Goal: Task Accomplishment & Management: Manage account settings

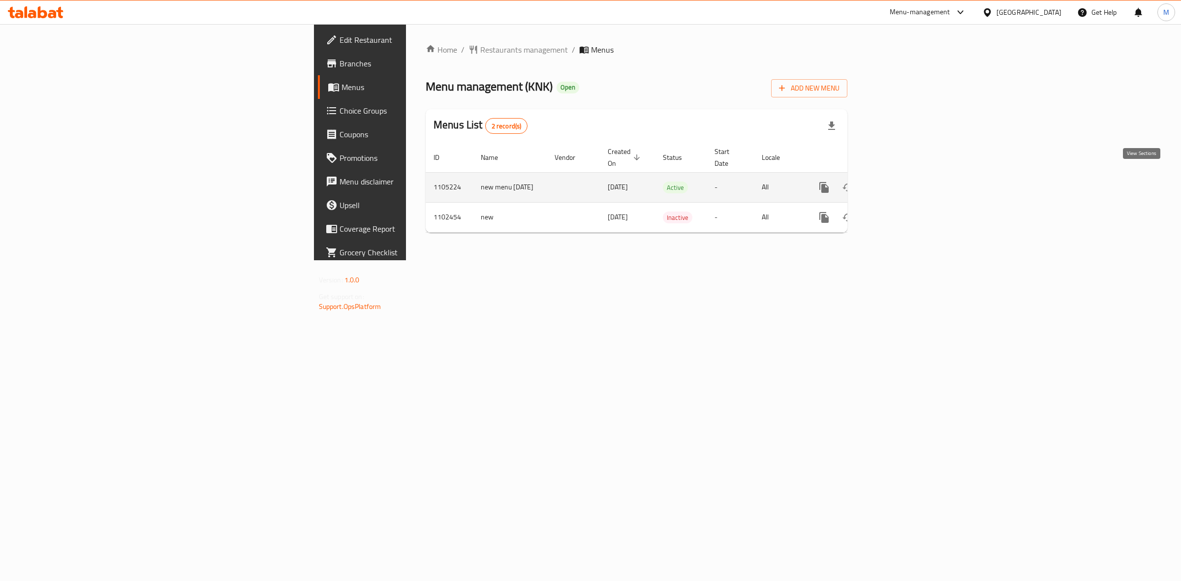
click at [901, 182] on icon "enhanced table" at bounding box center [895, 188] width 12 height 12
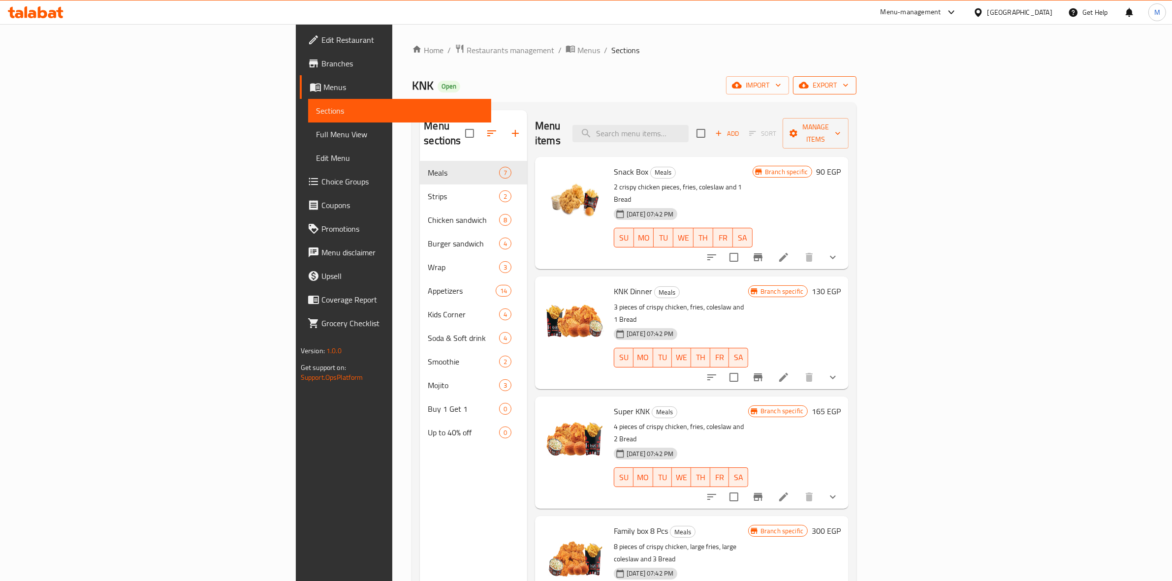
click at [849, 91] on span "export" at bounding box center [825, 85] width 48 height 12
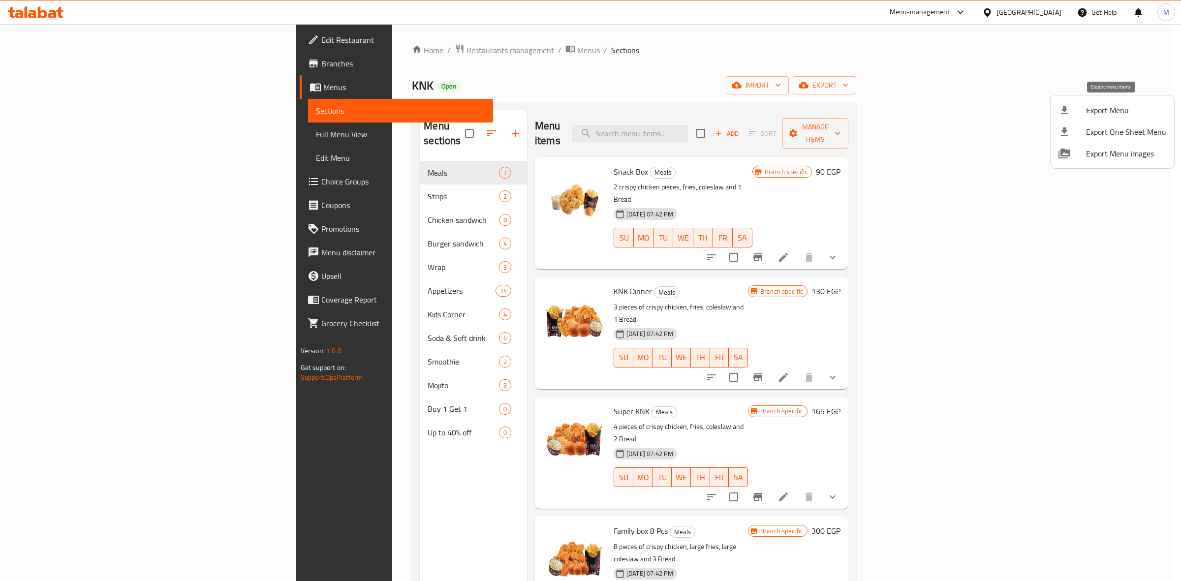
click at [1088, 109] on span "Export Menu" at bounding box center [1126, 110] width 80 height 12
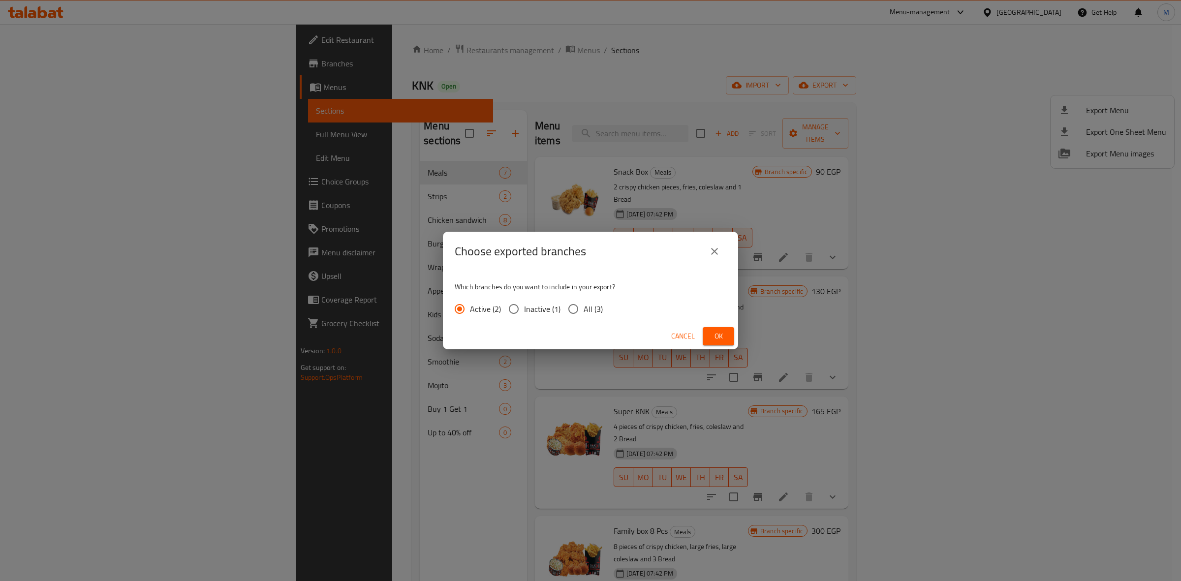
click at [596, 307] on span "All (3)" at bounding box center [593, 309] width 19 height 12
click at [584, 307] on input "All (3)" at bounding box center [573, 309] width 21 height 21
radio input "true"
click at [725, 333] on span "Ok" at bounding box center [719, 336] width 16 height 12
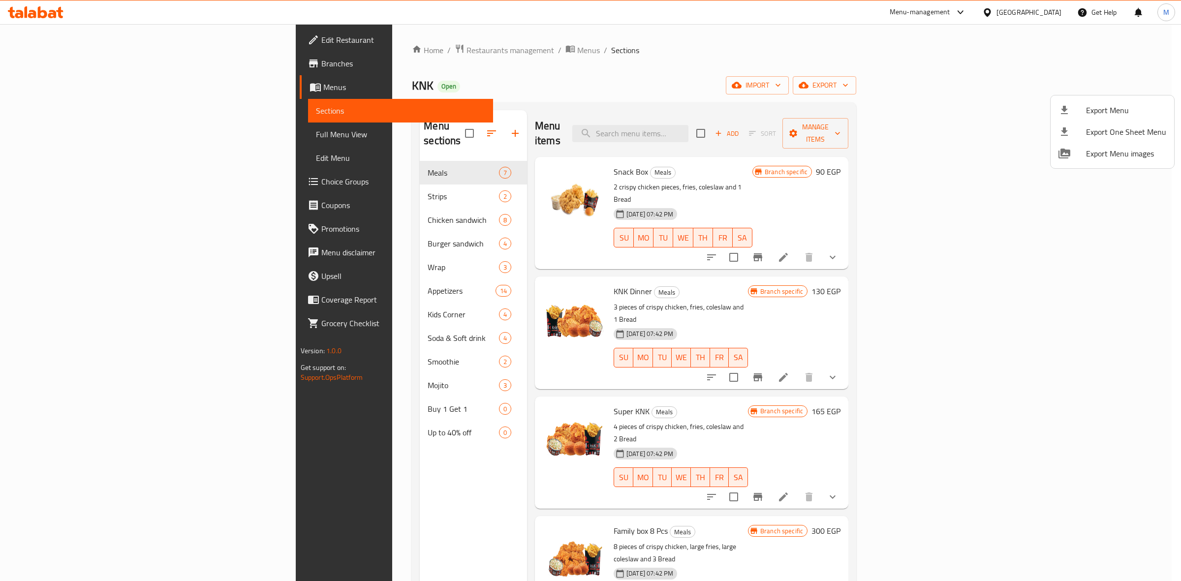
click at [784, 375] on div at bounding box center [590, 290] width 1181 height 581
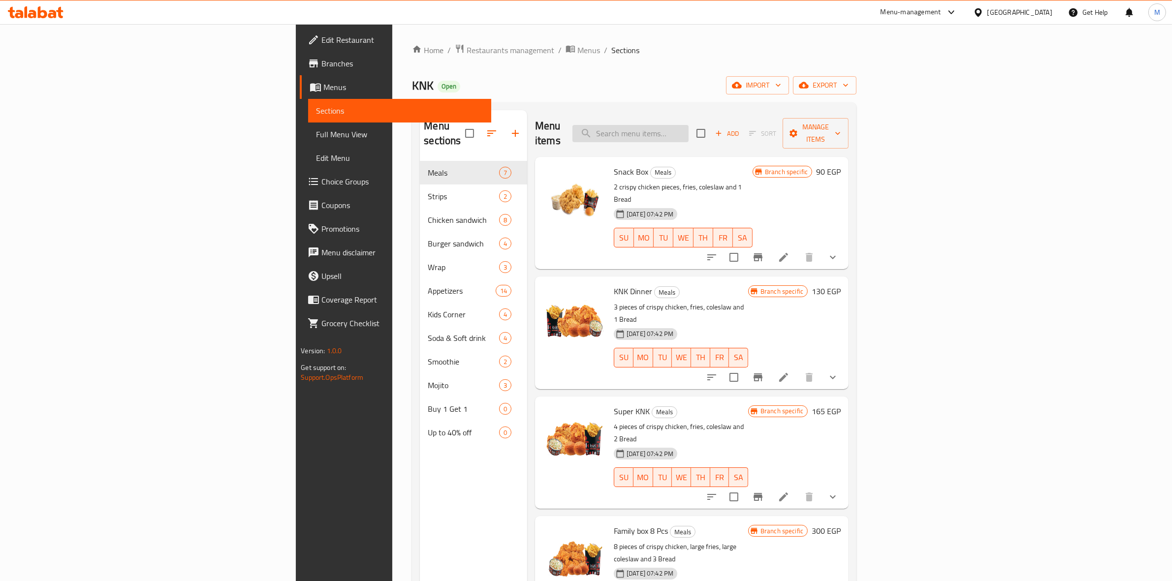
click at [689, 129] on input "search" at bounding box center [630, 133] width 116 height 17
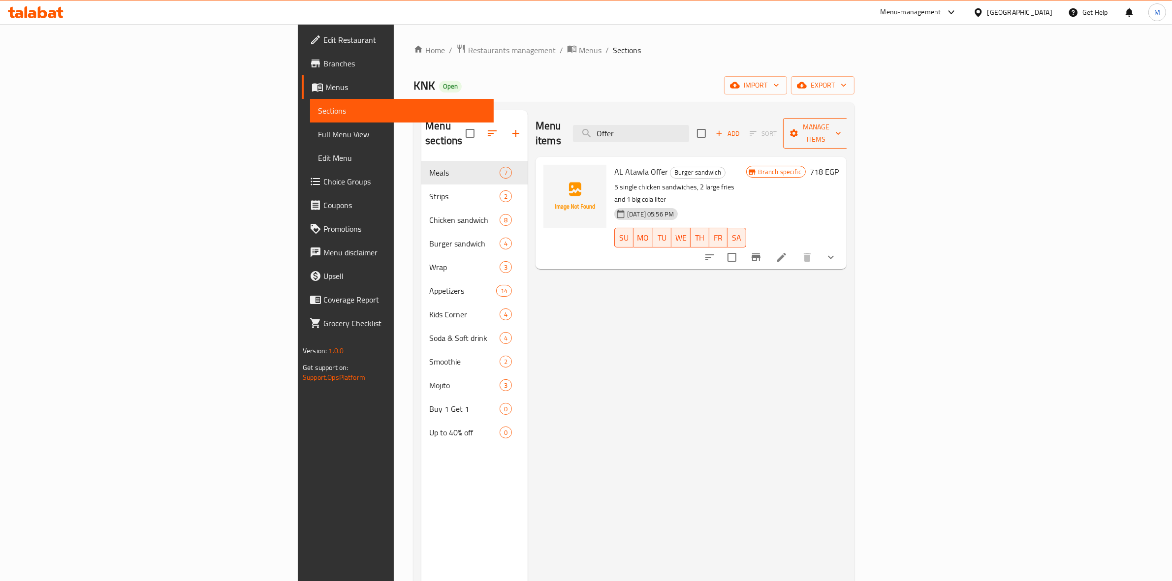
type input "Offer"
click at [841, 128] on span "Manage items" at bounding box center [816, 133] width 50 height 25
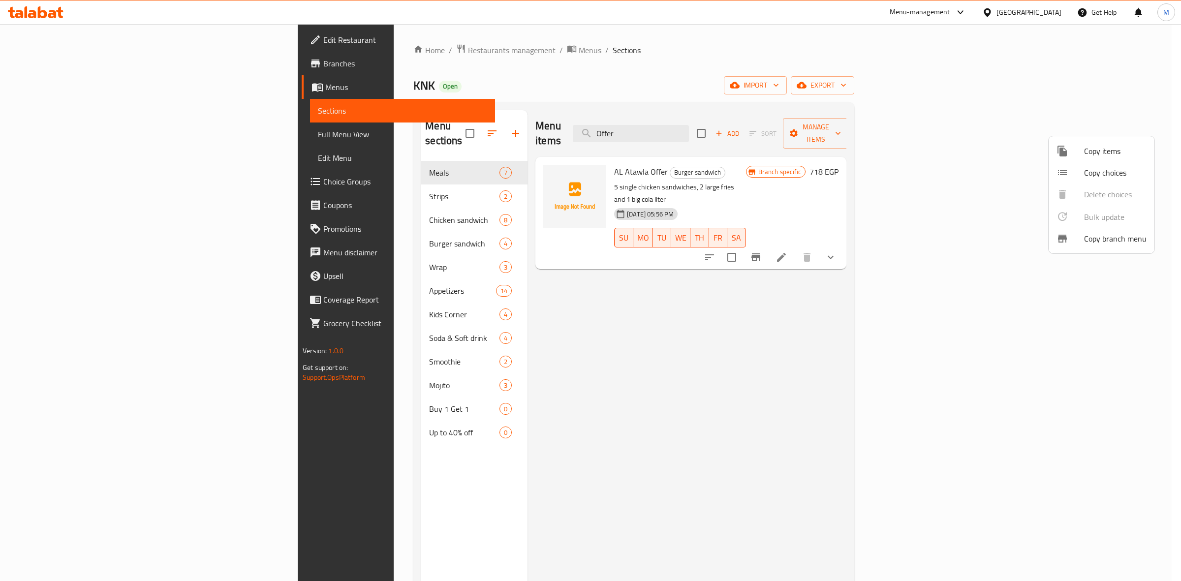
click at [1107, 98] on div at bounding box center [590, 290] width 1181 height 581
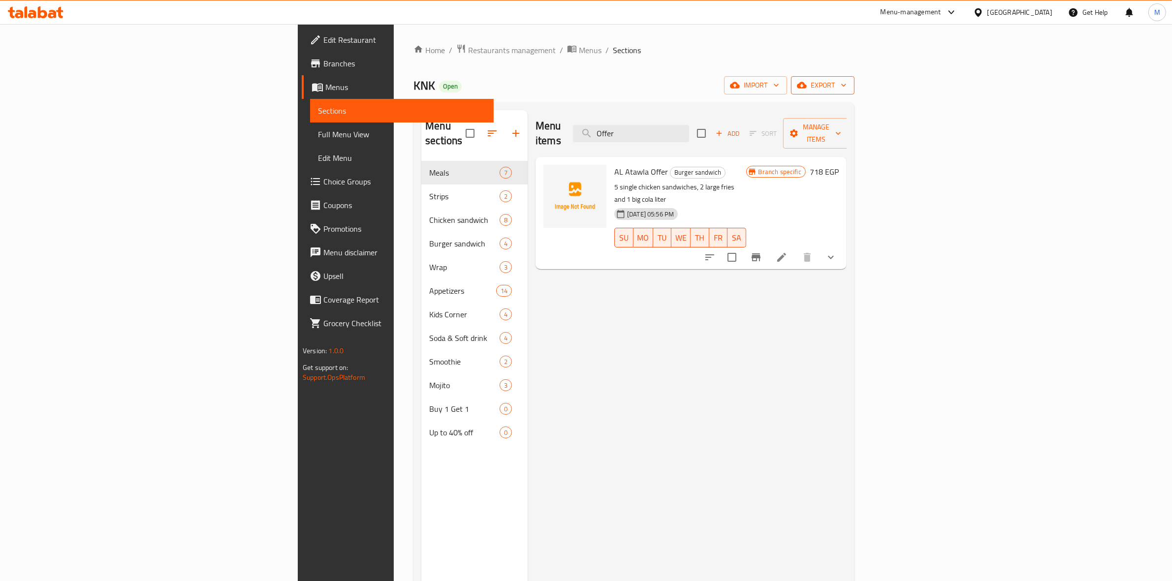
click at [847, 89] on span "export" at bounding box center [823, 85] width 48 height 12
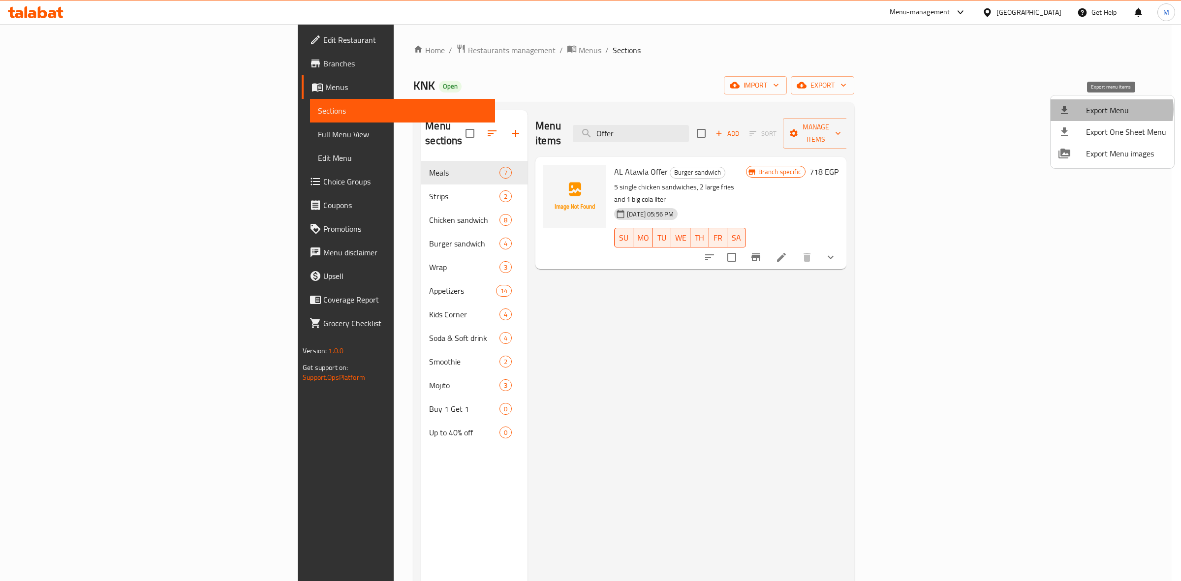
click at [1108, 109] on span "Export Menu" at bounding box center [1126, 110] width 80 height 12
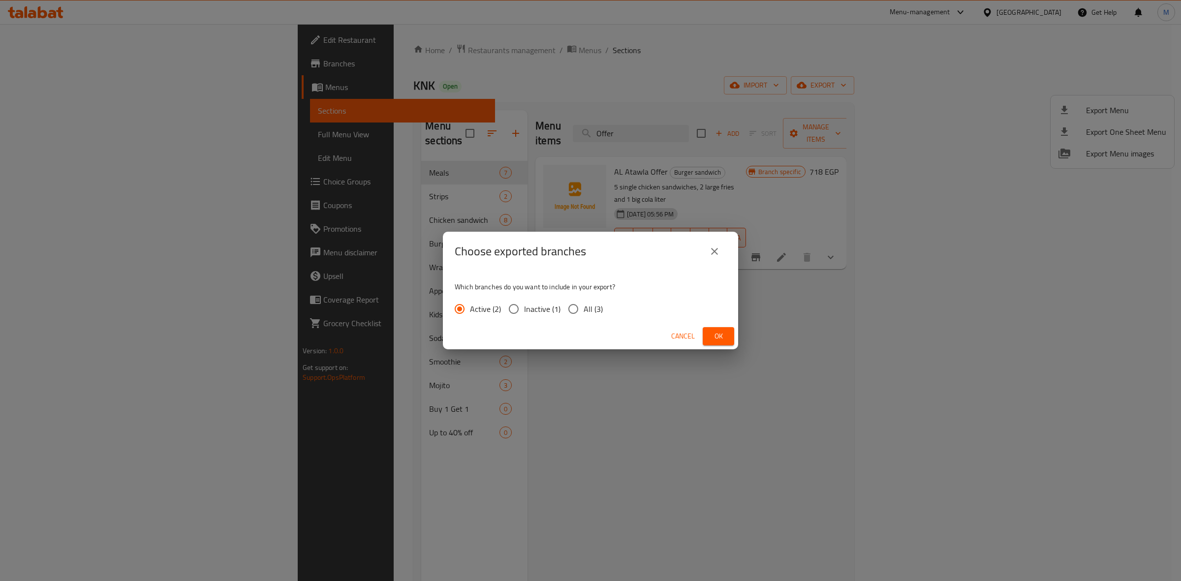
click at [603, 307] on div "Active (2) Inactive (1) All (3)" at bounding box center [533, 309] width 156 height 21
click at [595, 306] on span "All (3)" at bounding box center [593, 309] width 19 height 12
click at [584, 306] on input "All (3)" at bounding box center [573, 309] width 21 height 21
radio input "true"
click at [719, 330] on span "Ok" at bounding box center [719, 336] width 16 height 12
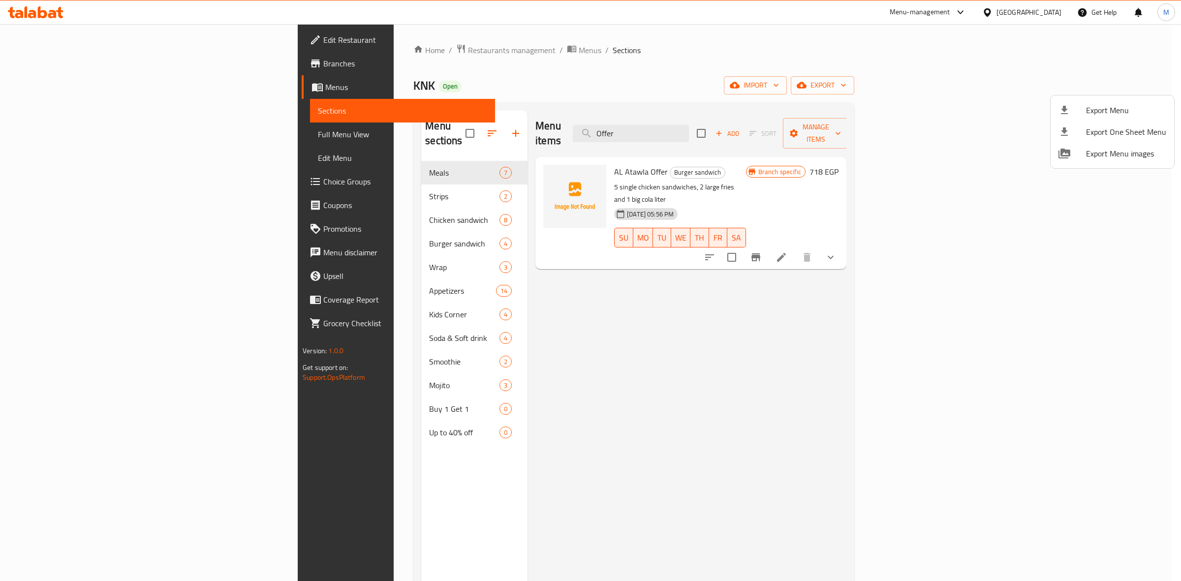
drag, startPoint x: 738, startPoint y: 283, endPoint x: 741, endPoint y: 279, distance: 5.1
click at [738, 283] on div at bounding box center [590, 290] width 1181 height 581
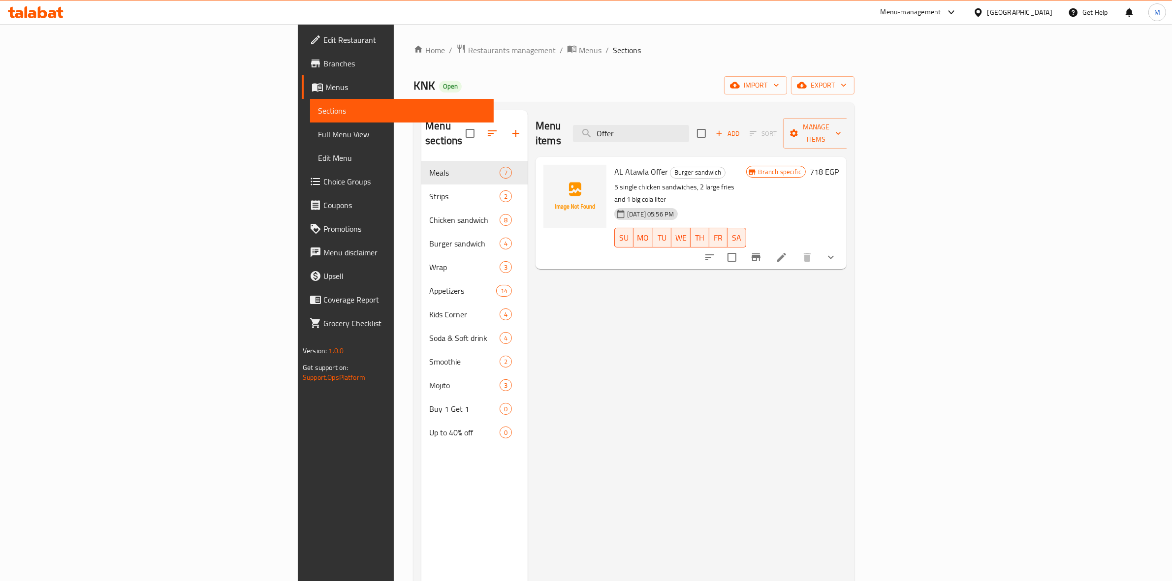
click at [741, 128] on span "Add" at bounding box center [727, 133] width 27 height 11
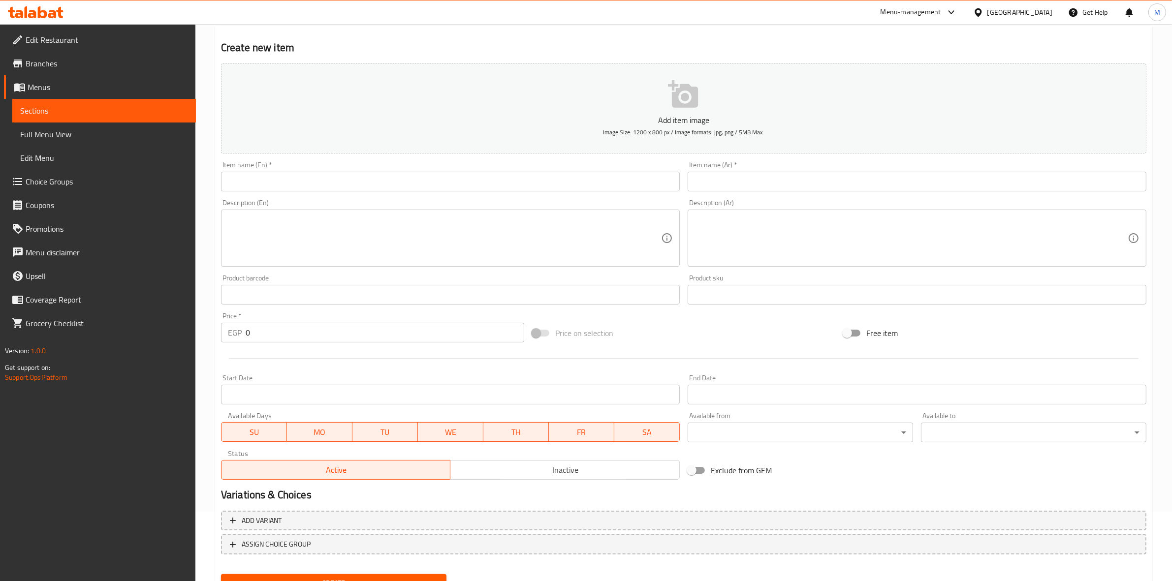
scroll to position [112, 0]
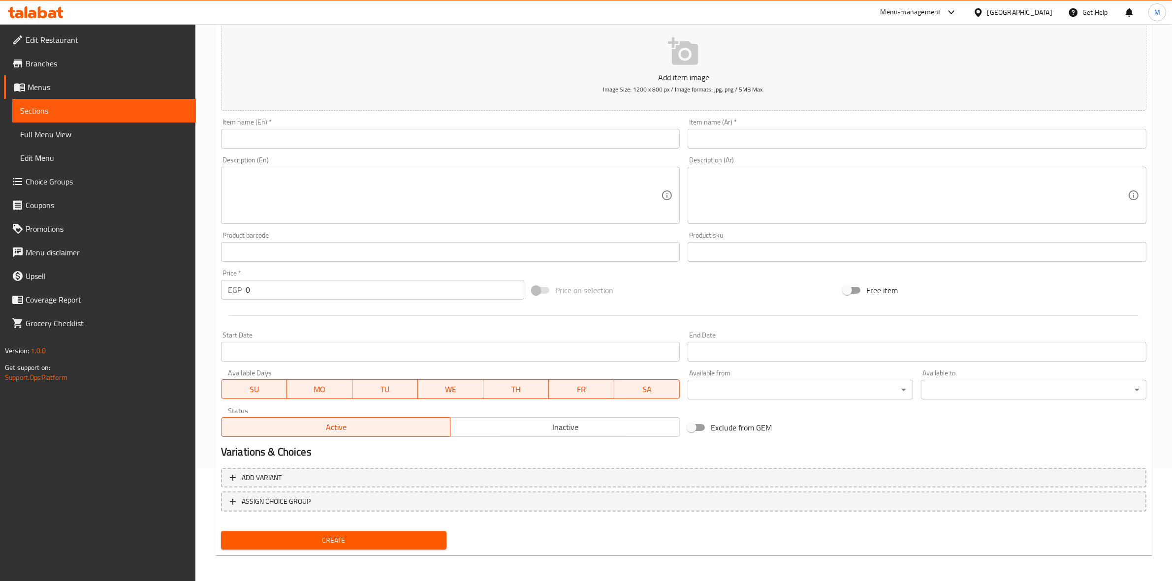
click at [603, 431] on span "Inactive" at bounding box center [564, 427] width 221 height 14
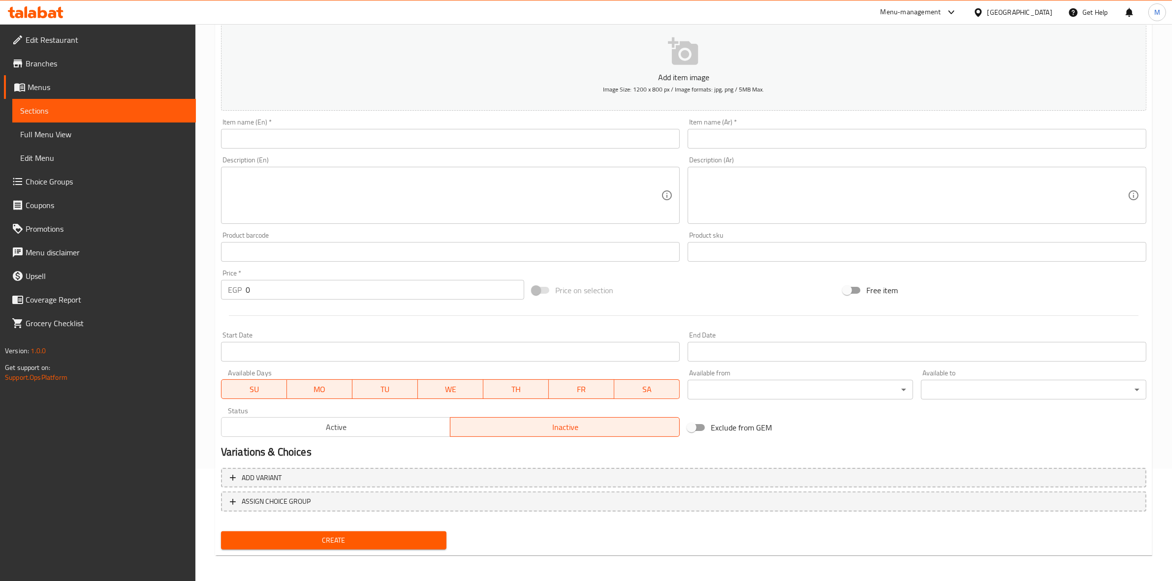
click at [347, 344] on input "Start Date" at bounding box center [450, 352] width 459 height 20
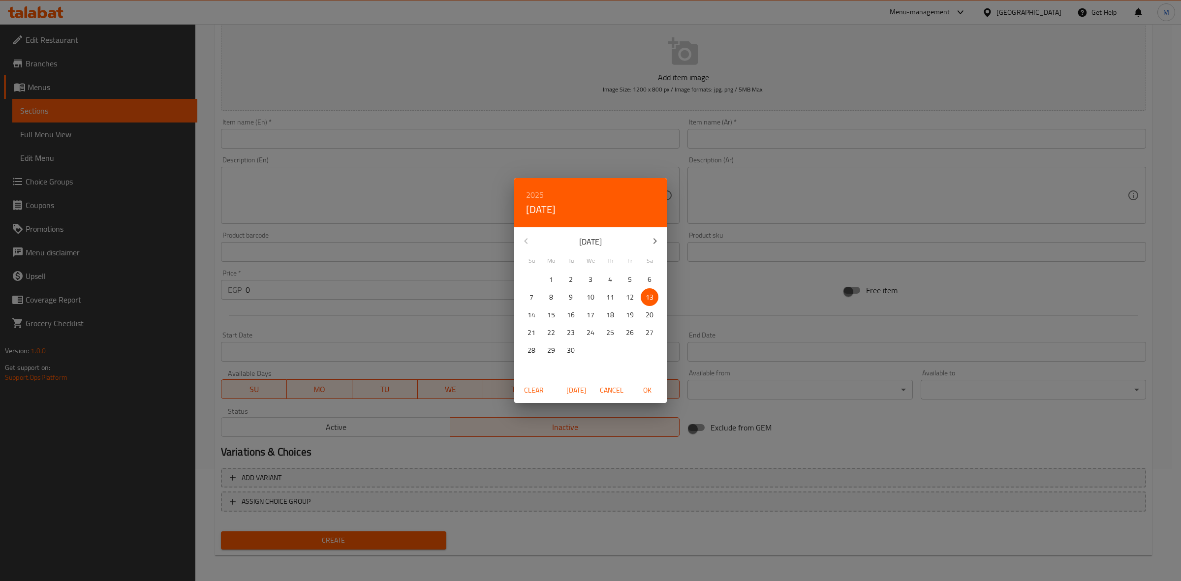
click at [641, 385] on span "OK" at bounding box center [647, 390] width 24 height 12
type input "13-09-2025"
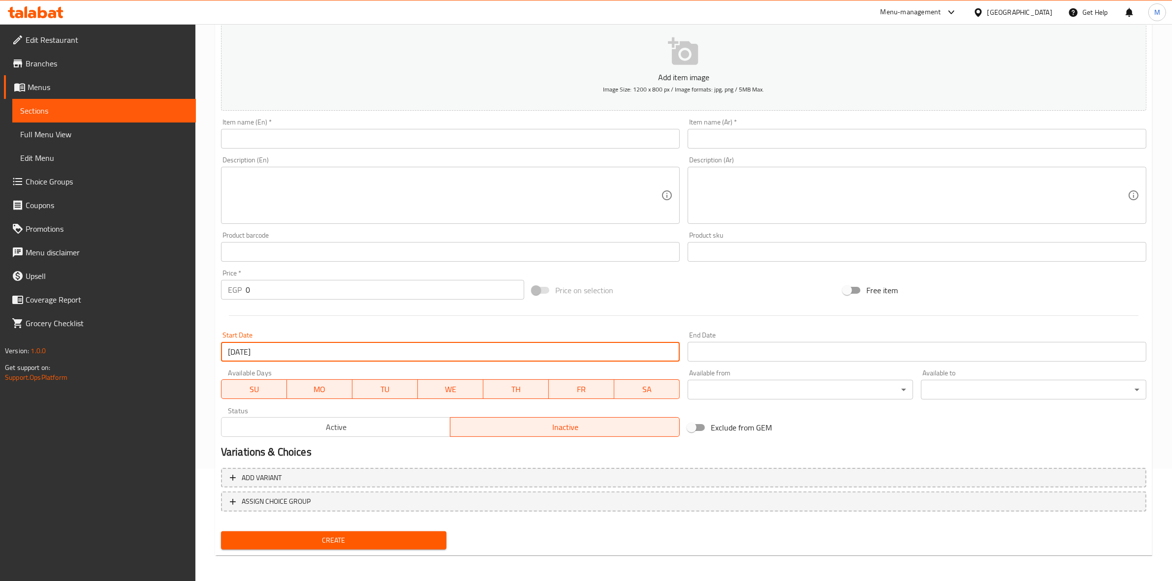
click at [760, 358] on input "Start Date" at bounding box center [917, 352] width 459 height 20
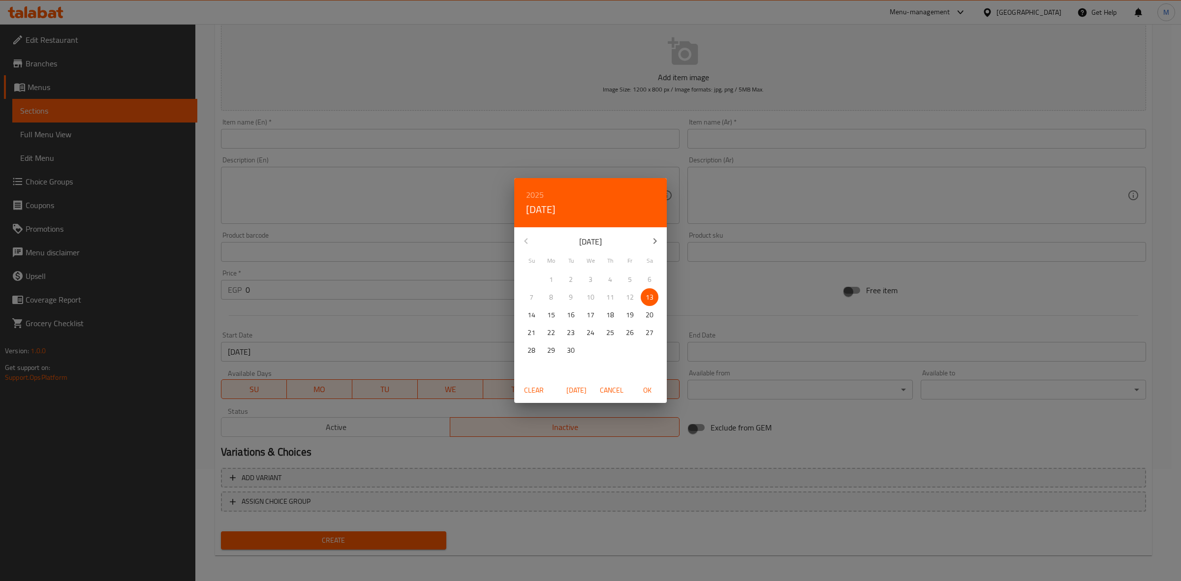
click at [652, 236] on icon "button" at bounding box center [655, 241] width 12 height 12
click at [534, 365] on p "30" at bounding box center [532, 368] width 8 height 12
click at [651, 385] on span "OK" at bounding box center [647, 390] width 24 height 12
type input "30-11-2025"
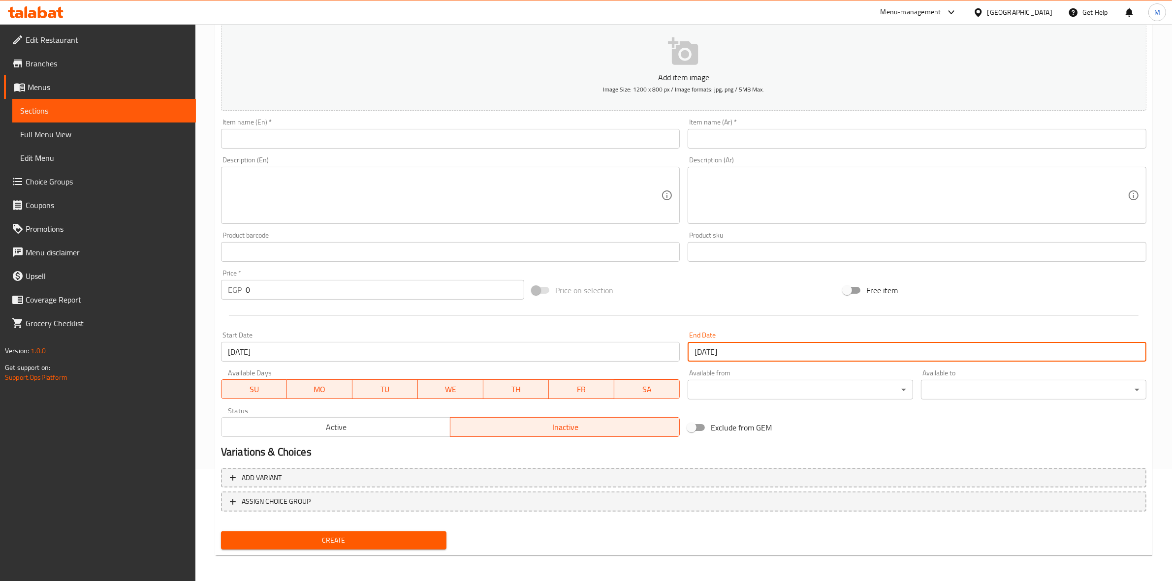
click at [282, 137] on input "text" at bounding box center [450, 139] width 459 height 20
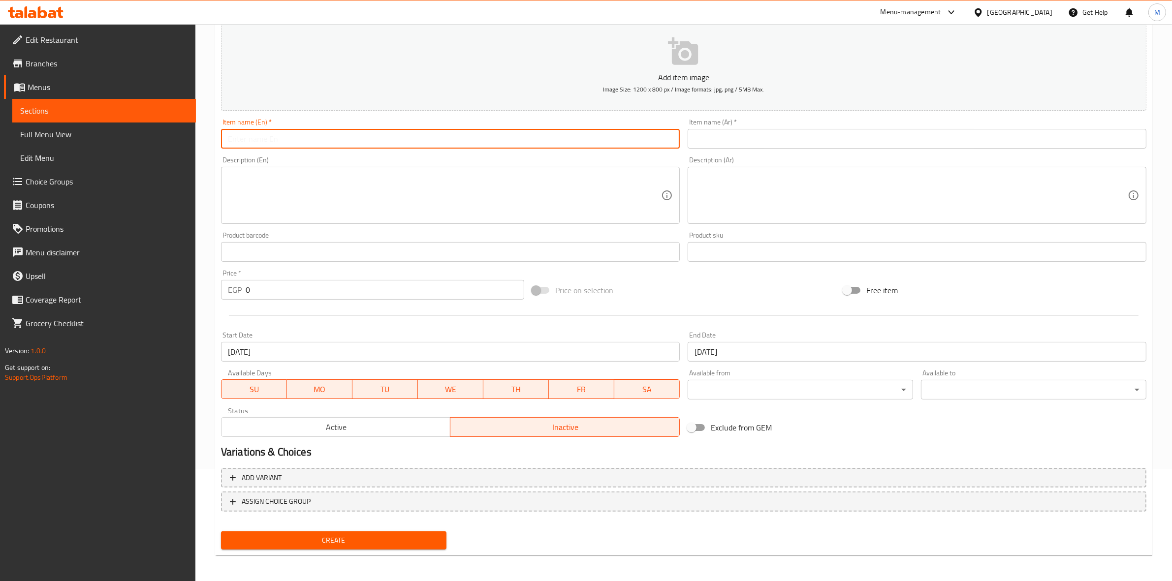
type input "t"
type input "Tasbera Offer"
click at [335, 158] on div "Description (En) Description (En)" at bounding box center [450, 190] width 459 height 67
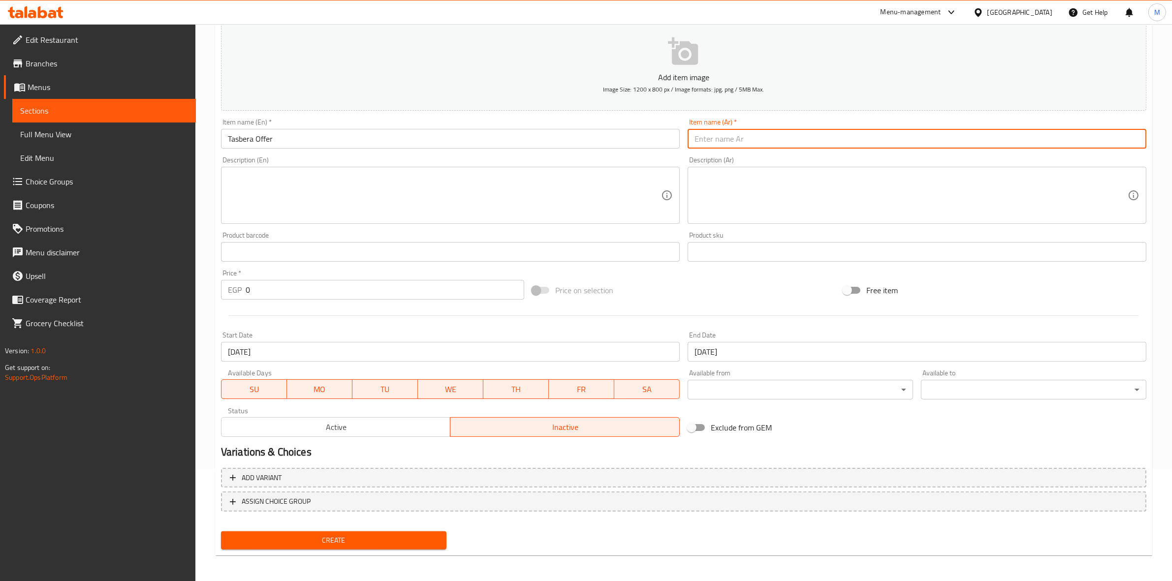
click at [786, 138] on input "text" at bounding box center [917, 139] width 459 height 20
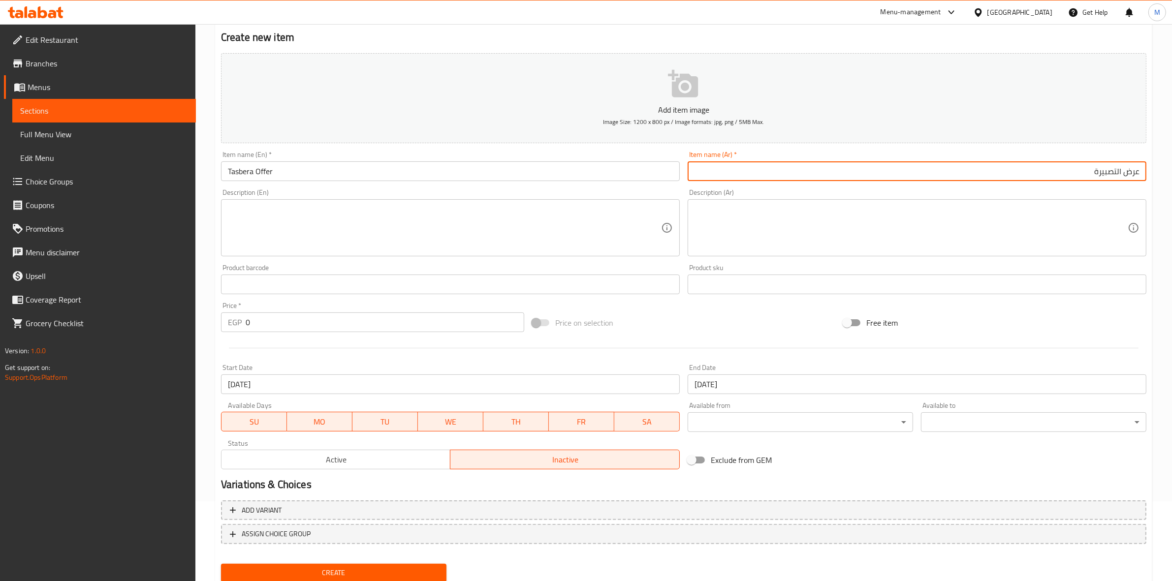
scroll to position [51, 0]
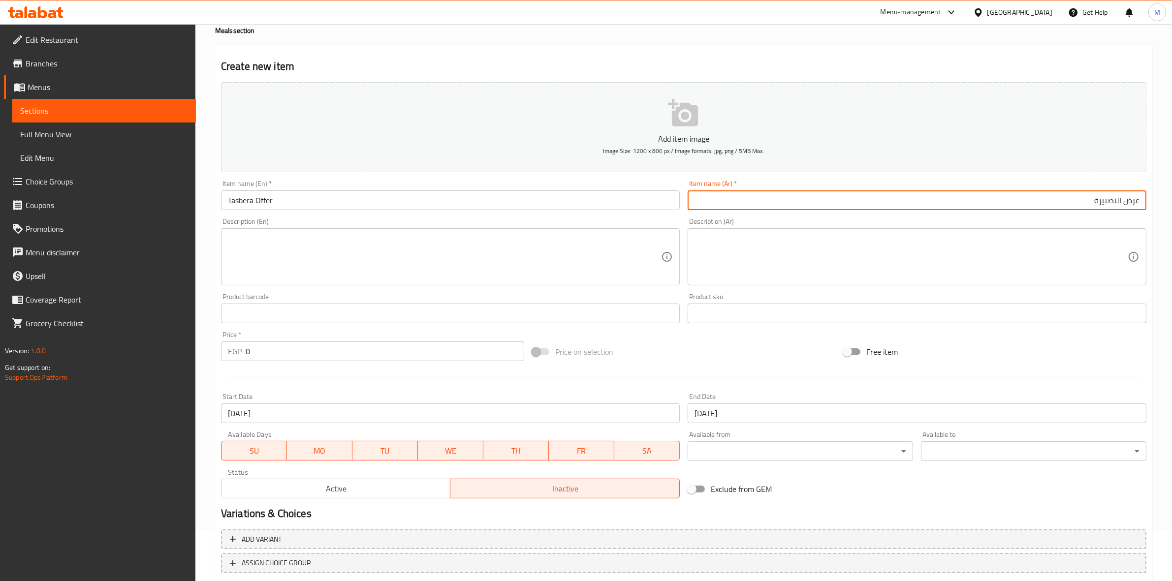
type input "عرض التصبيرة"
click at [614, 254] on textarea at bounding box center [444, 257] width 433 height 47
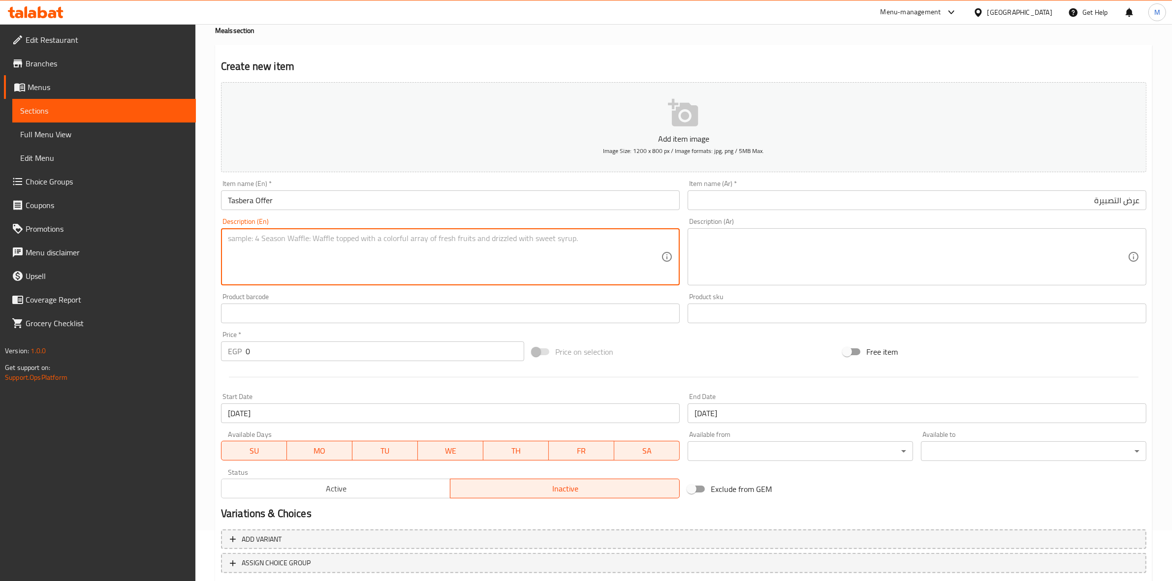
click at [612, 240] on textarea at bounding box center [444, 257] width 433 height 47
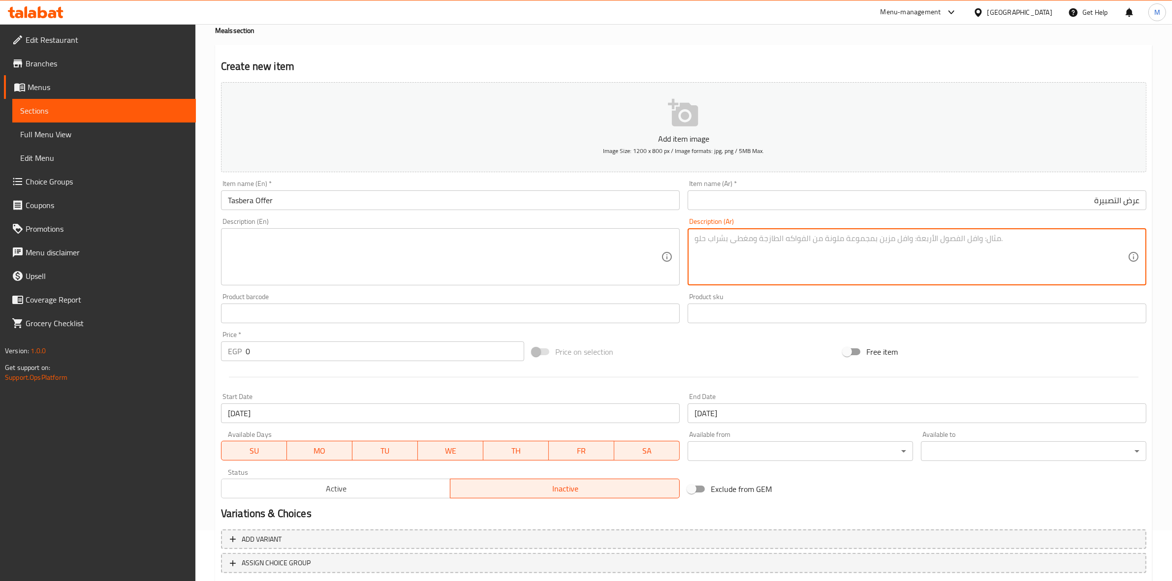
click at [845, 260] on textarea at bounding box center [910, 257] width 433 height 47
paste textarea "1 ساندوتش تشيكن برجر + 1 ارز سادة + 1 بطاطس وسط + 1 بيج كولا"
click at [1049, 239] on textarea "1 ساندوتش تشيكن برجر + 1 ارز سادة + 1 بطاطس وسط + 1 بيج كولا" at bounding box center [910, 257] width 433 height 47
click at [1009, 239] on textarea "1 ساندوتش تشيكن برجر , 1 ارز سادة + 1 بطاطس وسط + 1 بيج كولا" at bounding box center [910, 257] width 433 height 47
click at [953, 237] on textarea "1 ساندوتش تشيكن برجر , 1 ارز سادة , 1 بطاطس وسط + 1 بيج كولا" at bounding box center [910, 257] width 433 height 47
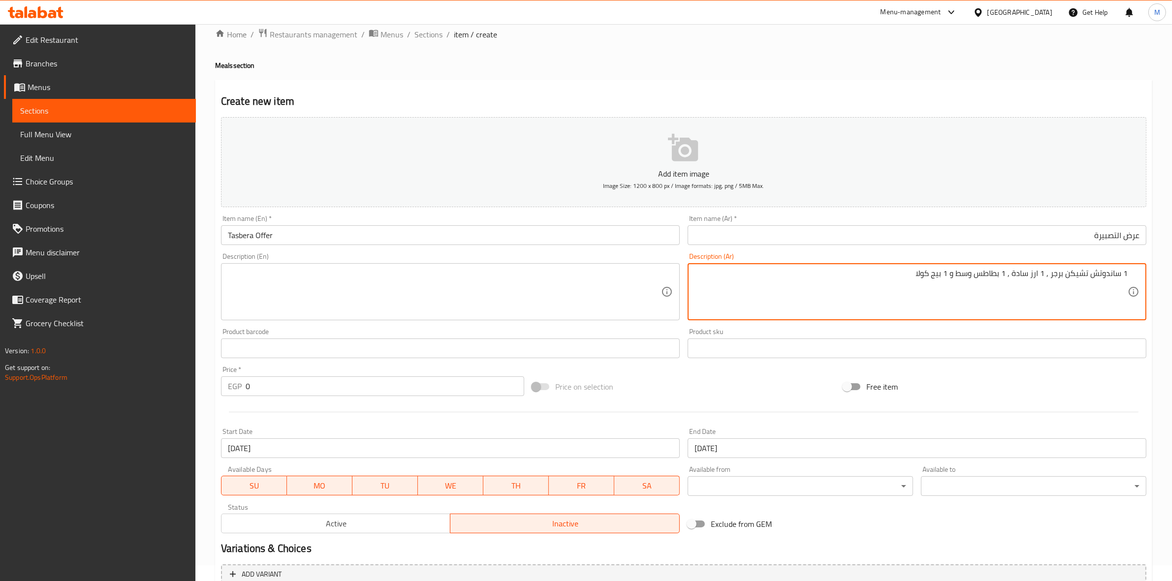
scroll to position [0, 0]
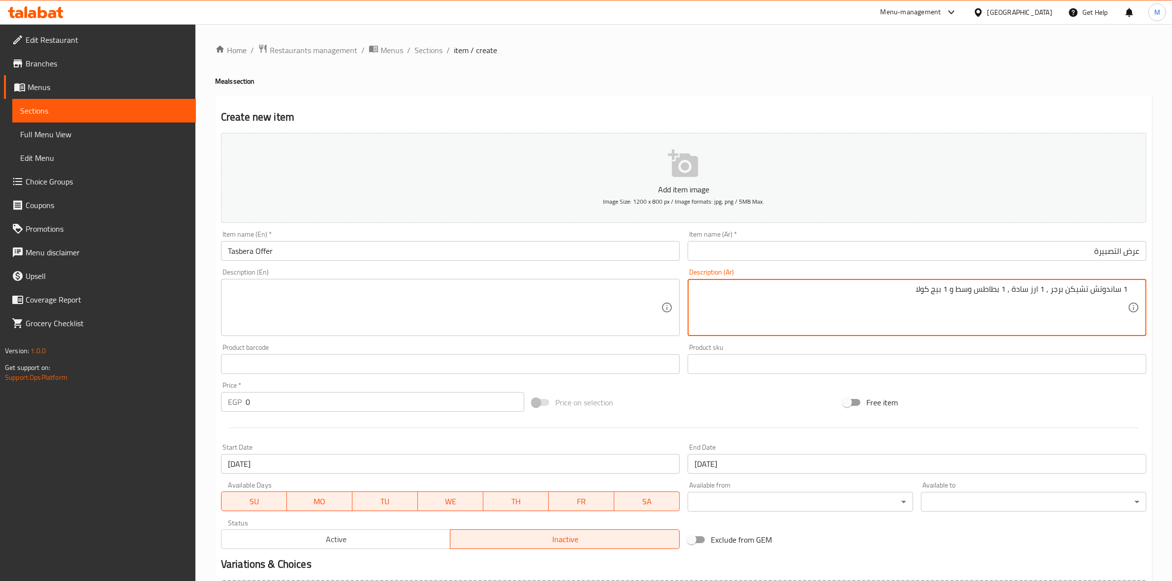
click at [1010, 295] on textarea "1 ساندوتش تشيكن برجر , 1 ارز سادة , 1 بطاطس وسط و 1 بيج كولا" at bounding box center [910, 307] width 433 height 47
click at [1049, 290] on textarea "1 ساندوتش تشيكن برجر , 1 ارز سادة و 1 بطاطس وسط و 1 بيج كولا" at bounding box center [910, 307] width 433 height 47
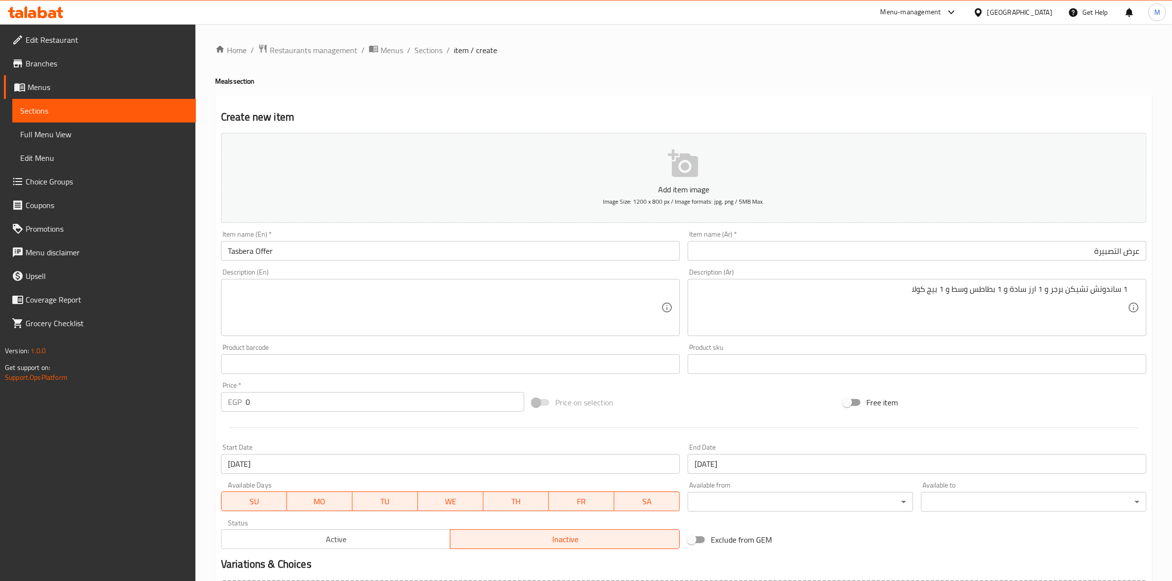
click at [1081, 340] on div "Description (Ar) 1 ساندوتش تشيكن برجر و 1 ارز سادة و 1 بطاطس وسط و 1 بيج كولا D…" at bounding box center [917, 302] width 467 height 75
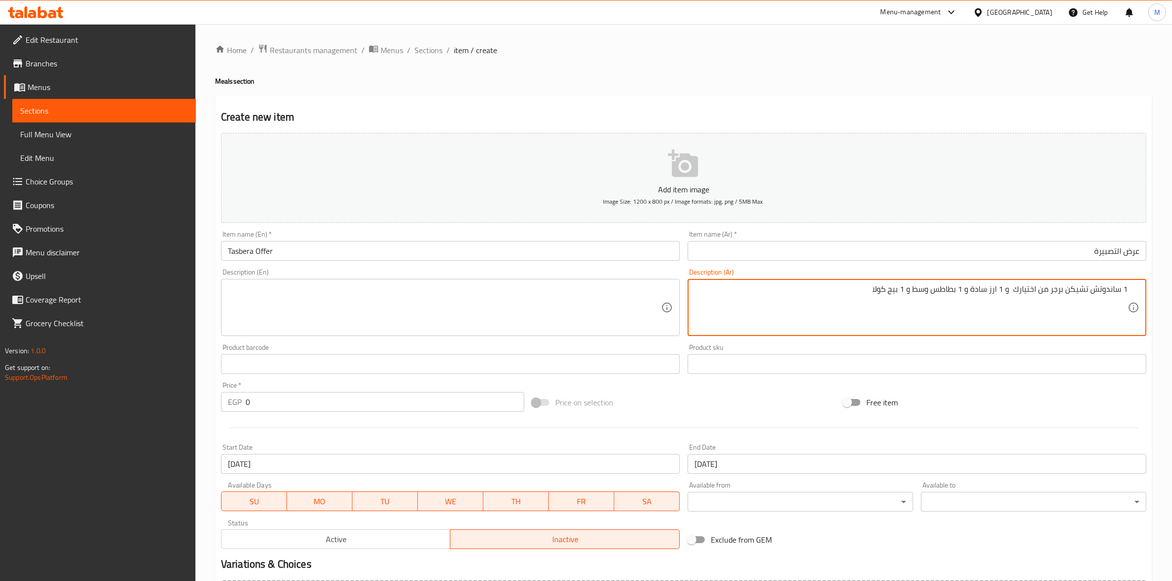
click at [914, 291] on textarea "1 ساندوتش تشيكن برجر من اختيارك و 1 ارز سادة و 1 بطاطس وسط و 1 بيج كولا" at bounding box center [910, 307] width 433 height 47
click at [974, 287] on textarea "1 ساندوتش تشيكن برجر من اختيارك و 1 ارز سادة و 1 بطاطس وسط سادة و 1 بيج كولا" at bounding box center [910, 307] width 433 height 47
type textarea "1 ساندوتش تشيكن برجر من اختيارك و 1 ارز سادة و 1 بطاطس وسط سادة و 1 بيج كولا"
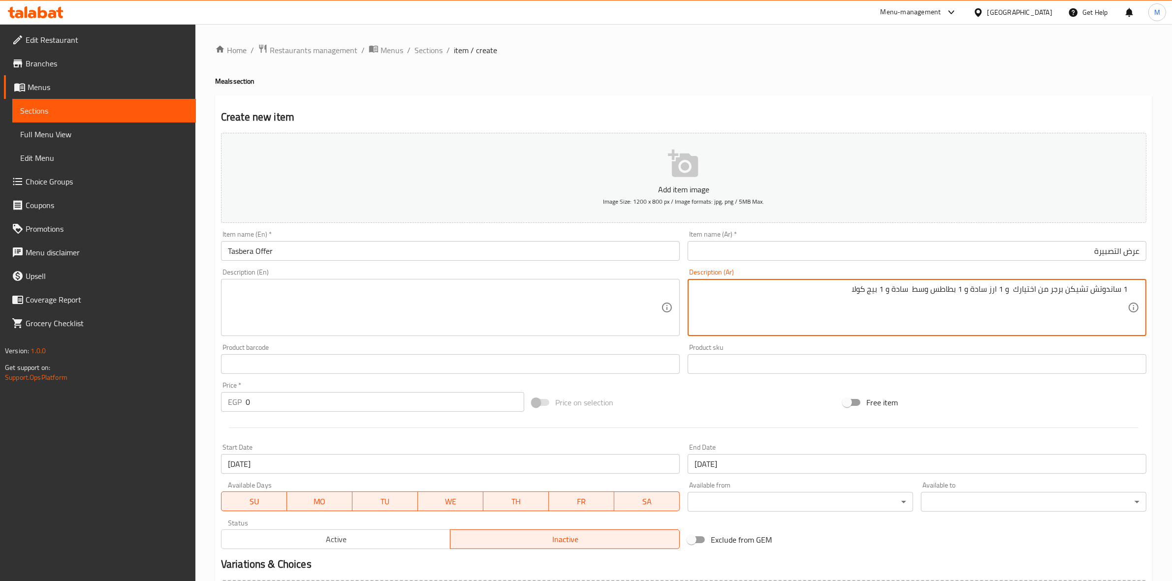
click at [451, 291] on textarea at bounding box center [444, 307] width 433 height 47
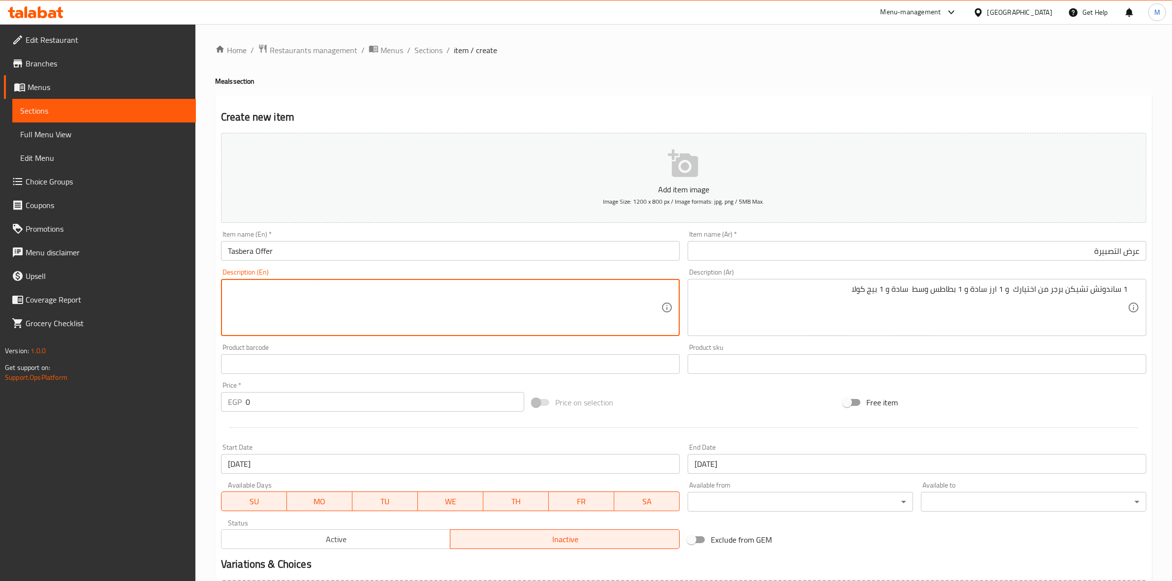
paste textarea "1 chicken burger sandwich of your choice, 1 plain rice, 1 medium plain fries, a…"
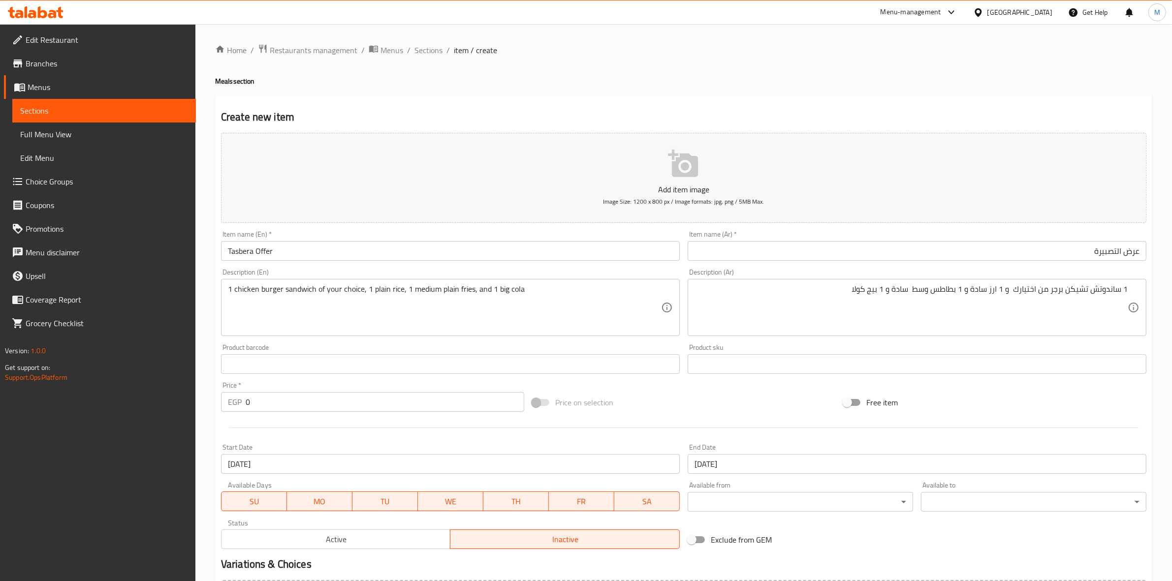
click at [581, 281] on div "1 chicken burger sandwich of your choice, 1 plain rice, 1 medium plain fries, a…" at bounding box center [450, 307] width 459 height 57
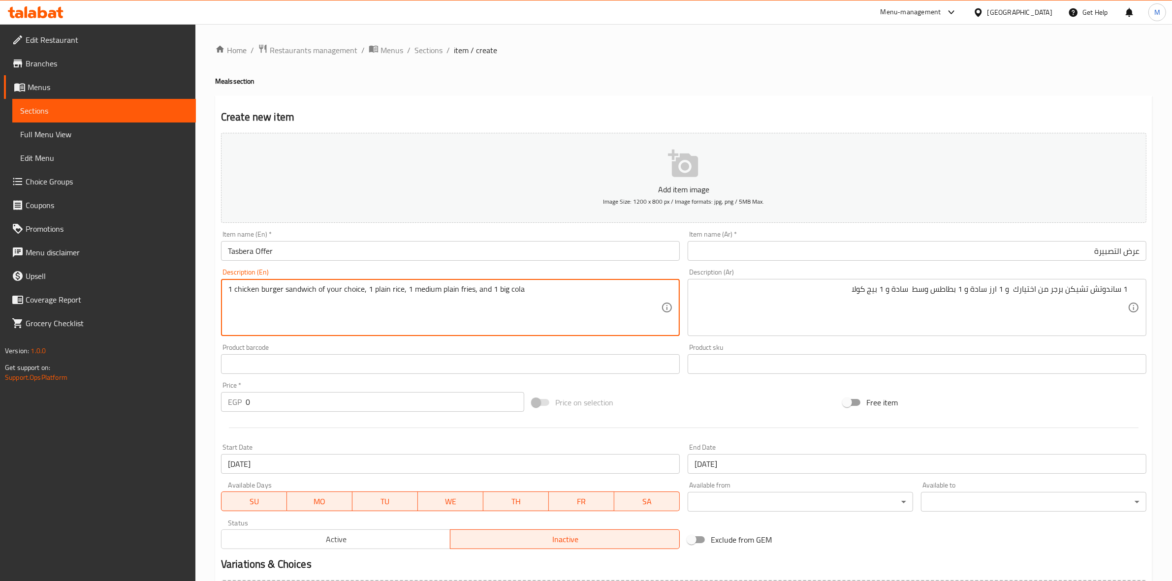
drag, startPoint x: 231, startPoint y: 286, endPoint x: 623, endPoint y: 289, distance: 391.3
click at [623, 289] on textarea "1 chicken burger sandwich of your choice, 1 plain rice, 1 medium plain fries, a…" at bounding box center [444, 307] width 433 height 47
click at [237, 288] on textarea "1 chicken burger sandwich of your choice, 1 plain rice, 1 medium plain fries, a…" at bounding box center [444, 307] width 433 height 47
click at [234, 290] on textarea "1 chicken burger sandwich of your choice, 1 plain rice, 1 medium plain fries, a…" at bounding box center [444, 307] width 433 height 47
drag, startPoint x: 234, startPoint y: 291, endPoint x: 642, endPoint y: 316, distance: 409.2
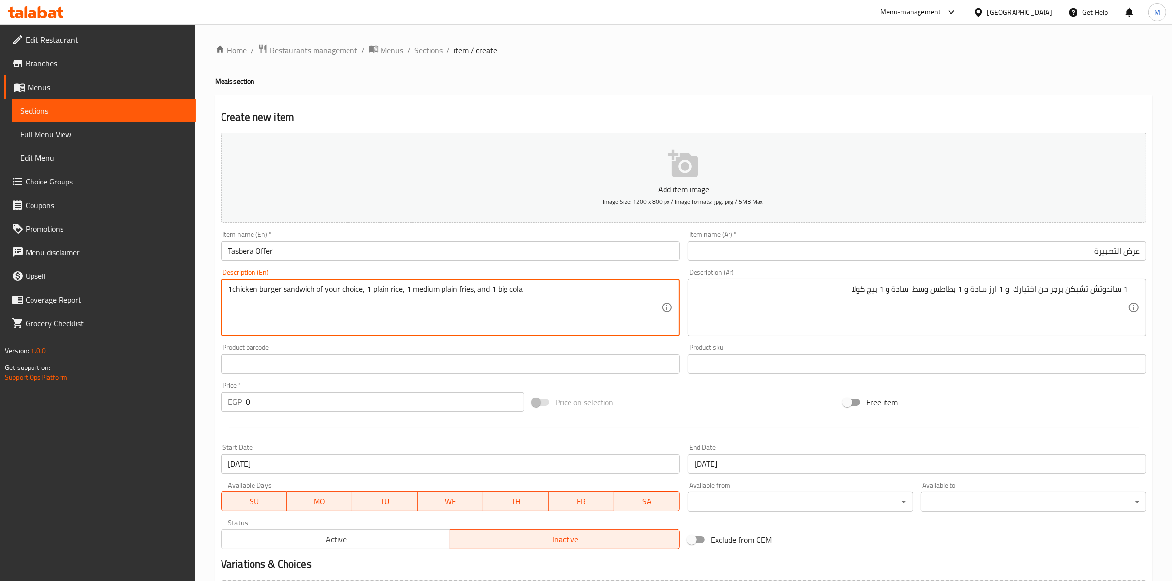
click at [642, 316] on textarea "1chicken burger sandwich of your choice, 1 plain rice, 1 medium plain fries, an…" at bounding box center [444, 307] width 433 height 47
type textarea "1Chicken burger sandwich of your choice, 1 plain rice, 1 medium plain fries, an…"
click at [483, 325] on textarea "1Chicken burger sandwich of your choice, 1 plain rice, 1 medium plain fries, an…" at bounding box center [444, 307] width 433 height 47
click at [232, 293] on textarea "1Chicken burger sandwich of your choice, 1 plain rice, 1 medium plain fries, an…" at bounding box center [444, 307] width 433 height 47
click at [465, 347] on div "Product barcode Product barcode" at bounding box center [450, 359] width 459 height 30
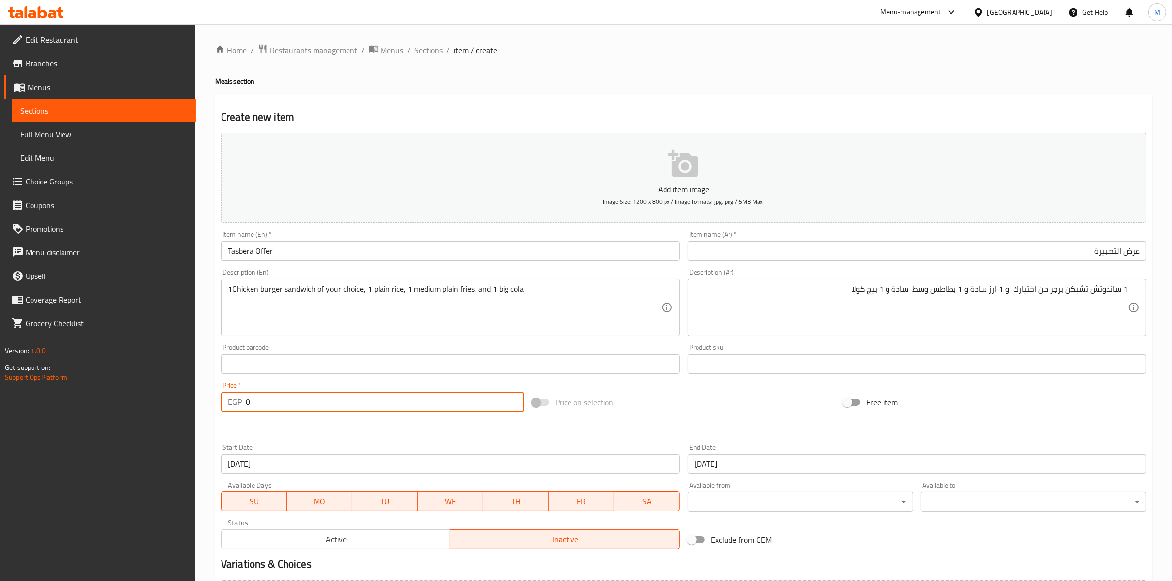
drag, startPoint x: 254, startPoint y: 404, endPoint x: 232, endPoint y: 414, distance: 24.4
click at [229, 404] on div "EGP 0 Price *" at bounding box center [372, 402] width 303 height 20
paste input "17"
type input "170"
click at [301, 437] on div at bounding box center [683, 428] width 933 height 24
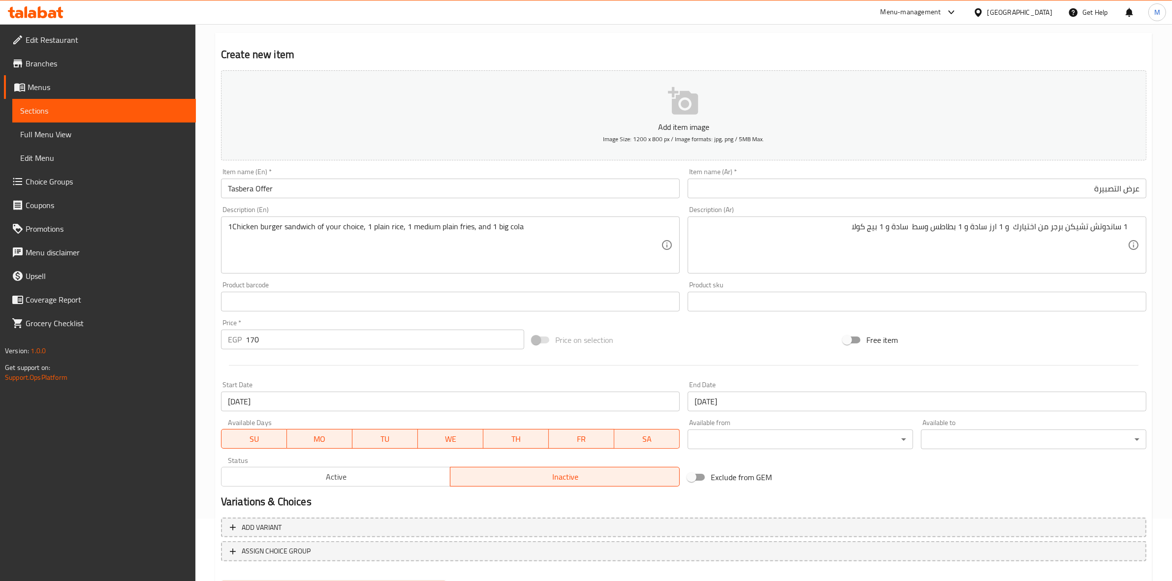
scroll to position [112, 0]
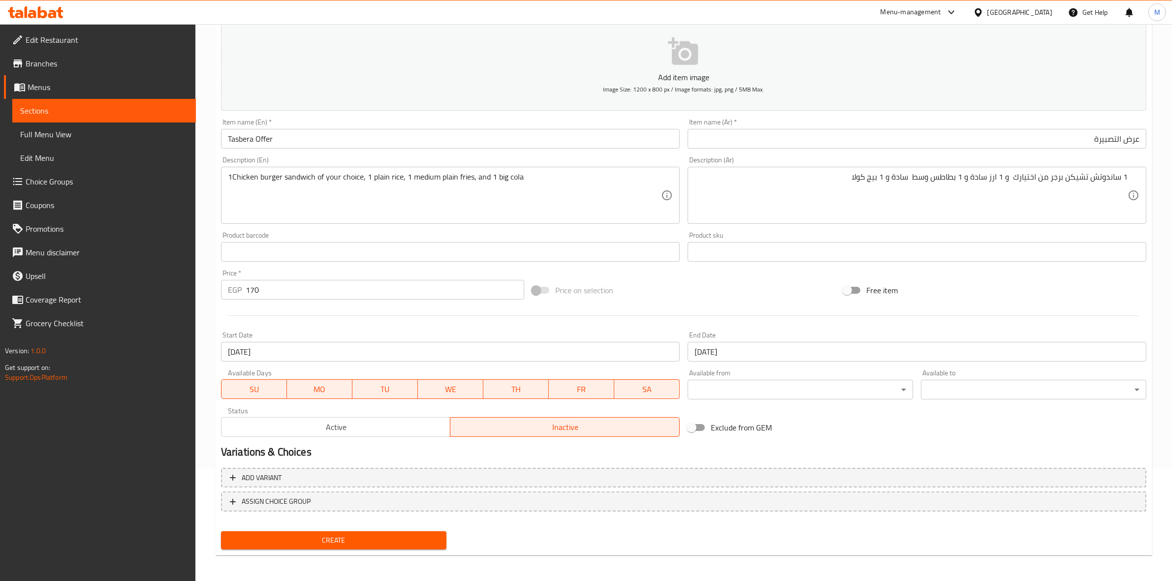
click at [398, 537] on span "Create" at bounding box center [334, 541] width 210 height 12
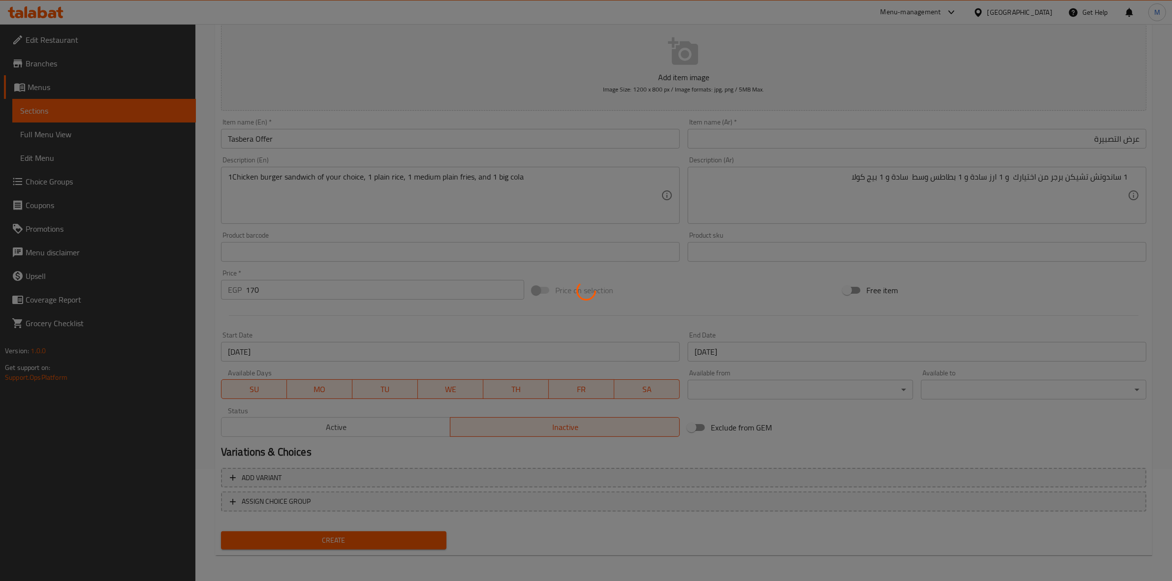
type input "0"
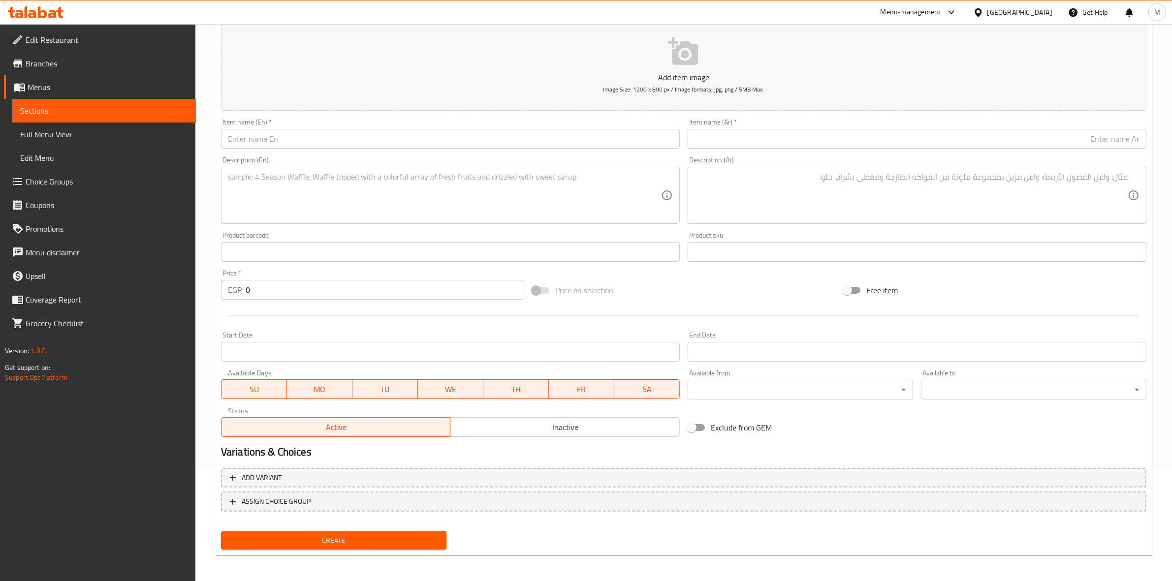
click at [411, 142] on input "text" at bounding box center [450, 139] width 459 height 20
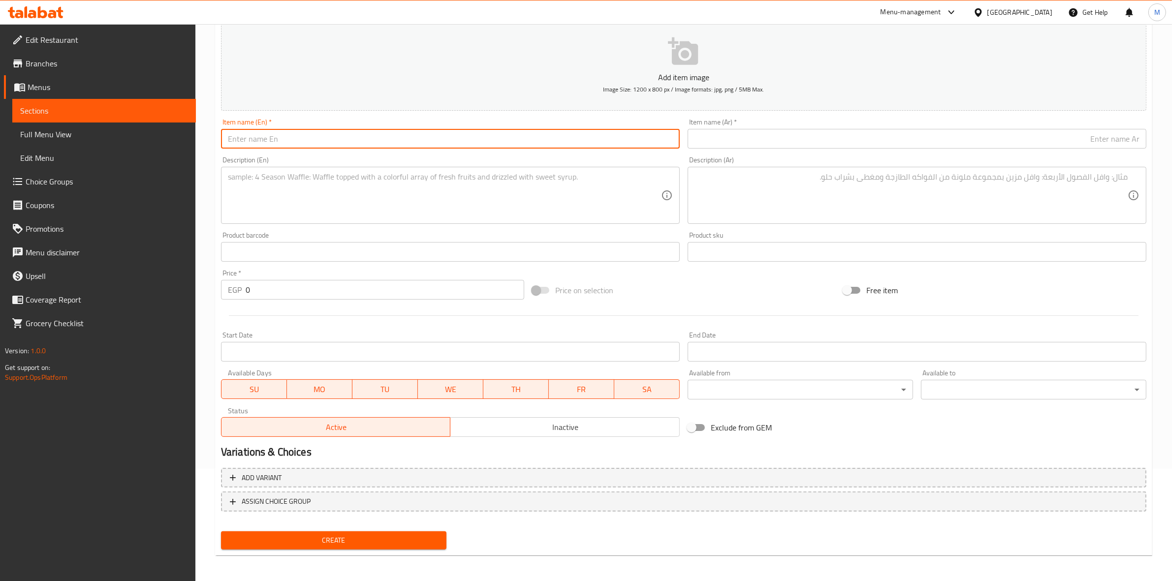
click at [995, 133] on input "text" at bounding box center [917, 139] width 459 height 20
paste input "عرض العائلة"
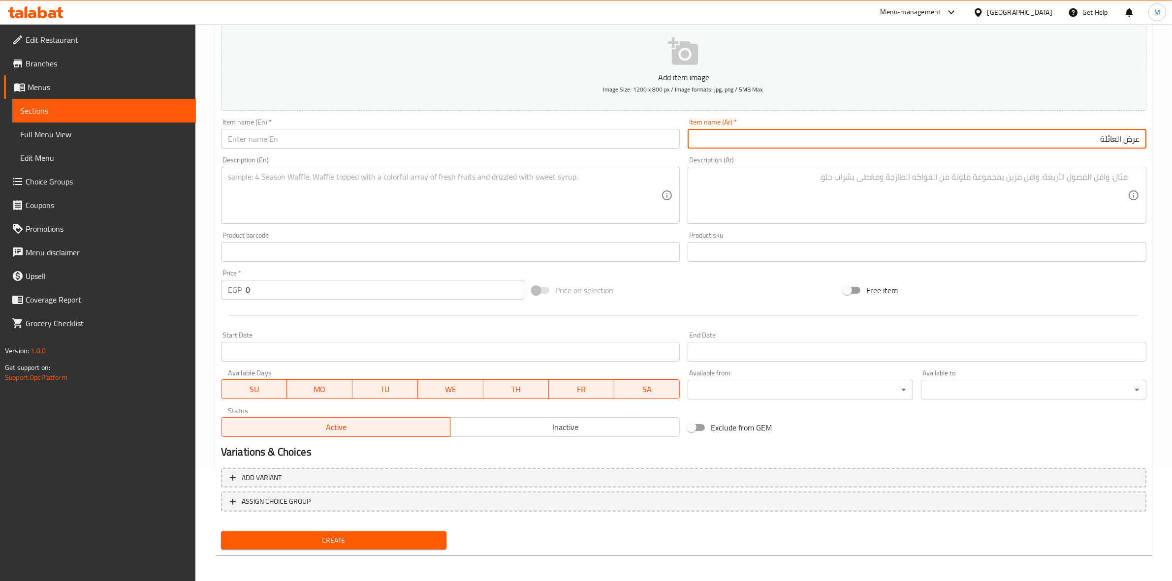
type input "عرض العائلة"
click at [560, 141] on input "text" at bounding box center [450, 139] width 459 height 20
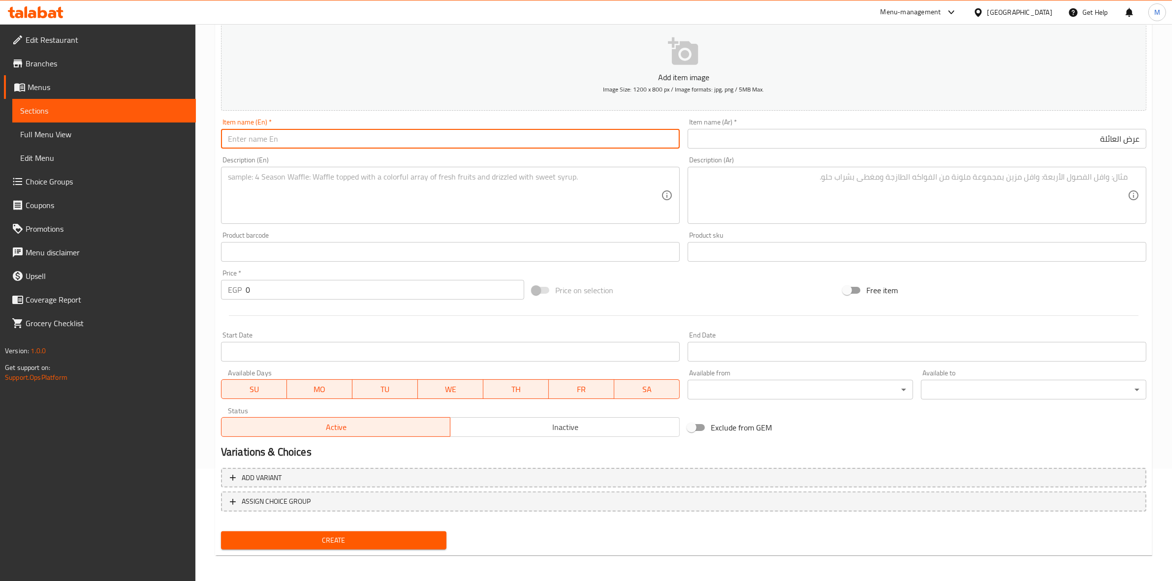
click at [842, 183] on textarea at bounding box center [910, 195] width 433 height 47
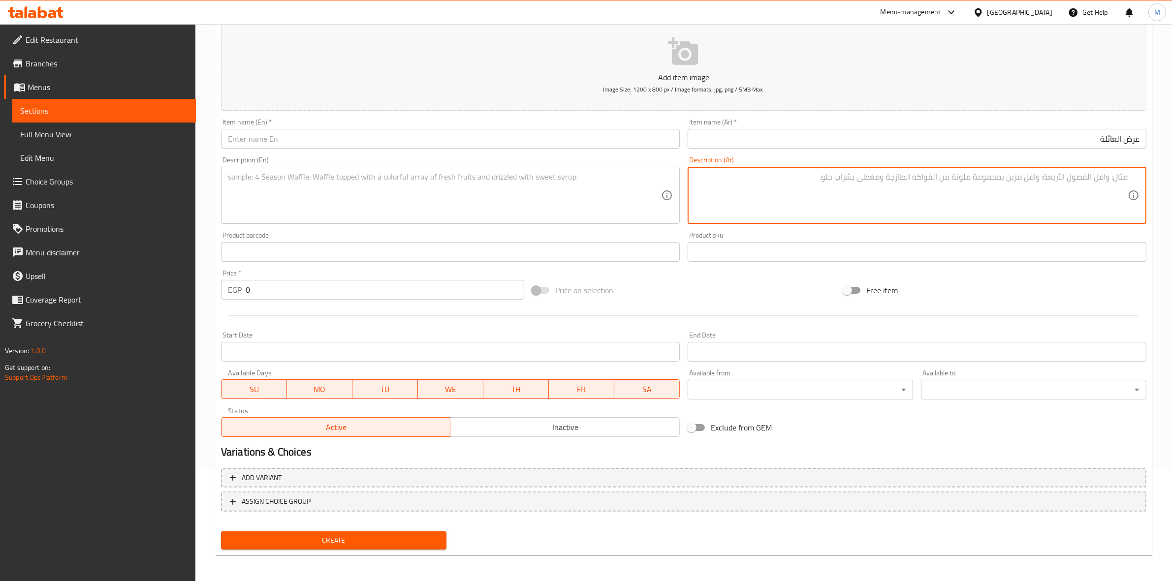
paste textarea "قطع دجاج + 1 بطاطس لارج + 1 سلو كبير + 2 ارز سادة"
click at [1092, 177] on textarea "قطع دجاج + 1 بطاطس لارج + 1 سلو كبير + 2 ارز سادة" at bounding box center [910, 195] width 433 height 47
click at [1038, 177] on textarea "قطع دجاج و 1 بطاطس لارج + 1 سلو كبير + 2 ارز سادة" at bounding box center [910, 195] width 433 height 47
type textarea "قطع دجاج و 1 بطاطس لارج و 1 سلو كبير و 2 ارز سادة"
click at [1032, 226] on div "Description (Ar) قطع دجاج و 1 بطاطس لارج و 1 سلو كبير و 2 ارز سادة Description …" at bounding box center [917, 190] width 467 height 75
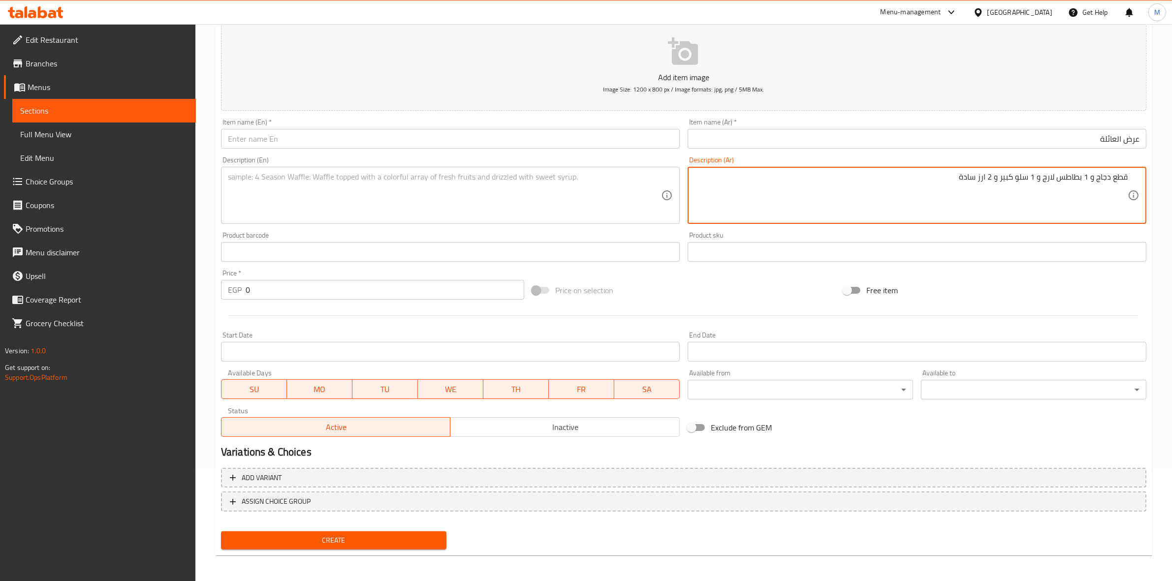
click at [1033, 182] on textarea "قطع دجاج و 1 بطاطس لارج و 1 سلو كبير و 2 ارز سادة" at bounding box center [910, 195] width 433 height 47
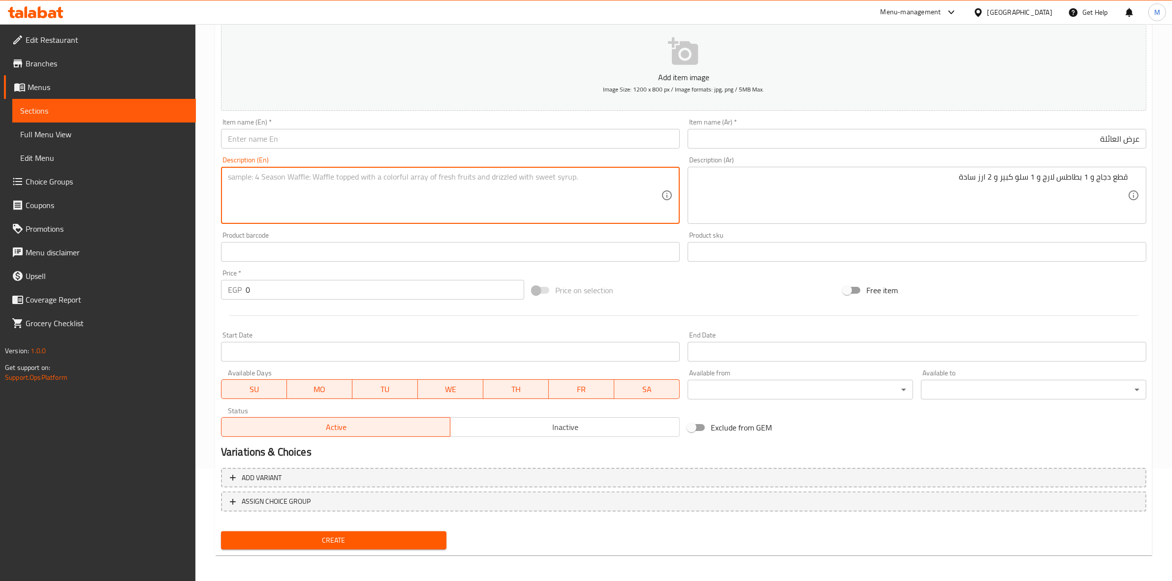
click at [425, 190] on textarea at bounding box center [444, 195] width 433 height 47
paste textarea "Chicken pieces, 1 large potato, 1 large slaw, and 2 plain rice"
click at [224, 178] on div "Chicken pieces, 1 large potato, 1 large slaw, and 2 plain rice Description (En)" at bounding box center [450, 195] width 459 height 57
click at [228, 180] on textarea "Chicken pieces, 1 large potato, 1 large slaw, and 2 plain rice" at bounding box center [444, 195] width 433 height 47
type textarea "8 Chicken pieces, 1 large potato, 1 large slaw, and 2 plain rice"
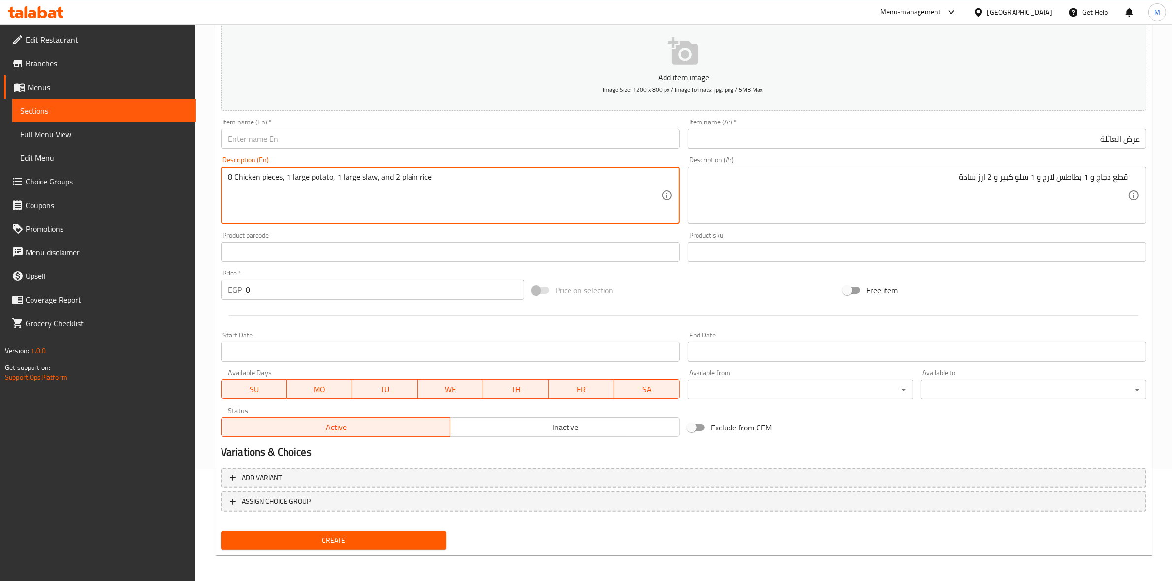
click at [363, 149] on div "Item name (En)   * Item name (En) *" at bounding box center [450, 134] width 467 height 38
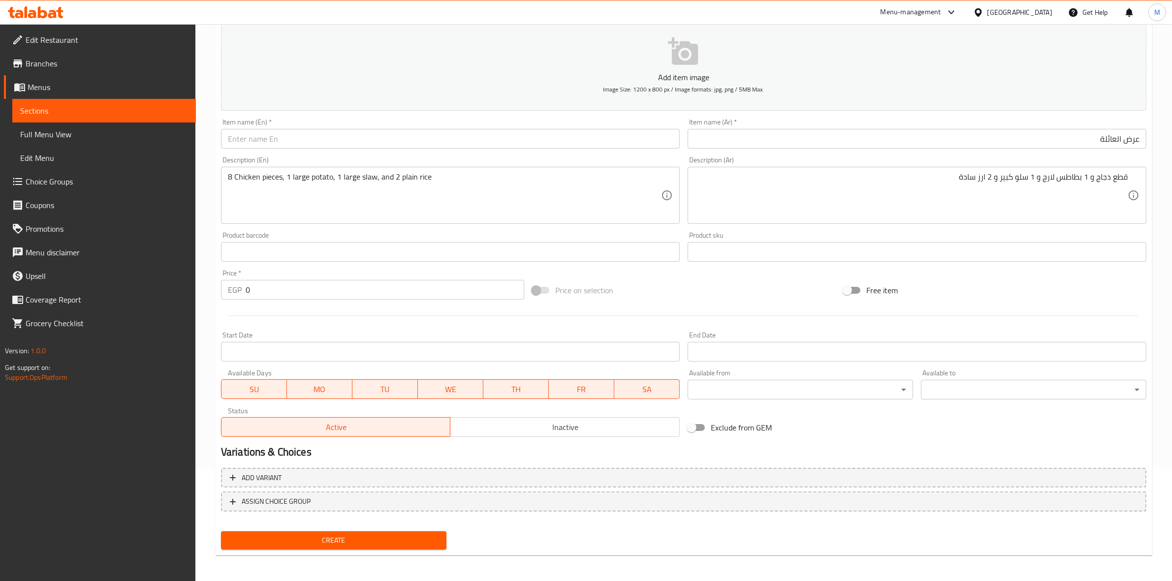
click at [365, 144] on input "text" at bounding box center [450, 139] width 459 height 20
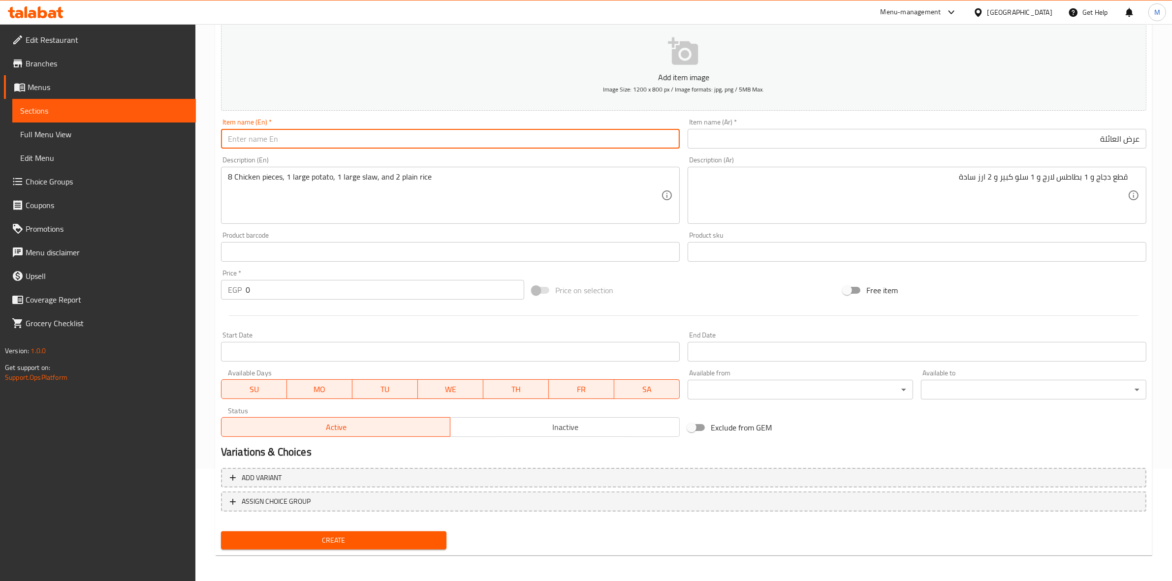
click at [535, 149] on div "Item name (En)   * Item name (En) *" at bounding box center [450, 134] width 467 height 38
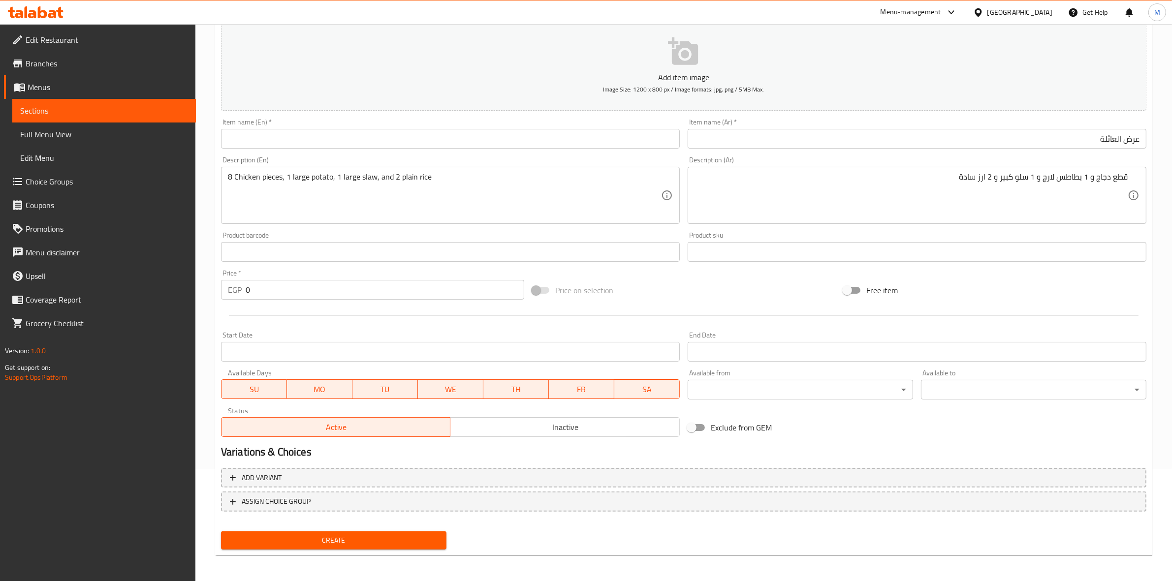
click at [537, 144] on input "text" at bounding box center [450, 139] width 459 height 20
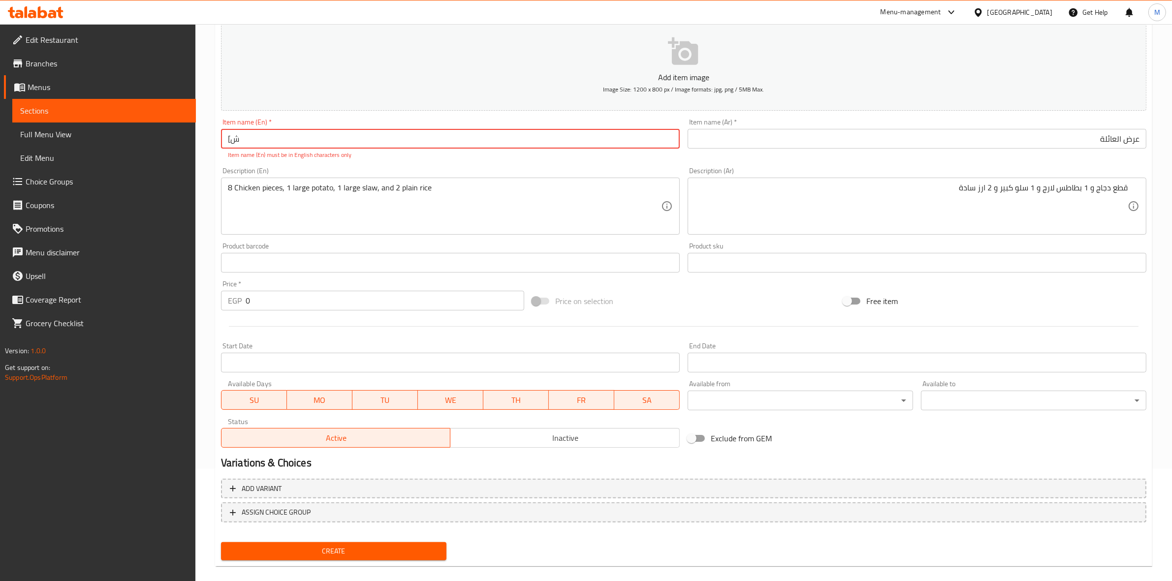
type input "["
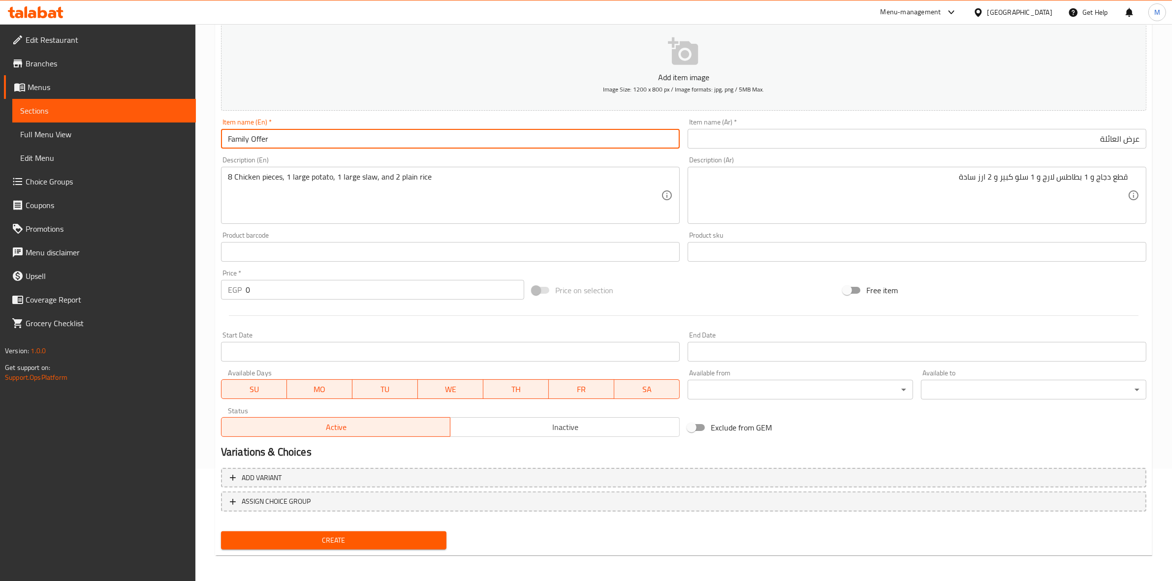
type input "Family Offer"
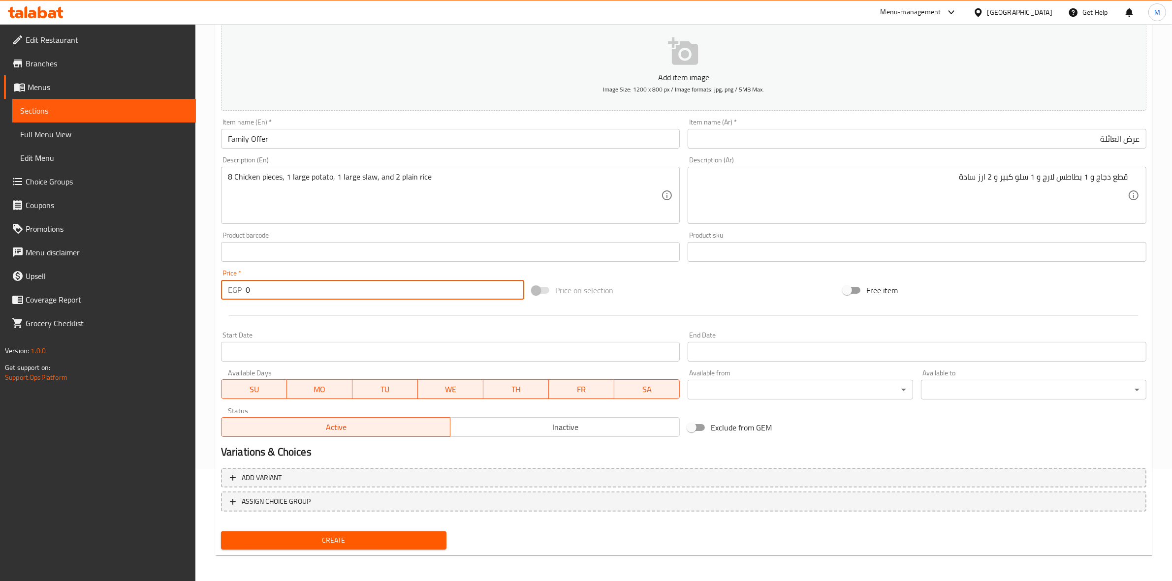
drag, startPoint x: 250, startPoint y: 296, endPoint x: 228, endPoint y: 298, distance: 21.7
click at [228, 298] on div "EGP 0 Price *" at bounding box center [372, 290] width 303 height 20
type input "480"
click at [429, 356] on input "Start Date" at bounding box center [450, 352] width 459 height 20
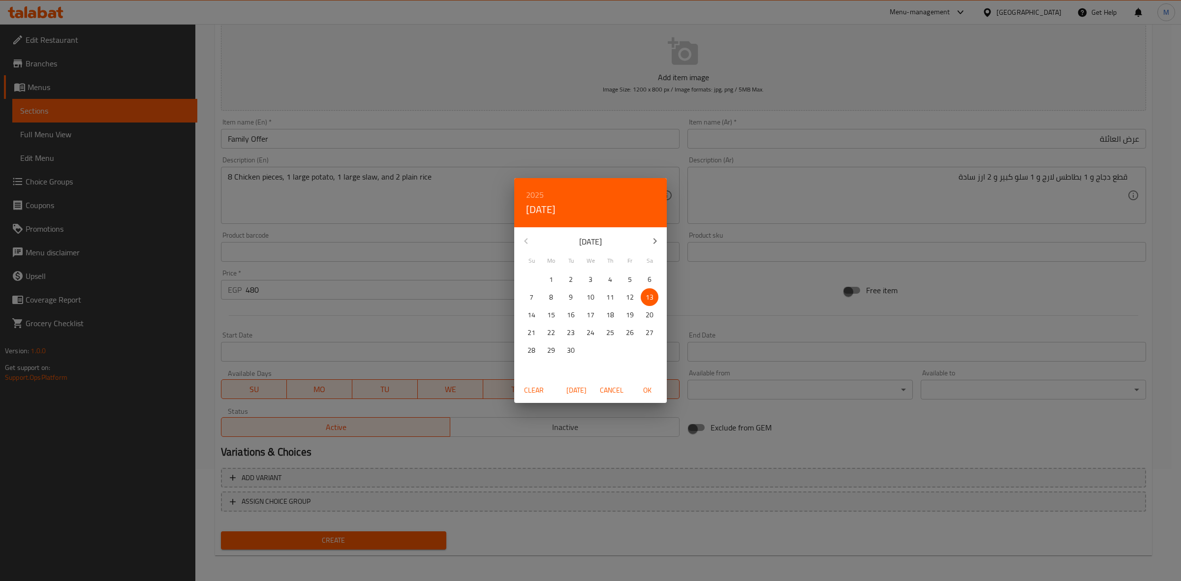
click at [647, 385] on span "OK" at bounding box center [647, 390] width 24 height 12
type input "13-09-2025"
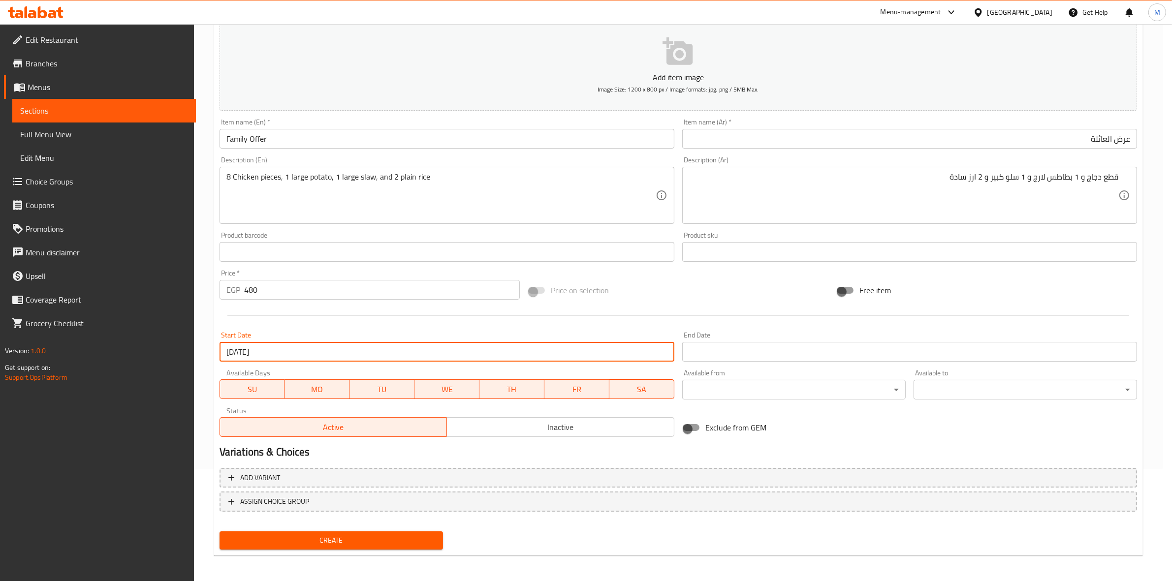
click at [759, 349] on input "Start Date" at bounding box center [909, 352] width 455 height 20
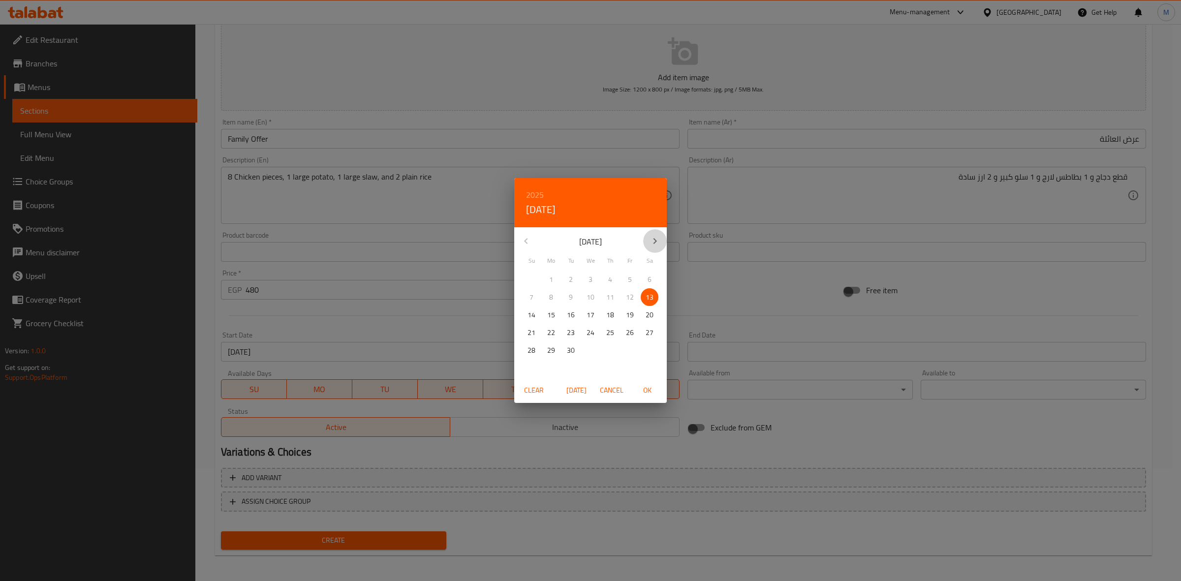
click at [663, 232] on button "button" at bounding box center [655, 241] width 24 height 24
click at [661, 232] on button "button" at bounding box center [655, 241] width 24 height 24
click at [532, 362] on p "30" at bounding box center [532, 368] width 8 height 12
click at [650, 391] on span "OK" at bounding box center [647, 390] width 24 height 12
type input "30-11-2025"
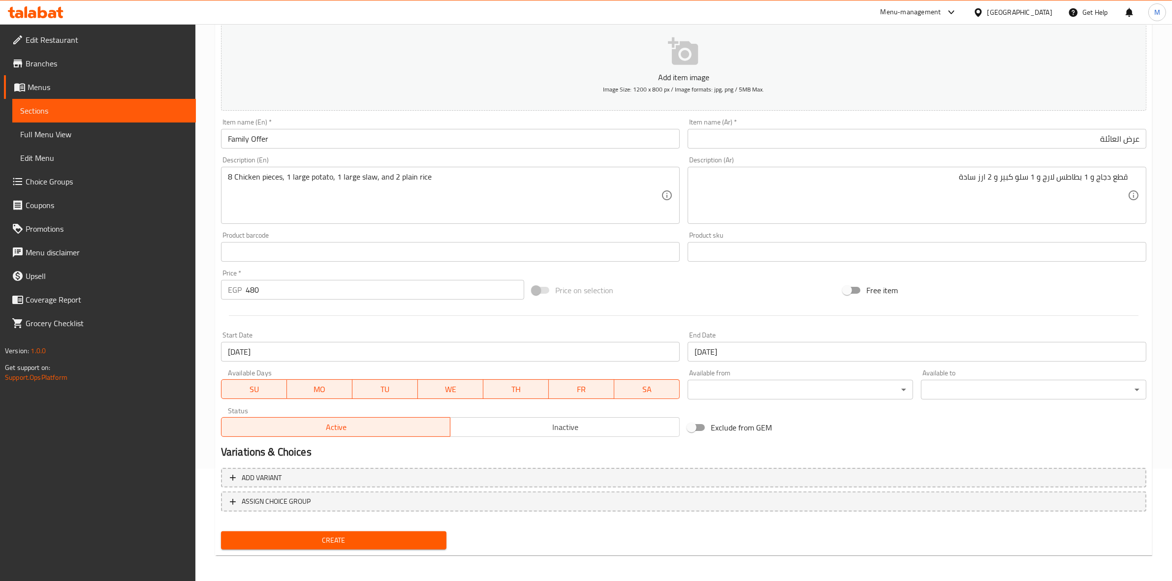
click at [847, 431] on div "Exclude from GEM" at bounding box center [839, 427] width 311 height 27
click at [434, 540] on span "Create" at bounding box center [334, 541] width 210 height 12
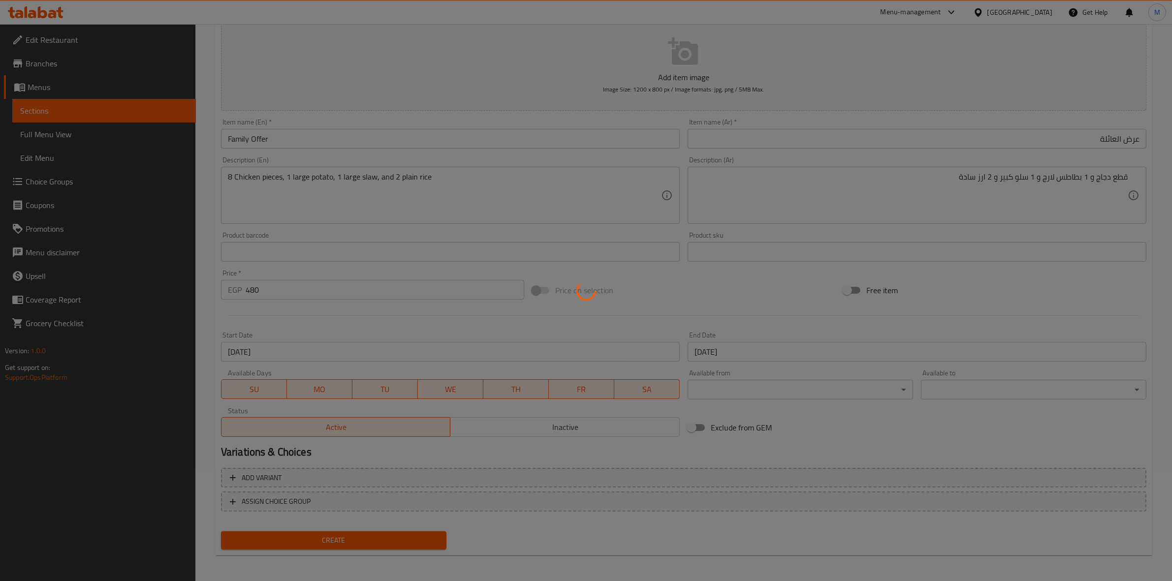
type input "0"
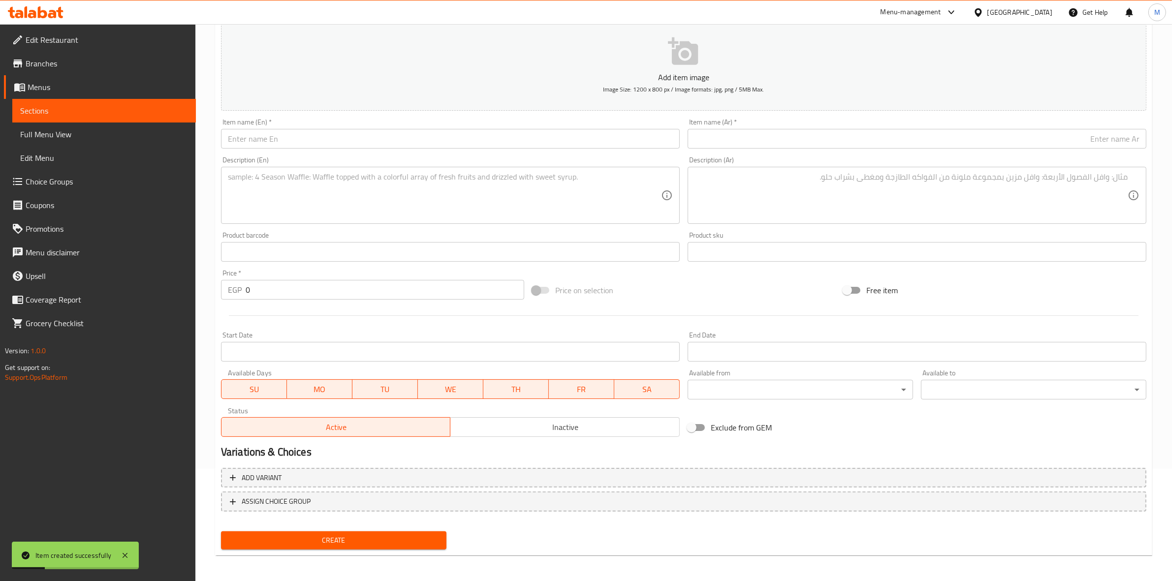
scroll to position [0, 0]
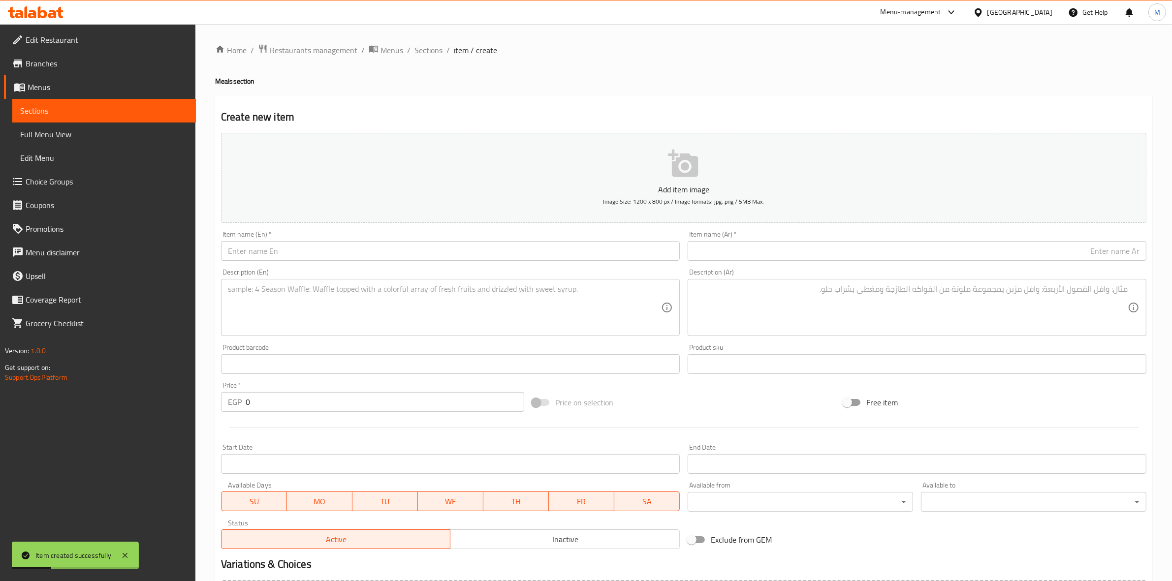
click at [440, 58] on div "Home / Restaurants management / Menus / Sections / item / create Meals section …" at bounding box center [683, 360] width 937 height 632
click at [434, 49] on span "Sections" at bounding box center [428, 50] width 28 height 12
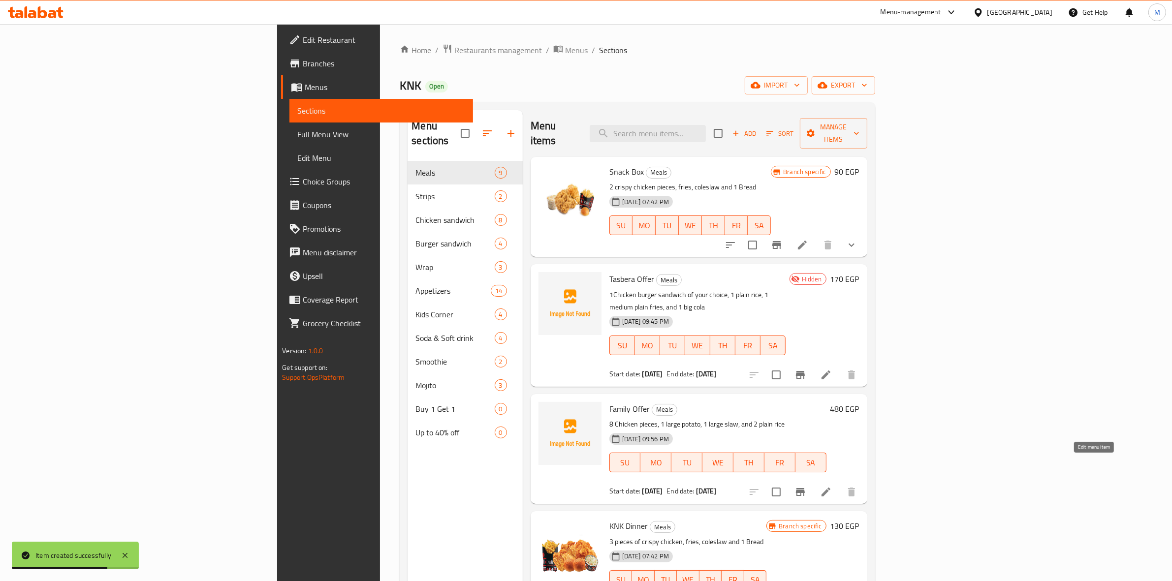
click at [832, 486] on icon at bounding box center [826, 492] width 12 height 12
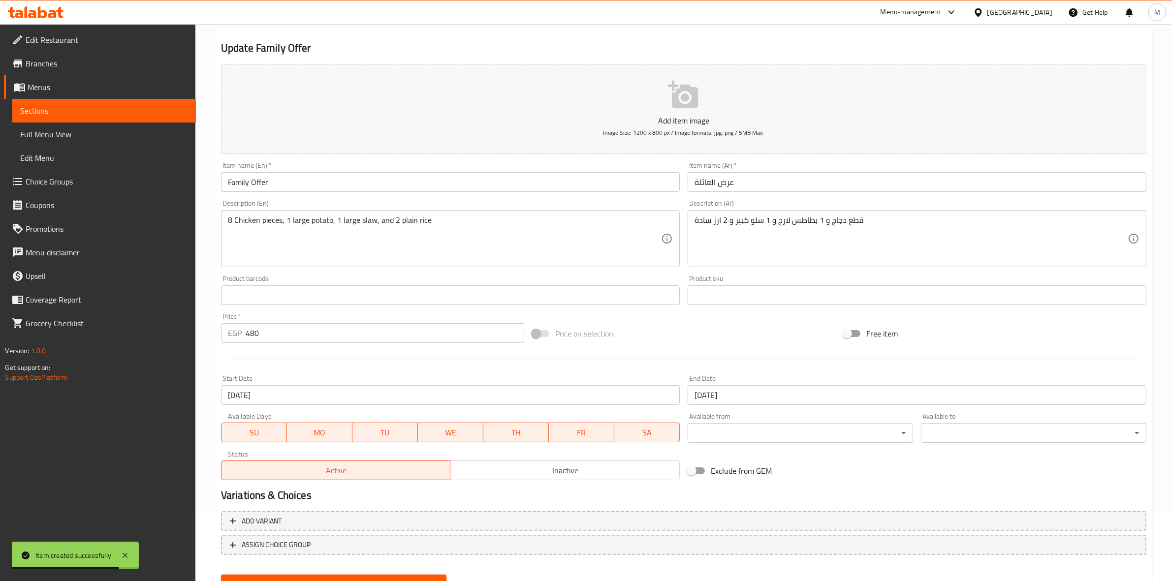
scroll to position [112, 0]
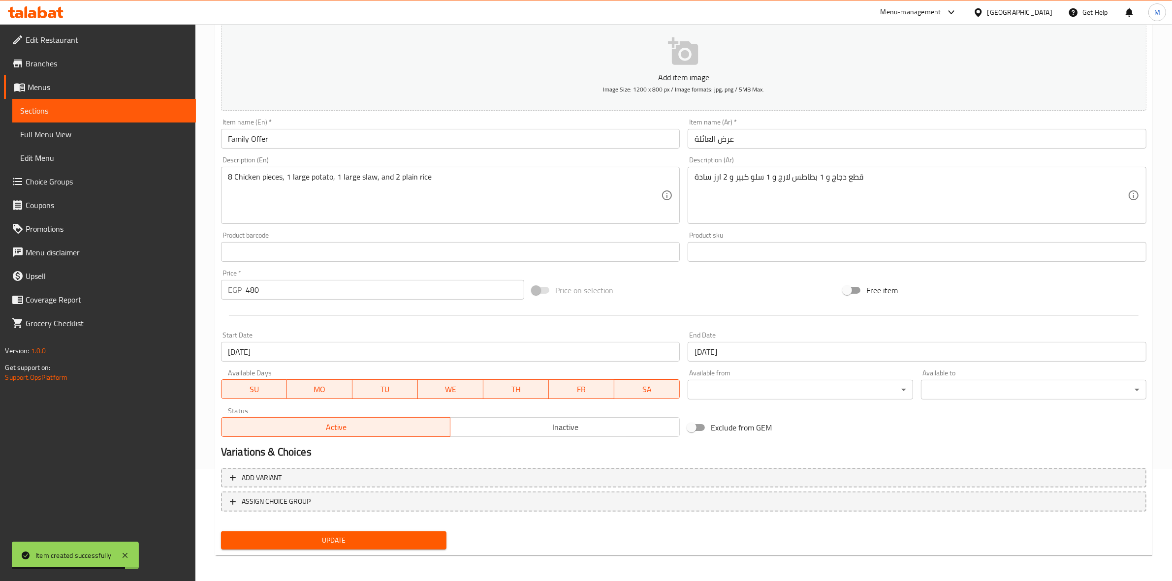
click at [589, 434] on span "Inactive" at bounding box center [564, 427] width 221 height 14
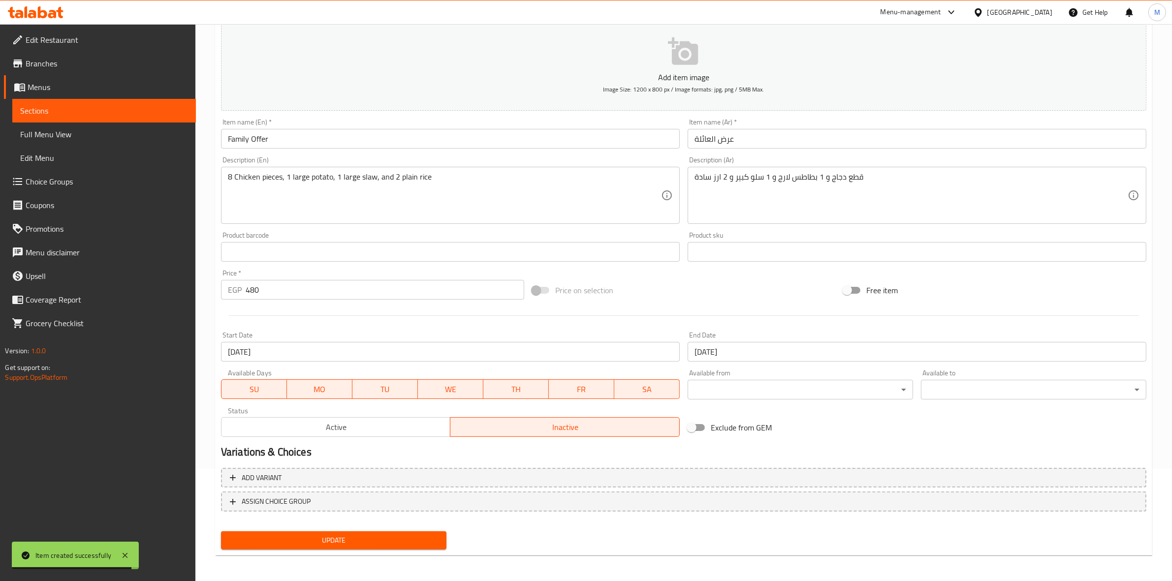
click at [437, 545] on button "Update" at bounding box center [333, 541] width 225 height 18
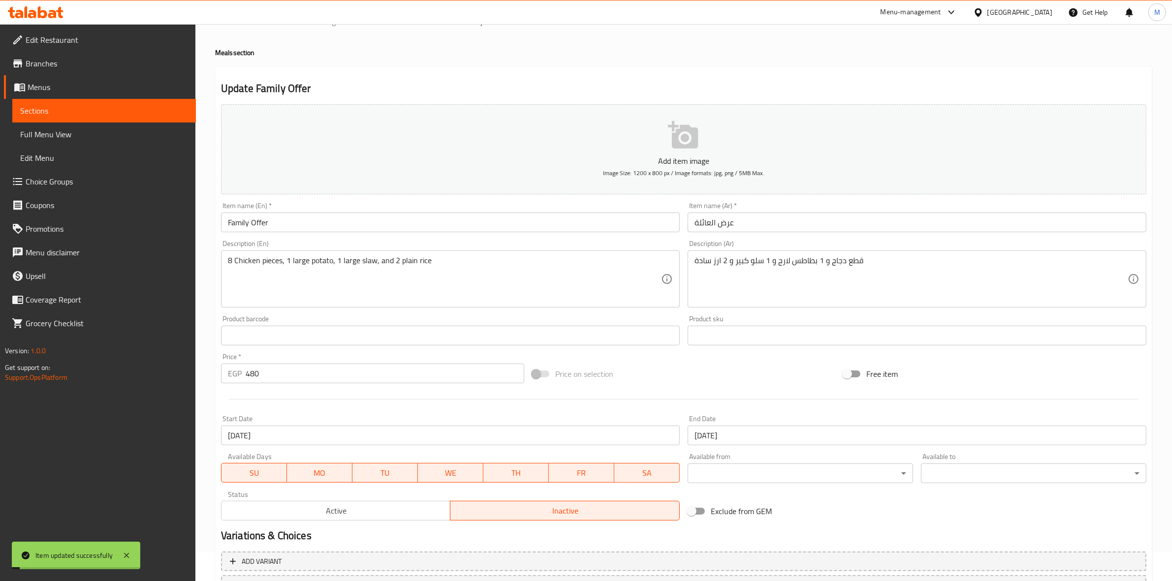
scroll to position [0, 0]
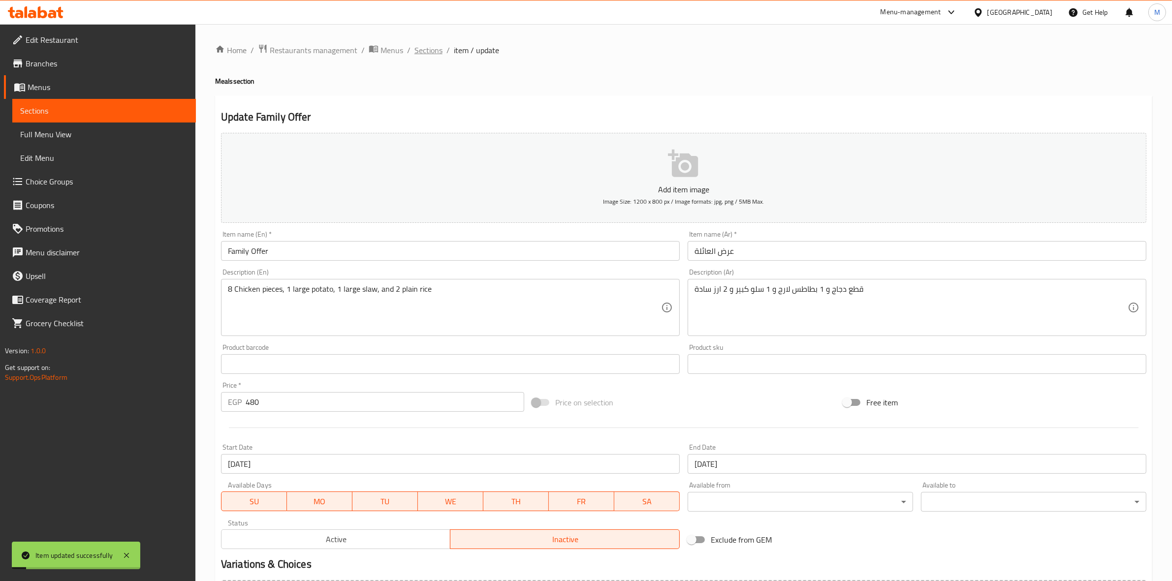
click at [428, 50] on span "Sections" at bounding box center [428, 50] width 28 height 12
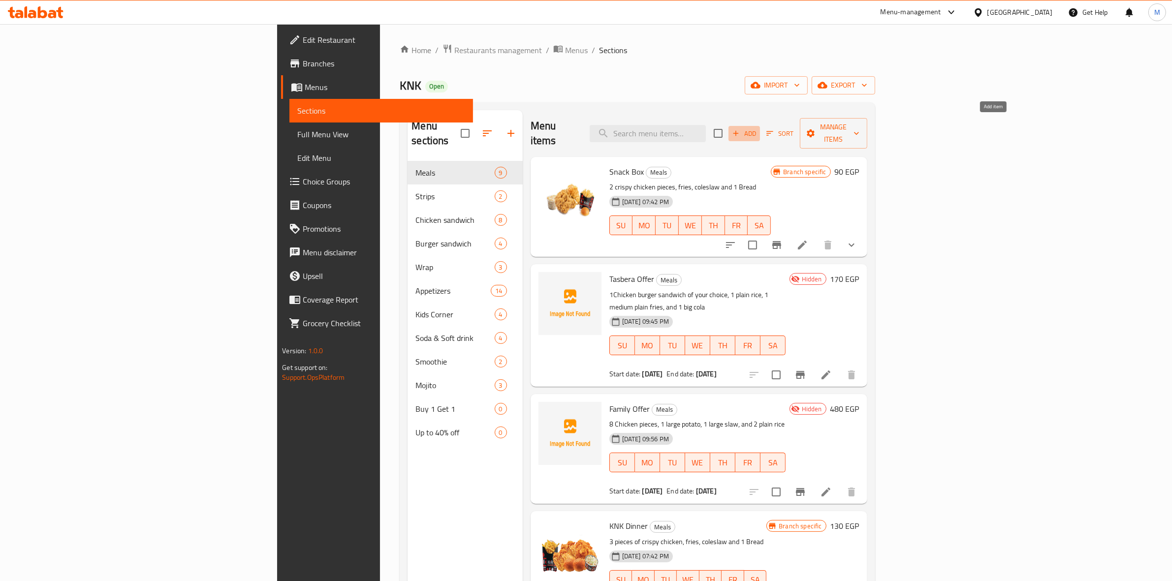
click at [757, 130] on span "Add" at bounding box center [744, 133] width 27 height 11
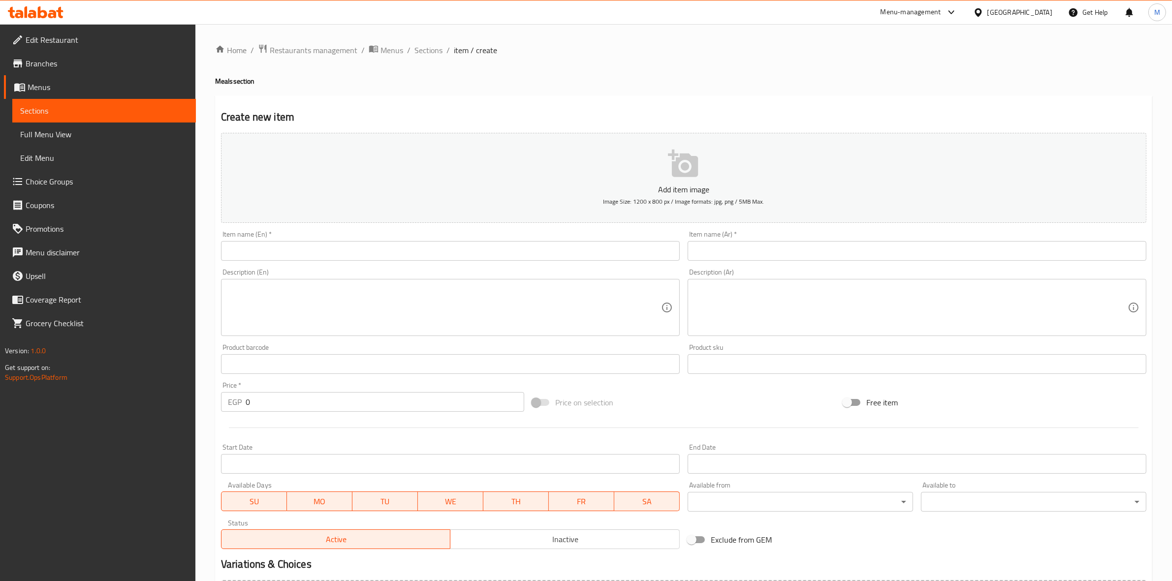
click at [875, 252] on input "text" at bounding box center [917, 251] width 459 height 20
paste input "عرض الرايق"
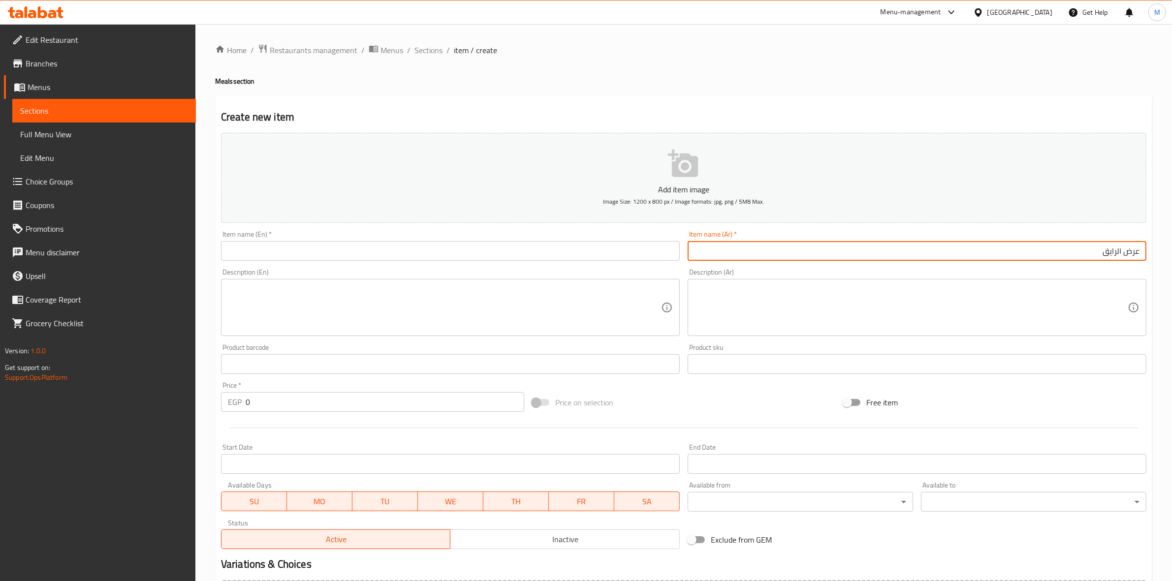
scroll to position [112, 0]
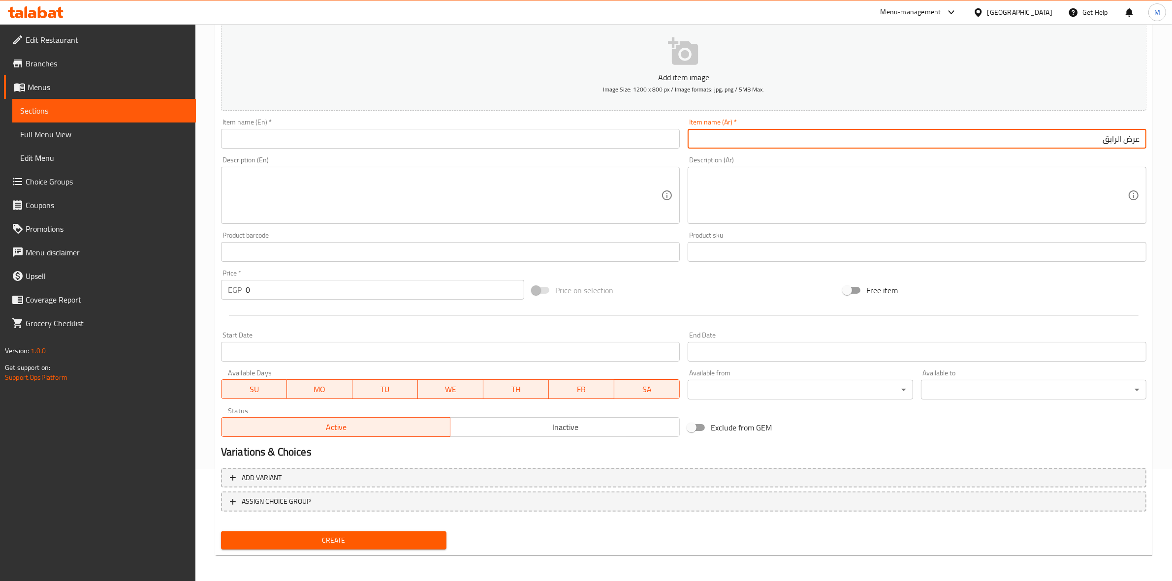
type input "عرض الرايق"
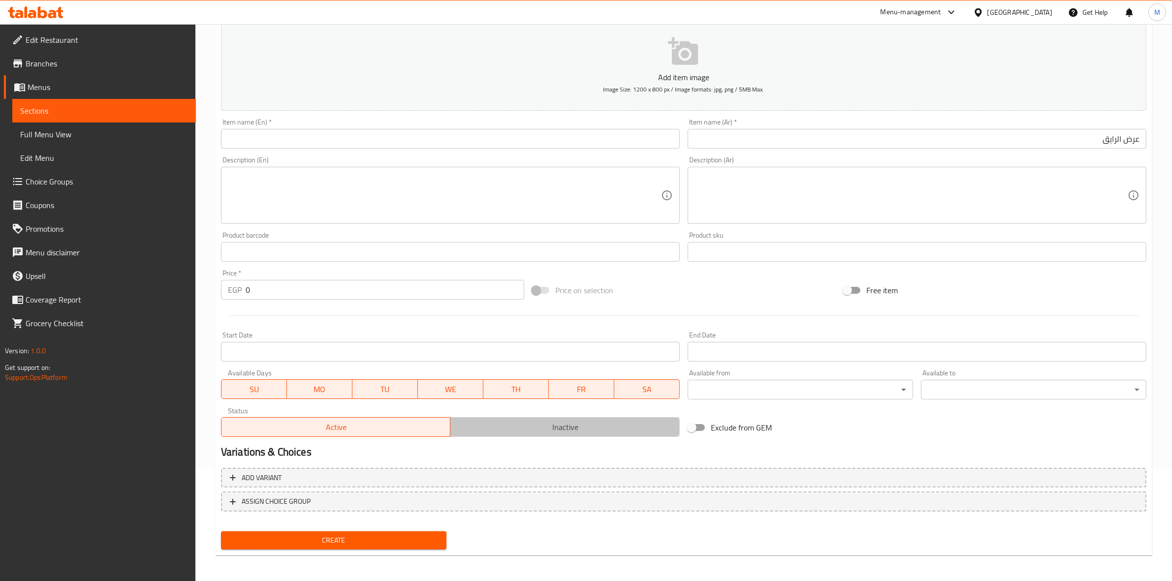
click at [459, 430] on span "Inactive" at bounding box center [564, 427] width 221 height 14
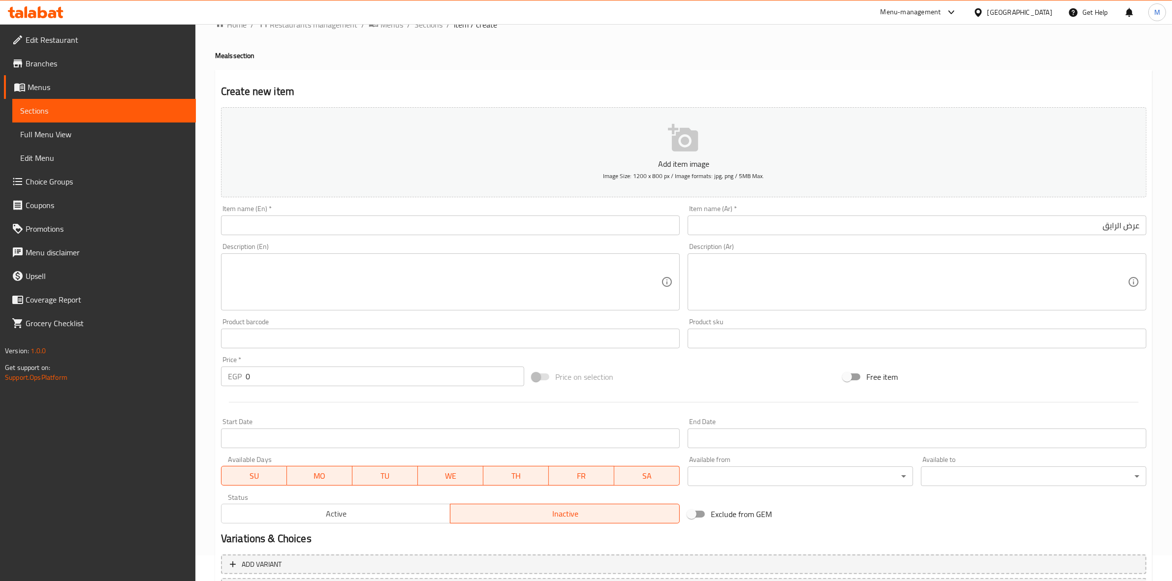
scroll to position [0, 0]
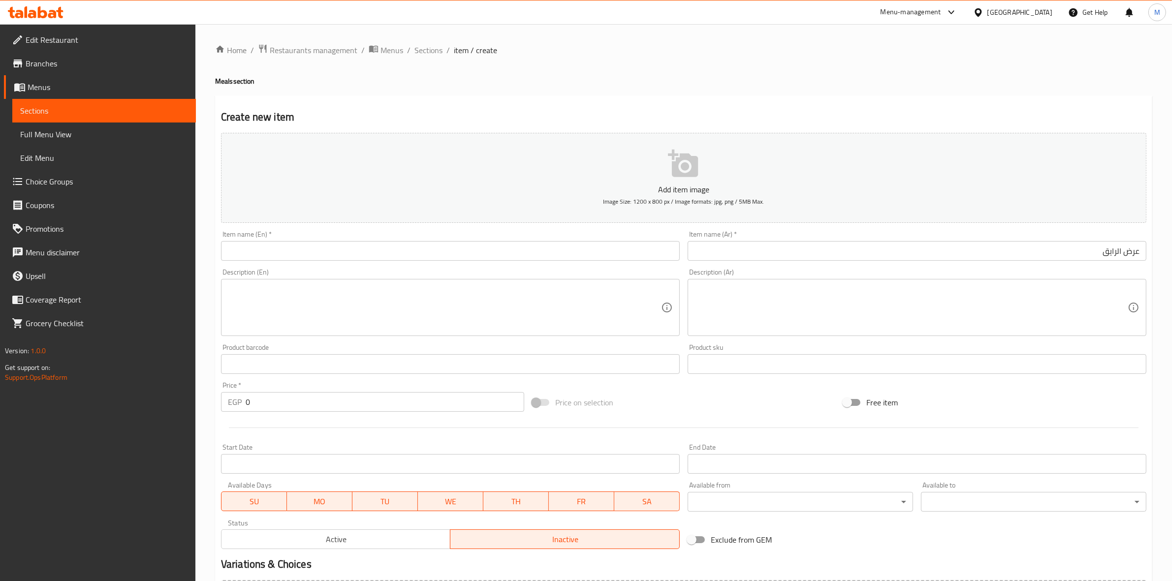
click at [436, 262] on div "Item name (En)   * Item name (En) *" at bounding box center [450, 246] width 467 height 38
click at [439, 257] on input "text" at bounding box center [450, 251] width 459 height 20
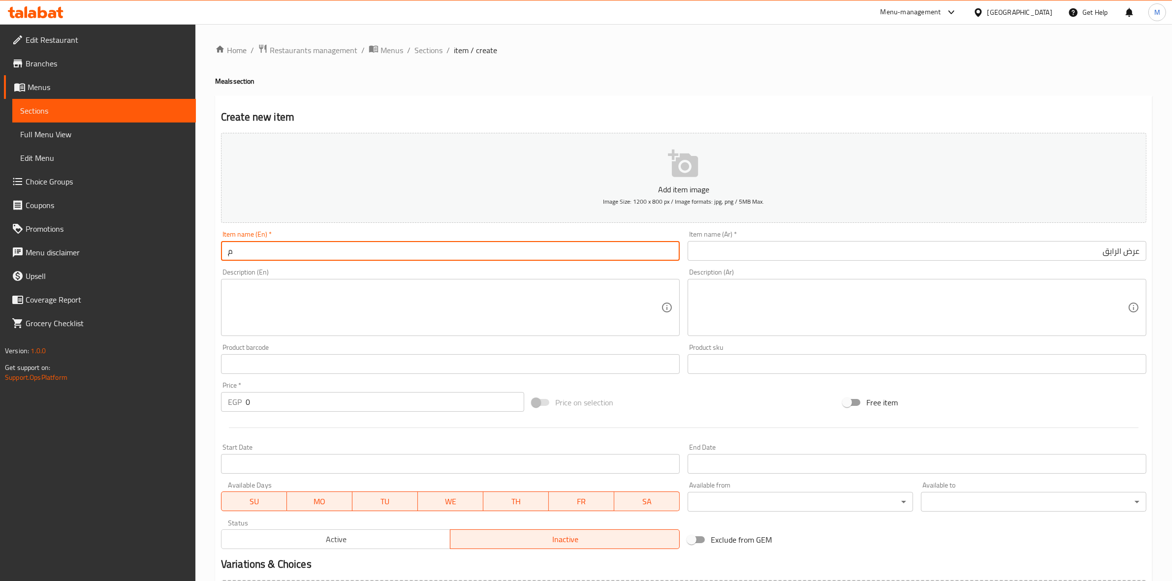
type input "ِ"
type input "Al Rayeq Offer"
click at [998, 309] on textarea at bounding box center [910, 307] width 433 height 47
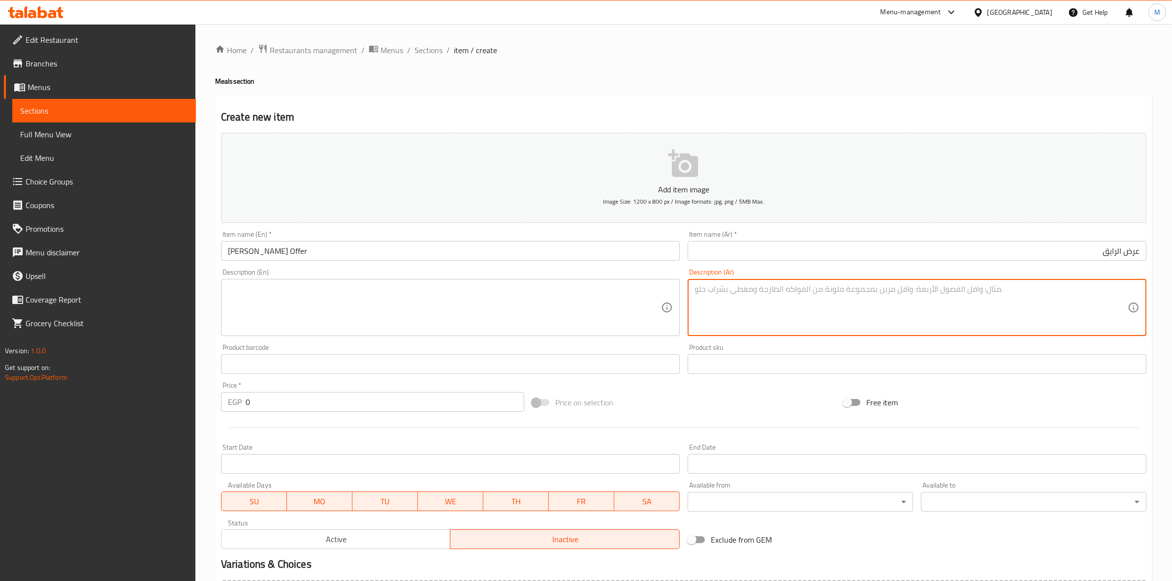
click at [998, 309] on textarea at bounding box center [910, 307] width 433 height 47
paste textarea "ساندوتش تشيكن سينجل + 2 قطة استربس + 1 بطاطس وسط + 1 بيج كول"
click at [1046, 291] on textarea "ساندوتش تشيكن سينجل + 2 قطة استربس + 1 بطاطس وسط + 1 بيج كول" at bounding box center [910, 307] width 433 height 47
click at [983, 290] on textarea "ساندوتش تشيكن سينجل و 2 قطة استربس + 1 بطاطس وسط + 1 بيج كول" at bounding box center [910, 307] width 433 height 47
drag, startPoint x: 929, startPoint y: 291, endPoint x: 924, endPoint y: 291, distance: 4.9
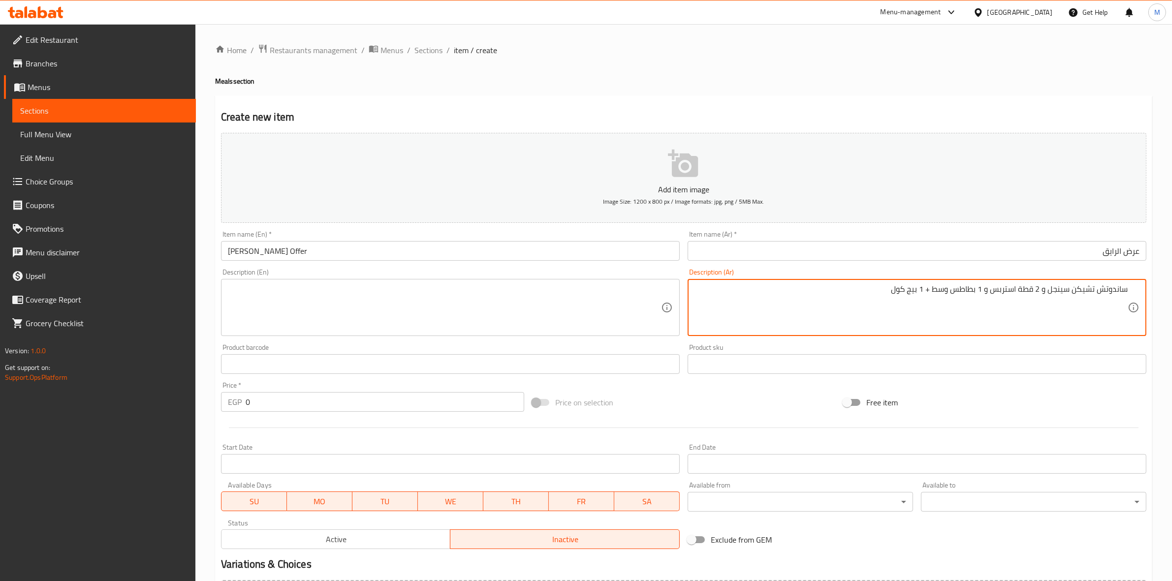
click at [924, 291] on textarea "ساندوتش تشيكن سينجل و 2 قطة استربس و 1 بطاطس وسط + 1 بيج كول" at bounding box center [910, 307] width 433 height 47
click at [1057, 294] on textarea "ساندوتش تشيكن سينجل و 2 قطة استربس و 1 بطاطس وسط و 1 بيج كول" at bounding box center [910, 307] width 433 height 47
click at [1073, 290] on textarea "ساندوتش تشيكن سينجل و 2 قطة استربس و 1 بطاطس وسط و 1 بيج كول" at bounding box center [910, 307] width 433 height 47
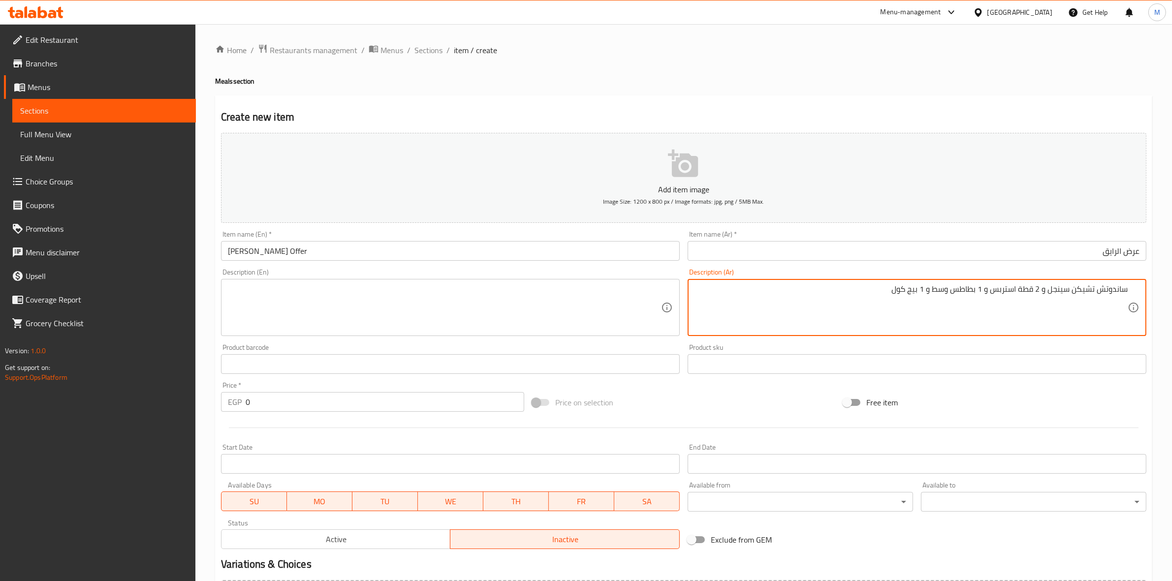
click at [1051, 289] on textarea "ساندوتش تشيكن سينجل و 2 قطة استربس و 1 بطاطس وسط و 1 بيج كول" at bounding box center [910, 307] width 433 height 47
click at [1043, 294] on textarea "ساندوتش تشيكن سينجل و 2 قطة استربس و 1 بطاطس وسط و 1 بيج كول" at bounding box center [910, 307] width 433 height 47
click at [1050, 294] on textarea "ساندوتش تشيكن سينجل و 2 قطة استربس و 1 بطاطس وسط و 1 بيج كول" at bounding box center [910, 307] width 433 height 47
click at [1048, 292] on textarea "ساندوتش تشيكن سينجل و 2 قطة استربس و 1 بطاطس وسط و 1 بيج كول" at bounding box center [910, 307] width 433 height 47
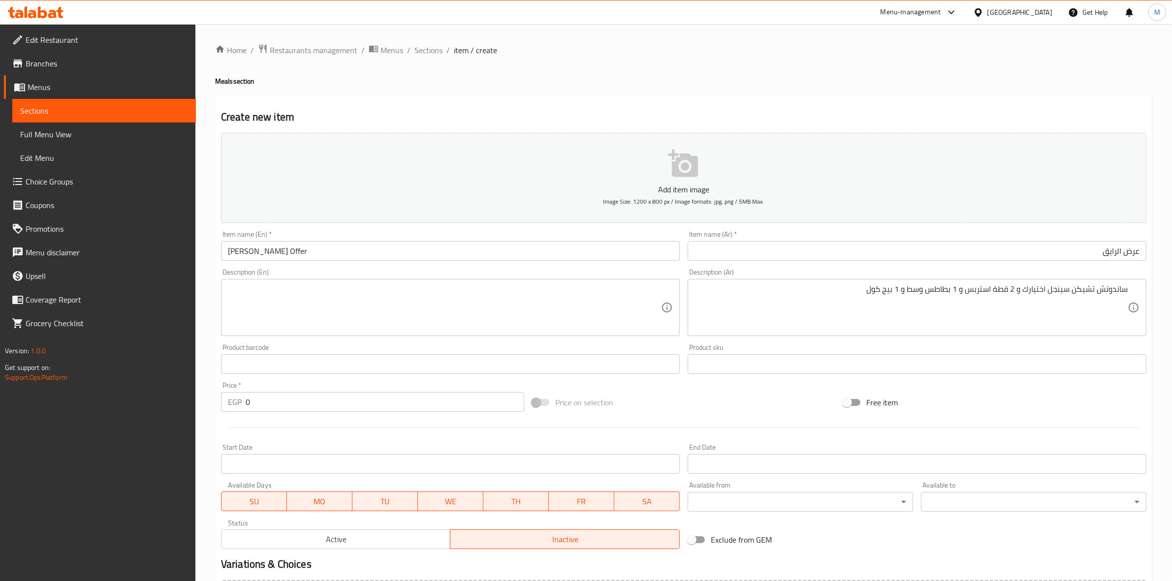
click at [1040, 347] on div "Product sku Product sku" at bounding box center [917, 359] width 459 height 30
click at [1136, 288] on div "ساندوتش تشيكن سينجل اختيارك و 2 قطة استربس و 1 بطاطس وسط و 1 بيج كول Descriptio…" at bounding box center [917, 307] width 459 height 57
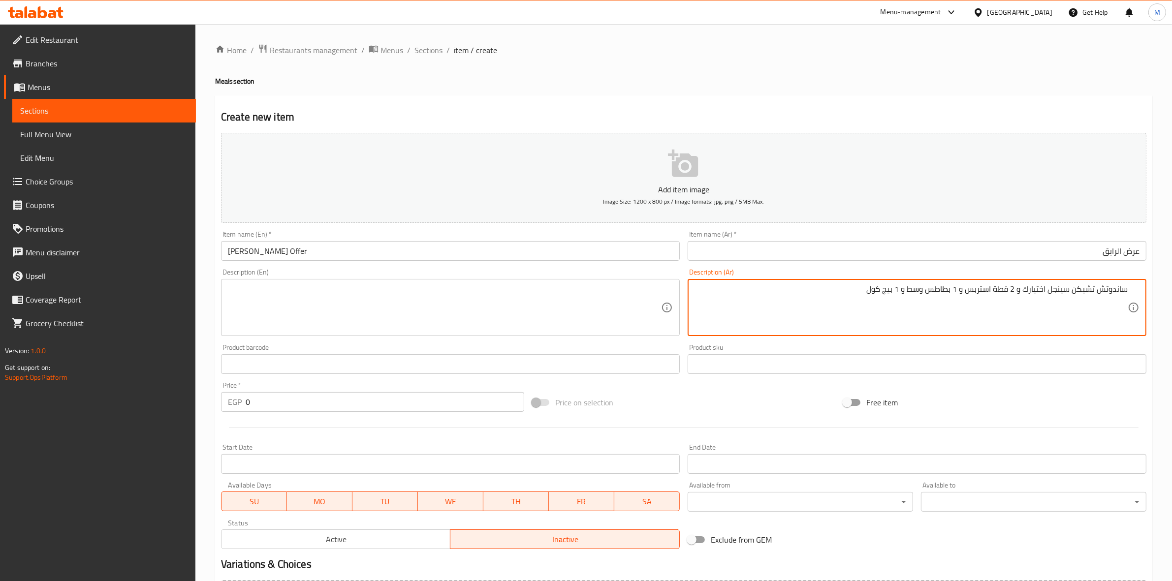
click at [1128, 291] on div "ساندوتش تشيكن سينجل اختيارك و 2 قطة استربس و 1 بطاطس وسط و 1 بيج كول Descriptio…" at bounding box center [917, 307] width 459 height 57
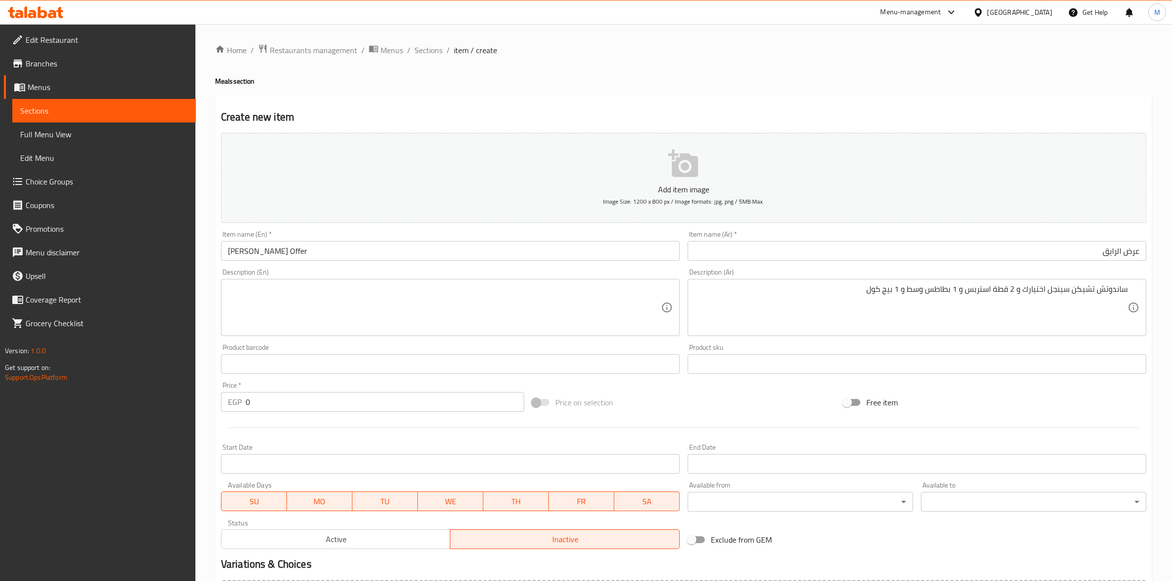
click at [1131, 293] on div "ساندوتش تشيكن سينجل اختيارك و 2 قطة استربس و 1 بطاطس وسط و 1 بيج كول Descriptio…" at bounding box center [917, 307] width 459 height 57
click at [1130, 291] on div "ساندوتش تشيكن سينجل اختيارك و 2 قطة استربس و 1 بطاطس وسط و 1 بيج كول Descriptio…" at bounding box center [917, 307] width 459 height 57
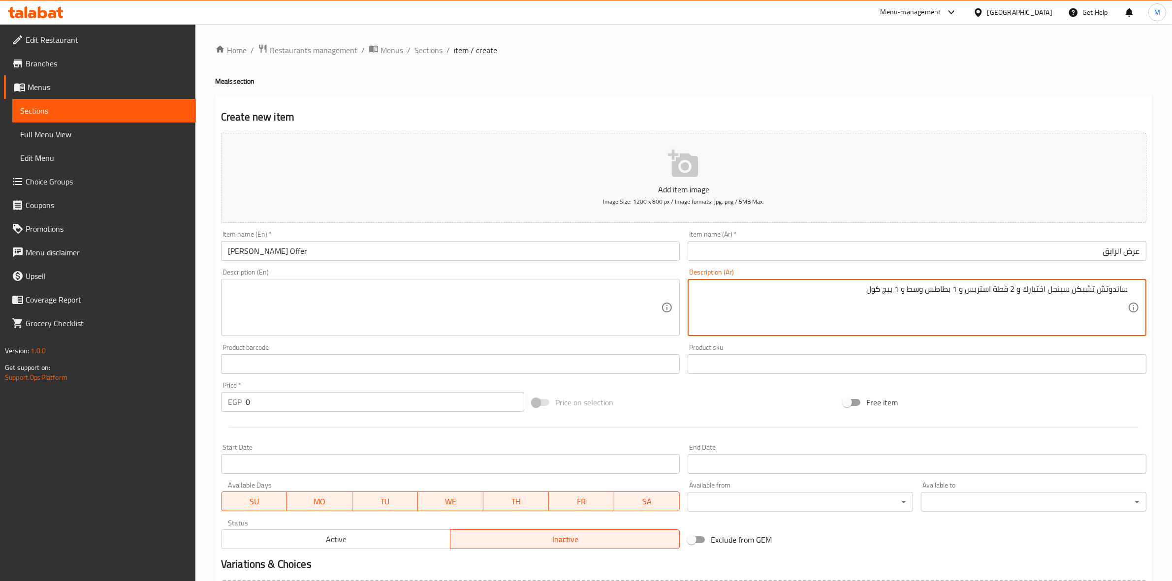
click at [1126, 291] on textarea "ساندوتش تشيكن سينجل اختيارك و 2 قطة استربس و 1 بطاطس وسط و 1 بيج كول" at bounding box center [910, 307] width 433 height 47
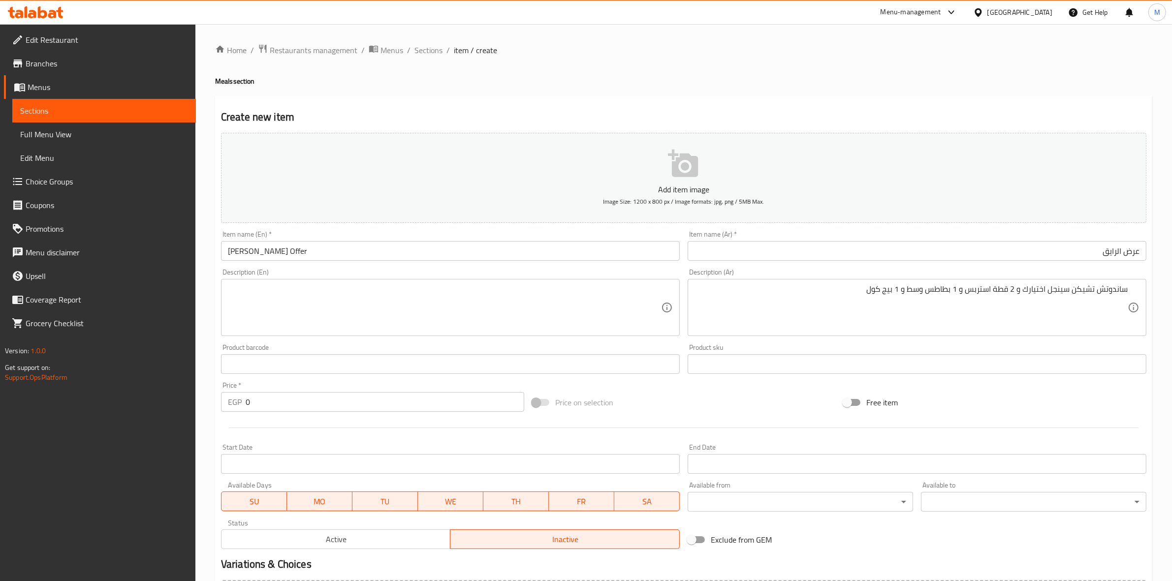
click at [1153, 289] on div "Home / Restaurants management / Menus / Sections / item / create Meals section …" at bounding box center [683, 359] width 976 height 671
click at [1132, 293] on div "ساندوتش تشيكن سينجل اختيارك و 2 قطة استربس و 1 بطاطس وسط و 1 بيج كول Descriptio…" at bounding box center [917, 307] width 459 height 57
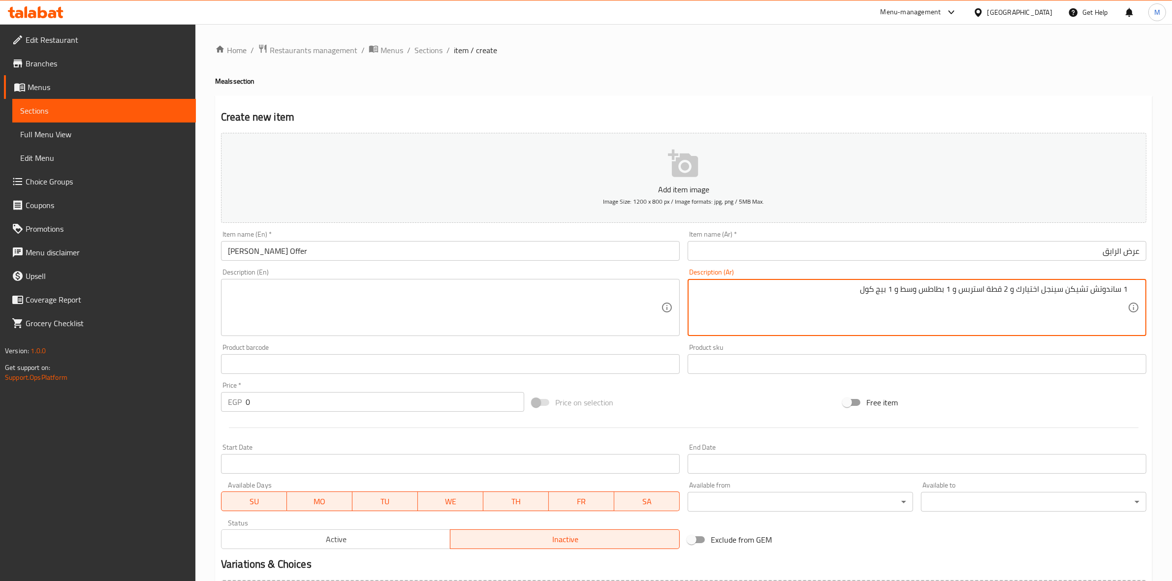
click at [992, 292] on textarea "1 ساندوتش تشيكن سينجل اختيارك و 2 قطة استربس و 1 بطاطس وسط و 1 بيج كول" at bounding box center [910, 307] width 433 height 47
click at [912, 289] on textarea "1 ساندوتش تشيكن سينجل اختيارك و 2 قطة استربس و 1 بطاطس وسط و 1 بيج كول" at bounding box center [910, 307] width 433 height 47
click at [904, 288] on textarea "1 ساندوتش تشيكن سينجل اختيارك و 2 قطة استربس و 1 بطاطس وسط و 1 بيج كول" at bounding box center [910, 307] width 433 height 47
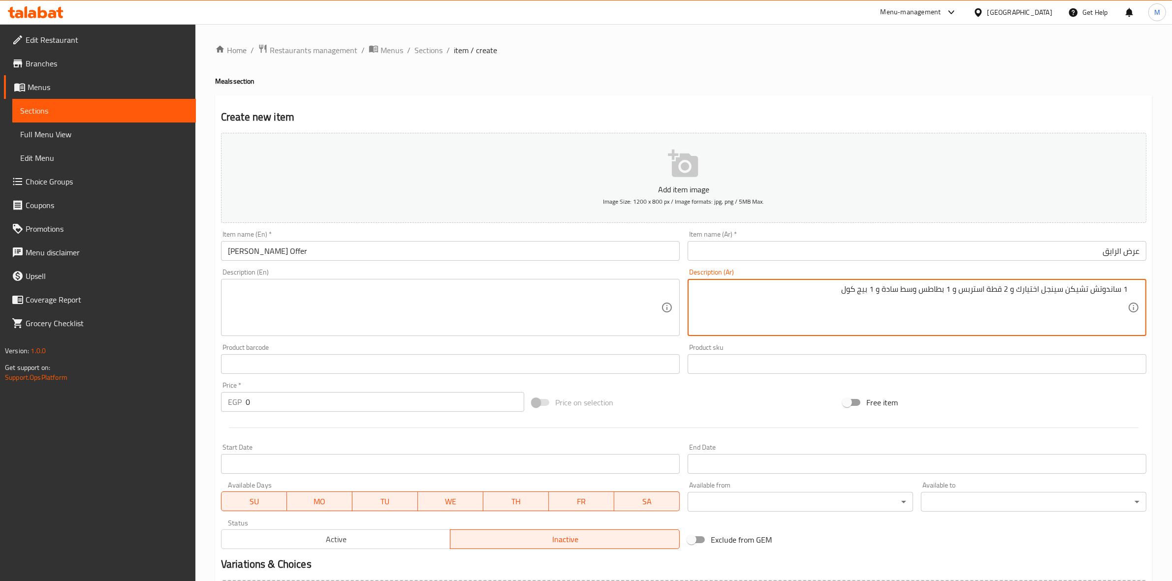
type textarea "1 ساندوتش تشيكن سينجل اختيارك و 2 قطة استربس و 1 بطاطس وسط سادة و 1 بيج كول"
click at [930, 281] on div "1 ساندوتش تشيكن سينجل اختيارك و 2 قطة استربس و 1 بطاطس وسط سادة و 1 بيج كول Des…" at bounding box center [917, 307] width 459 height 57
click at [934, 288] on textarea "1 ساندوتش تشيكن سينجل اختيارك و 2 قطة استربس و 1 بطاطس وسط سادة و 1 بيج كول" at bounding box center [910, 307] width 433 height 47
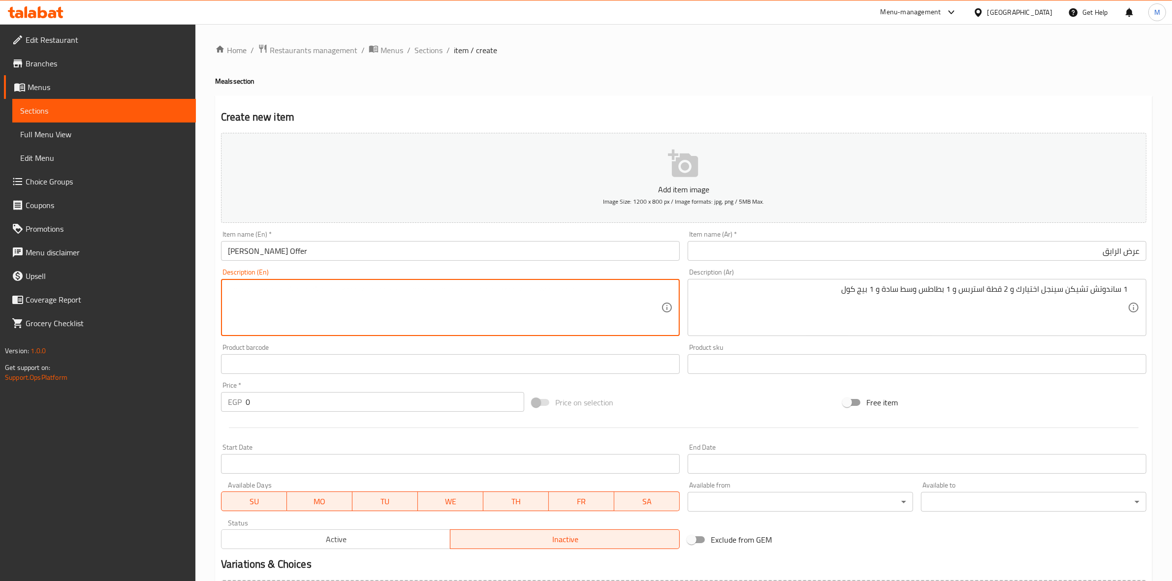
click at [308, 305] on textarea at bounding box center [444, 307] width 433 height 47
paste textarea "1 single chicken sandwich of your choice, 2 strips, 1 medium plain fries, and 1…"
click at [234, 288] on textarea "1 single chicken sandwich of your choice, 2 strips, 1 medium plain fries, and 1…" at bounding box center [444, 307] width 433 height 47
click at [234, 288] on textarea "1single chicken sandwich of your choice, 2 strips, 1 medium plain fries, and 1 …" at bounding box center [444, 307] width 433 height 47
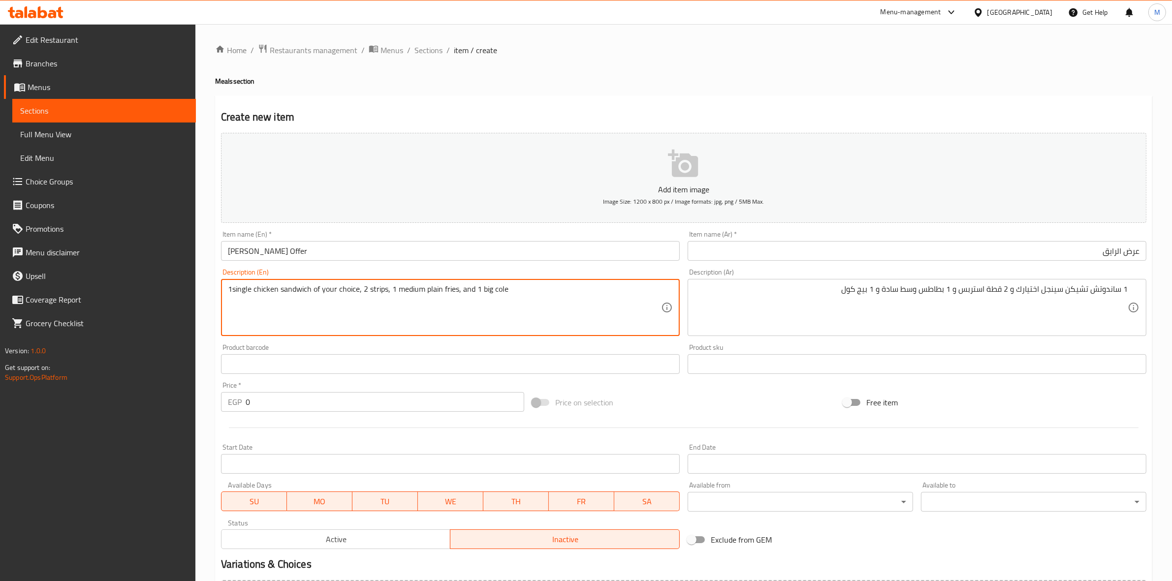
click at [234, 289] on textarea "1single chicken sandwich of your choice, 2 strips, 1 medium plain fries, and 1 …" at bounding box center [444, 307] width 433 height 47
click at [229, 289] on textarea "1single chicken sandwich of your choice, 2 strips, 1 medium plain fries, and 1 …" at bounding box center [444, 307] width 433 height 47
click at [238, 289] on textarea "1 single chicken sandwich of your choice, 2 strips, 1 medium plain fries, and 1…" at bounding box center [444, 307] width 433 height 47
click at [255, 307] on textarea "1 Single chicken sandwich of your choice, 2 strips, 1 medium plain fries, and 1…" at bounding box center [444, 307] width 433 height 47
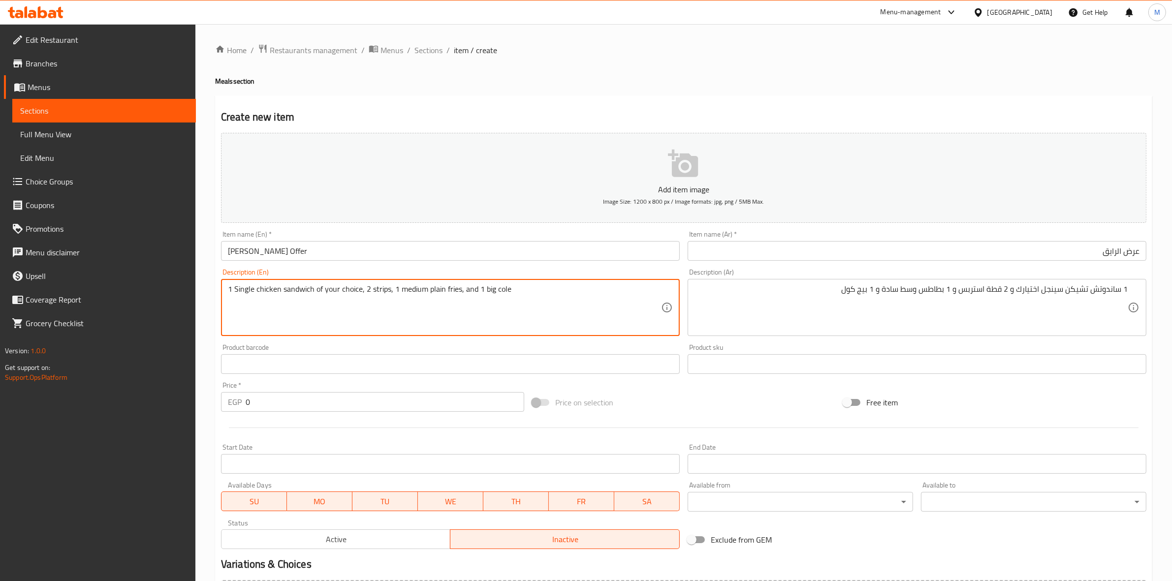
click at [542, 291] on textarea "1 Single chicken sandwich of your choice, 2 strips, 1 medium plain fries, and 1…" at bounding box center [444, 307] width 433 height 47
type textarea "1 Single chicken sandwich of your choice, 2 strips, 1 medium plain fries, and 1…"
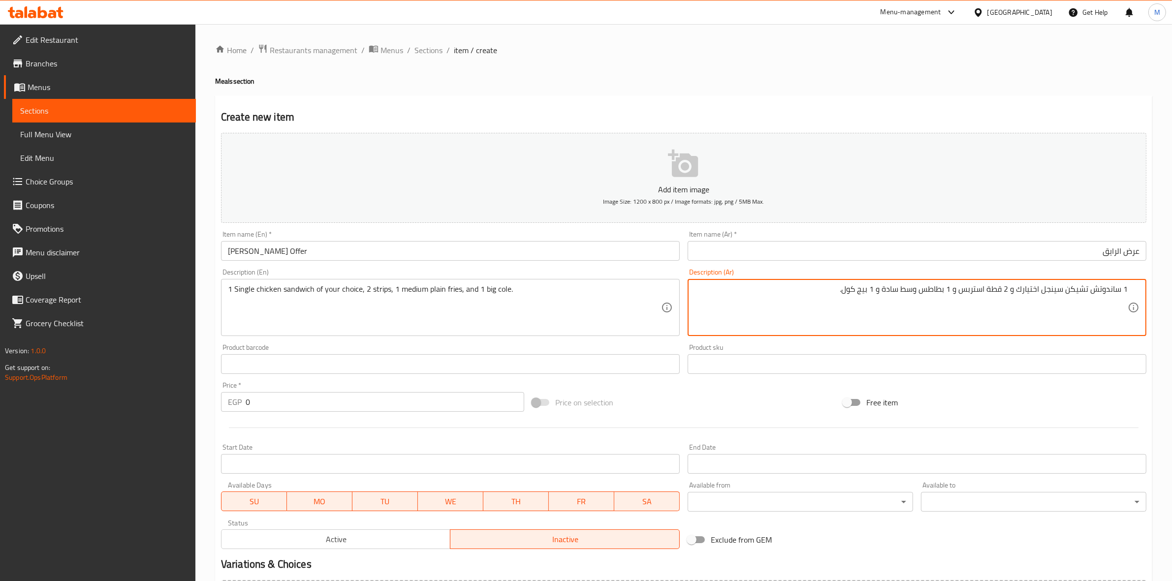
type textarea "1 ساندوتش تشيكن سينجل اختيارك و 2 قطة استربس و 1 بطاطس وسط سادة و 1 بيج كول."
drag, startPoint x: 294, startPoint y: 402, endPoint x: 192, endPoint y: 408, distance: 102.0
click at [192, 408] on div "Edit Restaurant Branches Menus Sections Full Menu View Edit Menu Choice Groups …" at bounding box center [586, 359] width 1172 height 671
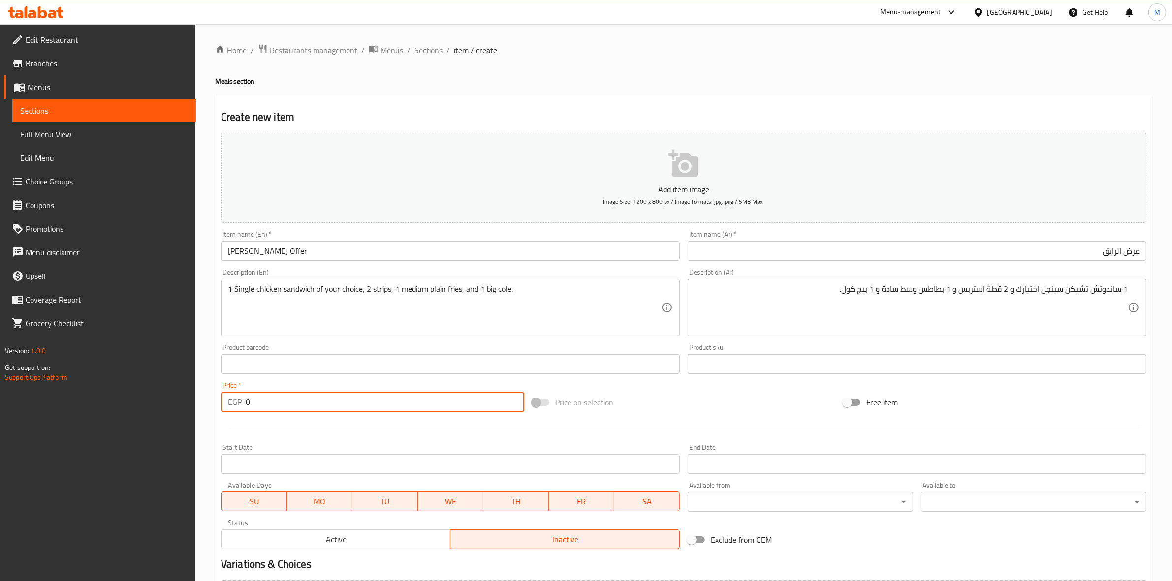
paste input "26"
type input "260"
click at [298, 433] on div at bounding box center [683, 428] width 933 height 24
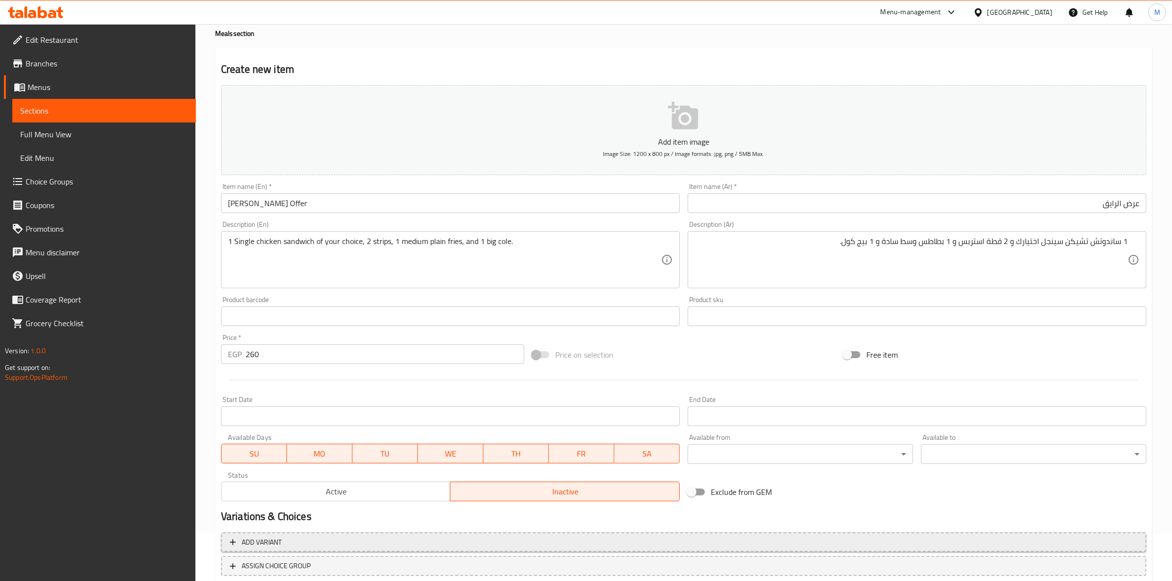
scroll to position [112, 0]
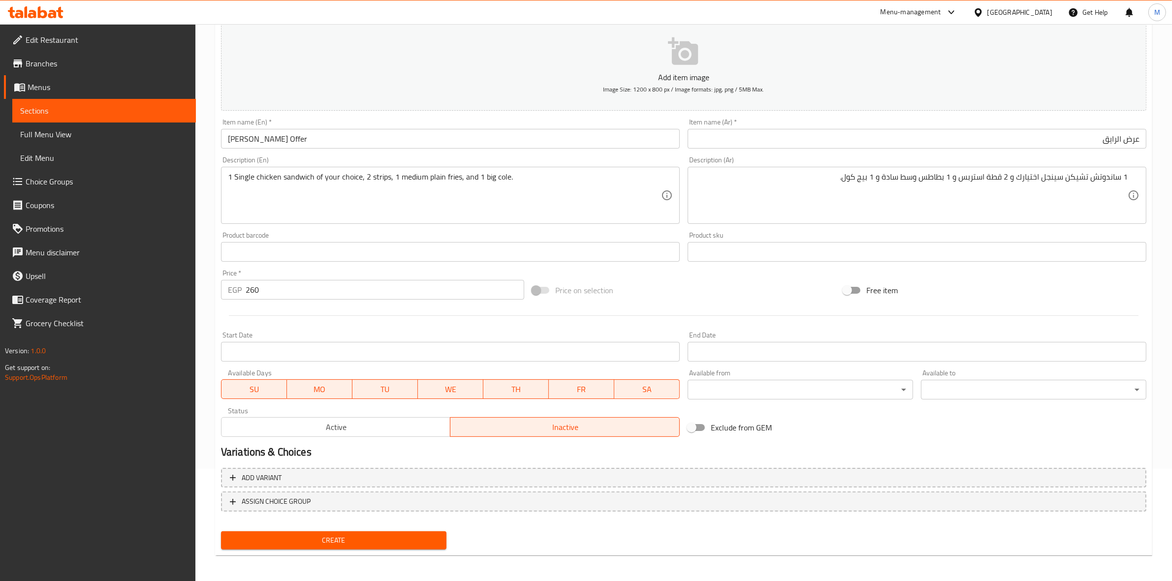
click at [492, 342] on input "Start Date" at bounding box center [450, 352] width 459 height 20
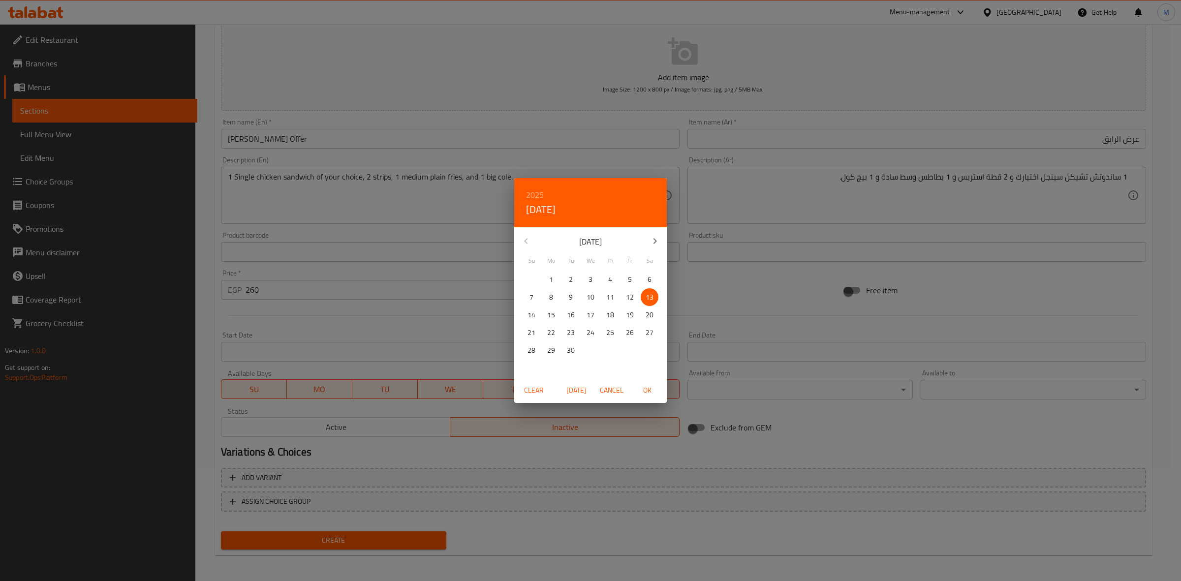
click at [492, 350] on div "2025 Sat, Sep 13 September 2025 Su Mo Tu We Th Fr Sa 31 1 2 3 4 5 6 7 8 9 10 11…" at bounding box center [590, 290] width 1181 height 581
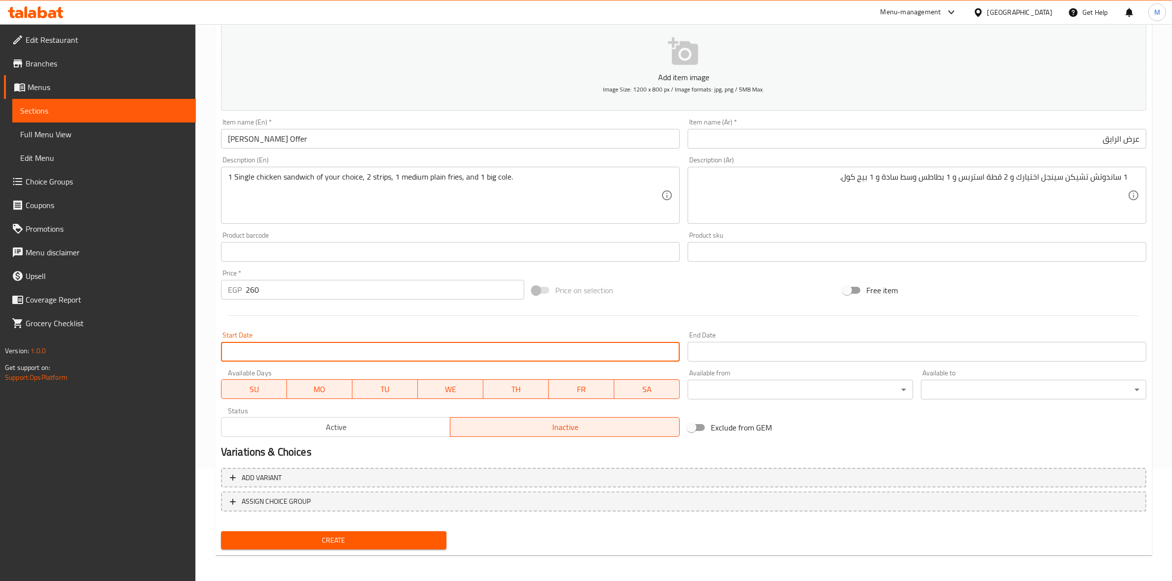
click at [510, 358] on input "Start Date" at bounding box center [450, 352] width 459 height 20
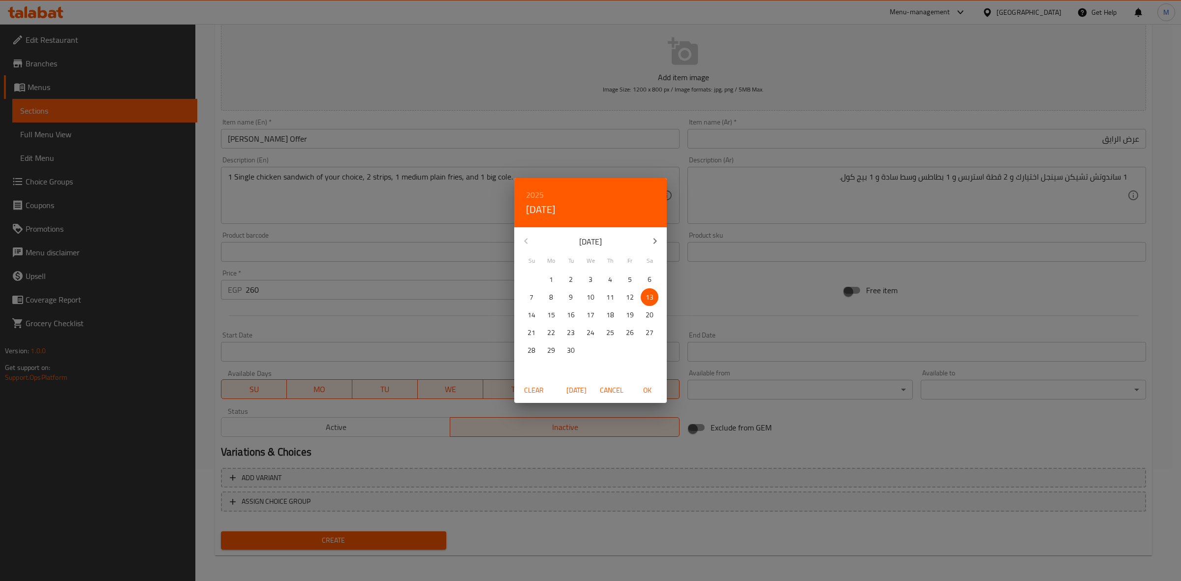
click at [646, 299] on p "13" at bounding box center [650, 297] width 8 height 12
click at [648, 386] on span "OK" at bounding box center [647, 390] width 24 height 12
type input "13-09-2025"
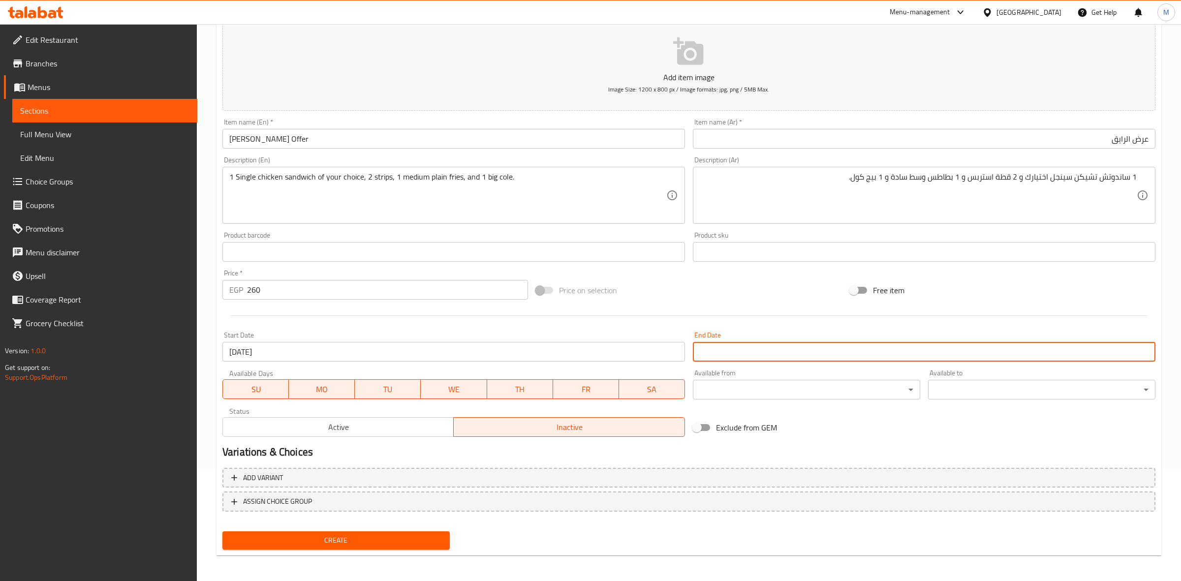
click at [737, 353] on input "Start Date" at bounding box center [924, 352] width 463 height 20
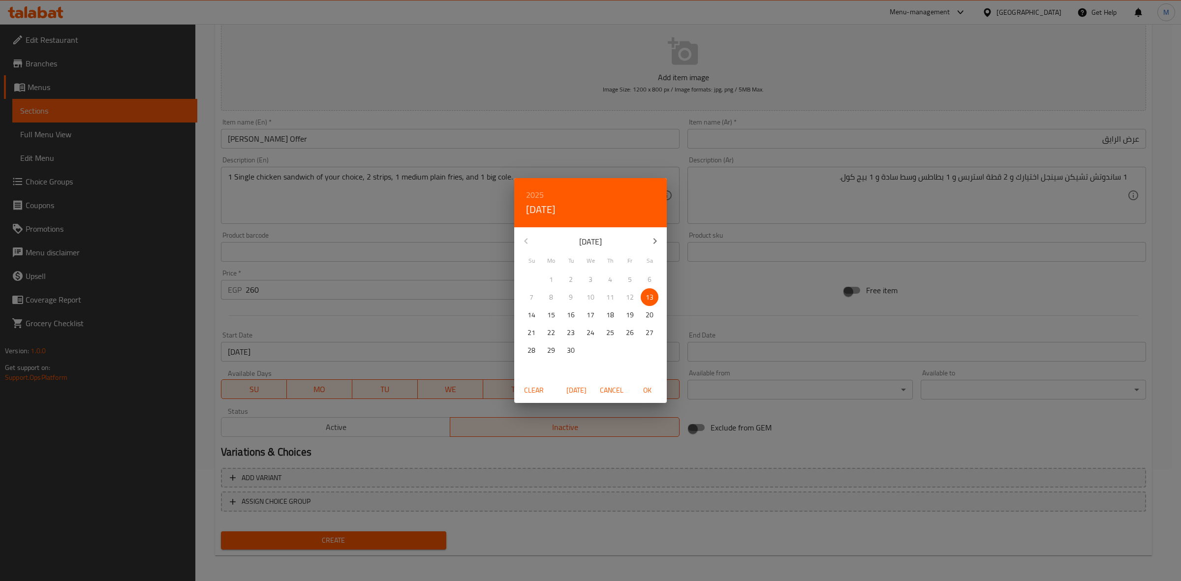
click at [653, 243] on icon "button" at bounding box center [655, 241] width 12 height 12
click at [653, 242] on icon "button" at bounding box center [655, 241] width 12 height 12
click at [535, 363] on p "30" at bounding box center [532, 368] width 8 height 12
click at [643, 389] on span "OK" at bounding box center [647, 390] width 24 height 12
type input "30-11-2025"
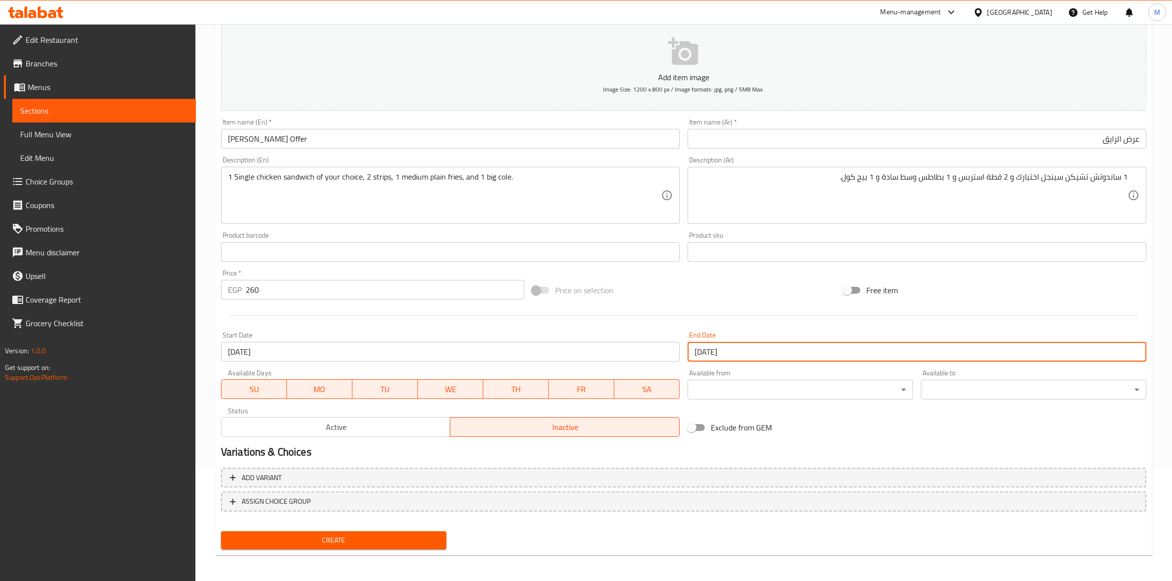
click at [882, 422] on div "Exclude from GEM" at bounding box center [839, 427] width 311 height 27
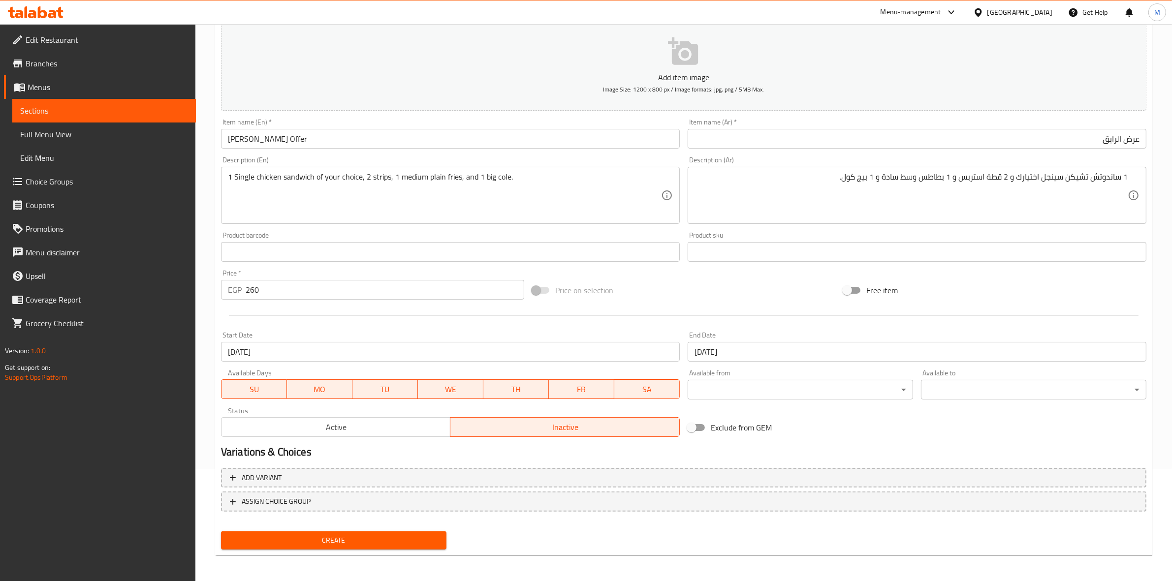
click at [412, 540] on span "Create" at bounding box center [334, 541] width 210 height 12
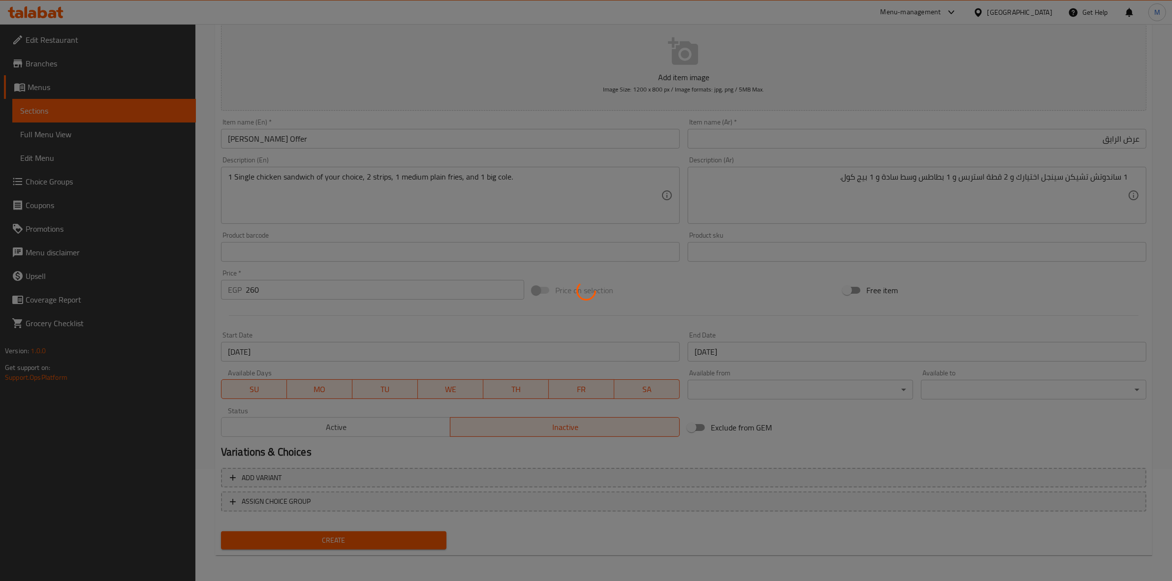
type input "0"
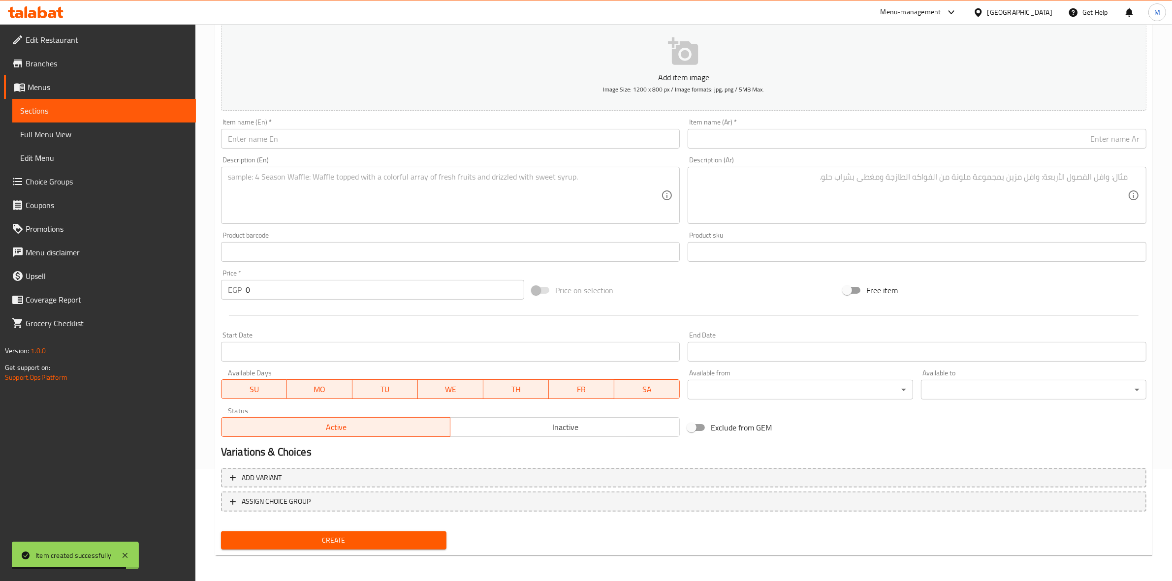
click at [862, 151] on div "Item name (Ar)   * Item name (Ar) *" at bounding box center [917, 134] width 467 height 38
click at [875, 134] on input "text" at bounding box center [917, 139] width 459 height 20
paste input "عرض الاكيل"
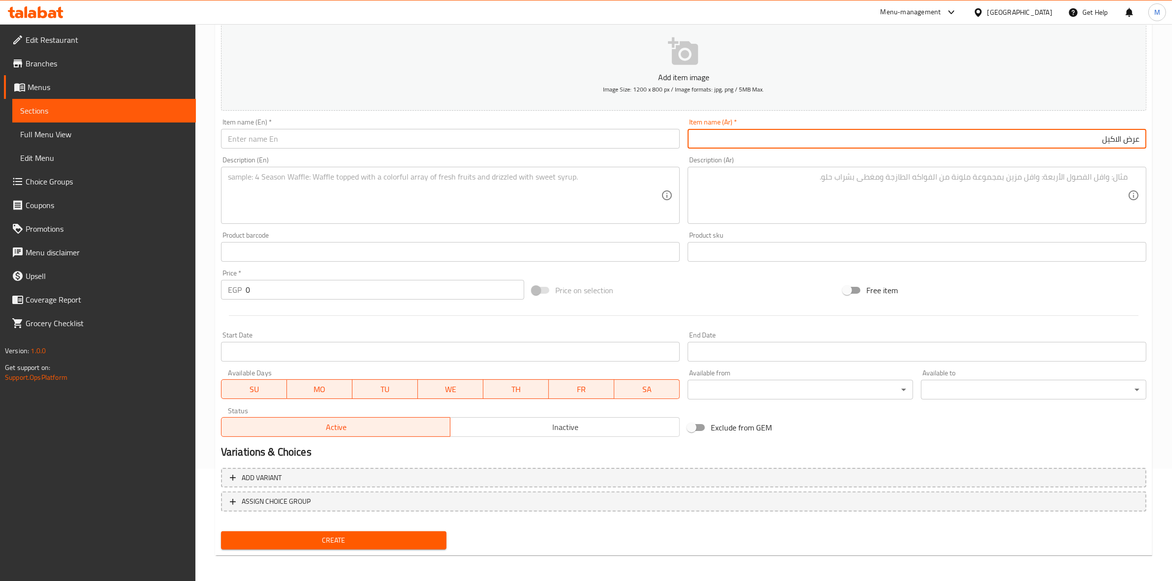
type input "عرض الاكيل"
click at [635, 144] on input "text" at bounding box center [450, 139] width 459 height 20
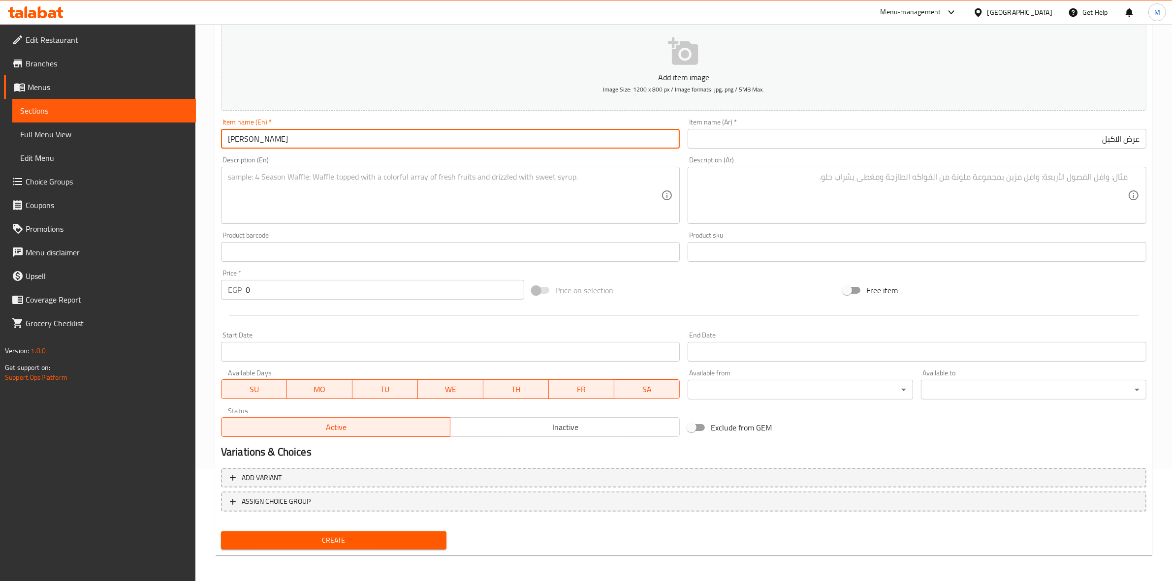
type input "Al Akeel Offer"
click at [743, 188] on textarea at bounding box center [910, 195] width 433 height 47
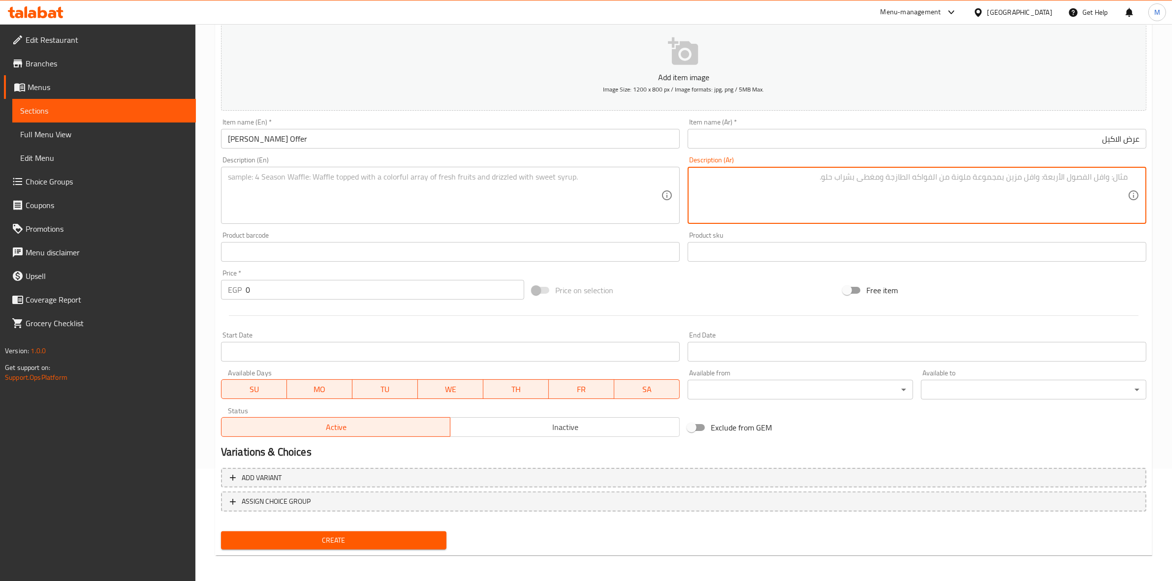
click at [618, 417] on button "Inactive" at bounding box center [565, 427] width 230 height 20
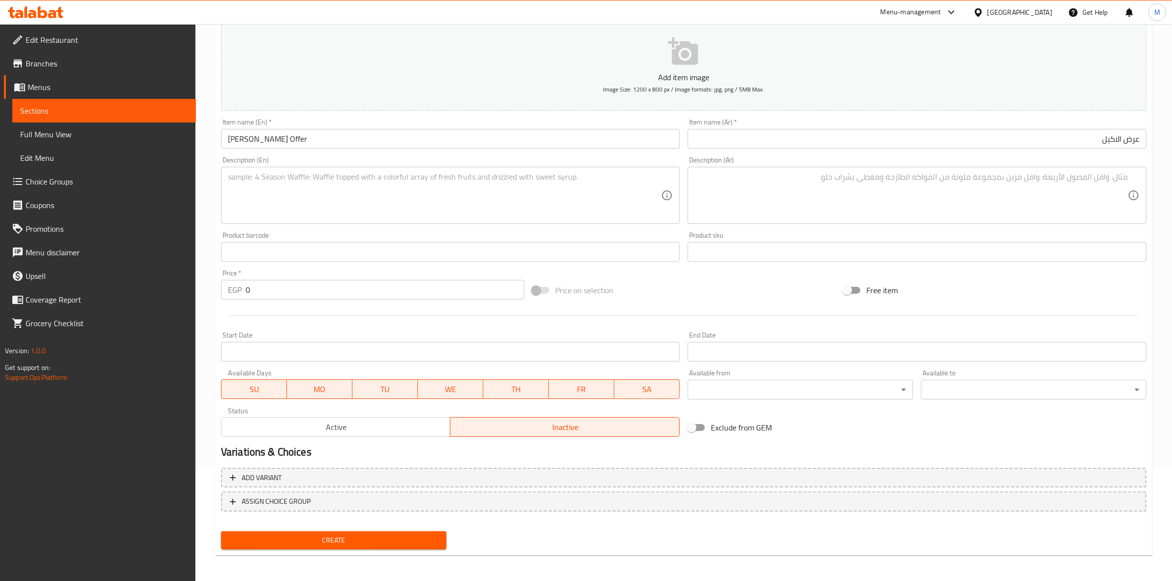
click at [566, 355] on input "Start Date" at bounding box center [450, 352] width 459 height 20
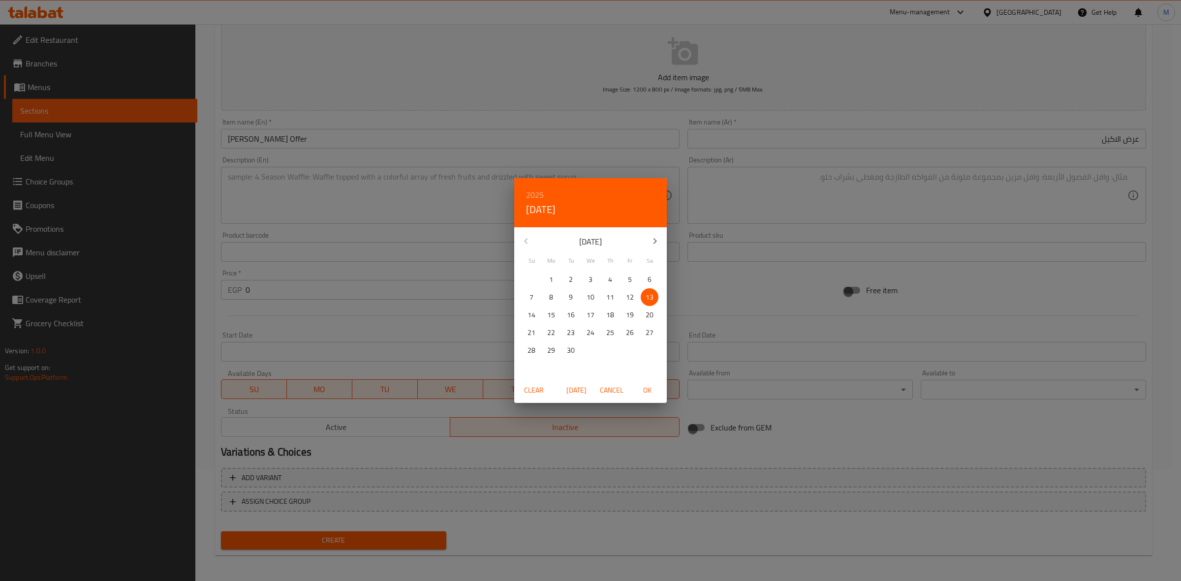
click at [650, 391] on span "OK" at bounding box center [647, 390] width 24 height 12
type input "13-09-2025"
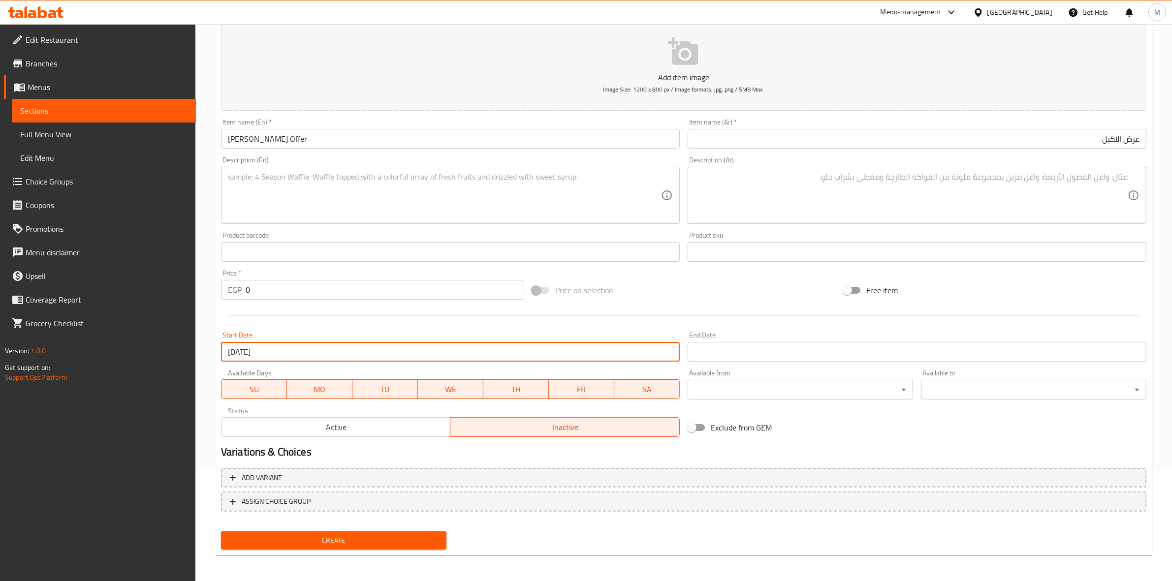
click at [742, 329] on div "End Date End Date" at bounding box center [917, 347] width 467 height 38
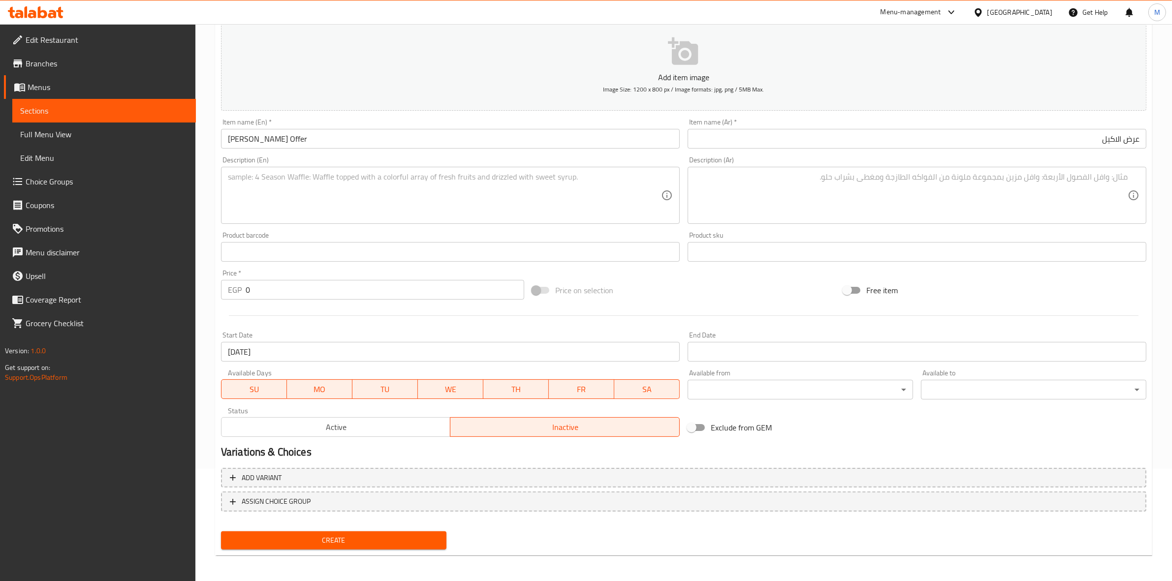
click at [743, 343] on input "Start Date" at bounding box center [917, 352] width 459 height 20
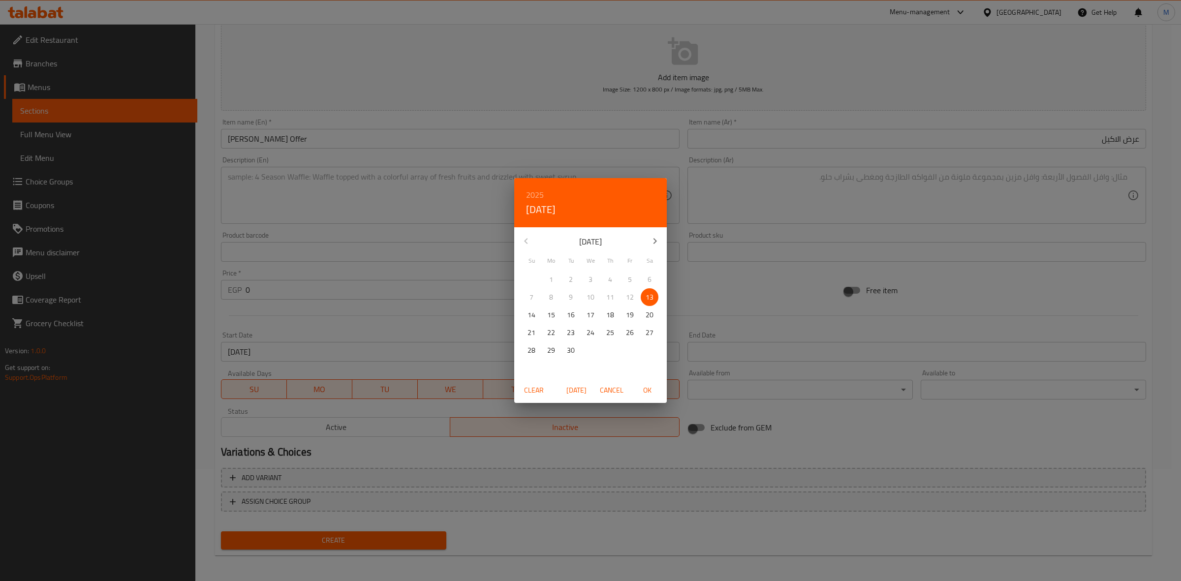
click at [654, 248] on button "button" at bounding box center [655, 241] width 24 height 24
click at [536, 364] on span "30" at bounding box center [532, 368] width 18 height 12
click at [646, 387] on span "OK" at bounding box center [647, 390] width 24 height 12
type input "30-11-2025"
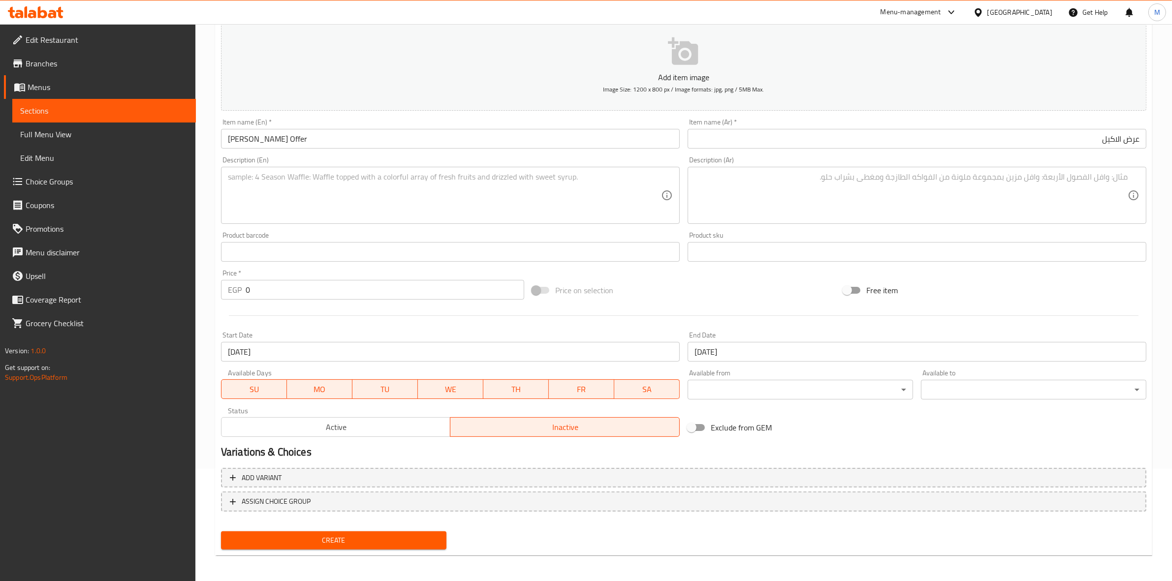
click at [865, 417] on div "Exclude from GEM" at bounding box center [839, 427] width 311 height 27
drag, startPoint x: 252, startPoint y: 296, endPoint x: 220, endPoint y: 282, distance: 34.8
click at [239, 294] on div "EGP 0 Price *" at bounding box center [372, 290] width 303 height 20
type input "230"
click at [323, 315] on hr at bounding box center [684, 315] width 910 height 0
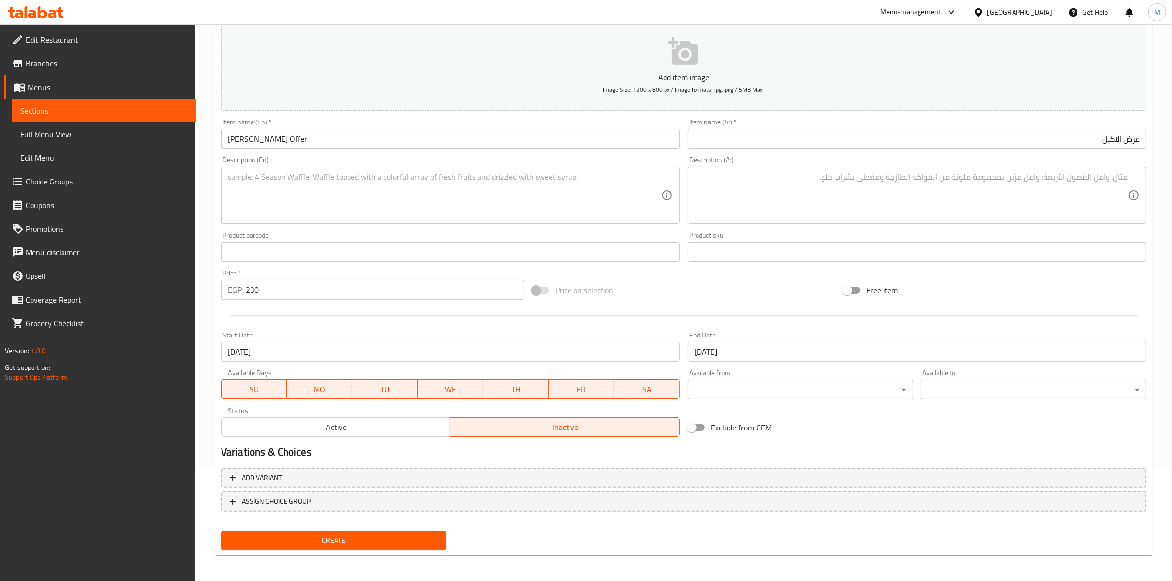
click at [923, 196] on textarea at bounding box center [910, 195] width 433 height 47
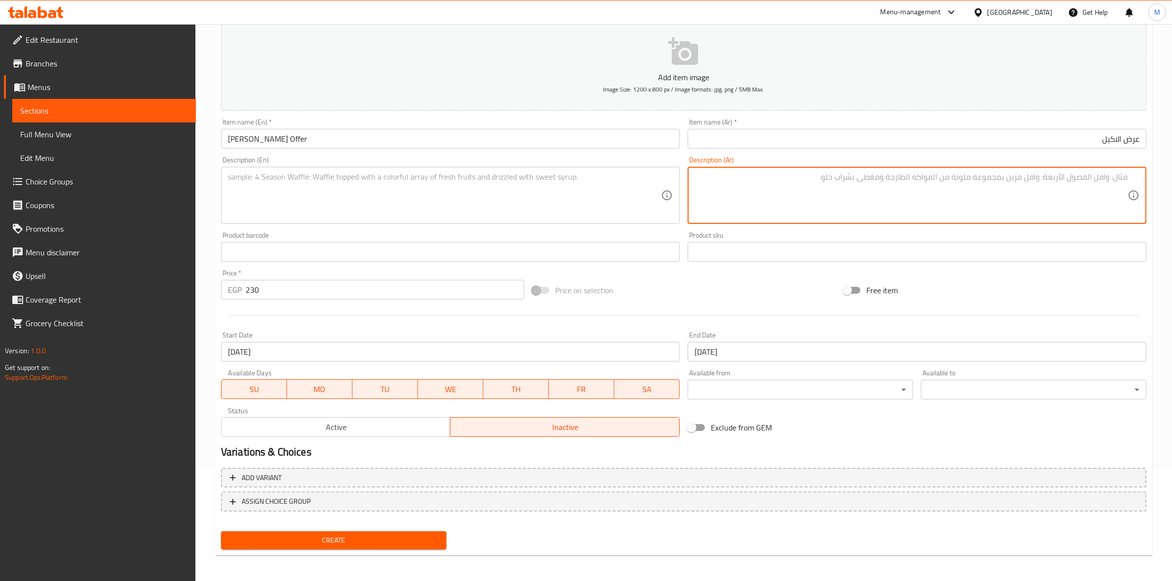
click at [880, 159] on div "Description (Ar) Description (Ar)" at bounding box center [917, 190] width 459 height 67
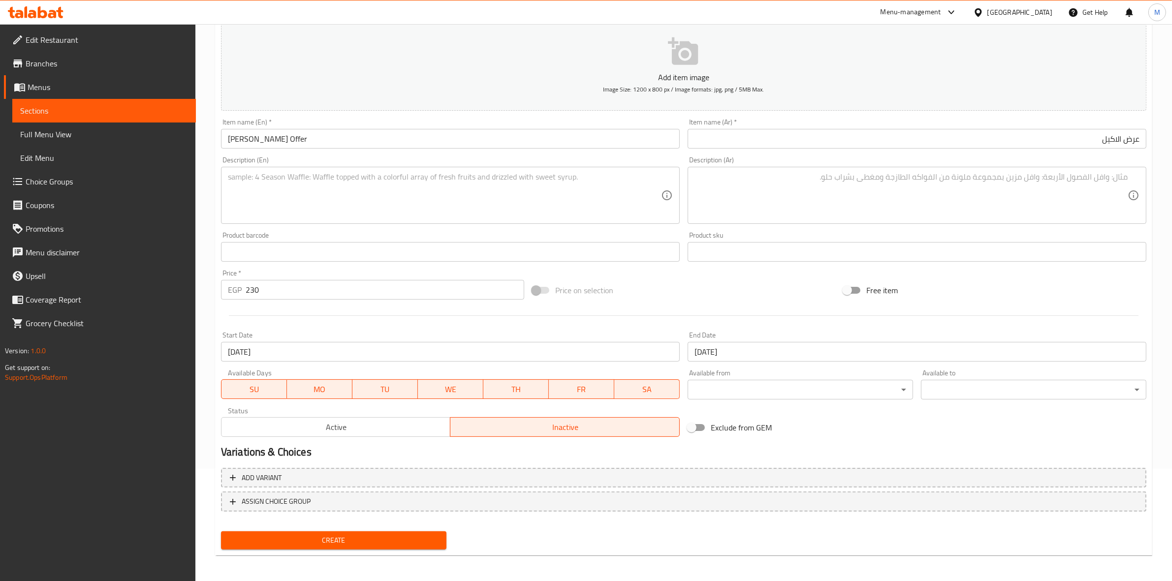
click at [864, 197] on textarea at bounding box center [910, 195] width 433 height 47
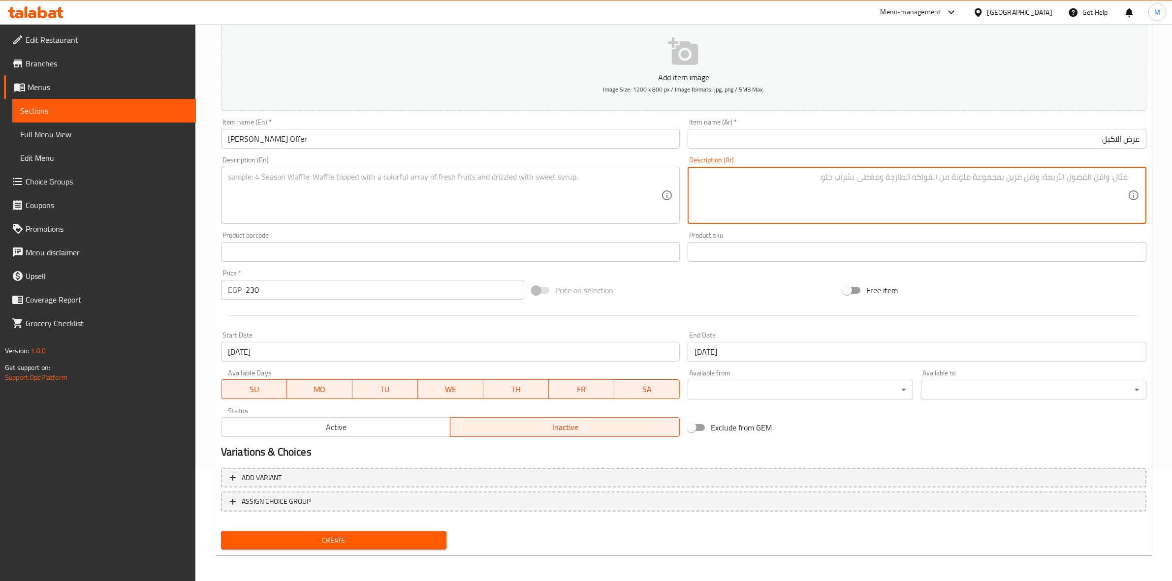
paste textarea "قطعة دجاج + 1 ريزو + 1 بطاطس صغير + 1 خبز + 1 سلو صغير + 1 بيج كولا صغير"
click at [1086, 176] on textarea "قطعة دجاج + 1 ريزو + 1 بطاطس صغير + 1 خبز + 1 سلو صغير + 1 بيج كولا صغير" at bounding box center [910, 195] width 433 height 47
click at [1059, 178] on textarea "قطعة دجاج و 1 ريزو + 1 بطاطس صغير + 1 خبز + 1 سلو صغير + 1 بيج كولا صغير" at bounding box center [910, 195] width 433 height 47
click at [1000, 178] on textarea "قطعة دجاج و 1 ريزو و 1 بطاطس صغير + 1 خبز + 1 سلو صغير + 1 بيج كولا صغير" at bounding box center [910, 195] width 433 height 47
drag, startPoint x: 979, startPoint y: 179, endPoint x: 973, endPoint y: 181, distance: 6.7
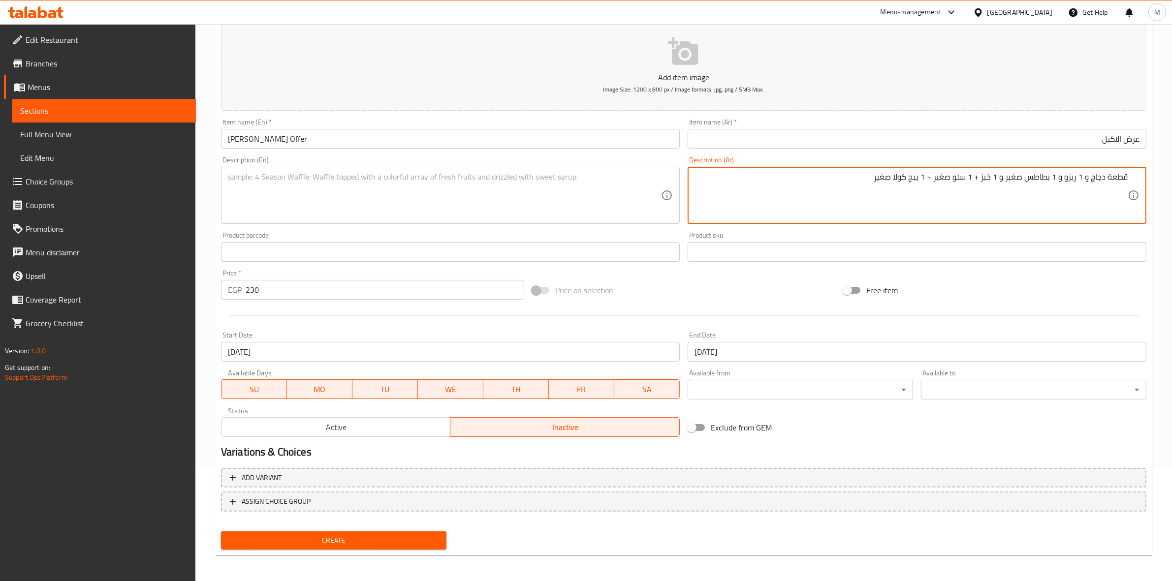
click at [973, 181] on textarea "قطعة دجاج و 1 ريزو و 1 بطاطس صغير و 1 خبز + 1 سلو صغير + 1 بيج كولا صغير" at bounding box center [910, 195] width 433 height 47
click at [980, 184] on textarea "قطعة دجاج و 1 ريزو و 1 بطاطس صغير و 1 خبزو 1 سلو صغير + 1 بيج كولا صغير" at bounding box center [910, 195] width 433 height 47
click at [930, 178] on textarea "قطعة دجاج و 1 ريزو و 1 بطاطس صغير و 1 خبز و 1 سلو صغير + 1 بيج كولا صغير" at bounding box center [910, 195] width 433 height 47
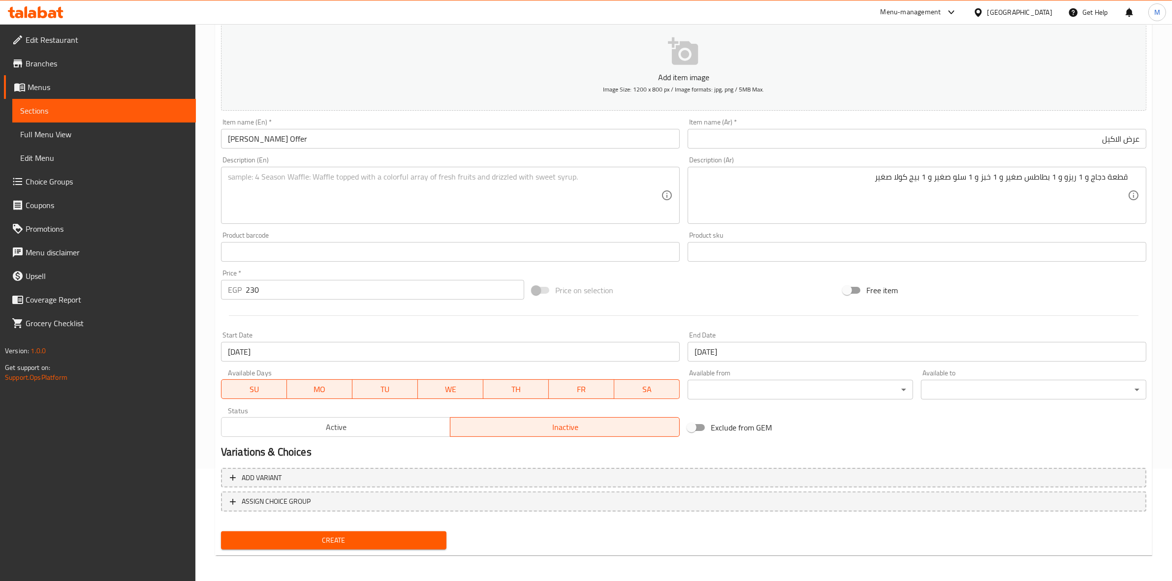
click at [950, 233] on div "Product sku Product sku" at bounding box center [917, 247] width 459 height 30
click at [979, 165] on div "Description (Ar) قطعة دجاج و 1 ريزو و 1 بطاطس صغير و 1 خبز و 1 سلو صغير و 1 بيج…" at bounding box center [917, 190] width 459 height 67
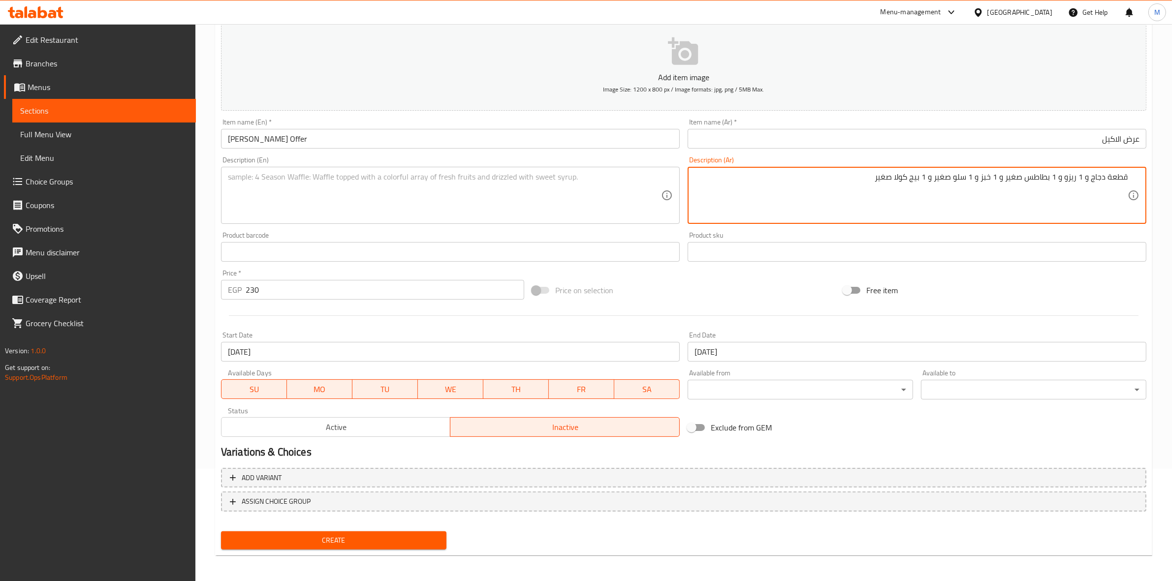
click at [985, 176] on textarea "قطعة دجاج و 1 ريزو و 1 بطاطس صغير و 1 خبز و 1 سلو صغير و 1 بيج كولا صغير" at bounding box center [910, 195] width 433 height 47
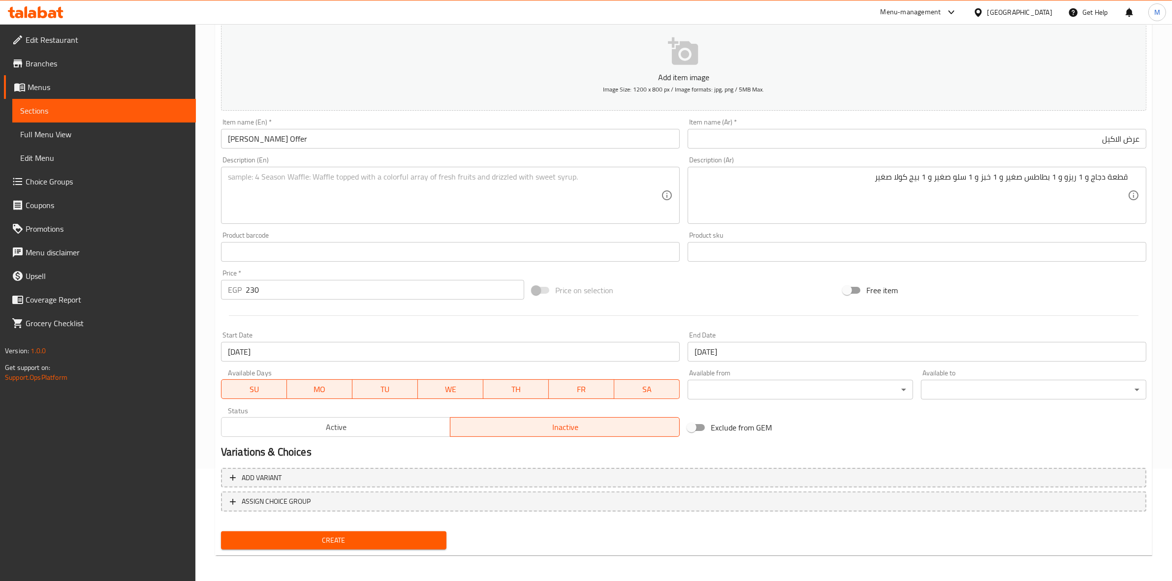
click at [1137, 178] on div "قطعة دجاج و 1 ريزو و 1 بطاطس صغير و 1 خبز و 1 سلو صغير و 1 بيج كولا صغير Descri…" at bounding box center [917, 195] width 459 height 57
click at [1130, 180] on div "قطعة دجاج و 1 ريزو و 1 بطاطس صغير و 1 خبز و 1 سلو صغير و 1 بيج كولا صغير Descri…" at bounding box center [917, 195] width 459 height 57
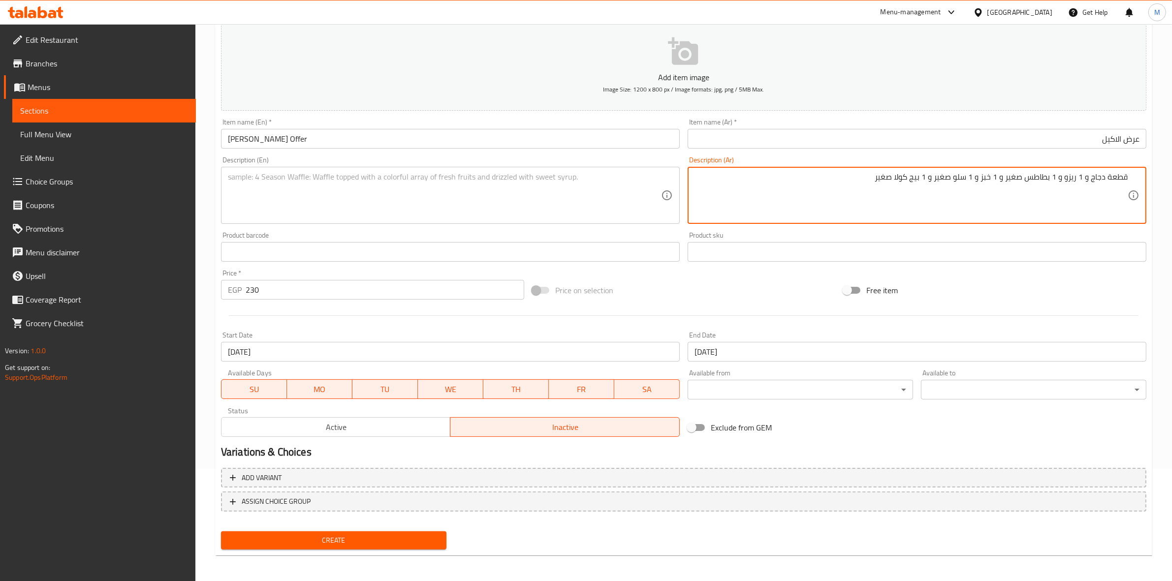
click at [1110, 183] on textarea "قطعة دجاج و 1 ريزو و 1 بطاطس صغير و 1 خبز و 1 سلو صغير و 1 بيج كولا صغير" at bounding box center [910, 195] width 433 height 47
click at [1130, 178] on div "قطعة دجاج و 1 ريزو و 1 بطاطس صغير و 1 خبز و 1 سلو صغير و 1 بيج كولا صغير Descri…" at bounding box center [917, 195] width 459 height 57
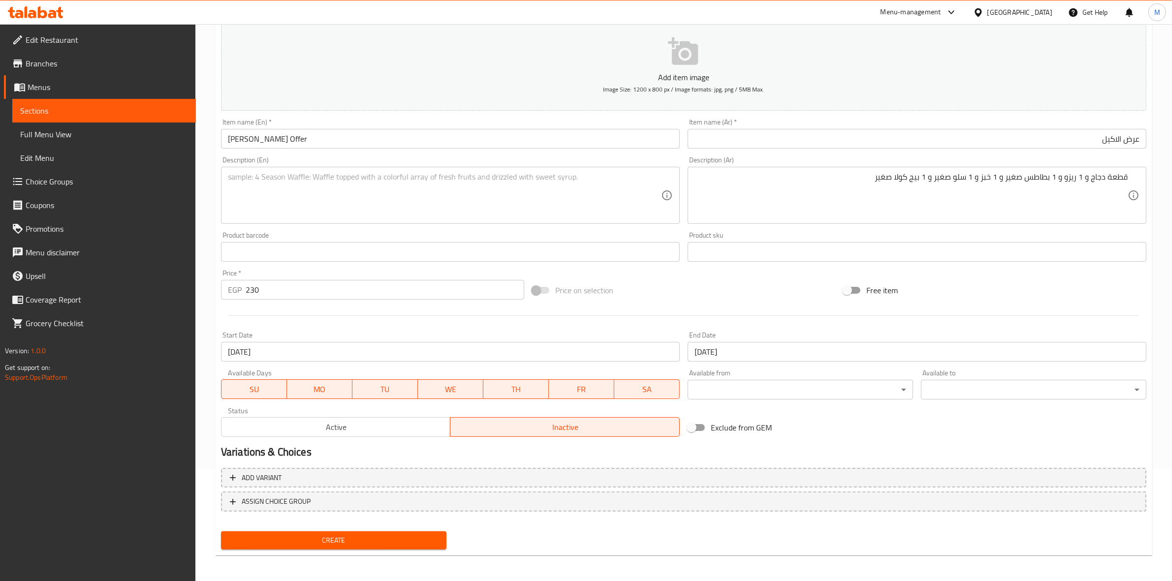
click at [1130, 178] on div "قطعة دجاج و 1 ريزو و 1 بطاطس صغير و 1 خبز و 1 سلو صغير و 1 بيج كولا صغير Descri…" at bounding box center [917, 195] width 459 height 57
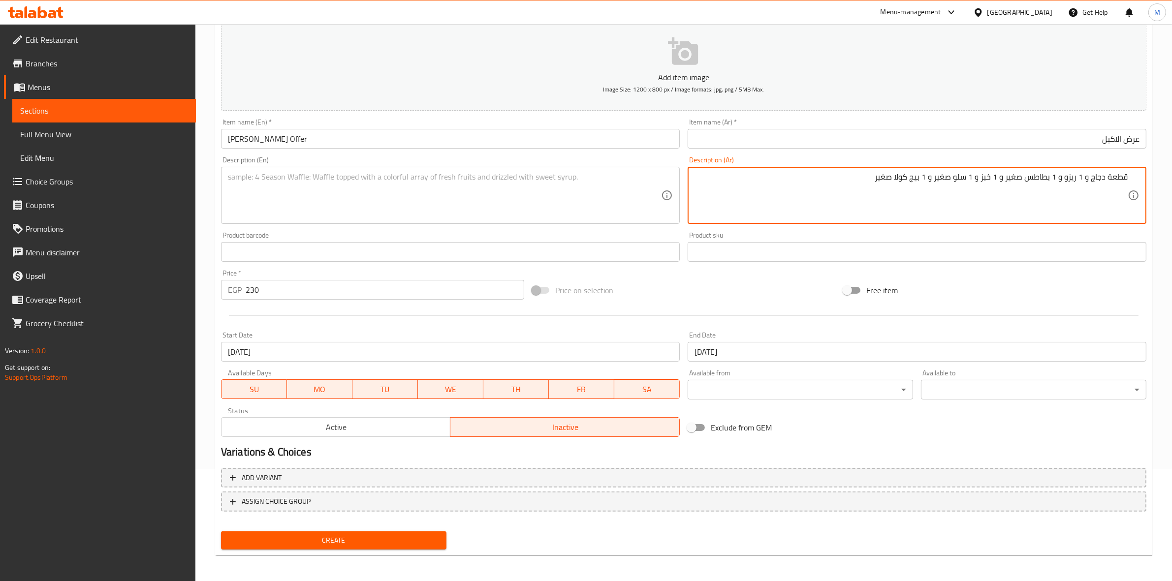
click at [1131, 176] on div "قطعة دجاج و 1 ريزو و 1 بطاطس صغير و 1 خبز و 1 سلو صغير و 1 بيج كولا صغير Descri…" at bounding box center [917, 195] width 459 height 57
click at [1125, 177] on textarea "قطعة دجاج و 1 ريزو و 1 بطاطس صغير و 1 خبز و 1 سلو صغير و 1 بيج كولا صغير" at bounding box center [910, 195] width 433 height 47
click at [1126, 177] on textarea "قطعة دجاج و 1 ريزو و 1 بطاطس صغير و 1 خبز و 1 سلو صغير و 1 بيج كولا صغير" at bounding box center [910, 195] width 433 height 47
click at [1130, 176] on div "قطعة دجاج و 1 ريزو و 1 بطاطس صغير و 1 خبز و 1 سلو صغير و 1 بيج كولا صغير Descri…" at bounding box center [917, 195] width 459 height 57
click at [1141, 181] on div "قطعة دجاج و 1 ريزو و 1 بطاطس صغير و 1 خبز و 1 سلو صغير و 1 بيج كولا صغير Descri…" at bounding box center [917, 195] width 459 height 57
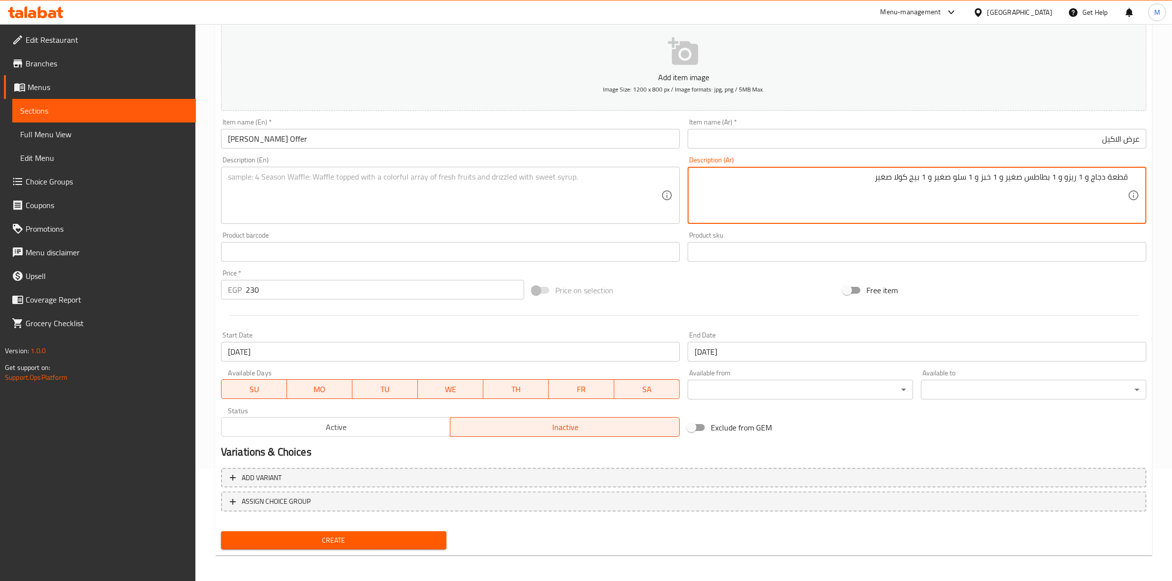
click at [1123, 177] on textarea "قطعة دجاج و 1 ريزو و 1 بطاطس صغير و 1 خبز و 1 سلو صغير و 1 بيج كولا صغير" at bounding box center [910, 195] width 433 height 47
click at [1083, 179] on textarea "2 قطعة دجاج و 1 ريزو و 1 بطاطس صغير و 1 خبز و 1 سلو صغير و 1 بيج كولا صغير" at bounding box center [910, 195] width 433 height 47
click at [1083, 178] on textarea "2 قطعة دجاج و 1 ريزو و 1 بطاطس صغير و 1 خبز و 1 سلو صغير و 1 بيج كولا صغير" at bounding box center [910, 195] width 433 height 47
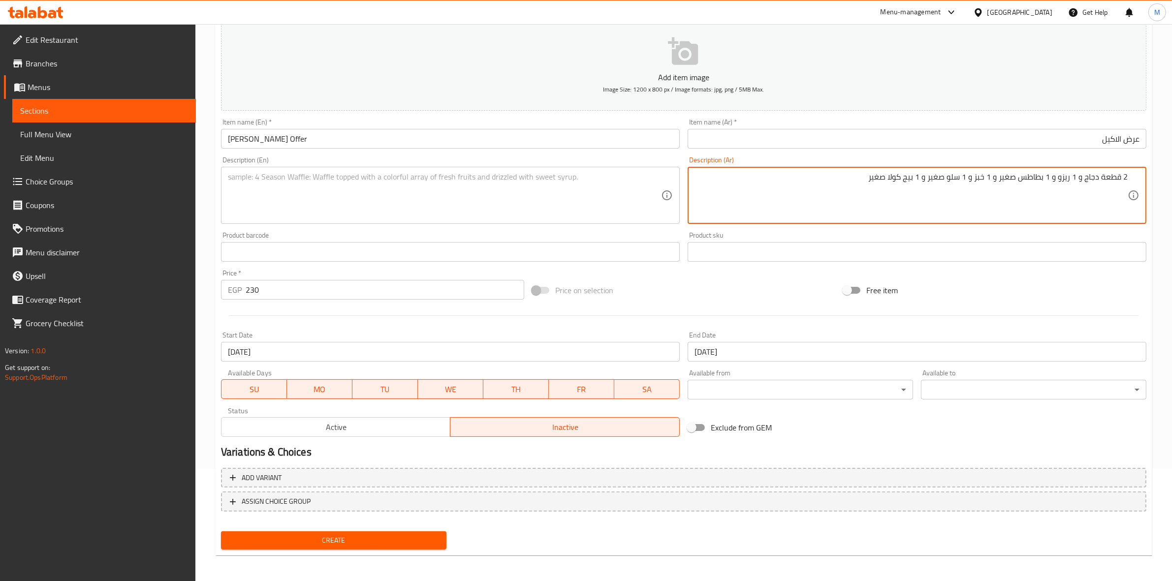
type textarea "2 قطعة دجاج و 1 ريزو و 1 بطاطس صغير و 1 خبز و 1 سلو صغير و 1 بيج كولا صغير"
click at [854, 185] on textarea "2 قطعة دجاج و 1 ريزو و 1 بطاطس صغير و 1 خبز و 1 سلو صغير و 1 بيج كولا صغير" at bounding box center [910, 195] width 433 height 47
click at [943, 180] on textarea "2 قطعة دجاج و 1 ريزو و 1 بطاطس صغير و 1 خبز و 1 سلو صغير و 1 بيج كولا صغير" at bounding box center [910, 195] width 433 height 47
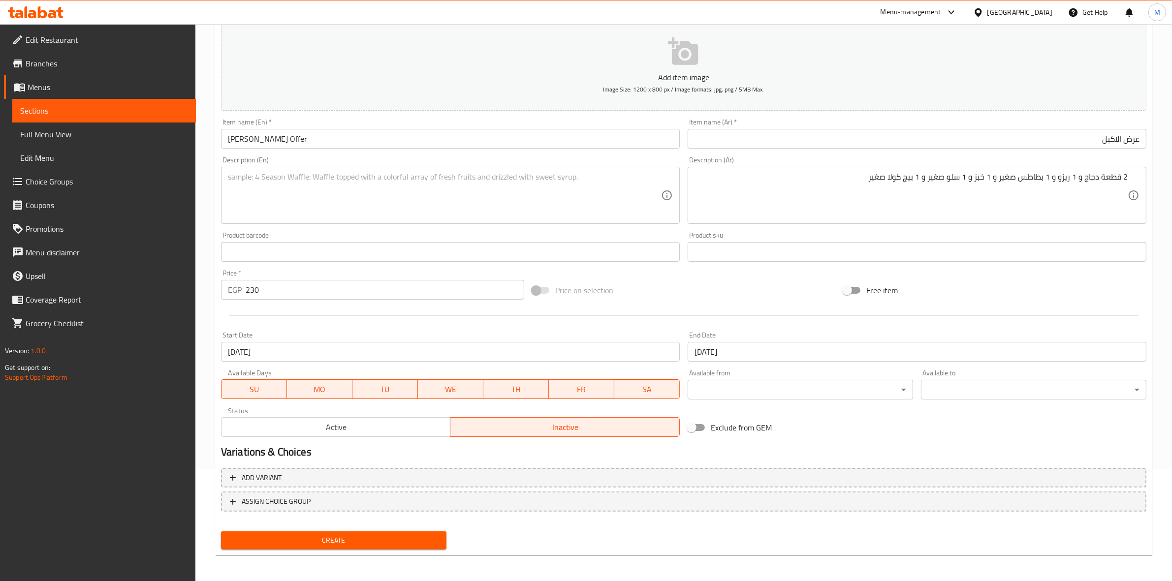
click at [299, 169] on div "Description (En)" at bounding box center [450, 195] width 459 height 57
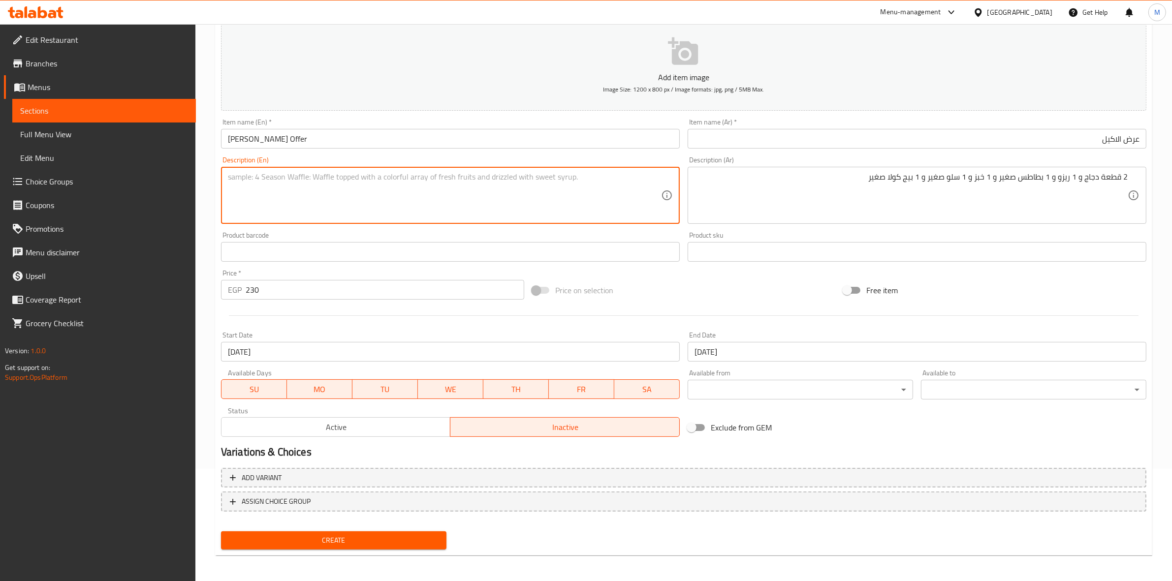
paste textarea "2 pieces of chicken, 1 risotto, 1 small fries, 1 bread, 1 small slaw, and 1 sma…"
click at [323, 178] on textarea "2 pieces of chicken, 1 risotto, 1 small fries, 1 bread, 1 small slaw, and 1 sma…" at bounding box center [444, 195] width 433 height 47
click at [246, 176] on textarea "2 pieces of chicken, 1 rizo , 1 small fries, 1 bread, 1 small slaw, and 1 small…" at bounding box center [444, 195] width 433 height 47
click at [269, 196] on textarea "2 Pieces of chicken, 1 rizo , 1 small fries, 1 bread, 1 small slaw, and 1 small…" at bounding box center [444, 195] width 433 height 47
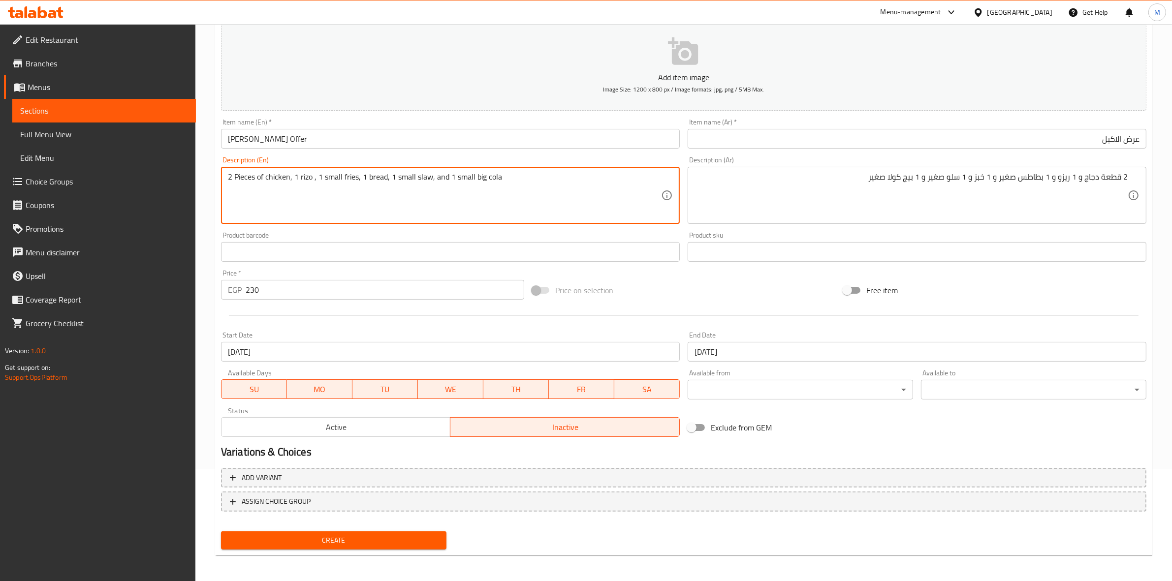
click at [431, 177] on textarea "2 Pieces of chicken, 1 rizo , 1 small fries, 1 bread, 1 small slaw, and 1 small…" at bounding box center [444, 195] width 433 height 47
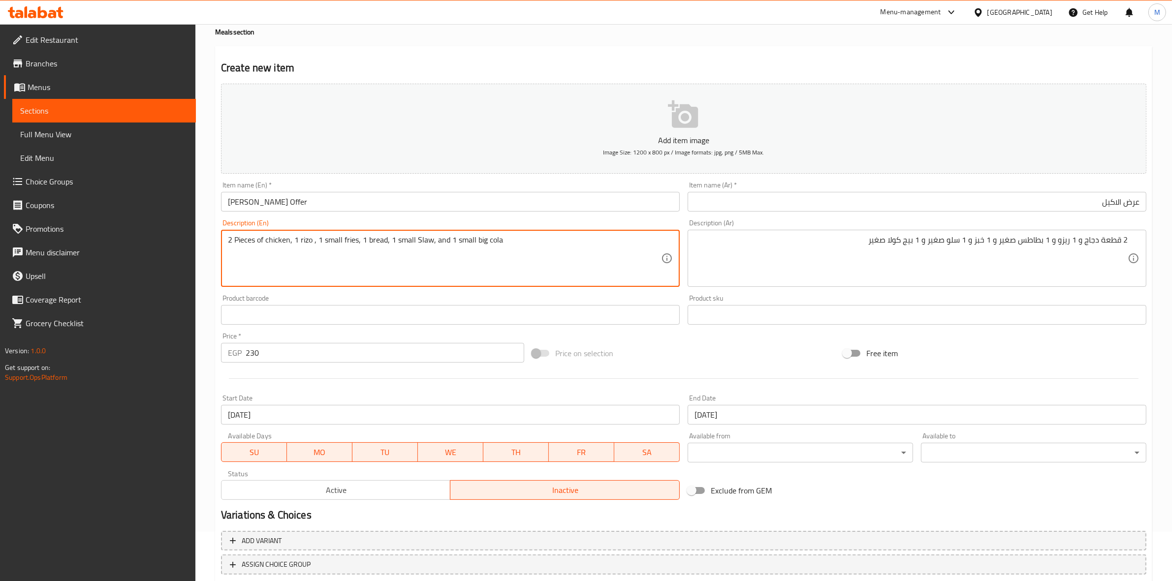
scroll to position [0, 0]
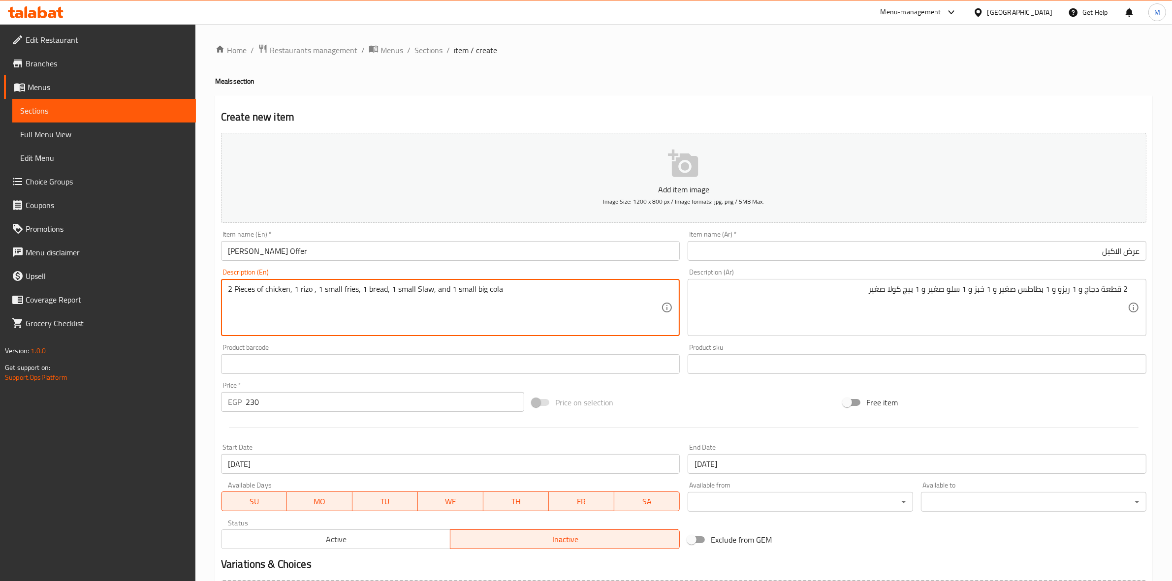
type textarea "2 Pieces of chicken, 1 rizo , 1 small fries, 1 bread, 1 small Slaw, and 1 small…"
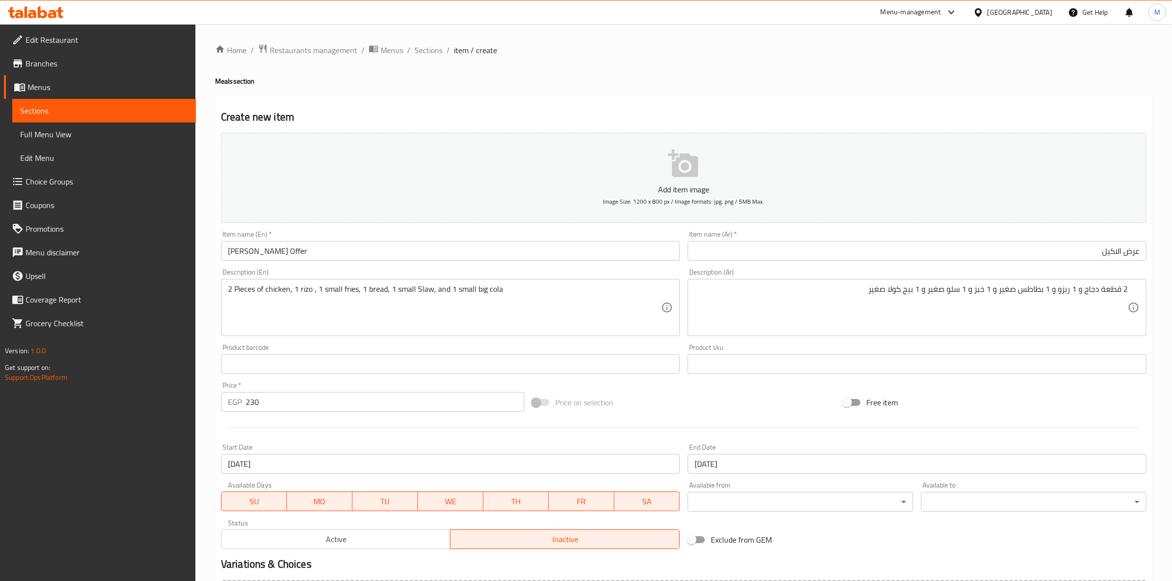
click at [563, 274] on div "Description (En) 2 Pieces of chicken, 1 rizo , 1 small fries, 1 bread, 1 small …" at bounding box center [450, 302] width 459 height 67
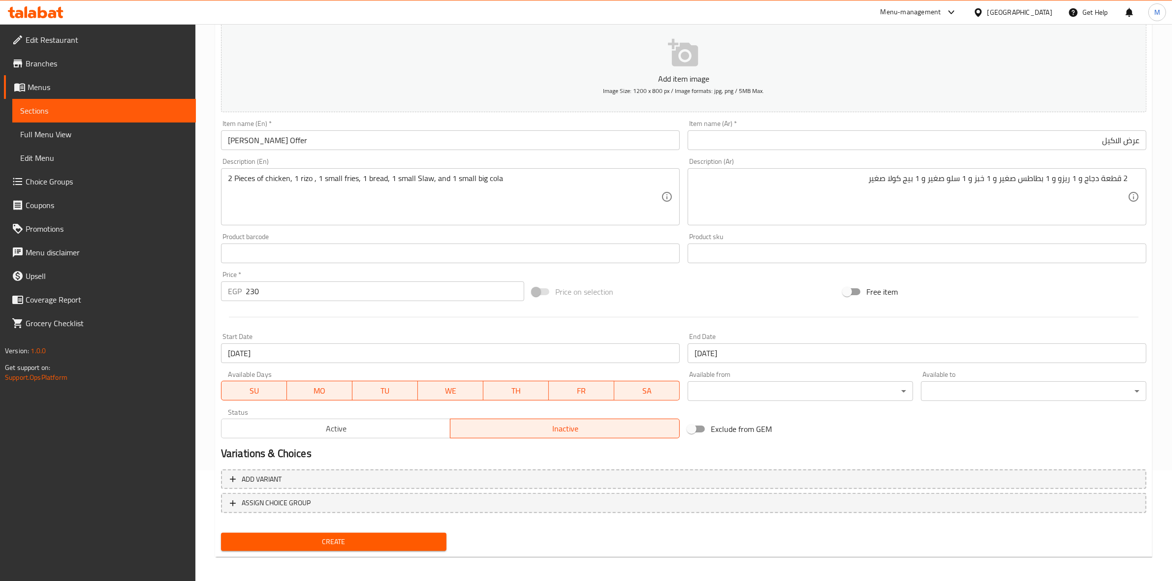
scroll to position [112, 0]
click at [381, 532] on button "Create" at bounding box center [333, 541] width 225 height 18
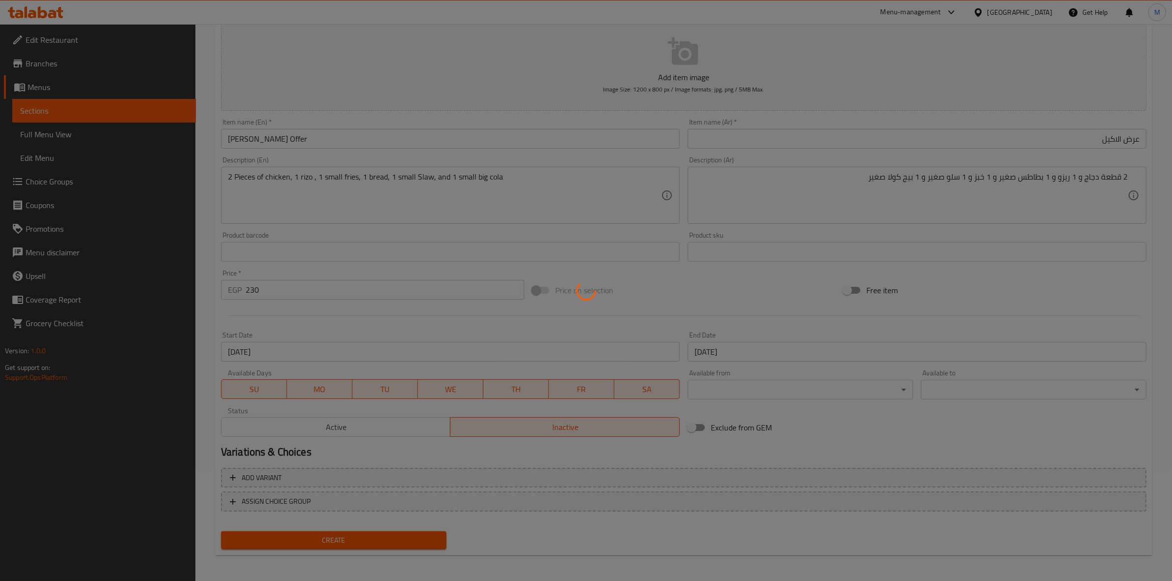
type input "0"
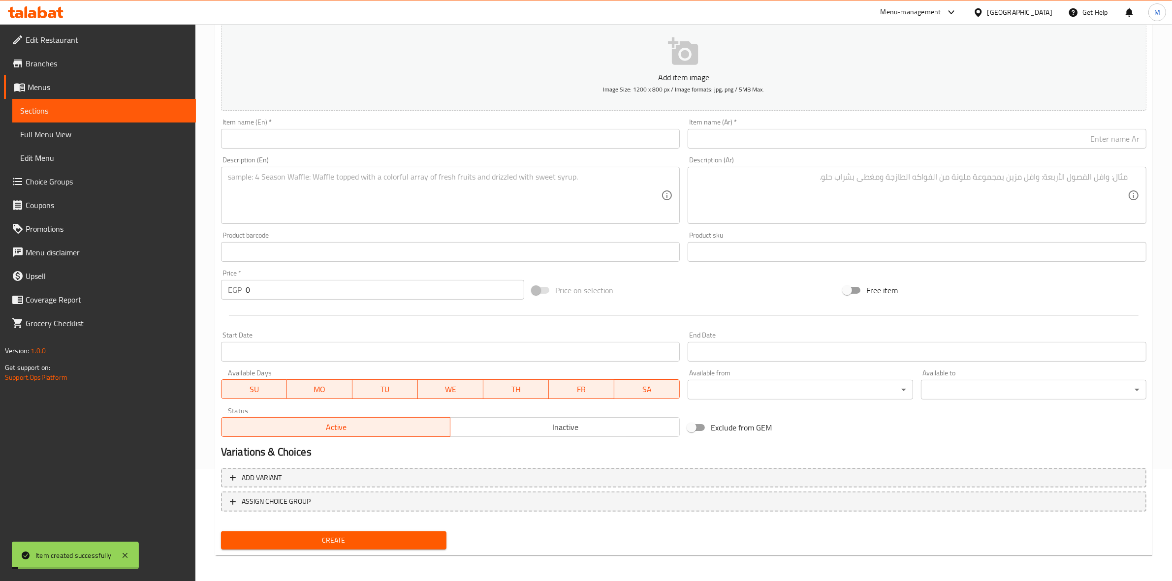
scroll to position [0, 0]
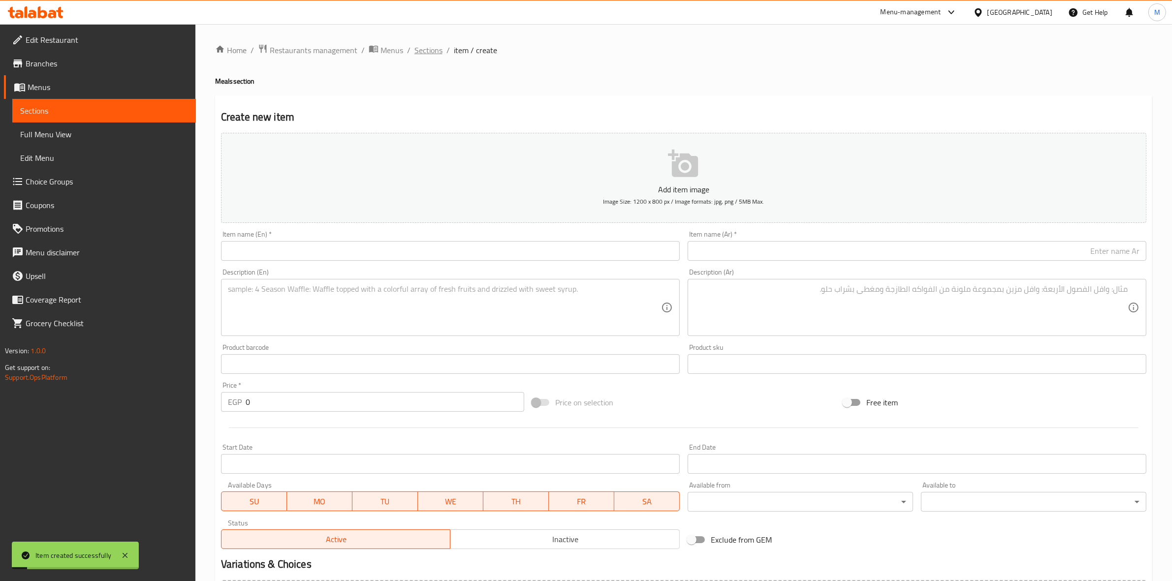
click at [440, 55] on span "Sections" at bounding box center [428, 50] width 28 height 12
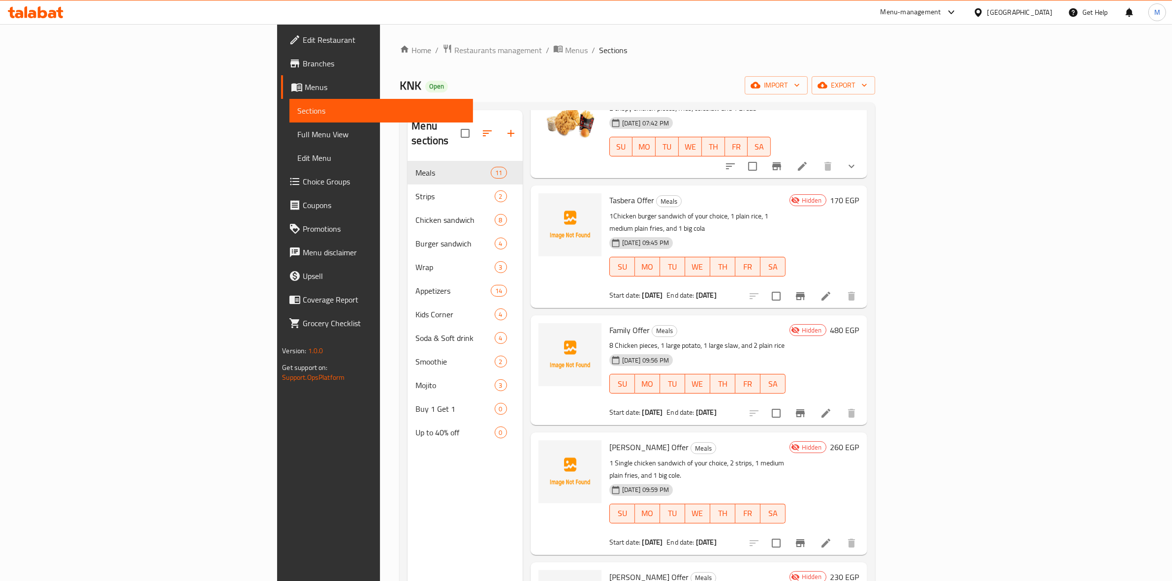
scroll to position [62, 0]
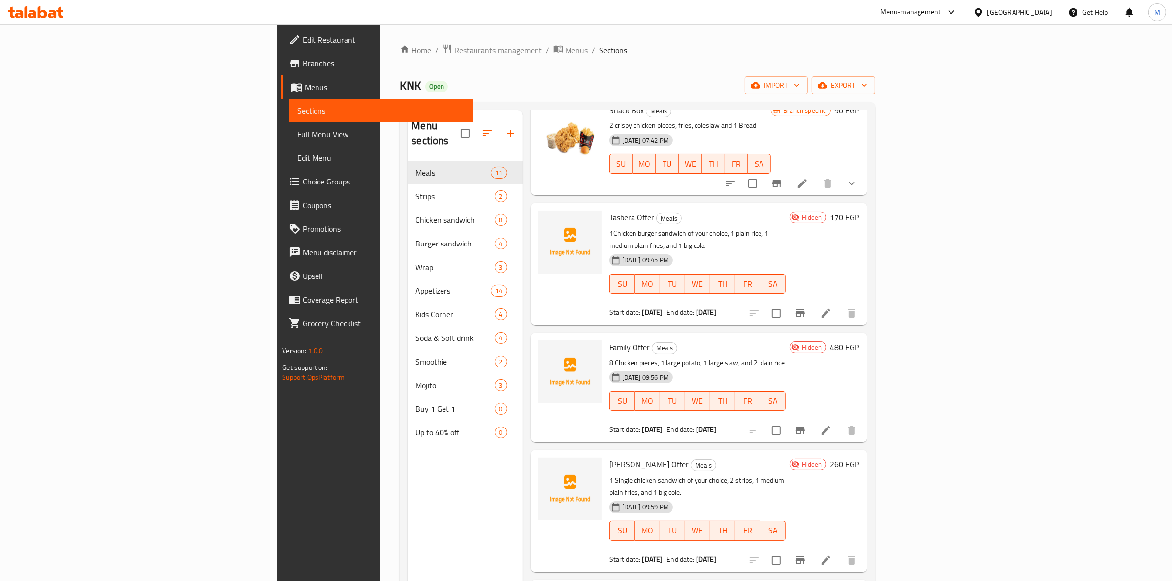
click at [832, 308] on icon at bounding box center [826, 314] width 12 height 12
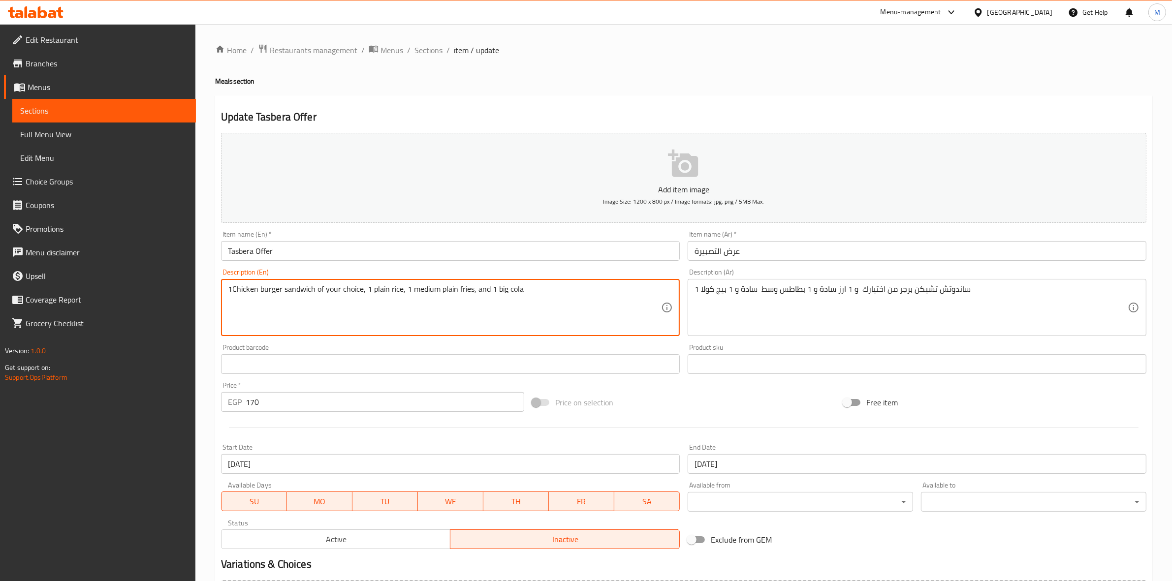
drag, startPoint x: 360, startPoint y: 289, endPoint x: 265, endPoint y: 289, distance: 95.5
click at [1002, 283] on div "1 ساندوتش تشيكن برجر من اختيارك و 1 ارز سادة و 1 بطاطس وسط سادة و 1 بيج كولا De…" at bounding box center [917, 307] width 459 height 57
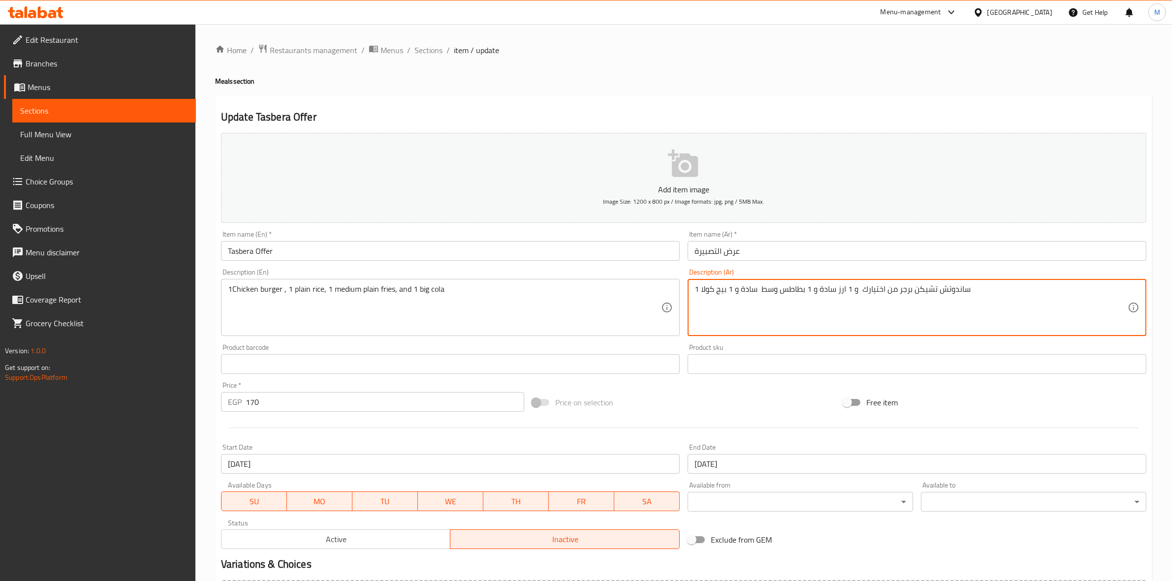
click at [1007, 286] on textarea "1 ساندوتش تشيكن برجر من اختيارك و 1 ارز سادة و 1 بطاطس وسط سادة و 1 بيج كولا" at bounding box center [910, 307] width 433 height 47
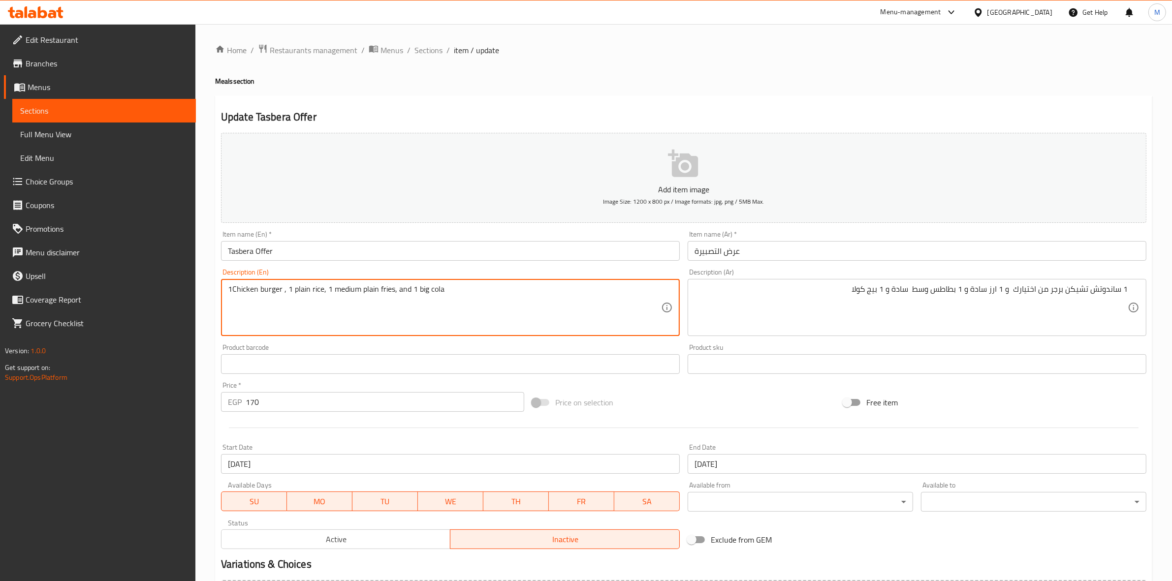
click at [280, 288] on textarea "1Chicken burger , 1 plain rice, 1 medium plain fries, and 1 big cola" at bounding box center [444, 307] width 433 height 47
paste textarea "Star KNK"
type textarea "1Chicken burger Star KNK , 1 plain rice, 1 medium plain fries, and 1 big cola"
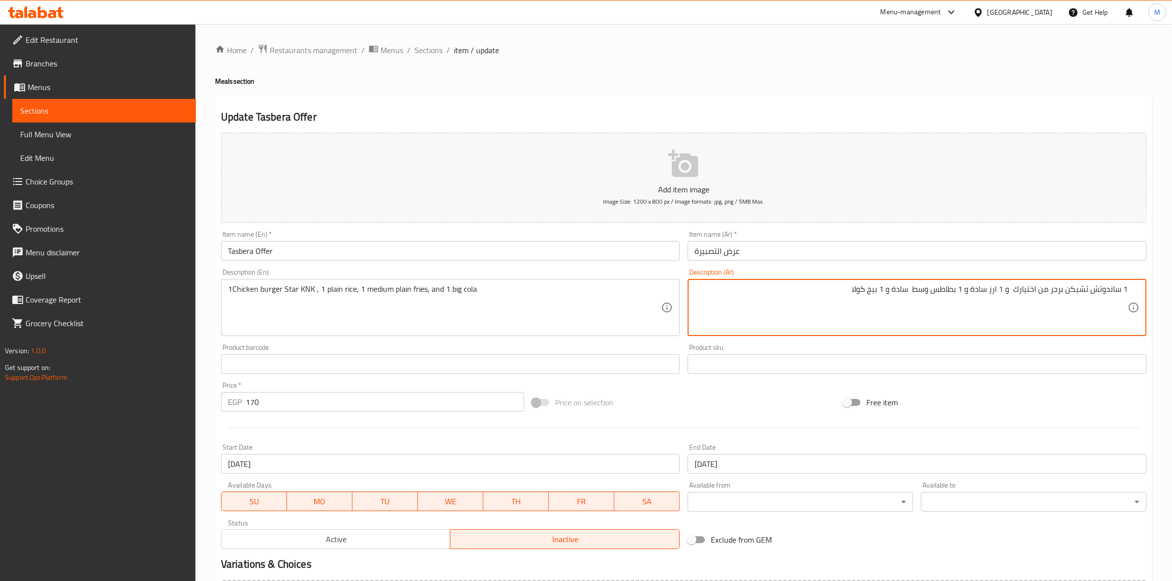
drag, startPoint x: 1048, startPoint y: 288, endPoint x: 1017, endPoint y: 294, distance: 32.0
type textarea "1 ساندوتش تشيكن برجر ستار كي ان كي و 1 ارز سادة و 1 بطاطس وسط سادة و 1 بيج كولا"
click at [1045, 352] on div "Product sku Product sku" at bounding box center [917, 359] width 459 height 30
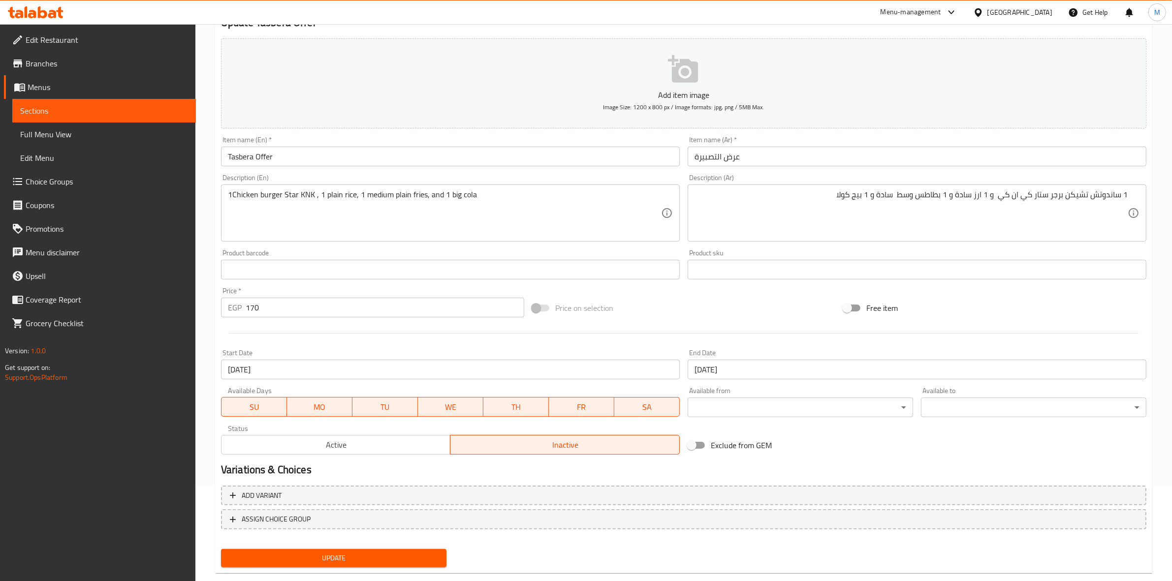
scroll to position [112, 0]
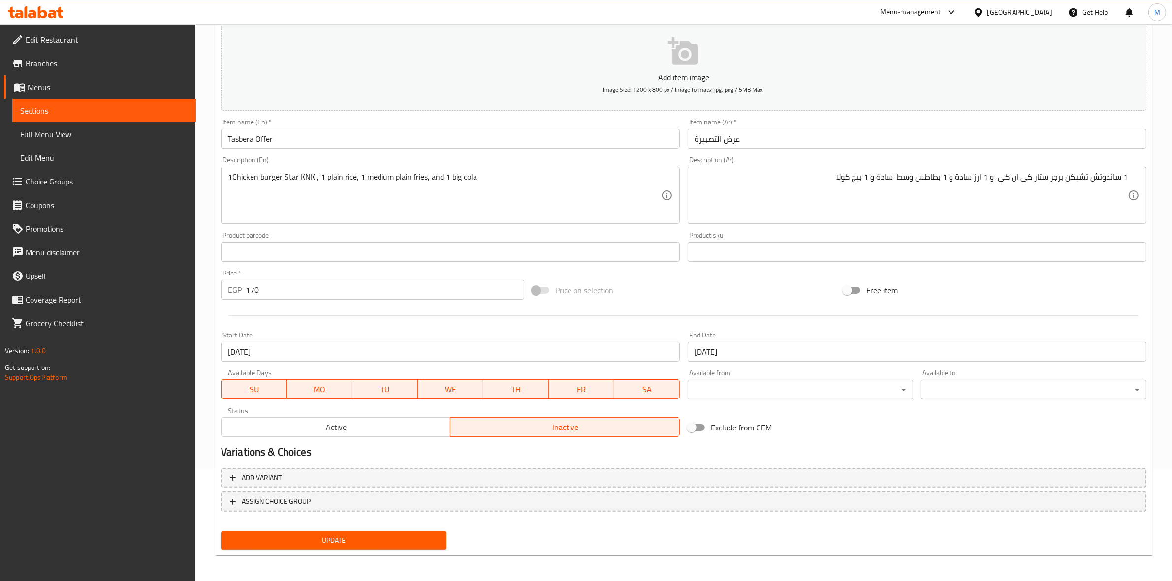
click at [443, 535] on button "Update" at bounding box center [333, 541] width 225 height 18
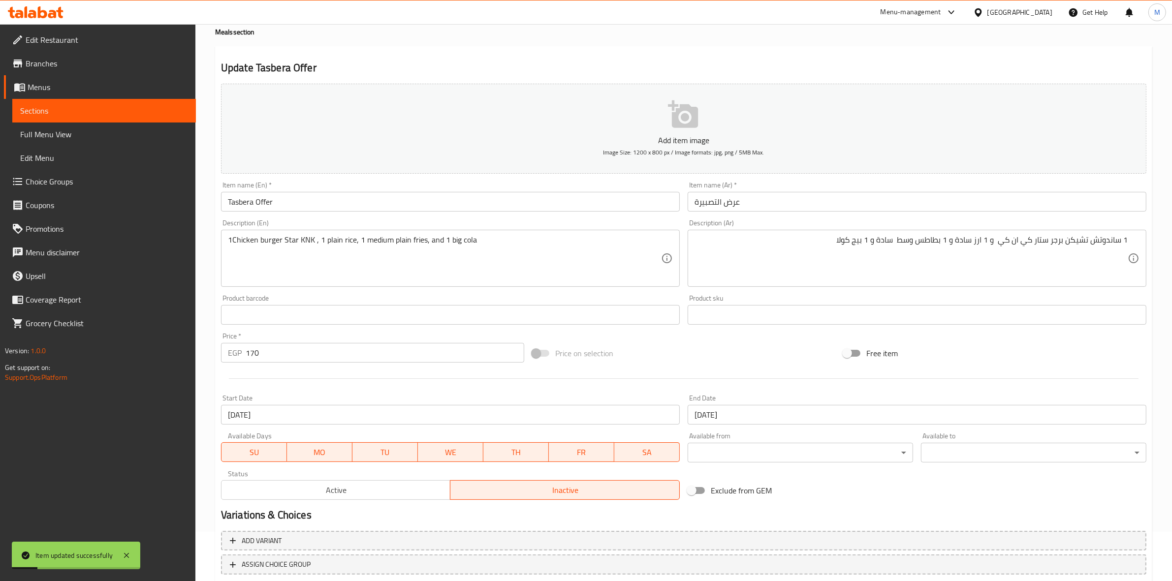
scroll to position [0, 0]
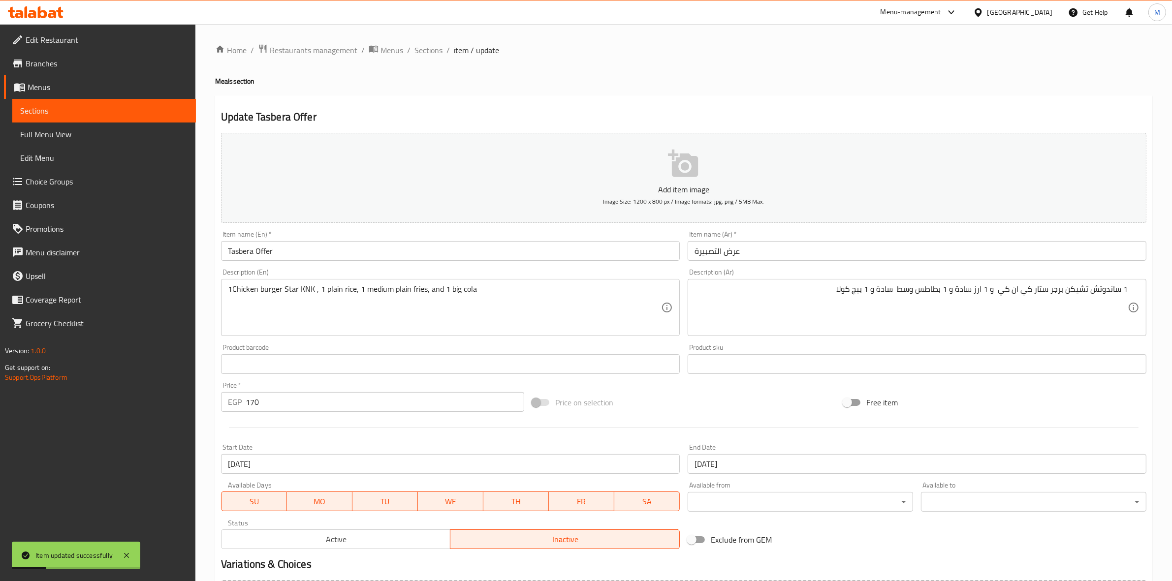
drag, startPoint x: 429, startPoint y: 50, endPoint x: 442, endPoint y: 69, distance: 23.3
click at [429, 50] on span "Sections" at bounding box center [428, 50] width 28 height 12
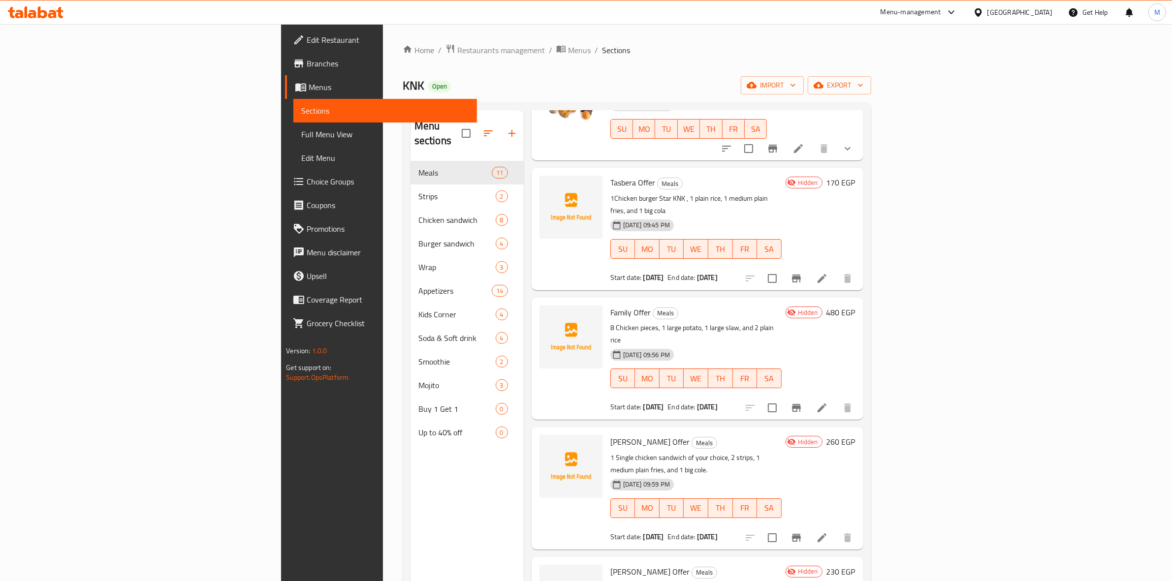
scroll to position [123, 0]
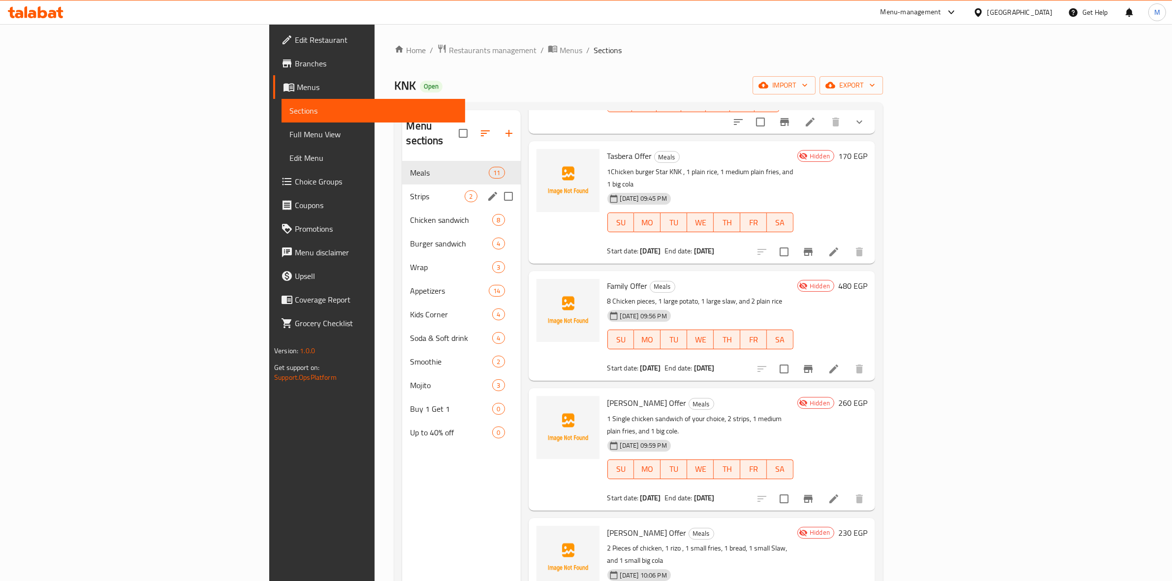
click at [402, 189] on div "Strips 2" at bounding box center [461, 197] width 118 height 24
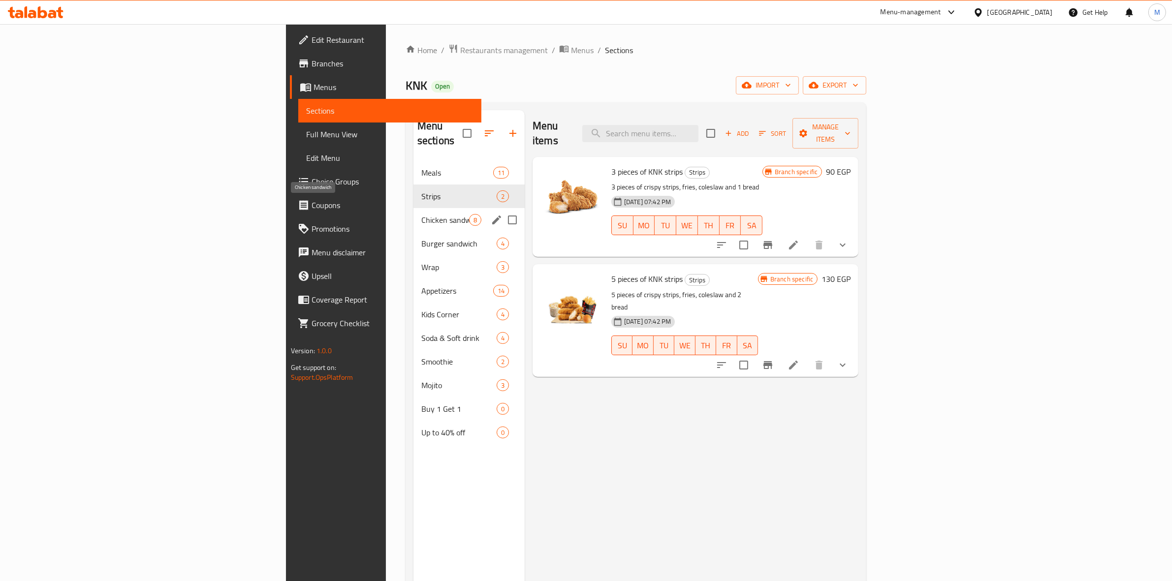
click at [421, 214] on span "Chicken sandwich" at bounding box center [445, 220] width 48 height 12
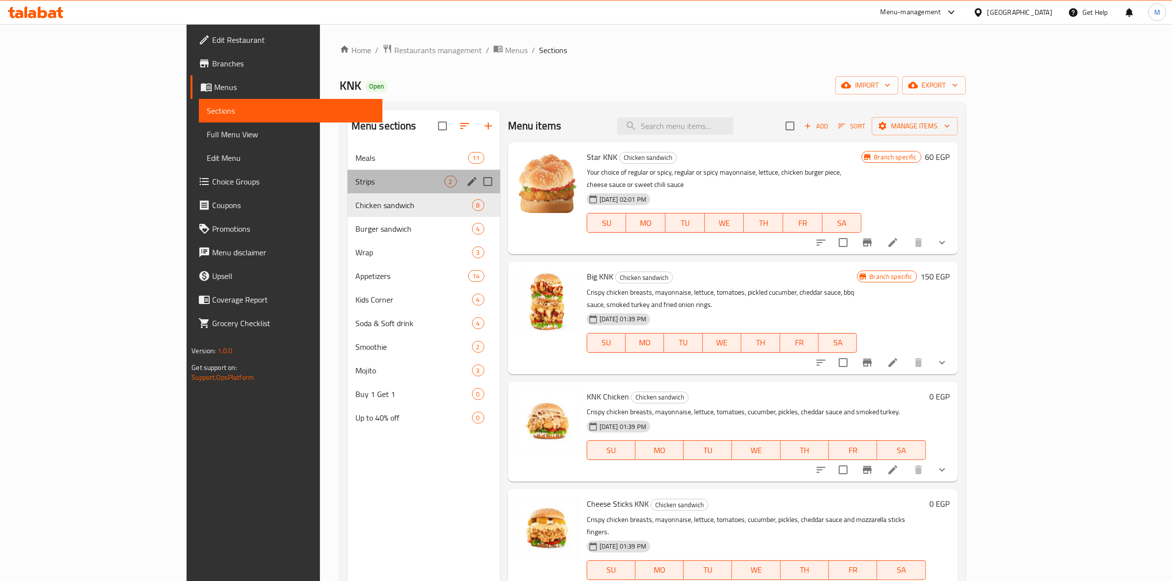
click at [347, 173] on div "Strips 2" at bounding box center [423, 182] width 153 height 24
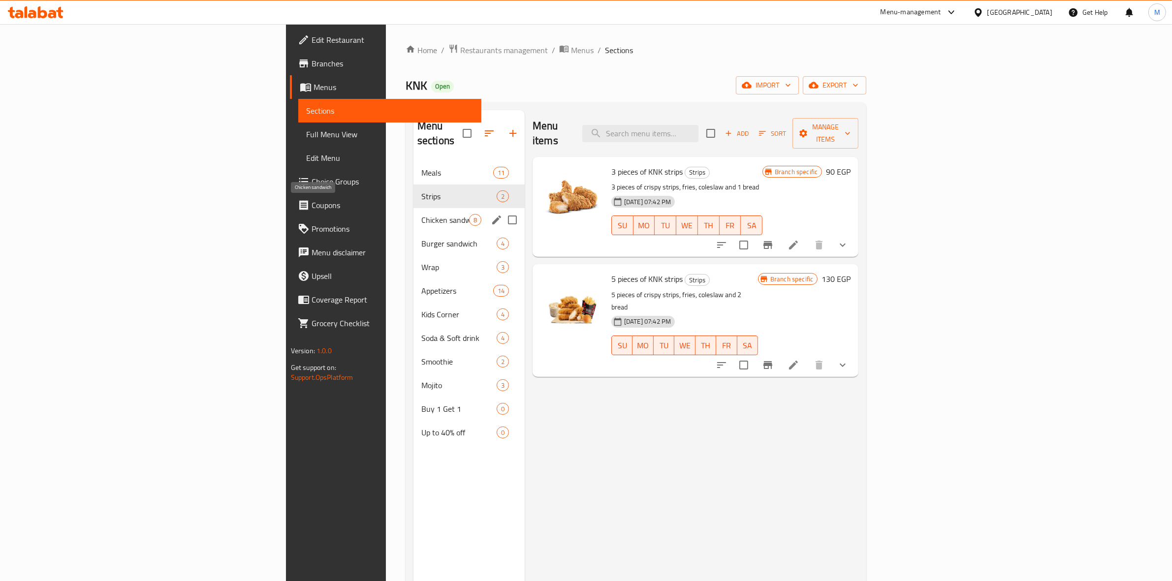
click at [421, 214] on span "Chicken sandwich" at bounding box center [445, 220] width 48 height 12
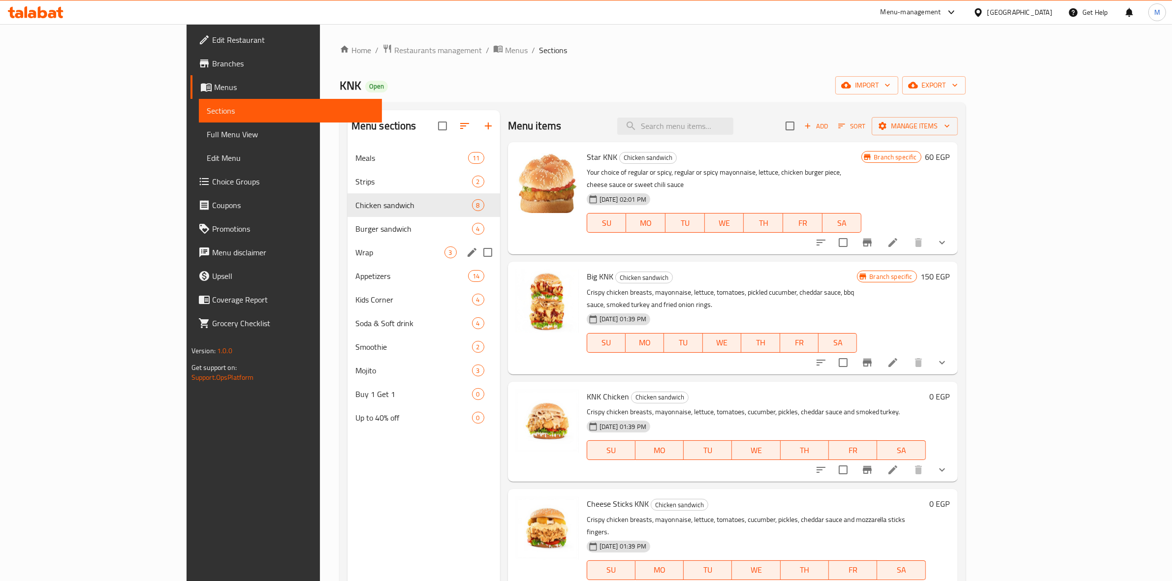
click at [347, 244] on div "Wrap 3" at bounding box center [423, 253] width 153 height 24
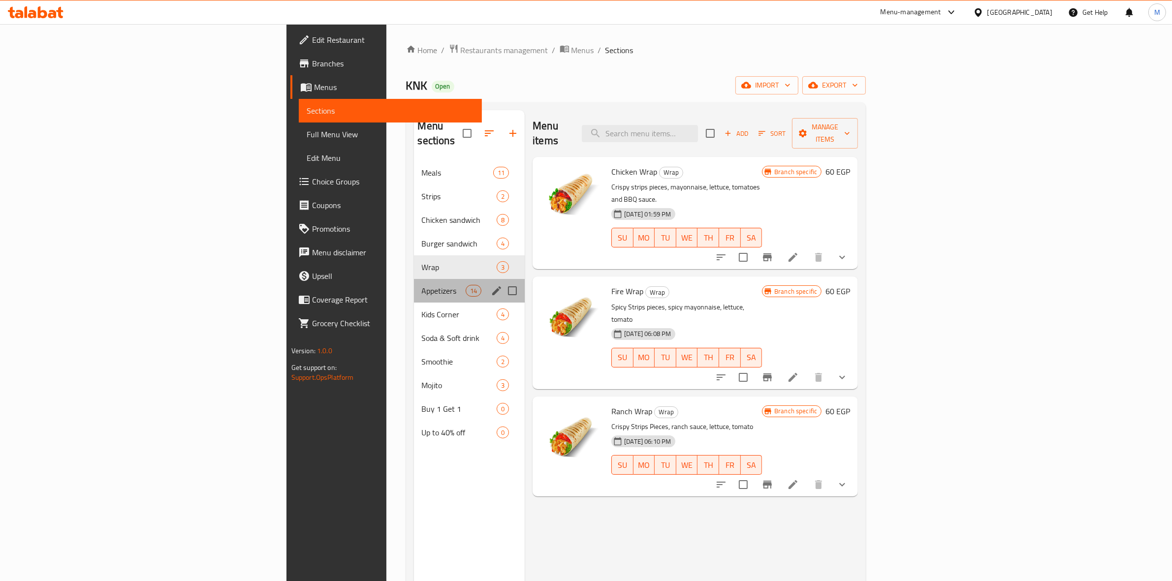
click at [414, 279] on div "Appetizers 14" at bounding box center [469, 291] width 111 height 24
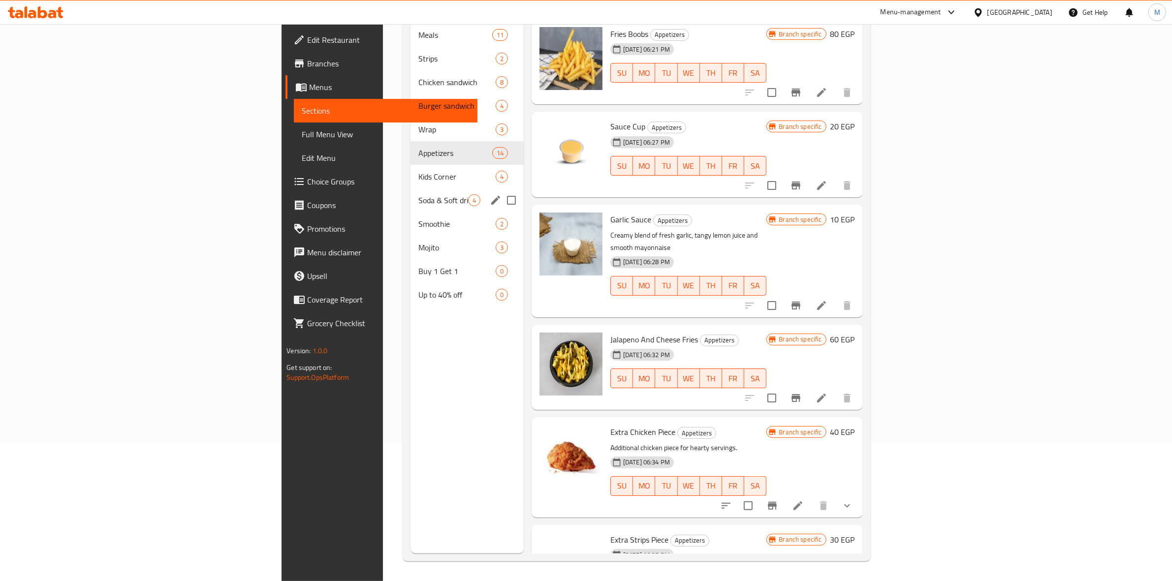
scroll to position [138, 0]
click at [410, 189] on div "Soda & Soft drink 4" at bounding box center [466, 201] width 113 height 24
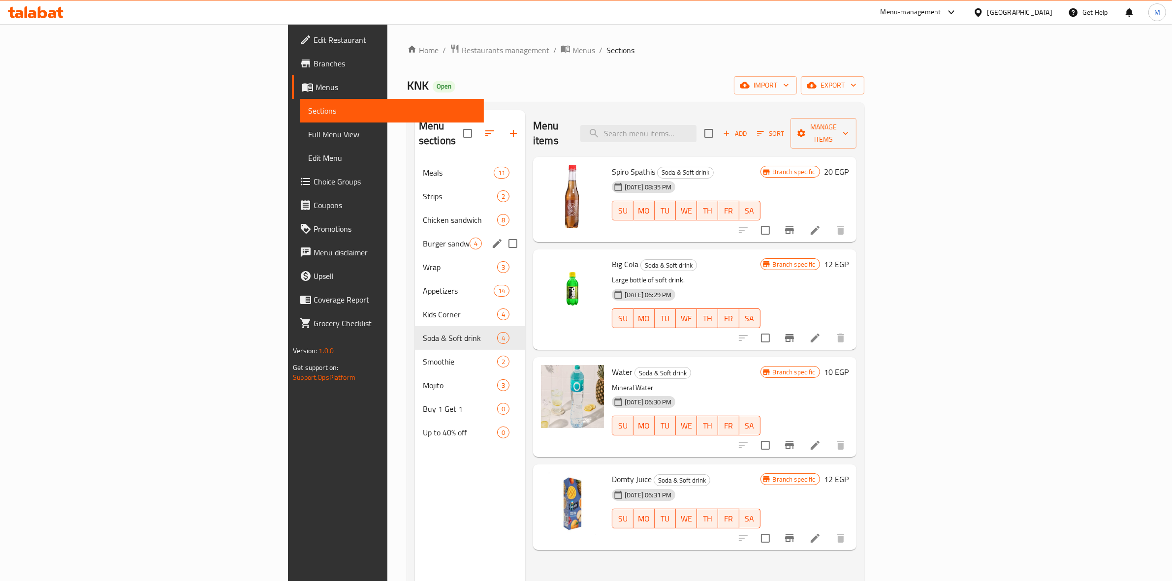
click at [415, 232] on div "Burger sandwich 4" at bounding box center [470, 244] width 110 height 24
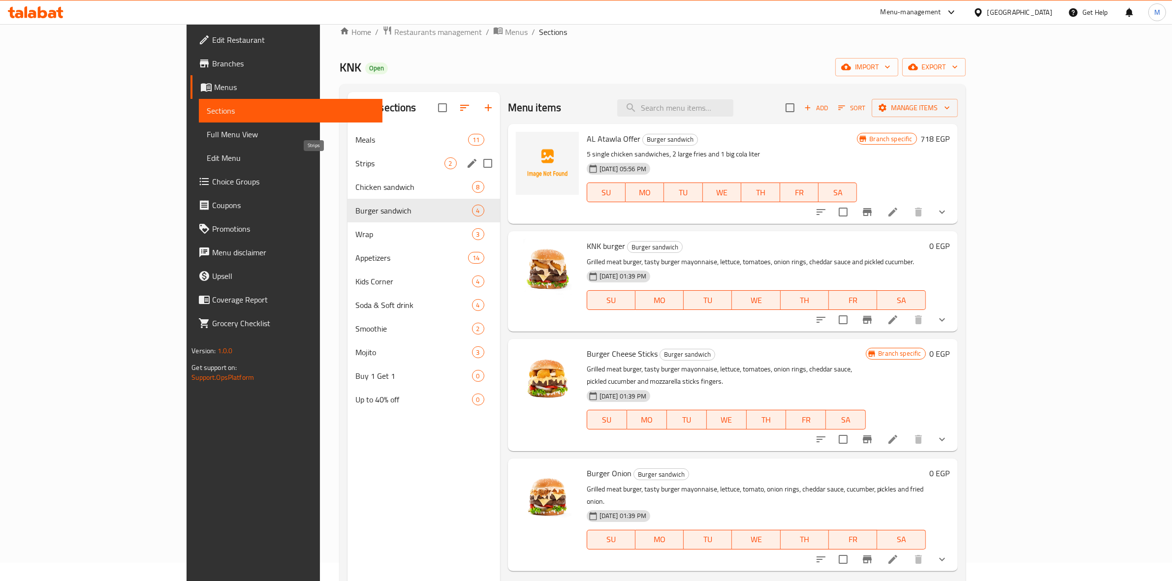
scroll to position [15, 0]
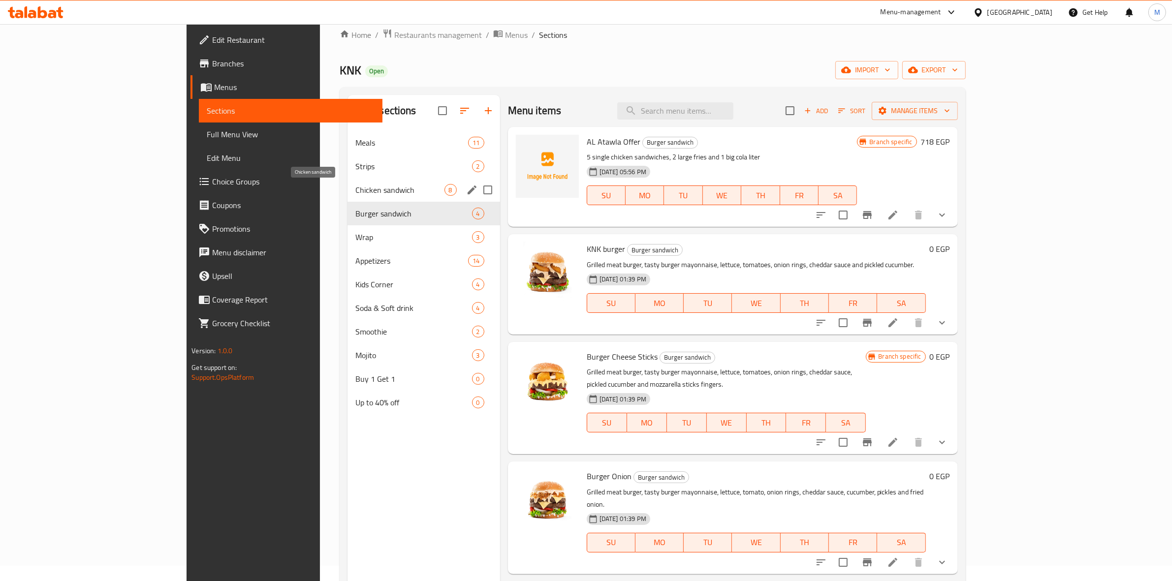
click at [355, 185] on span "Chicken sandwich" at bounding box center [399, 190] width 89 height 12
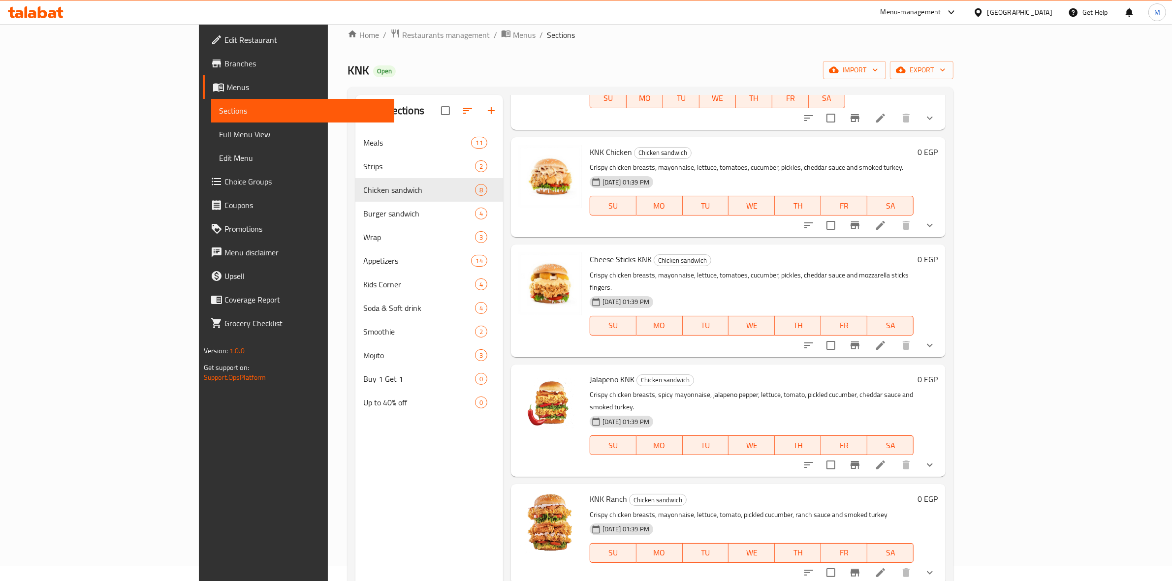
scroll to position [57, 0]
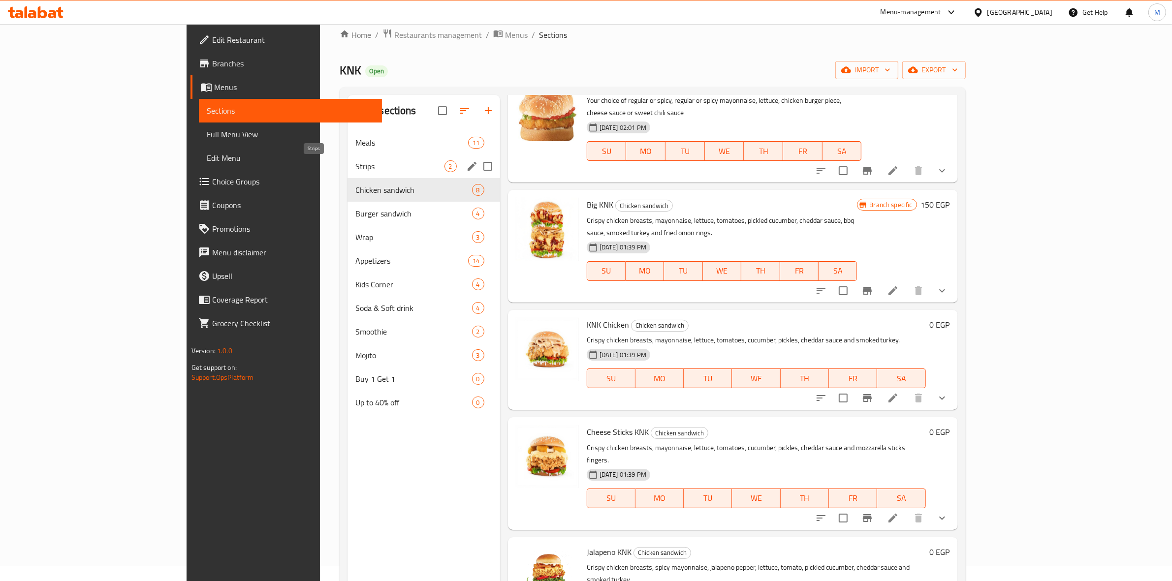
click at [355, 161] on span "Strips" at bounding box center [399, 166] width 89 height 12
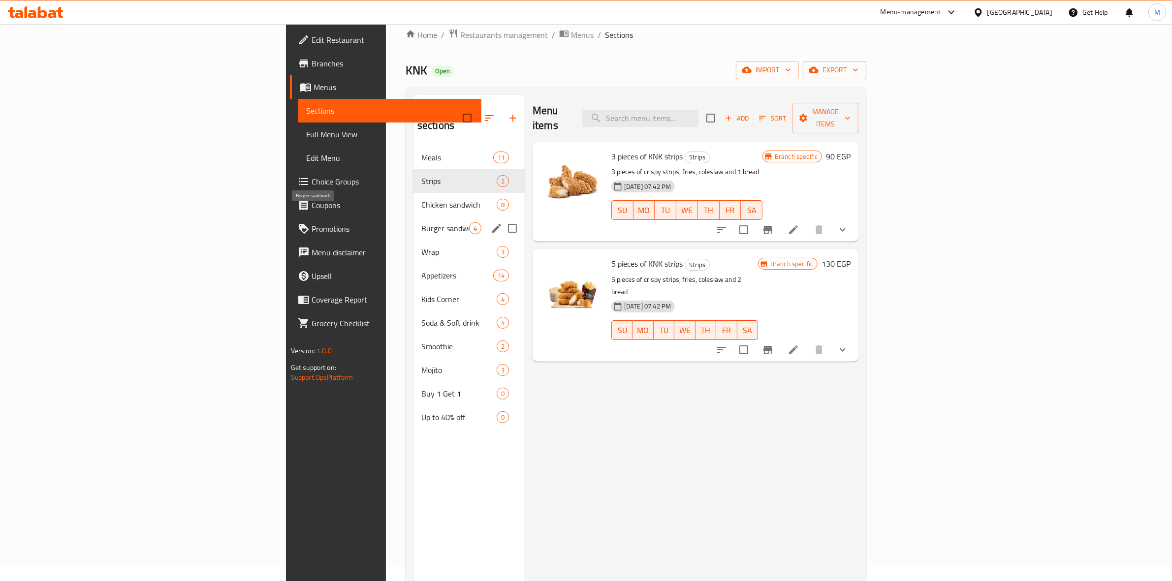
click at [421, 222] on span "Burger sandwich" at bounding box center [445, 228] width 48 height 12
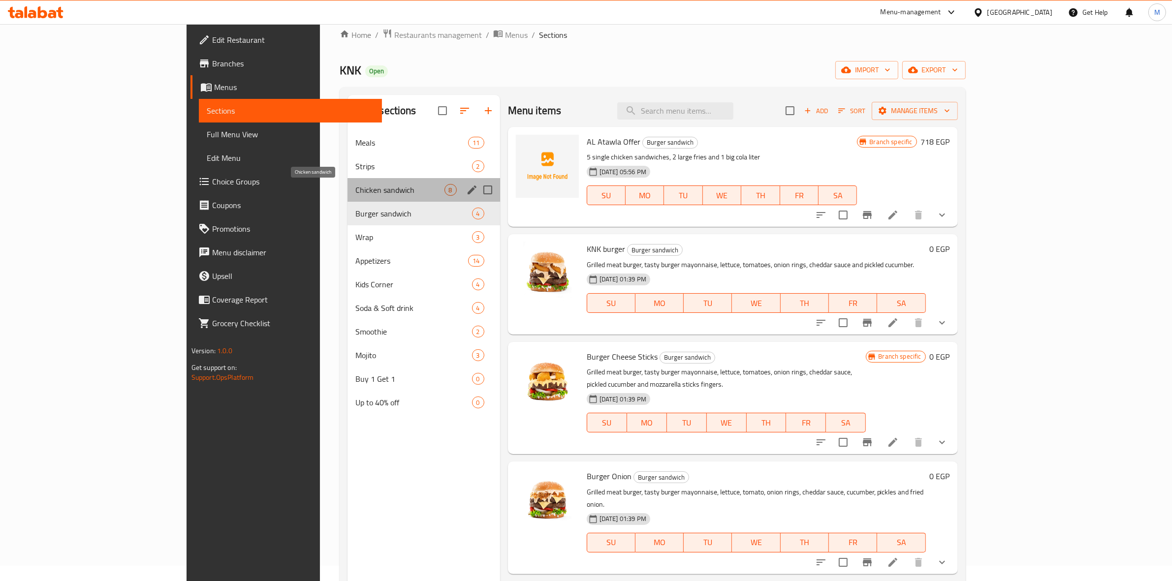
click at [355, 194] on span "Chicken sandwich" at bounding box center [399, 190] width 89 height 12
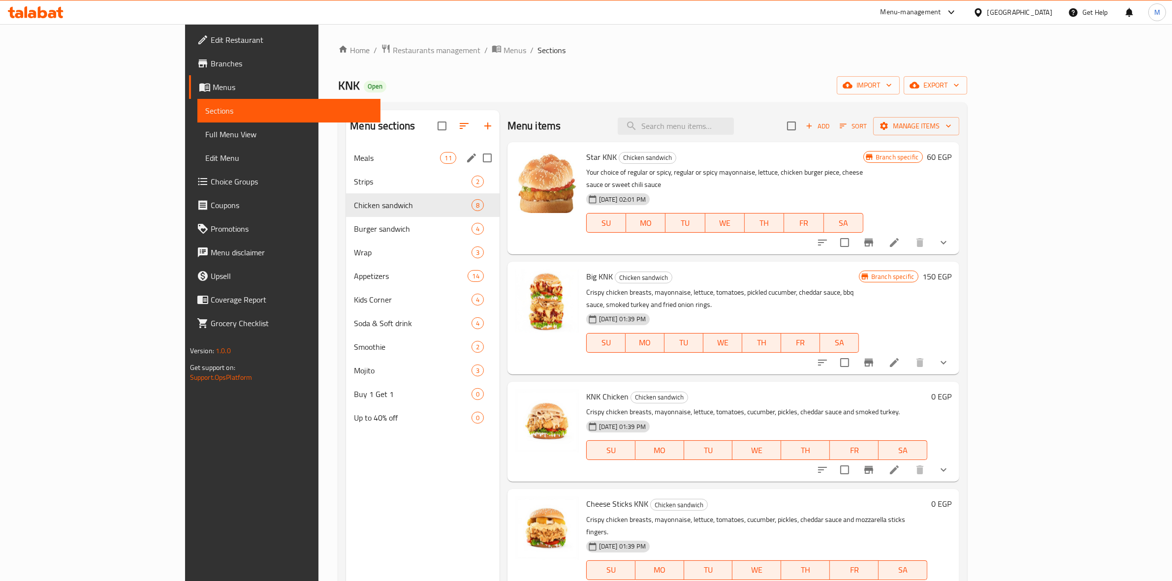
click at [354, 163] on span "Meals" at bounding box center [397, 158] width 86 height 12
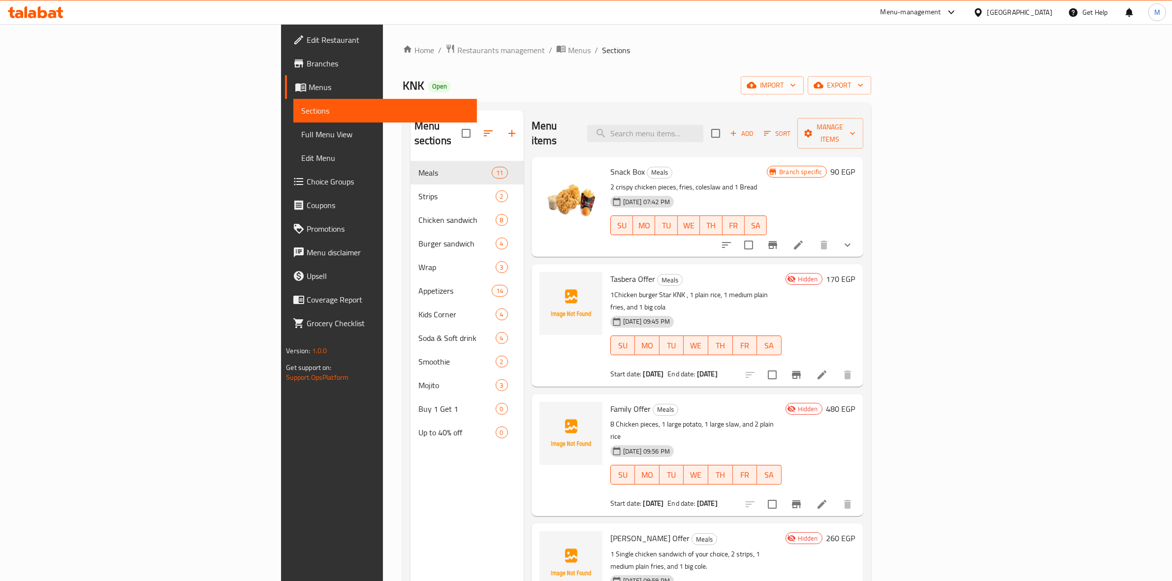
click at [738, 129] on icon "button" at bounding box center [733, 133] width 9 height 9
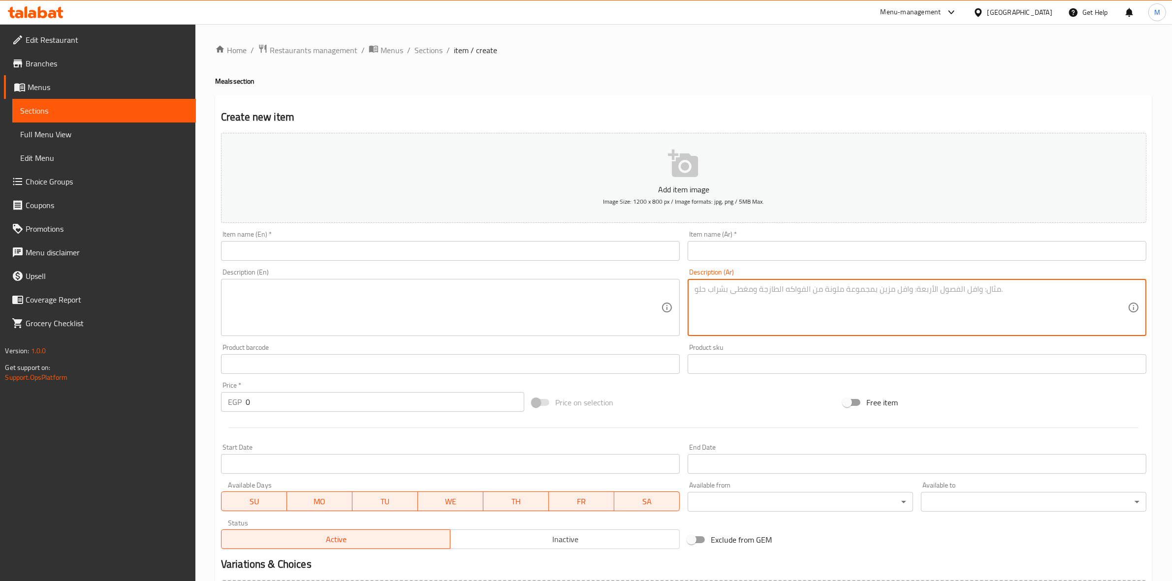
click at [1015, 298] on textarea at bounding box center [910, 307] width 433 height 47
paste textarea "رض الكابلز = 1 ساندوتش تشيكن سنجل + 1 ساندوتش بيف برجر + 1 بطاطس لارج + 2 بيج ك…"
drag, startPoint x: 1088, startPoint y: 293, endPoint x: 1180, endPoint y: 290, distance: 92.1
click at [1172, 290] on html "​ Menu-management Egypt Get Help M Edit Restaurant Branches Menus Sections Full…" at bounding box center [586, 290] width 1172 height 581
click at [1042, 289] on textarea "1 ساندوتش تشيكن سنجل + 1 ساندوتش بيف برجر + 1 بطاطس لارج + 2 بيج كولا صغير" at bounding box center [910, 307] width 433 height 47
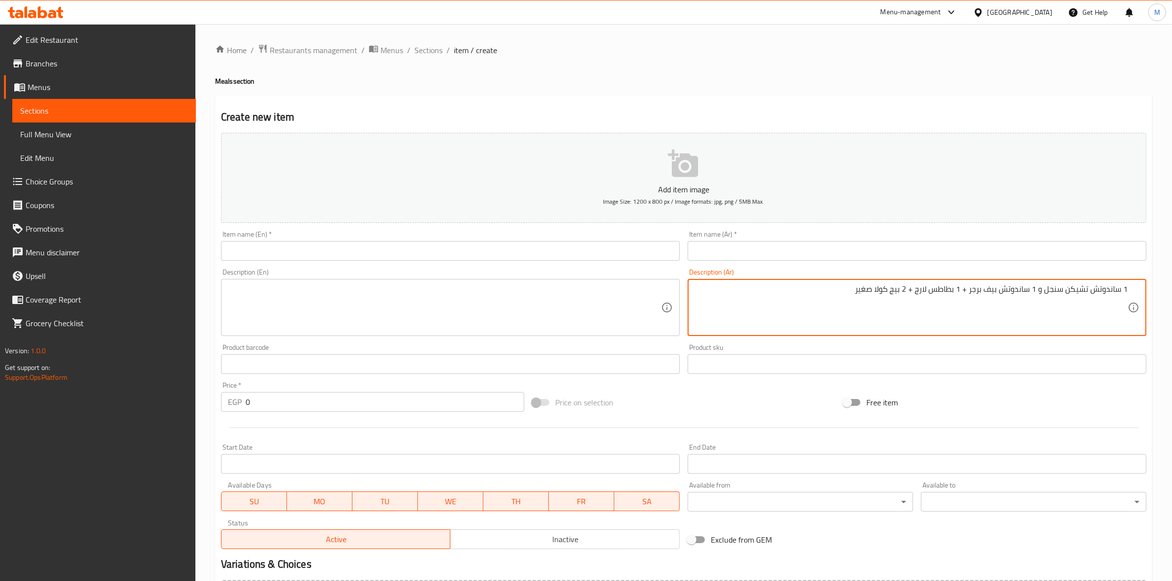
click at [968, 291] on textarea "1 ساندوتش تشيكن سنجل و 1 ساندوتش بيف برجر + 1 بطاطس لارج + 2 بيج كولا صغير" at bounding box center [910, 307] width 433 height 47
click at [915, 288] on textarea "1 ساندوتش تشيكن سنجل و 1 ساندوتش بيف برجر و 1 بطاطس لارج + 2 بيج كولا صغير" at bounding box center [910, 307] width 433 height 47
click at [1044, 293] on textarea "1 ساندوتش تشيكن سنجل و 1 ساندوتش بيف برجر و 1 بطاطس لارج و 2 بيج كولا صغير" at bounding box center [910, 307] width 433 height 47
click at [933, 290] on textarea "1 ساندوتش تشيكن سنجل من اختيارك و 1 ساندوتش بيف برجر و 1 بطاطس لارج و 2 بيج كول…" at bounding box center [910, 307] width 433 height 47
click at [847, 292] on textarea "1 ساندوتش تشيكن سنجل من اختيارك و 1 ساندوتش بيف برجر من اختيارك و 1 بطاطس لارج …" at bounding box center [910, 307] width 433 height 47
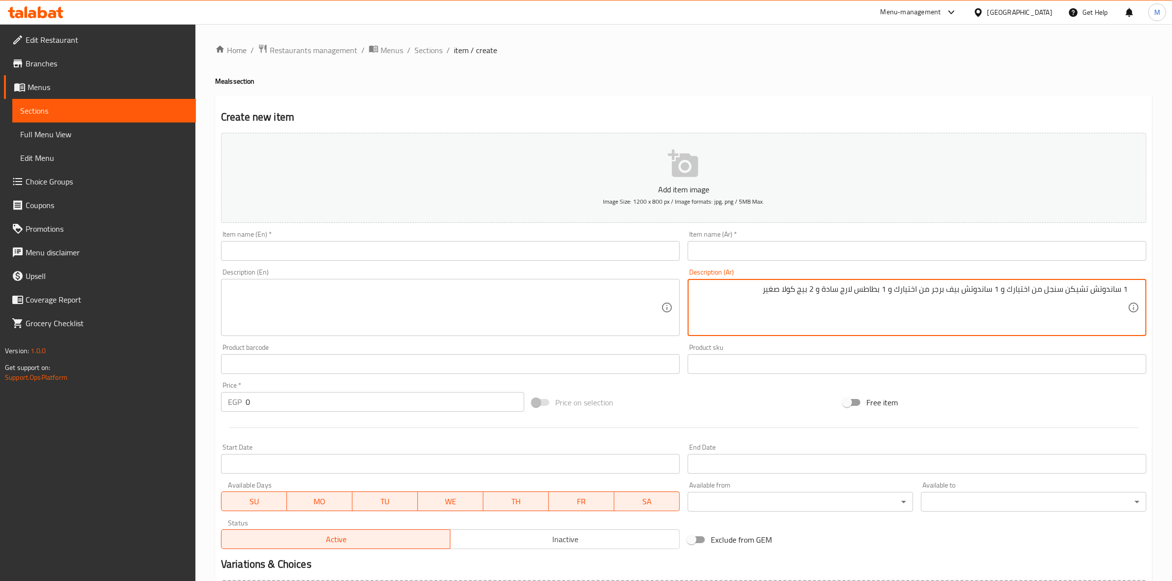
click at [727, 301] on textarea "1 ساندوتش تشيكن سنجل من اختيارك و 1 ساندوتش بيف برجر من اختيارك و 1 بطاطس لارج …" at bounding box center [910, 307] width 433 height 47
type textarea "1 ساندوتش تشيكن سنجل من اختيارك و 1 ساندوتش بيف برجر من اختيارك و 1 بطاطس لارج …"
click at [875, 252] on input "text" at bounding box center [917, 251] width 459 height 20
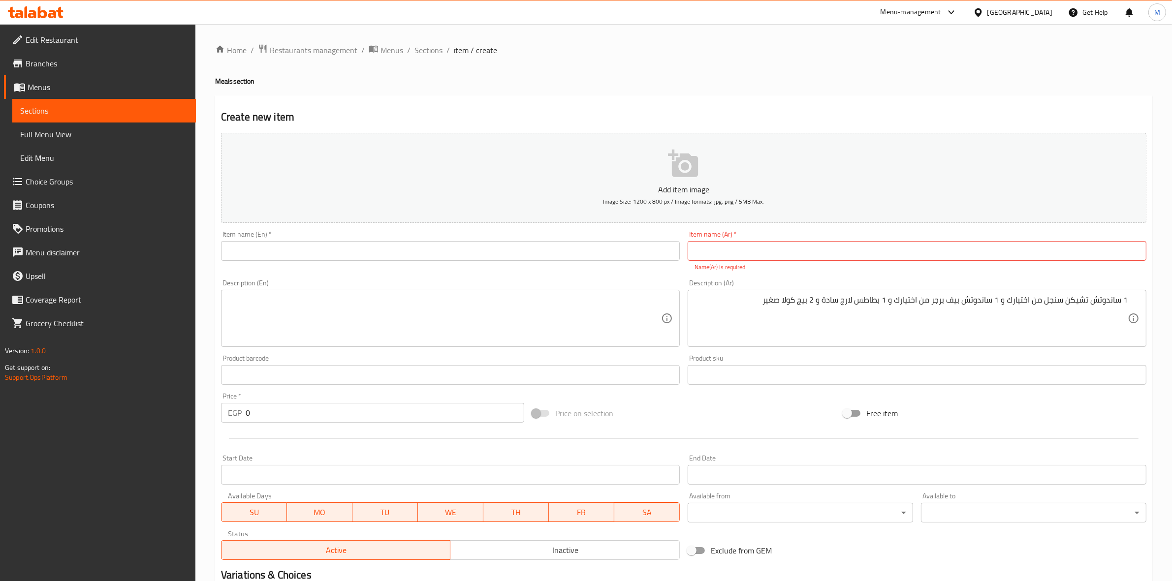
click at [962, 252] on input "text" at bounding box center [917, 251] width 459 height 20
type input "i"
type input "ه"
type input "عرض الكابلز"
click at [977, 272] on div "Add item image Image Size: 1200 x 800 px / Image formats: jpg, png / 5MB Max. I…" at bounding box center [683, 346] width 933 height 435
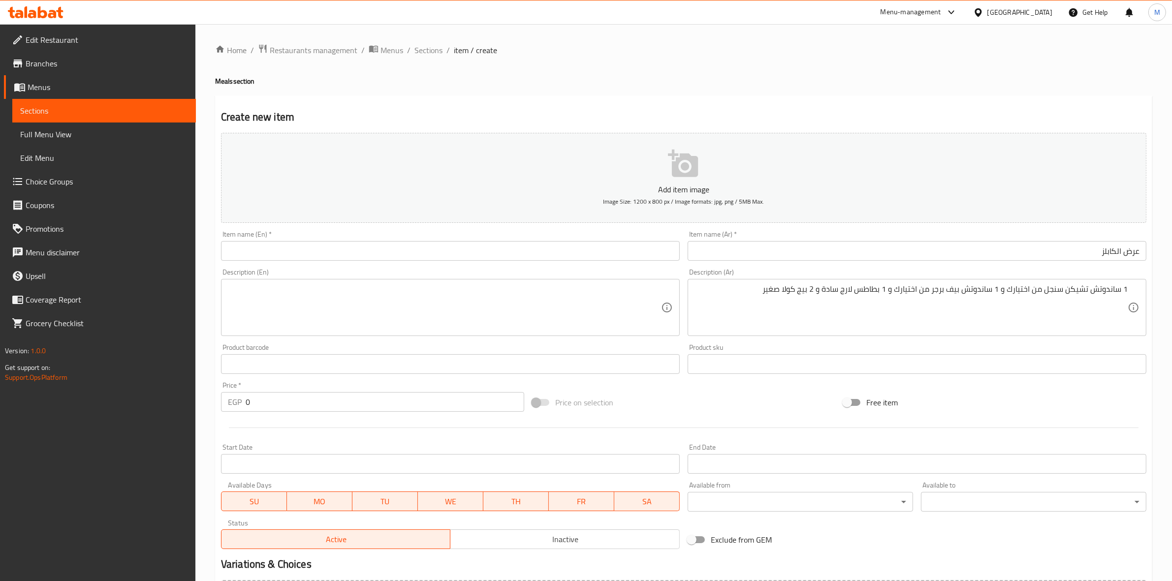
click at [556, 268] on div "Description (En) Description (En)" at bounding box center [450, 302] width 467 height 75
click at [556, 262] on div "Item name (En)   * Item name (En) *" at bounding box center [450, 246] width 467 height 38
click at [557, 256] on input "text" at bounding box center [450, 251] width 459 height 20
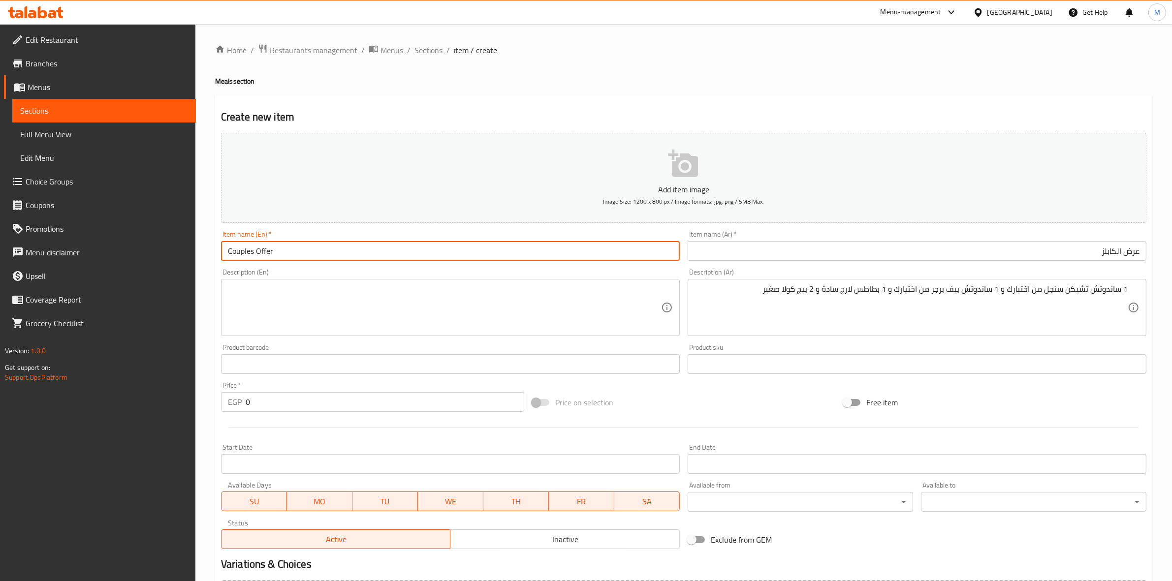
type input "Couples Offer"
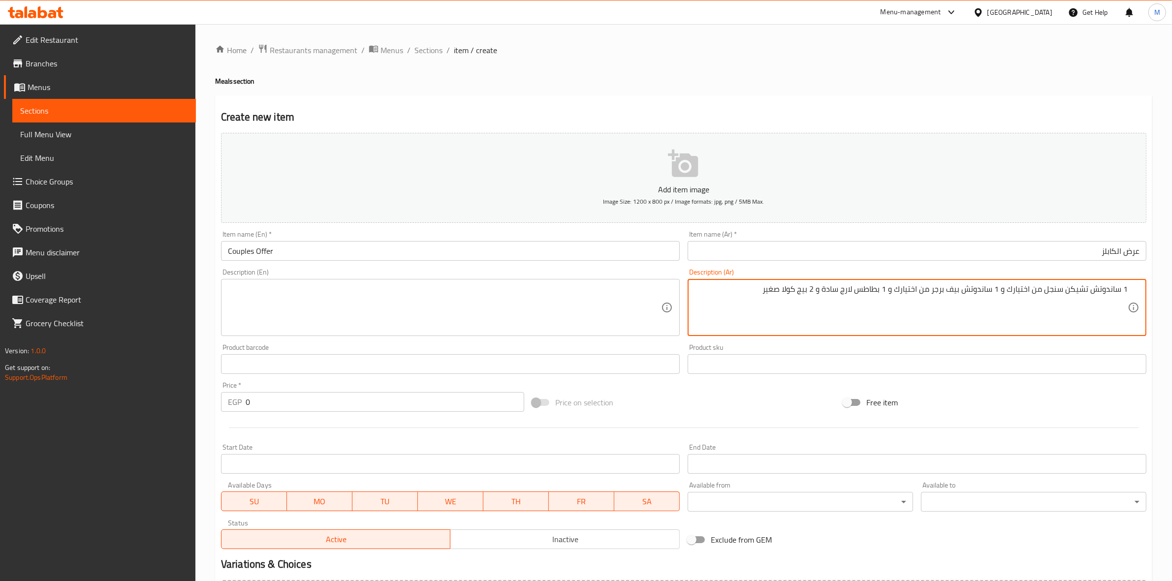
click at [907, 293] on textarea "1 ساندوتش تشيكن سنجل من اختيارك و 1 ساندوتش بيف برجر من اختيارك و 1 بطاطس لارج …" at bounding box center [910, 307] width 433 height 47
click at [526, 293] on textarea at bounding box center [444, 307] width 433 height 47
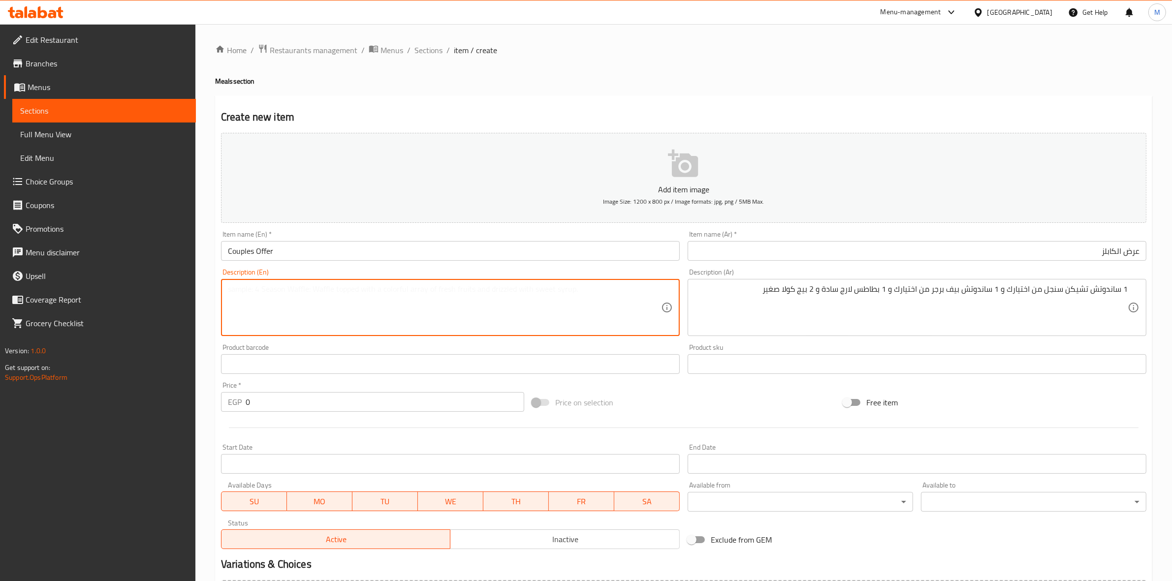
paste textarea "1 single chicken sandwich of your choice, 1 beef burger sandwich of your choice…"
drag, startPoint x: 234, startPoint y: 288, endPoint x: 806, endPoint y: 303, distance: 571.6
click at [806, 303] on div "Add item image Image Size: 1200 x 800 px / Image formats: jpg, png / 5MB Max. I…" at bounding box center [683, 341] width 933 height 424
type textarea "1 Single chicken sandwich of your choice, 1 beef burger sandwich of your choice…"
drag, startPoint x: 257, startPoint y: 412, endPoint x: 228, endPoint y: 416, distance: 29.3
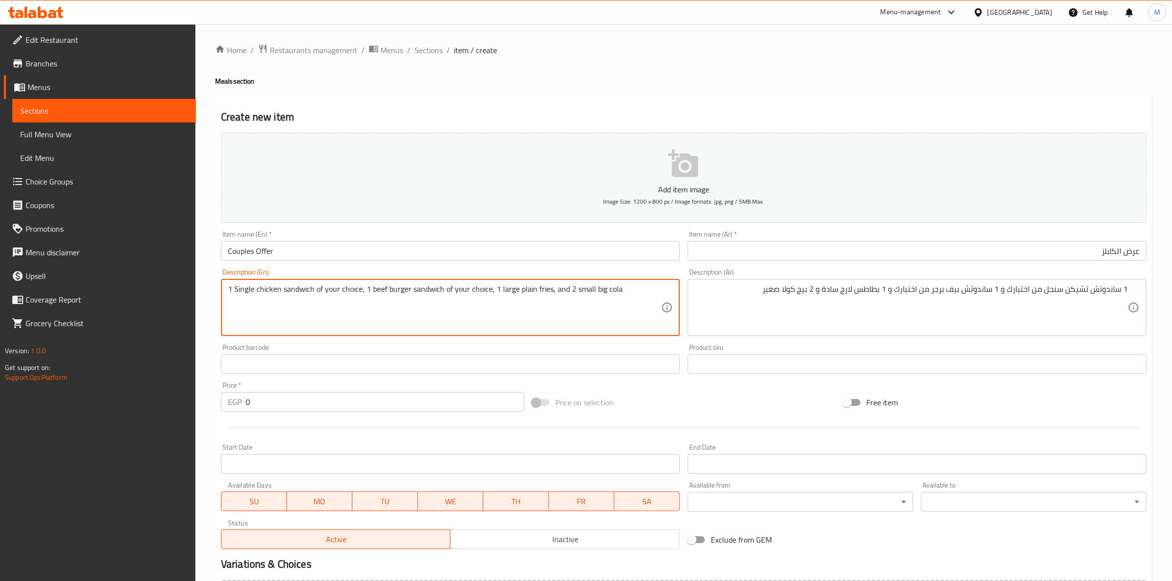
click at [231, 417] on div "Add item image Image Size: 1200 x 800 px / Image formats: jpg, png / 5MB Max. I…" at bounding box center [683, 341] width 933 height 424
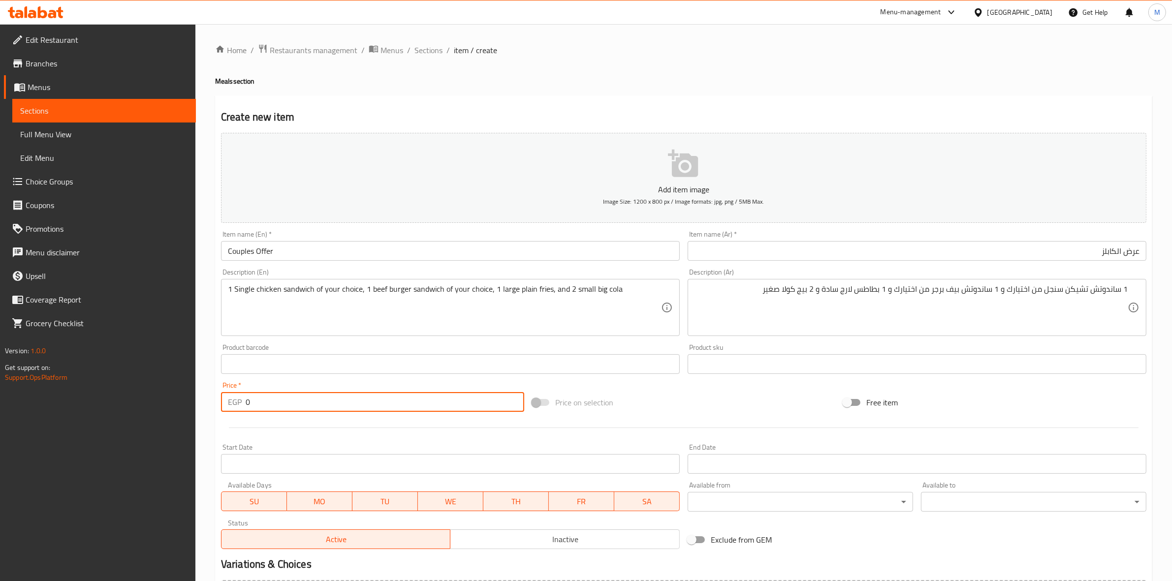
paste input "33"
type input "330"
click at [270, 437] on div at bounding box center [683, 428] width 933 height 24
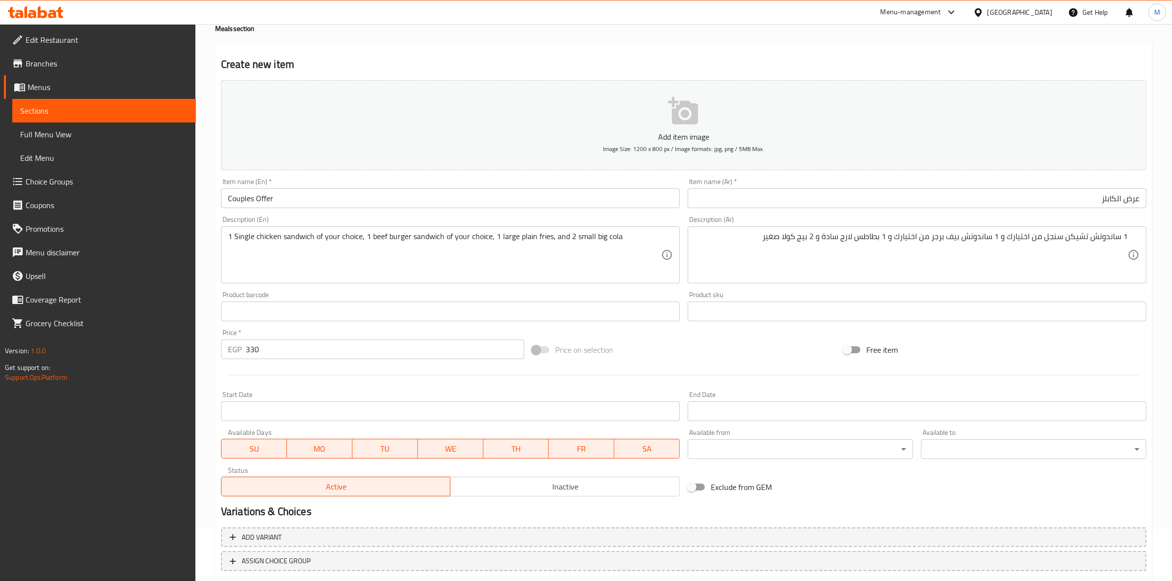
scroll to position [112, 0]
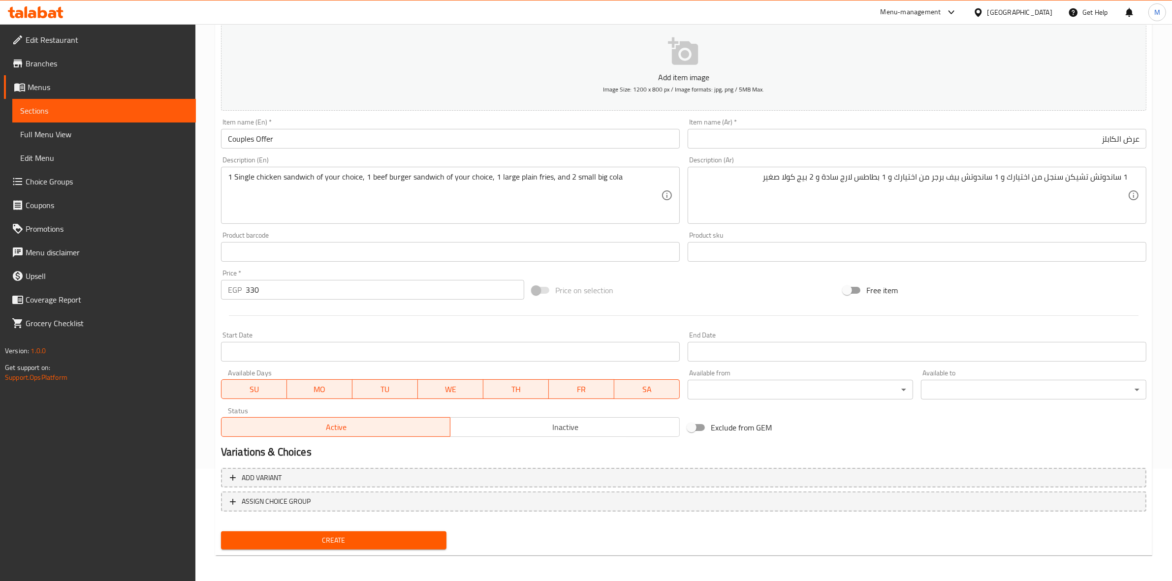
click at [377, 357] on input "Start Date" at bounding box center [450, 352] width 459 height 20
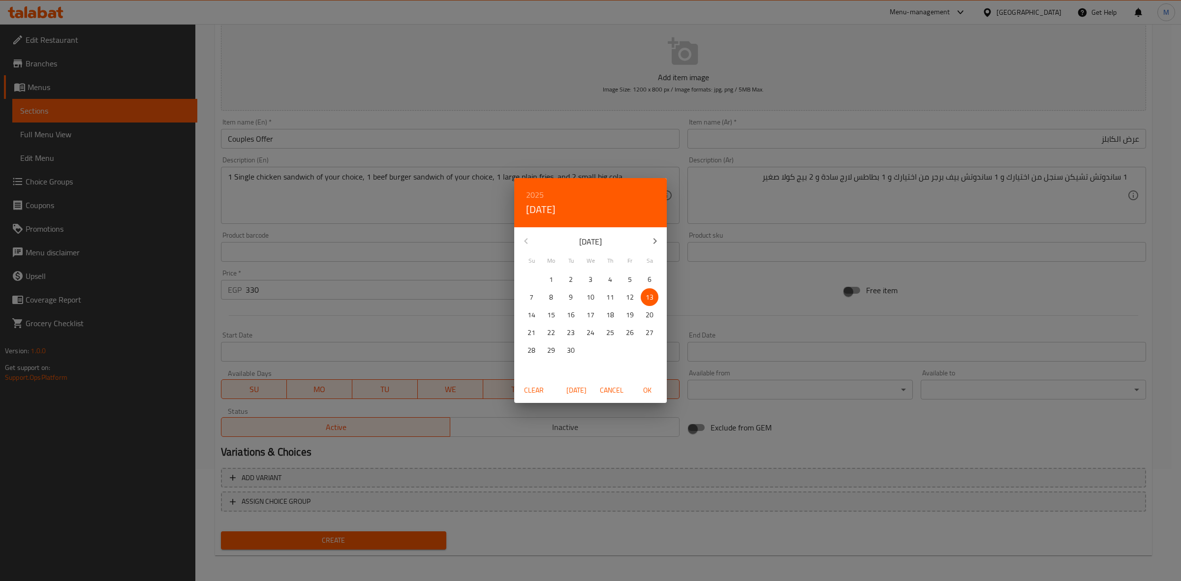
click at [650, 385] on span "OK" at bounding box center [647, 390] width 24 height 12
type input "13-09-2025"
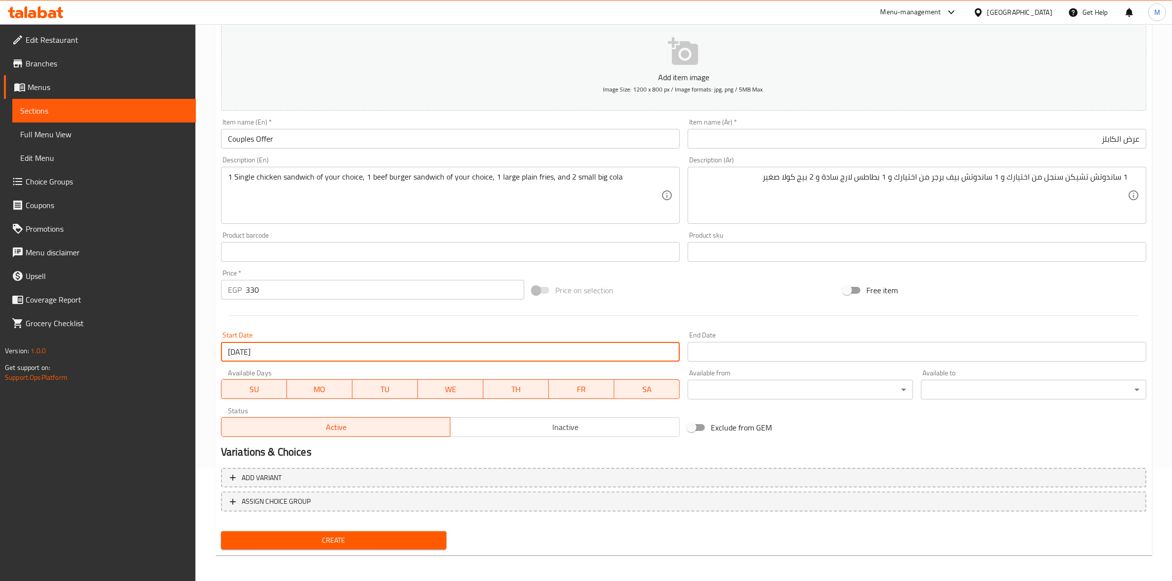
click at [737, 354] on input "Start Date" at bounding box center [917, 352] width 459 height 20
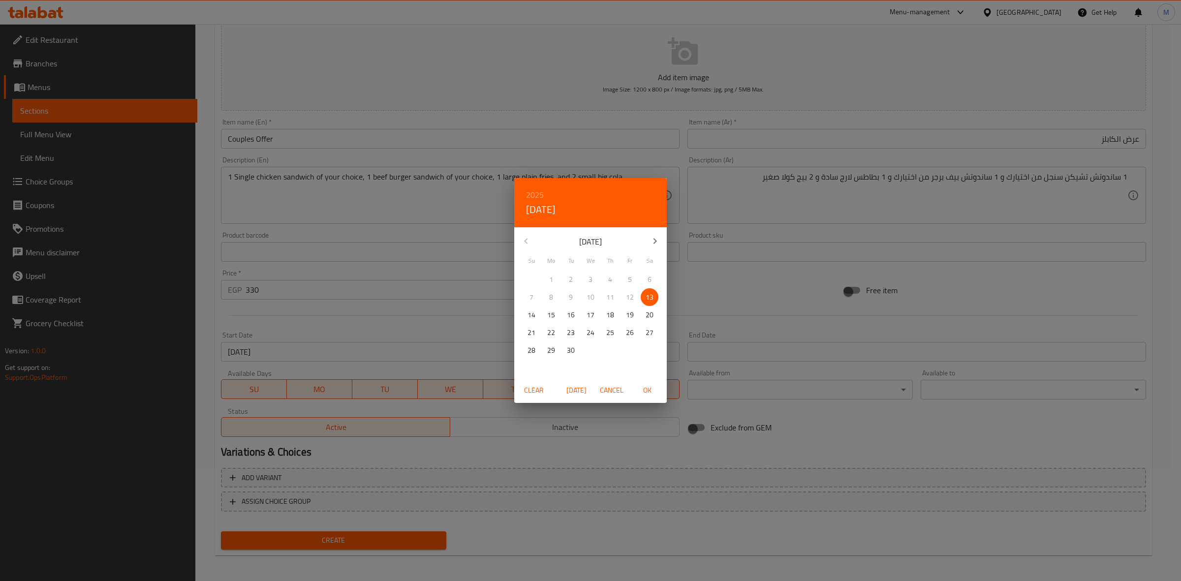
click at [661, 239] on button "button" at bounding box center [655, 241] width 24 height 24
click at [530, 367] on p "30" at bounding box center [532, 368] width 8 height 12
click at [648, 392] on span "OK" at bounding box center [647, 390] width 24 height 12
type input "30-11-2025"
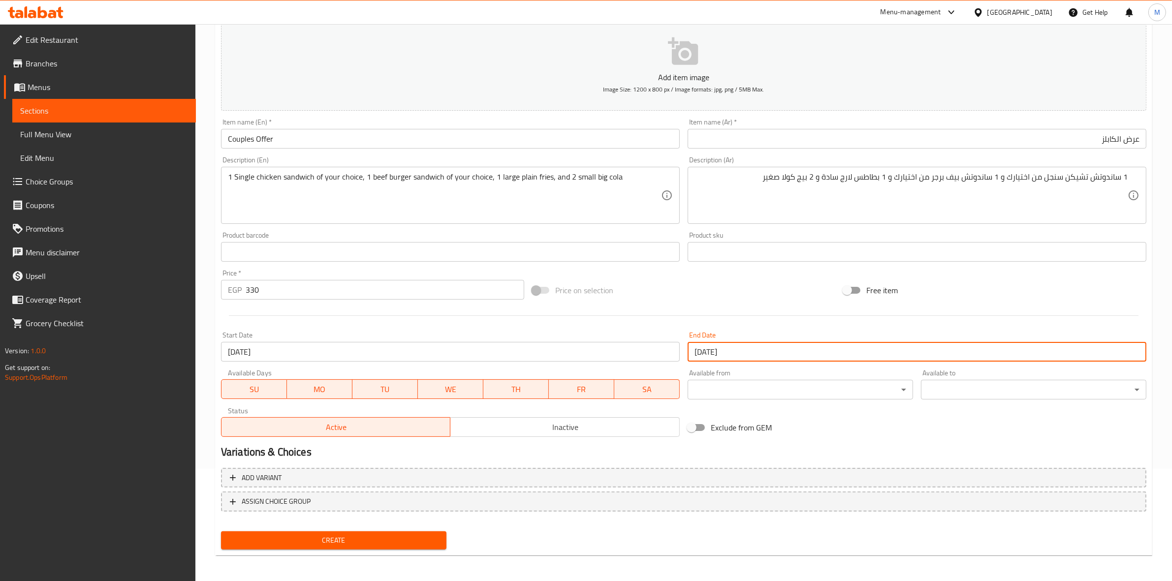
click at [838, 431] on div "Exclude from GEM" at bounding box center [839, 427] width 311 height 27
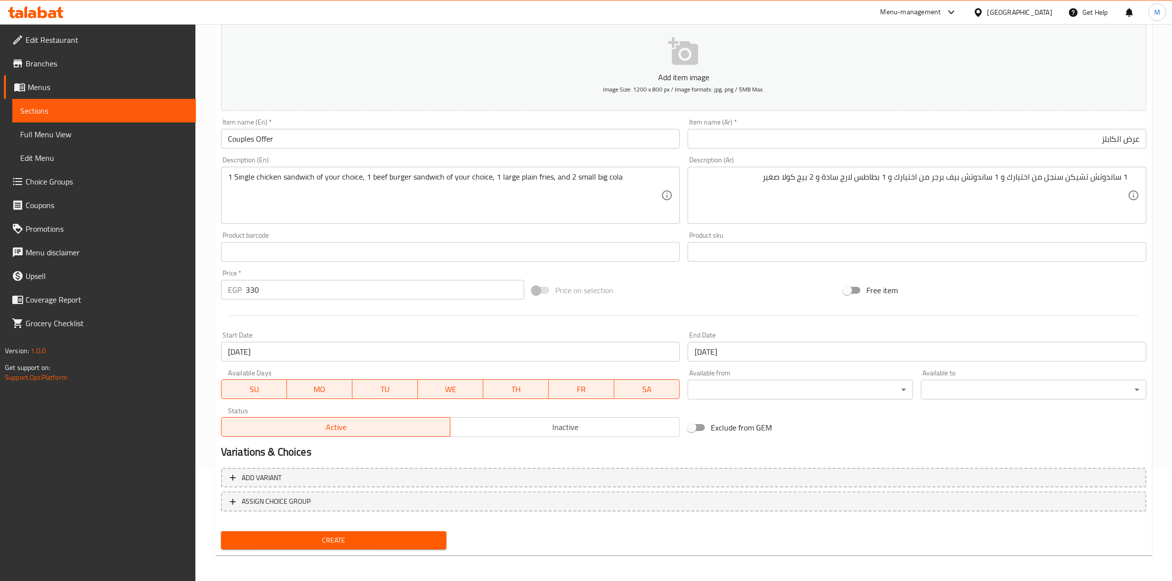
click at [635, 416] on div "Active Inactive" at bounding box center [450, 423] width 459 height 30
drag, startPoint x: 628, startPoint y: 437, endPoint x: 677, endPoint y: 431, distance: 49.6
click at [628, 436] on button "Inactive" at bounding box center [565, 427] width 230 height 20
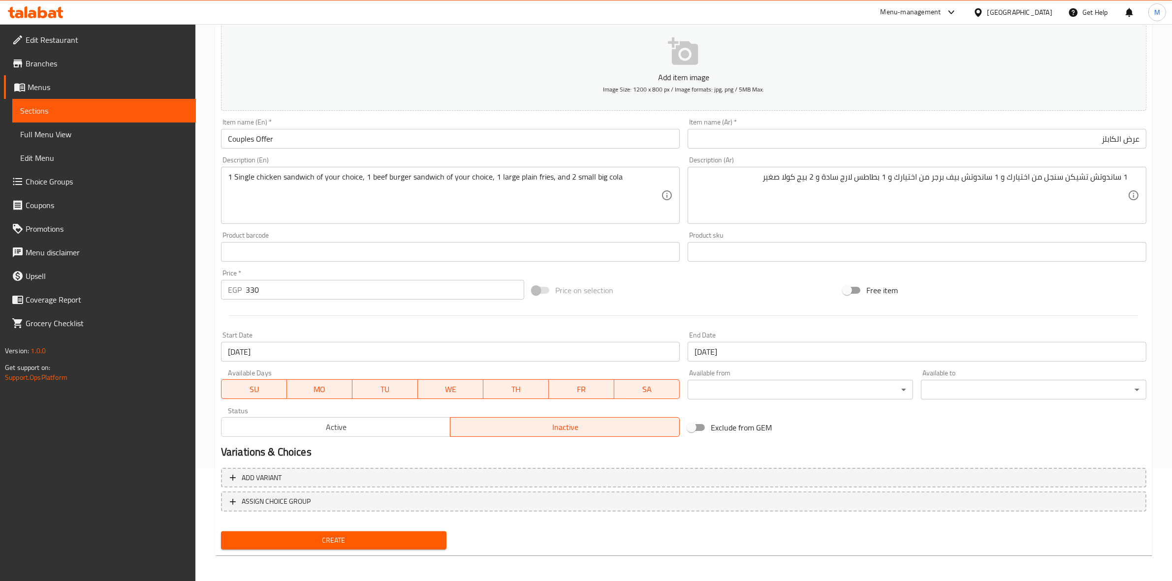
click at [443, 539] on button "Create" at bounding box center [333, 541] width 225 height 18
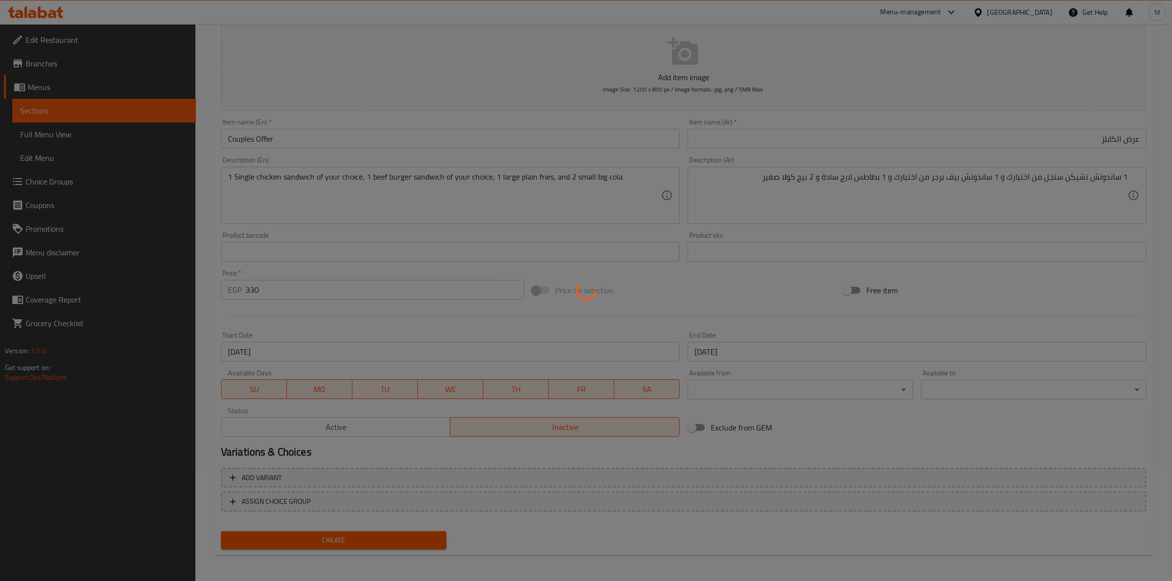
type input "0"
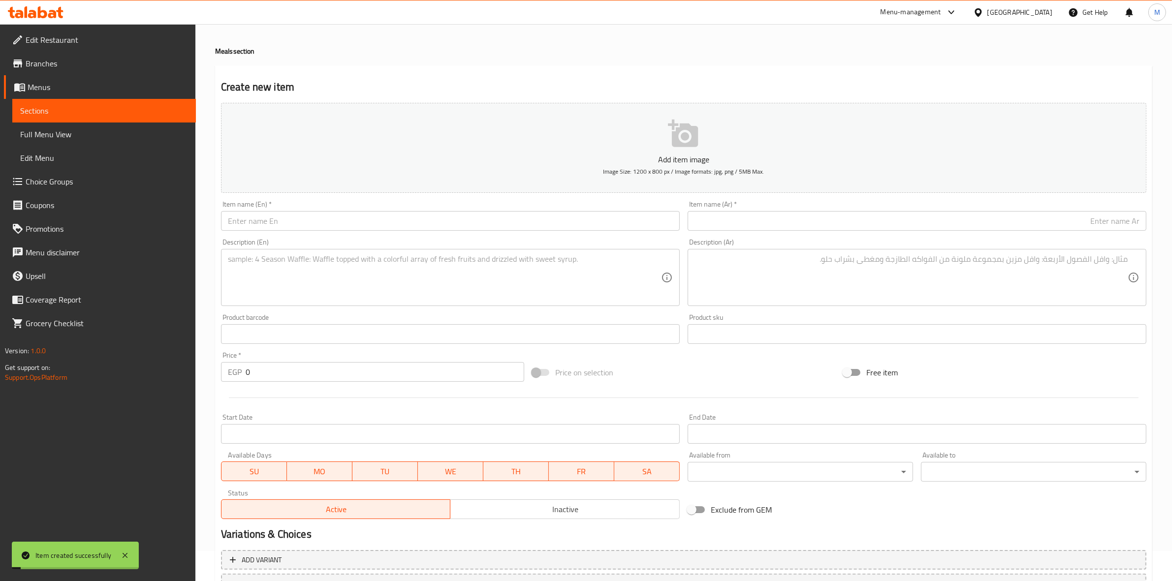
scroll to position [0, 0]
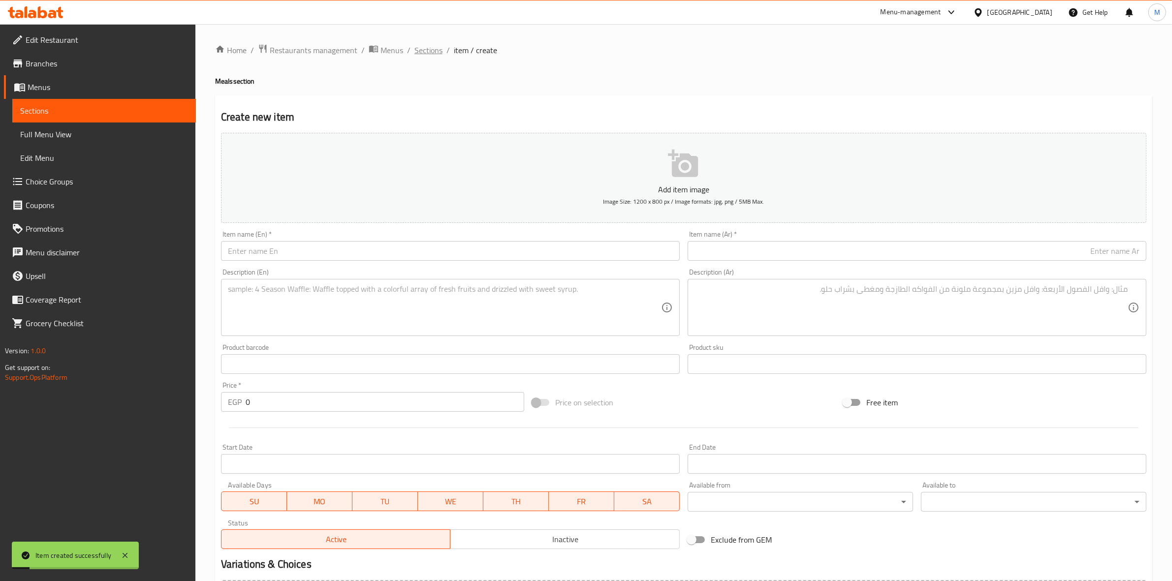
click at [429, 53] on span "Sections" at bounding box center [428, 50] width 28 height 12
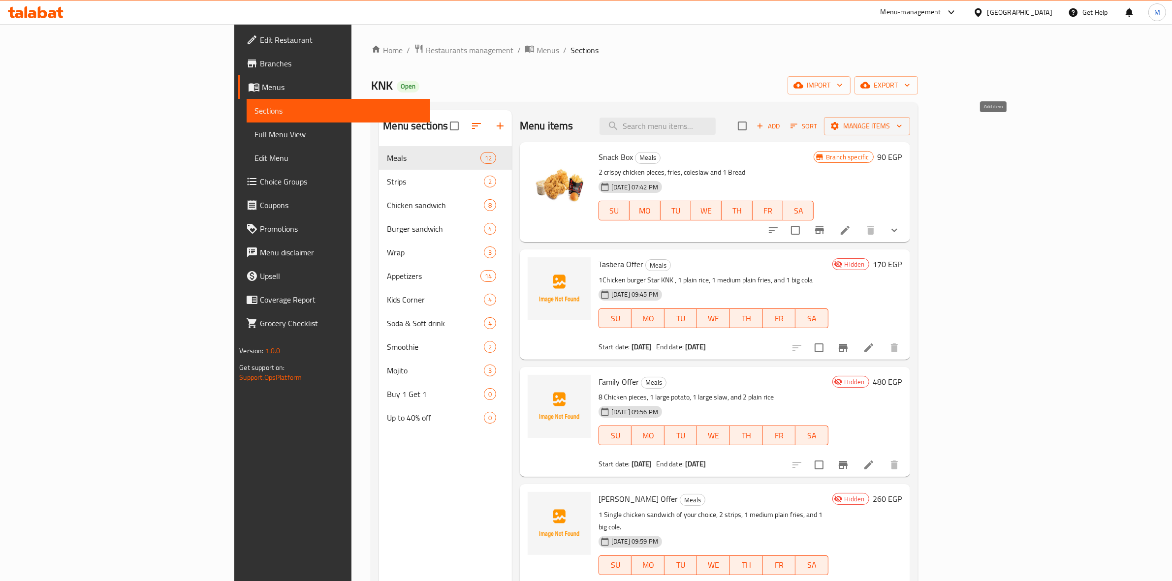
click at [782, 131] on span "Add" at bounding box center [768, 126] width 27 height 11
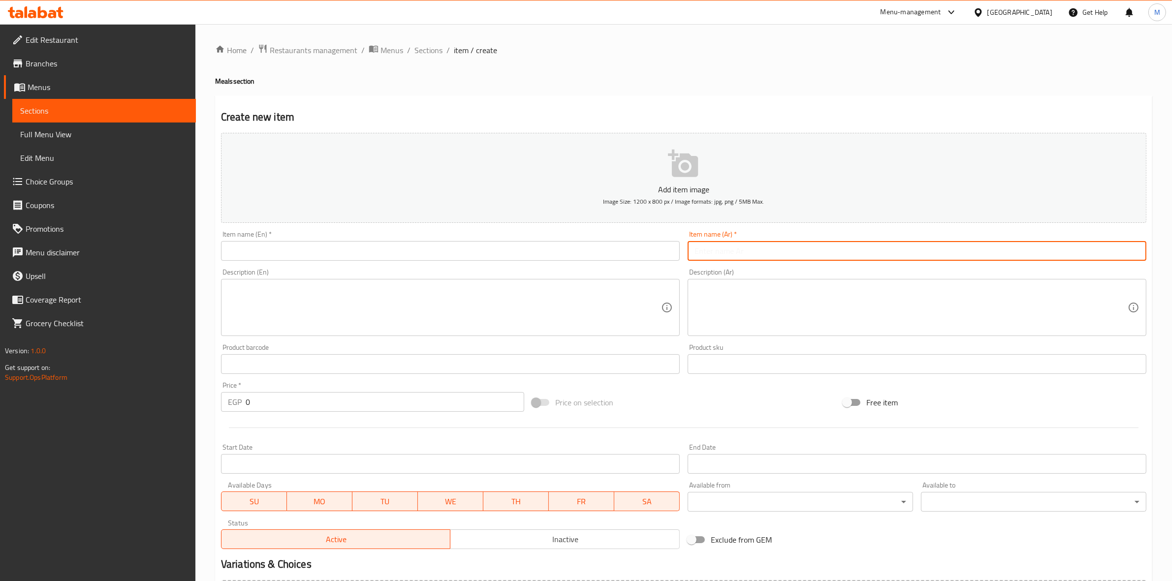
click at [879, 243] on input "text" at bounding box center [917, 251] width 459 height 20
paste input "عرض الشير"
type input "عرض الشير"
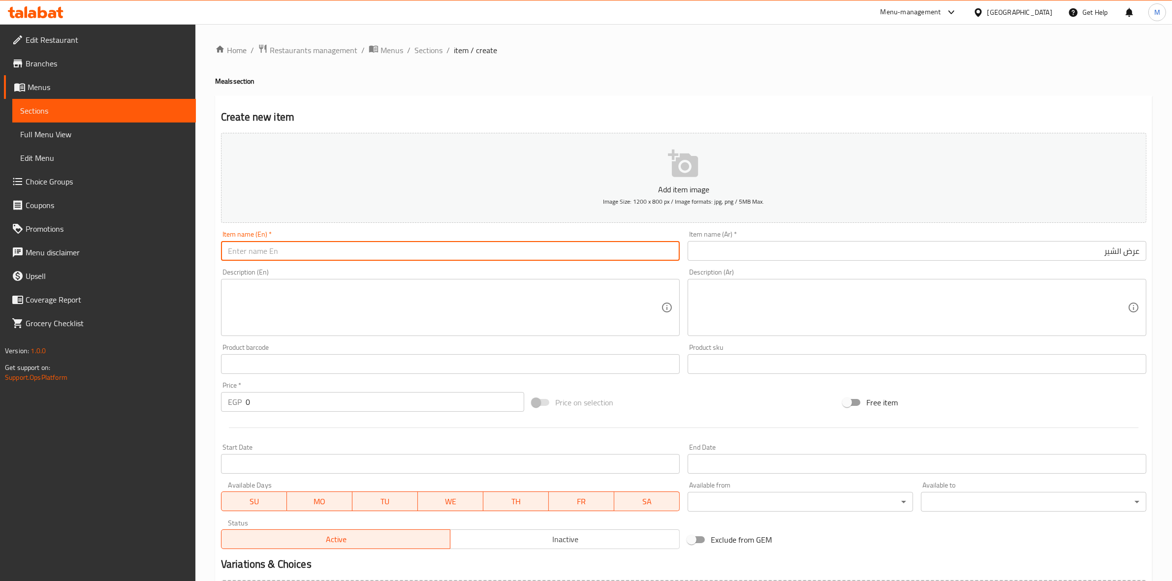
click at [616, 249] on input "text" at bounding box center [450, 251] width 459 height 20
type input "D"
type input "Share Offer"
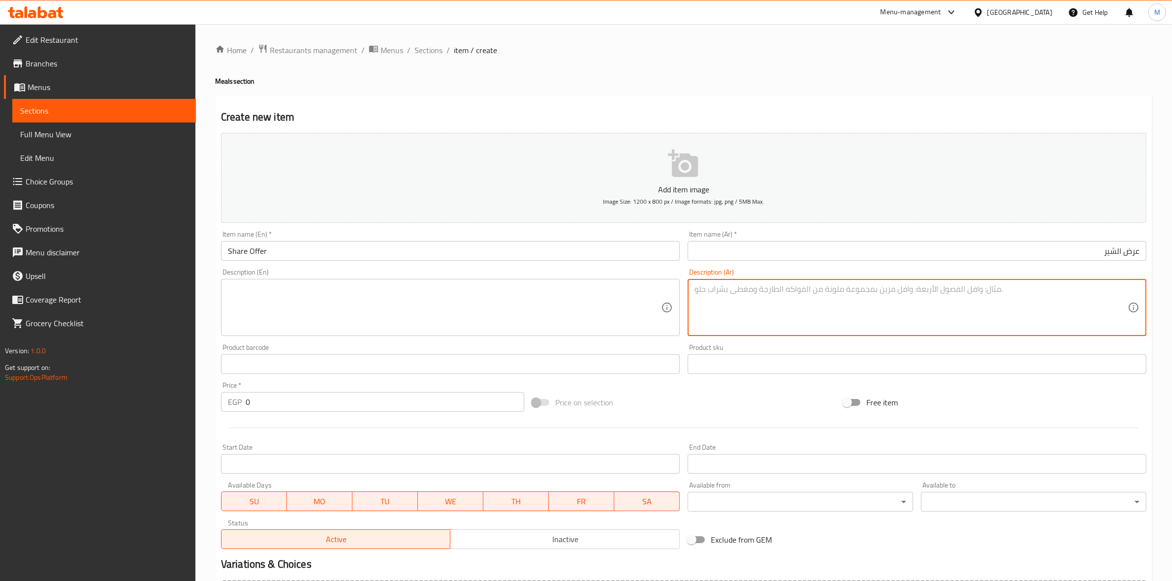
click at [852, 286] on textarea at bounding box center [910, 307] width 433 height 47
paste textarea "4 ساندوتش تشيكن سنجل عدا التشيزي استيكس + 1 بطاطس لارج + 1 بيج كولا لتر"
drag, startPoint x: 971, startPoint y: 290, endPoint x: 1041, endPoint y: 296, distance: 70.1
click at [1041, 296] on textarea "4 ساندوتش تشيكن سنجل عدا التشيزي استيكس + 1 بطاطس لارج + 1 بيج كولا لتر" at bounding box center [910, 307] width 433 height 47
click at [1003, 291] on textarea "4 ساندوتش تشيكن سنجل من اختيارك + 1 بطاطس لارج + 1 بيج كولا لتر" at bounding box center [910, 307] width 433 height 47
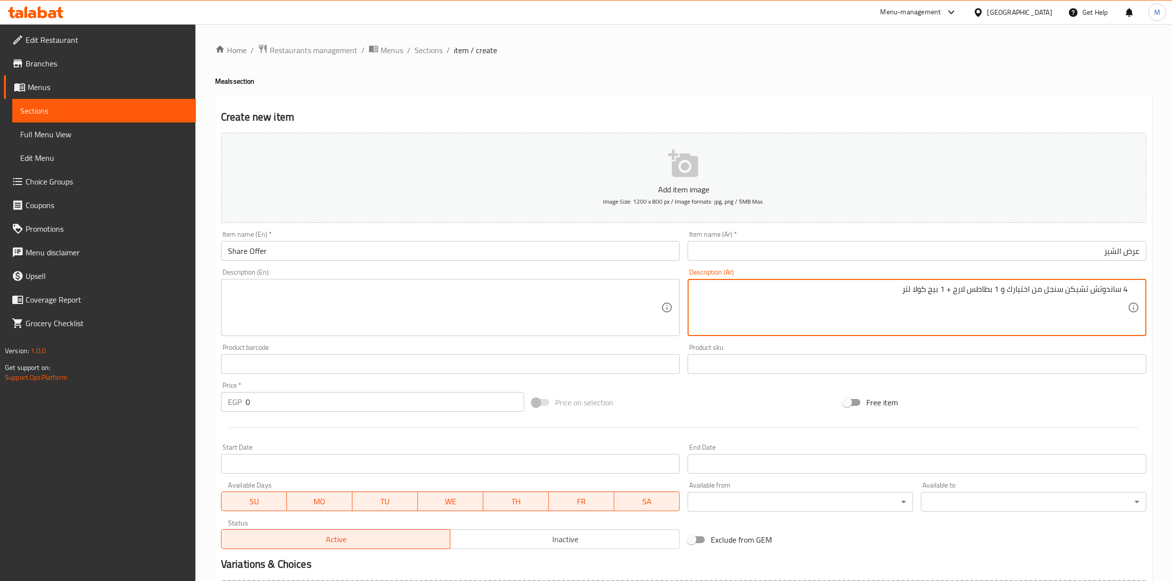
click at [956, 289] on textarea "4 ساندوتش تشيكن سنجل من اختيارك و 1 بطاطس لارج + 1 بيج كولا لتر" at bounding box center [910, 307] width 433 height 47
click at [953, 295] on textarea "4 ساندوتش تشيكن سنجل من اختيارك و 1 بطاطس لارج + 1 بيج كولا لتر" at bounding box center [910, 307] width 433 height 47
click at [930, 291] on textarea "4 ساندوتش تشيكن سنجل من اختيارك و 1 بطاطس لارج سادة + 1 بيج كولا لتر" at bounding box center [910, 307] width 433 height 47
click at [958, 289] on textarea "4 ساندوتش تشيكن سنجل من اختيارك و 1 بطاطس لارج سادة و 1 بيج كولا لتر" at bounding box center [910, 307] width 433 height 47
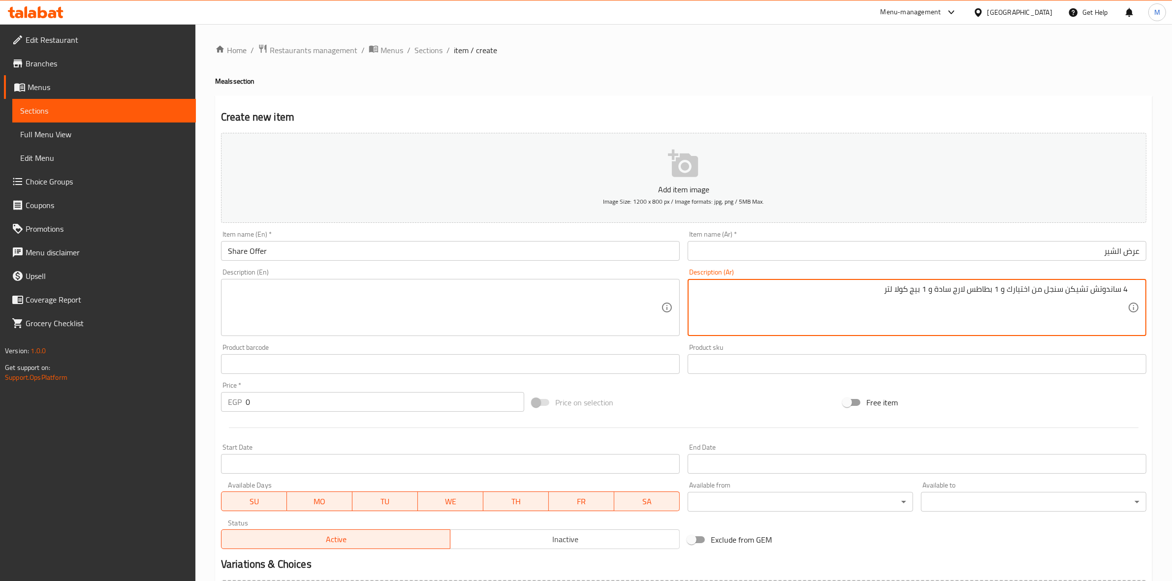
click at [958, 288] on textarea "4 ساندوتش تشيكن سنجل من اختيارك و 1 بطاطس لارج سادة و 1 بيج كولا لتر" at bounding box center [910, 307] width 433 height 47
type textarea "4 ساندوتش تشيكن سنجل من اختيارك و 1 بطاطس لارج سادة و 1 بيج كولا لتر"
click at [409, 299] on textarea at bounding box center [444, 307] width 433 height 47
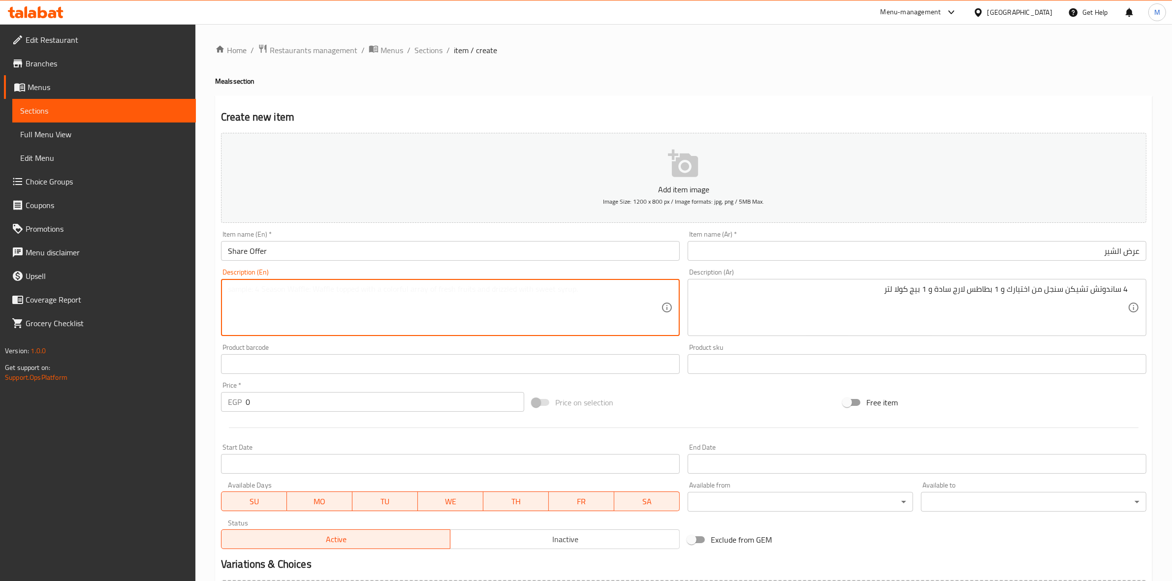
paste textarea "4 single chicken sandwiches of your choice, 1 large plain fries, and 1 big cola…"
click at [248, 291] on textarea "4 single chicken sandwiches of your choice, 1 large plain fries, and 1 big cola…" at bounding box center [444, 307] width 433 height 47
click at [247, 291] on textarea "4 single chicken sandwiches of your choice, 1 large plain fries, and 1 big cola…" at bounding box center [444, 307] width 433 height 47
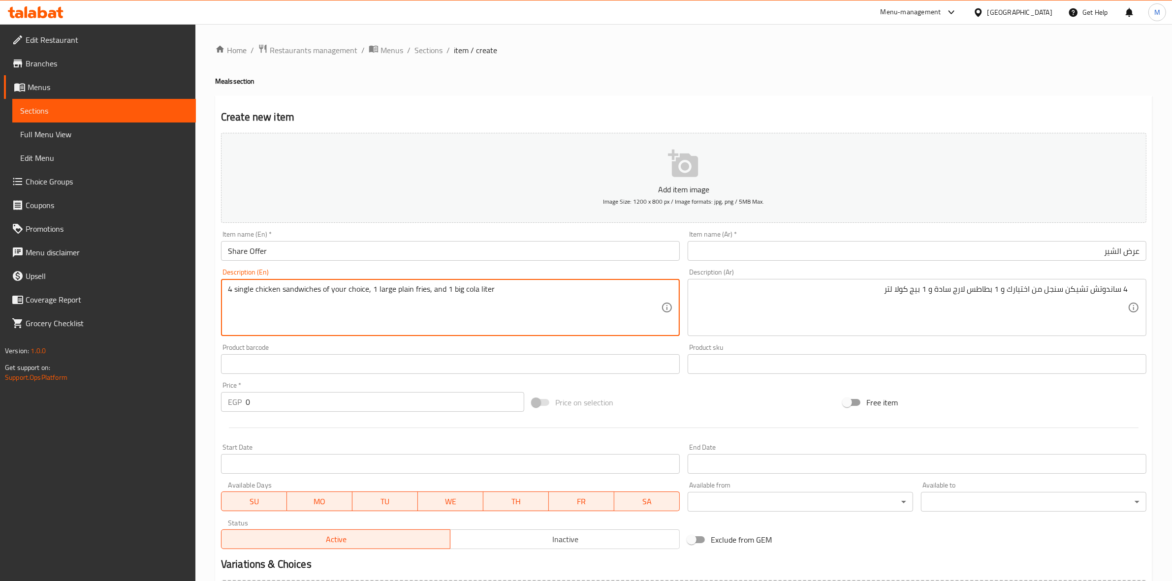
drag, startPoint x: 232, startPoint y: 292, endPoint x: 573, endPoint y: 286, distance: 341.1
click at [573, 286] on textarea "4 single chicken sandwiches of your choice, 1 large plain fries, and 1 big cola…" at bounding box center [444, 307] width 433 height 47
click at [405, 314] on textarea "4 Single chicken sandwiches of your choice, 1 large plain fries, and 1 big cola…" at bounding box center [444, 307] width 433 height 47
click at [506, 291] on textarea "4 Single chicken sandwiches of your choice, 1 large plain fries, and 1 big cola…" at bounding box center [444, 307] width 433 height 47
type textarea "4 Single chicken sandwiches of your choice, 1 large plain fries, and 1 big cola…"
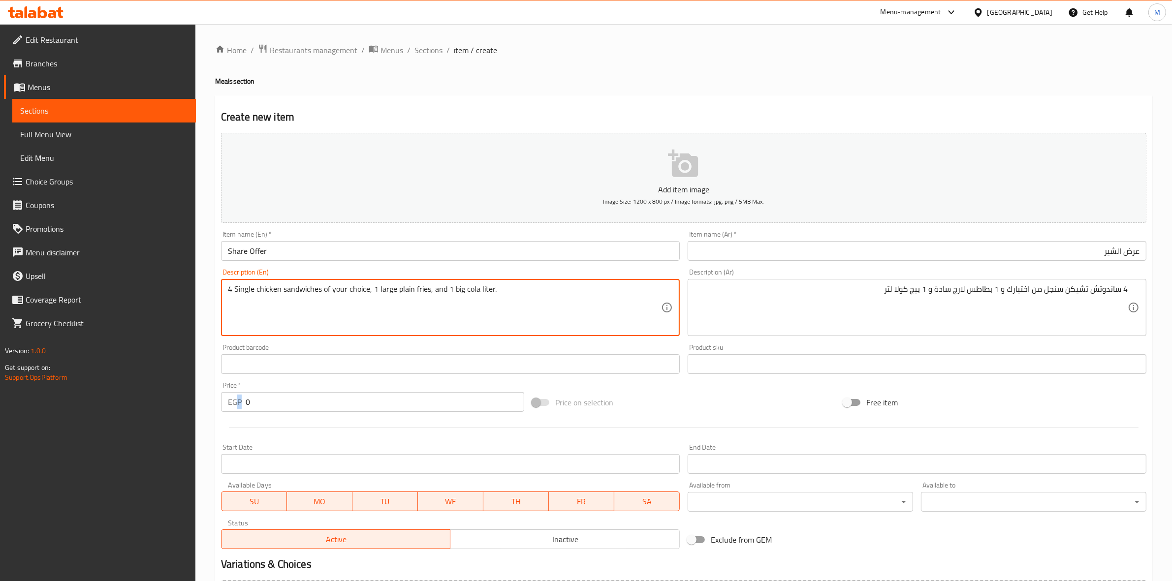
drag, startPoint x: 254, startPoint y: 409, endPoint x: 228, endPoint y: 408, distance: 26.1
click at [234, 407] on div "Price   * EGP 0 Price *" at bounding box center [372, 397] width 311 height 38
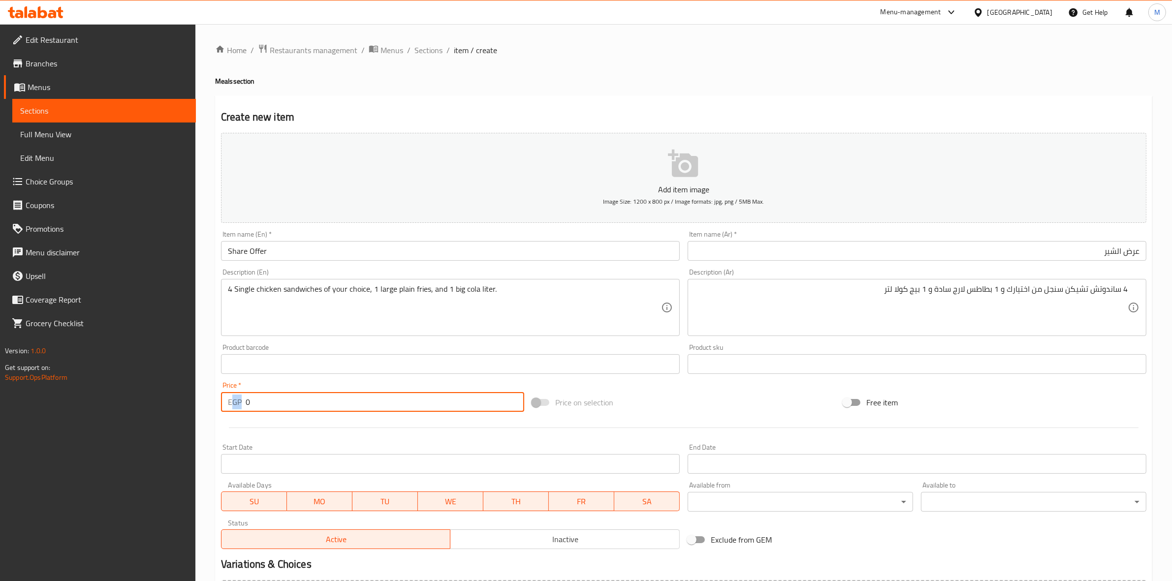
click at [255, 407] on input "0" at bounding box center [385, 402] width 279 height 20
drag, startPoint x: 256, startPoint y: 403, endPoint x: 245, endPoint y: 407, distance: 11.5
click at [246, 407] on input "0" at bounding box center [385, 402] width 279 height 20
type input "500"
click at [295, 441] on div "Start Date Start Date" at bounding box center [450, 459] width 467 height 38
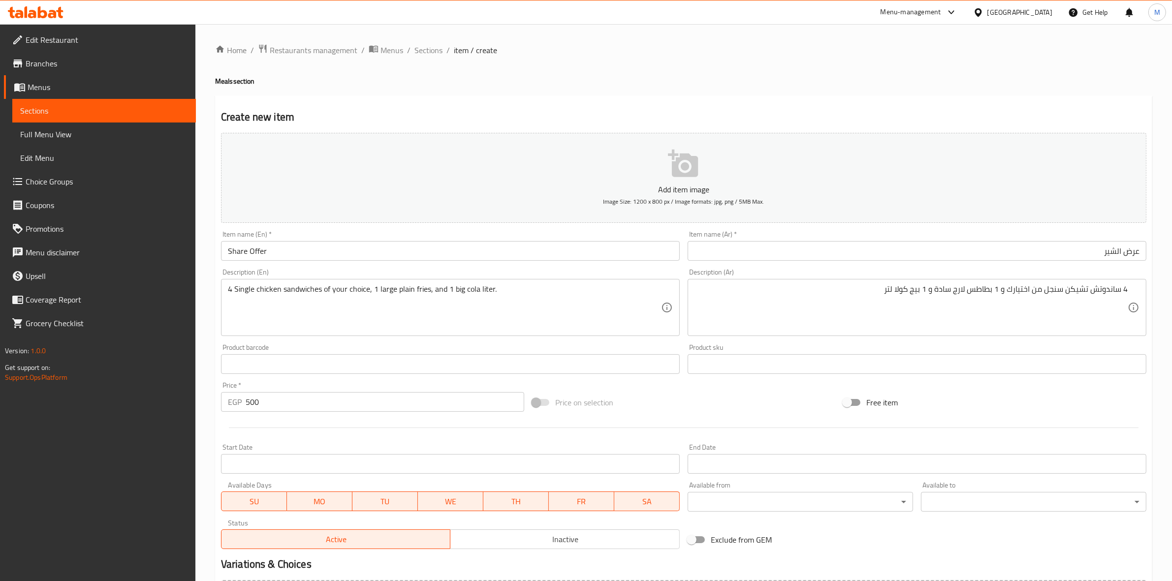
click at [427, 386] on div "Price   * EGP 500 Price *" at bounding box center [372, 397] width 303 height 30
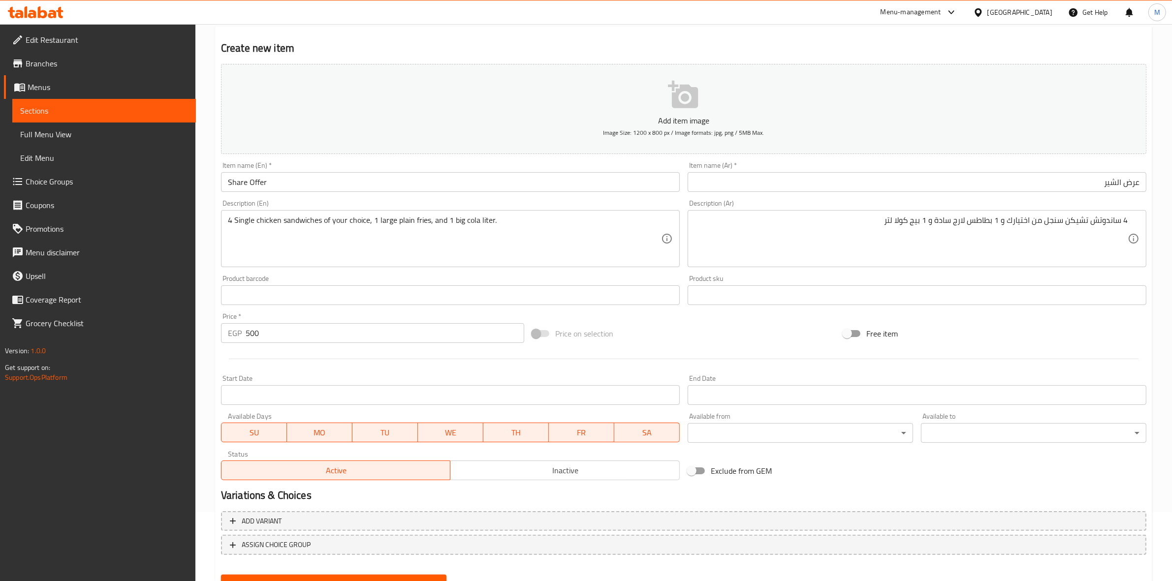
scroll to position [112, 0]
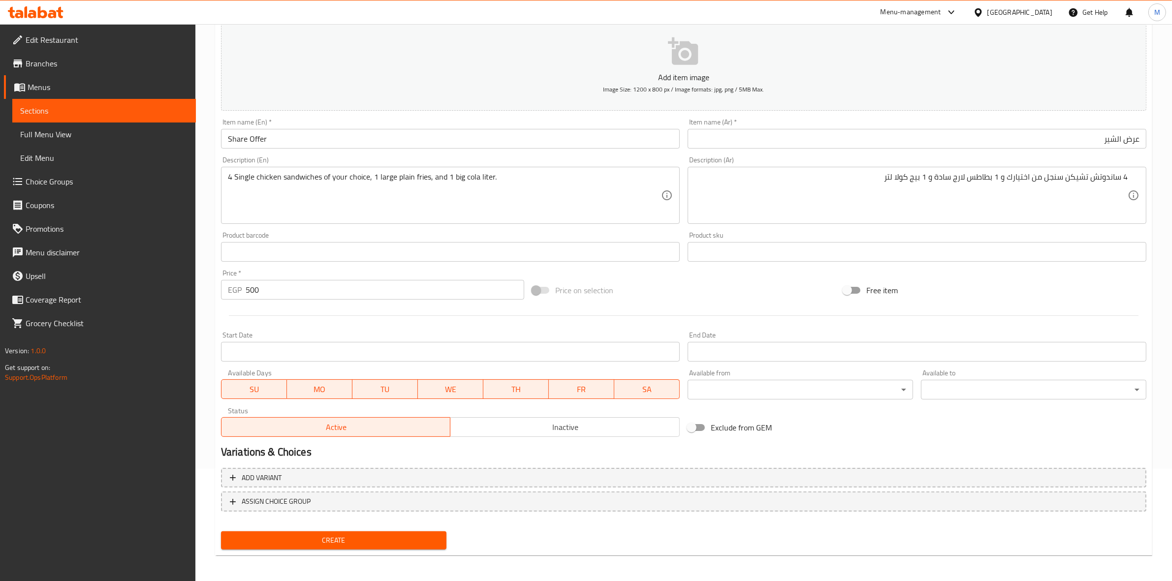
drag, startPoint x: 526, startPoint y: 434, endPoint x: 514, endPoint y: 444, distance: 15.7
click at [527, 433] on span "Inactive" at bounding box center [564, 427] width 221 height 14
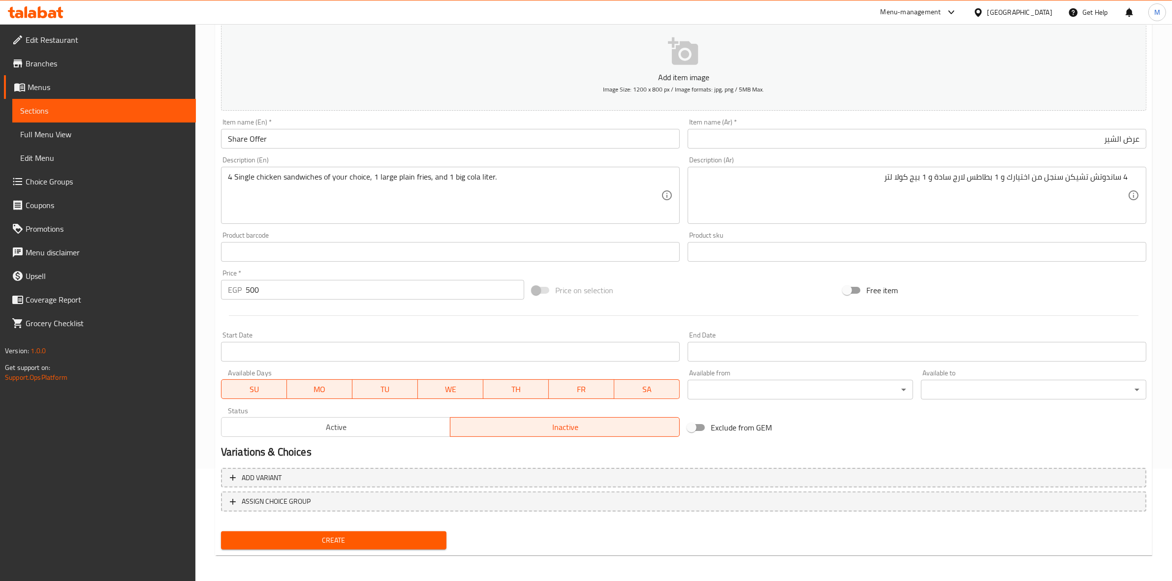
click at [487, 362] on div "Start Date Start Date" at bounding box center [450, 347] width 467 height 38
click at [488, 357] on input "Start Date" at bounding box center [450, 352] width 459 height 20
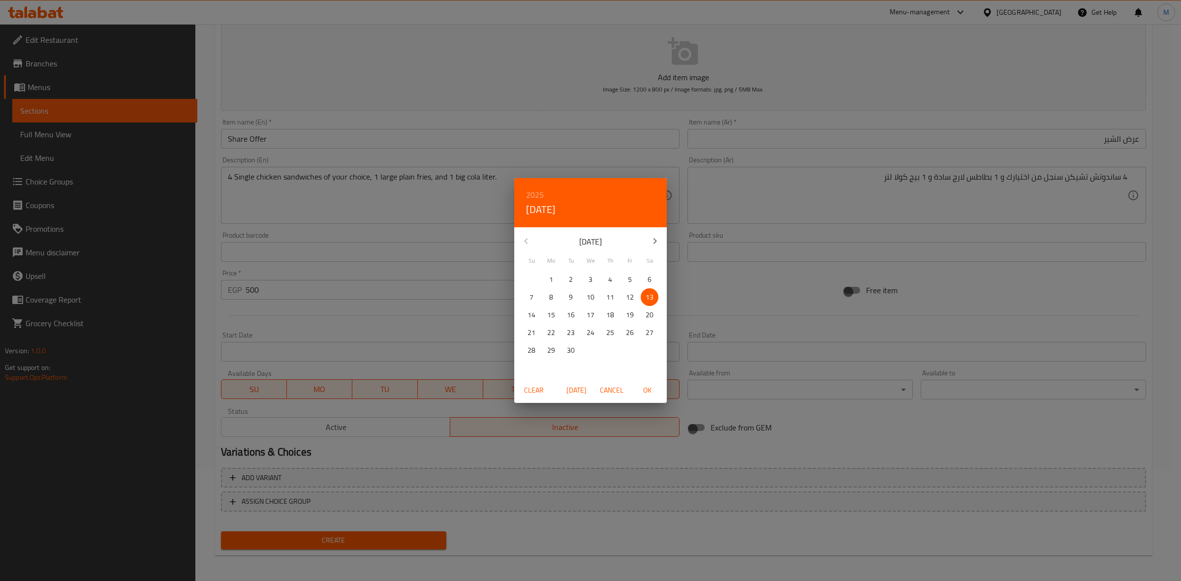
click at [647, 382] on button "OK" at bounding box center [646, 390] width 31 height 18
type input "13-09-2025"
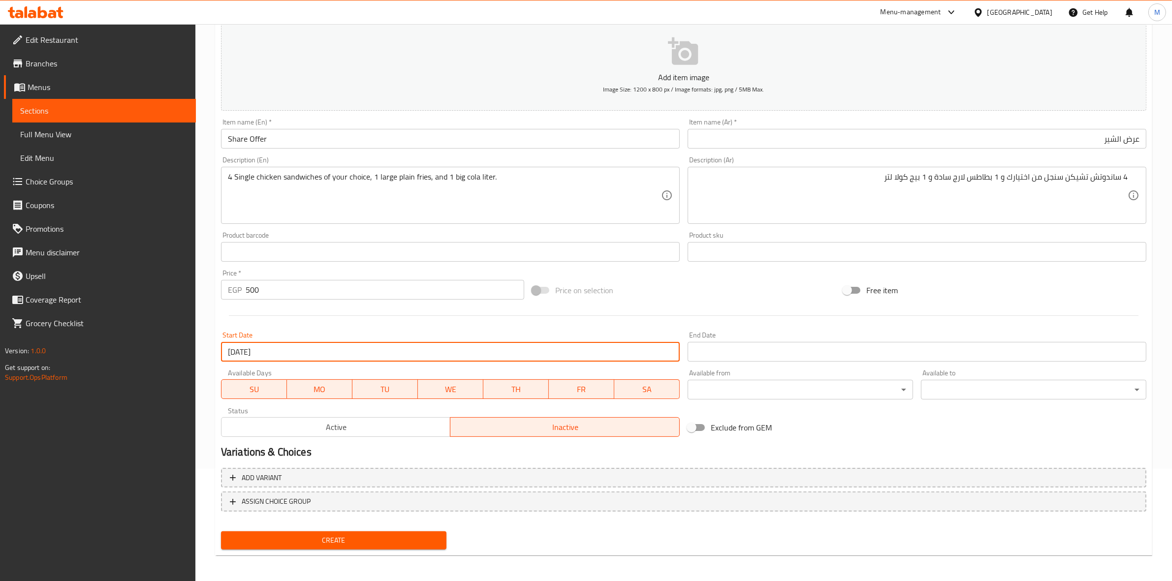
click at [797, 347] on input "Start Date" at bounding box center [917, 352] width 459 height 20
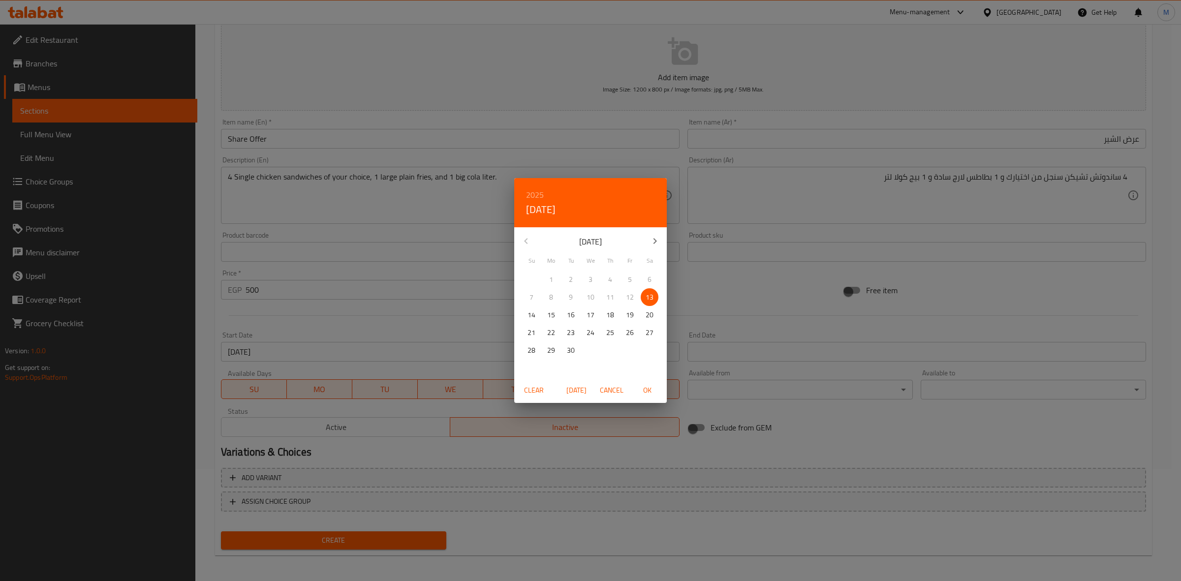
click at [645, 242] on button "button" at bounding box center [655, 241] width 24 height 24
click at [532, 366] on p "30" at bounding box center [532, 368] width 8 height 12
drag, startPoint x: 649, startPoint y: 385, endPoint x: 648, endPoint y: 395, distance: 9.9
click at [650, 385] on span "OK" at bounding box center [647, 390] width 24 height 12
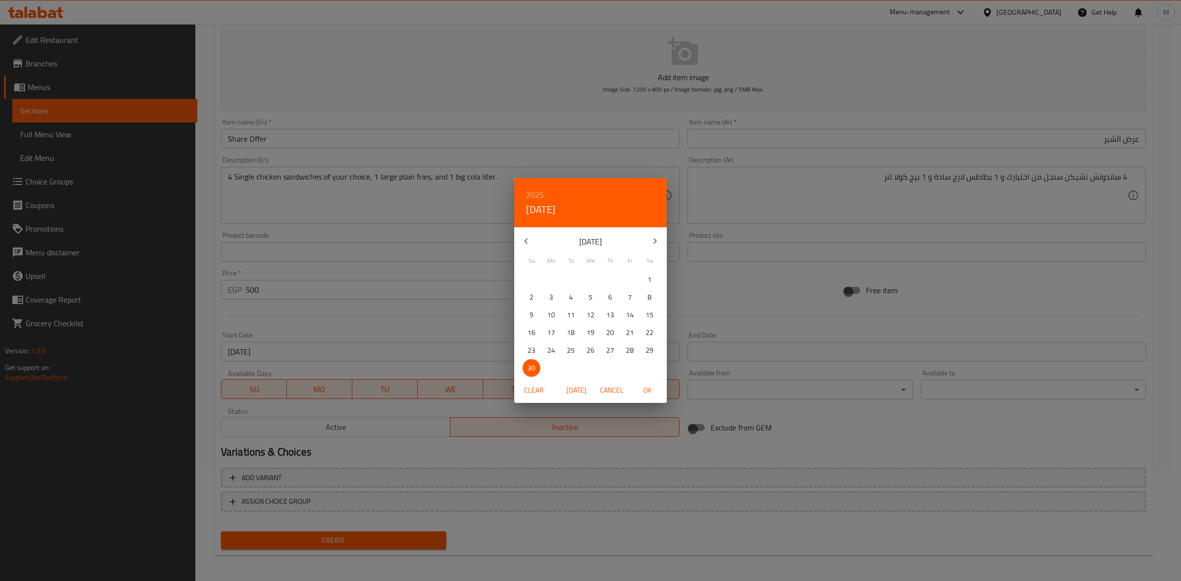
type input "30-11-2025"
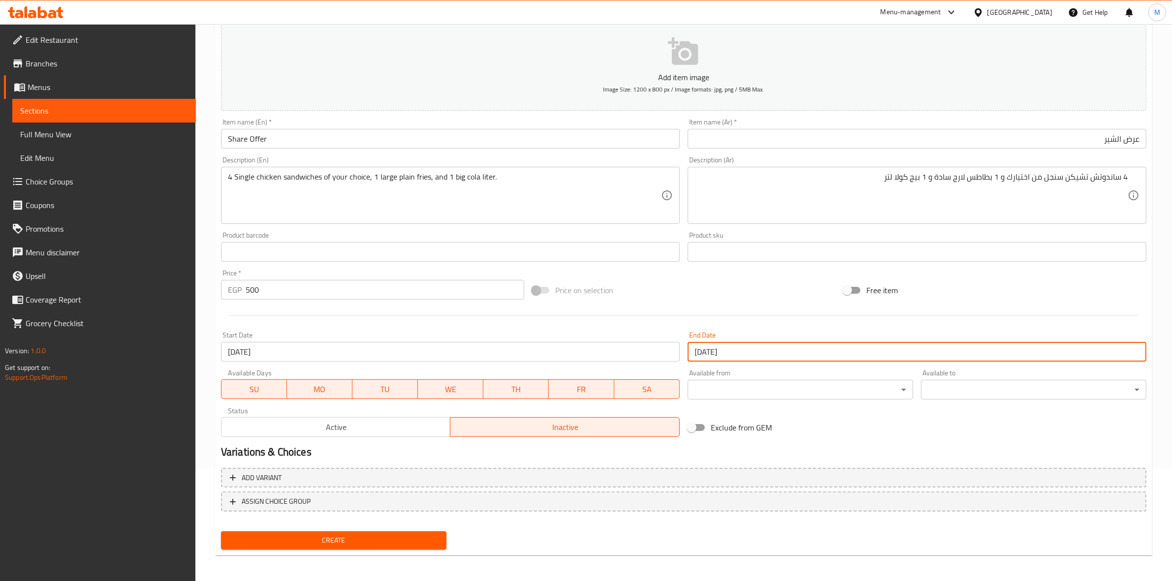
click at [593, 453] on h2 "Variations & Choices" at bounding box center [683, 452] width 925 height 15
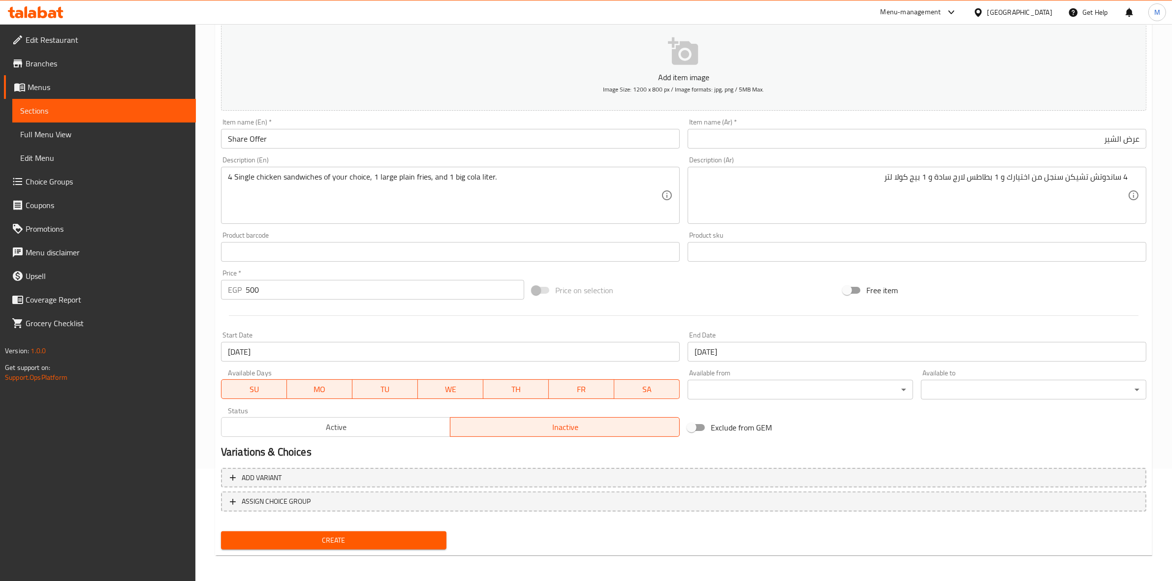
click at [416, 541] on span "Create" at bounding box center [334, 541] width 210 height 12
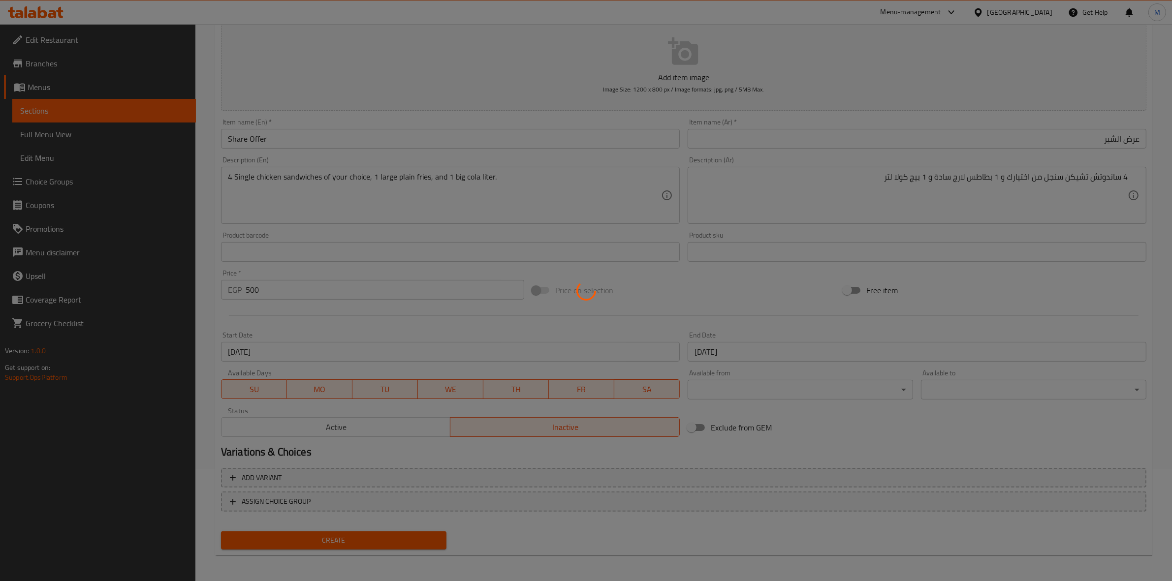
type input "0"
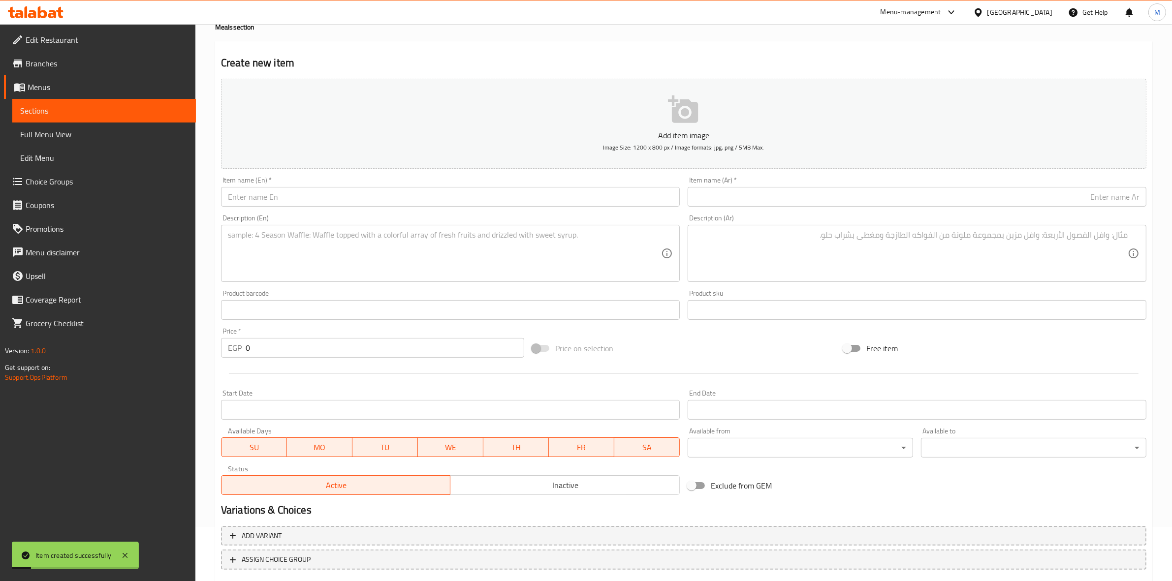
scroll to position [0, 0]
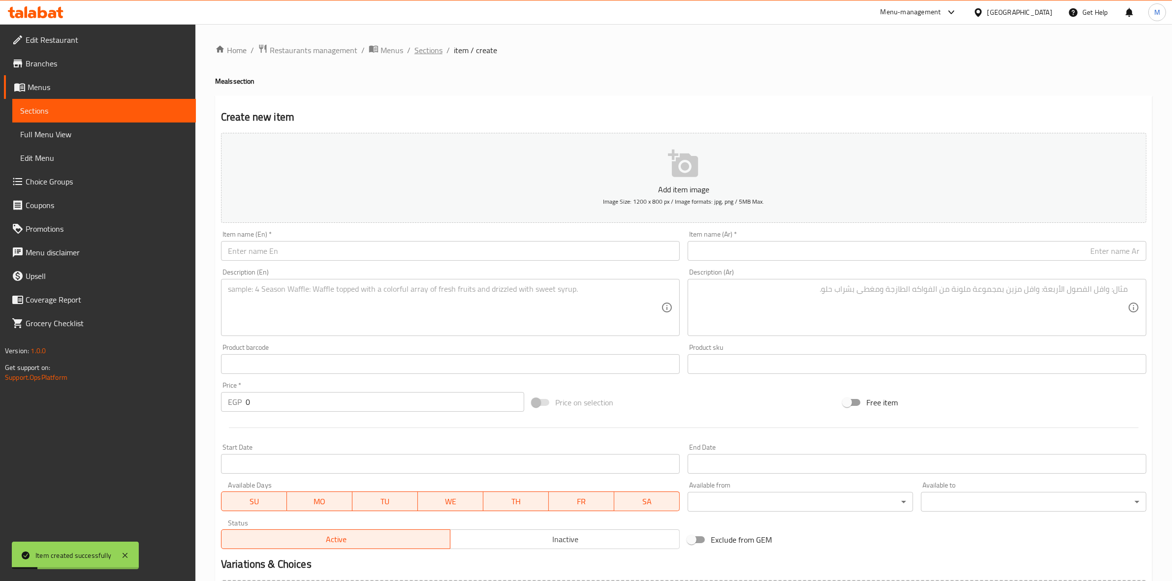
click at [429, 47] on span "Sections" at bounding box center [428, 50] width 28 height 12
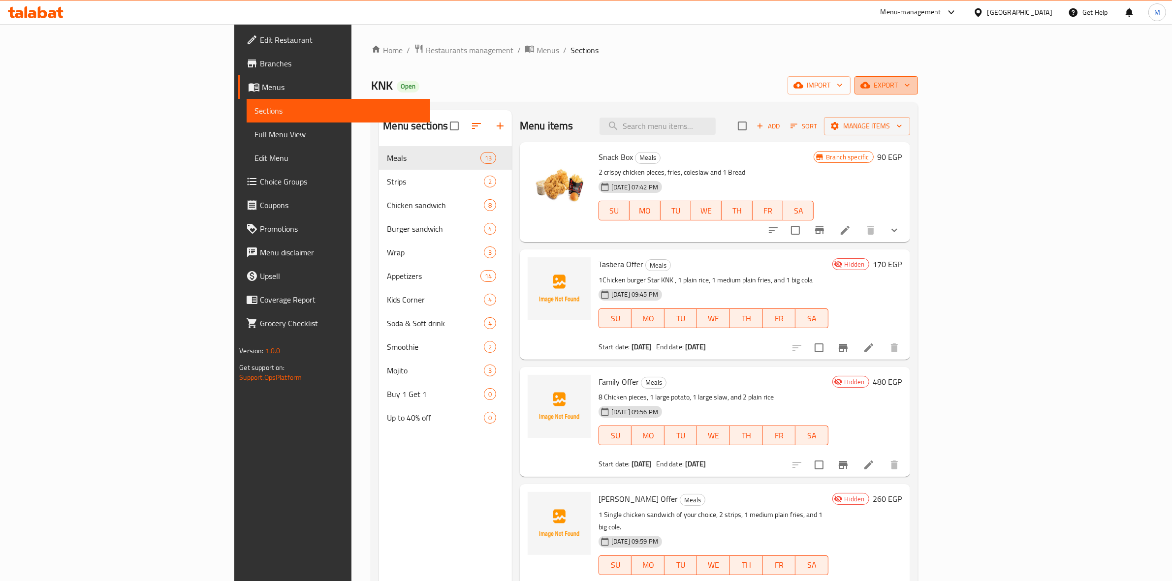
click at [910, 85] on span "export" at bounding box center [886, 85] width 48 height 12
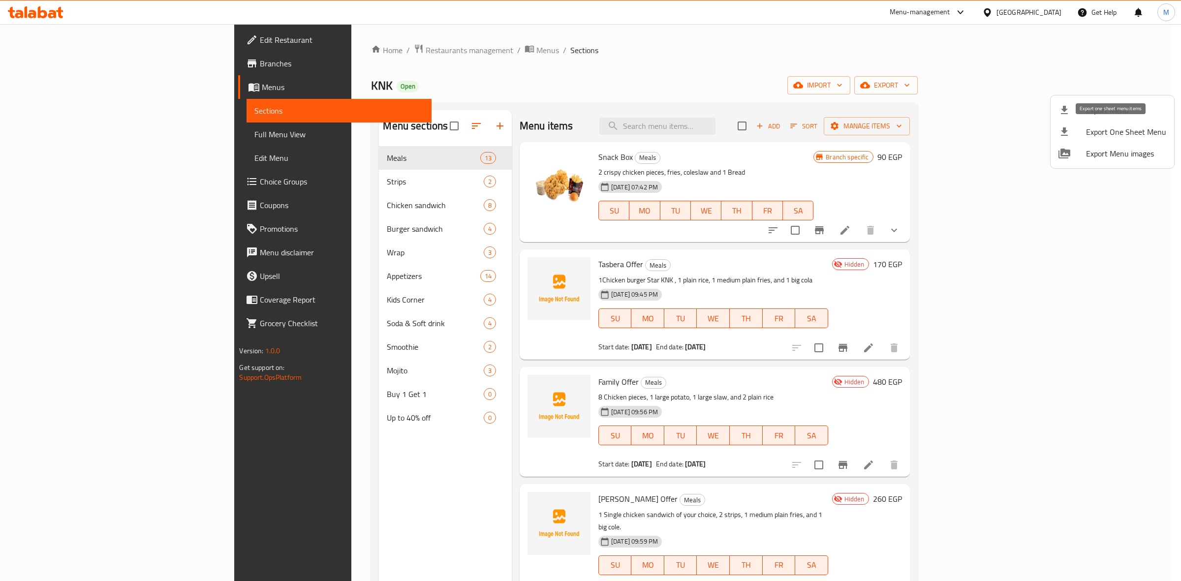
click at [1112, 117] on li "Export Menu" at bounding box center [1113, 110] width 124 height 22
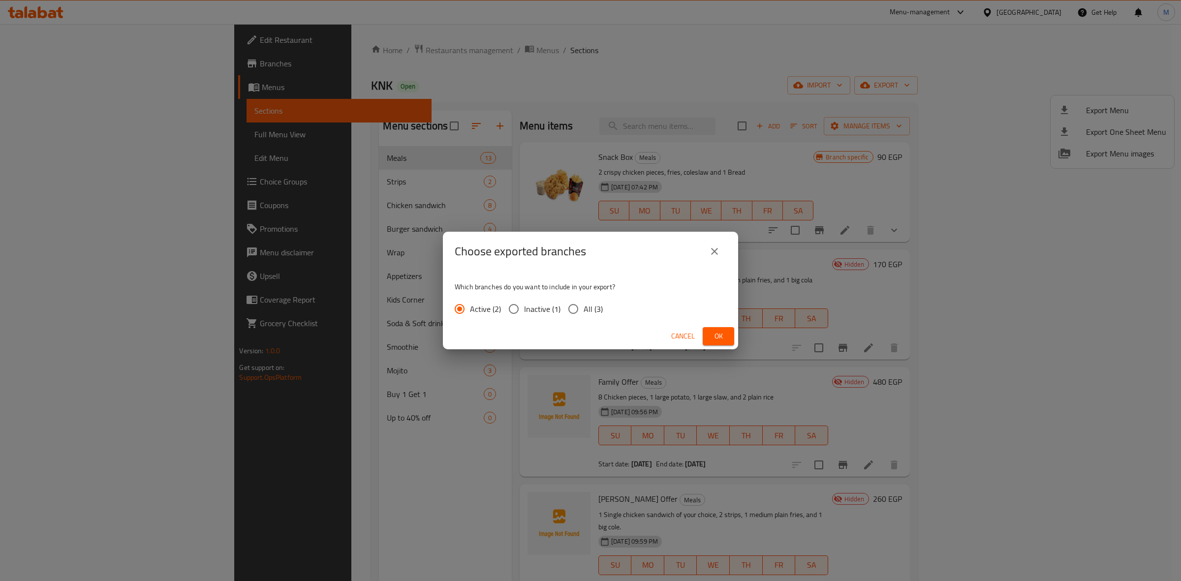
click at [603, 304] on div "Active (2) Inactive (1) All (3)" at bounding box center [533, 309] width 156 height 21
click at [600, 306] on span "All (3)" at bounding box center [593, 309] width 19 height 12
click at [584, 306] on input "All (3)" at bounding box center [573, 309] width 21 height 21
radio input "true"
click at [714, 330] on span "Ok" at bounding box center [719, 336] width 16 height 12
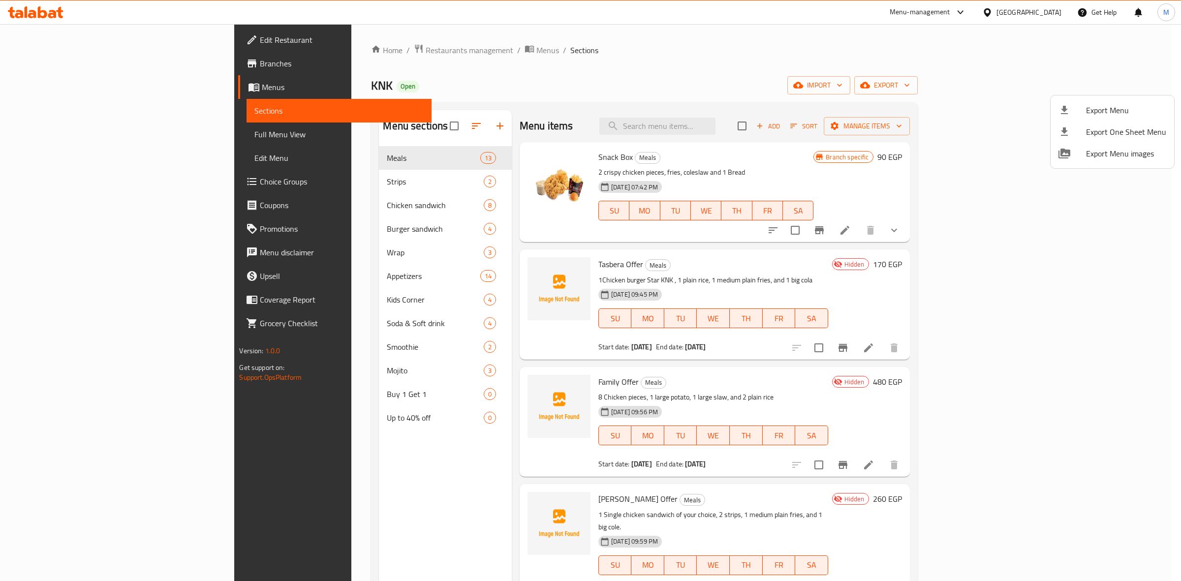
click at [892, 271] on div at bounding box center [590, 290] width 1181 height 581
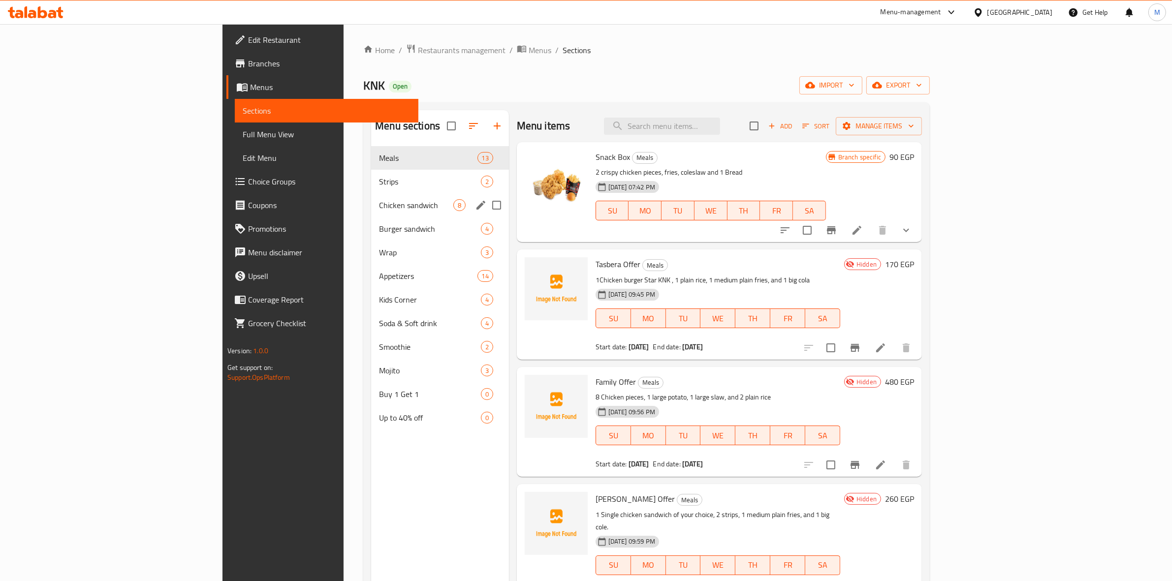
click at [371, 195] on div "Chicken sandwich 8" at bounding box center [440, 205] width 138 height 24
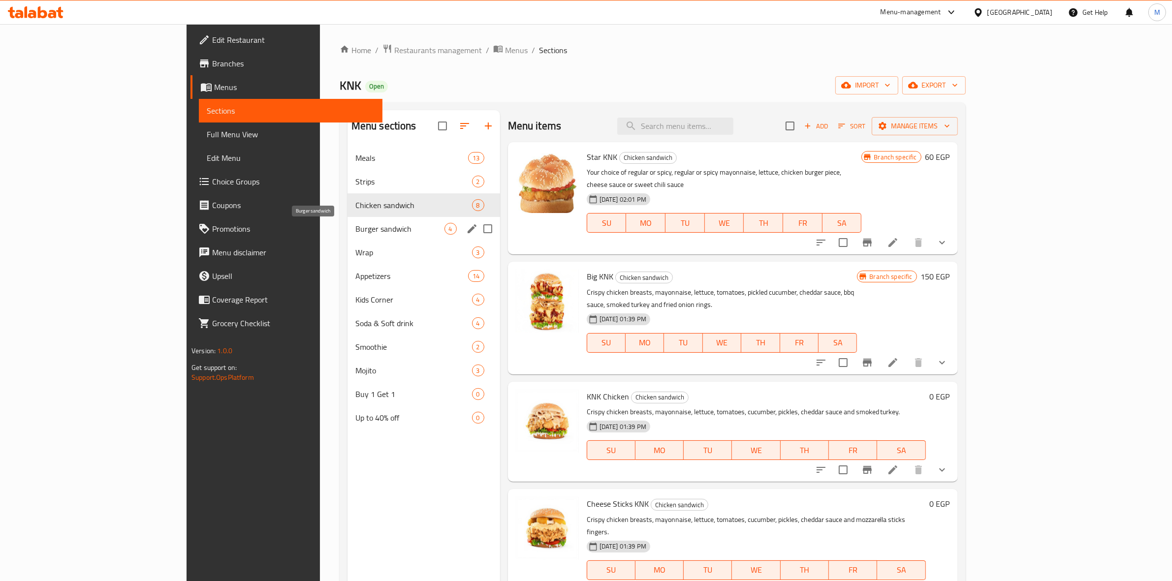
click at [355, 228] on span "Burger sandwich" at bounding box center [399, 229] width 89 height 12
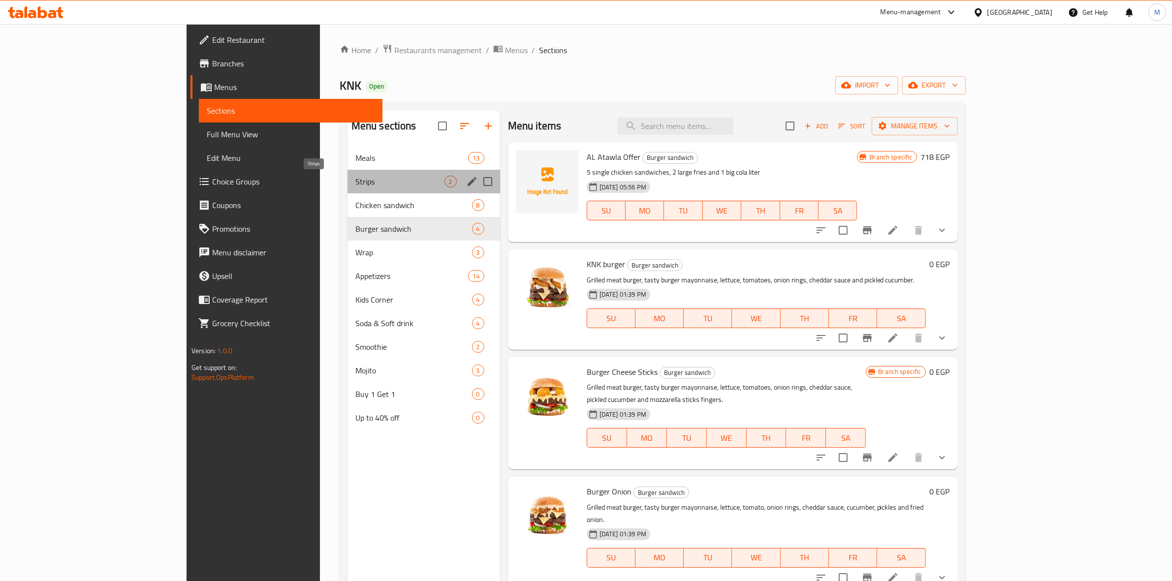
click at [355, 181] on span "Strips" at bounding box center [399, 182] width 89 height 12
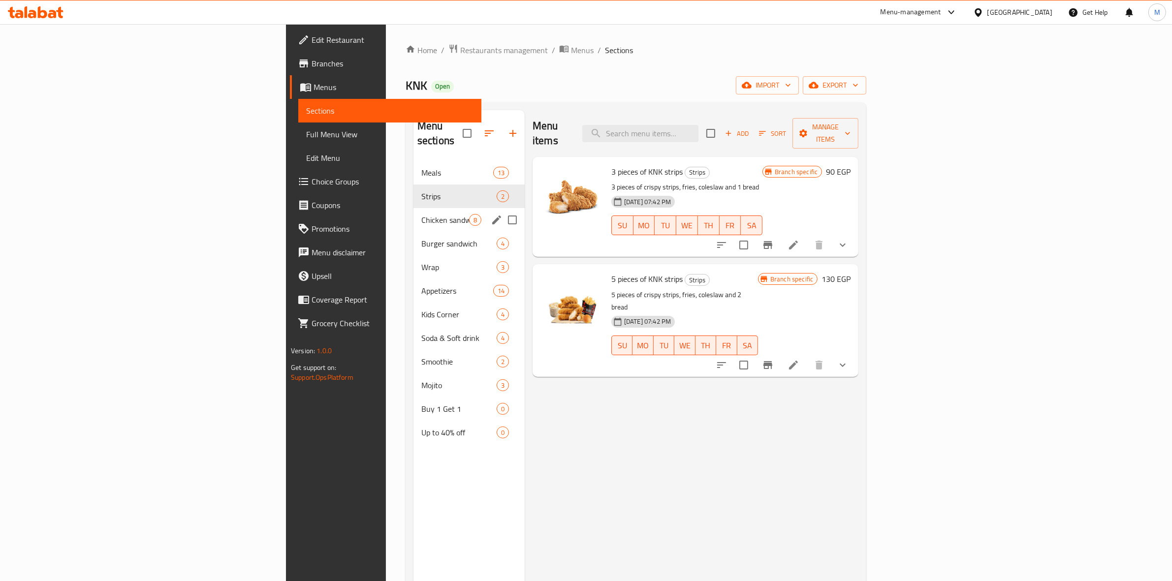
click at [413, 214] on div "Chicken sandwich 8" at bounding box center [468, 220] width 111 height 24
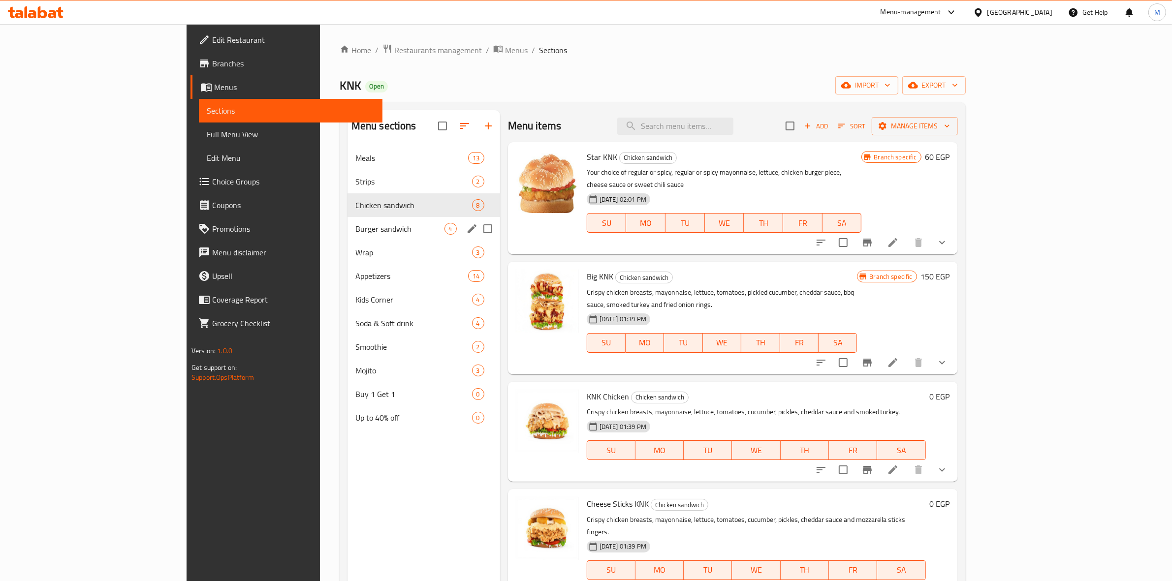
click at [347, 241] on div "Wrap 3" at bounding box center [423, 253] width 153 height 24
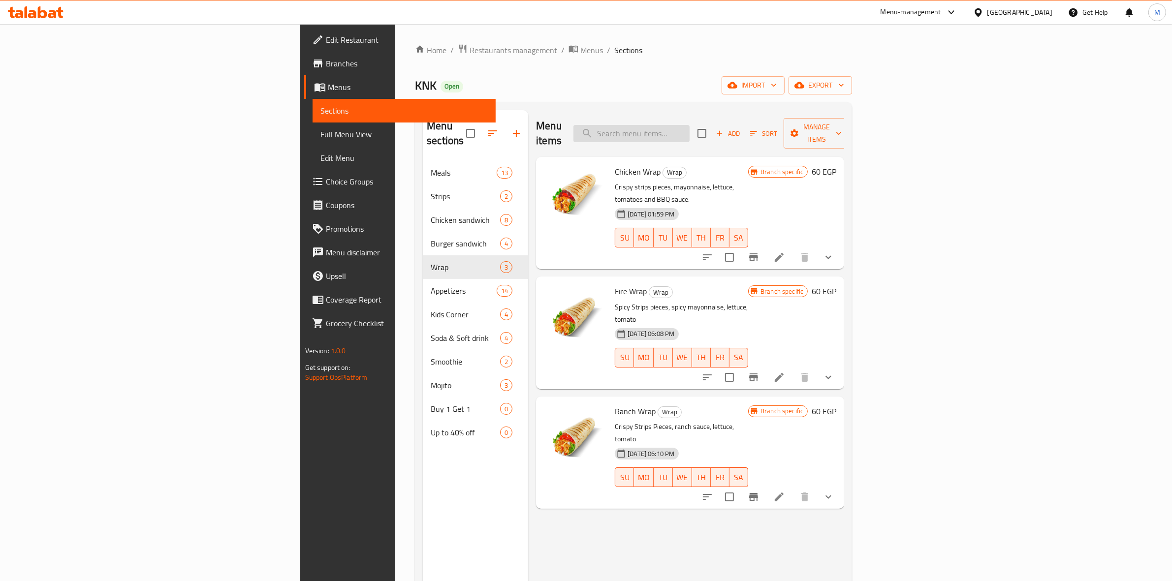
click at [690, 129] on input "search" at bounding box center [631, 133] width 116 height 17
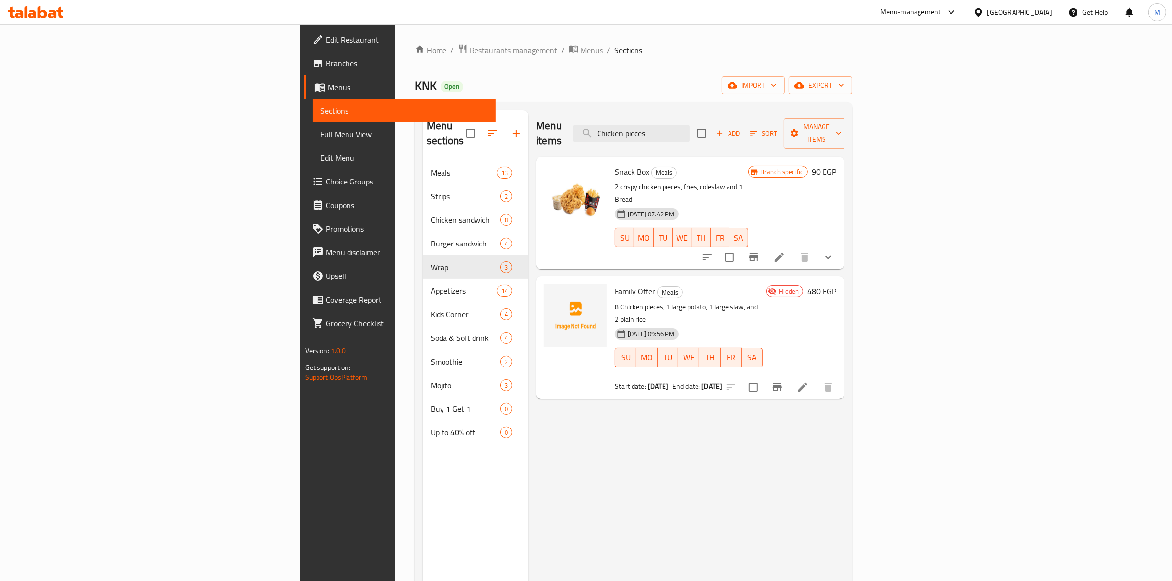
type input "Chicken pieces"
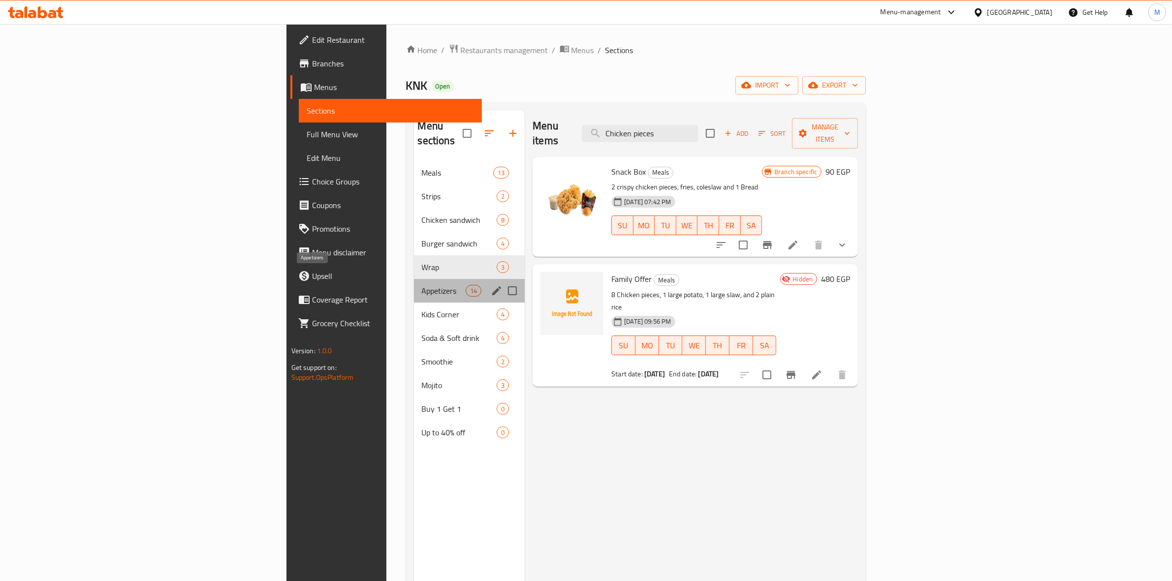
drag, startPoint x: 281, startPoint y: 270, endPoint x: 286, endPoint y: 257, distance: 13.4
click at [422, 285] on span "Appetizers" at bounding box center [444, 291] width 44 height 12
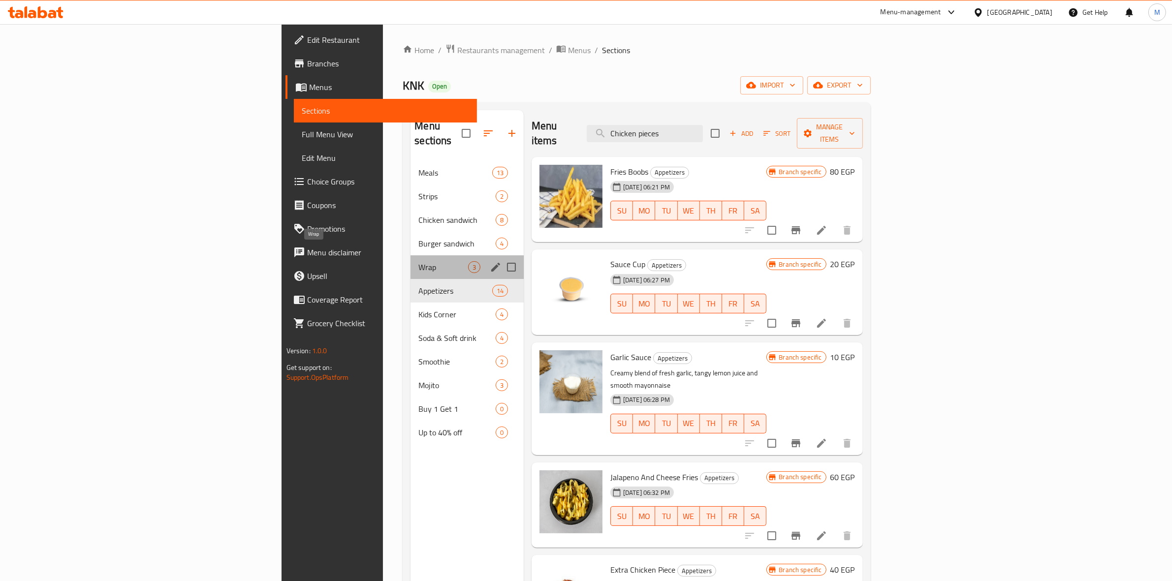
click at [418, 261] on span "Wrap" at bounding box center [442, 267] width 49 height 12
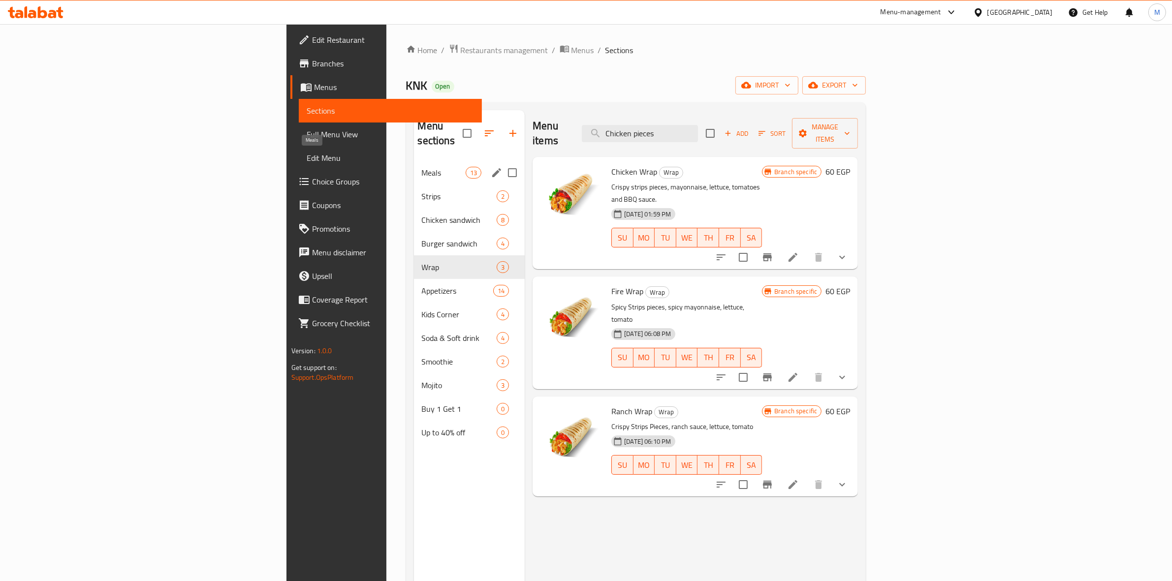
click at [422, 167] on span "Meals" at bounding box center [444, 173] width 44 height 12
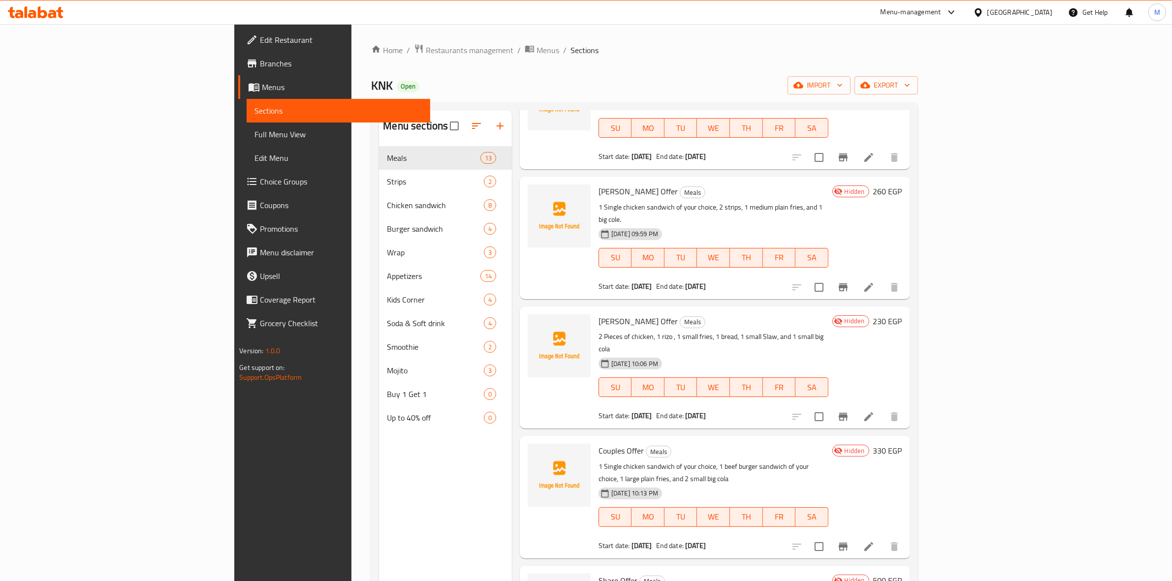
scroll to position [369, 0]
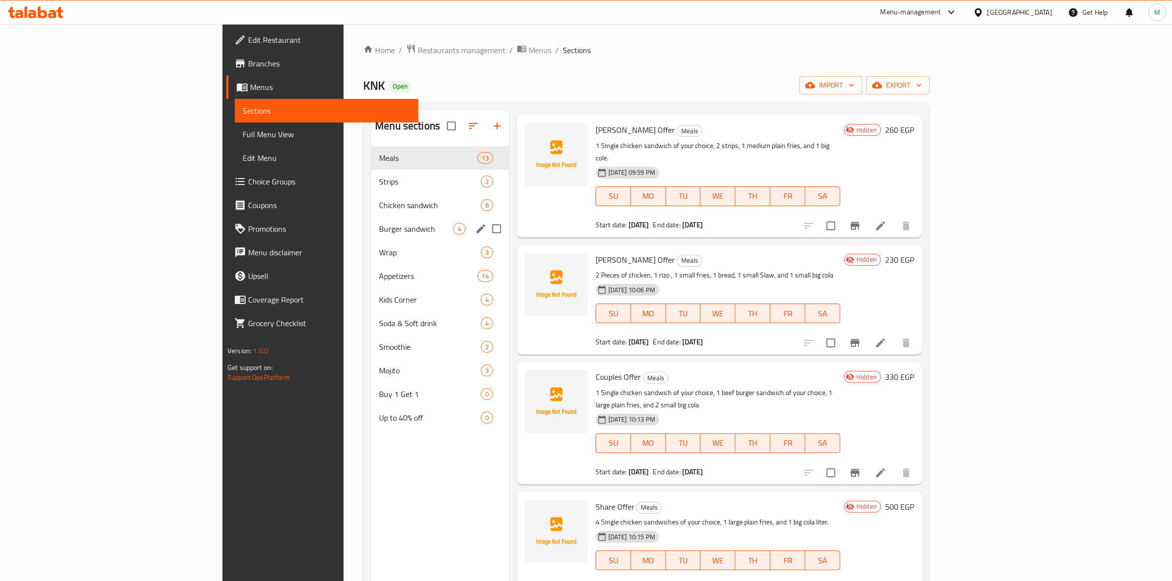
click at [371, 213] on div "Chicken sandwich 8" at bounding box center [440, 205] width 138 height 24
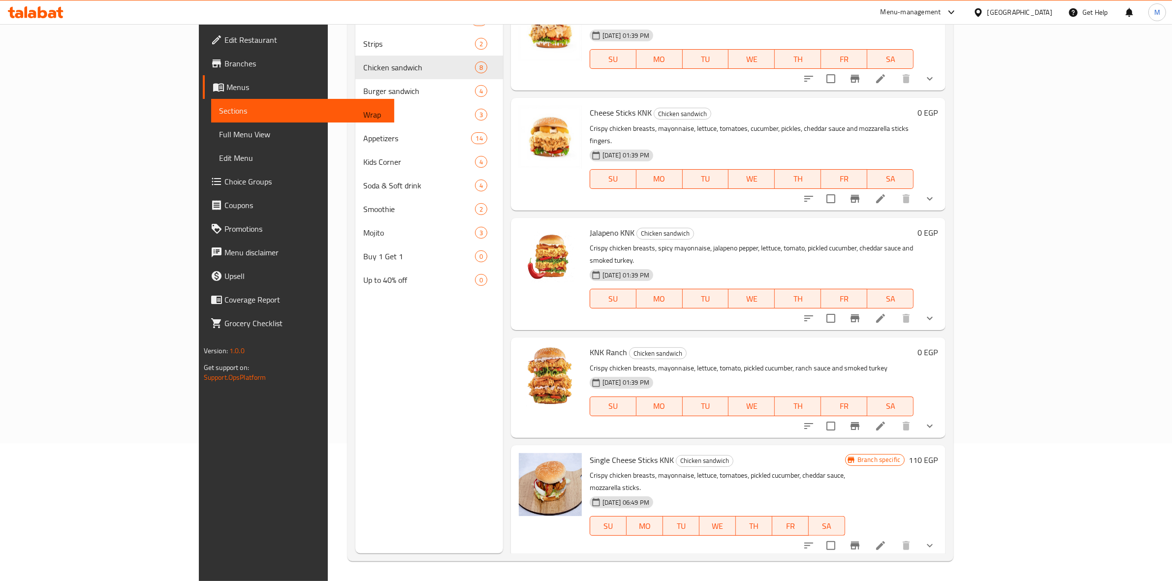
scroll to position [180, 0]
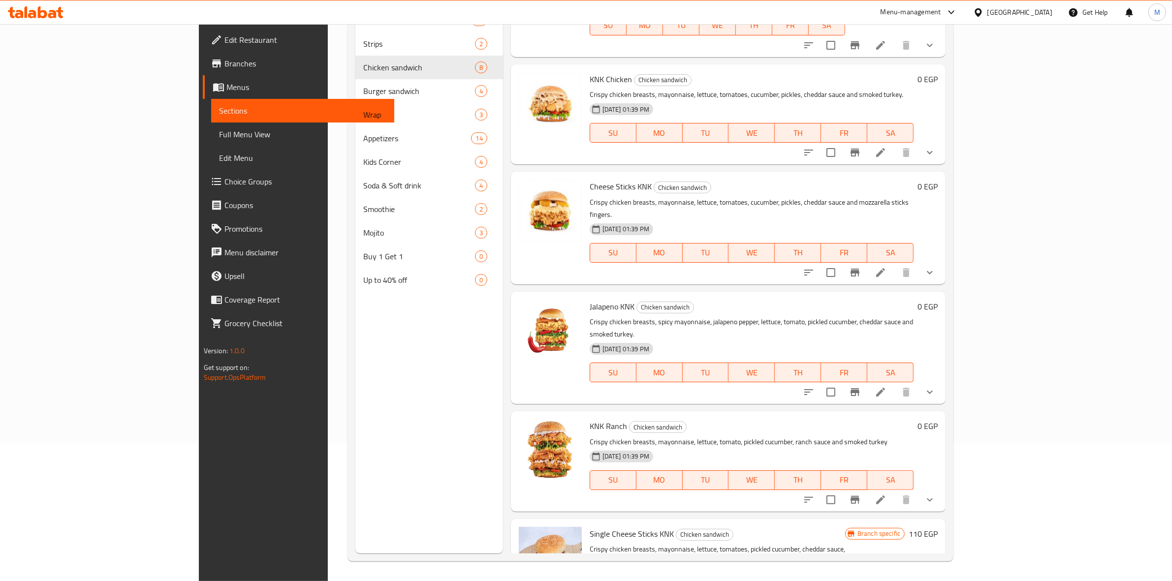
click at [590, 419] on span "KNK Ranch" at bounding box center [608, 426] width 37 height 15
copy h6 "KNK Ranch"
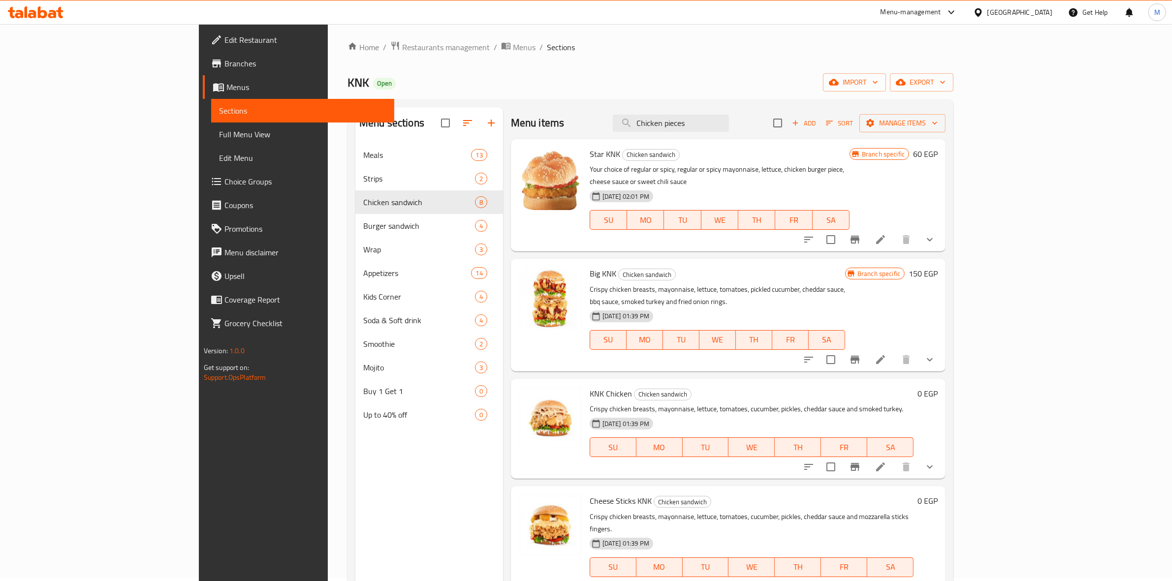
scroll to position [0, 0]
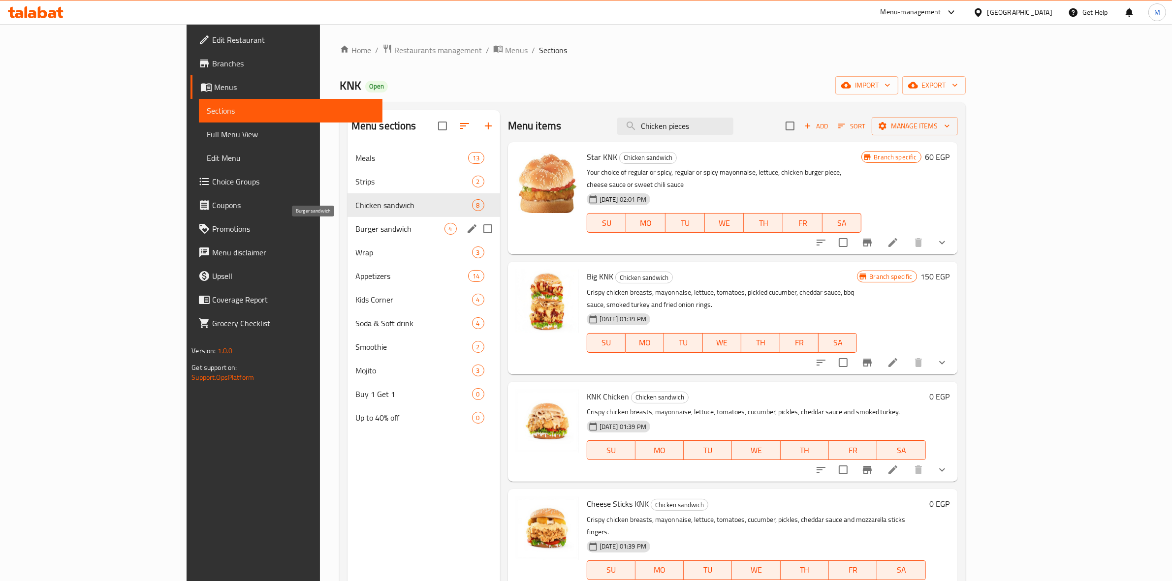
click at [355, 225] on span "Burger sandwich" at bounding box center [399, 229] width 89 height 12
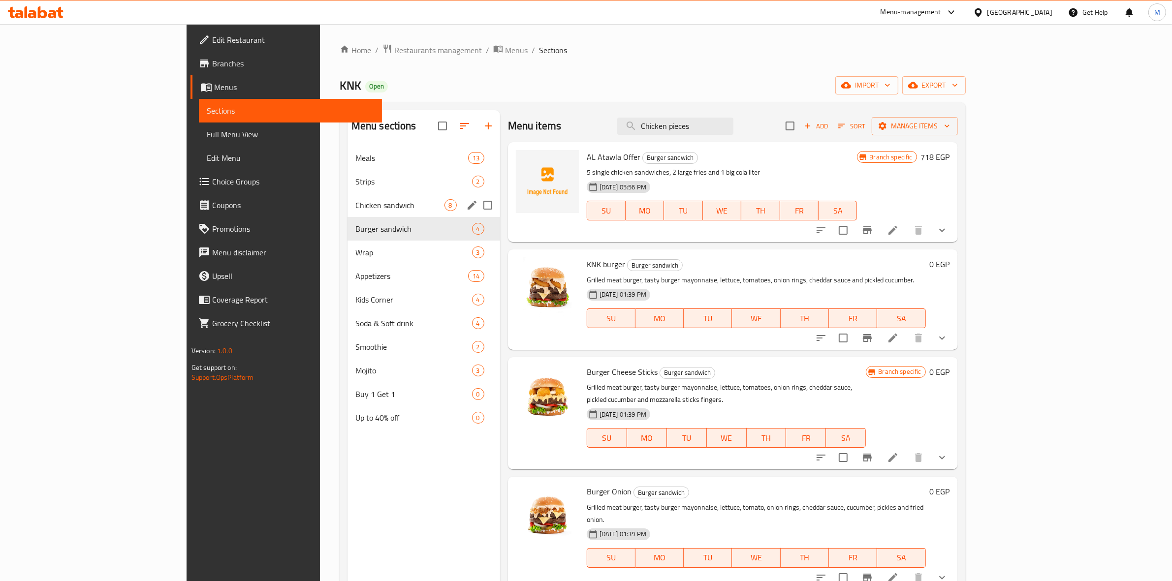
click at [347, 194] on div "Chicken sandwich 8" at bounding box center [423, 205] width 153 height 24
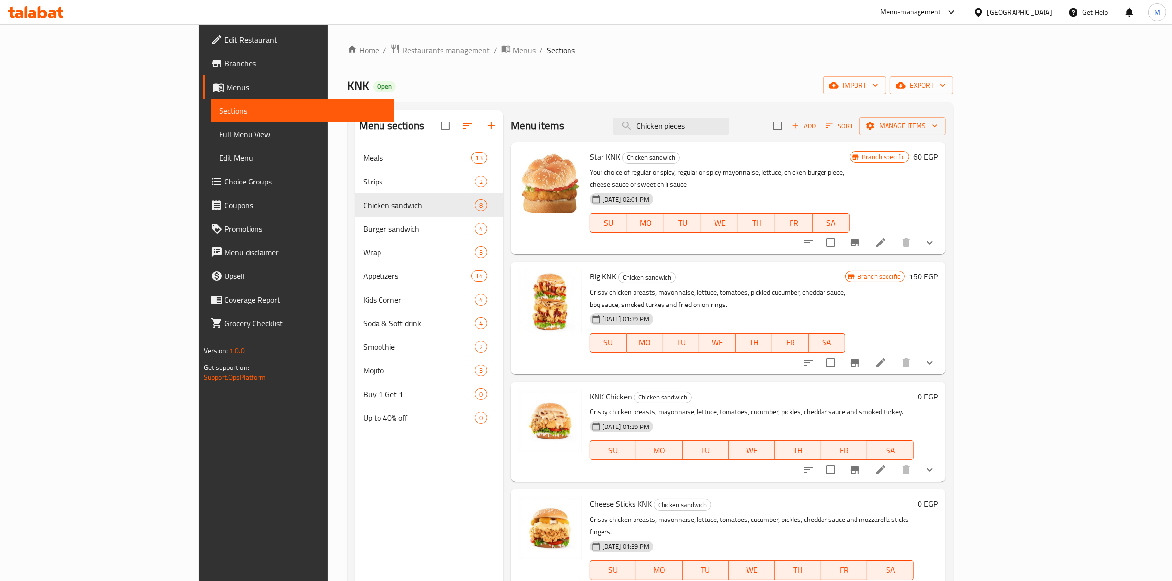
click at [590, 269] on span "Big KNK" at bounding box center [603, 276] width 27 height 15
copy h6 "Big KNK"
click at [590, 389] on span "KNK Chicken" at bounding box center [611, 396] width 42 height 15
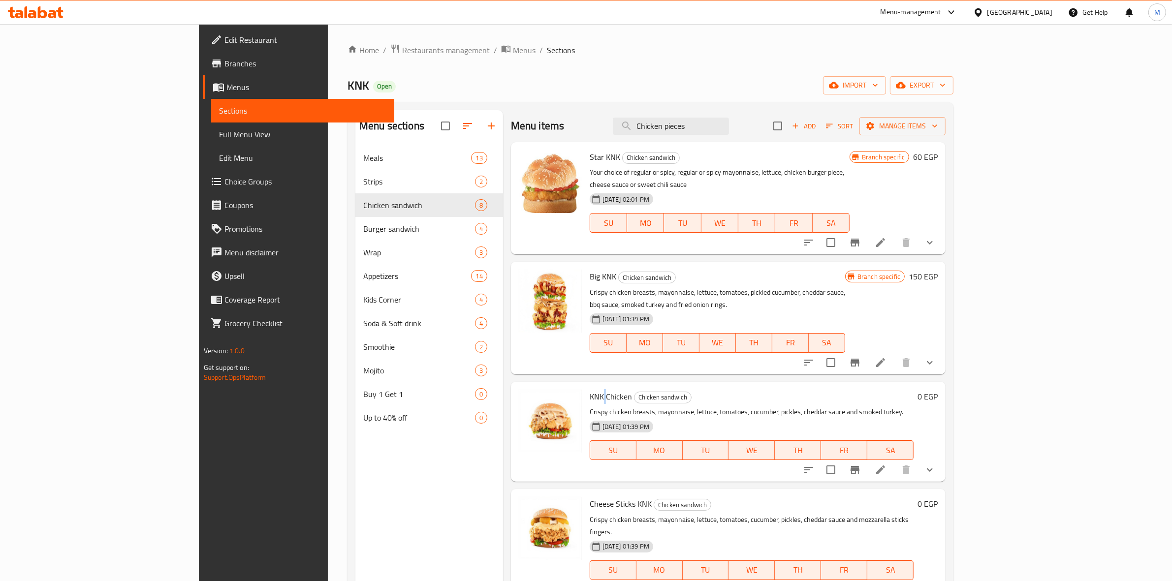
click at [590, 389] on span "KNK Chicken" at bounding box center [611, 396] width 42 height 15
copy h6 "KNK Chicken"
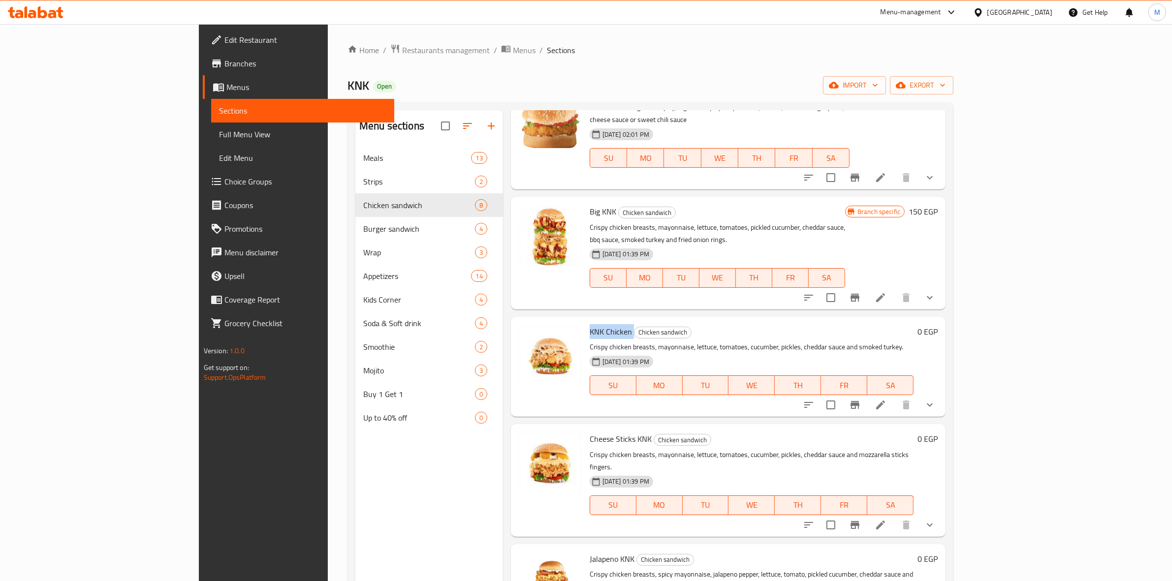
scroll to position [123, 0]
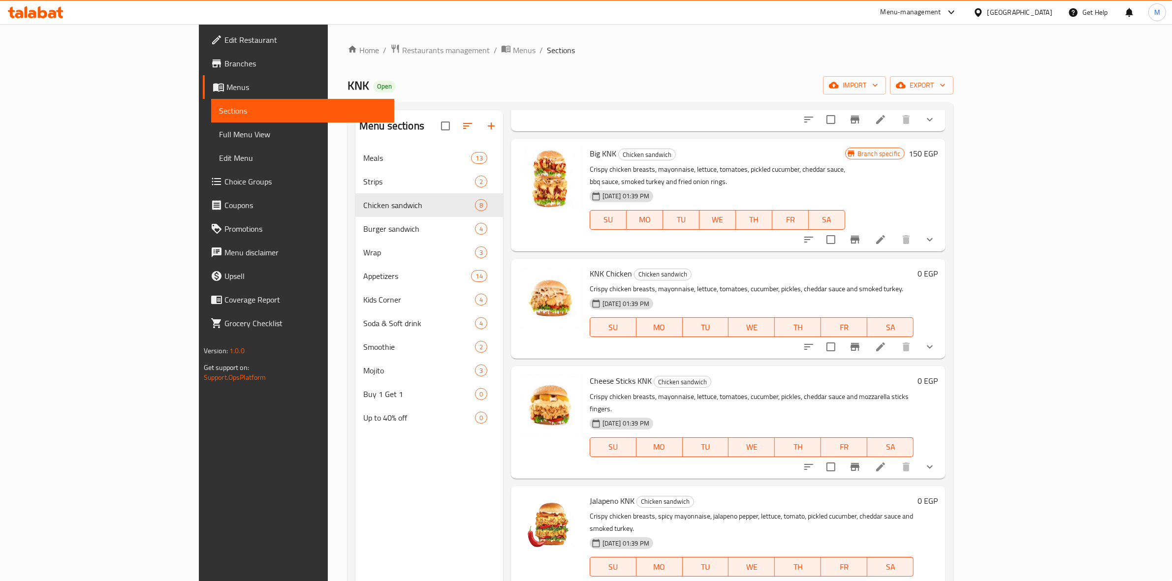
click at [590, 374] on span "Cheese Sticks KNK" at bounding box center [621, 381] width 62 height 15
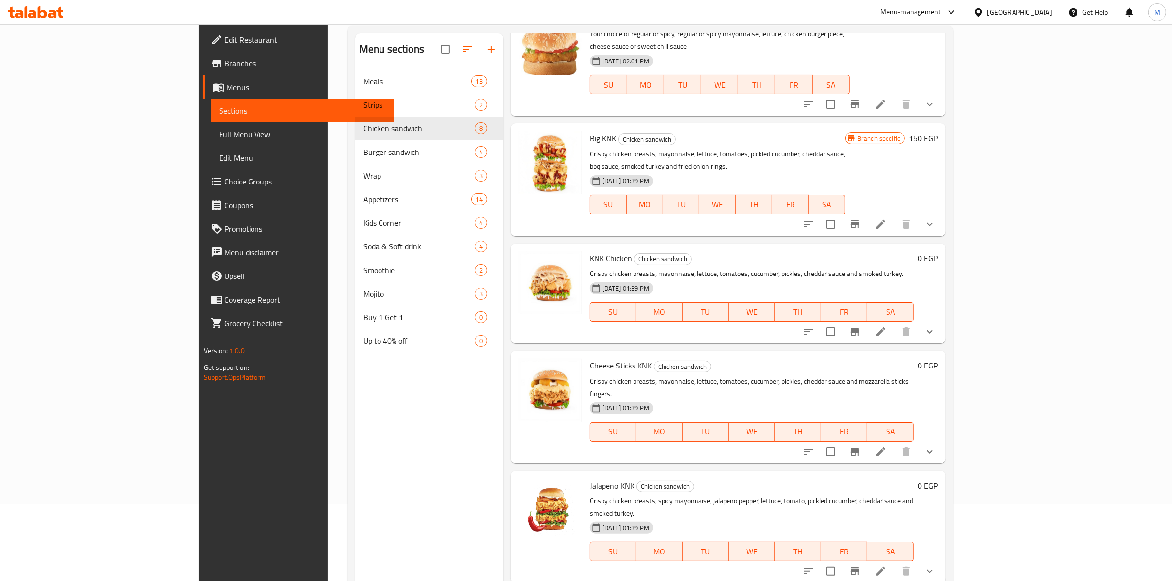
scroll to position [185, 0]
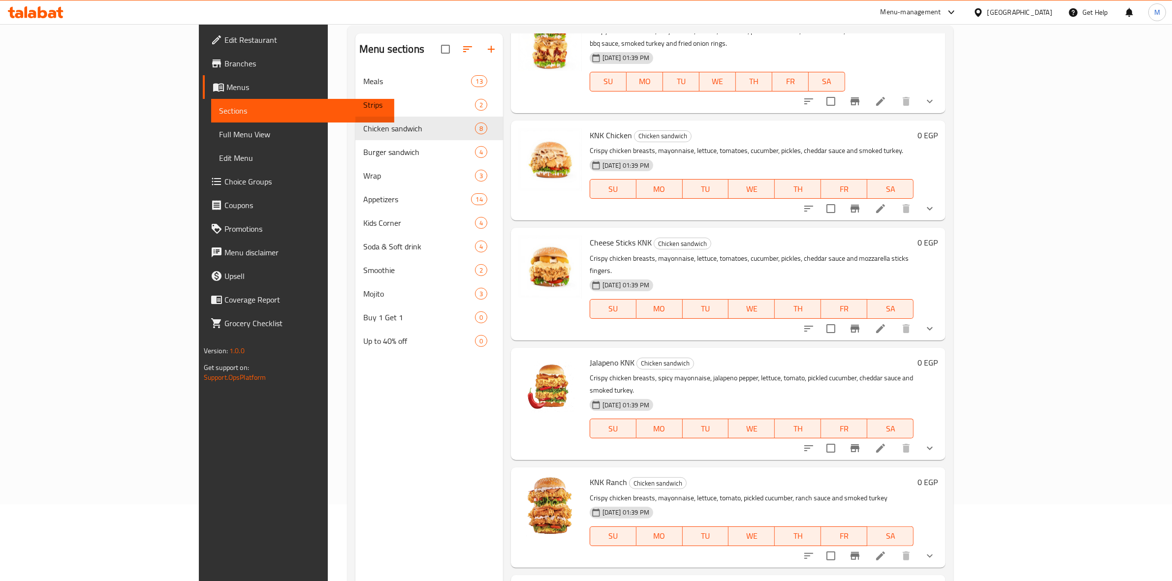
click at [590, 355] on span "Jalapeno KNK" at bounding box center [612, 362] width 45 height 15
copy h6 "Jalapeno KNK"
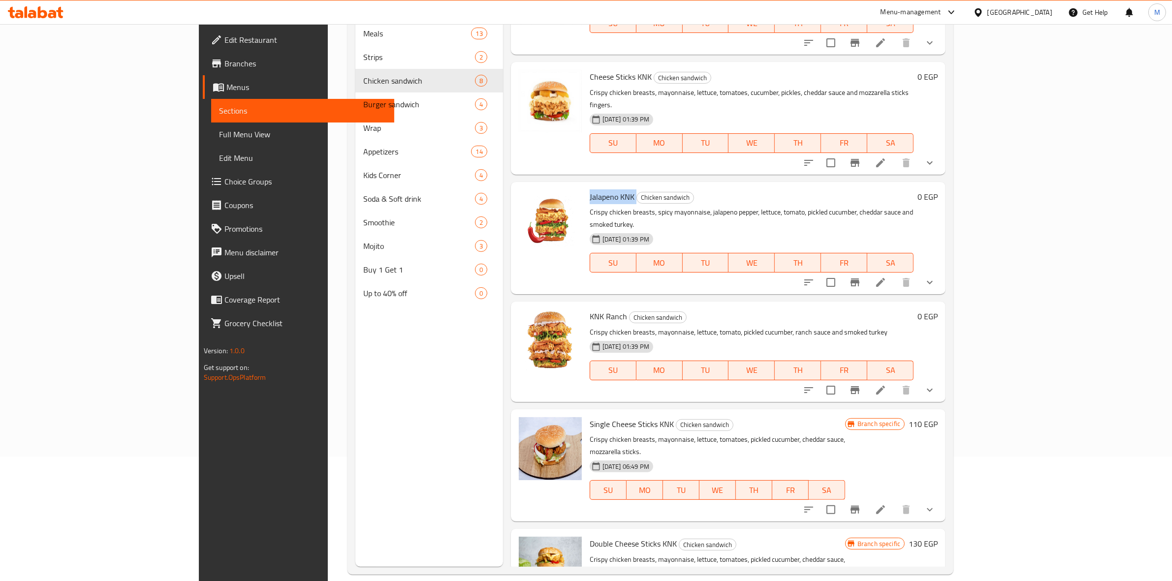
scroll to position [138, 0]
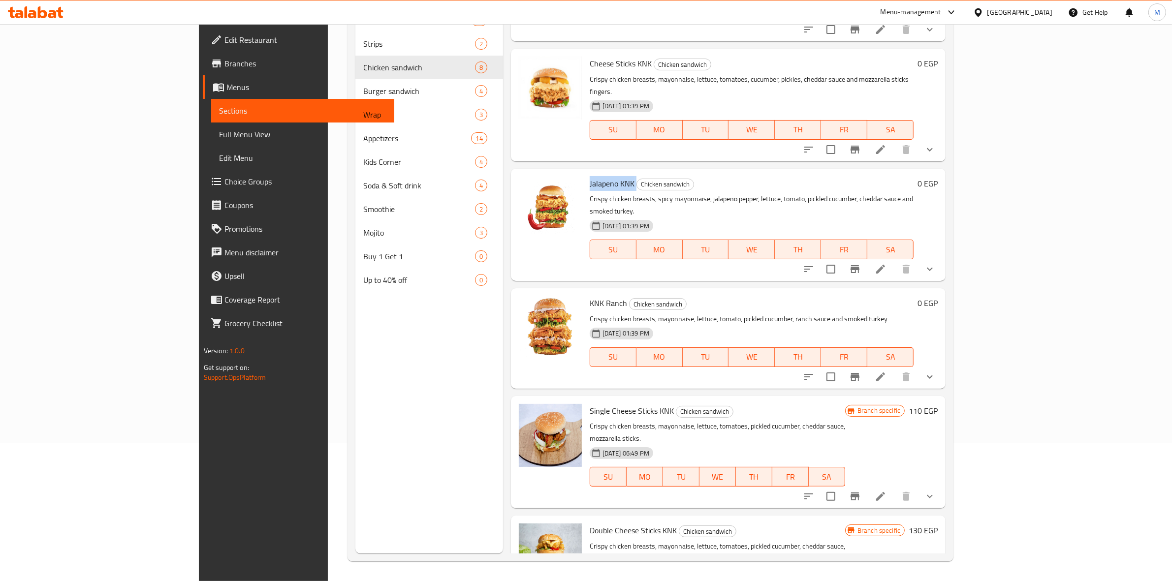
copy h6 "Jalapeno KNK"
click at [590, 296] on span "KNK Ranch" at bounding box center [608, 303] width 37 height 15
copy h6 "KNK Ranch"
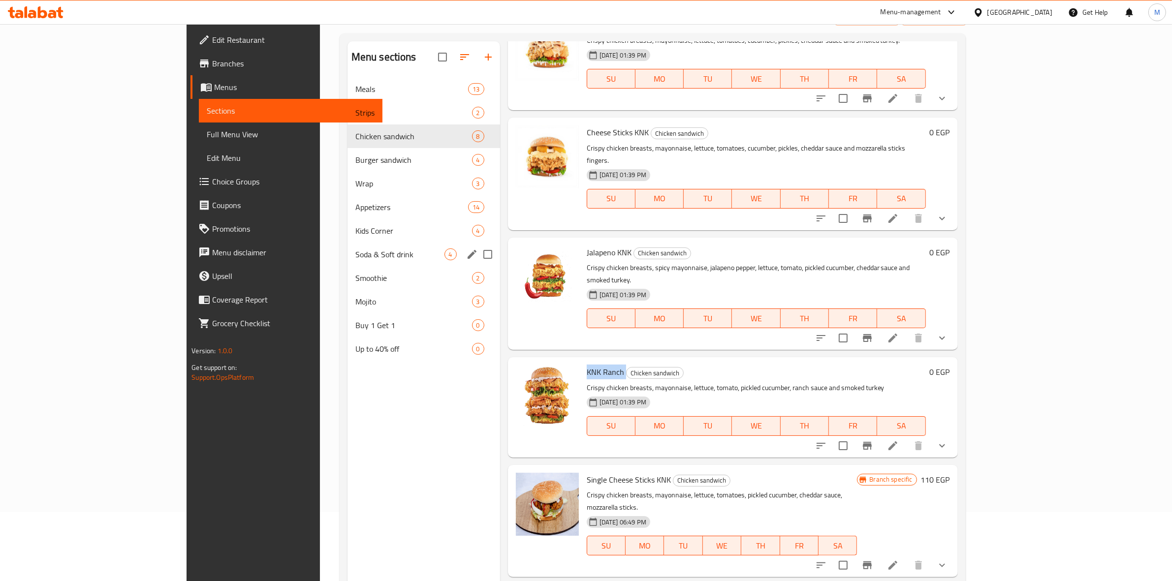
scroll to position [15, 0]
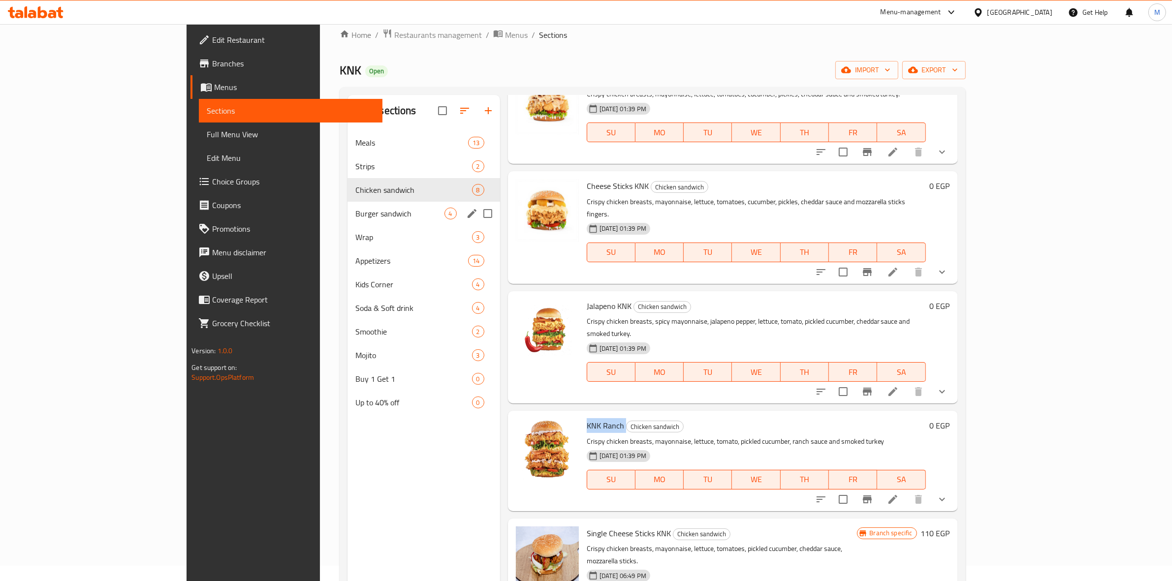
click at [347, 220] on div "Burger sandwich 4" at bounding box center [423, 214] width 153 height 24
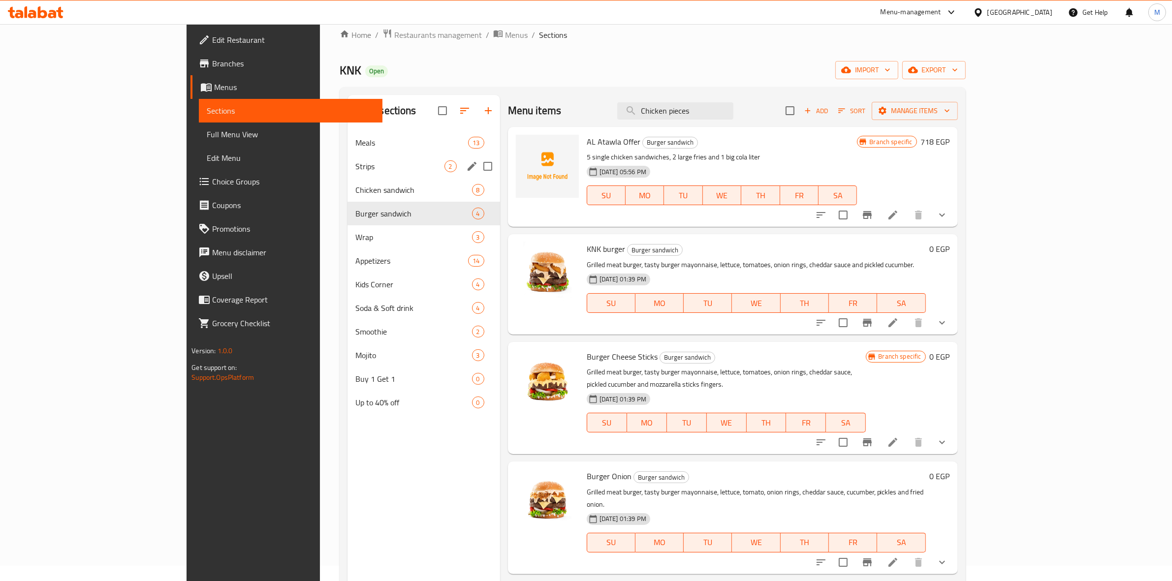
click at [347, 155] on div "Strips 2" at bounding box center [423, 167] width 153 height 24
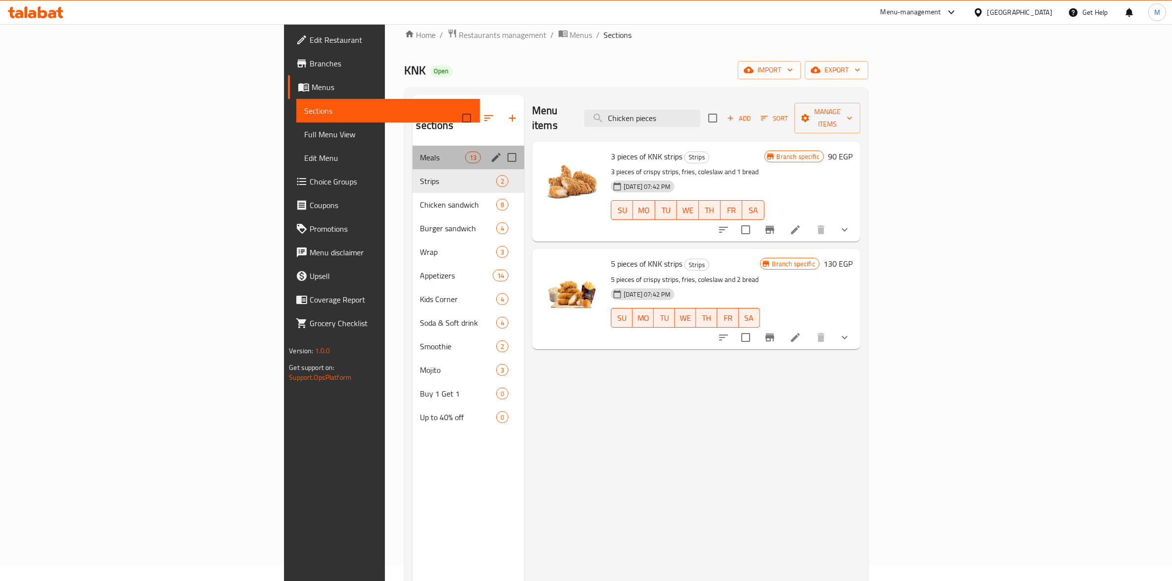
click at [420, 152] on span "Meals" at bounding box center [442, 158] width 45 height 12
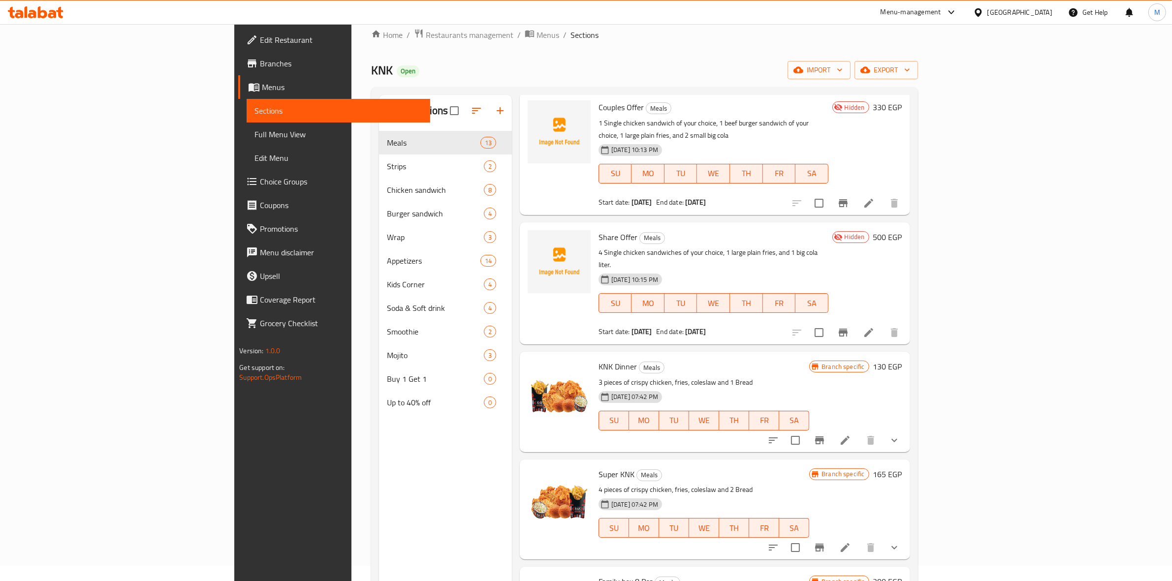
scroll to position [615, 0]
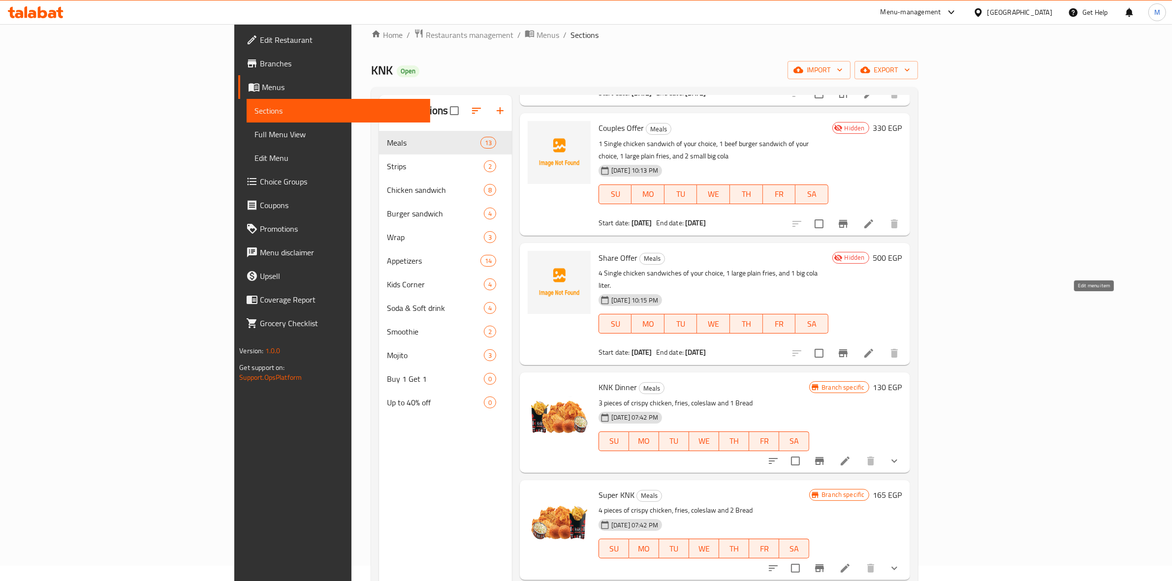
click at [875, 347] on icon at bounding box center [869, 353] width 12 height 12
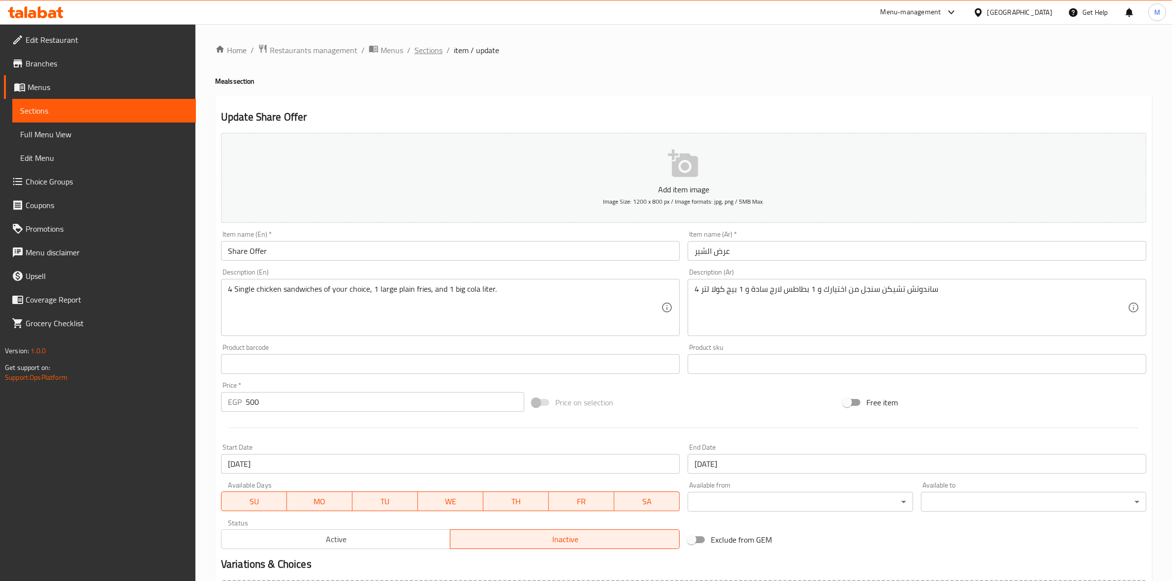
click at [431, 44] on span "Sections" at bounding box center [428, 50] width 28 height 12
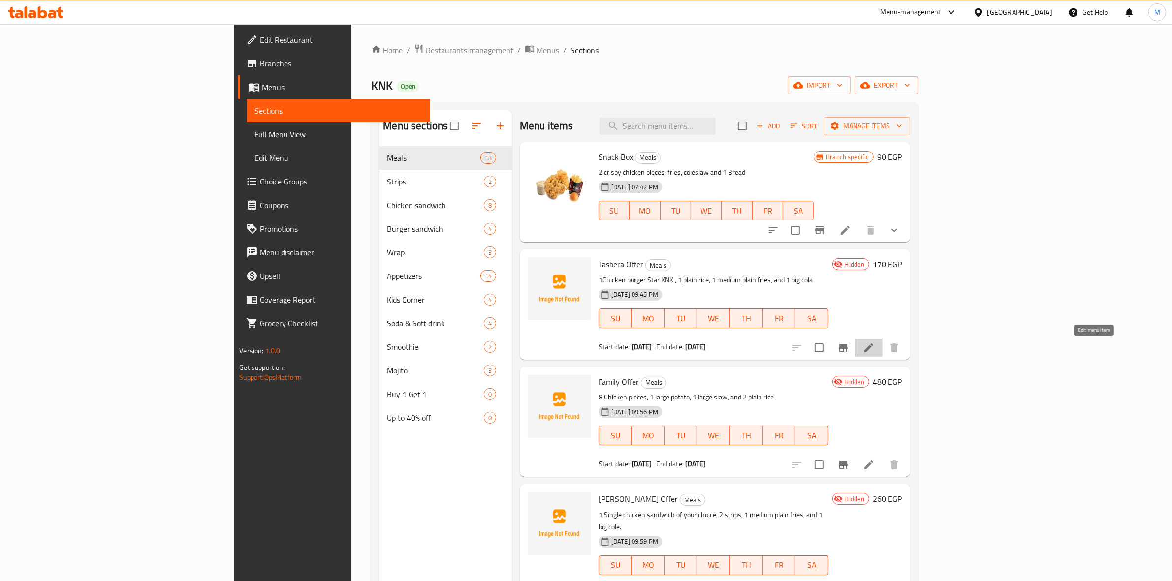
click at [875, 351] on icon at bounding box center [869, 348] width 12 height 12
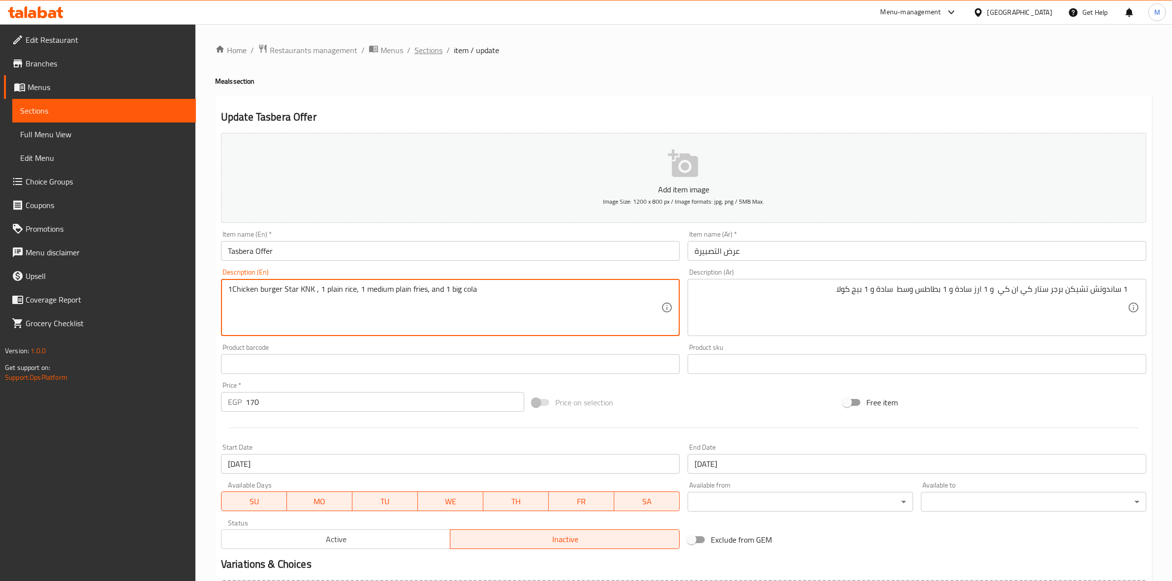
click at [427, 52] on span "Sections" at bounding box center [428, 50] width 28 height 12
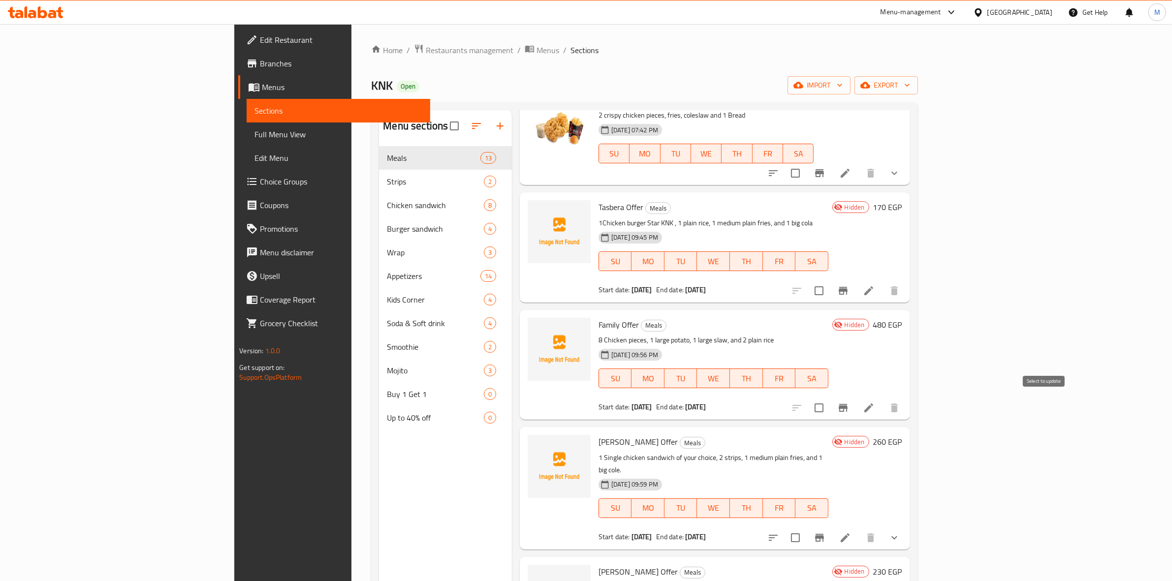
scroll to position [62, 0]
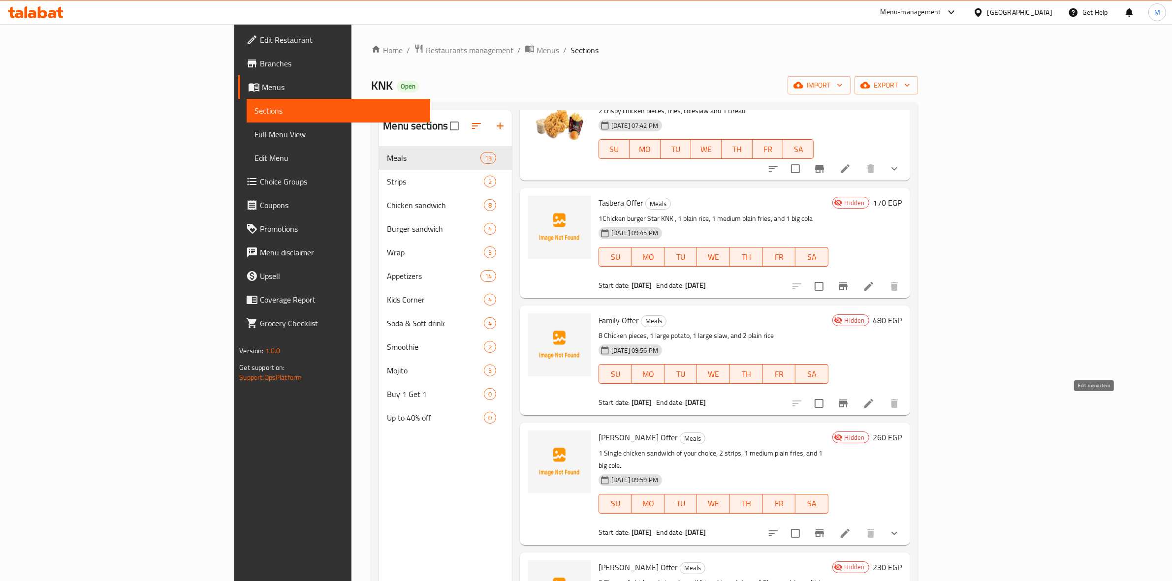
click at [873, 401] on icon at bounding box center [868, 403] width 9 height 9
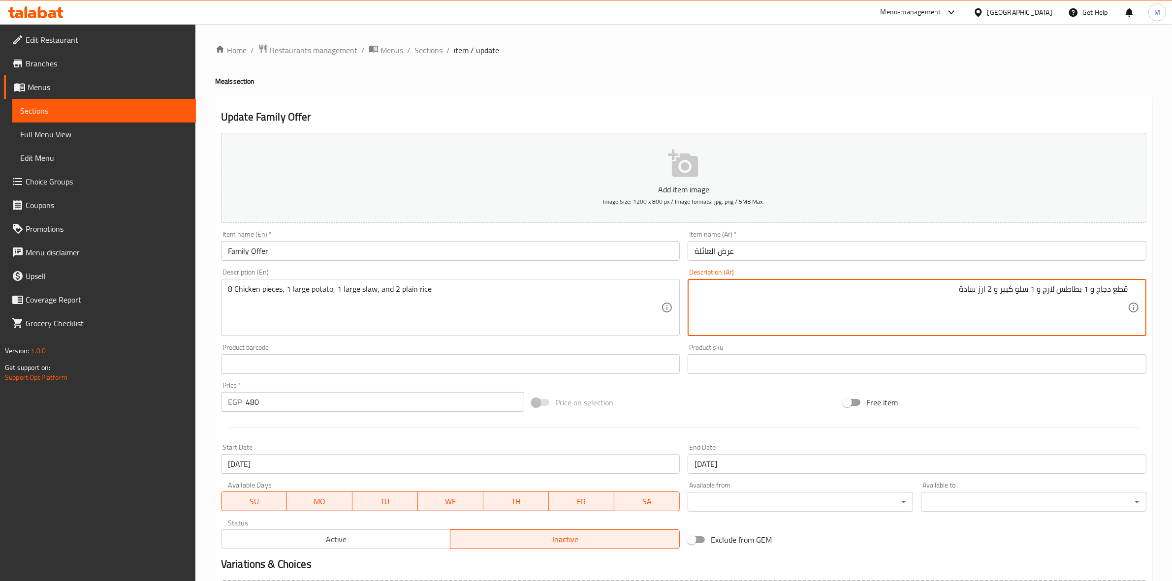
click at [1029, 291] on textarea "قطع دجاج و 1 بطاطس لارج و 1 سلو كبير و 2 ارز سادة" at bounding box center [910, 307] width 433 height 47
type textarea "قطع دجاج و 1 بطاطس لارج و 1 كول سلو كبير و 2 ارز سادة"
click at [1051, 345] on div "Product sku Product sku" at bounding box center [917, 359] width 459 height 30
click at [1015, 290] on textarea "قطع دجاج و 1 بطاطس لارج و 1 كول سلو كبير و 2 ارز سادة" at bounding box center [910, 307] width 433 height 47
click at [1014, 293] on textarea "قطع دجاج و 1 بطاطس لارج و 1 كول سلو كبير و 2 ارز سادة" at bounding box center [910, 307] width 433 height 47
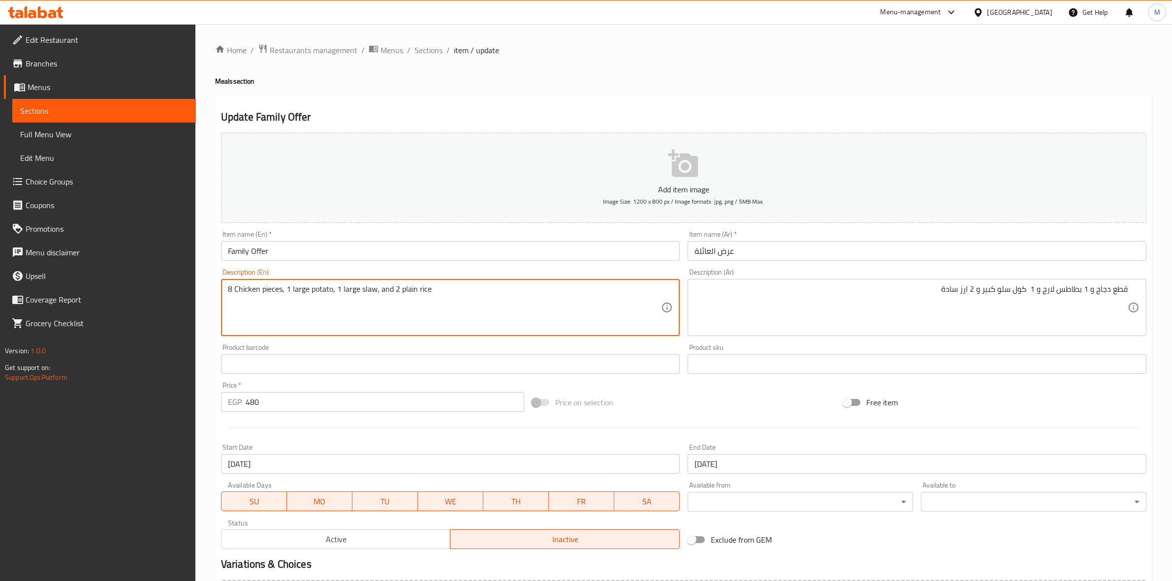
click at [367, 293] on textarea "8 Chicken pieces, 1 large potato, 1 large slaw, and 2 plain rice" at bounding box center [444, 307] width 433 height 47
click at [365, 285] on textarea "8 Chicken pieces, 1 large potato, 1 large slaw, and 2 plain rice" at bounding box center [444, 307] width 433 height 47
paste textarea "cole"
type textarea "8 Chicken pieces, 1 large potato, 1 large coleslaw, and 2 plain rice"
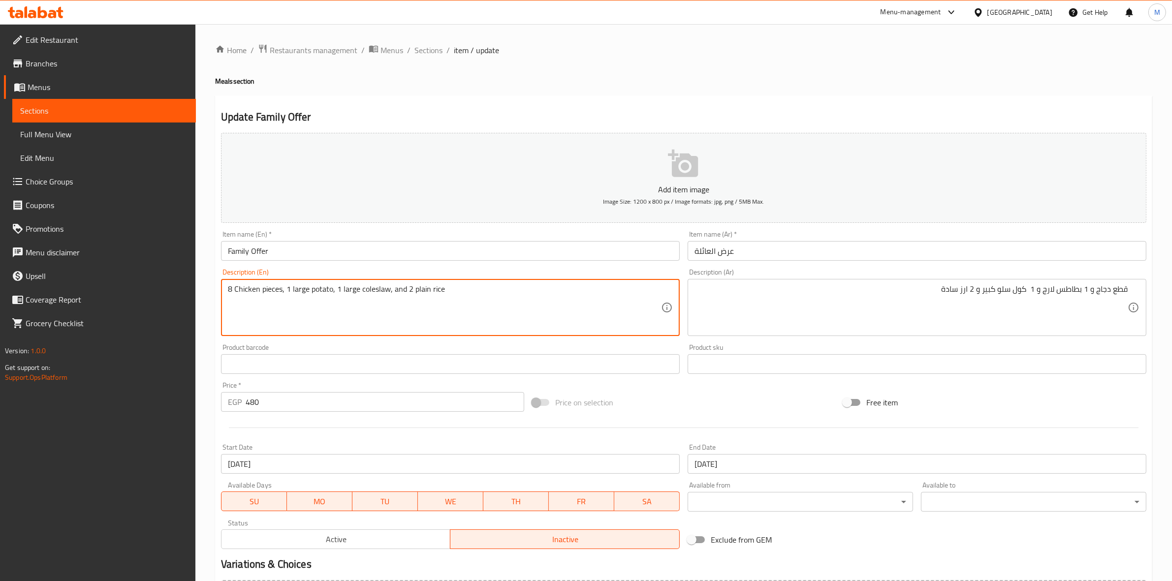
click at [437, 348] on div "Product barcode Product barcode" at bounding box center [450, 359] width 459 height 30
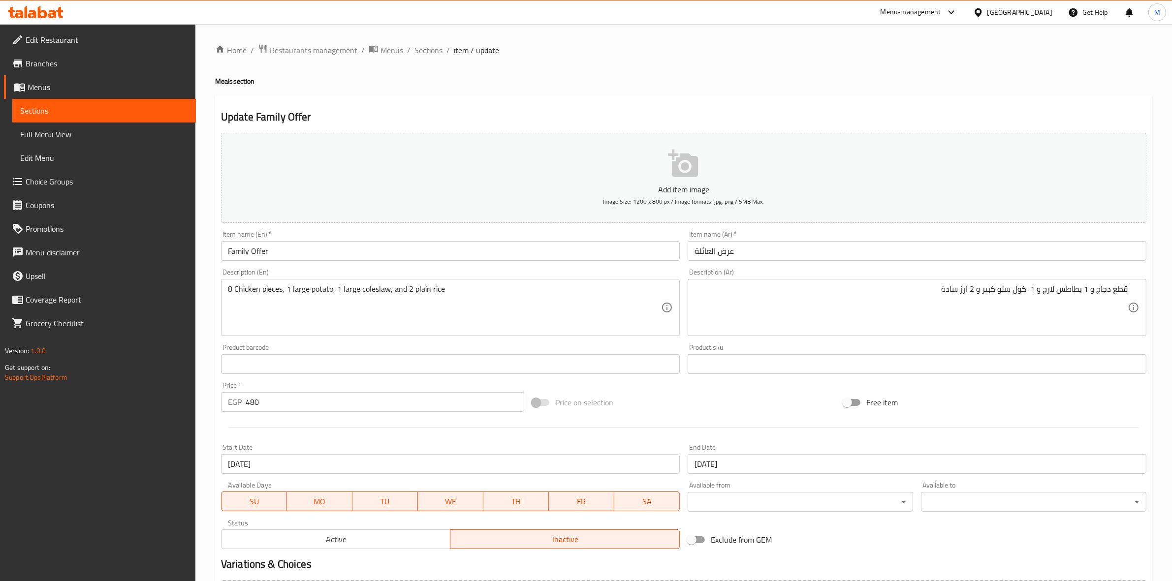
scroll to position [112, 0]
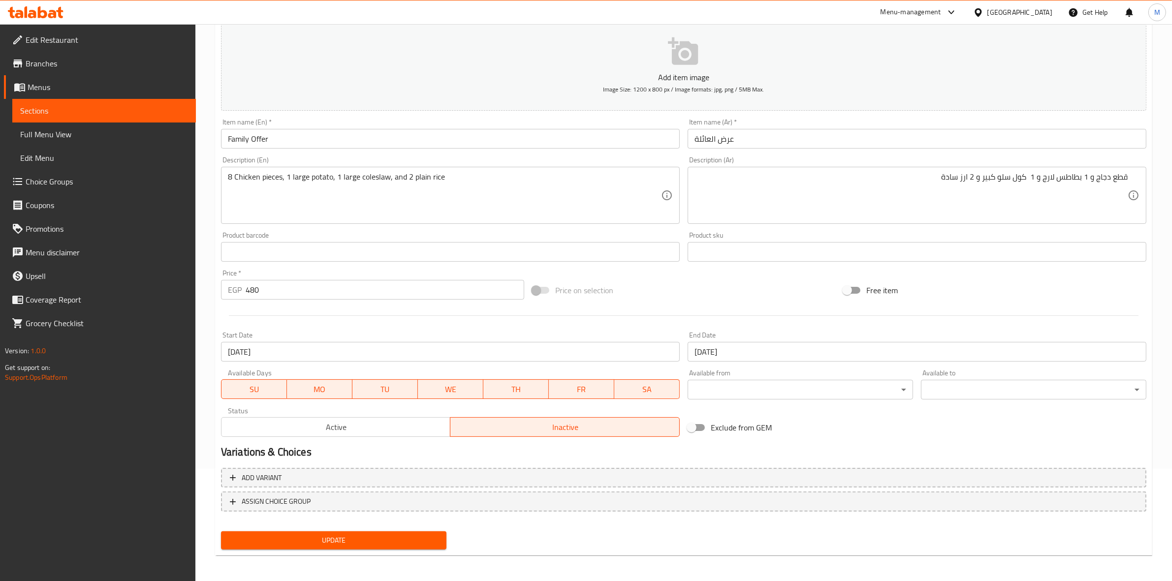
click at [431, 540] on span "Update" at bounding box center [334, 541] width 210 height 12
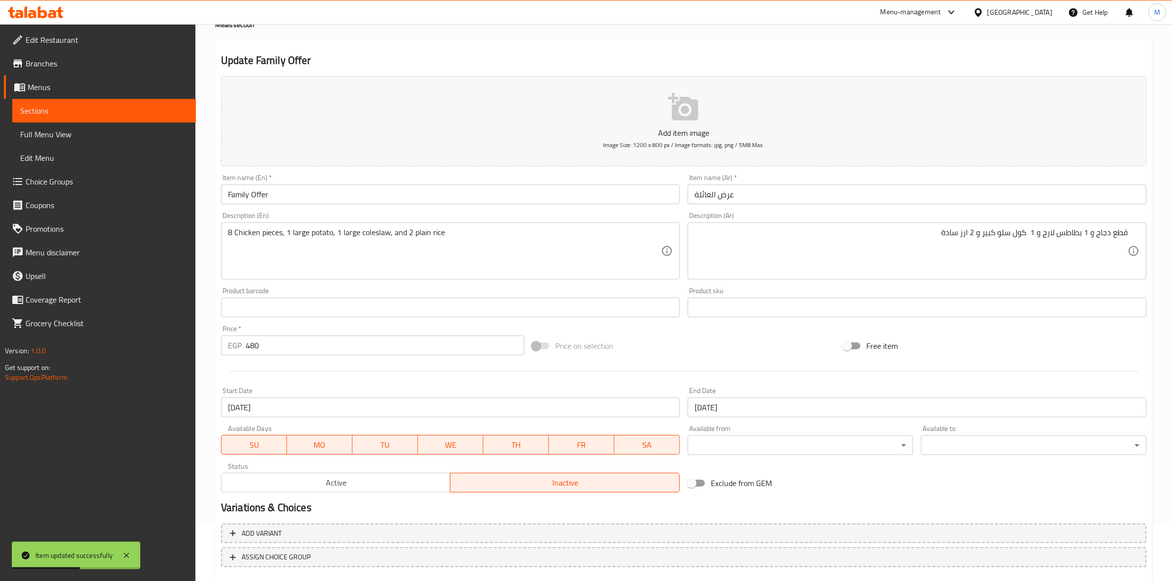
scroll to position [0, 0]
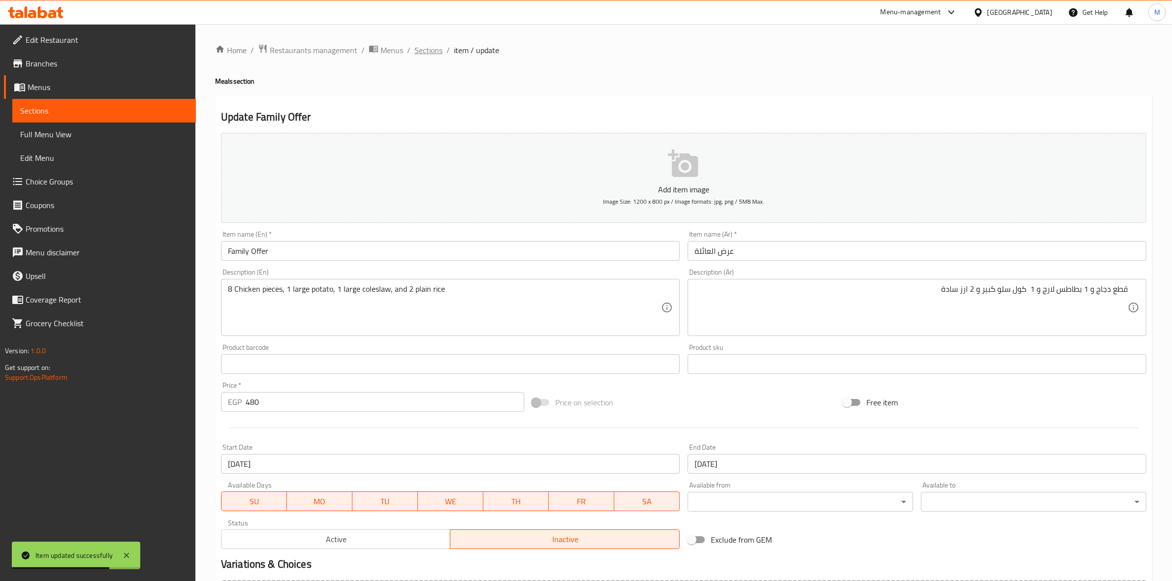
click at [429, 54] on span "Sections" at bounding box center [428, 50] width 28 height 12
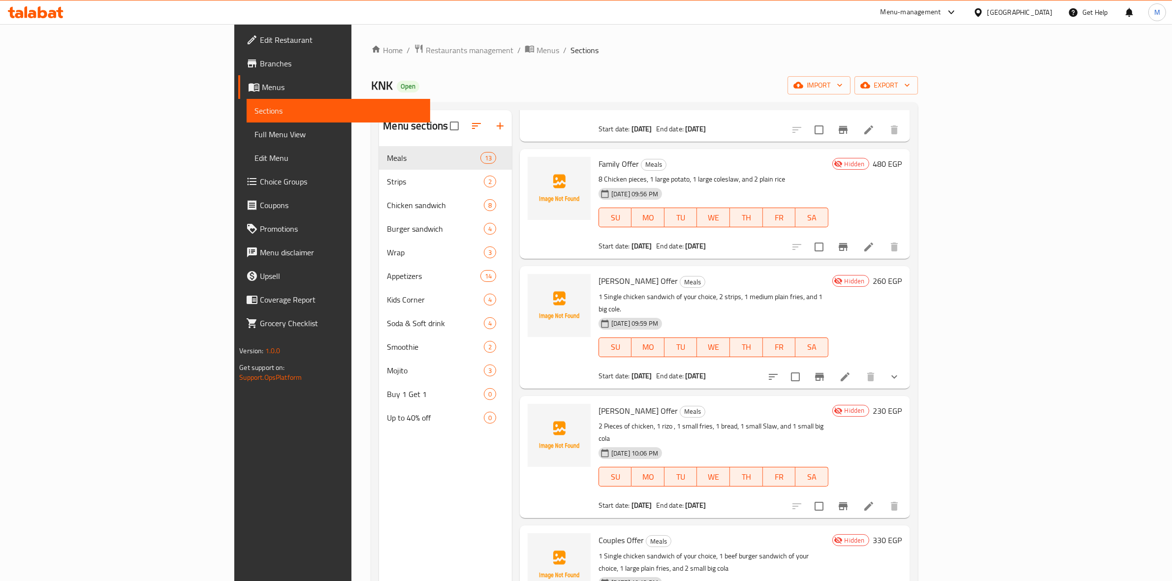
scroll to position [246, 0]
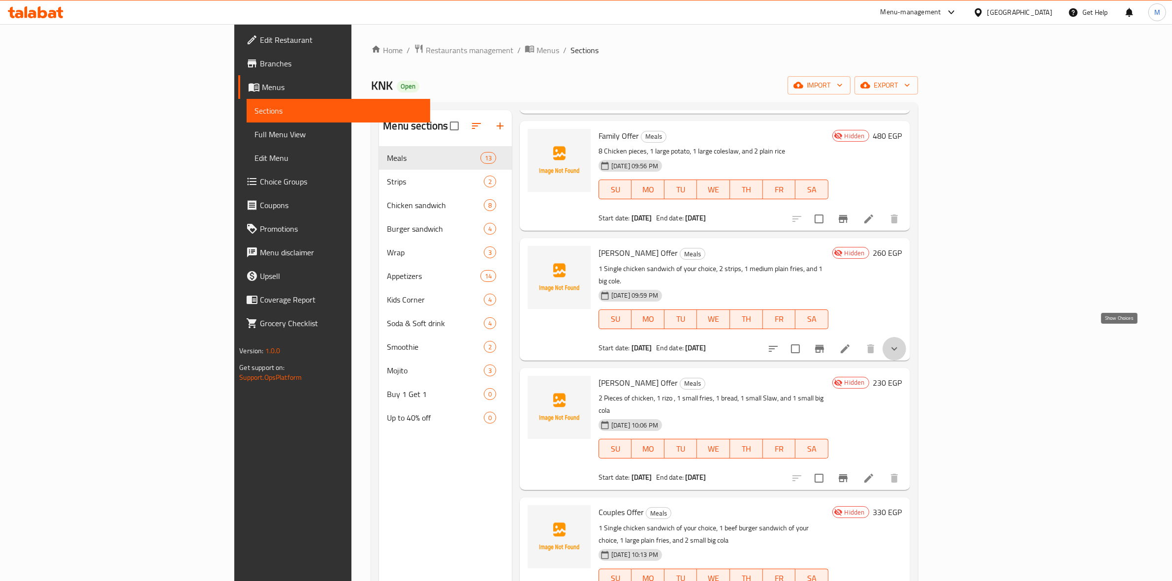
click at [900, 343] on icon "show more" at bounding box center [894, 349] width 12 height 12
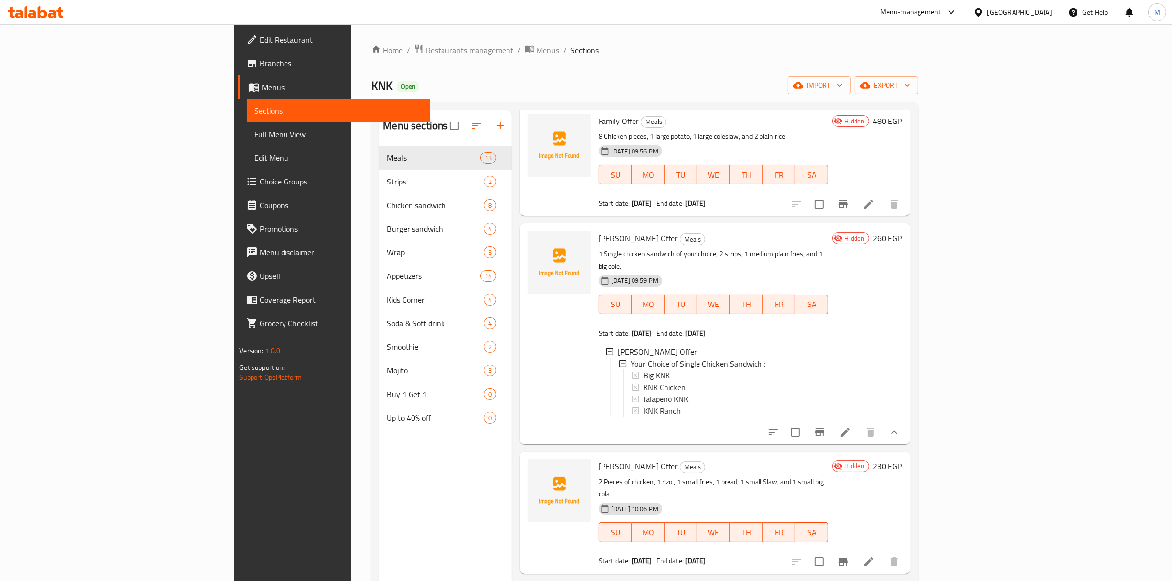
scroll to position [308, 0]
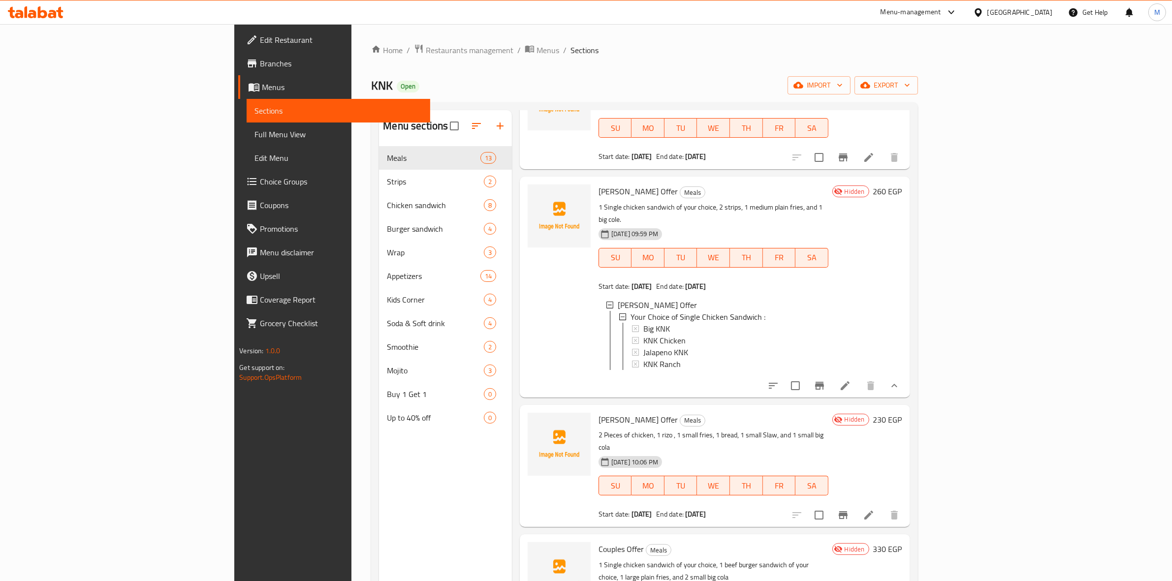
click at [906, 384] on button "show more" at bounding box center [894, 386] width 24 height 24
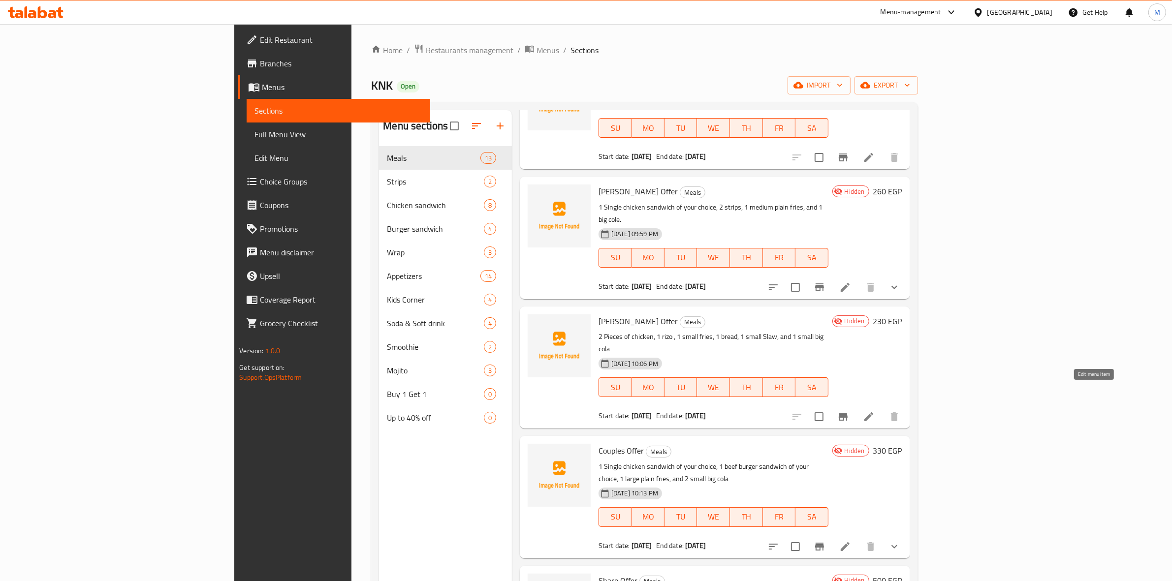
click at [875, 411] on icon at bounding box center [869, 417] width 12 height 12
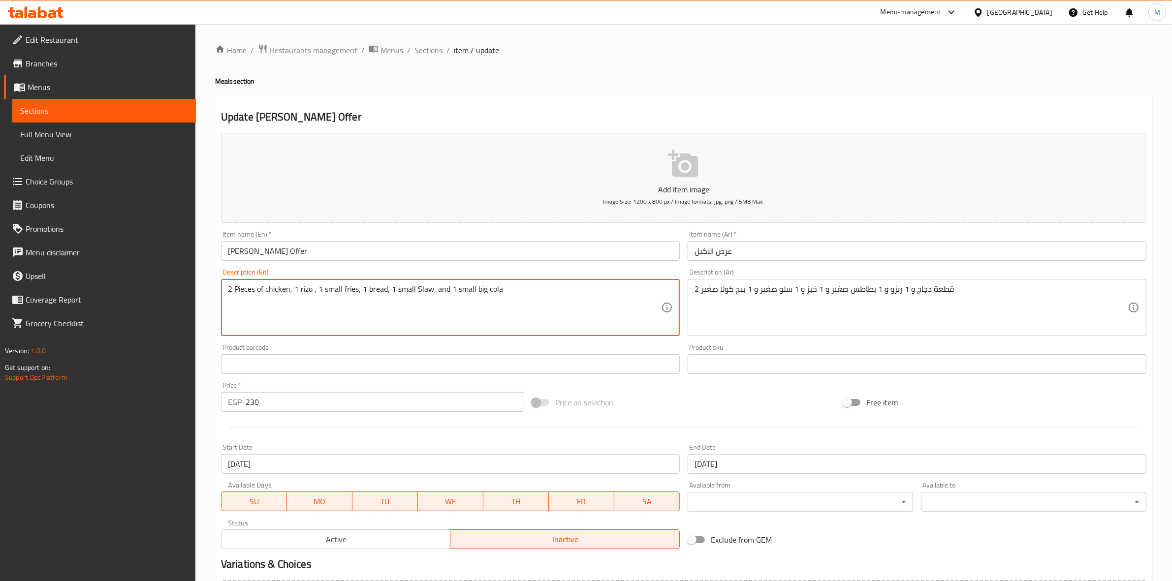
drag, startPoint x: 415, startPoint y: 291, endPoint x: 431, endPoint y: 291, distance: 15.7
paste textarea "coles"
type textarea "2 Pieces of chicken, 1 rizo , 1 small fries, 1 bread, 1 small coleslaw, and 1 s…"
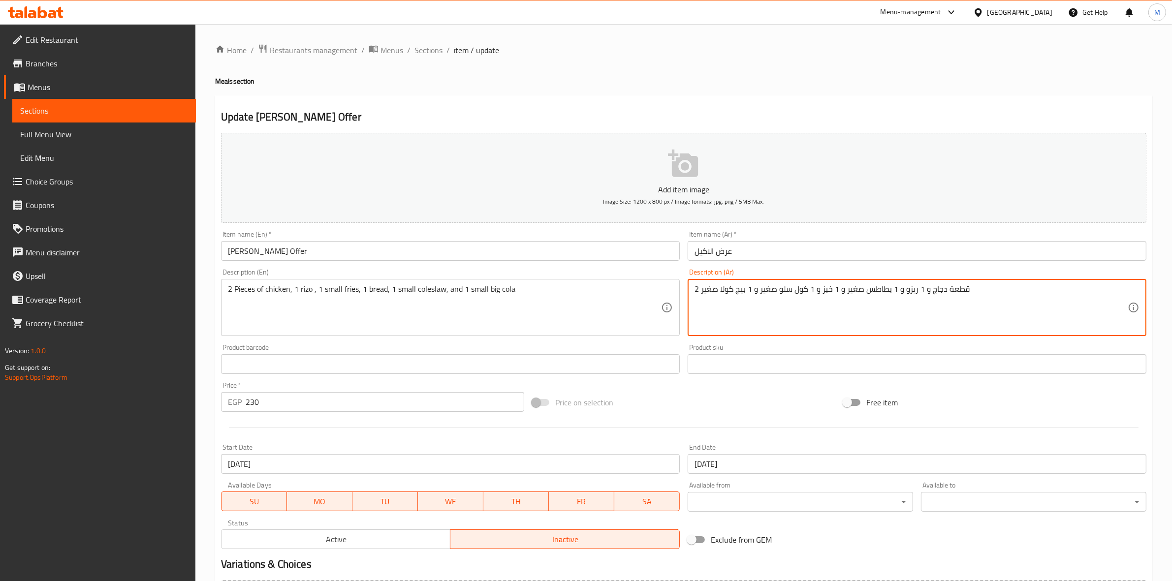
type textarea "2 قطعة دجاج و 1 ريزو و 1 بطاطس صغير و 1 خبز و 1 كول سلو صغير و 1 بيج كولا صغير"
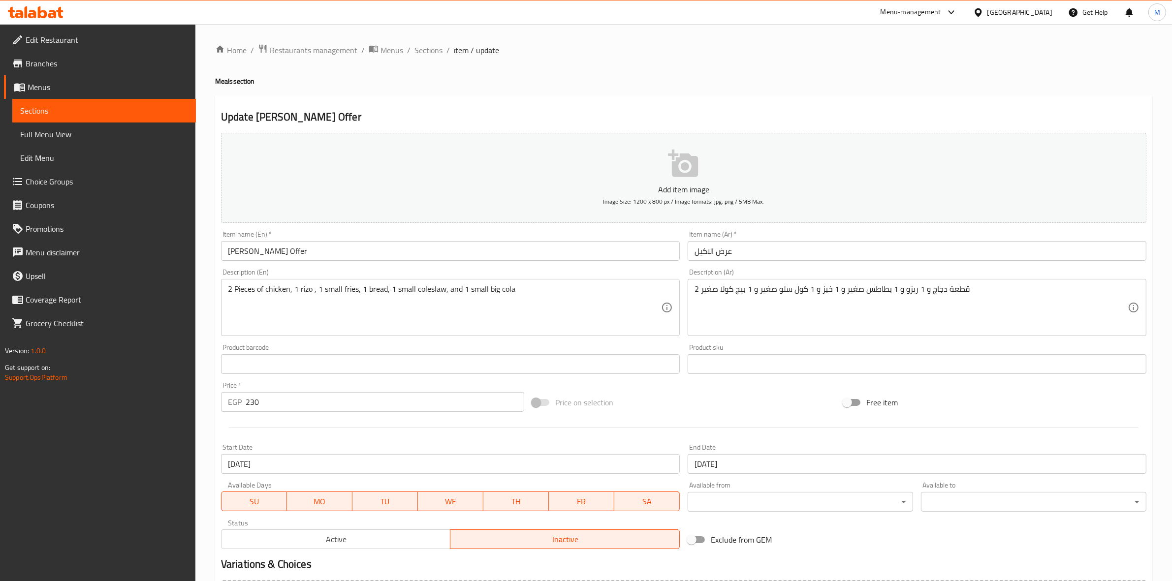
click at [779, 341] on div "Product sku Product sku" at bounding box center [917, 359] width 467 height 38
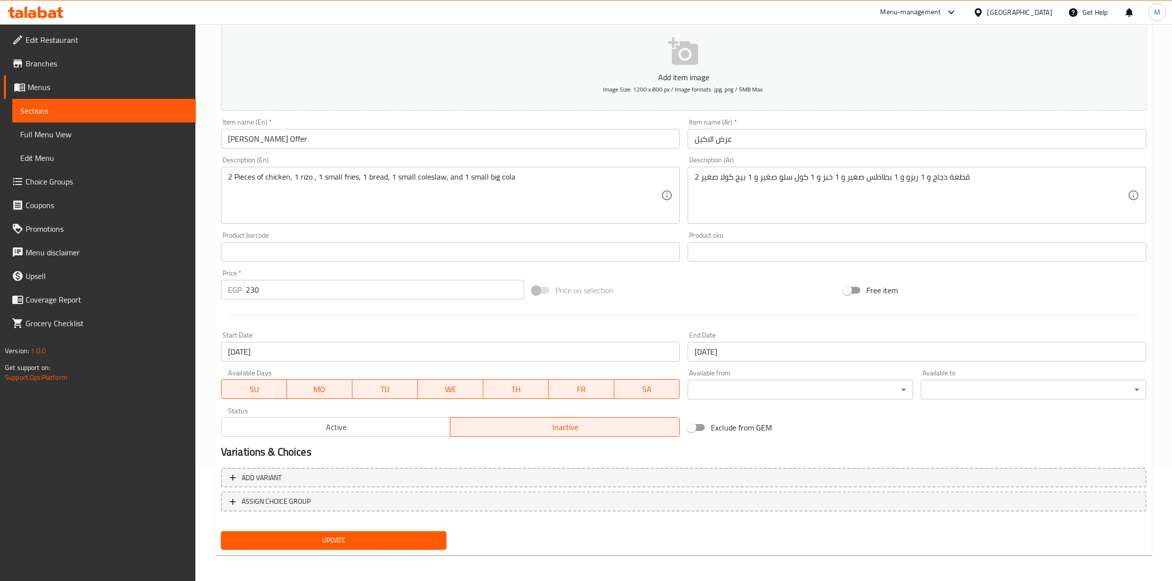
click at [431, 540] on span "Update" at bounding box center [334, 541] width 210 height 12
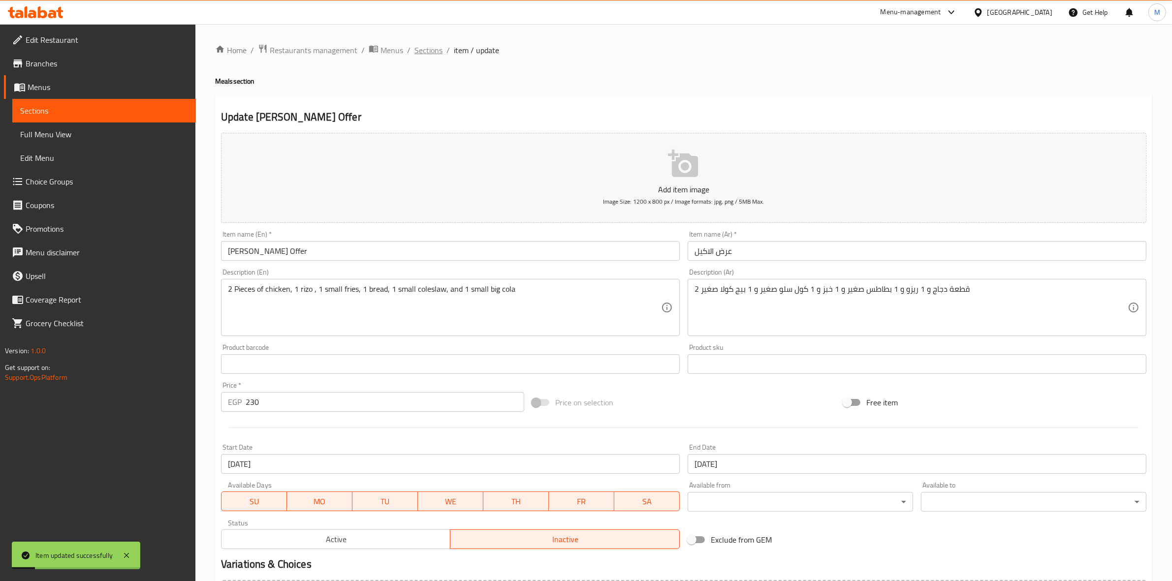
click at [435, 52] on span "Sections" at bounding box center [428, 50] width 28 height 12
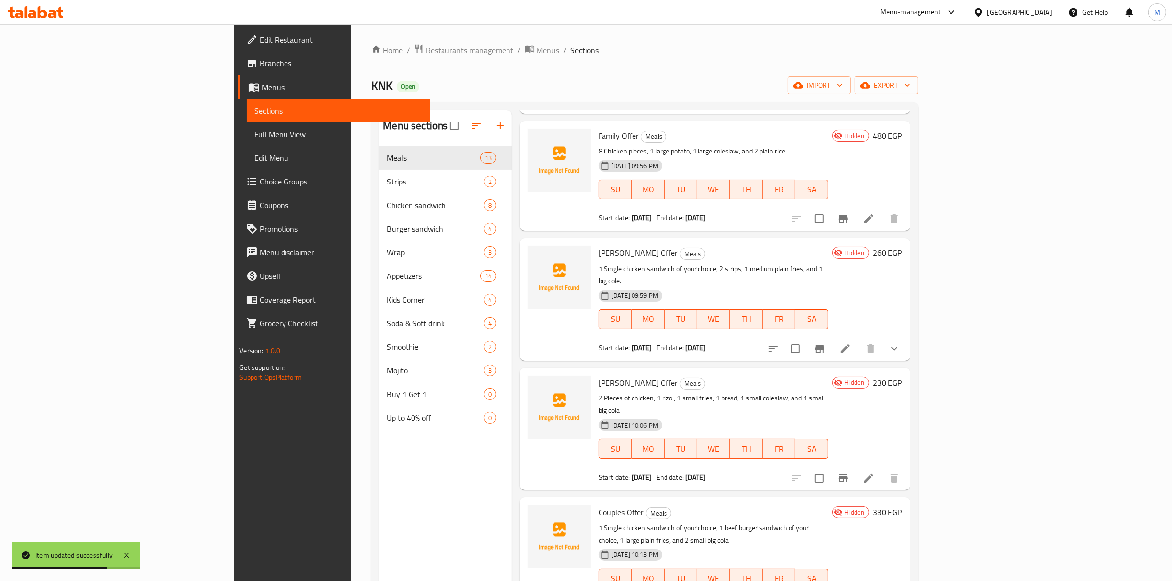
scroll to position [431, 0]
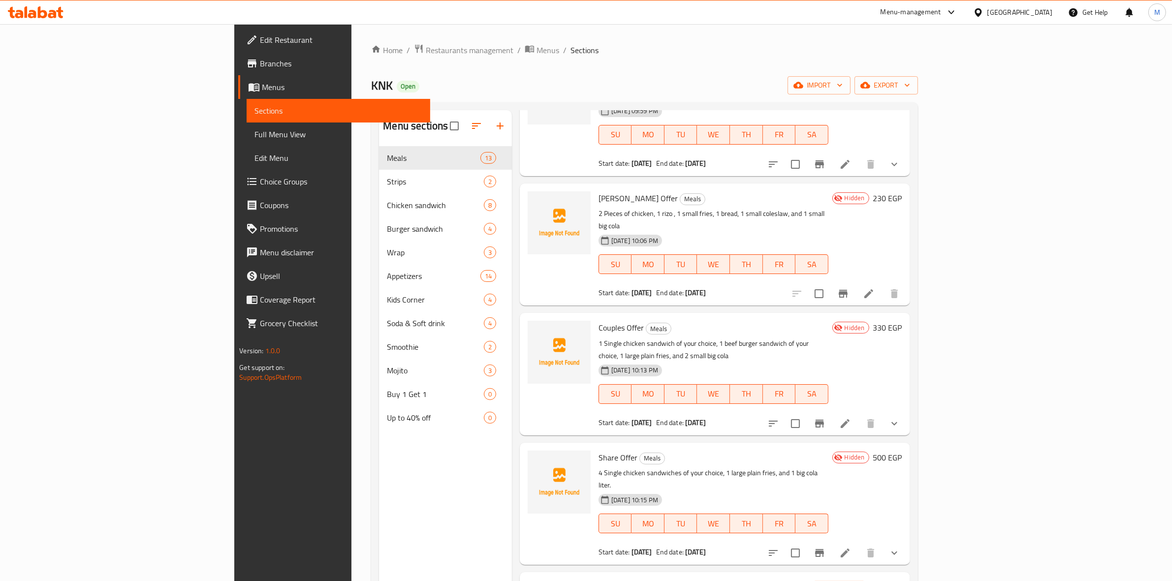
click at [906, 412] on button "show more" at bounding box center [894, 424] width 24 height 24
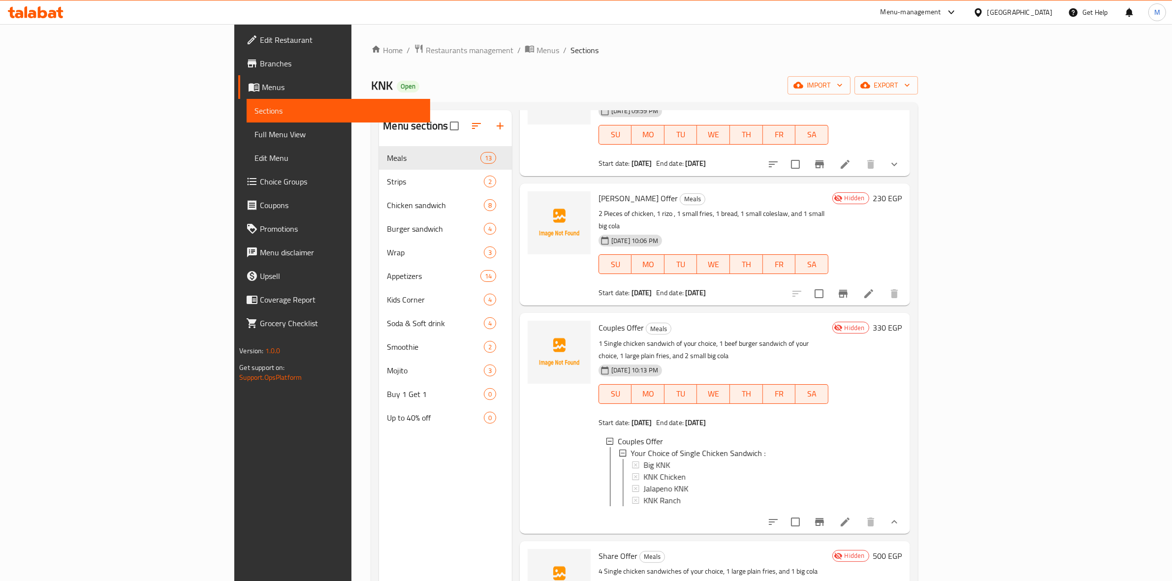
scroll to position [492, 0]
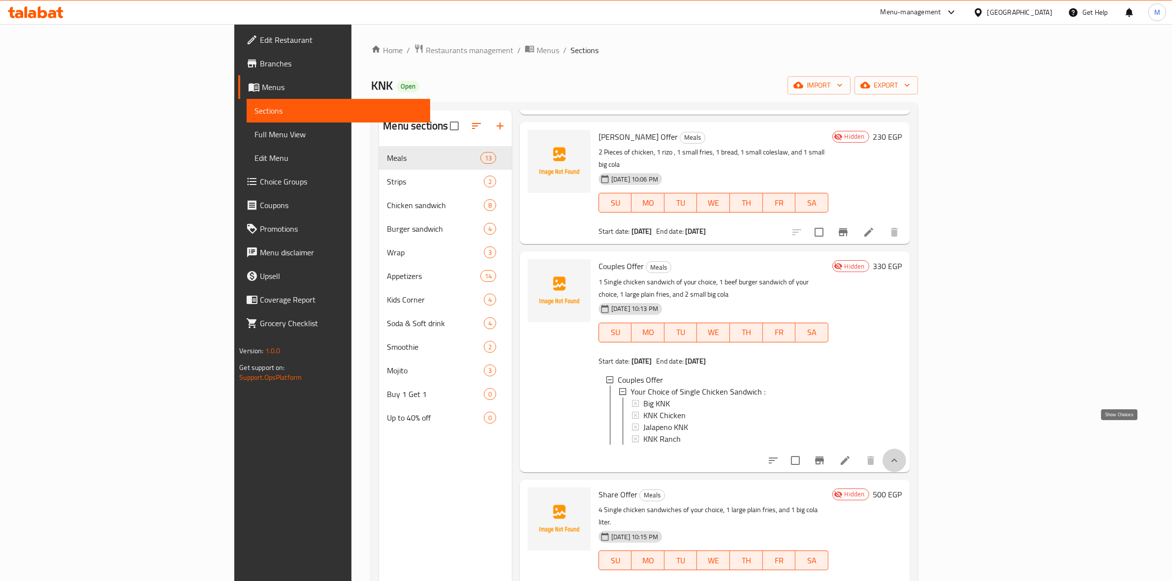
click at [900, 455] on icon "show more" at bounding box center [894, 461] width 12 height 12
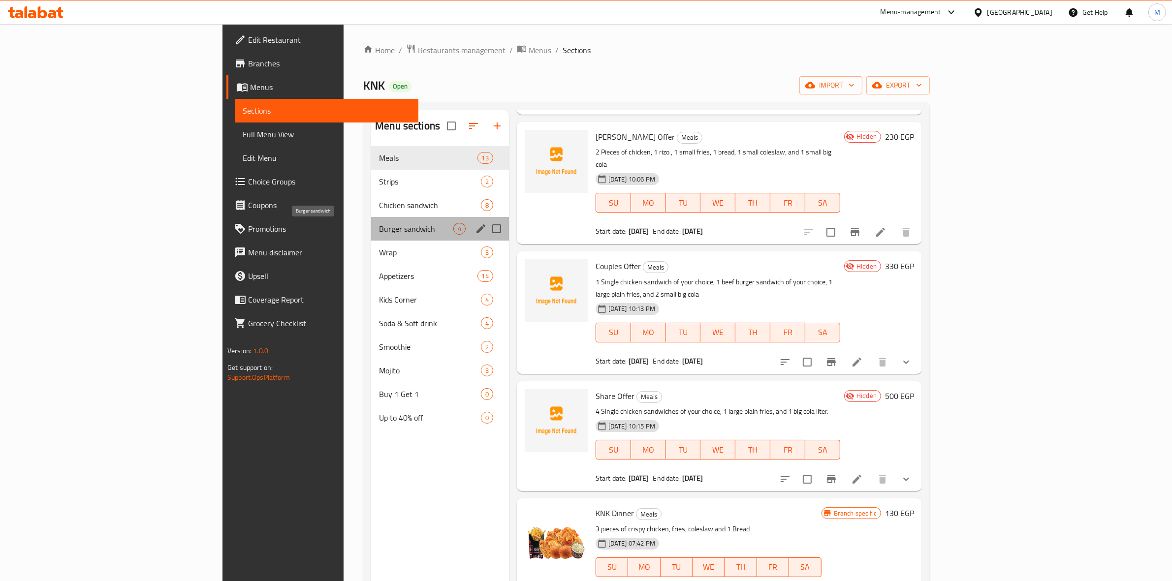
click at [379, 234] on span "Burger sandwich" at bounding box center [416, 229] width 74 height 12
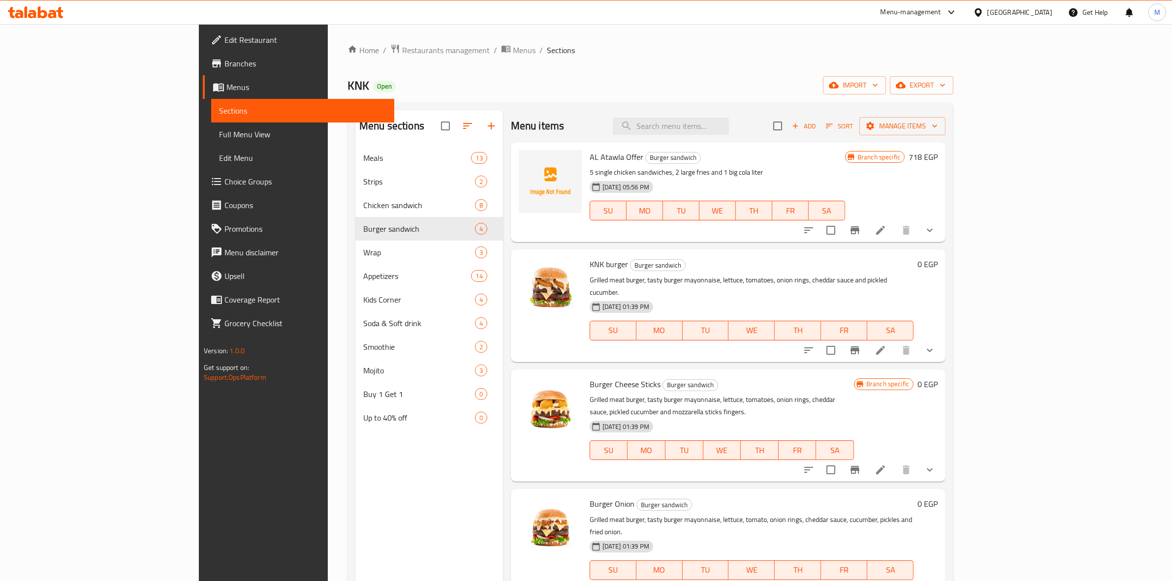
scroll to position [138, 0]
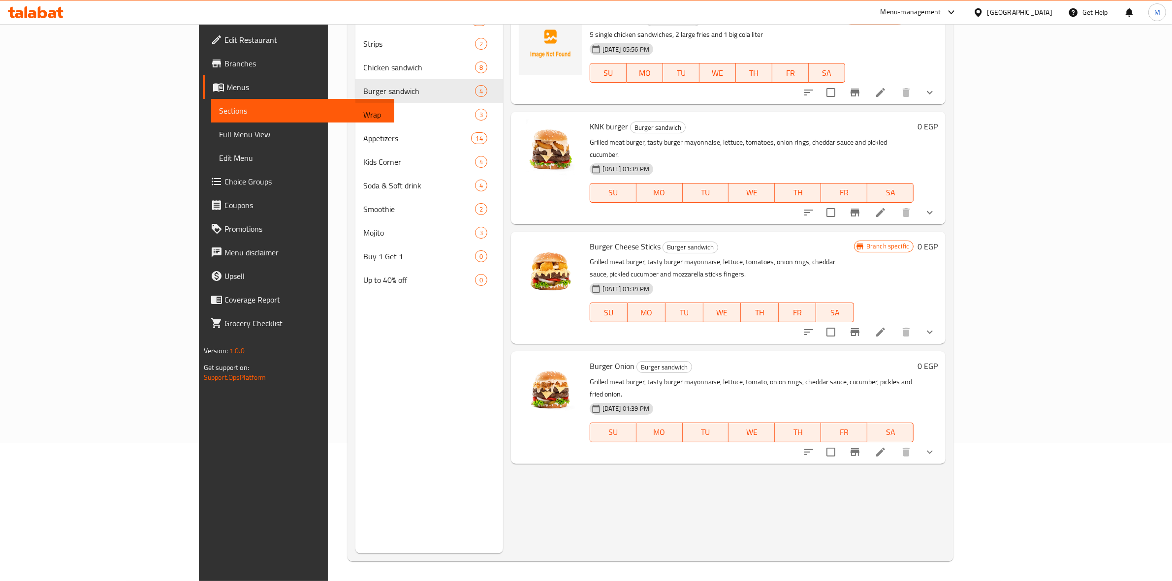
click at [590, 130] on span "KNK burger" at bounding box center [609, 126] width 38 height 15
copy h6 "KNK burger"
click at [590, 359] on span "Burger Onion" at bounding box center [612, 366] width 45 height 15
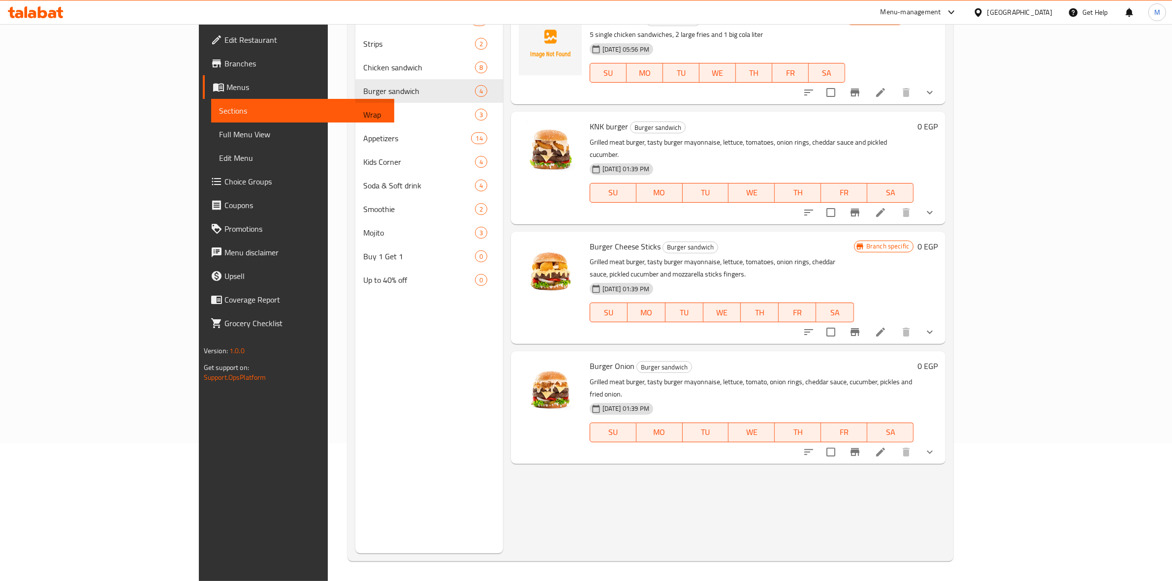
click at [590, 359] on span "Burger Onion" at bounding box center [612, 366] width 45 height 15
copy h6 "Burger Onion"
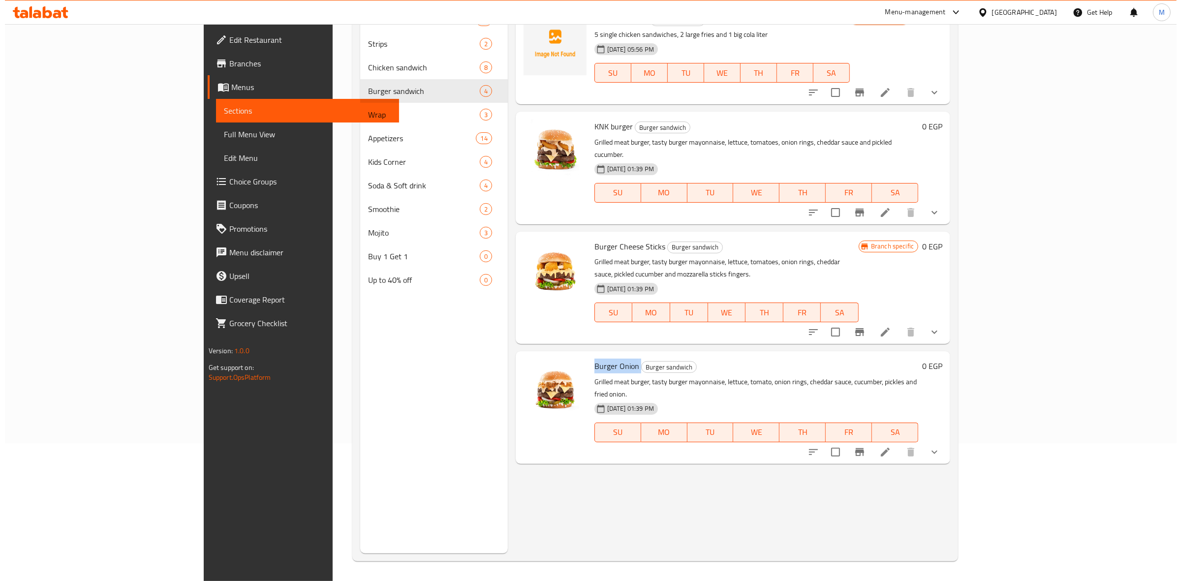
scroll to position [0, 0]
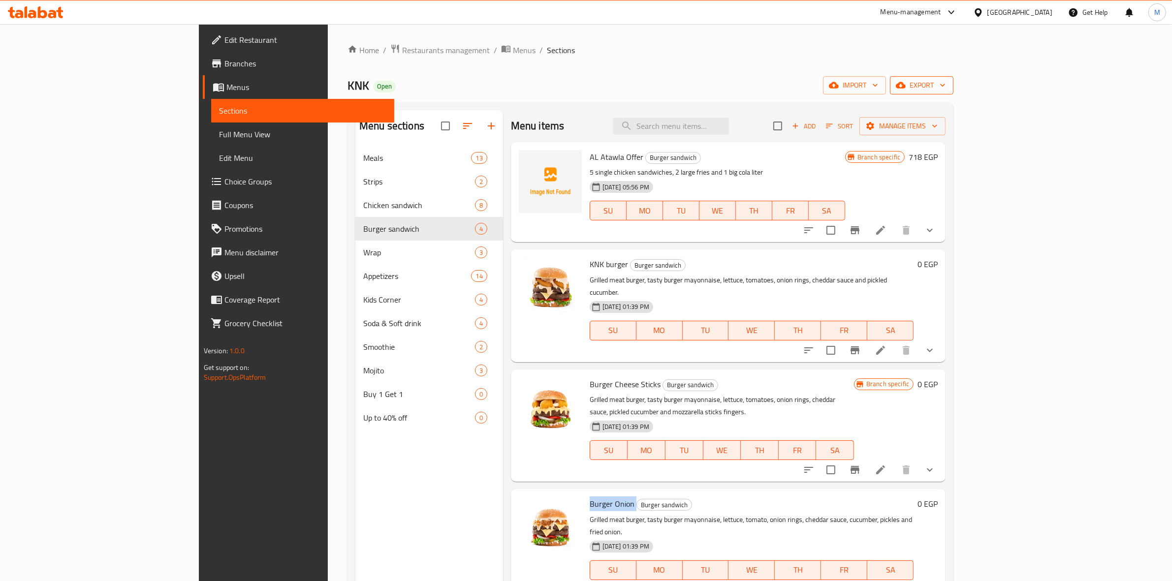
click at [945, 82] on span "export" at bounding box center [922, 85] width 48 height 12
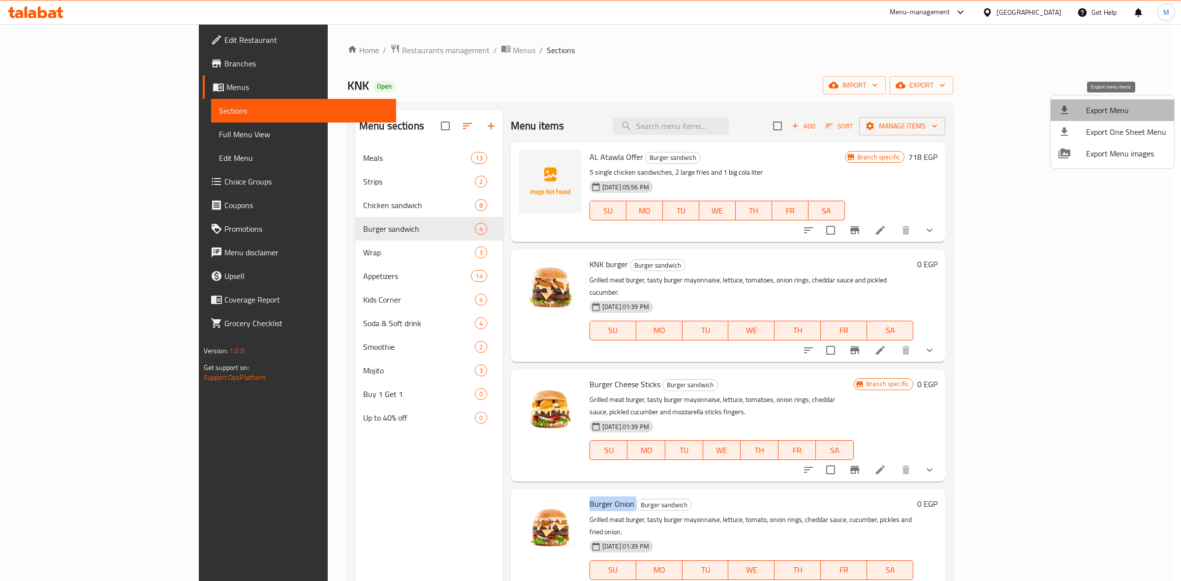
click at [1125, 114] on span "Export Menu" at bounding box center [1126, 110] width 80 height 12
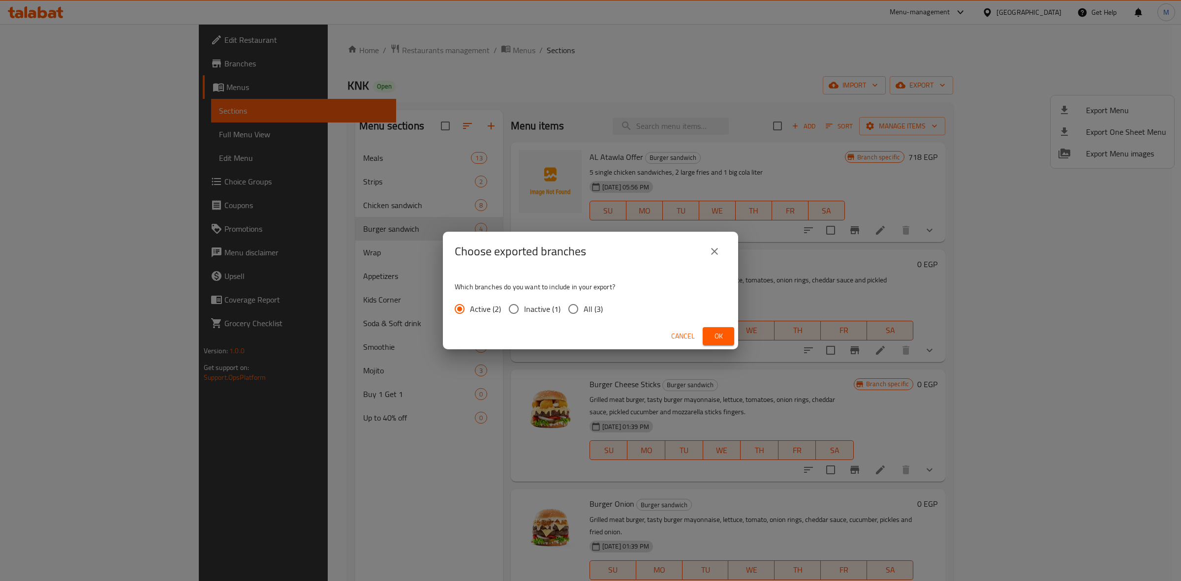
click at [586, 307] on span "All (3)" at bounding box center [593, 309] width 19 height 12
click at [584, 307] on input "All (3)" at bounding box center [573, 309] width 21 height 21
radio input "true"
click at [727, 340] on button "Ok" at bounding box center [718, 336] width 31 height 18
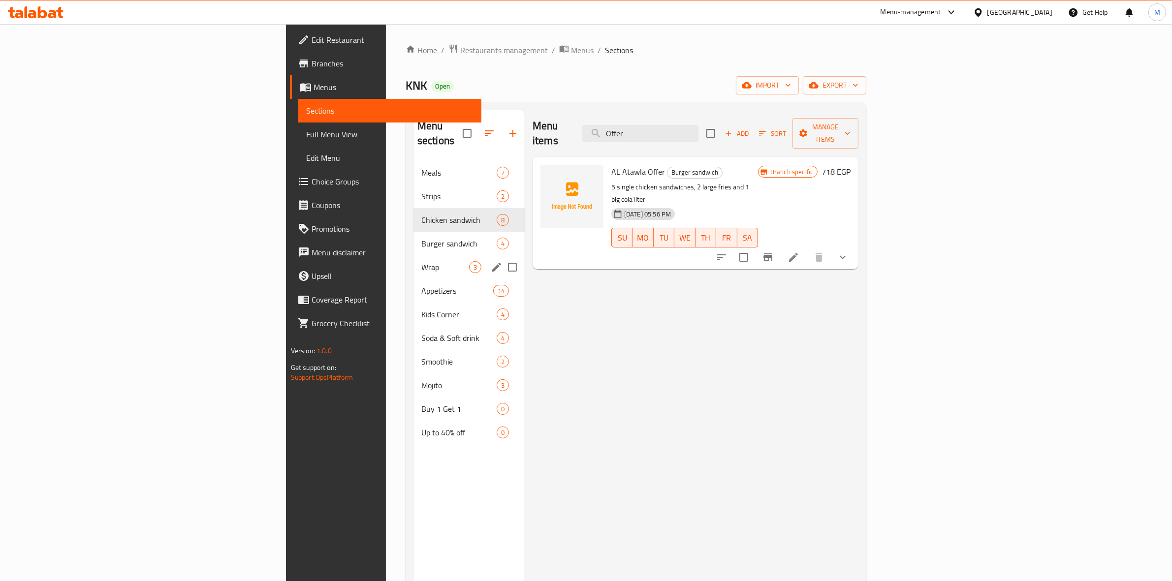
click at [413, 255] on div "Wrap 3" at bounding box center [468, 267] width 111 height 24
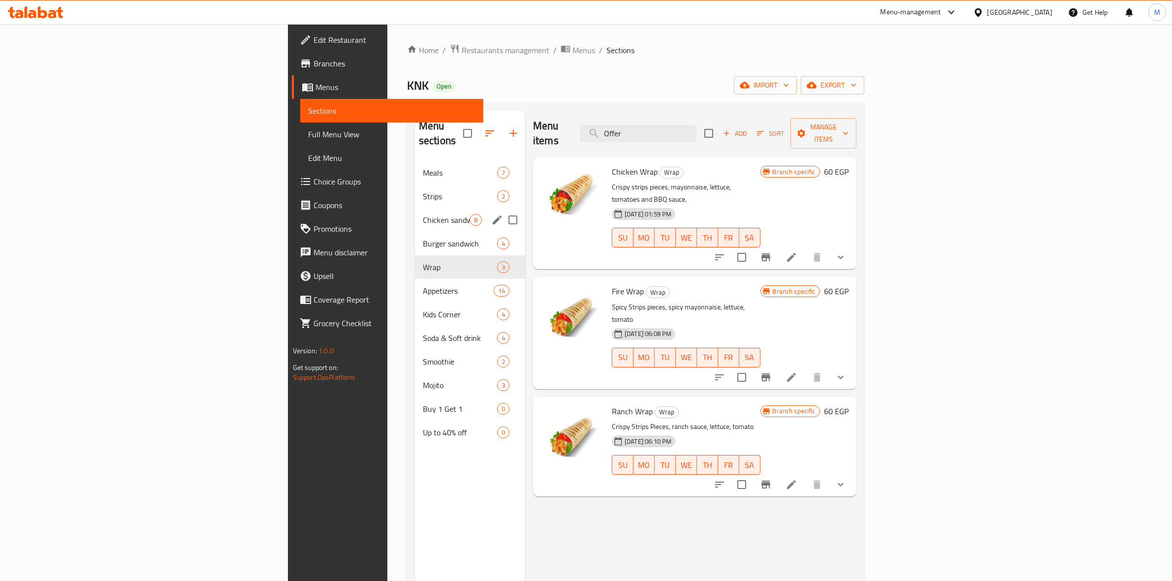
click at [415, 215] on div "Chicken sandwich 8" at bounding box center [470, 220] width 110 height 24
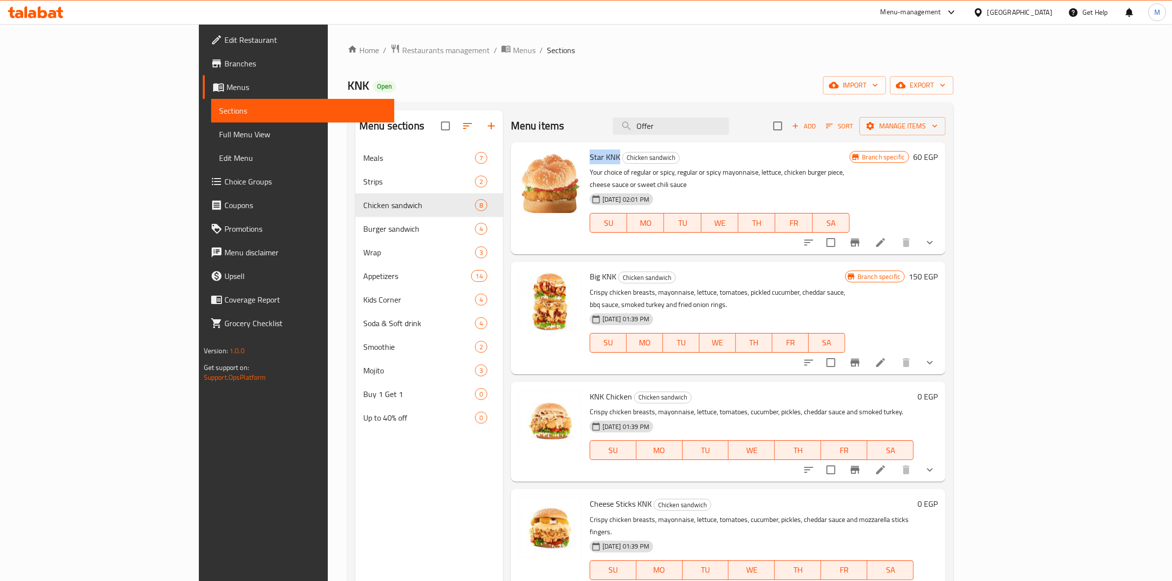
drag, startPoint x: 542, startPoint y: 156, endPoint x: 566, endPoint y: 152, distance: 25.0
click at [590, 152] on h6 "Star KNK Chicken sandwich" at bounding box center [720, 157] width 260 height 14
copy span "Star KNK"
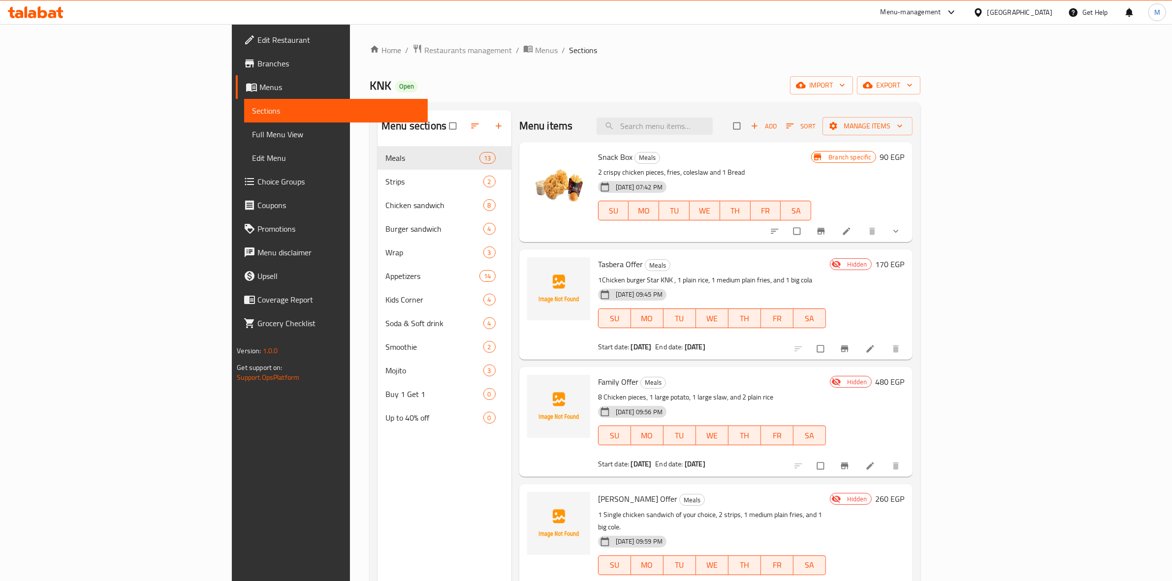
click at [236, 175] on link "Choice Groups" at bounding box center [332, 182] width 192 height 24
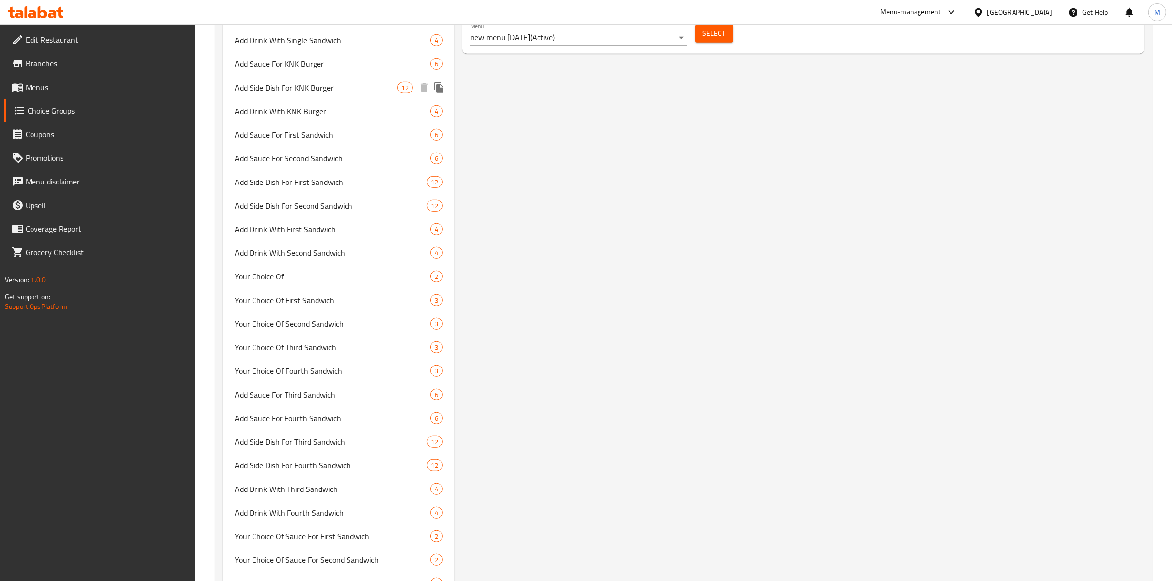
scroll to position [738, 0]
click at [331, 291] on span "Your Choice Of First Sandwich" at bounding box center [318, 297] width 166 height 12
type input "Your Choice Of First Sandwich"
type input "إختيارك من الساندوتش الأول"
type input "1"
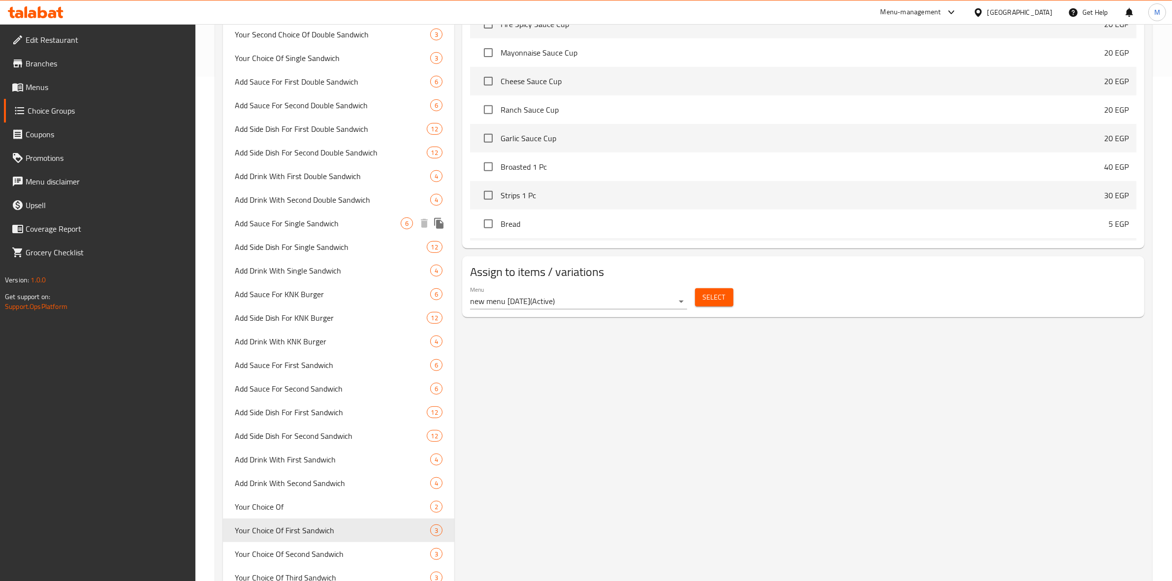
scroll to position [923, 0]
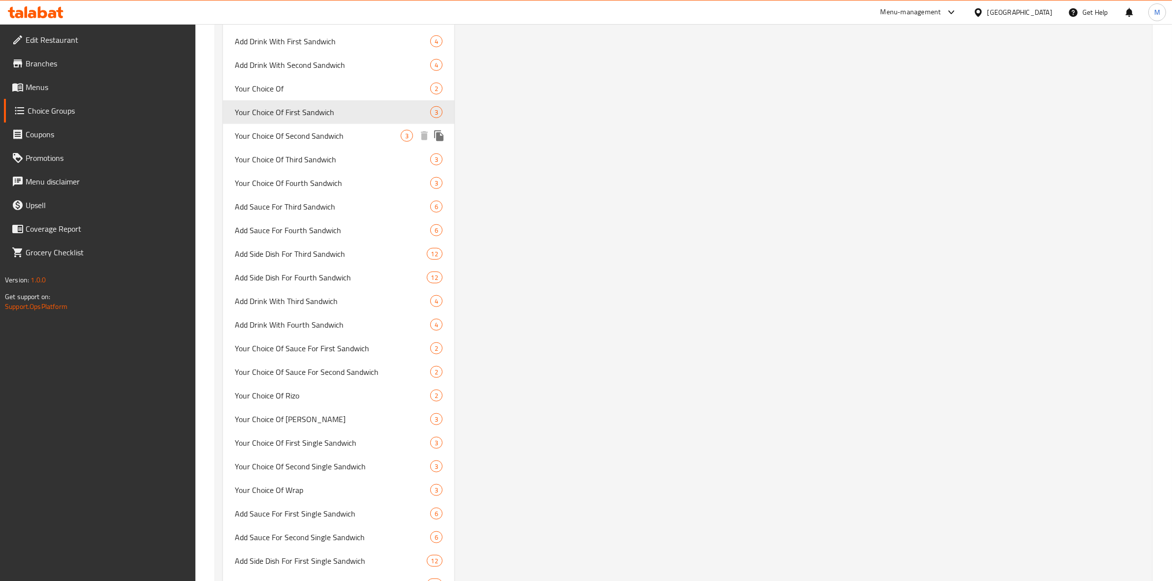
click at [308, 139] on span "Your Choice Of Second Sandwich" at bounding box center [318, 136] width 166 height 12
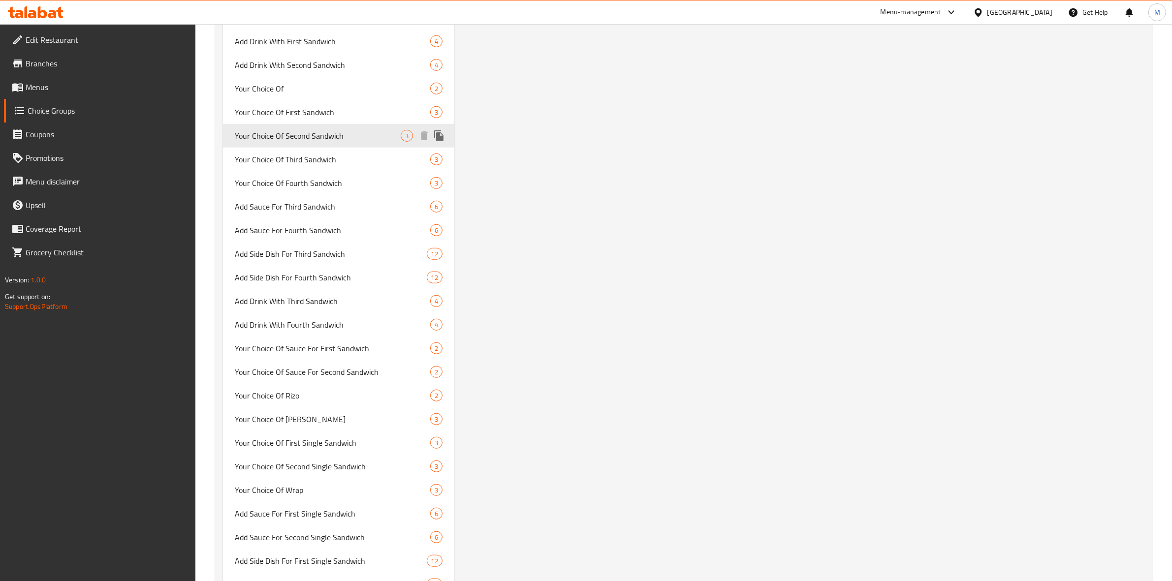
type input "Your Choice Of Second Sandwich"
type input "إختيارك من الساندوتش الثاني"
click at [308, 154] on span "Your Choice Of Third Sandwich" at bounding box center [318, 160] width 166 height 12
type input "Your Choice Of Third Sandwich"
type input "إختيارك من الساندوتش الثالث"
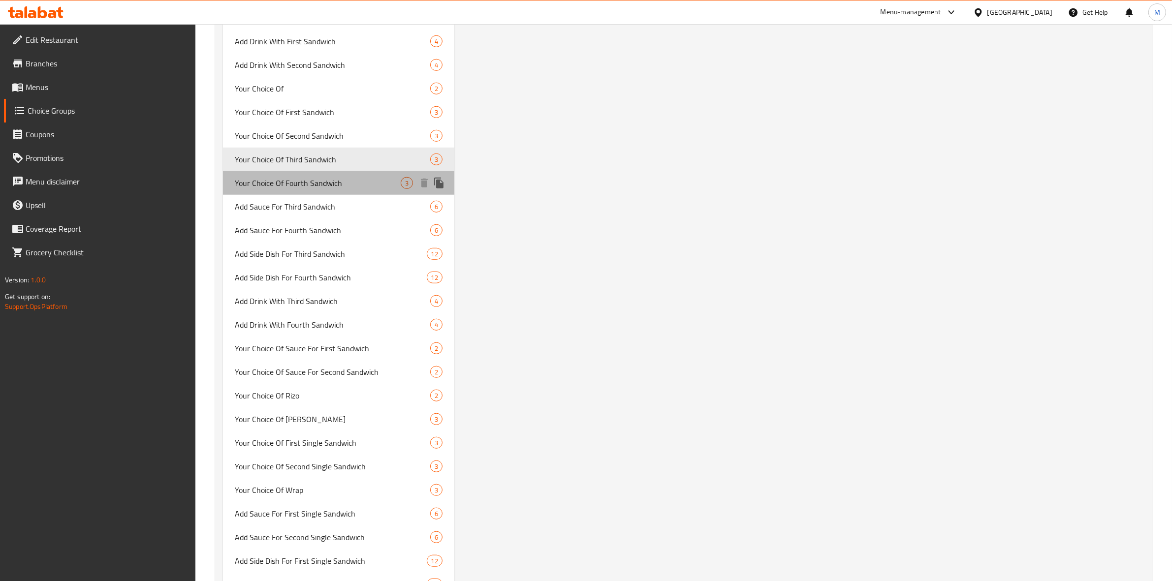
click at [317, 177] on span "Your Choice Of Fourth Sandwich" at bounding box center [318, 183] width 166 height 12
type input "Your Choice Of Fourth Sandwich"
type input "إختيارك من الساندوتش الرابع"
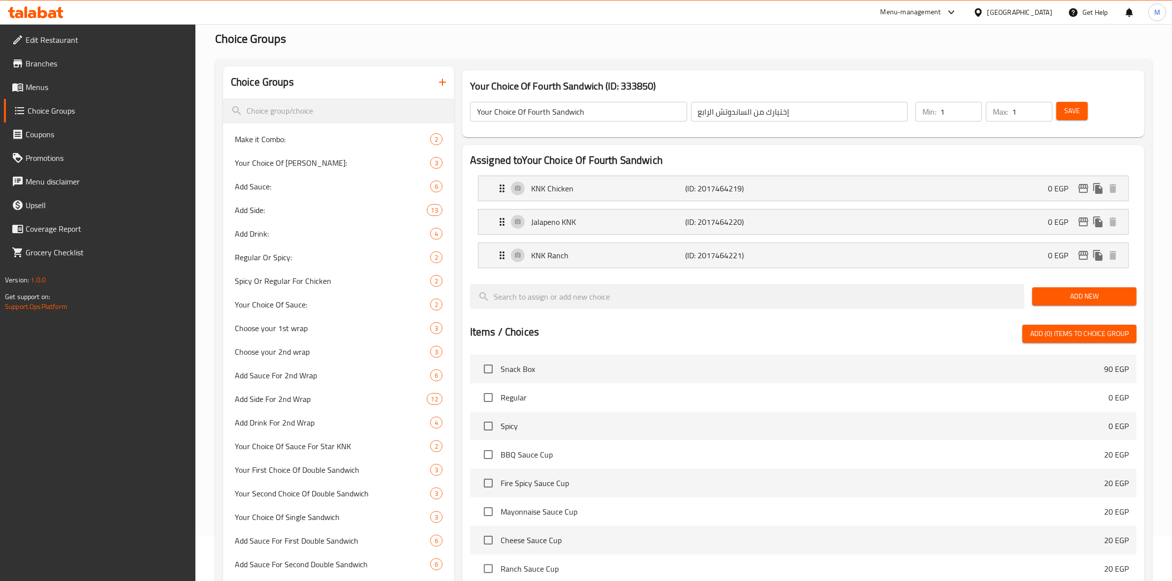
scroll to position [0, 0]
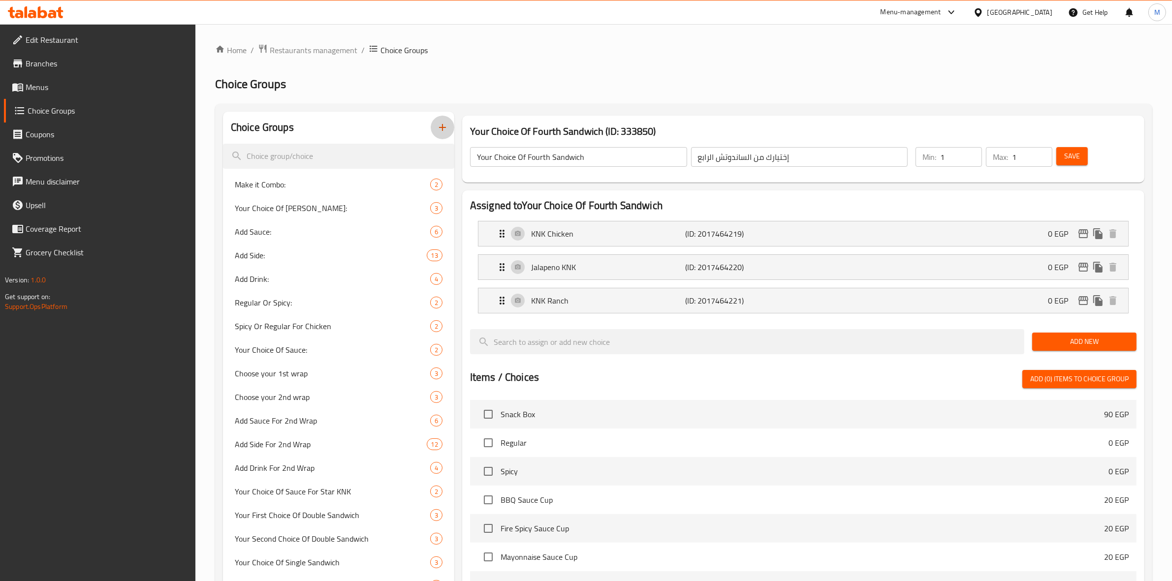
click at [449, 124] on button "button" at bounding box center [443, 128] width 24 height 24
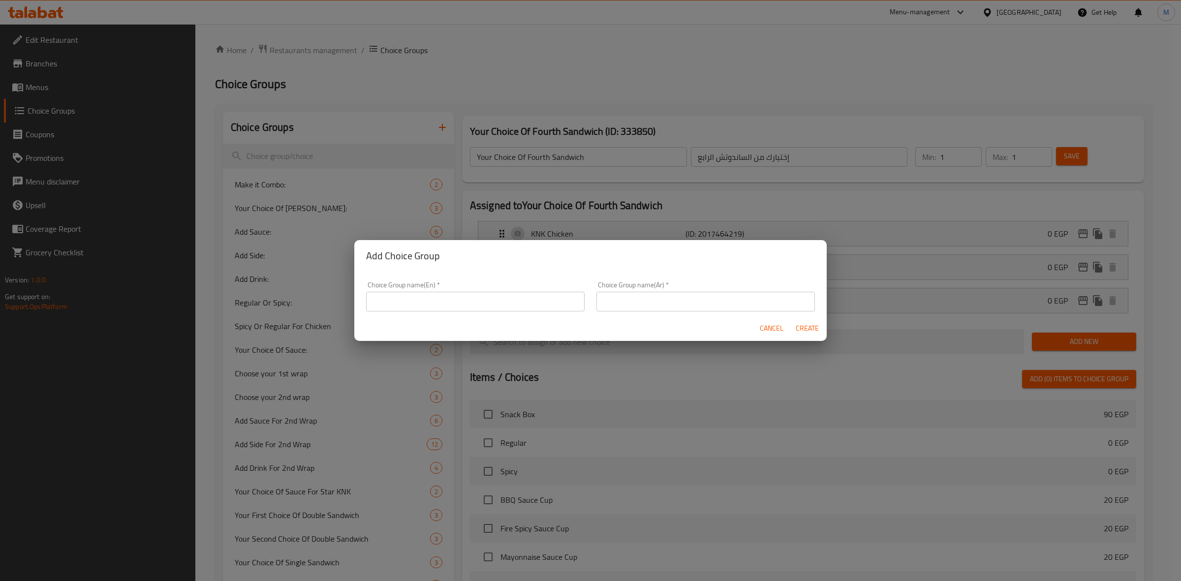
click at [498, 320] on div "Cancel Create" at bounding box center [590, 328] width 472 height 26
click at [498, 313] on div "Choice Group name(En)   * Choice Group name(En) *" at bounding box center [475, 297] width 230 height 42
click at [495, 311] on input "text" at bounding box center [475, 302] width 219 height 20
type input "Your Choice of Single Chicken Sandwich :"
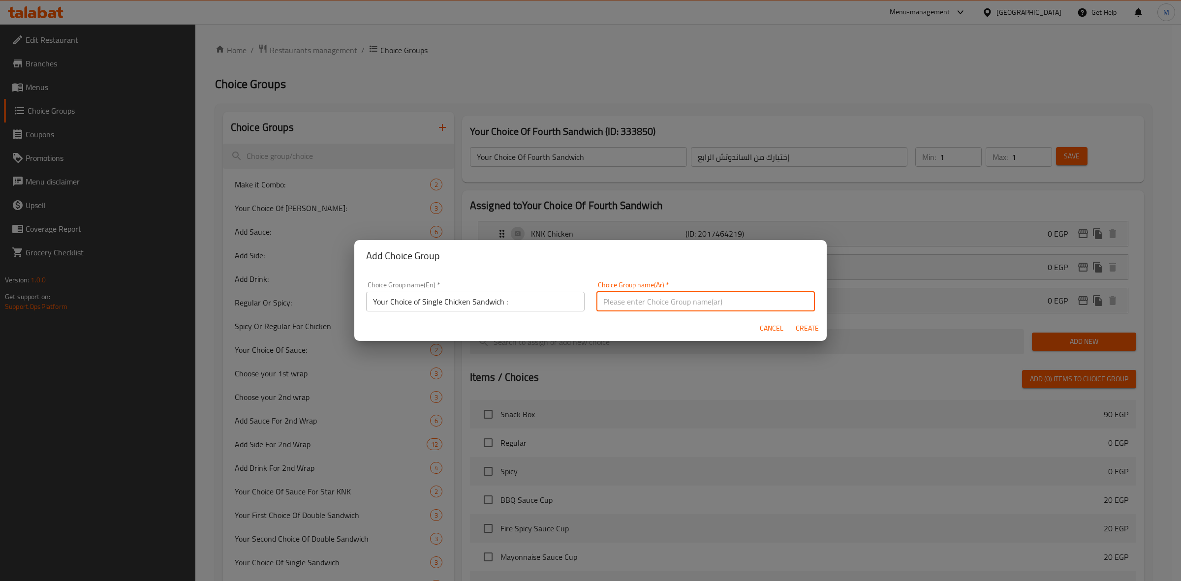
click at [694, 296] on input "text" at bounding box center [706, 302] width 219 height 20
type input "اختيارك من ساندوتيش الدجاج السينجل :"
click at [816, 323] on span "Create" at bounding box center [807, 328] width 24 height 12
type input "Your Choice of Single Chicken Sandwich :"
type input "اختيارك من ساندوتيش الدجاج السينجل :"
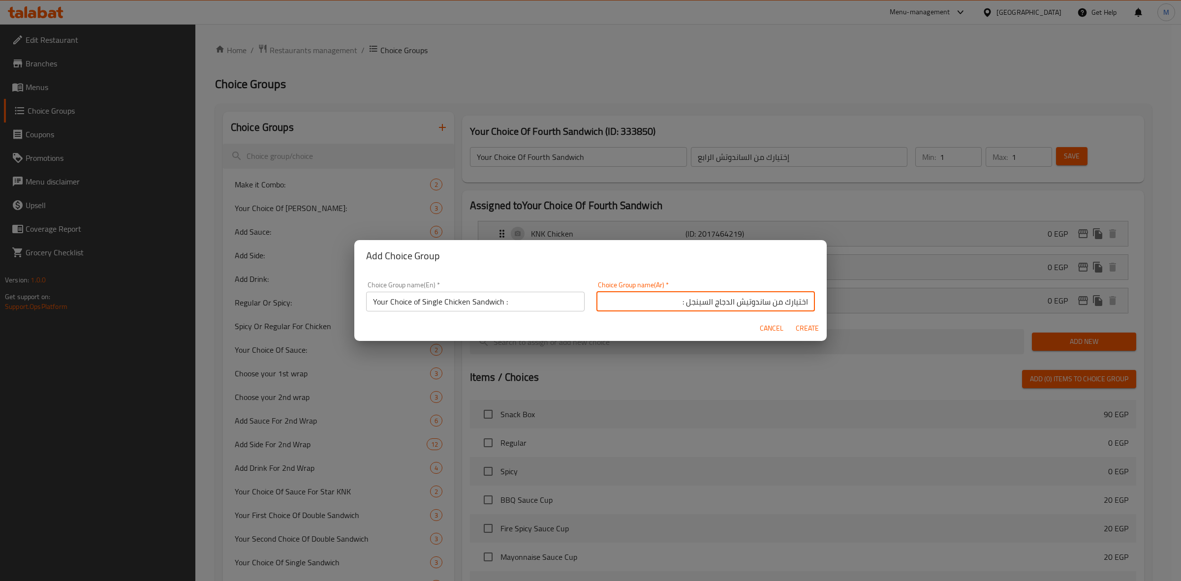
type input "0"
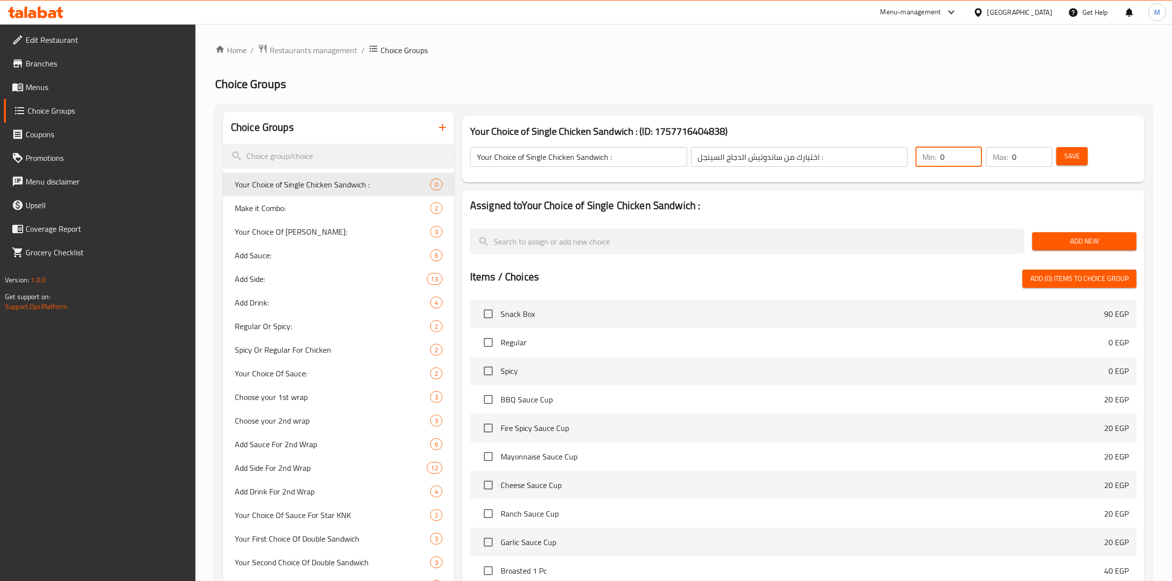
click at [975, 155] on input "0" at bounding box center [961, 157] width 42 height 20
type input "1"
click at [973, 155] on input "1" at bounding box center [961, 157] width 42 height 20
type input "1"
click at [1043, 152] on input "1" at bounding box center [1032, 157] width 40 height 20
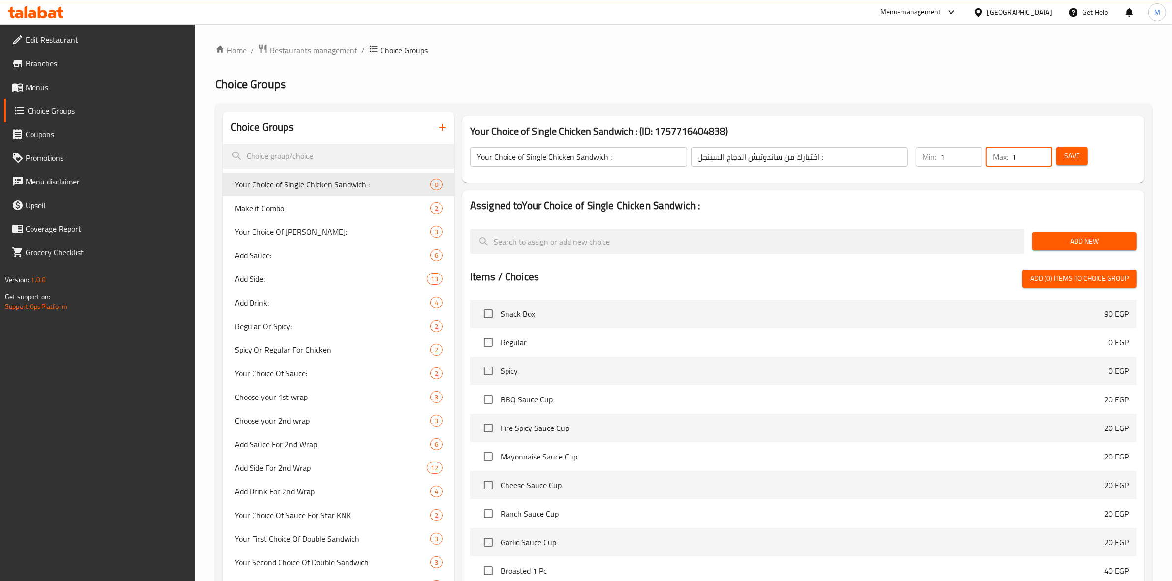
click at [1083, 233] on button "Add New" at bounding box center [1084, 241] width 104 height 18
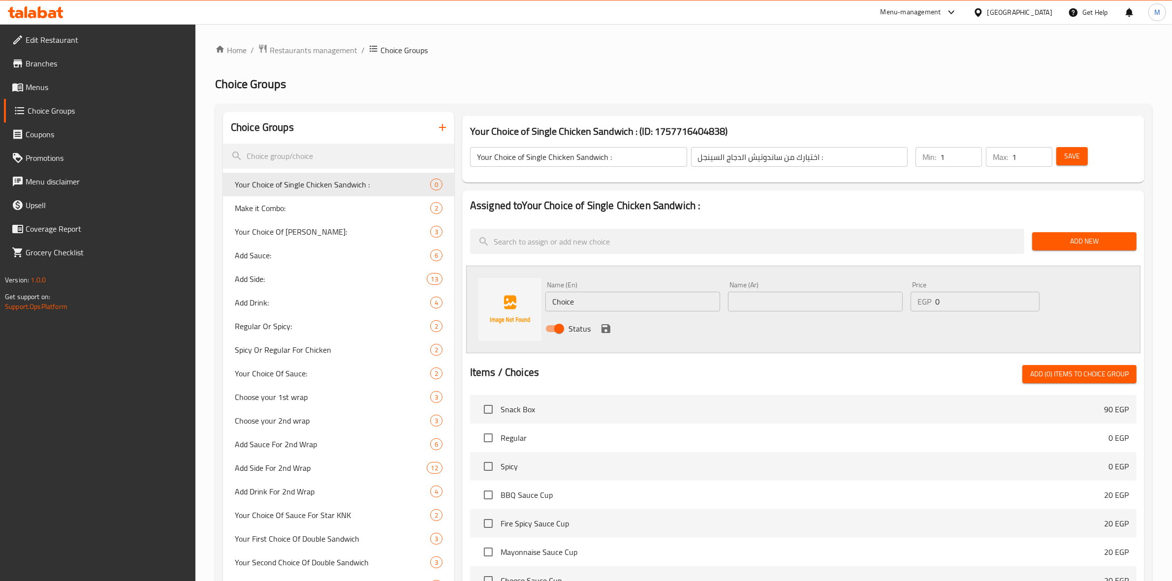
drag, startPoint x: 1088, startPoint y: 240, endPoint x: 1008, endPoint y: 250, distance: 80.8
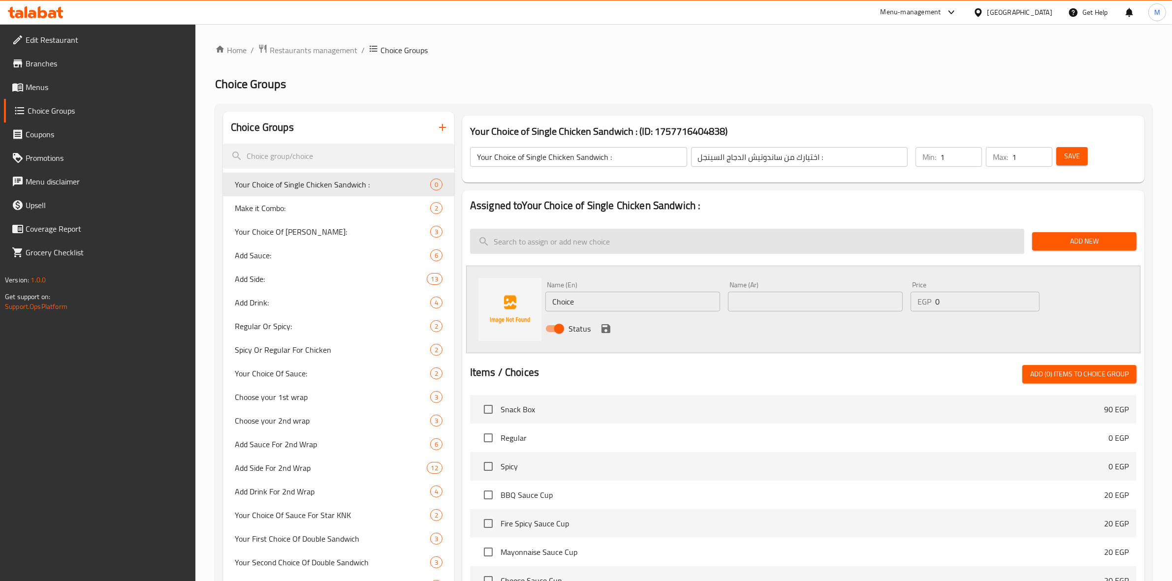
click at [1088, 240] on span "Add New" at bounding box center [1084, 241] width 89 height 12
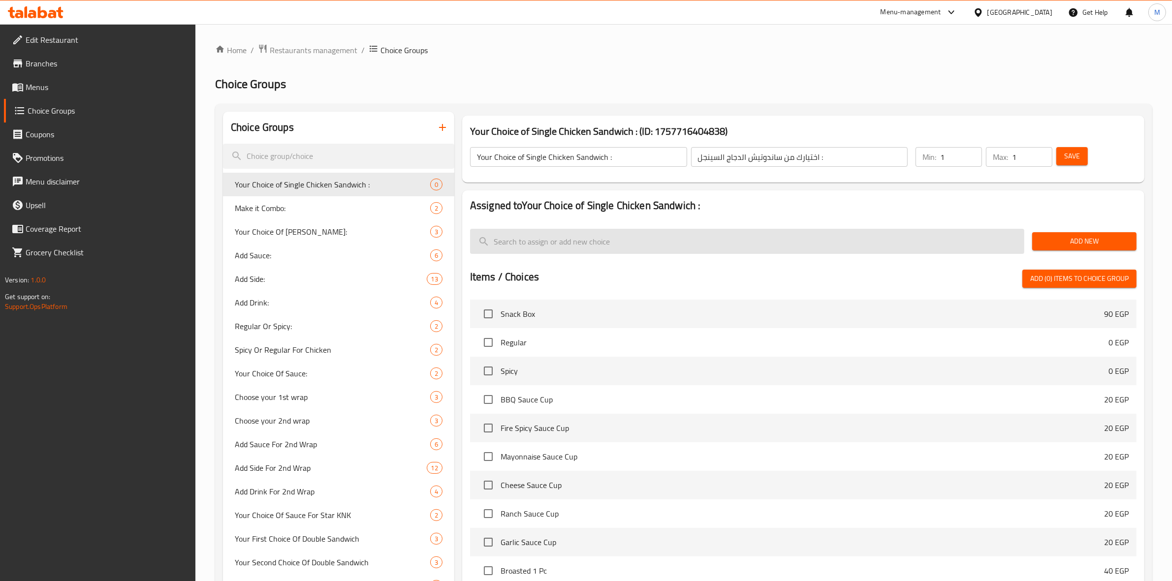
click at [788, 244] on input "search" at bounding box center [747, 241] width 554 height 25
paste input "Big KNK"
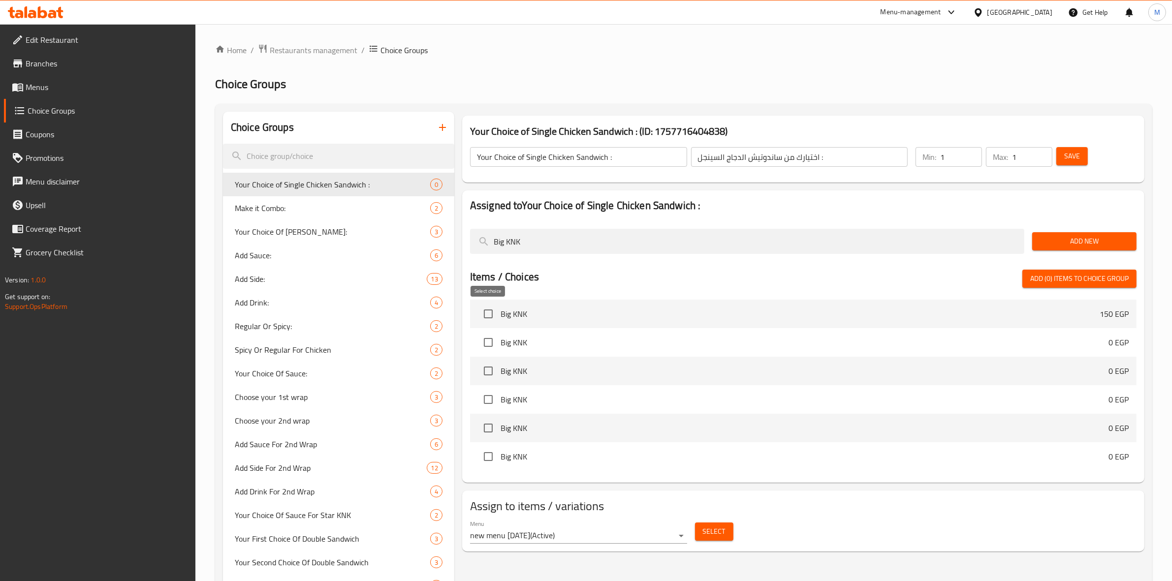
type input "Big KNK"
click at [479, 313] on input "checkbox" at bounding box center [488, 314] width 21 height 21
click at [492, 314] on input "checkbox" at bounding box center [488, 314] width 21 height 21
checkbox input "false"
click at [485, 345] on input "checkbox" at bounding box center [488, 342] width 21 height 21
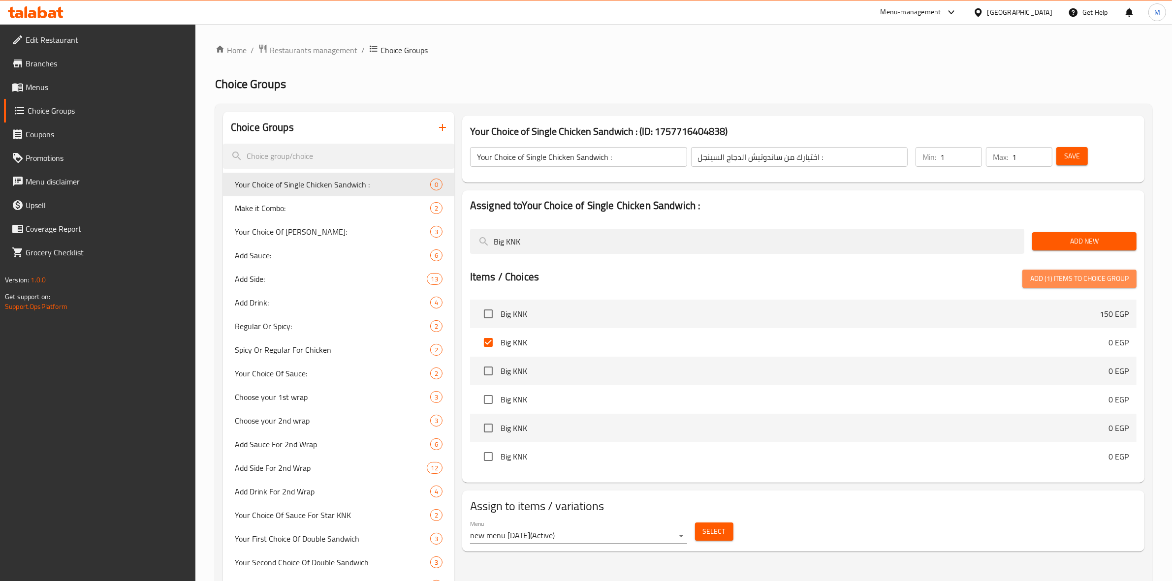
click at [1064, 280] on span "Add (1) items to choice group" at bounding box center [1079, 279] width 98 height 12
checkbox input "false"
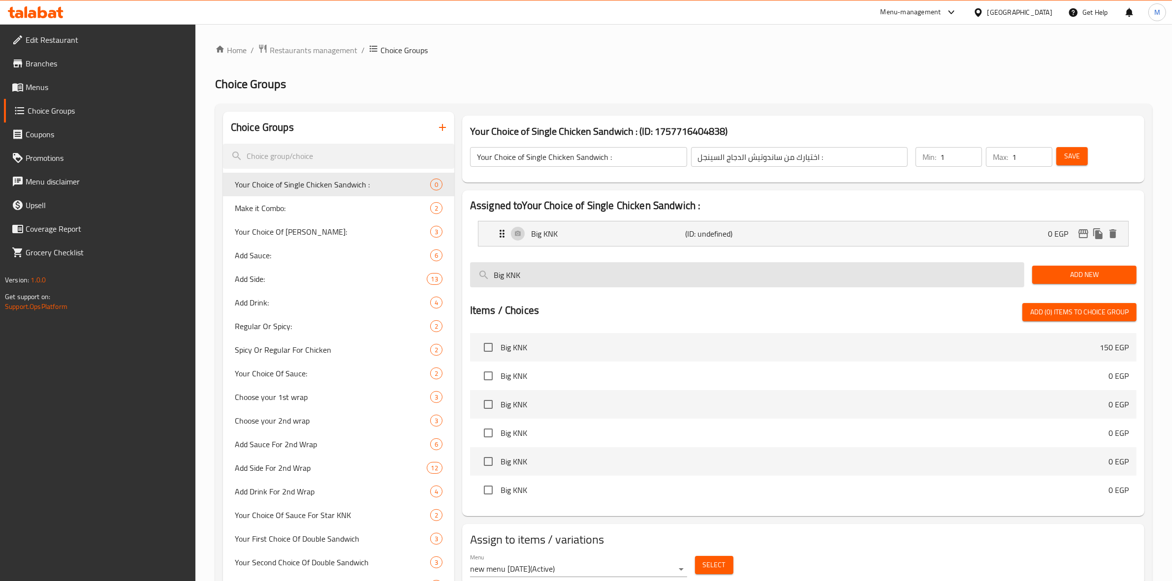
click at [934, 272] on input "Big KNK" at bounding box center [747, 274] width 554 height 25
paste input "KNK Chicken"
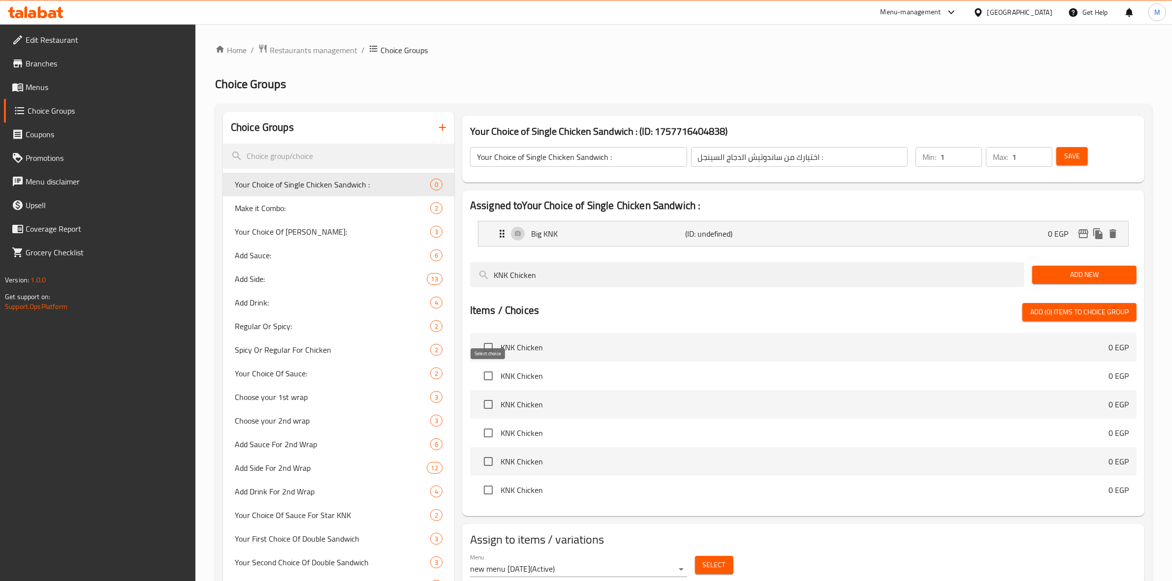
type input "KNK Chicken"
click at [490, 373] on input "checkbox" at bounding box center [488, 376] width 21 height 21
click at [1051, 278] on span "Add New" at bounding box center [1084, 275] width 89 height 12
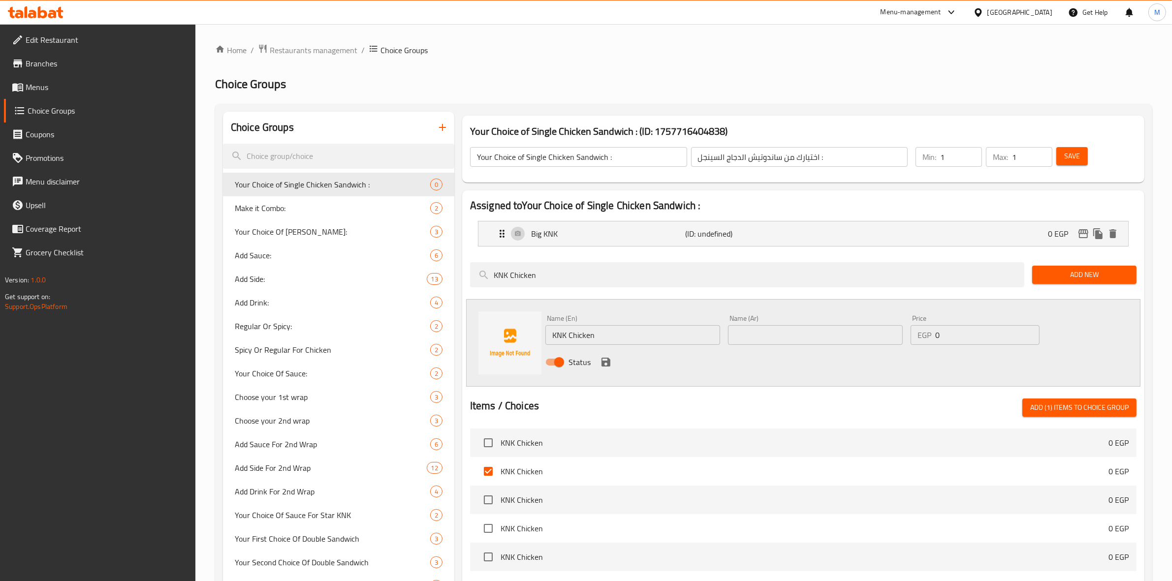
click at [1093, 285] on div "Add New" at bounding box center [1084, 274] width 112 height 33
click at [1059, 272] on span "Add New" at bounding box center [1084, 275] width 89 height 12
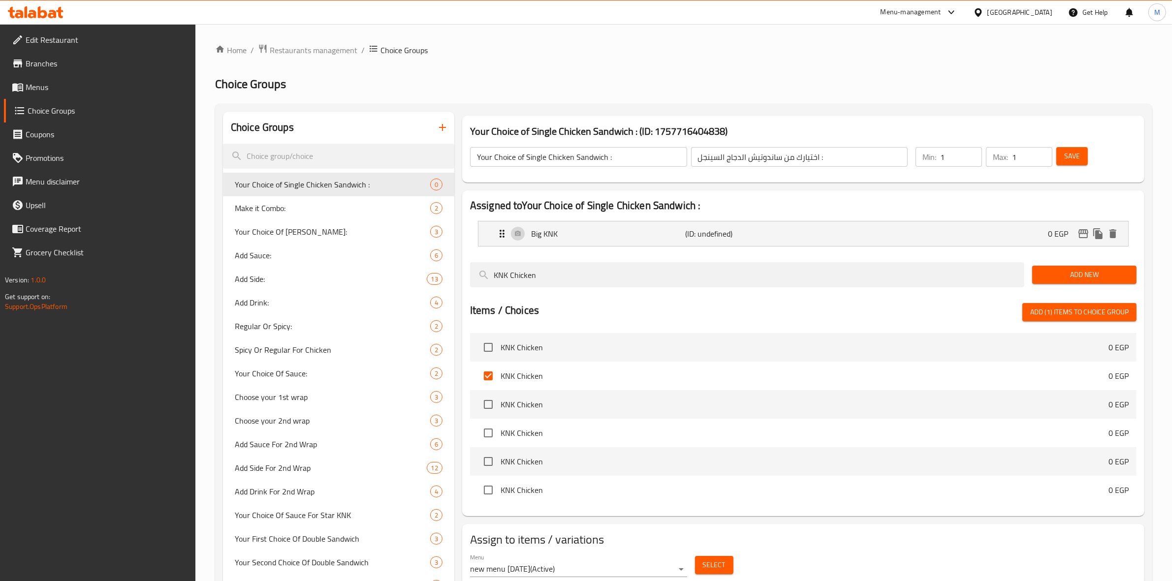
click at [1064, 313] on span "Add (1) items to choice group" at bounding box center [1079, 312] width 98 height 12
checkbox input "false"
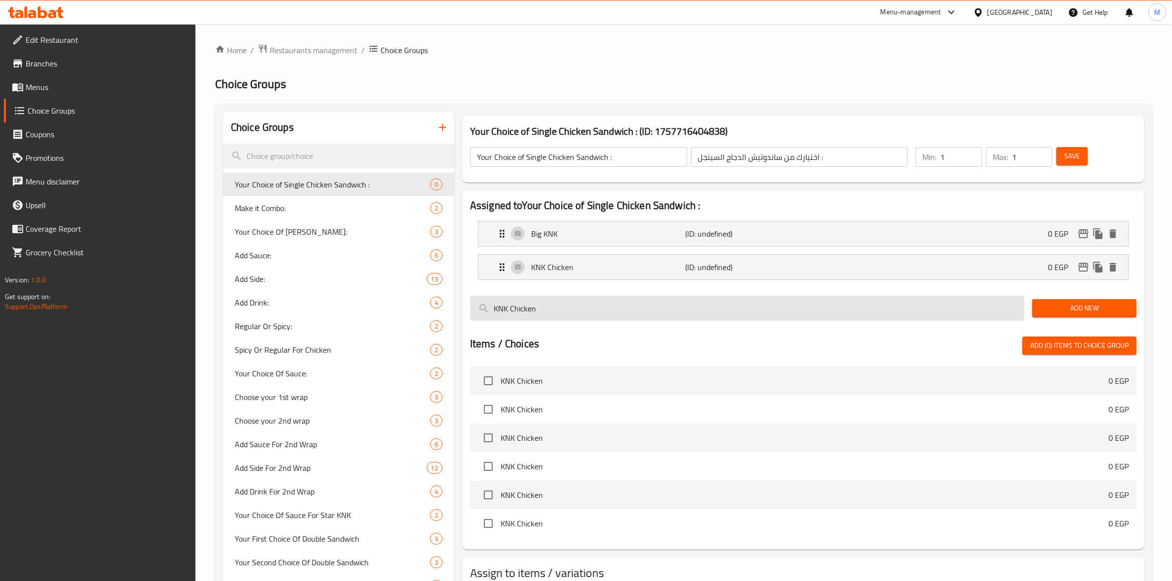
click at [613, 313] on input "KNK Chicken" at bounding box center [747, 308] width 554 height 25
paste input "Jalapeno KNK"
type input "Jalapeno KNK"
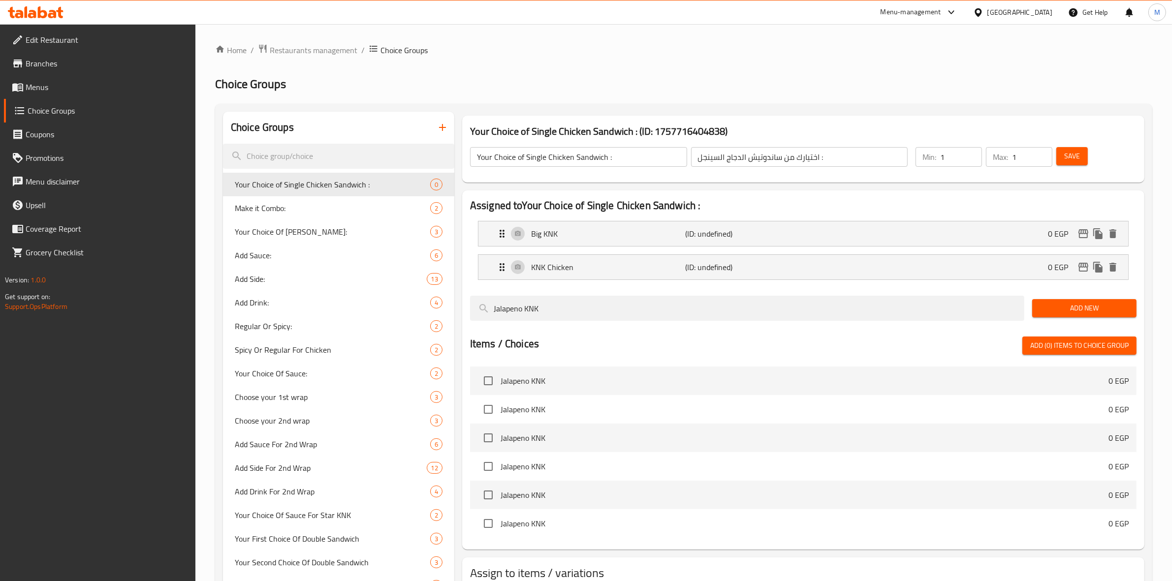
click at [494, 397] on li "Jalapeno KNK 0 EGP" at bounding box center [803, 409] width 666 height 29
click at [486, 412] on input "checkbox" at bounding box center [488, 409] width 21 height 21
click at [1103, 340] on span "Add (1) items to choice group" at bounding box center [1079, 346] width 98 height 12
checkbox input "false"
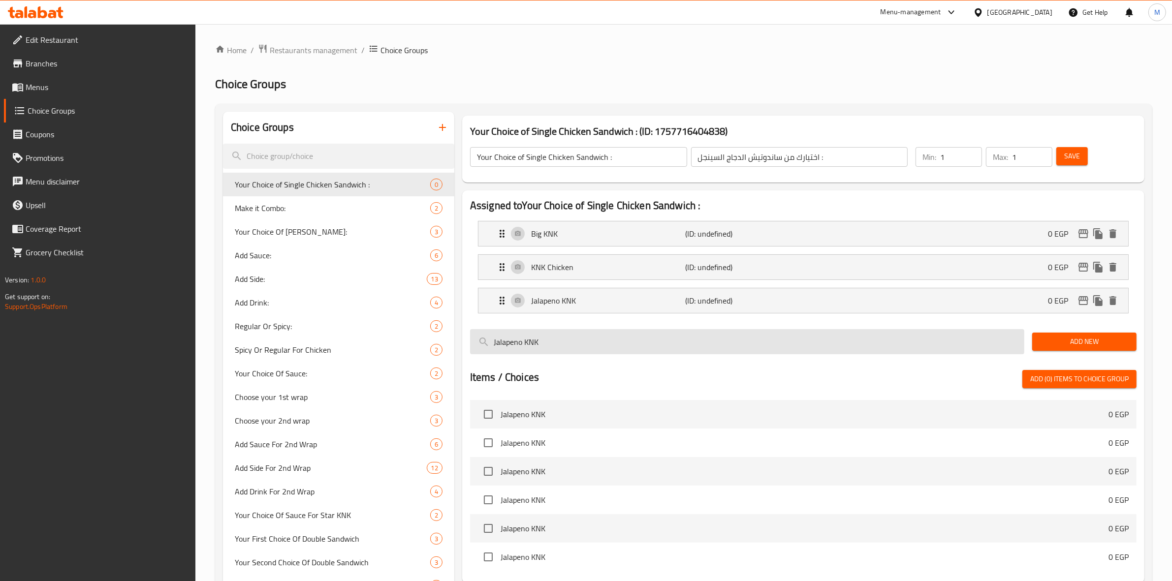
click at [574, 332] on input "Jalapeno KNK" at bounding box center [747, 341] width 554 height 25
paste input "KNK Ranch"
click at [577, 335] on input "Jalapeno KNKKNK Ranch" at bounding box center [747, 341] width 554 height 25
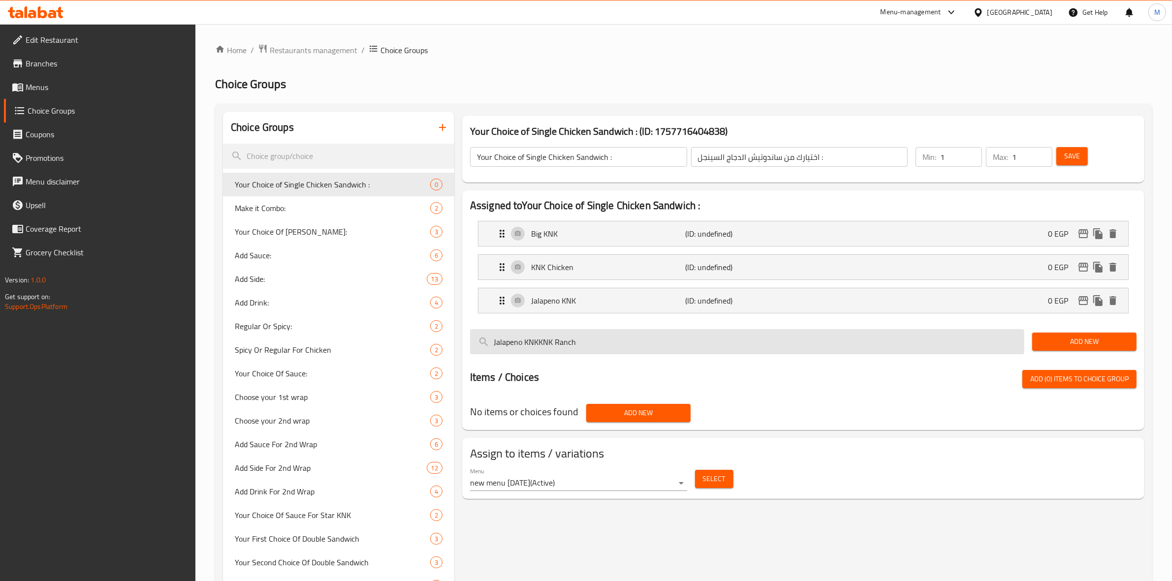
click at [577, 335] on input "Jalapeno KNKKNK Ranch" at bounding box center [747, 341] width 554 height 25
paste input "search"
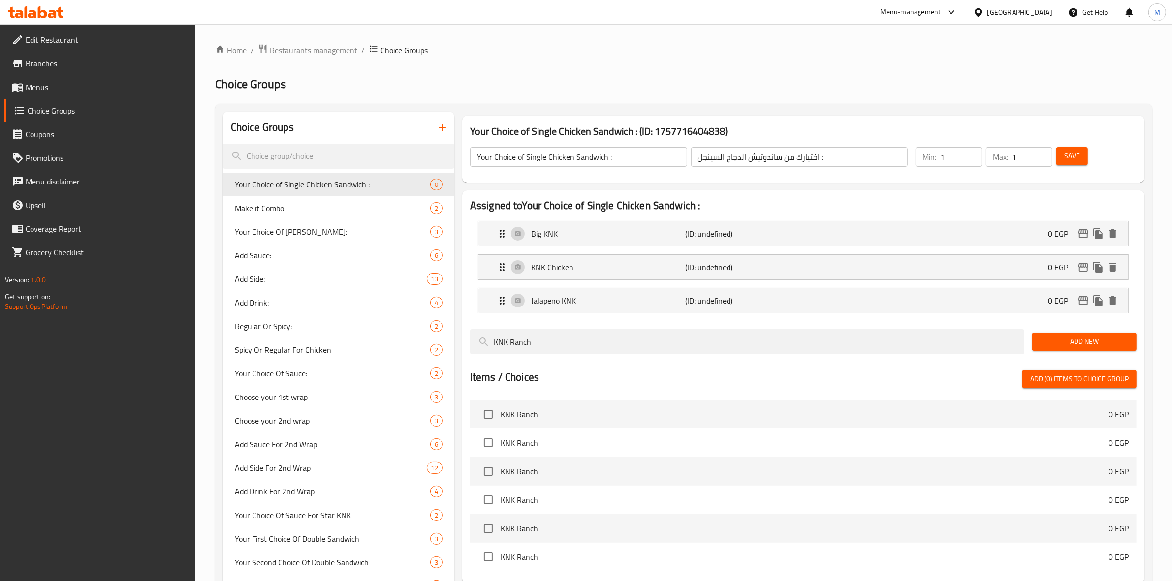
type input "KNK Ranch"
click at [481, 441] on input "checkbox" at bounding box center [488, 443] width 21 height 21
click at [1052, 379] on span "Add (1) items to choice group" at bounding box center [1079, 379] width 98 height 12
checkbox input "false"
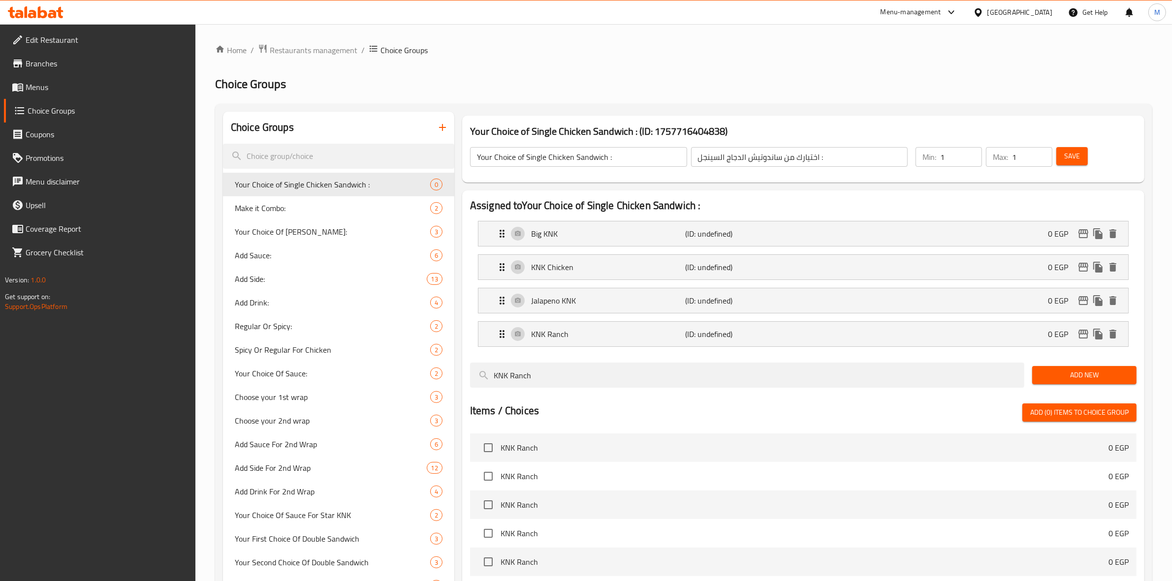
click at [1072, 158] on span "Save" at bounding box center [1072, 156] width 16 height 12
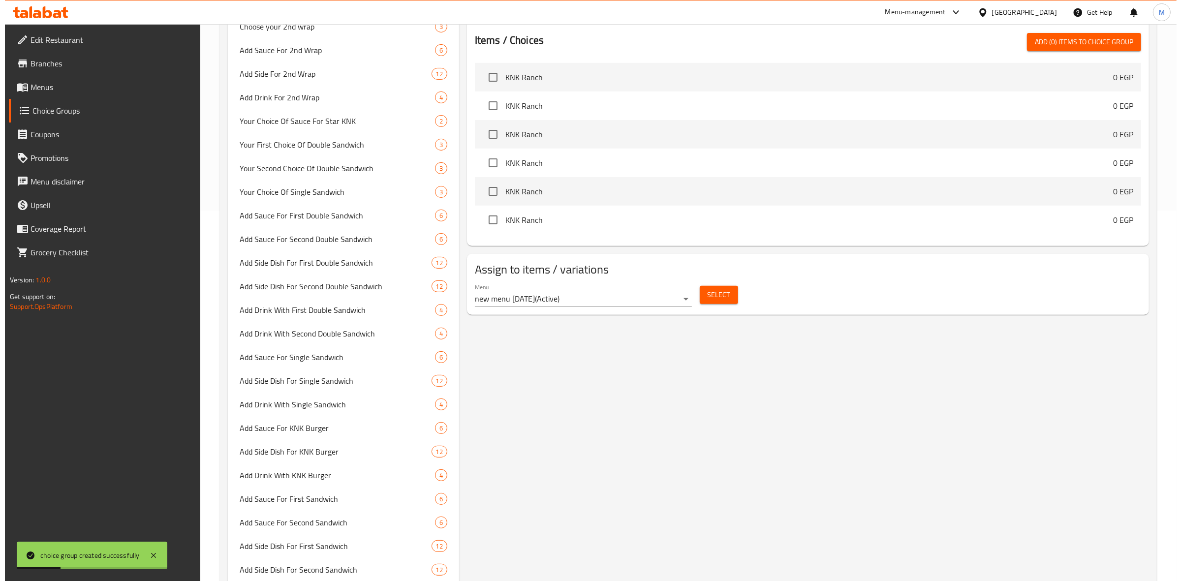
scroll to position [369, 0]
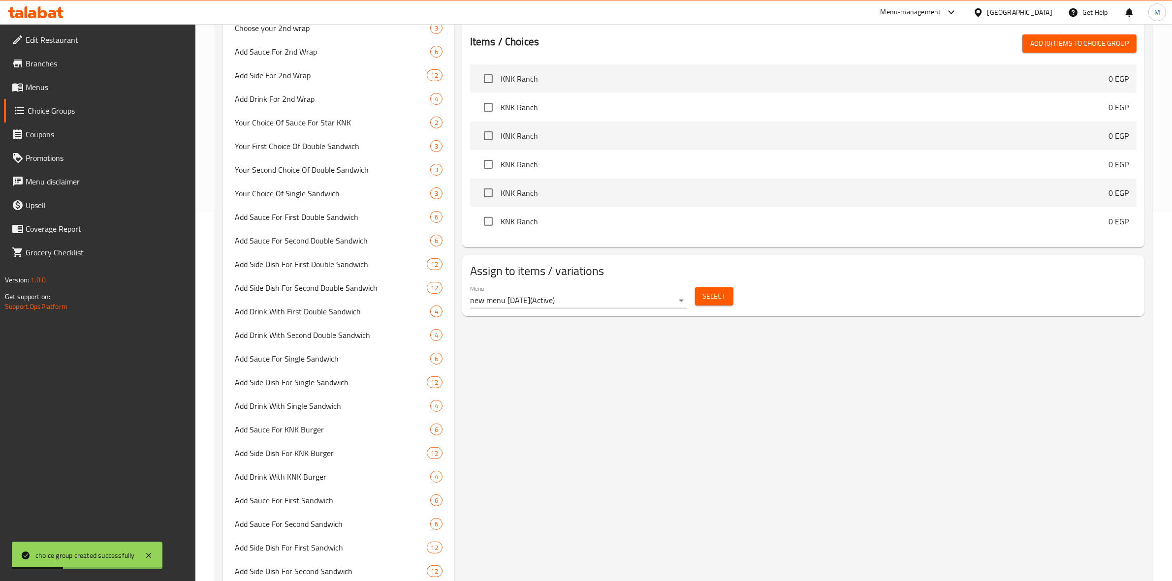
click at [708, 304] on button "Select" at bounding box center [714, 296] width 38 height 18
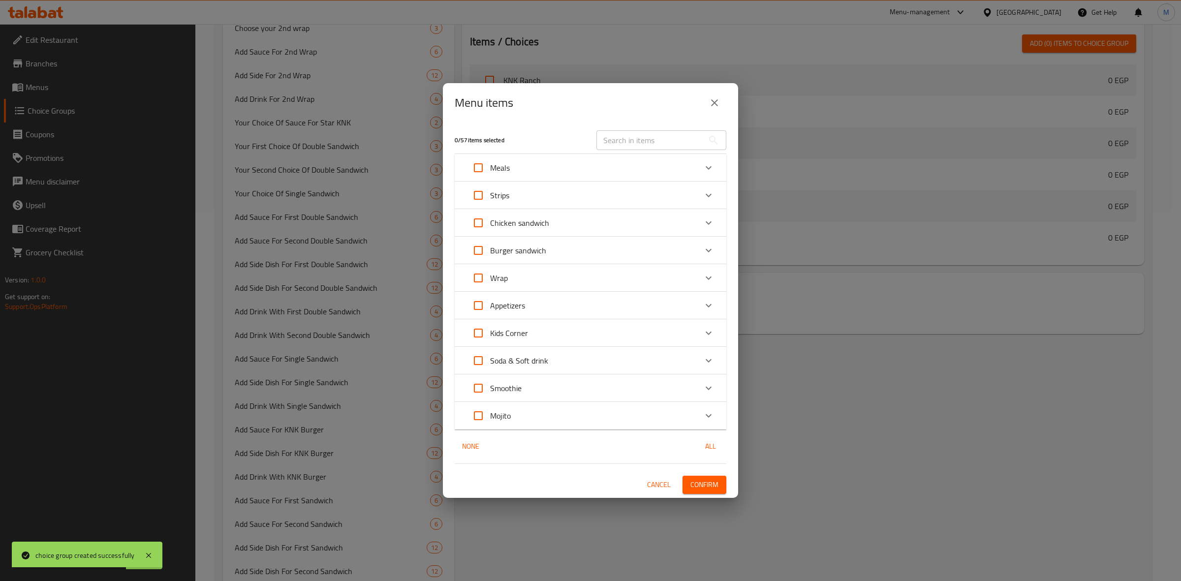
click at [592, 174] on div "Meals" at bounding box center [582, 168] width 230 height 24
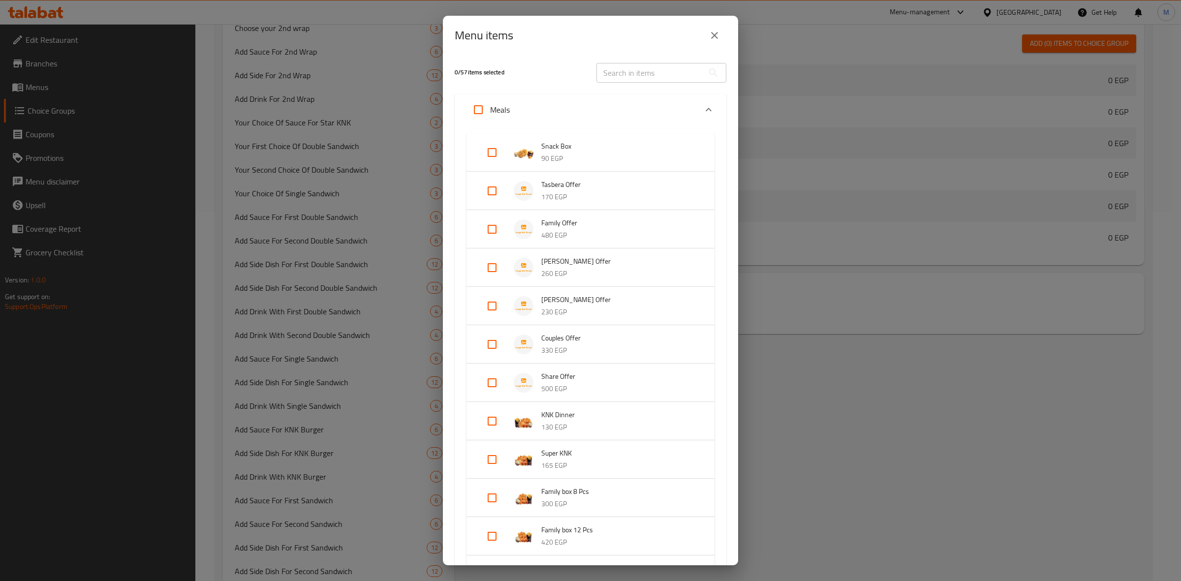
click at [490, 269] on input "Expand" at bounding box center [492, 268] width 24 height 24
checkbox input "true"
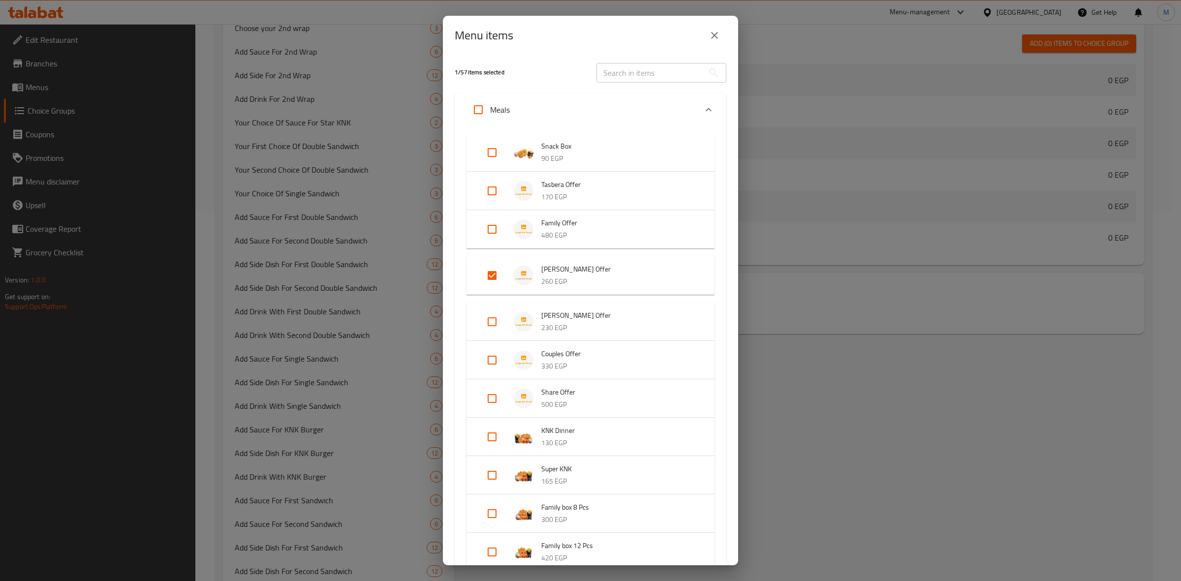
click at [495, 359] on input "Expand" at bounding box center [492, 360] width 24 height 24
checkbox input "true"
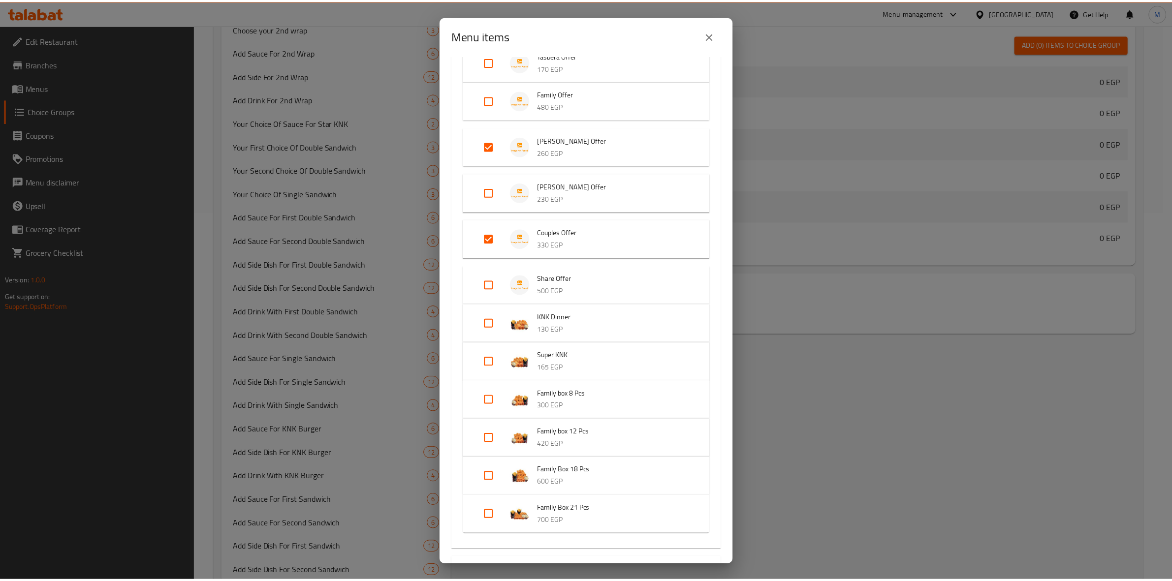
scroll to position [437, 0]
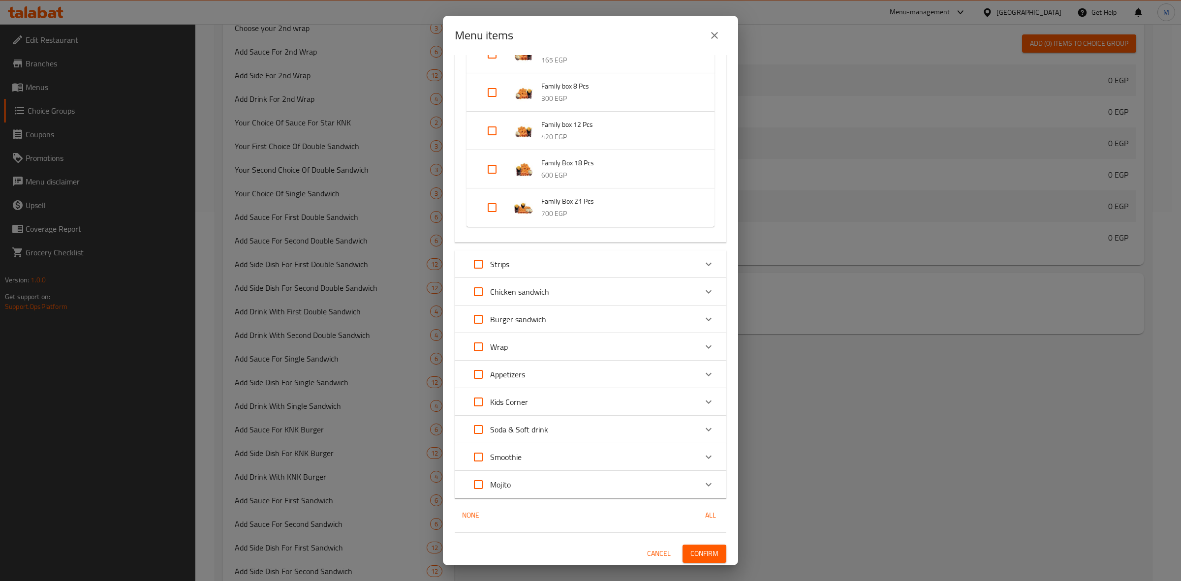
click at [708, 550] on span "Confirm" at bounding box center [705, 554] width 28 height 12
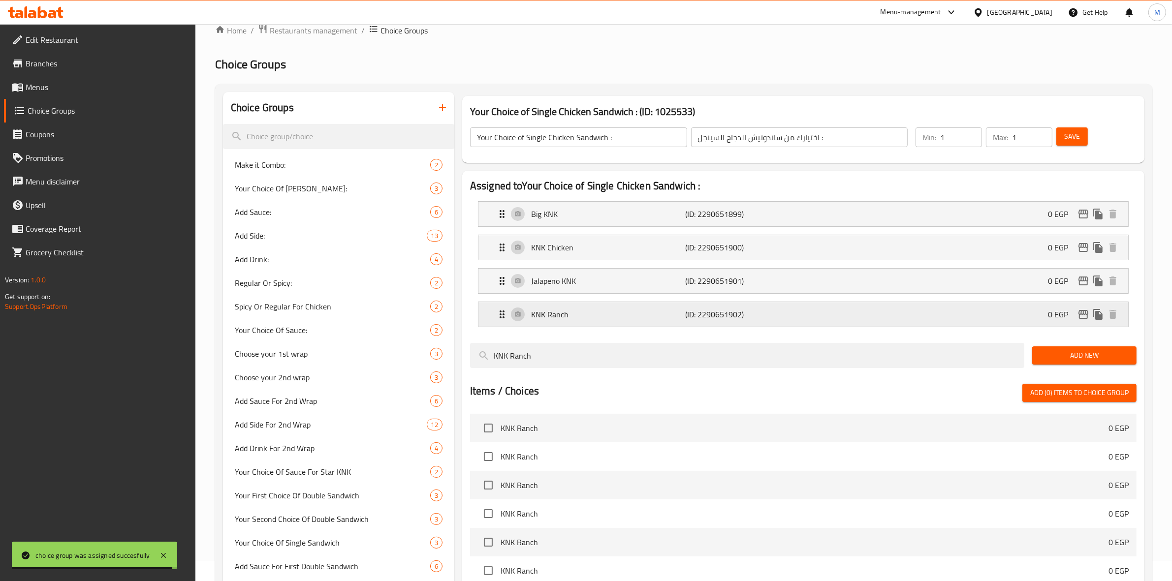
scroll to position [0, 0]
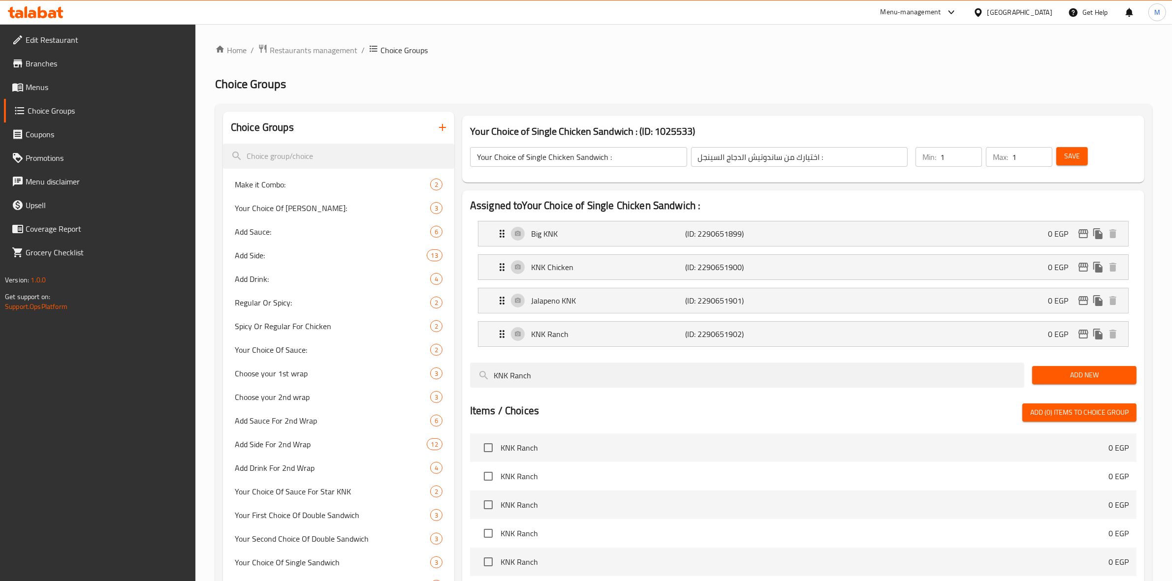
click at [572, 159] on input "Your Choice of Single Chicken Sandwich :" at bounding box center [578, 157] width 217 height 20
click at [560, 155] on input "Your Choice of Single Chicken Sandwich :" at bounding box center [578, 157] width 217 height 20
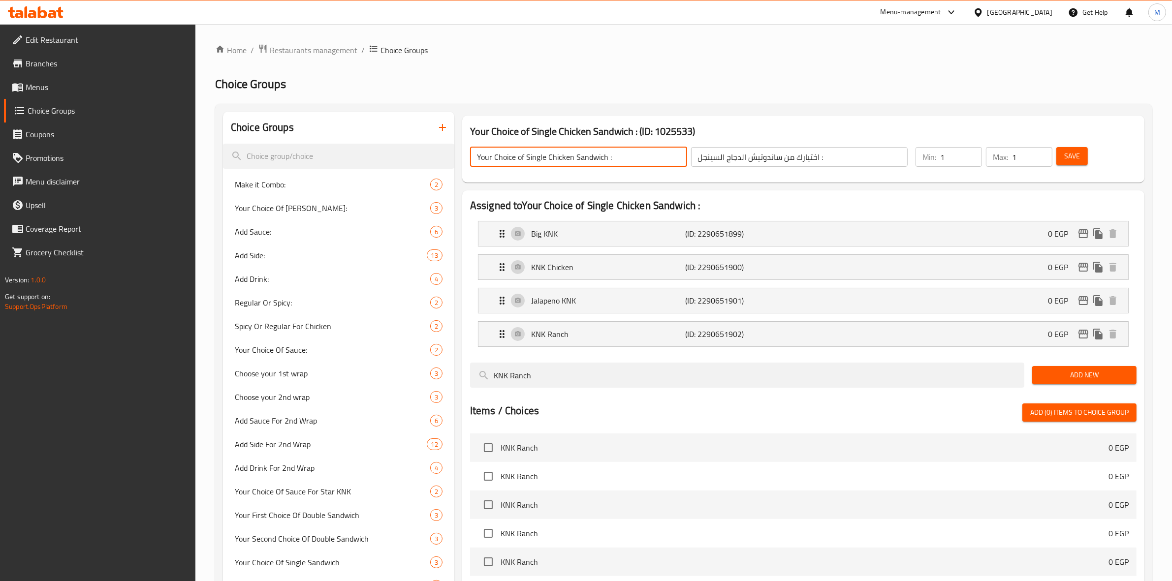
click at [560, 155] on input "Your Choice of Single Chicken Sandwich :" at bounding box center [578, 157] width 217 height 20
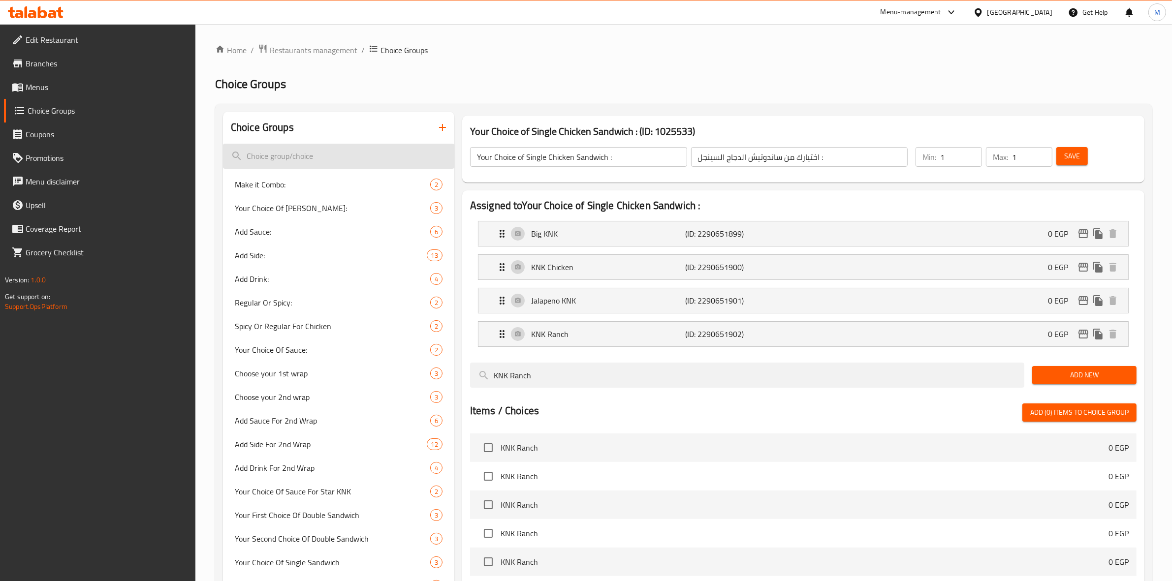
click at [309, 155] on input "search" at bounding box center [338, 156] width 231 height 25
paste input "Your Choice of Single Chicken Sandwich :"
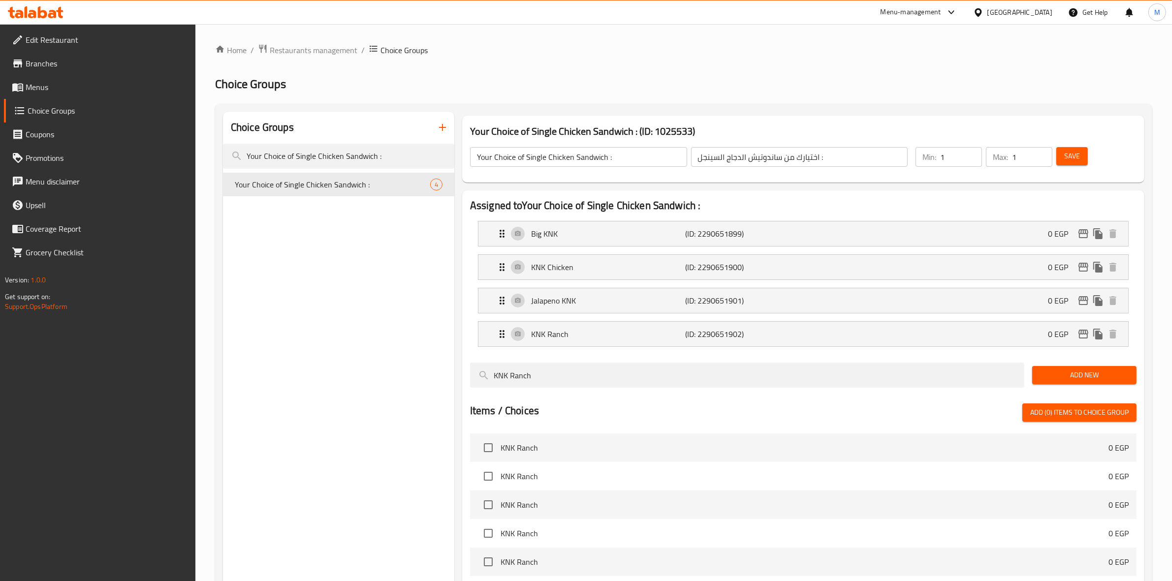
type input "Your Choice of Single Chicken Sandwich :"
click at [562, 150] on input "Your Choice of Single Chicken Sandwich :" at bounding box center [578, 157] width 217 height 20
drag, startPoint x: 816, startPoint y: 170, endPoint x: 814, endPoint y: 153, distance: 17.3
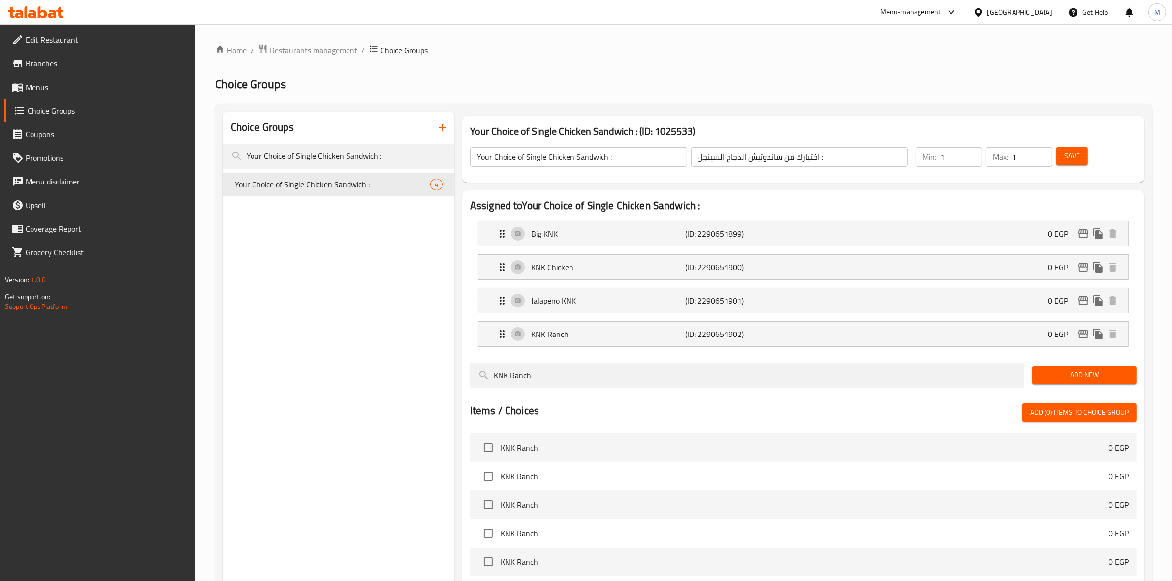
click at [816, 170] on div "Your Choice of Single Chicken Sandwich : ​ اختيارك من ساندوتيش الدجاج السينجل :…" at bounding box center [688, 156] width 449 height 31
click at [813, 152] on input "اختيارك من ساندوتيش الدجاج السينجل :" at bounding box center [799, 157] width 217 height 20
click at [948, 316] on li "Jalapeno KNK (ID: 2290651901) 0 EGP Name (En) Jalapeno KNK Name (En) Name (Ar) …" at bounding box center [803, 300] width 666 height 33
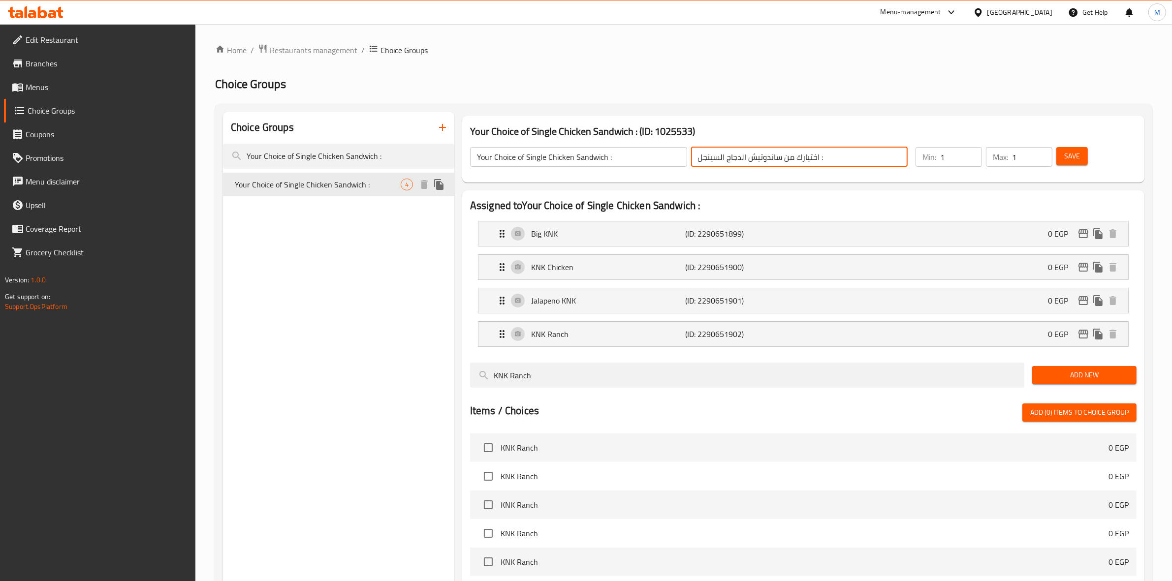
click at [438, 185] on icon "duplicate" at bounding box center [438, 184] width 9 height 11
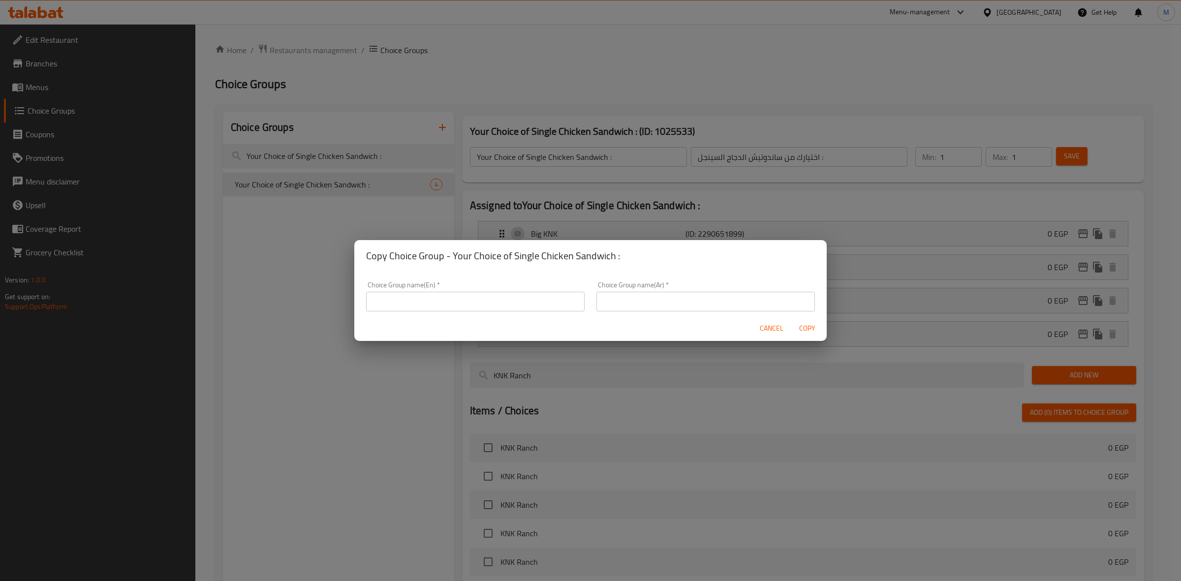
click at [461, 300] on input "text" at bounding box center [475, 302] width 219 height 20
click at [770, 333] on span "Cancel" at bounding box center [772, 328] width 24 height 12
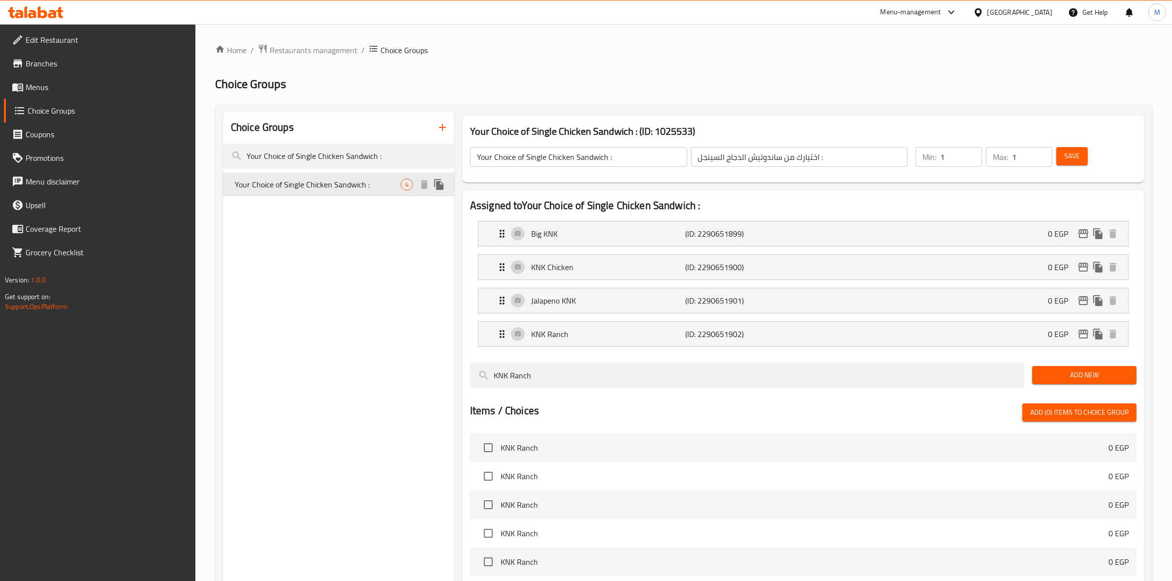
click at [440, 187] on icon "duplicate" at bounding box center [438, 184] width 9 height 11
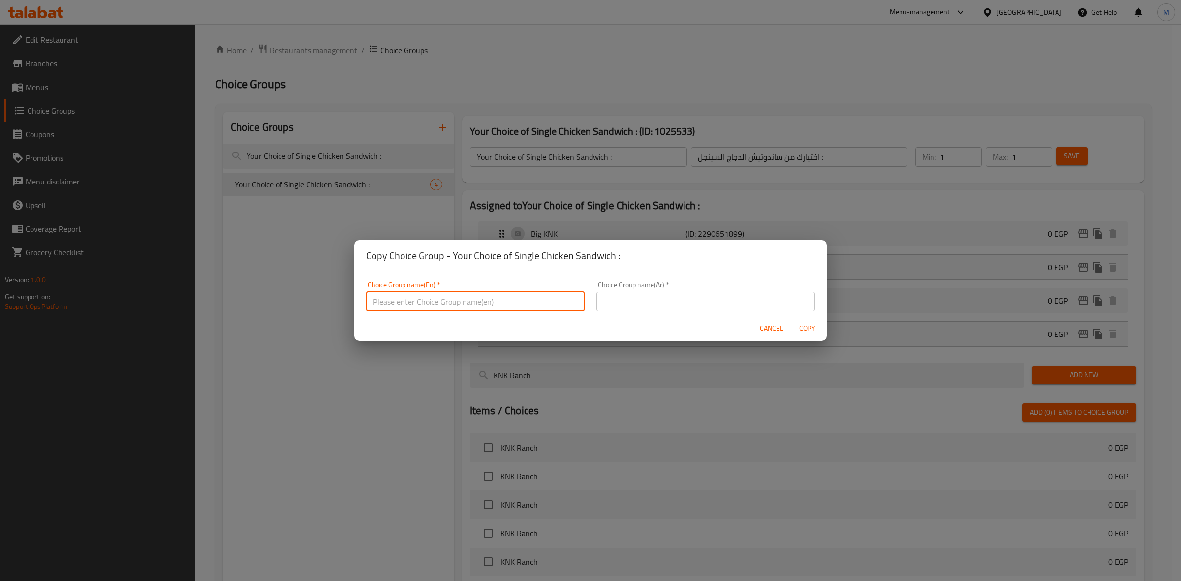
click at [473, 298] on input "text" at bounding box center [475, 302] width 219 height 20
click at [438, 311] on input "text" at bounding box center [475, 302] width 219 height 20
paste input "Your Choice of Single Chicken Sandwich :"
click at [424, 299] on input "Your Choice of Single Chicken Sandwich :" at bounding box center [475, 302] width 219 height 20
click at [424, 300] on input "Your Choice of Single Chicken Sandwich :" at bounding box center [475, 302] width 219 height 20
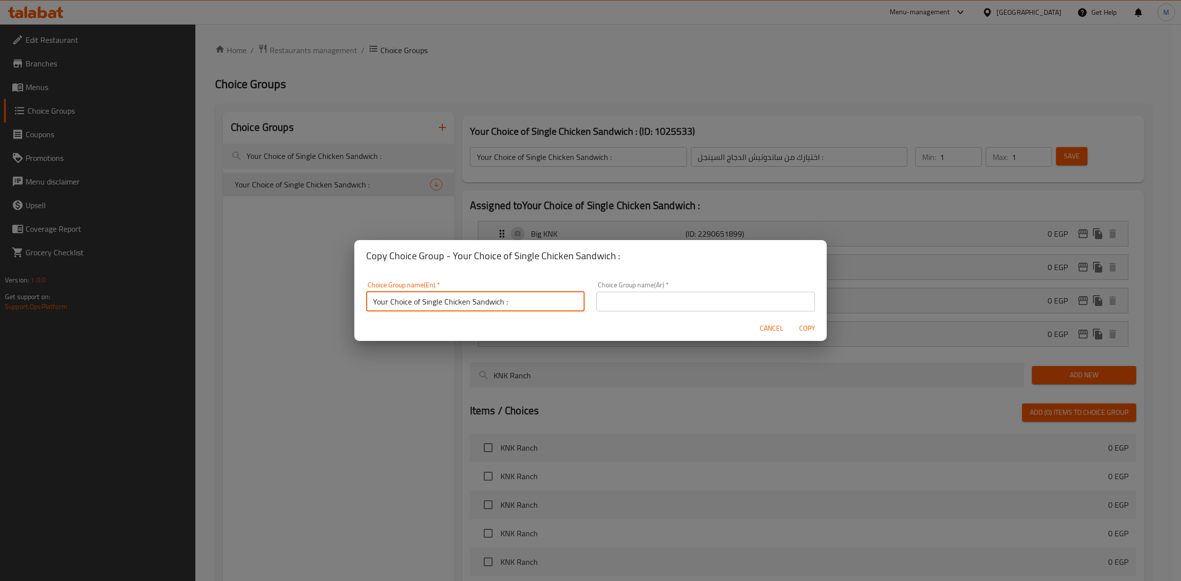
click at [419, 302] on input "Your Choice of Single Chicken Sandwich :" at bounding box center [475, 302] width 219 height 20
click at [440, 302] on input "Your Choice of Single Chicken Sandwich :" at bounding box center [475, 302] width 219 height 20
click at [419, 303] on input "Your Choice of Single Chicken Sandwich :" at bounding box center [475, 302] width 219 height 20
type input "Your Choice of 1st Single Chicken Sandwich :"
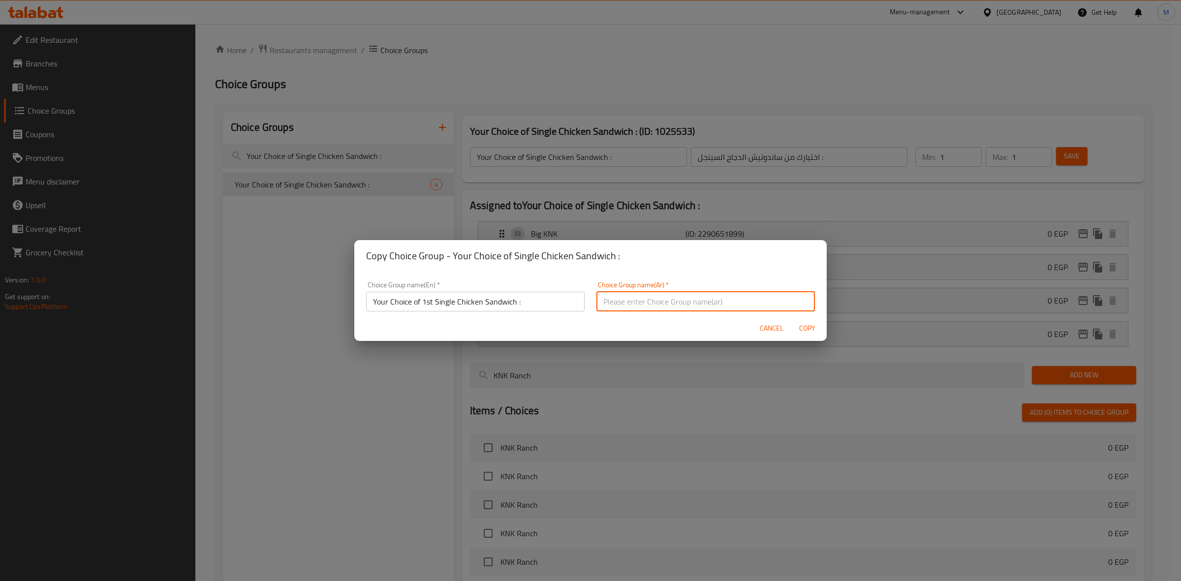
click at [656, 294] on input "text" at bounding box center [706, 302] width 219 height 20
click at [663, 304] on input "text" at bounding box center [706, 302] width 219 height 20
paste input "اختيارك من ساندوتيش الدجاج السينجل :"
click at [763, 301] on input "اختيارك من ساندوتيش الدجاج السينجل :" at bounding box center [706, 302] width 219 height 20
click at [724, 301] on input "اختيارك من الساندوتيش الدجاج السينجل :" at bounding box center [706, 302] width 219 height 20
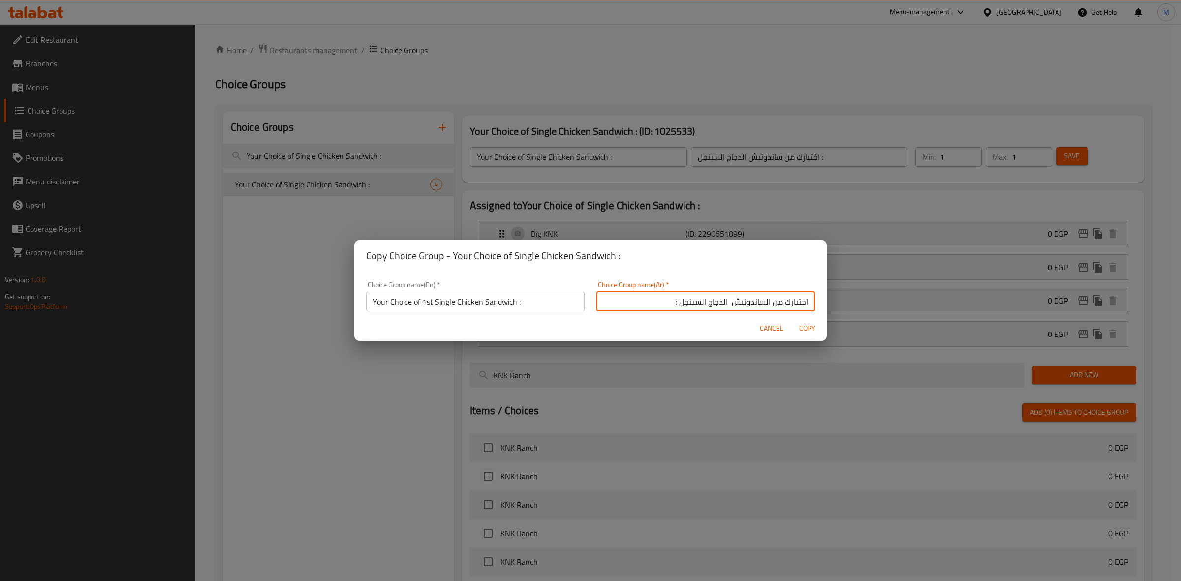
click at [775, 305] on input "اختيارك من الساندوتيش الدجاج السينجل :" at bounding box center [706, 302] width 219 height 20
type input "اختيارك الاول من الساندوتيش الدجاج السينجل :"
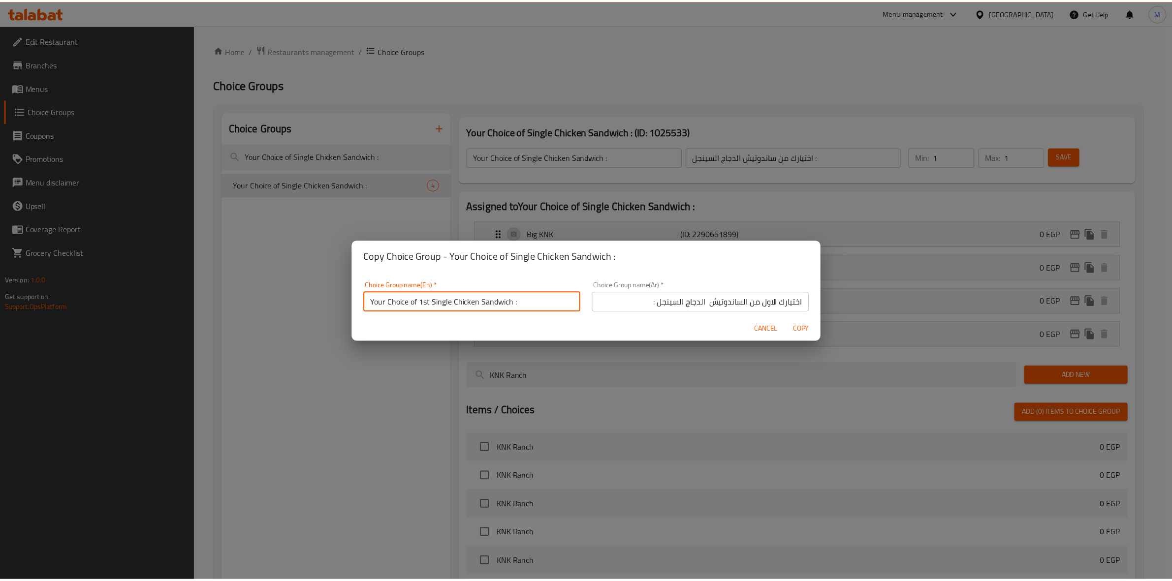
scroll to position [2, 0]
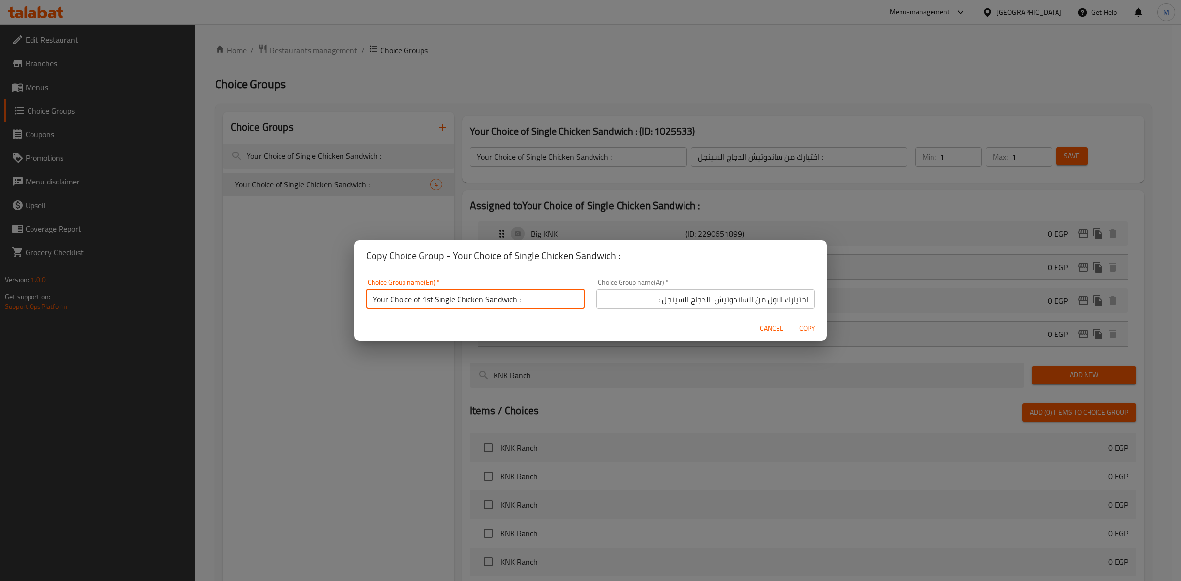
drag, startPoint x: 432, startPoint y: 302, endPoint x: 423, endPoint y: 305, distance: 9.5
click at [423, 305] on input "Your Choice of 1st Single Chicken Sandwich :" at bounding box center [475, 299] width 219 height 20
click at [389, 298] on input "Your Choice of Single Chicken Sandwich :" at bounding box center [475, 299] width 219 height 20
paste input "1st"
type input "Your 1st Choice of Single Chicken Sandwich :"
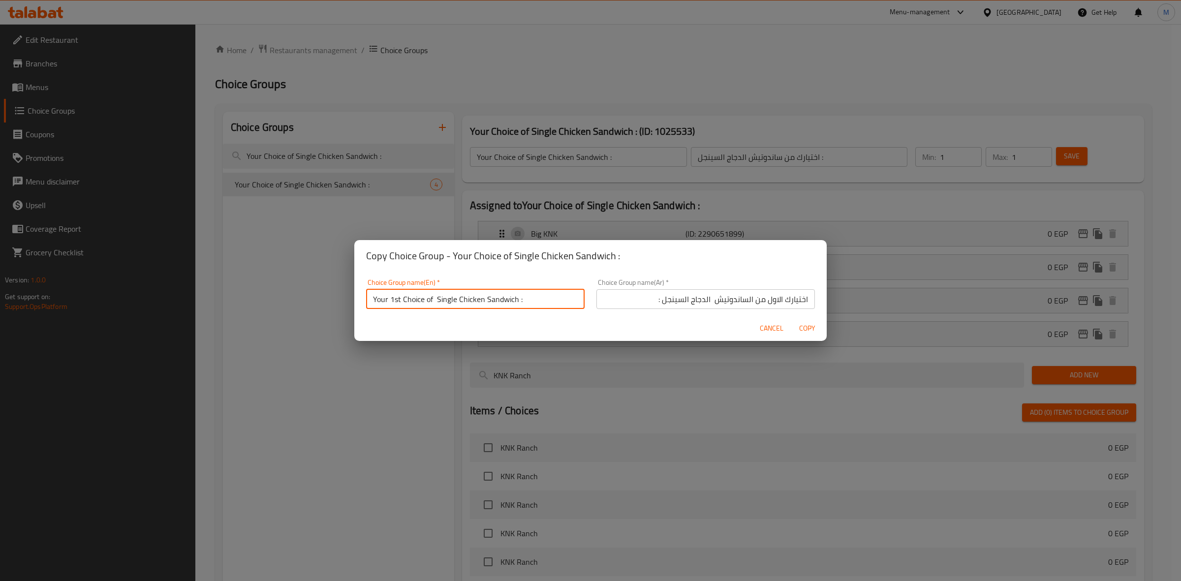
click at [699, 298] on input "اختيارك الاول من الساندوتيش الدجاج السينجل :" at bounding box center [706, 299] width 219 height 20
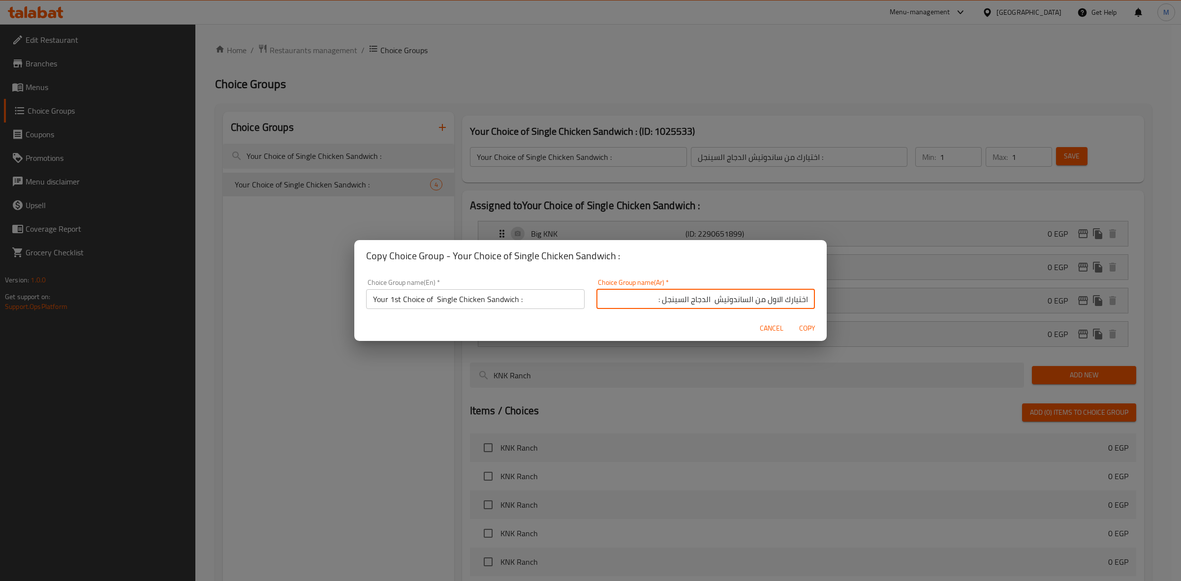
click at [701, 298] on input "اختيارك الاول من الساندوتيش الدجاج السينجل :" at bounding box center [706, 299] width 219 height 20
click at [704, 298] on input "اختيارك الاول من الساندوتيش الدجاج السينجل :" at bounding box center [706, 299] width 219 height 20
type input "اختيارك الاول من الساندوتيش الدجاج السينجل :"
click at [815, 325] on span "Copy" at bounding box center [807, 328] width 24 height 12
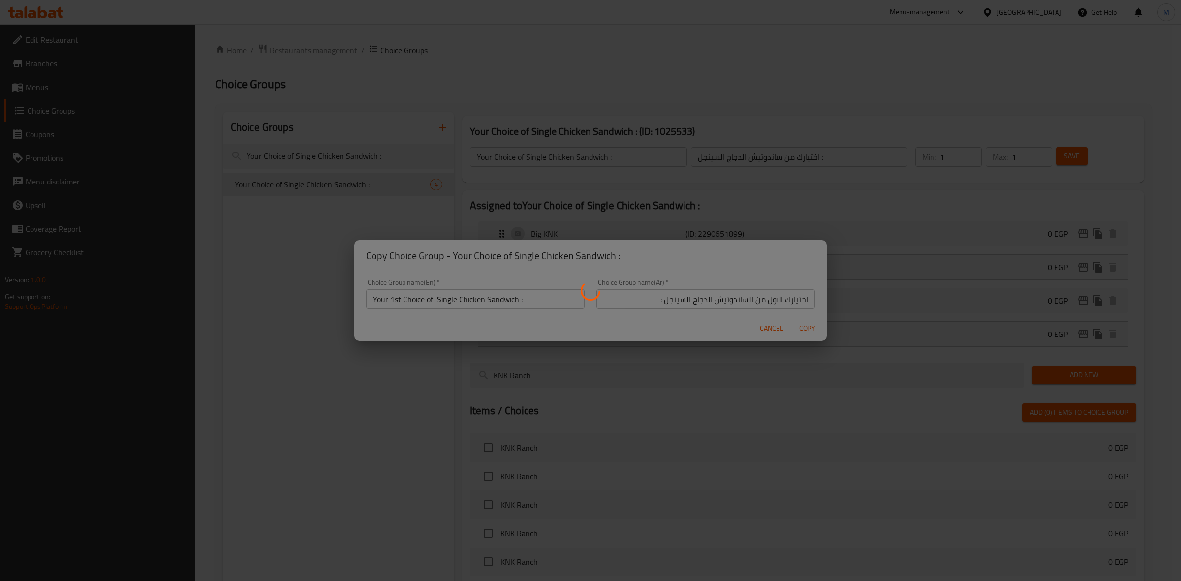
type input "Your 1st Choice of Single Chicken Sandwich :"
type input "اختيارك الاول من الساندوتيش الدجاج السينجل :"
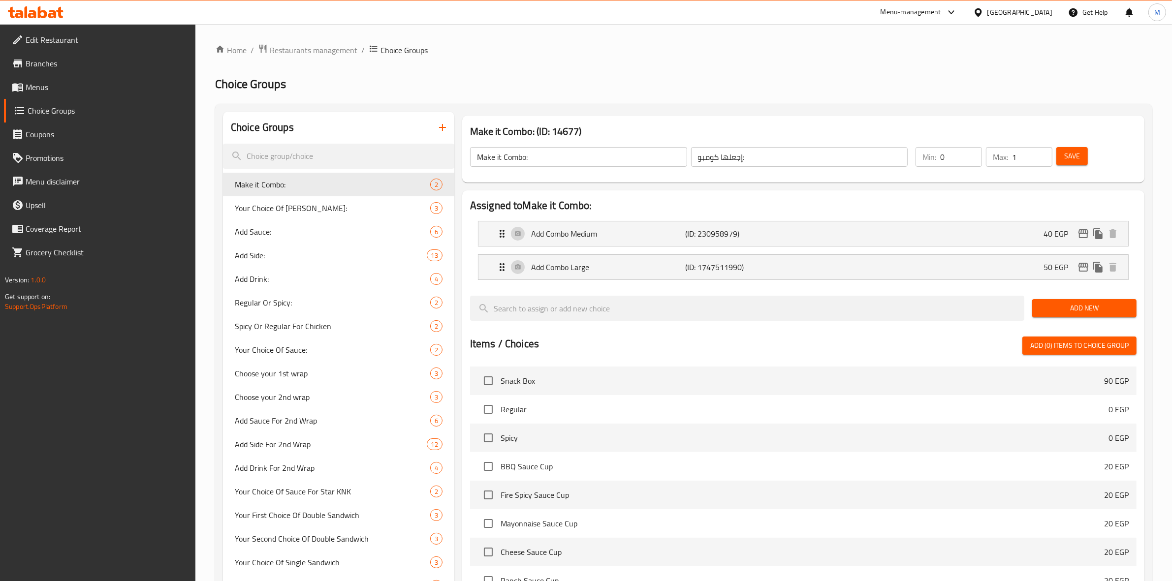
click at [373, 137] on div "Choice Groups" at bounding box center [338, 128] width 231 height 32
click at [363, 153] on input "search" at bounding box center [338, 156] width 231 height 25
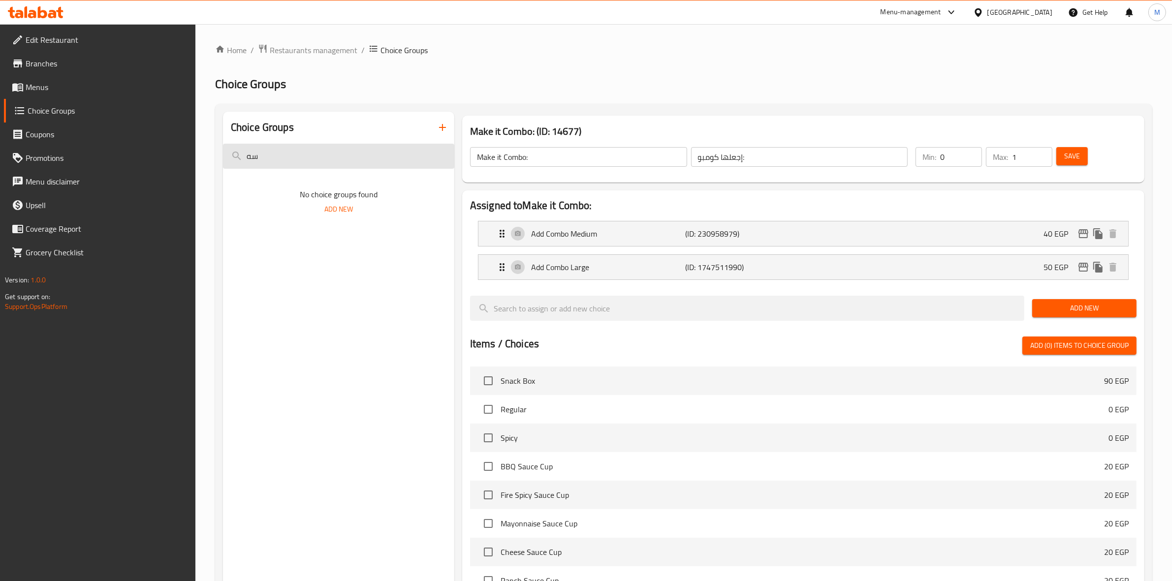
type input "س"
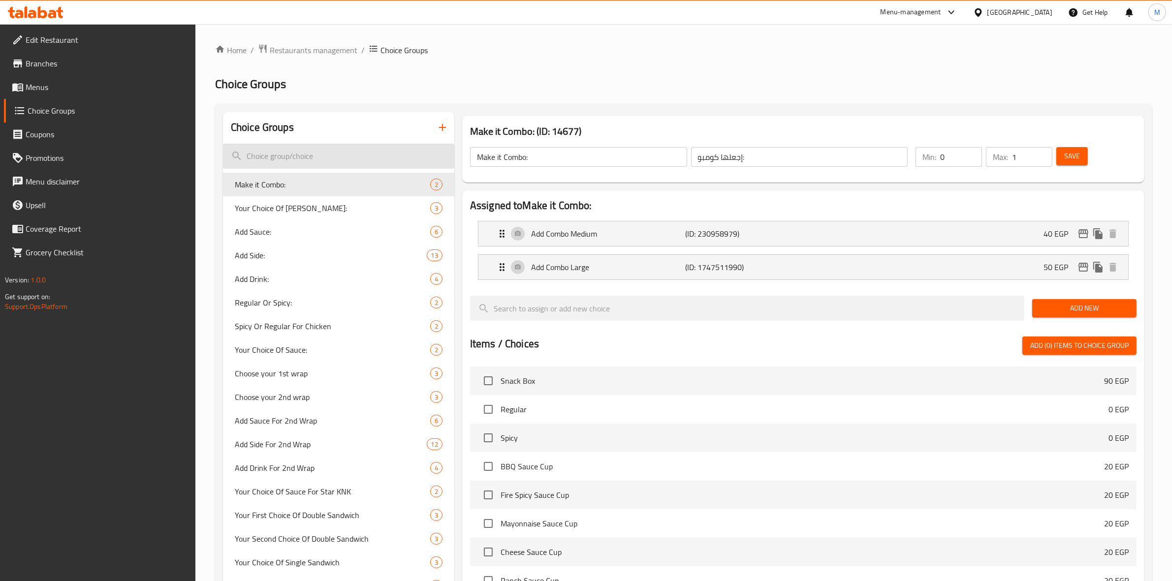
click at [363, 153] on input "search" at bounding box center [338, 156] width 231 height 25
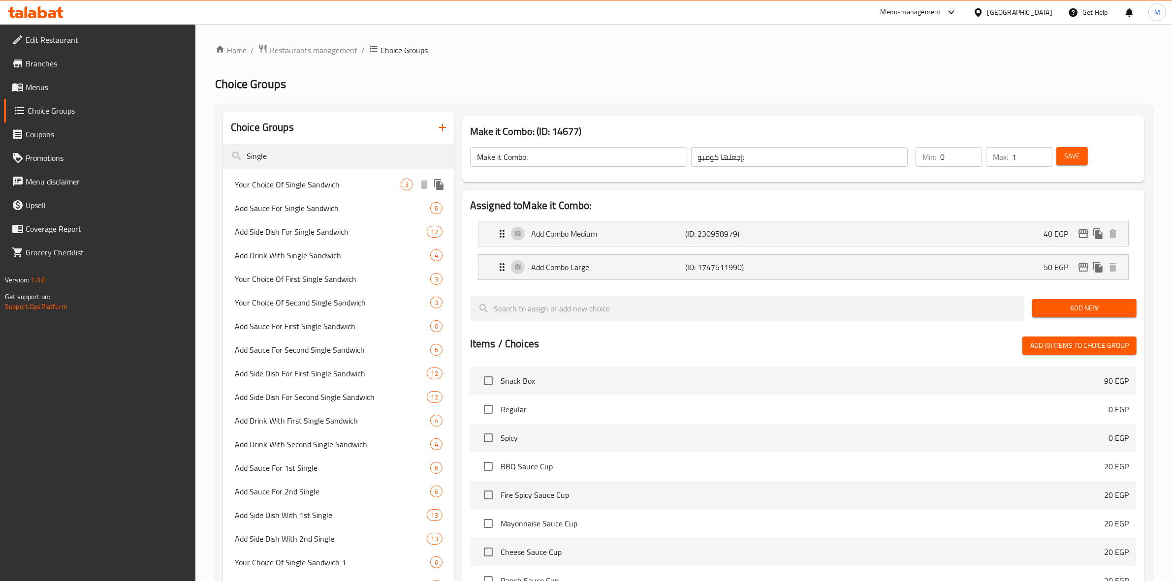
type input "Single"
click at [327, 184] on span "Your Choice Of Single Sandwich" at bounding box center [318, 185] width 166 height 12
type input "Your Choice Of Single Sandwich"
type input "إختيارك من ساندوتش السينجل"
type input "1"
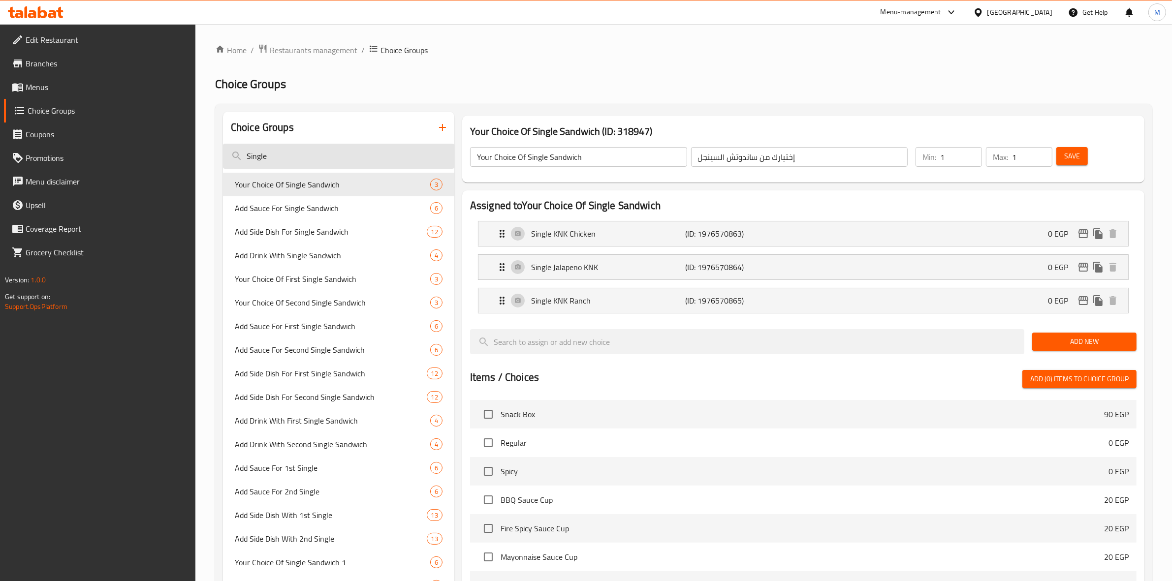
drag, startPoint x: 286, startPoint y: 157, endPoint x: 240, endPoint y: 165, distance: 46.5
click at [240, 165] on input "Single" at bounding box center [338, 156] width 231 height 25
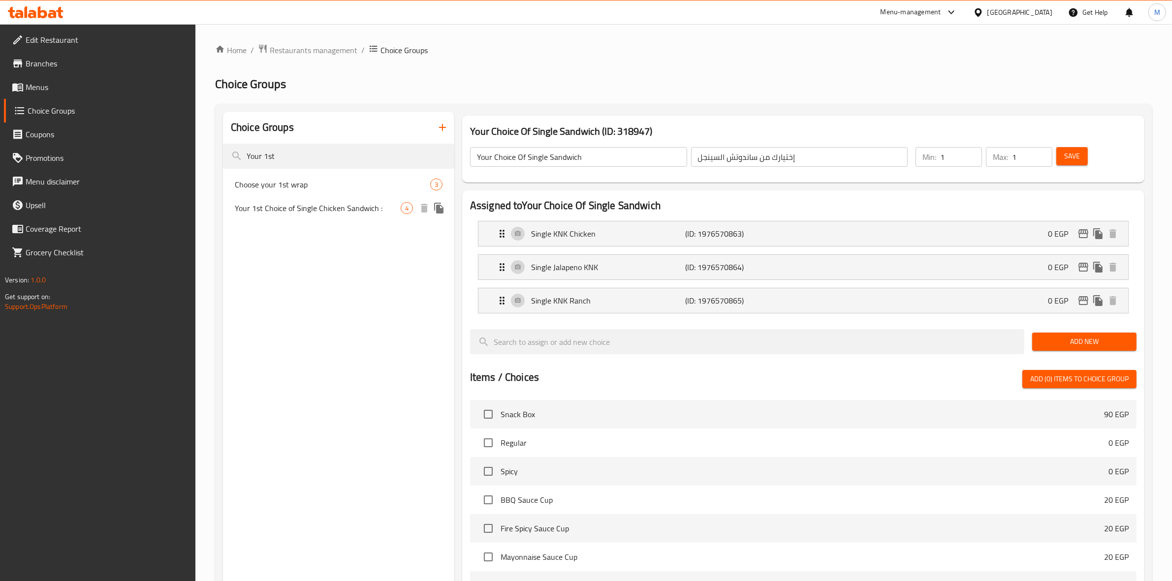
type input "Your 1st"
click at [301, 209] on span "Your 1st Choice of Single Chicken Sandwich :" at bounding box center [318, 208] width 166 height 12
type input "Your 1st Choice of Single Chicken Sandwich :"
type input "اختيارك الاول من الساندوتيش الدجاج السينجل :"
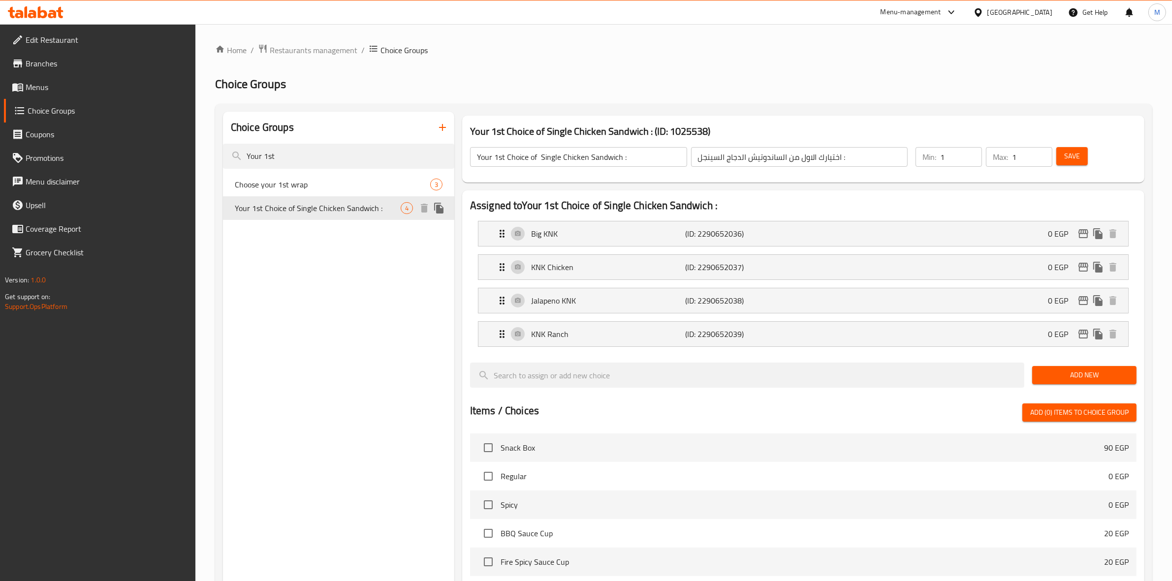
click at [436, 208] on icon "duplicate" at bounding box center [439, 208] width 12 height 12
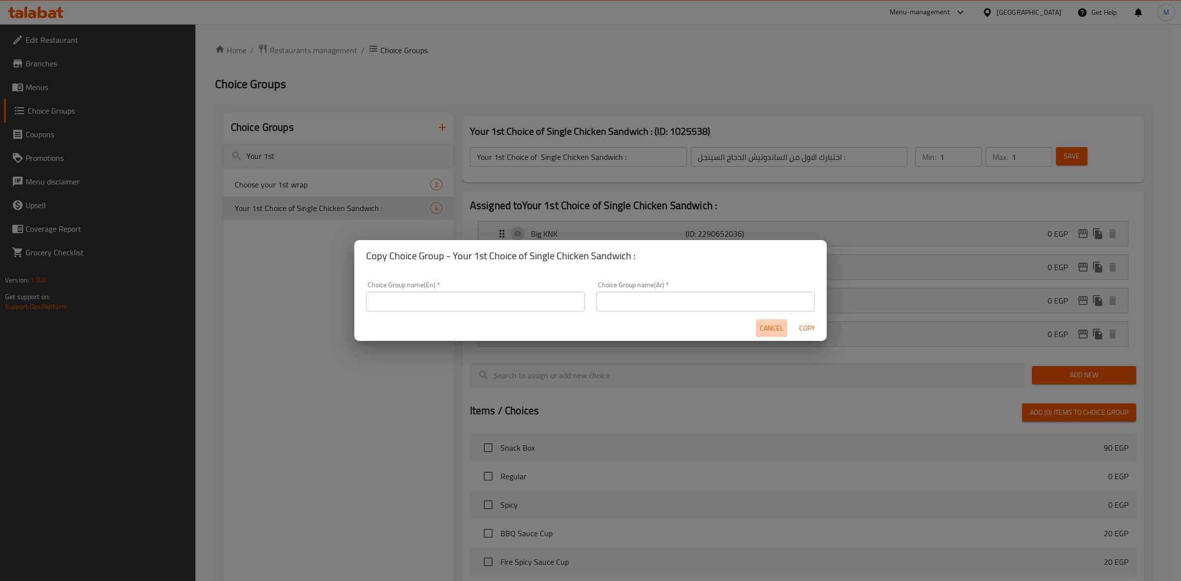
click at [781, 321] on button "Cancel" at bounding box center [771, 328] width 31 height 18
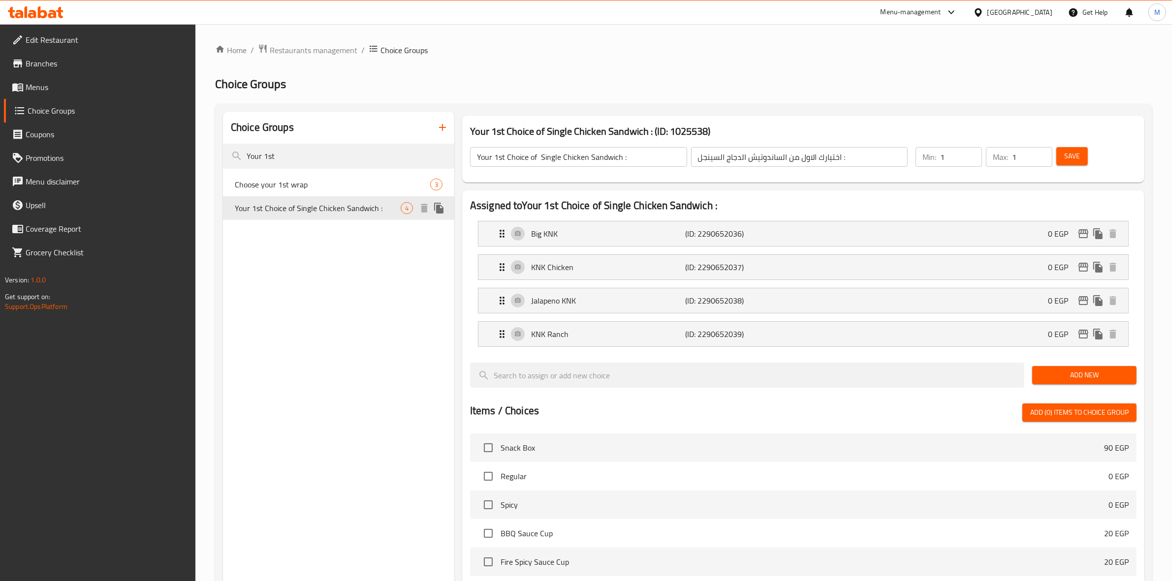
click at [440, 211] on icon "duplicate" at bounding box center [438, 208] width 9 height 11
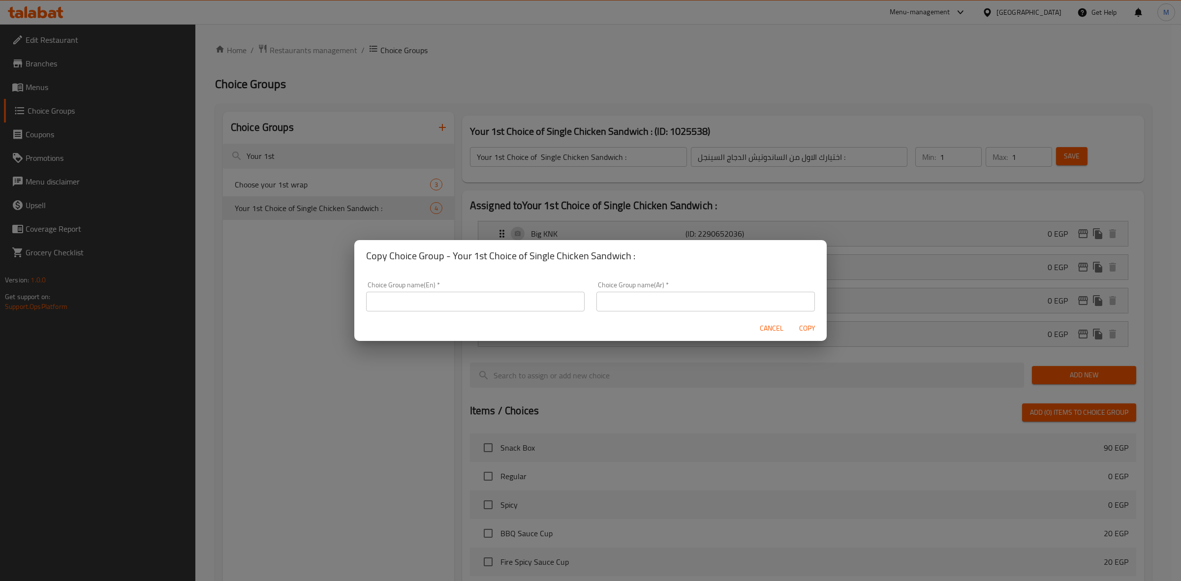
click at [503, 293] on input "text" at bounding box center [475, 302] width 219 height 20
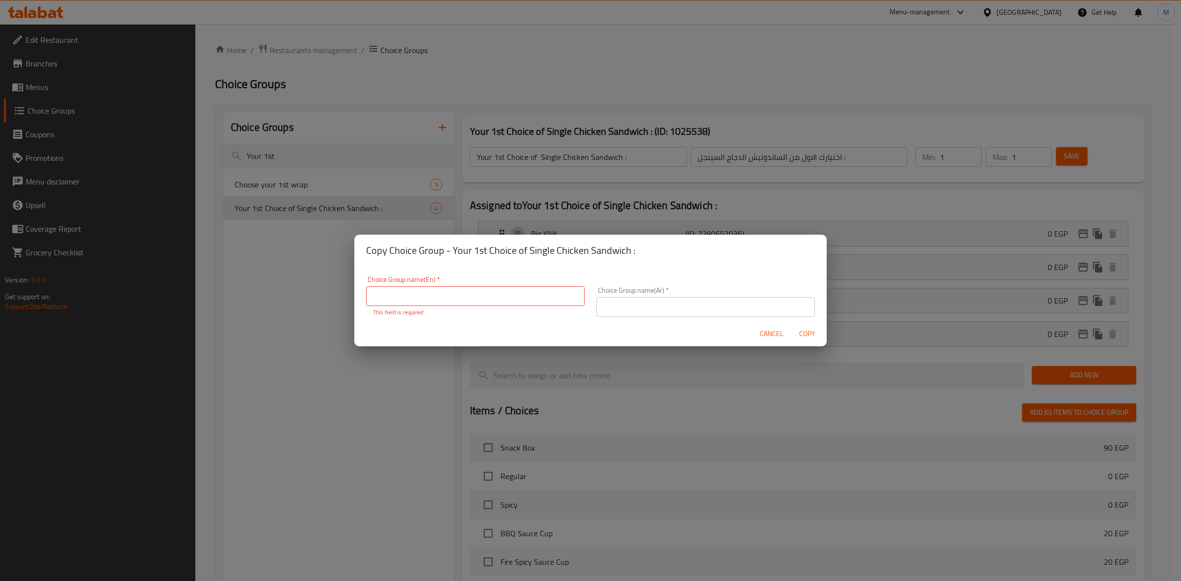
click at [427, 297] on input "text" at bounding box center [475, 296] width 219 height 20
paste input "Your Choice of Single Chicken Sandwich :"
click at [389, 294] on input "Your Choice of Single Chicken Sandwich :" at bounding box center [475, 296] width 219 height 20
type input "Your 2nd Choice of Single Chicken Sandwich :"
click at [648, 299] on input "text" at bounding box center [706, 307] width 219 height 20
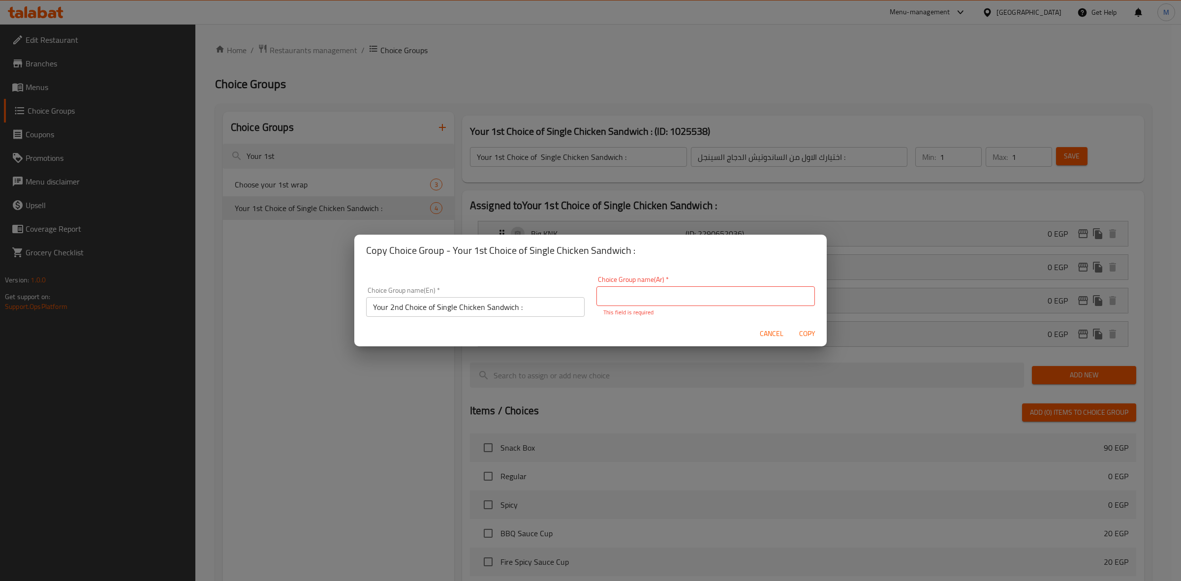
click at [736, 288] on input "text" at bounding box center [706, 296] width 219 height 20
paste input "اختيارك من ساندوتيش الدجاج السينجل :"
click at [776, 294] on input "اختيارك من ساندوتيش الدجاج السينجل :" at bounding box center [706, 296] width 219 height 20
type input "اختيارك الثاني من ساندوتيش الدجاج السينجل :"
click at [734, 325] on div "Cancel Copy" at bounding box center [590, 334] width 472 height 26
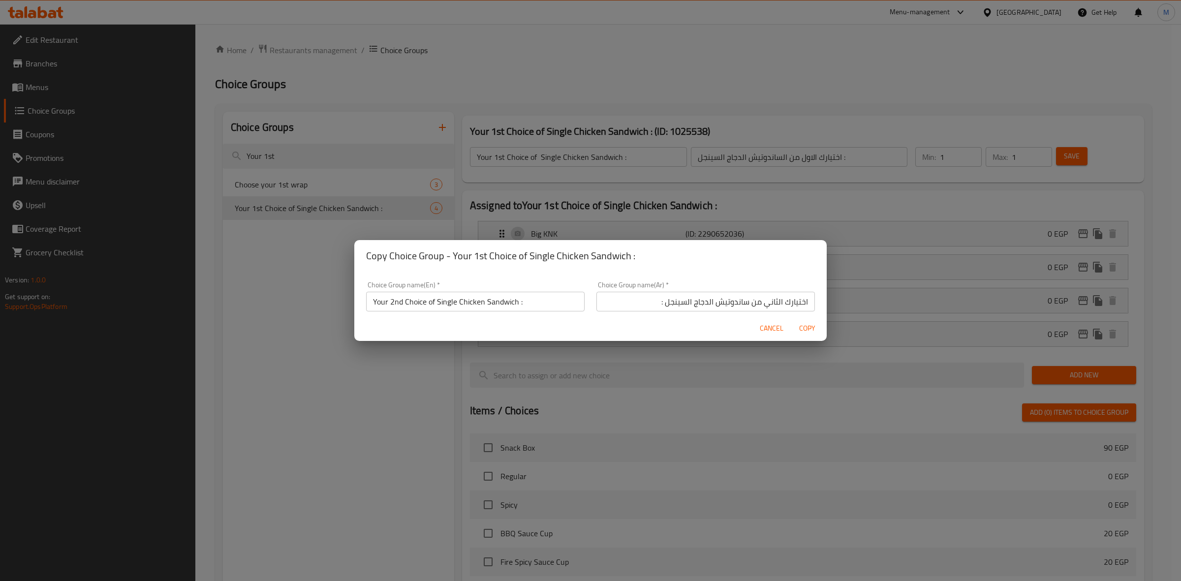
click at [816, 328] on span "Copy" at bounding box center [807, 328] width 24 height 12
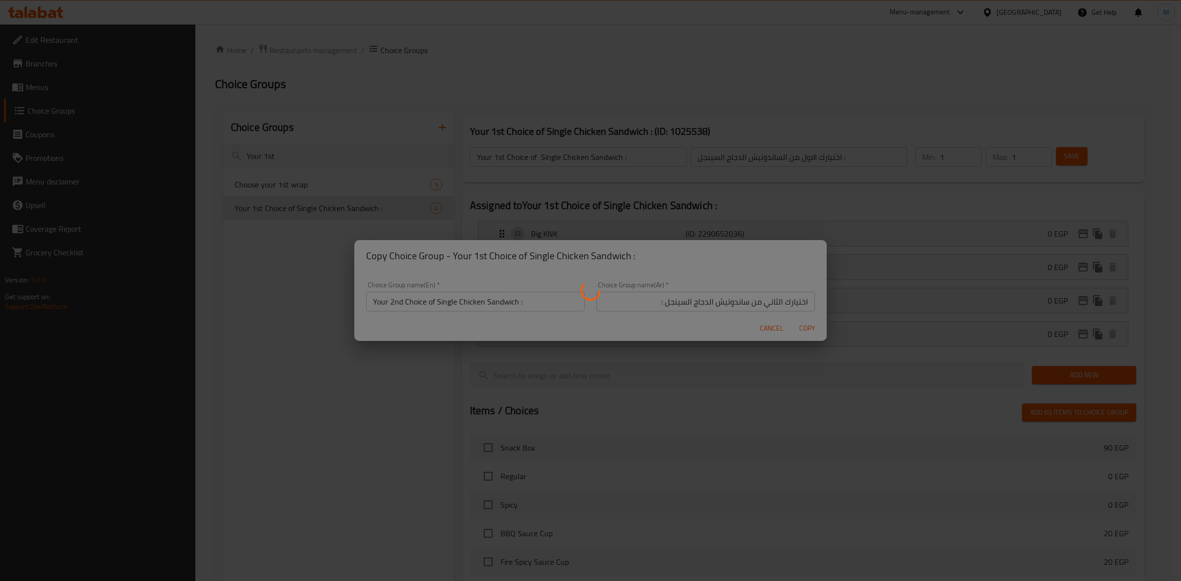
type input "Your 2nd Choice of Single Chicken Sandwich :"
type input "اختيارك الثاني من ساندوتيش الدجاج السينجل :"
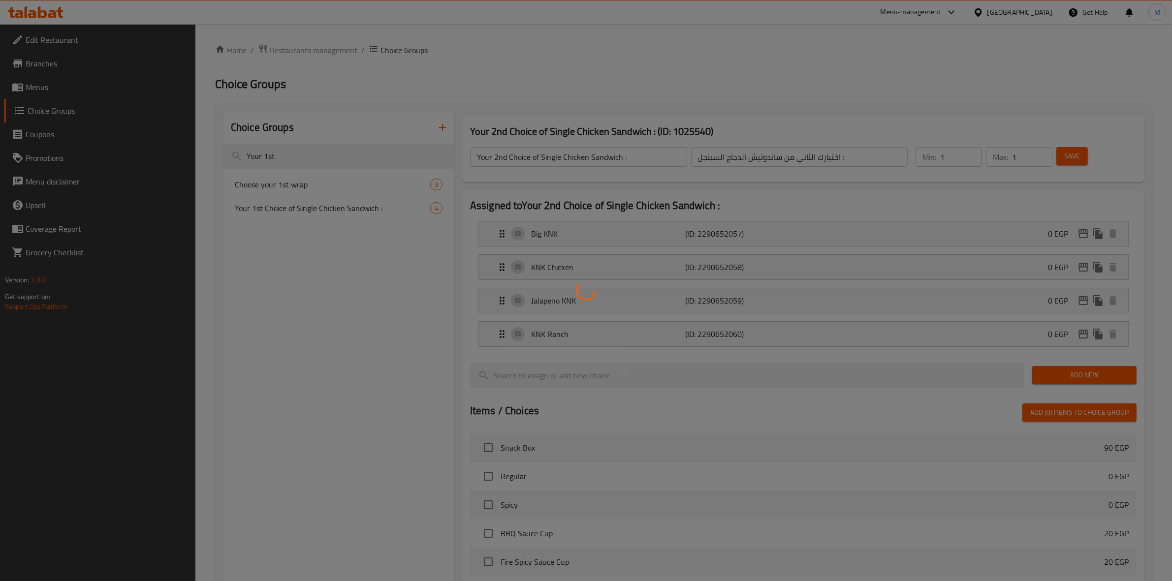
click at [382, 67] on div at bounding box center [586, 290] width 1172 height 581
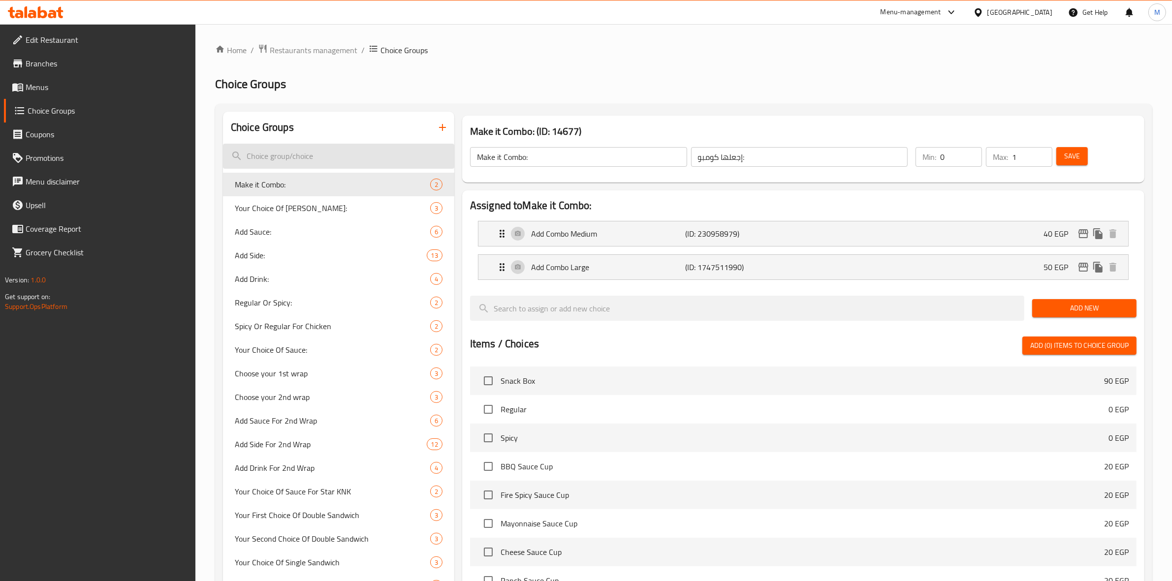
click at [330, 158] on input "search" at bounding box center [338, 156] width 231 height 25
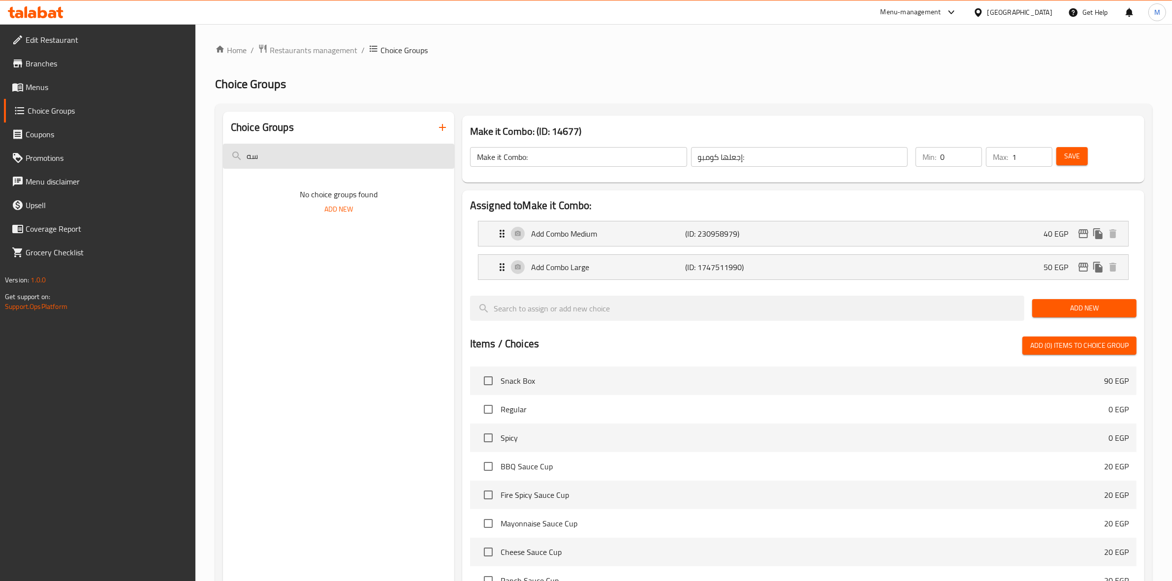
type input "س"
type input "C"
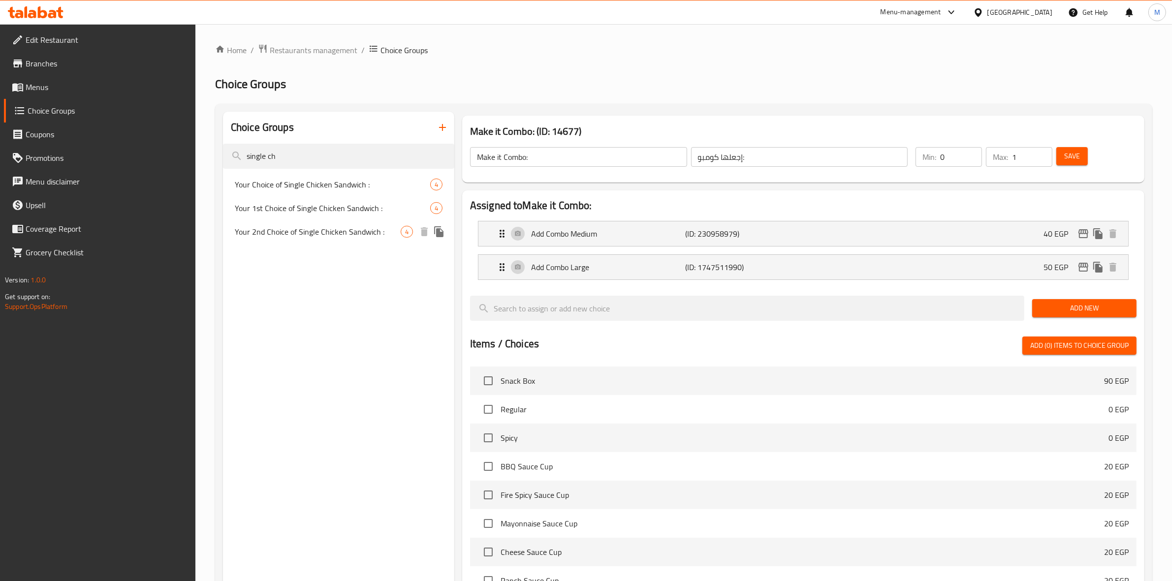
type input "single ch"
click at [436, 235] on icon "duplicate" at bounding box center [439, 232] width 12 height 12
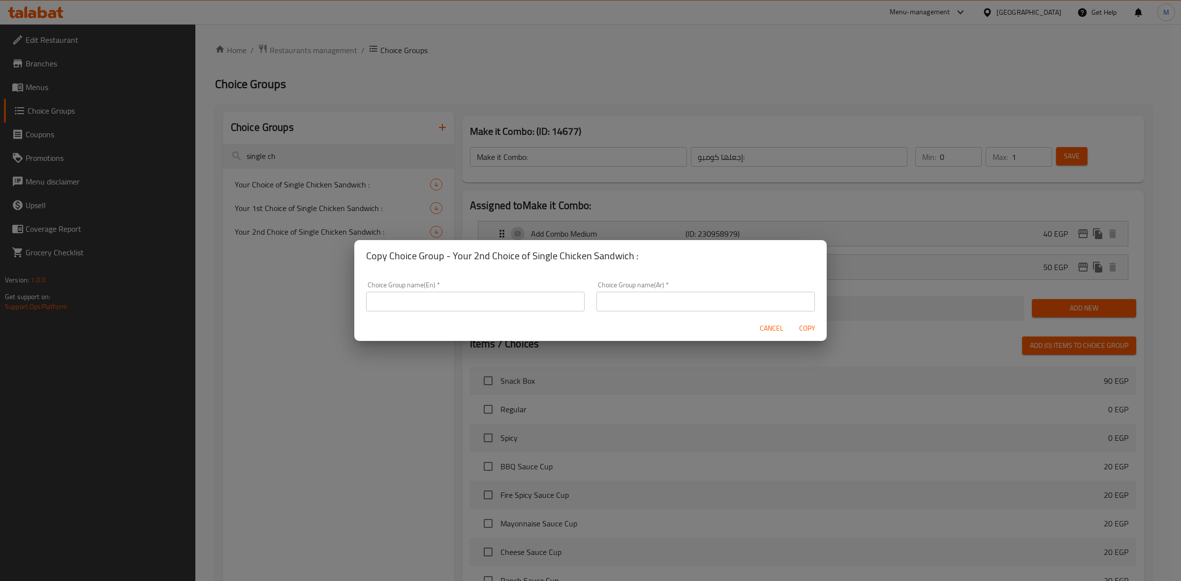
click at [444, 296] on input "text" at bounding box center [475, 302] width 219 height 20
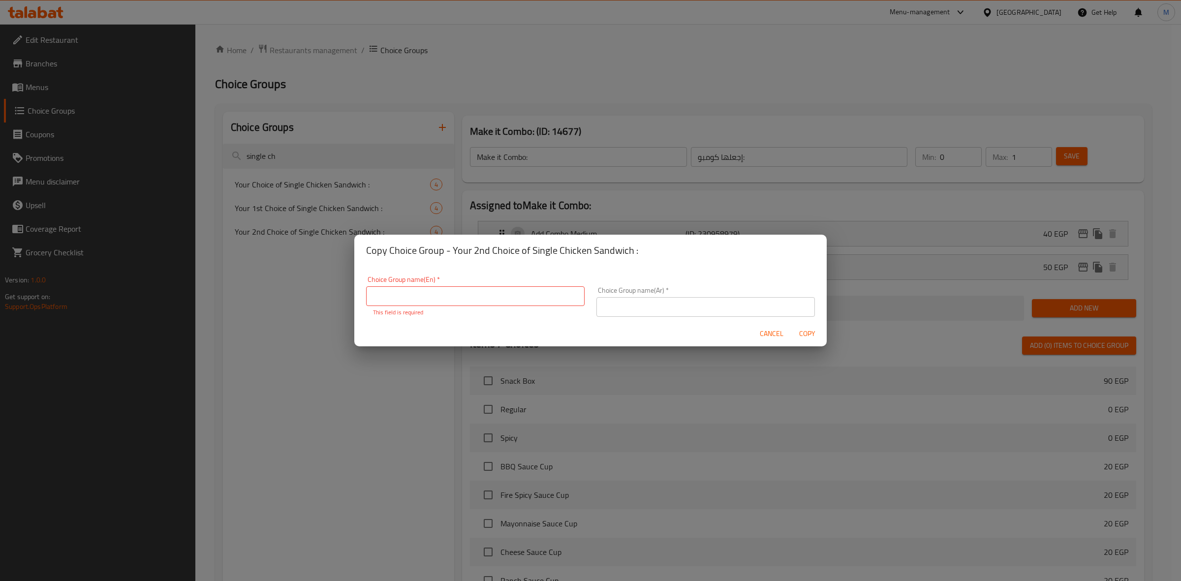
click at [468, 283] on div "Choice Group name(En)   * Choice Group name(En) * This field is required" at bounding box center [475, 296] width 219 height 41
click at [472, 286] on input "text" at bounding box center [475, 296] width 219 height 20
paste input "Your Choice of Single Chicken Sandwich :"
type input "Your Choice of Single Chicken Sandwich :"
click at [658, 301] on input "text" at bounding box center [706, 307] width 219 height 20
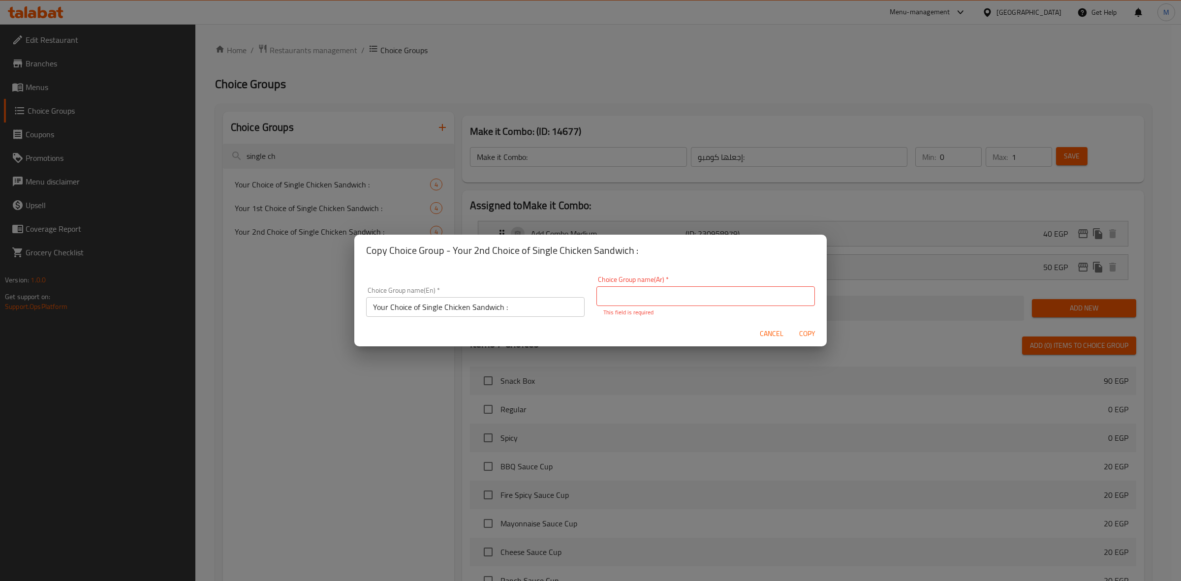
click at [743, 308] on p "This field is required" at bounding box center [705, 312] width 205 height 9
drag, startPoint x: 743, startPoint y: 303, endPoint x: 729, endPoint y: 303, distance: 13.8
click at [743, 302] on input "text" at bounding box center [706, 296] width 219 height 20
paste input "اختيارك من ساندوتيش الدجاج السينجل :"
type input "اختيارك من ساندوتيش الدجاج السينجل :"
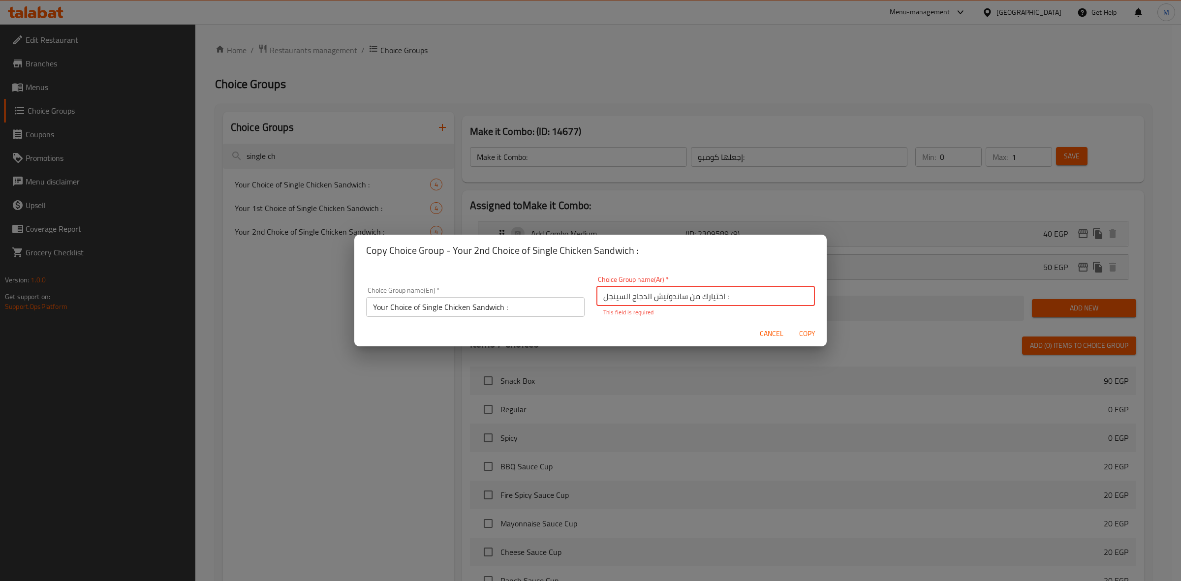
click at [390, 307] on input "Your Choice of Single Chicken Sandwich :" at bounding box center [475, 307] width 219 height 20
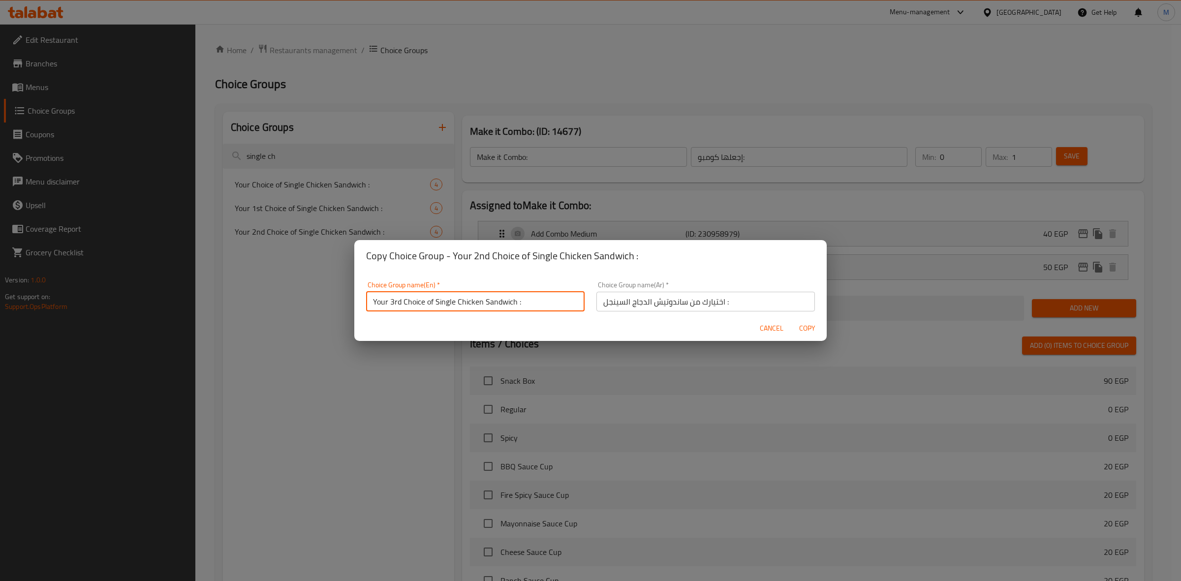
type input "Your 3rd Choice of Single Chicken Sandwich :"
click at [758, 306] on input "اختيارك من ساندوتيش الدجاج السينجل :" at bounding box center [706, 302] width 219 height 20
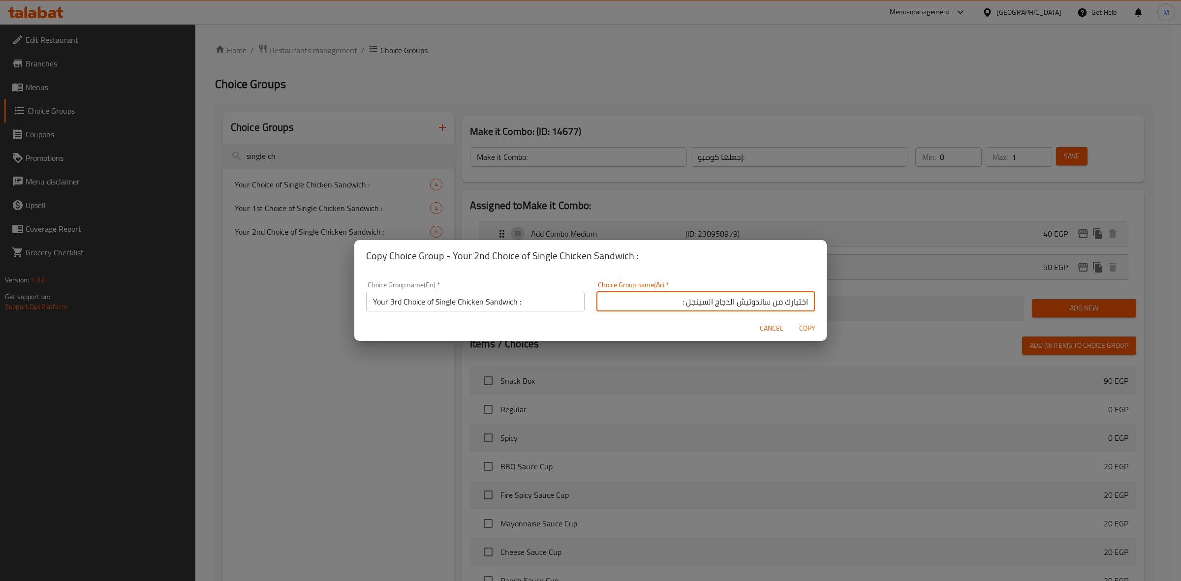
click at [775, 300] on input "اختيارك من ساندوتيش الدجاج السينجل :" at bounding box center [706, 302] width 219 height 20
type input "اختيارك الثالث من ساندوتيش الدجاج السينجل :"
click at [806, 325] on span "Copy" at bounding box center [807, 328] width 24 height 12
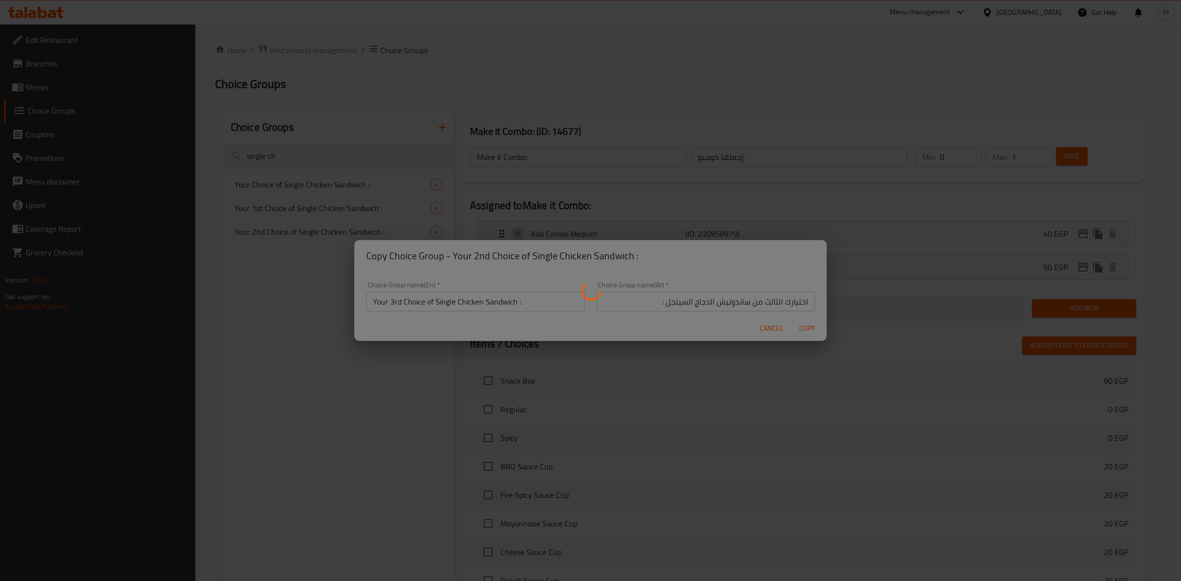
type input "Your 3rd Choice of Single Chicken Sandwich :"
type input "اختيارك الثالث من ساندوتيش الدجاج السينجل :"
type input "1"
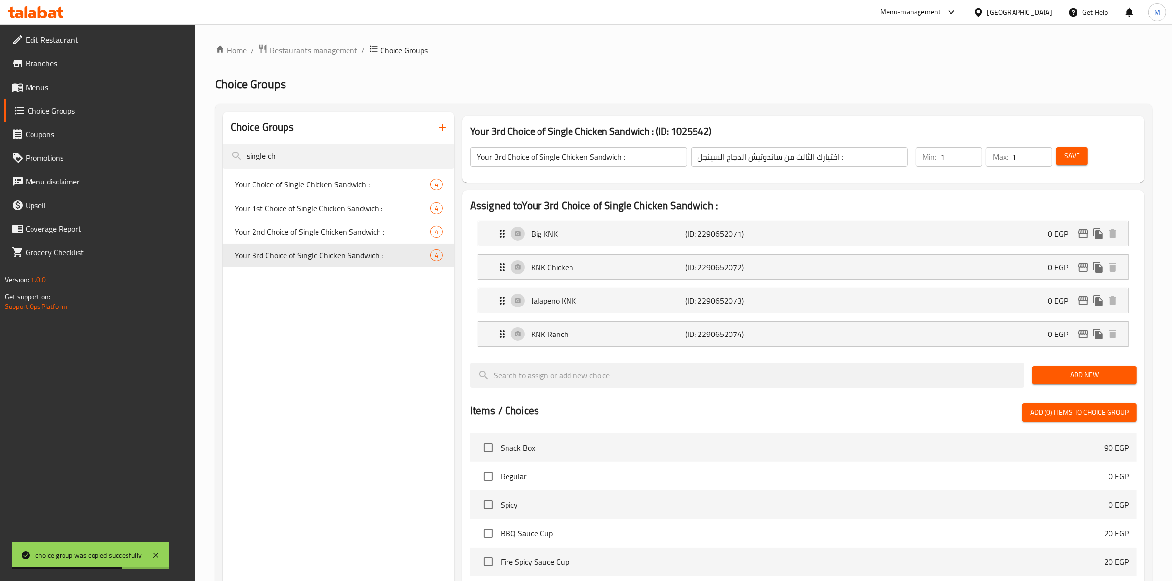
click at [1057, 148] on button "Save" at bounding box center [1071, 156] width 31 height 18
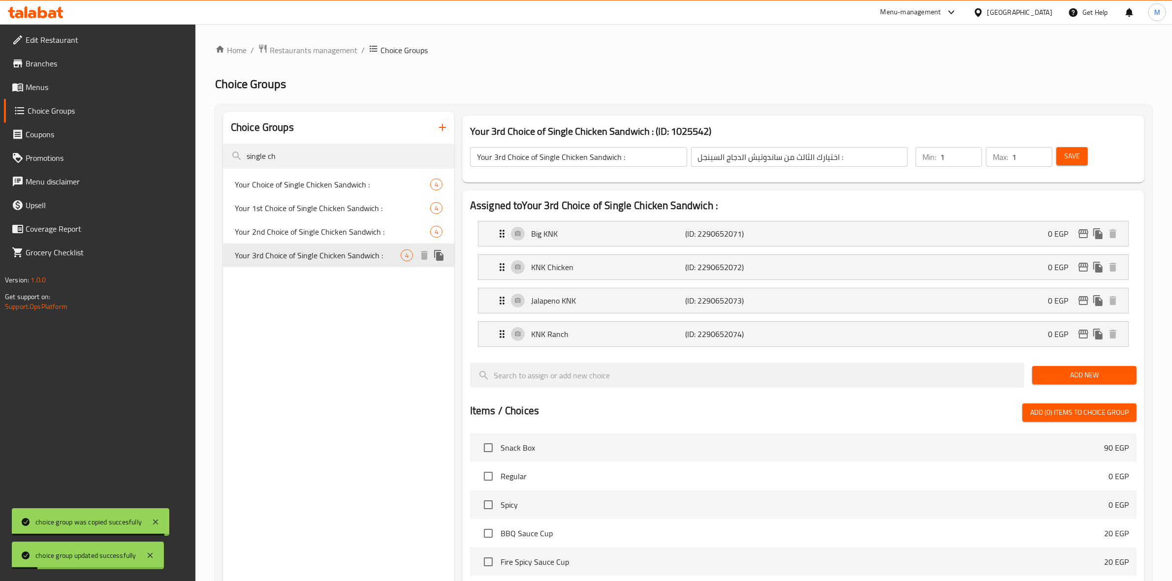
click at [437, 252] on icon "duplicate" at bounding box center [439, 256] width 12 height 12
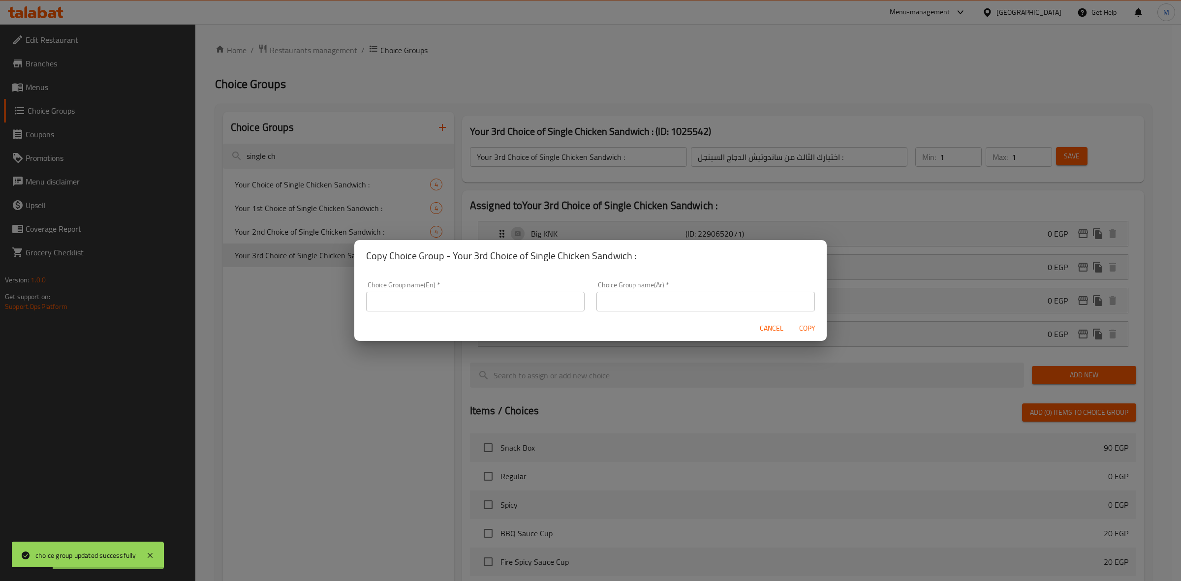
click at [459, 312] on div "Choice Group name(En)   * Choice Group name(En) *" at bounding box center [475, 297] width 230 height 42
click at [473, 303] on input "text" at bounding box center [475, 302] width 219 height 20
click at [510, 294] on input "text" at bounding box center [475, 302] width 219 height 20
paste input "Your Choice of Single Chicken Sandwich :"
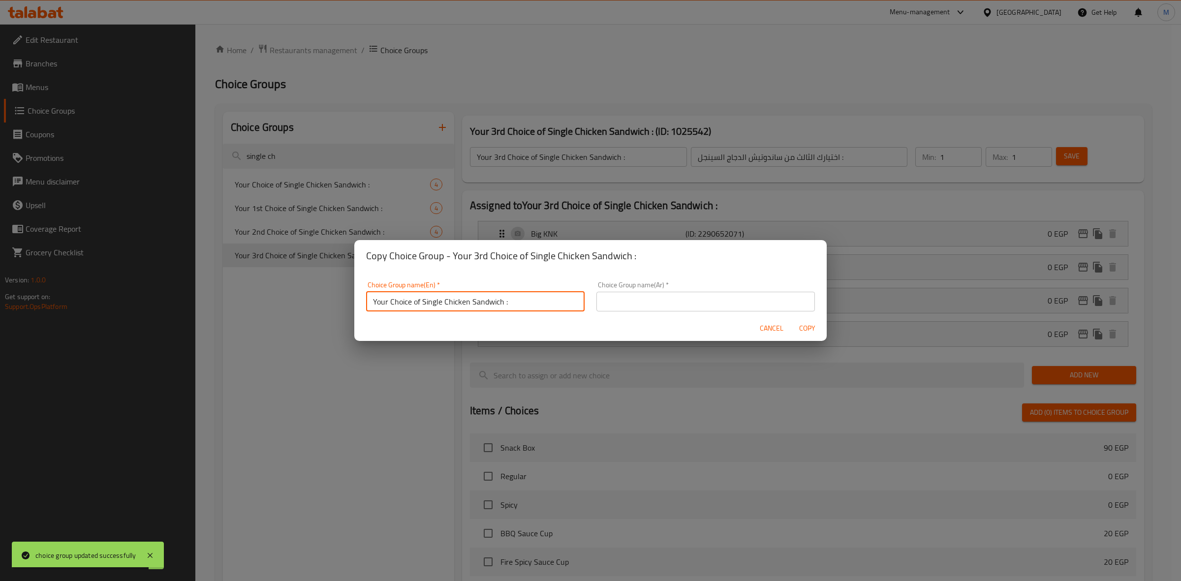
click at [412, 302] on input "Your Choice of Single Chicken Sandwich :" at bounding box center [475, 302] width 219 height 20
click at [390, 305] on input "Your Choice of Single Chicken Sandwich :" at bounding box center [475, 302] width 219 height 20
click at [390, 304] on input "Your 4th Choice of Single Chicken Sandwich :" at bounding box center [475, 302] width 219 height 20
type input "Your 4th Choice of Single Chicken Sandwich :"
click at [652, 302] on input "text" at bounding box center [706, 302] width 219 height 20
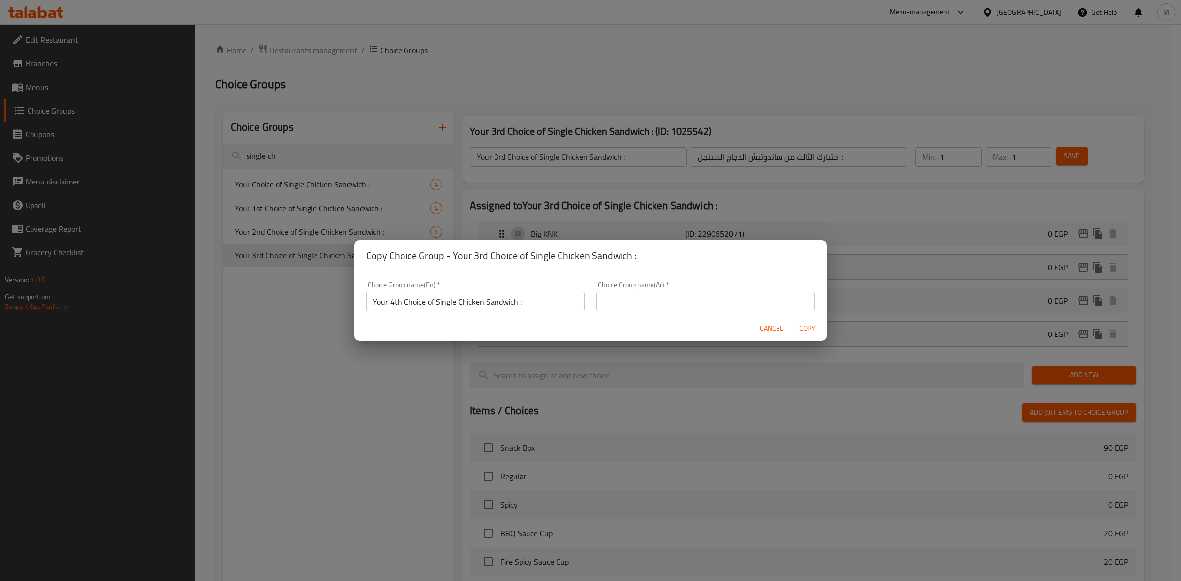
click at [682, 304] on input "text" at bounding box center [706, 302] width 219 height 20
paste input "اختيارك من ساندوتيش الدجاج السينجل :"
type input "اختيارك الرابع من ساندوتيش الدجاج السينجل :"
click at [807, 327] on span "Copy" at bounding box center [807, 328] width 24 height 12
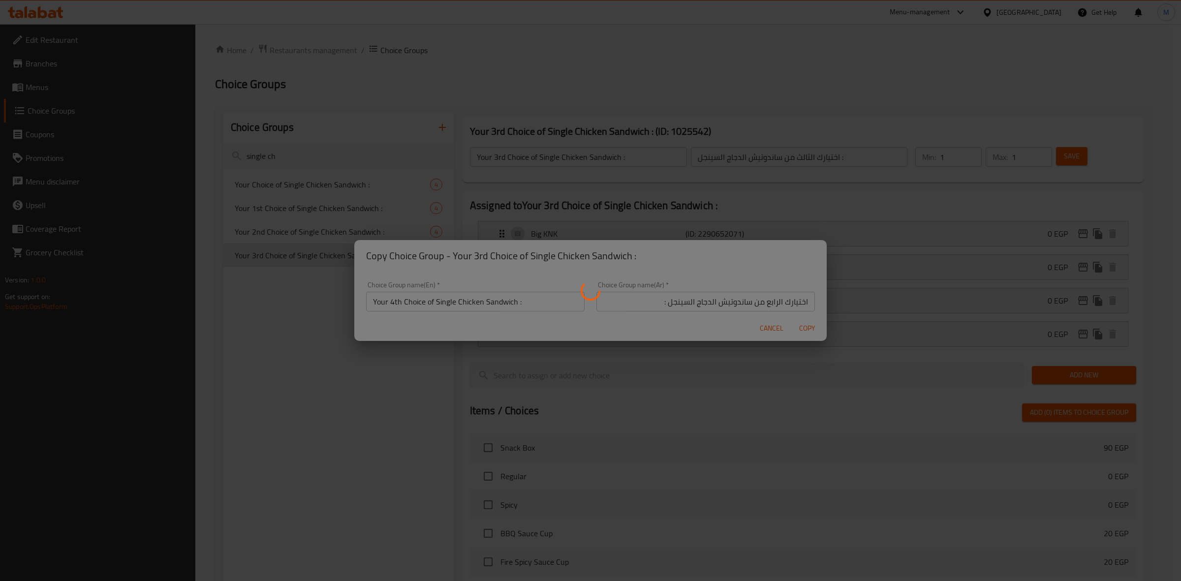
type input "Your 4th Choice of Single Chicken Sandwich :"
type input "اختيارك الرابع من ساندوتيش الدجاج السينجل :"
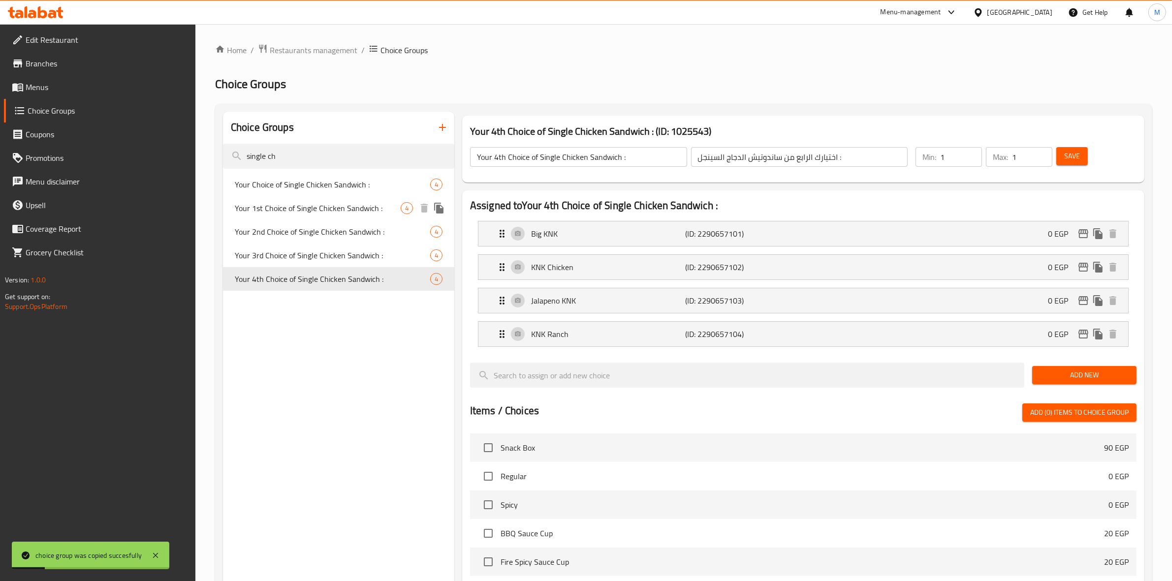
click at [372, 215] on div "Your 1st Choice of Single Chicken Sandwich : 4" at bounding box center [338, 208] width 231 height 24
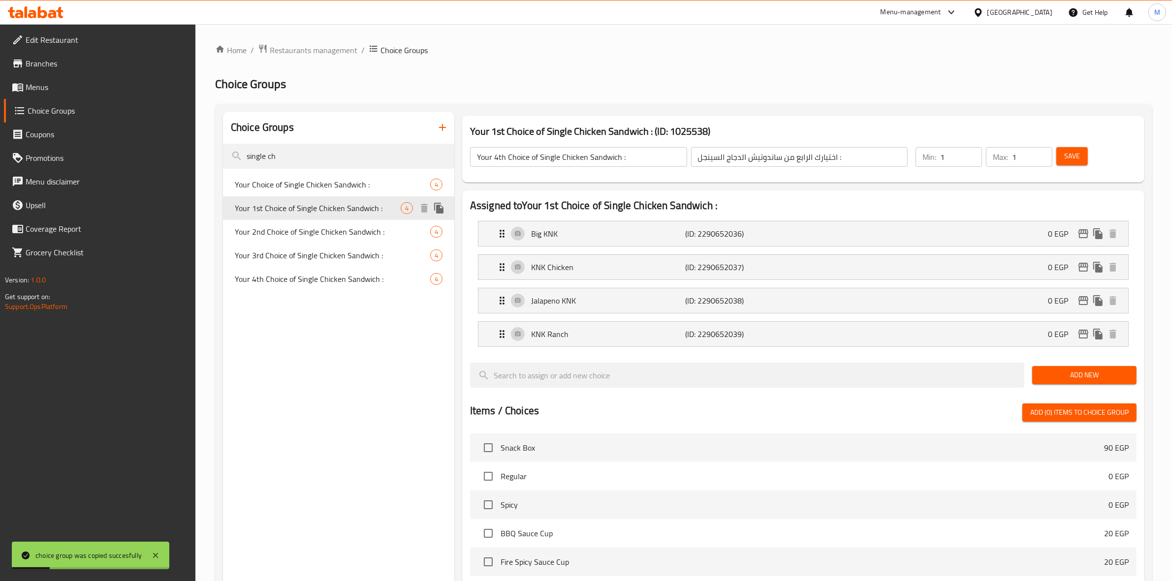
type input "Your 1st Choice of Single Chicken Sandwich :"
type input "اختيارك الاول من الساندوتيش الدجاج السينجل :"
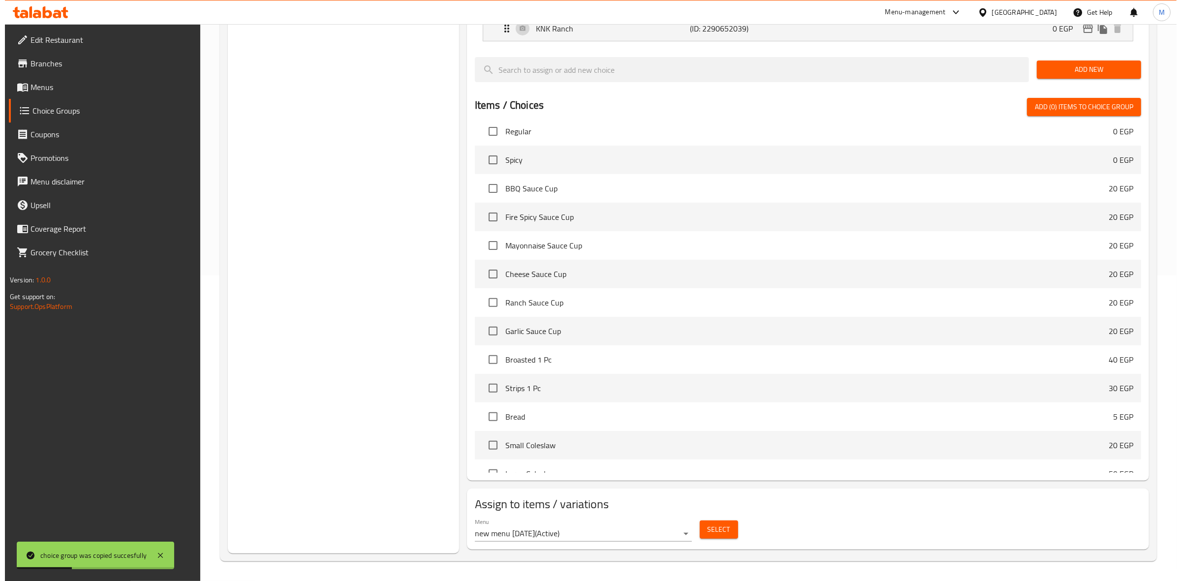
scroll to position [62, 0]
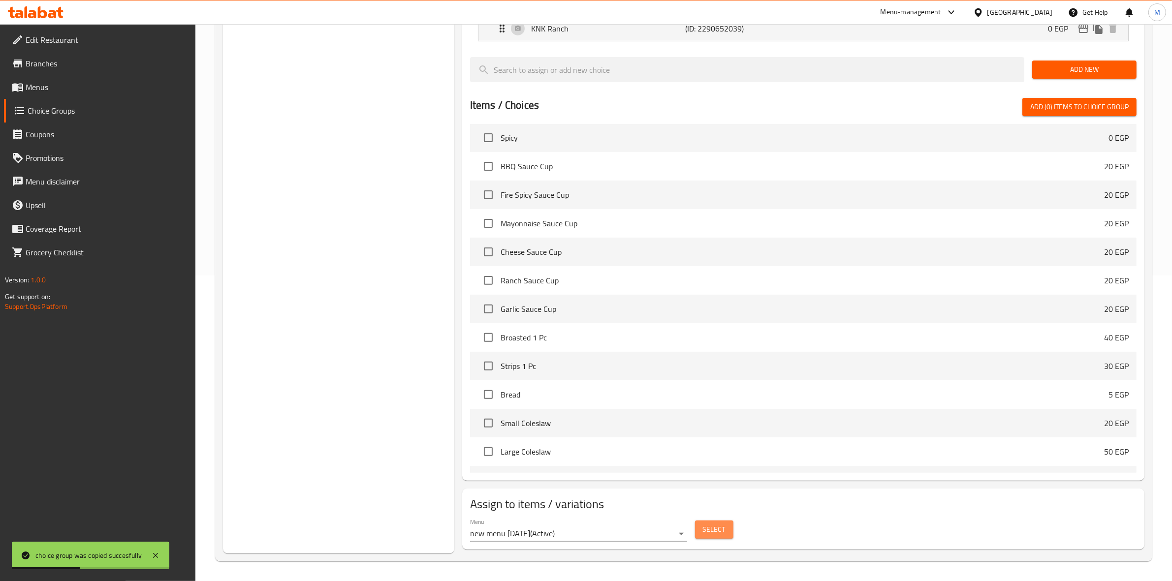
click at [701, 527] on button "Select" at bounding box center [714, 530] width 38 height 18
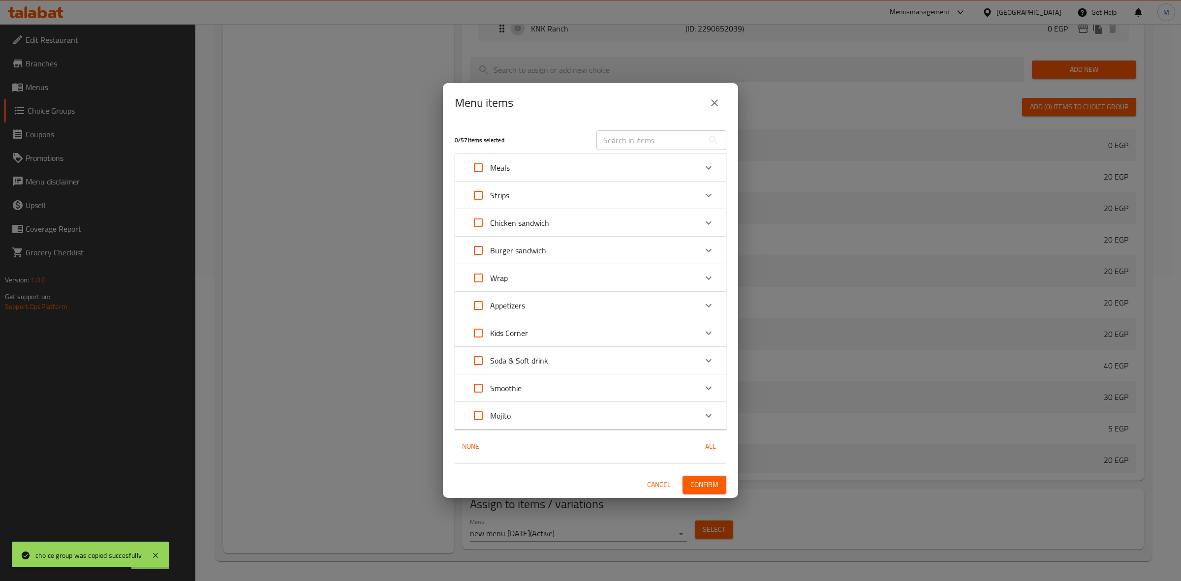
click at [623, 165] on div "Meals" at bounding box center [582, 168] width 230 height 24
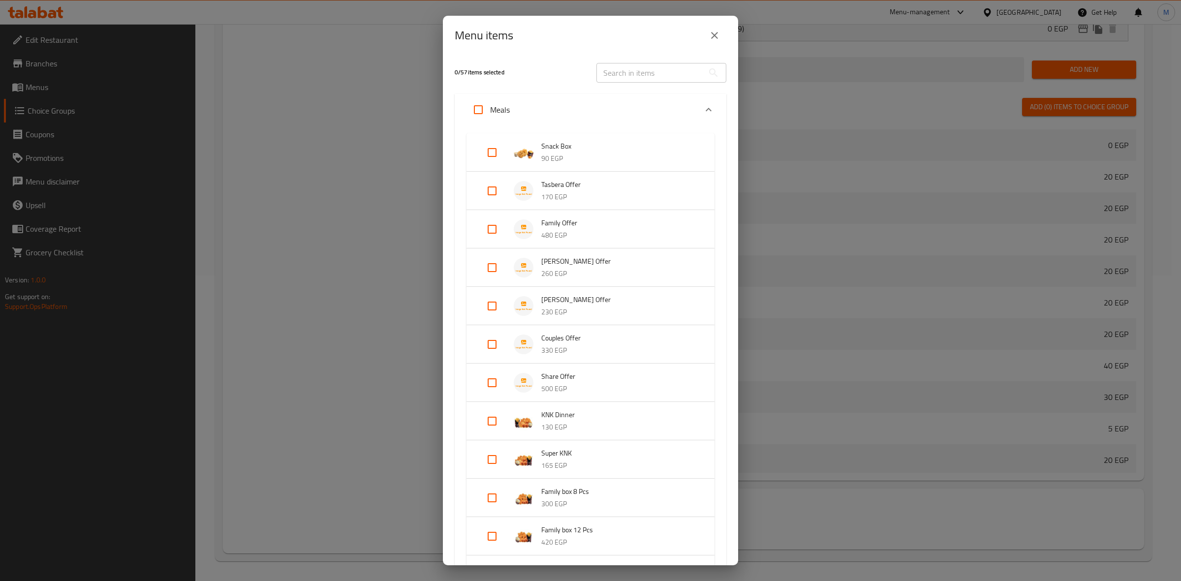
click at [494, 377] on input "Expand" at bounding box center [492, 383] width 24 height 24
checkbox input "true"
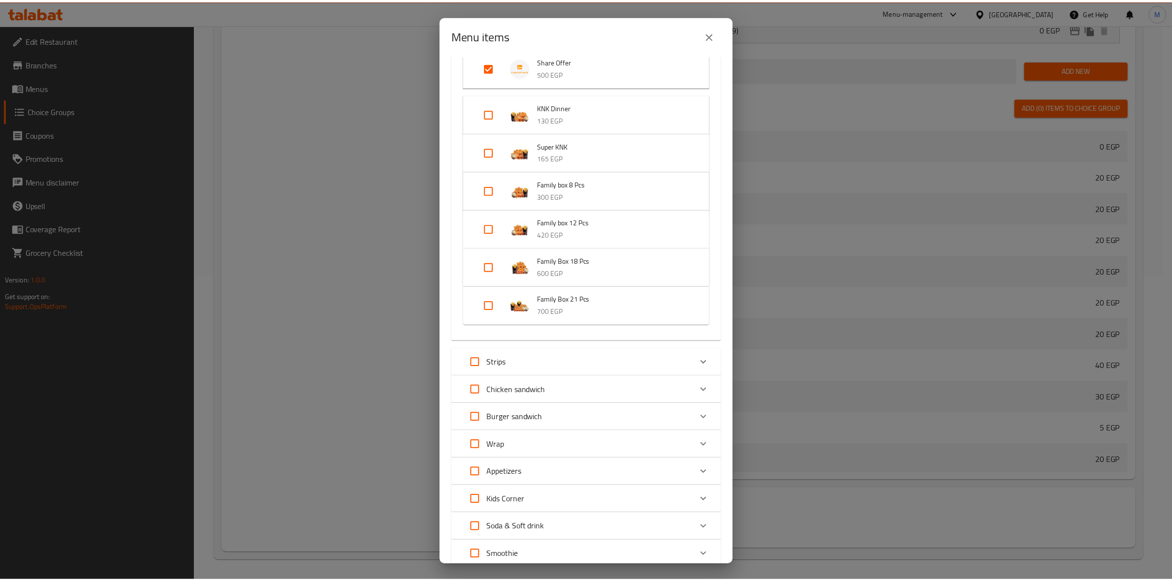
scroll to position [421, 0]
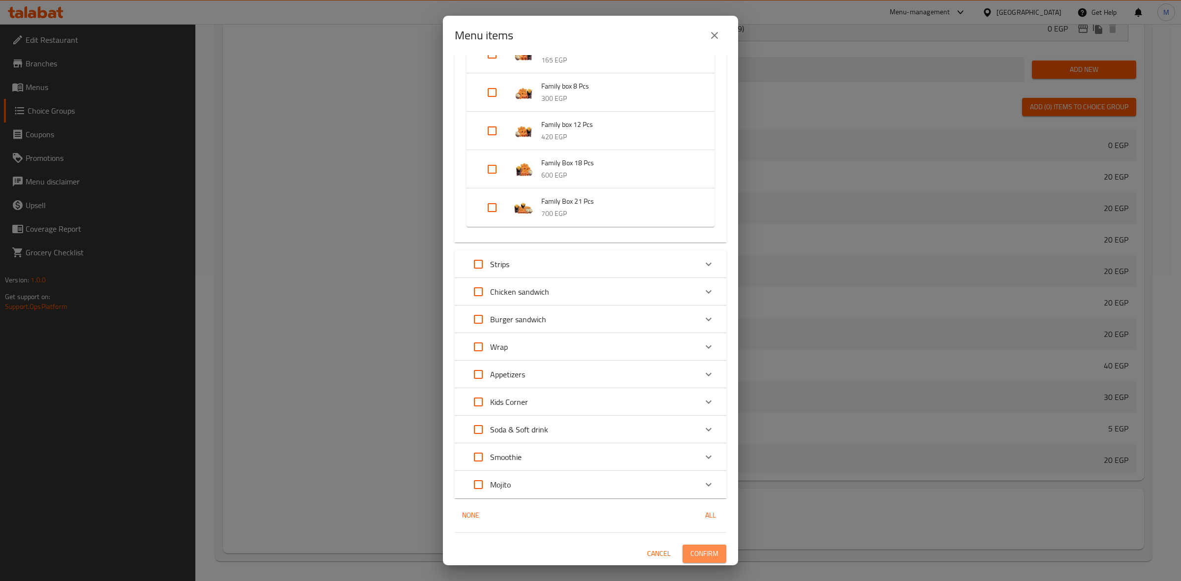
click at [703, 556] on span "Confirm" at bounding box center [705, 554] width 28 height 12
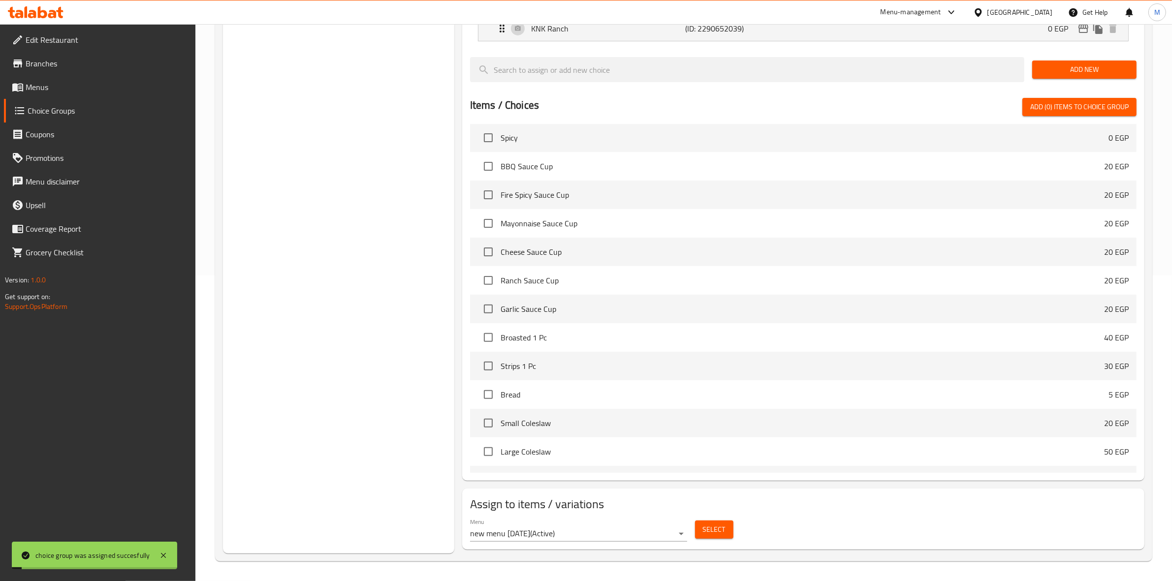
scroll to position [0, 0]
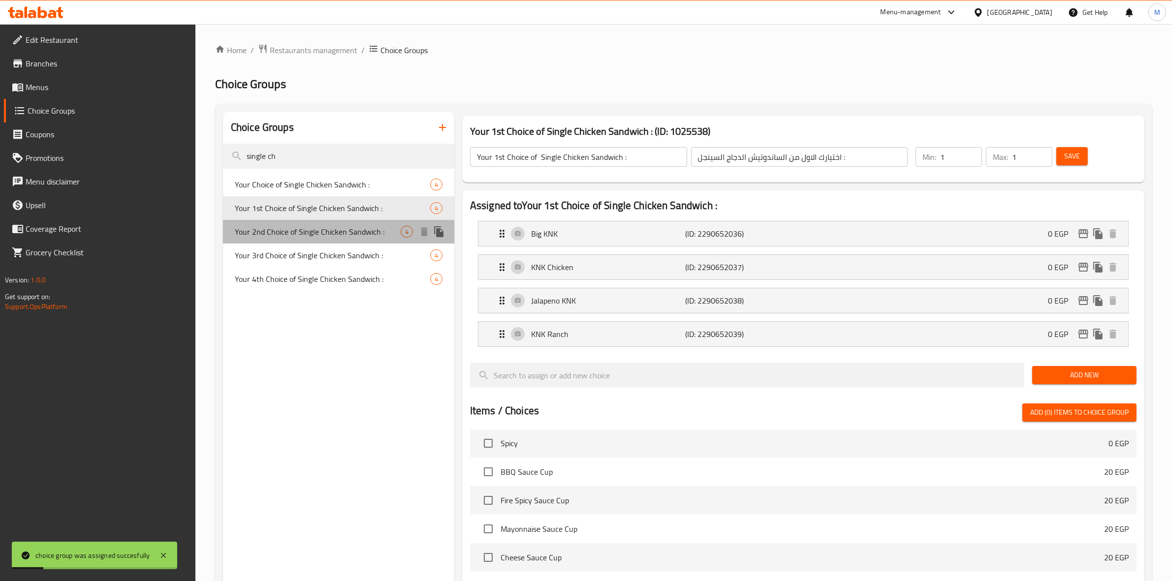
click at [352, 234] on span "Your 2nd Choice of Single Chicken Sandwich :" at bounding box center [318, 232] width 166 height 12
type input "Your 2nd Choice of Single Chicken Sandwich :"
type input "اختيارك الثاني من ساندوتيش الدجاج السينجل :"
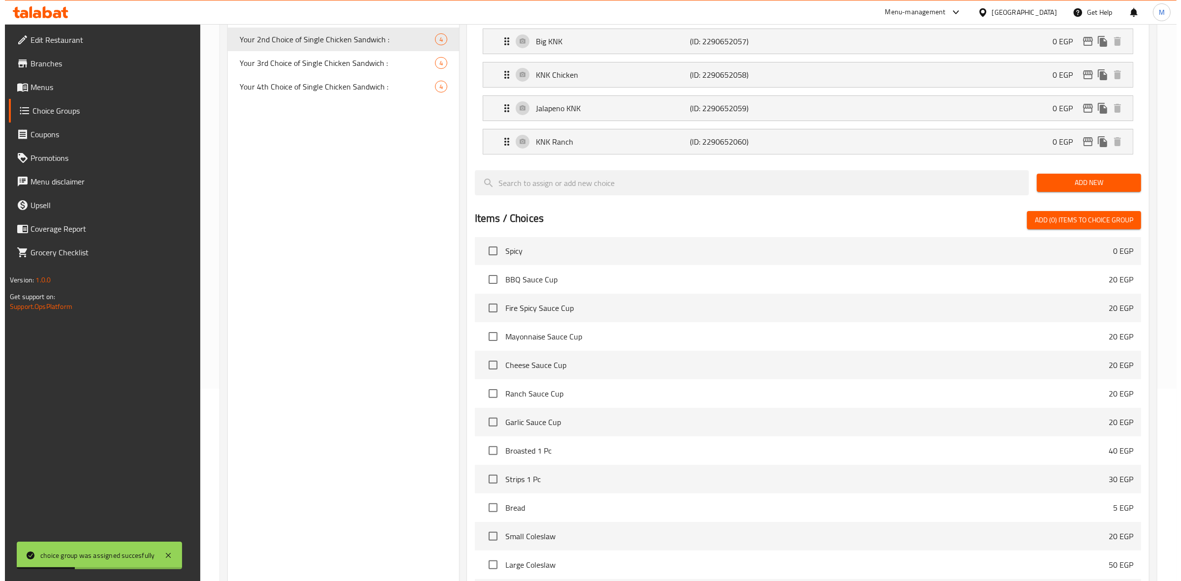
scroll to position [306, 0]
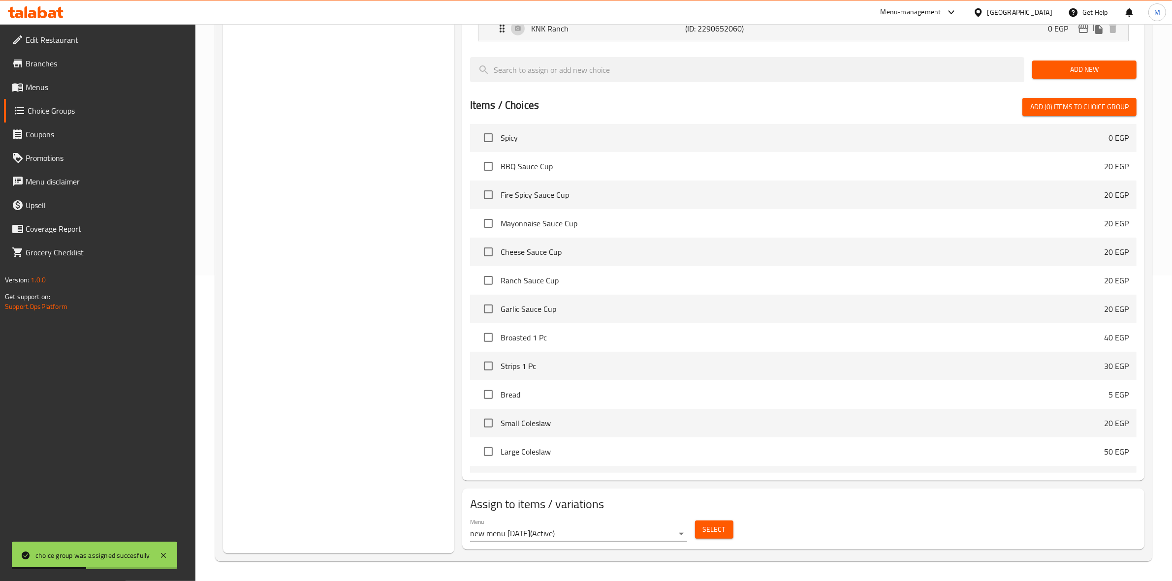
click at [700, 525] on button "Select" at bounding box center [714, 530] width 38 height 18
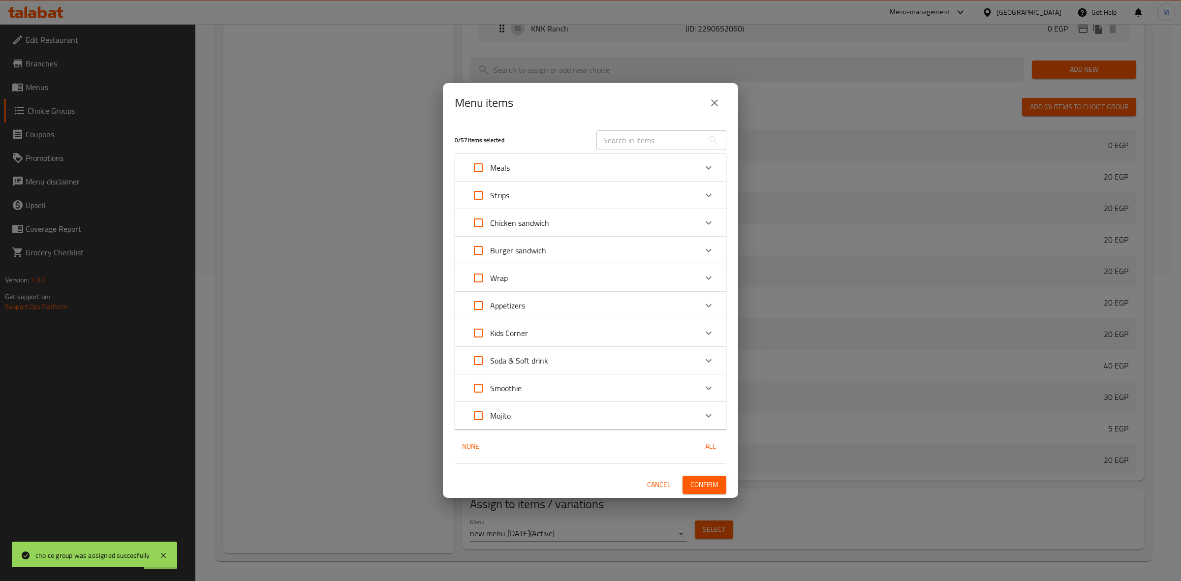
drag, startPoint x: 598, startPoint y: 168, endPoint x: 599, endPoint y: 197, distance: 29.0
click at [598, 167] on div "Meals" at bounding box center [582, 168] width 230 height 24
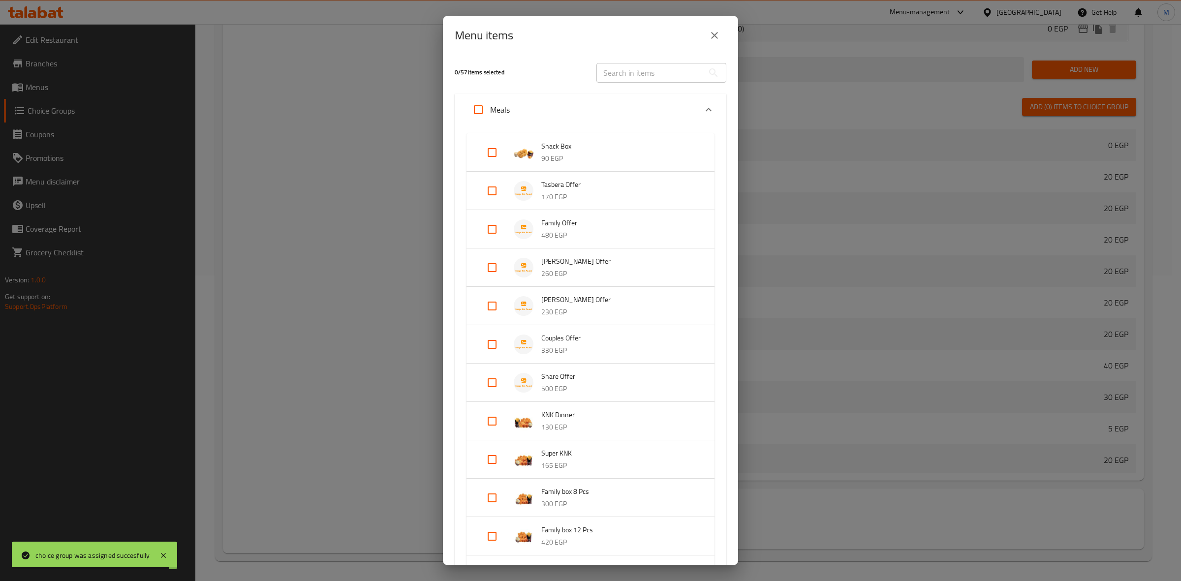
click at [493, 382] on input "Expand" at bounding box center [492, 383] width 24 height 24
checkbox input "true"
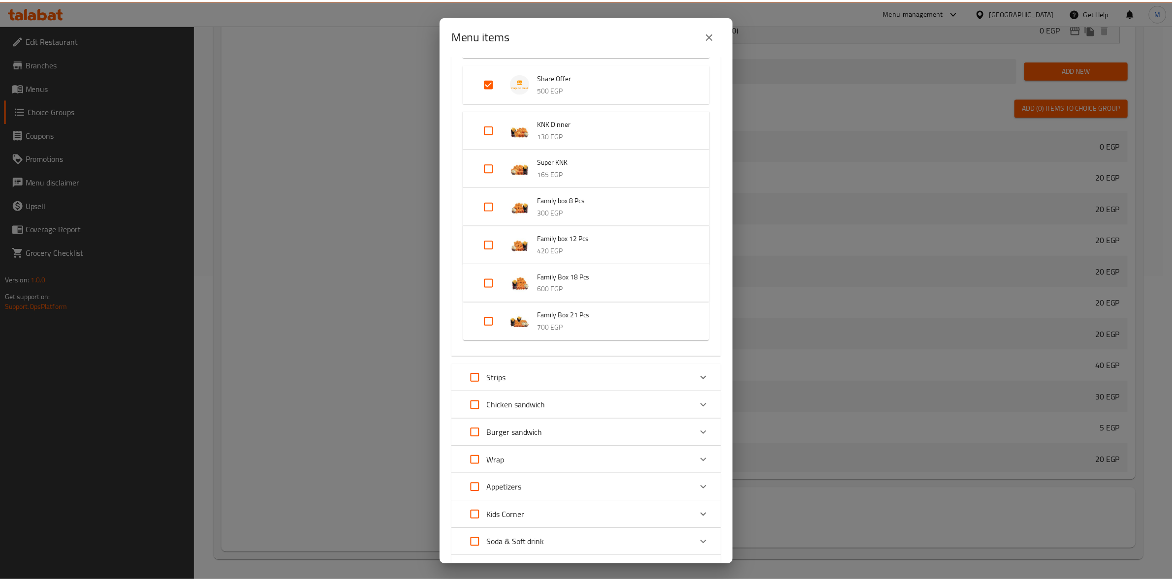
scroll to position [421, 0]
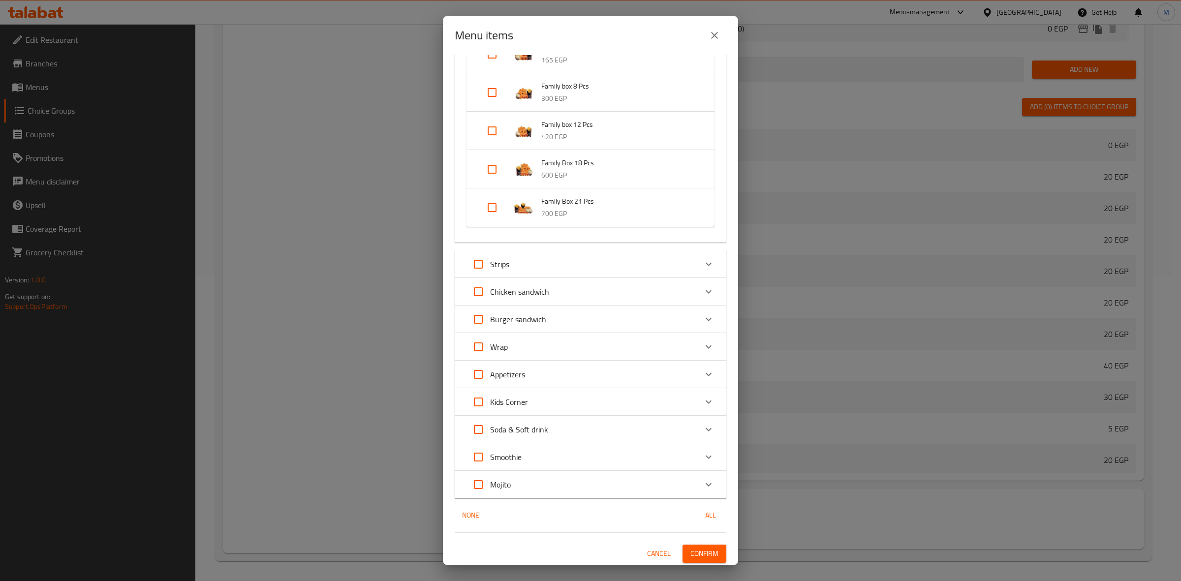
click at [709, 545] on button "Confirm" at bounding box center [705, 554] width 44 height 18
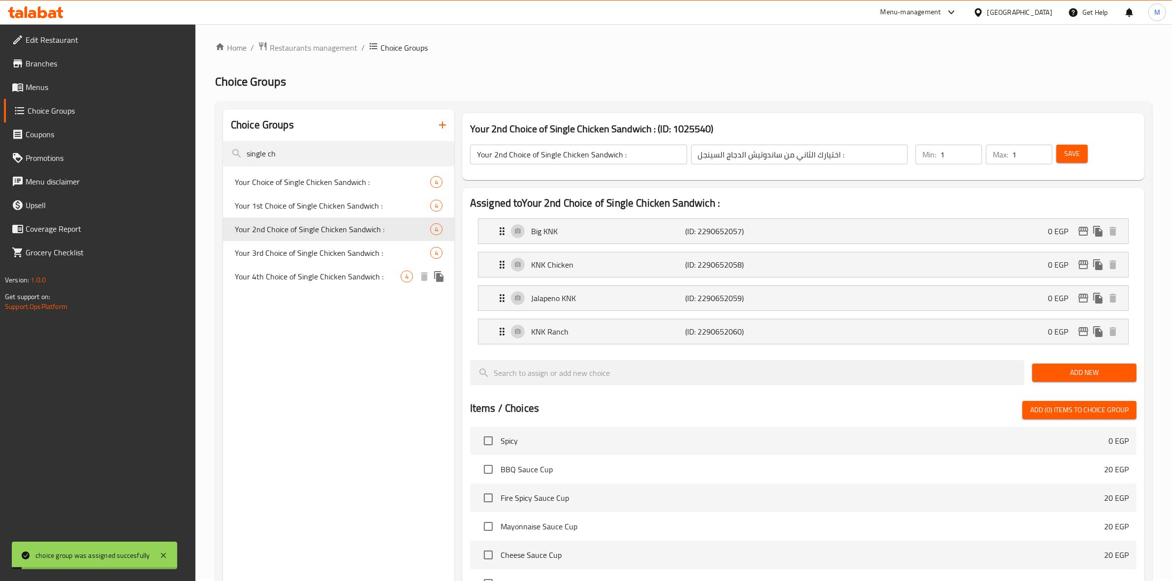
scroll to position [0, 0]
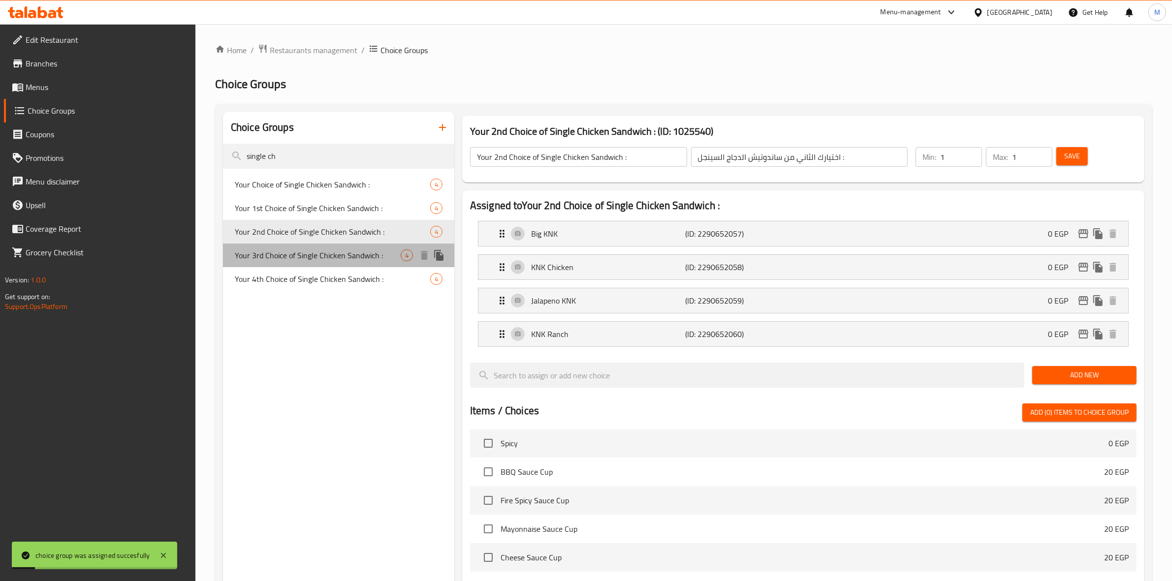
click at [347, 252] on span "Your 3rd Choice of Single Chicken Sandwich :" at bounding box center [318, 256] width 166 height 12
type input "Your 3rd Choice of Single Chicken Sandwich :"
type input "اختيارك الثالث من ساندوتيش الدجاج السينجل :"
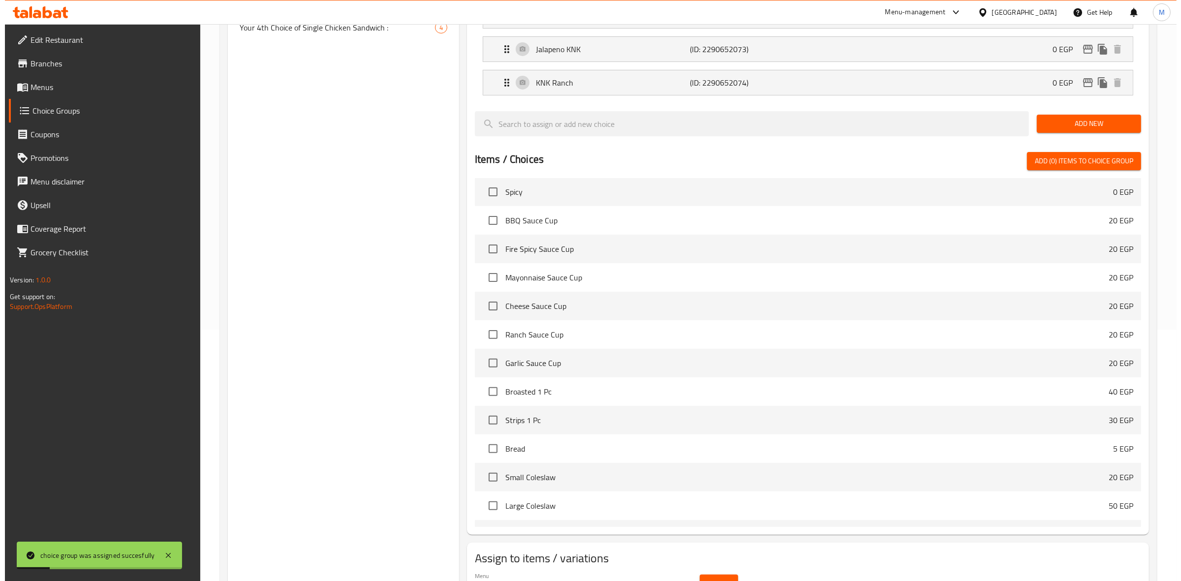
scroll to position [306, 0]
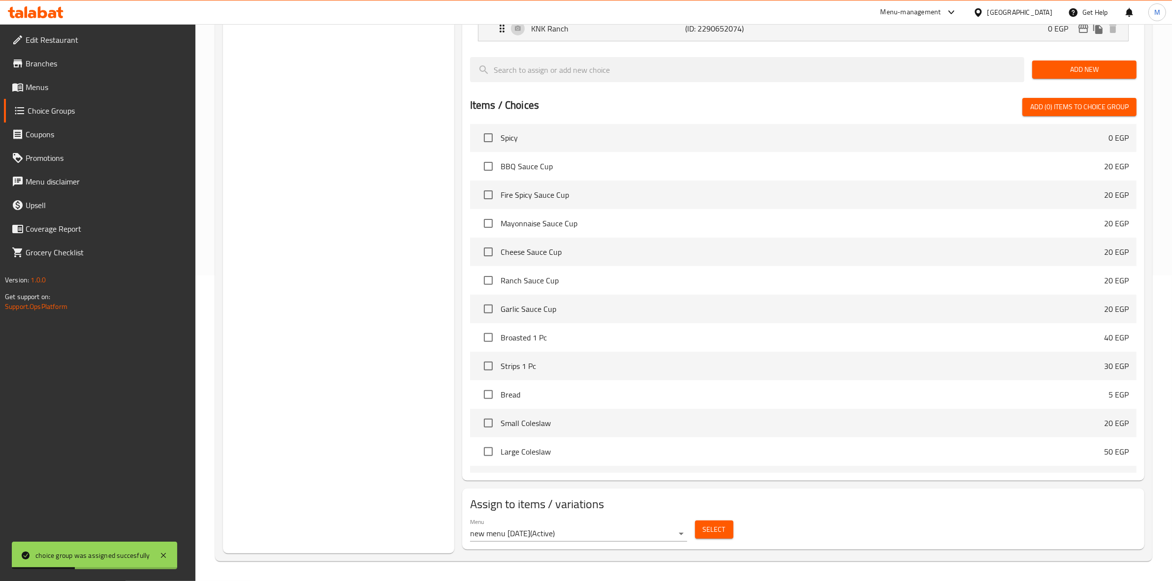
click at [704, 537] on button "Select" at bounding box center [714, 530] width 38 height 18
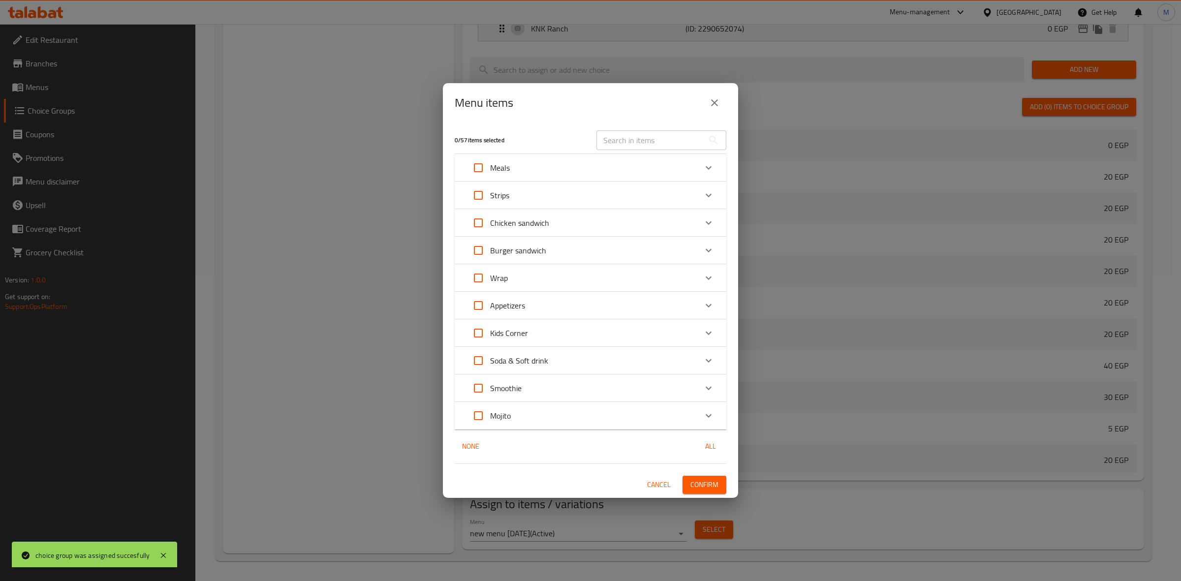
click at [639, 163] on div "Meals" at bounding box center [582, 168] width 230 height 24
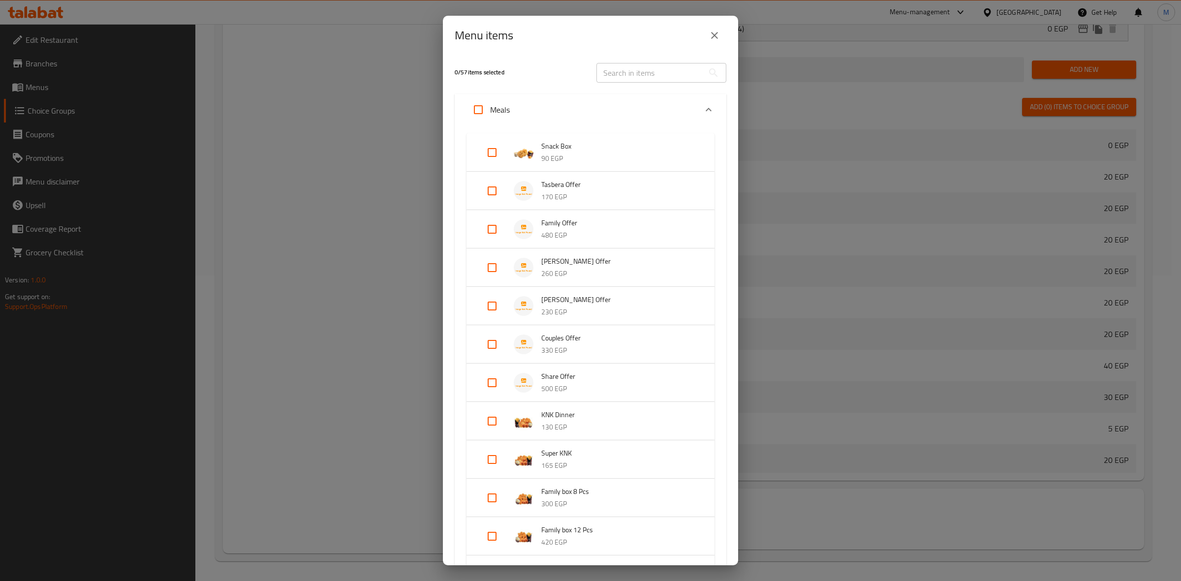
click at [498, 382] on input "Expand" at bounding box center [492, 383] width 24 height 24
checkbox input "true"
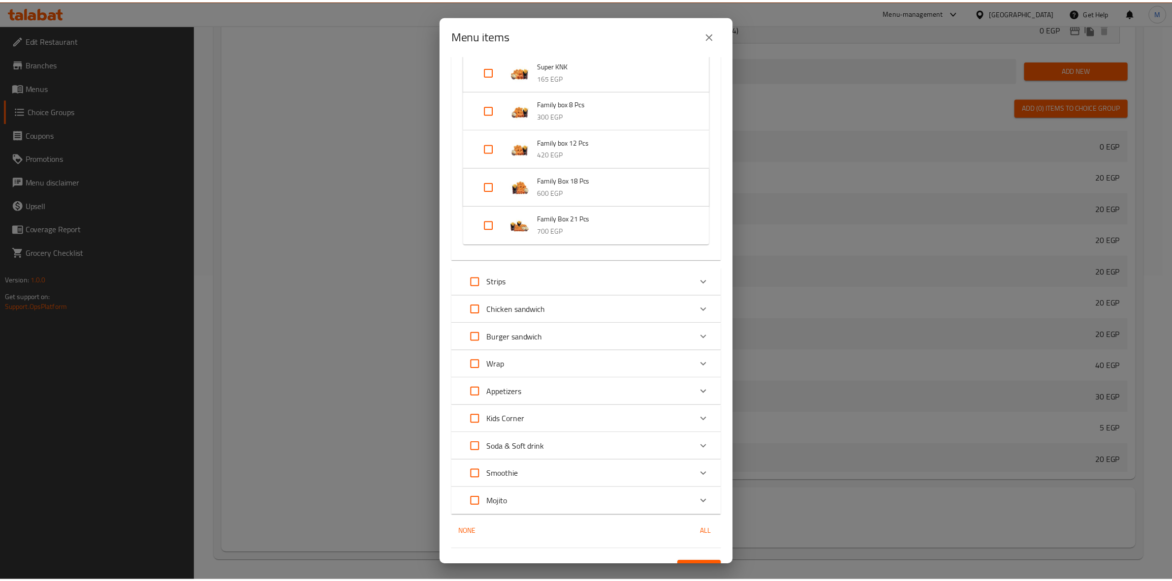
scroll to position [421, 0]
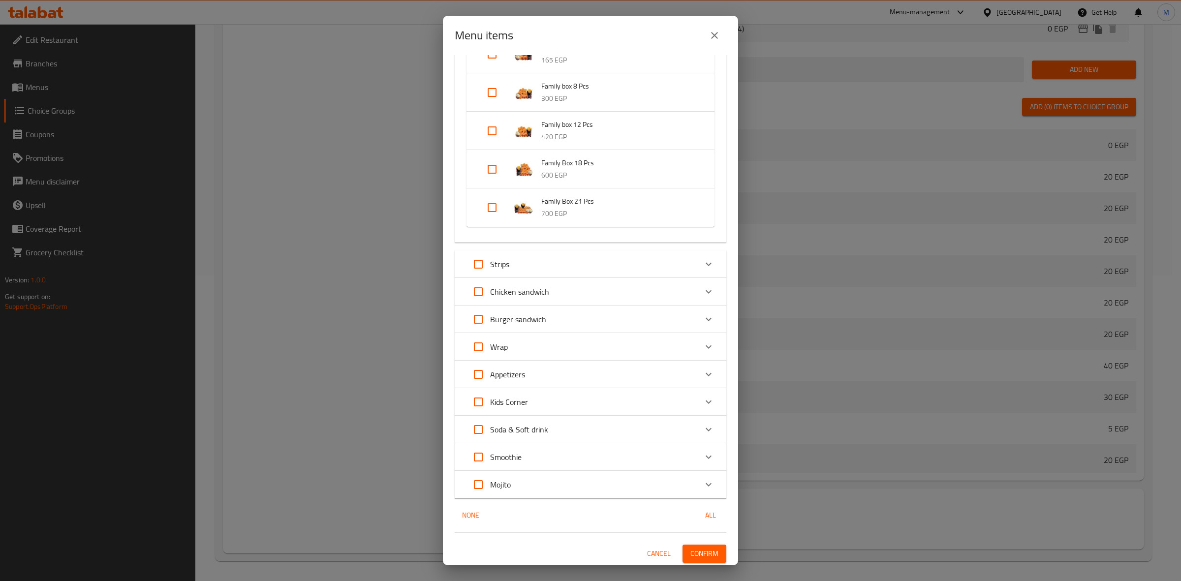
click at [709, 549] on span "Confirm" at bounding box center [705, 554] width 28 height 12
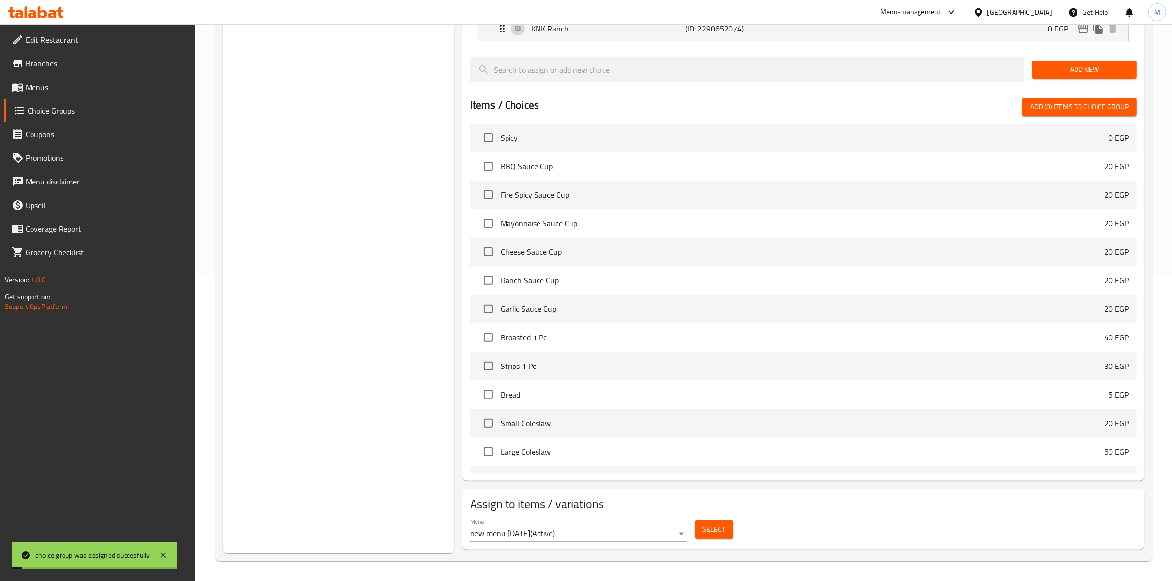
scroll to position [0, 0]
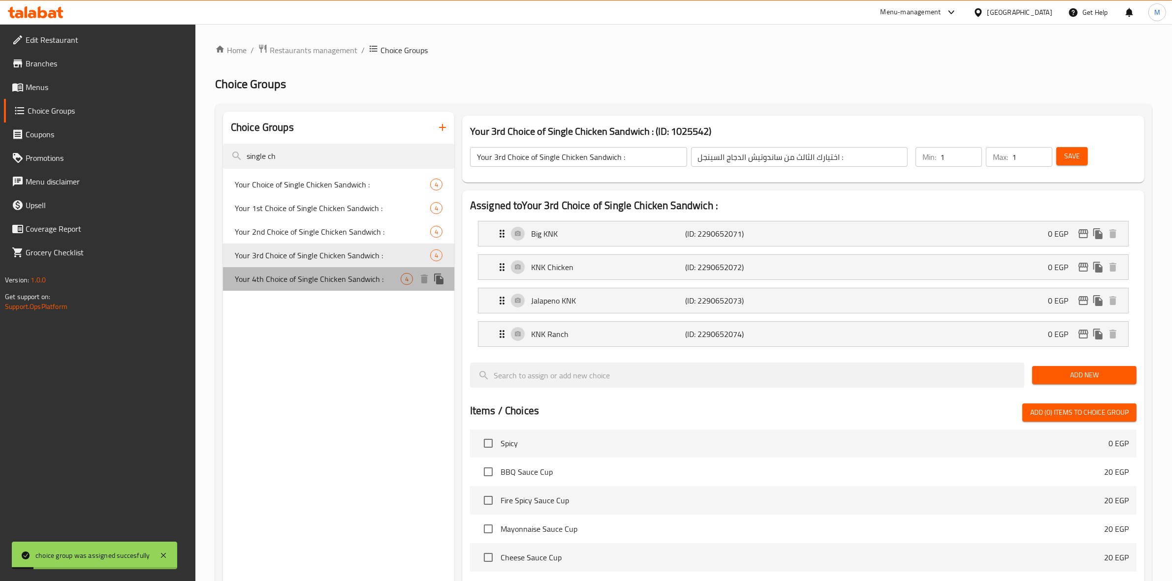
click at [301, 273] on span "Your 4th Choice of Single Chicken Sandwich :" at bounding box center [318, 279] width 166 height 12
type input "Your 4th Choice of Single Chicken Sandwich :"
type input "اختيارك الرابع من ساندوتيش الدجاج السينجل :"
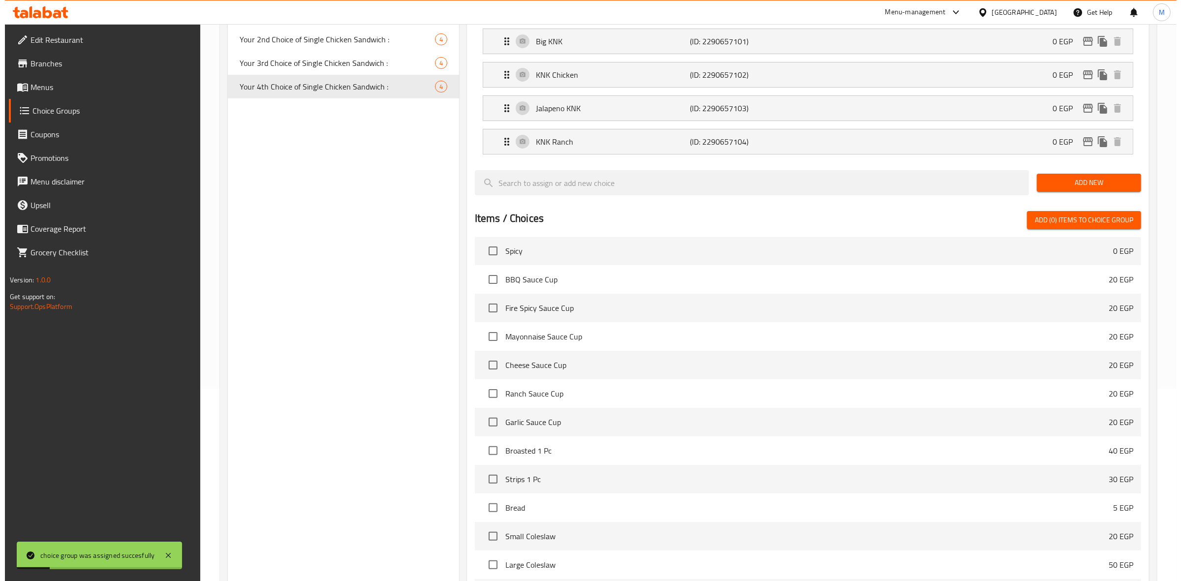
scroll to position [306, 0]
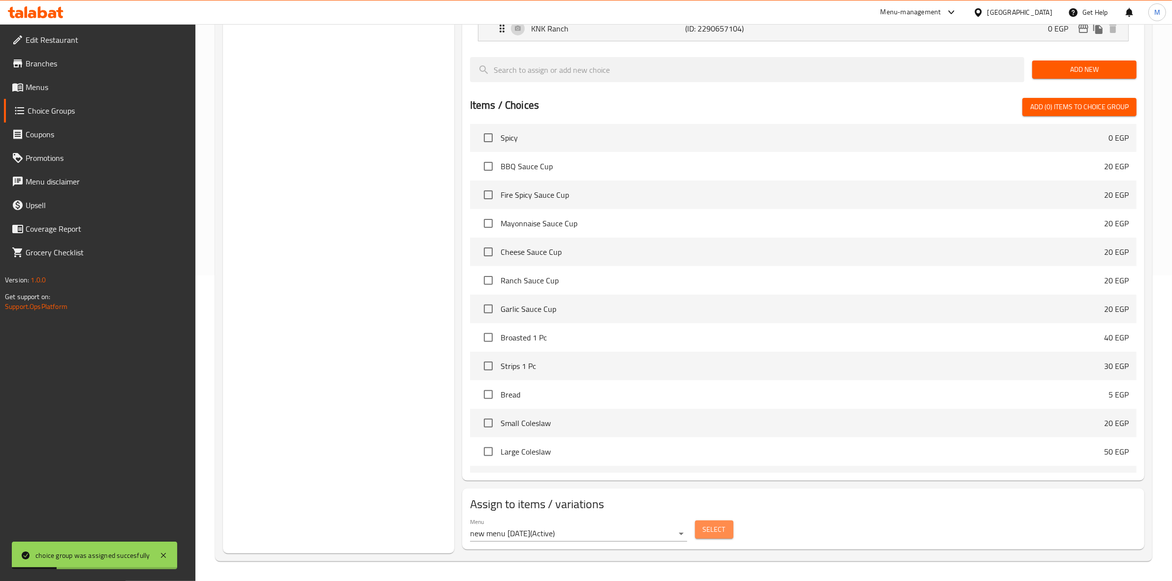
click at [716, 528] on span "Select" at bounding box center [714, 530] width 23 height 12
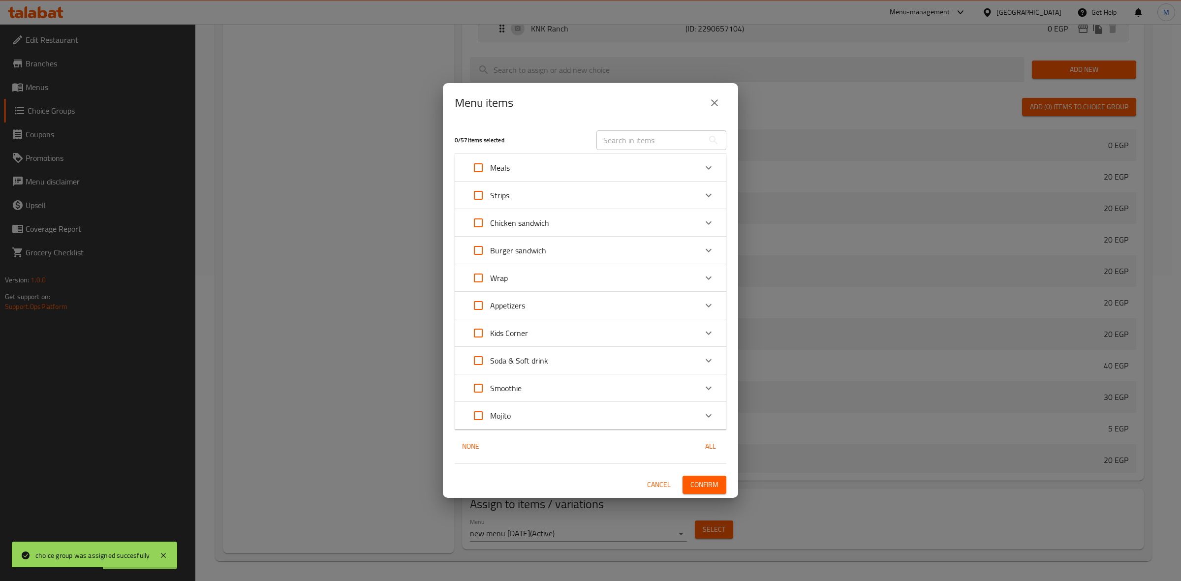
click at [636, 389] on div "Smoothie" at bounding box center [582, 389] width 230 height 24
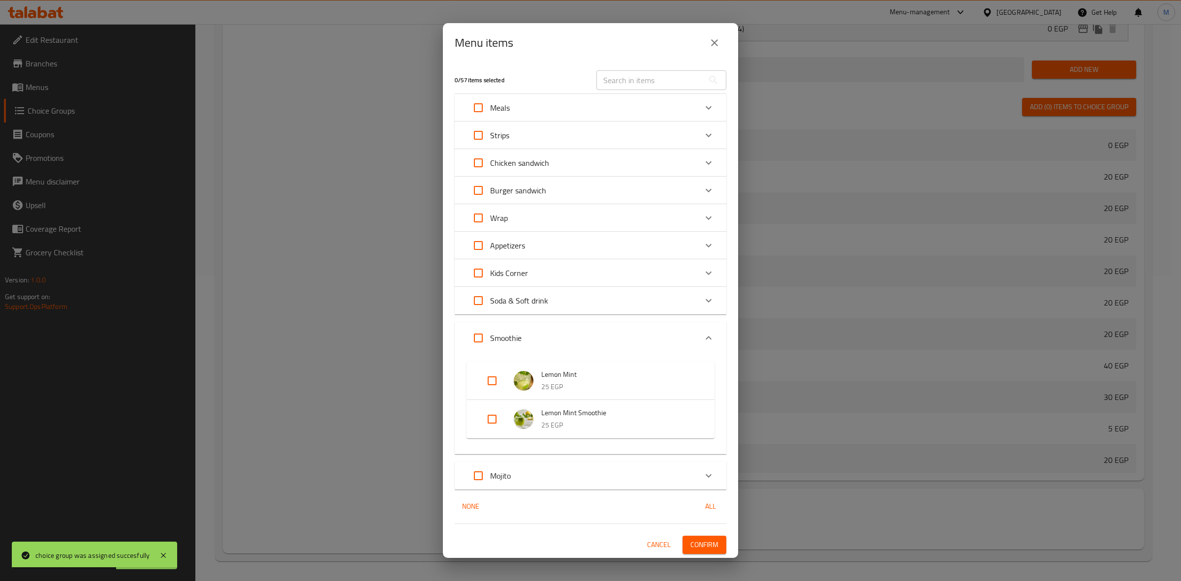
click at [643, 334] on div "Smoothie" at bounding box center [582, 338] width 230 height 24
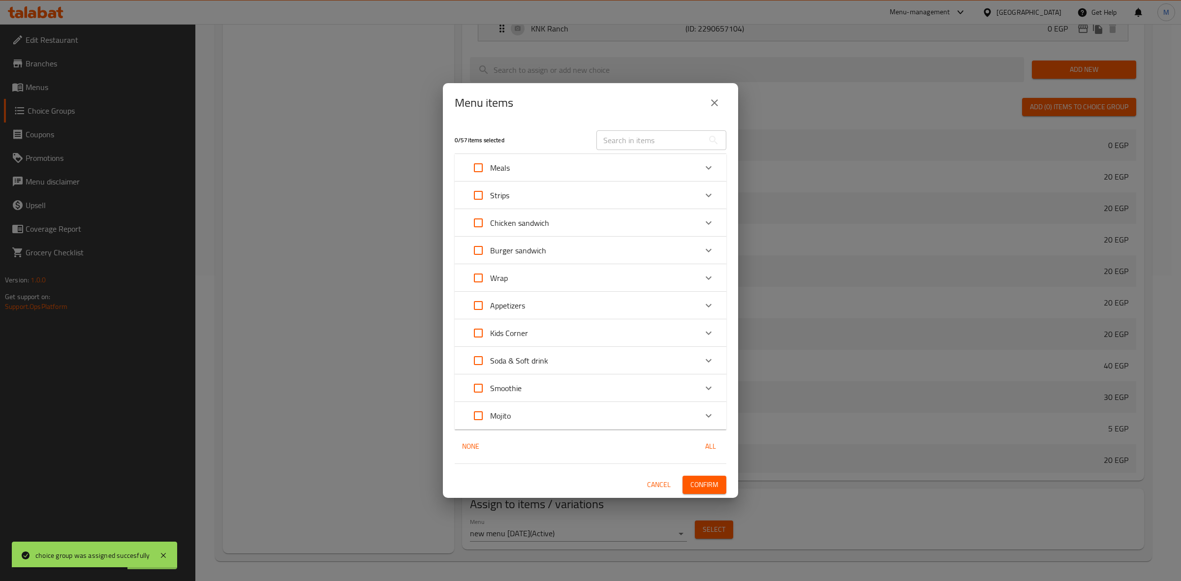
click at [613, 193] on div "Strips" at bounding box center [582, 196] width 230 height 24
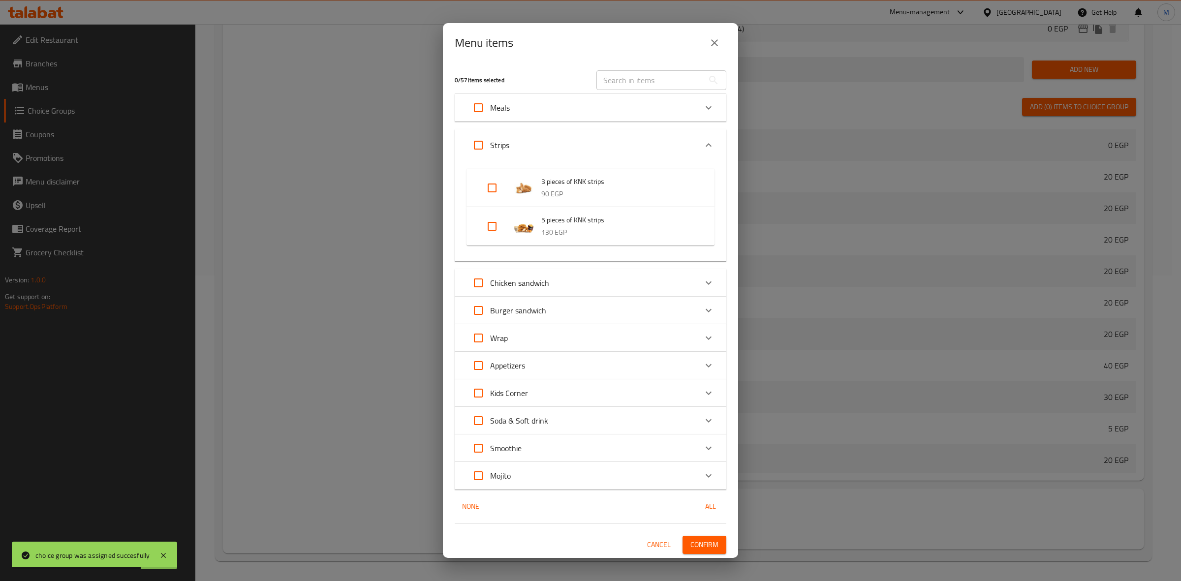
click at [613, 129] on div "Strips 3 pieces of KNK strips 90 EGP 5 pieces of KNK strips 130 EGP" at bounding box center [591, 195] width 272 height 132
click at [608, 141] on div "Strips" at bounding box center [582, 145] width 230 height 24
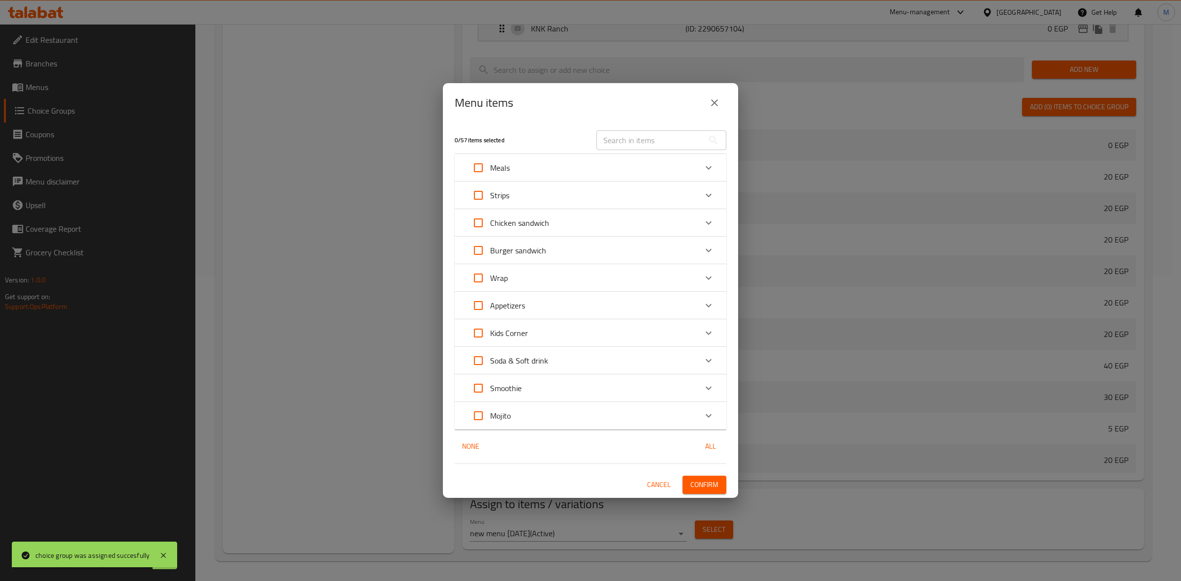
click at [658, 111] on div "Menu items" at bounding box center [591, 103] width 272 height 24
click at [626, 159] on div "Meals" at bounding box center [582, 168] width 230 height 24
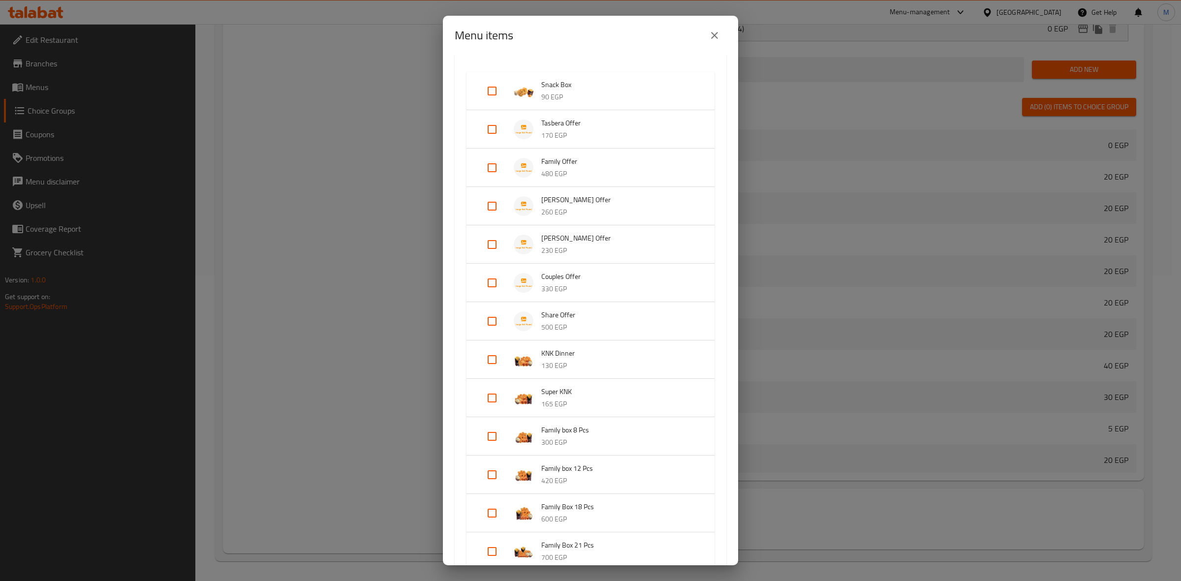
click at [493, 324] on input "Expand" at bounding box center [492, 322] width 24 height 24
checkbox input "true"
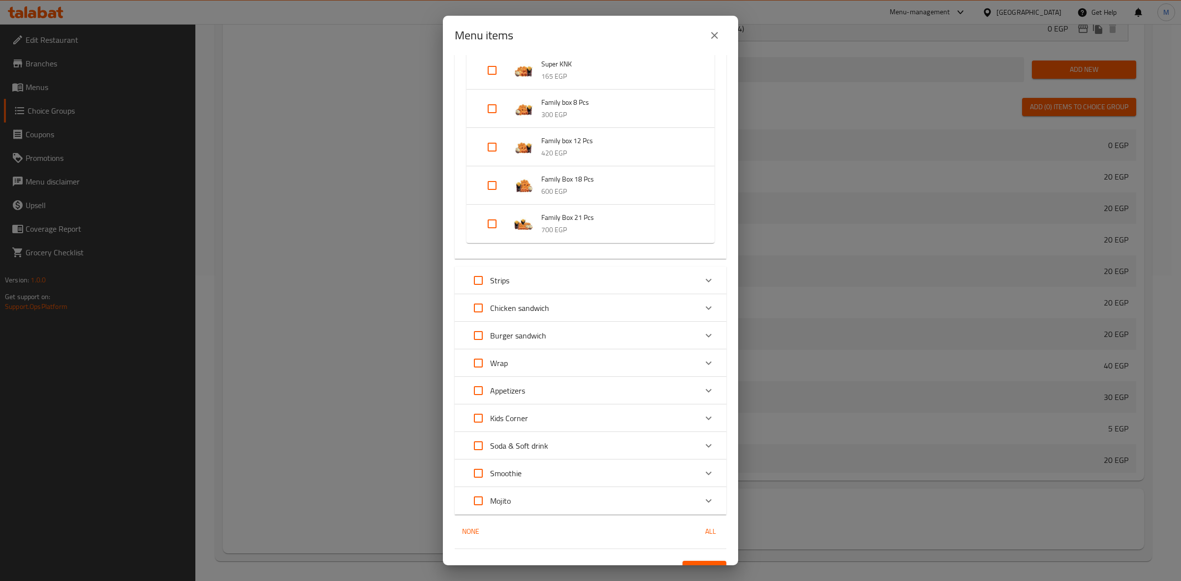
scroll to position [421, 0]
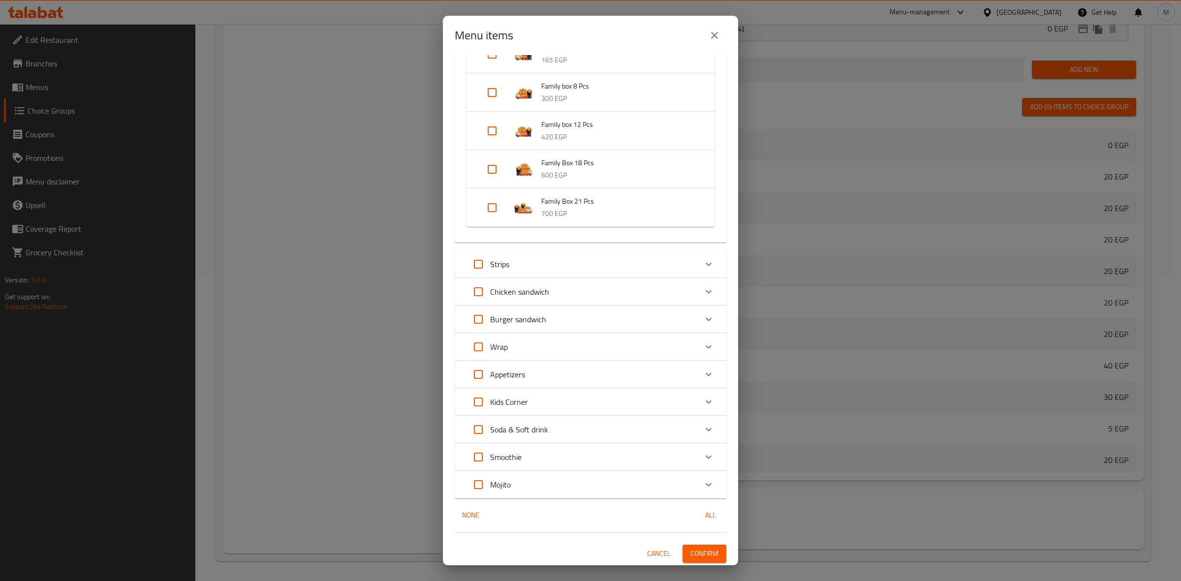
click at [709, 555] on button "Confirm" at bounding box center [705, 554] width 44 height 18
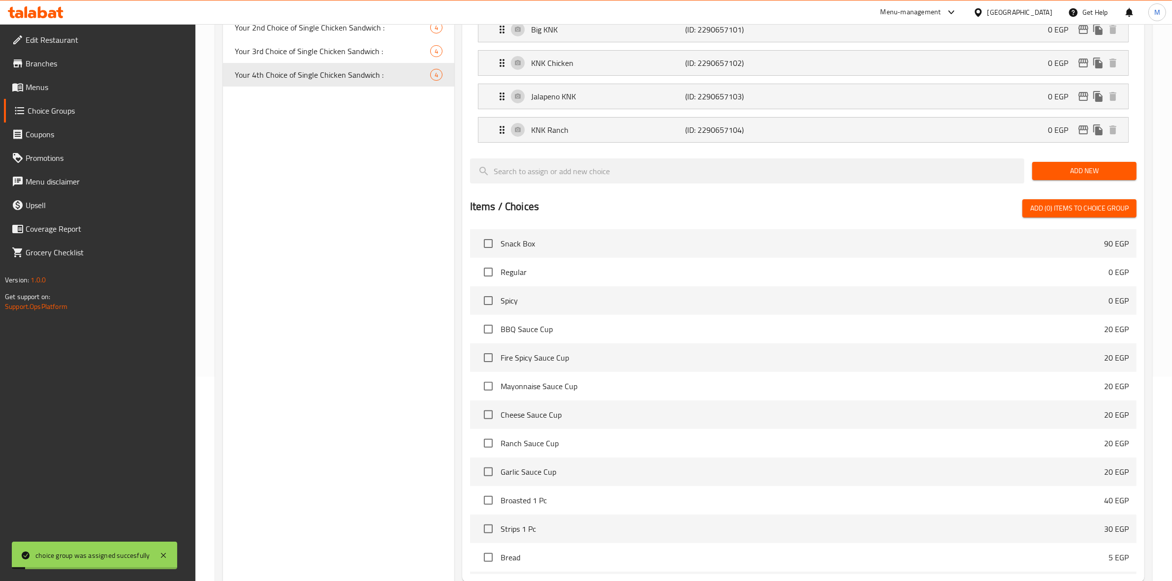
scroll to position [0, 0]
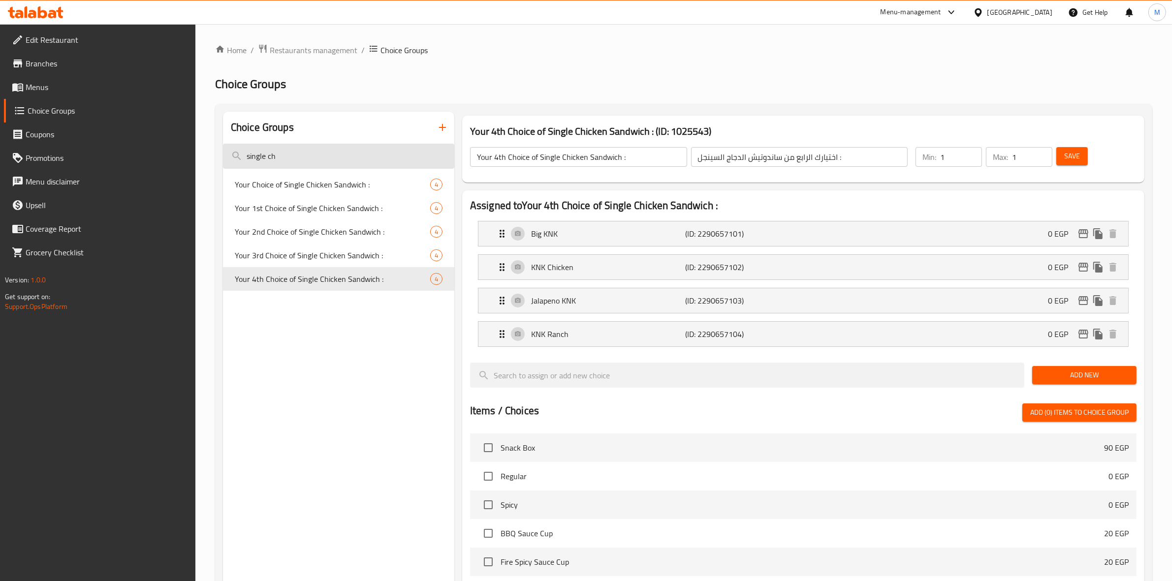
click at [320, 151] on input "single ch" at bounding box center [338, 156] width 231 height 25
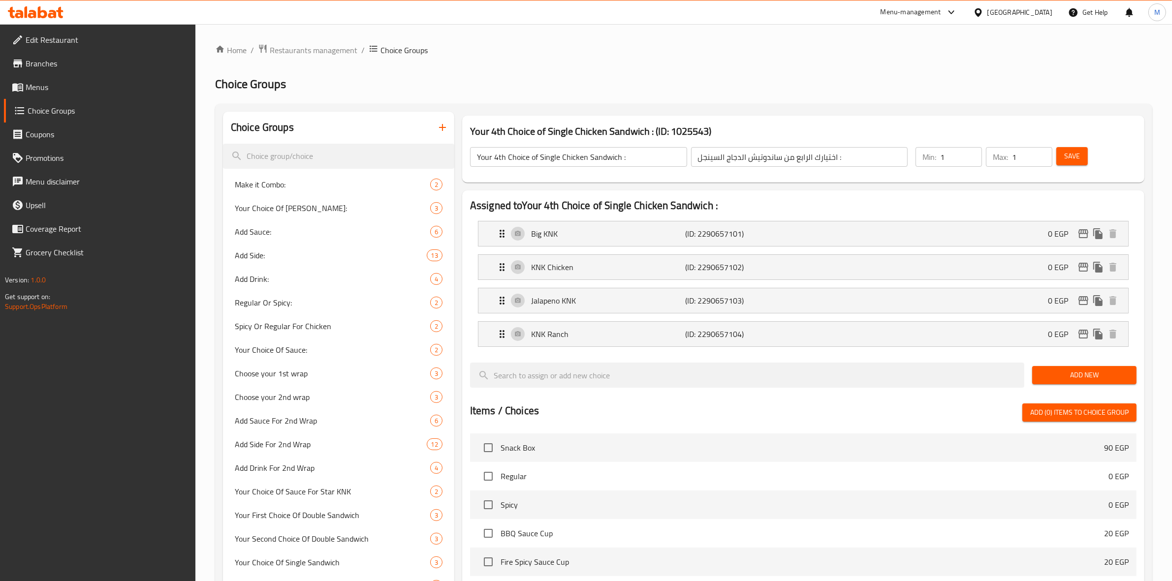
click at [443, 133] on icon "button" at bounding box center [443, 128] width 12 height 12
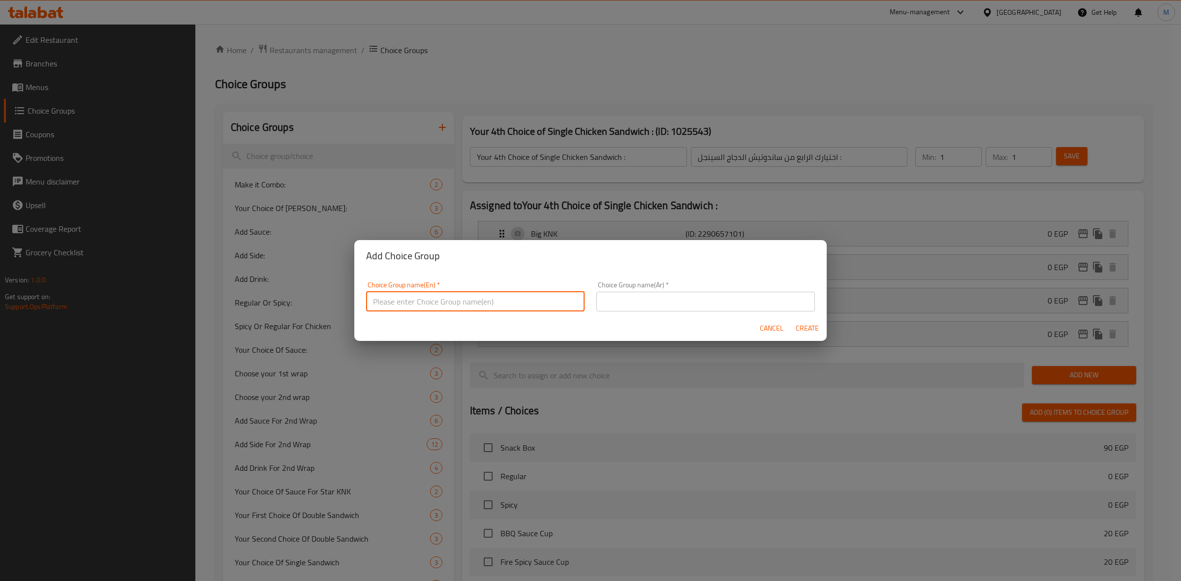
click at [483, 296] on input "text" at bounding box center [475, 302] width 219 height 20
type input "إ"
type input "Your Choice of Burger Sandwich :"
click at [656, 298] on input "text" at bounding box center [706, 302] width 219 height 20
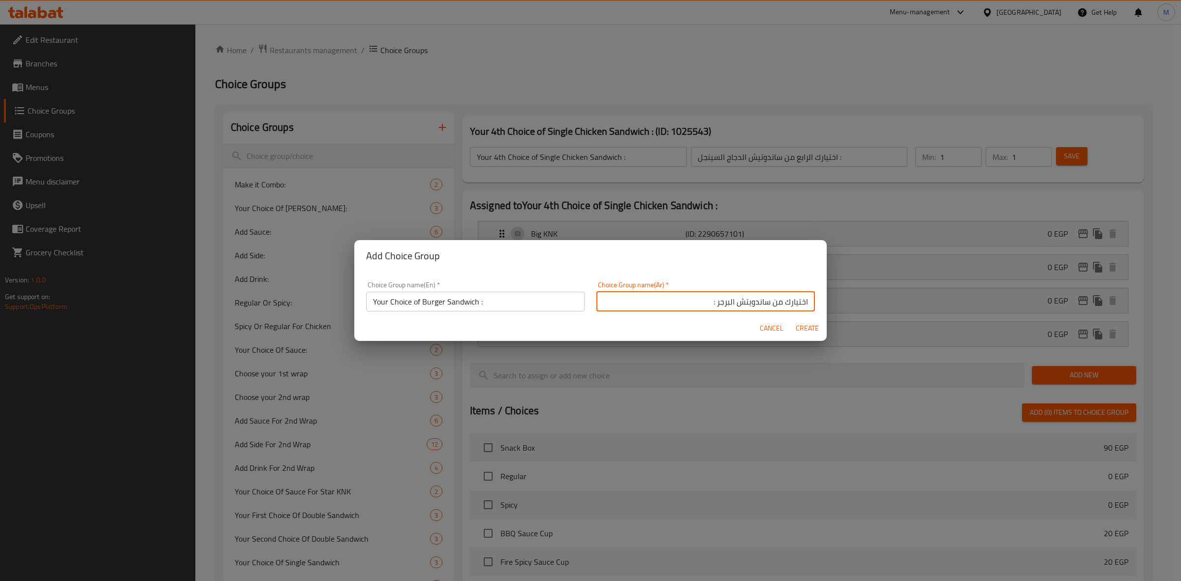
type input "اختيارك من ساندويتش البرجر :"
click at [805, 327] on span "Create" at bounding box center [807, 328] width 24 height 12
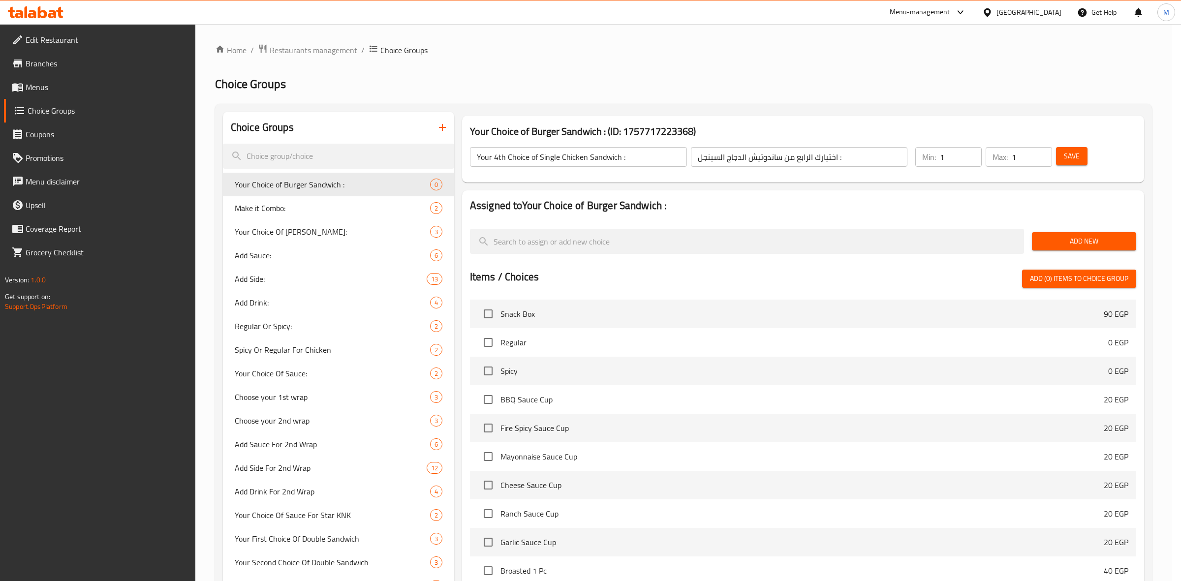
type input "Your Choice of Burger Sandwich :"
type input "اختيارك من ساندويتش البرجر :"
type input "0"
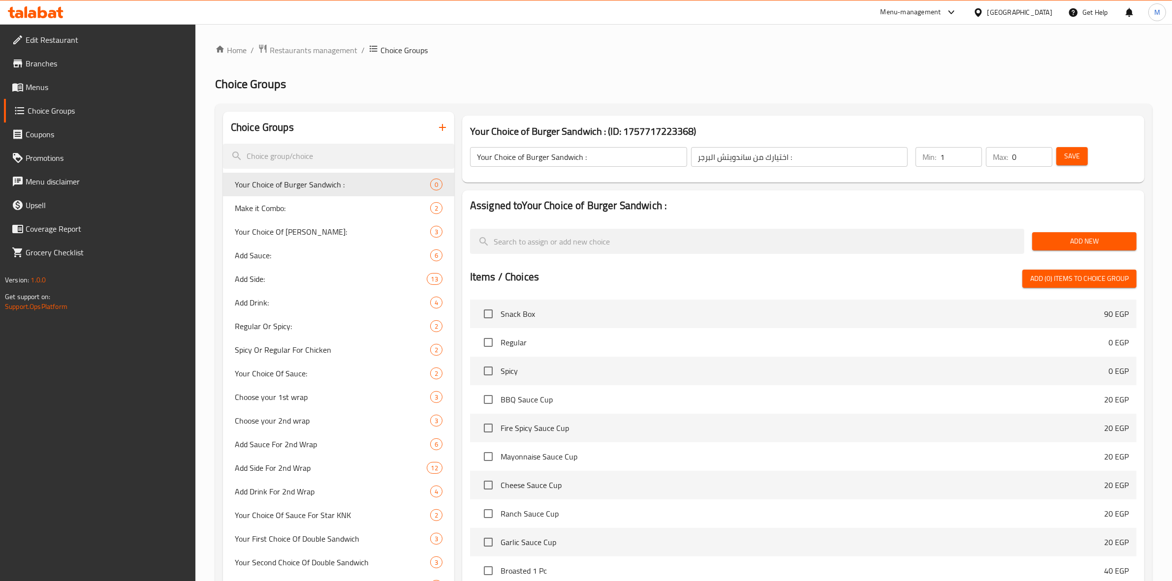
type input "1"
click at [970, 155] on input "1" at bounding box center [961, 157] width 42 height 20
type input "1"
click at [1043, 153] on input "1" at bounding box center [1032, 157] width 40 height 20
click at [1059, 240] on span "Add New" at bounding box center [1084, 241] width 89 height 12
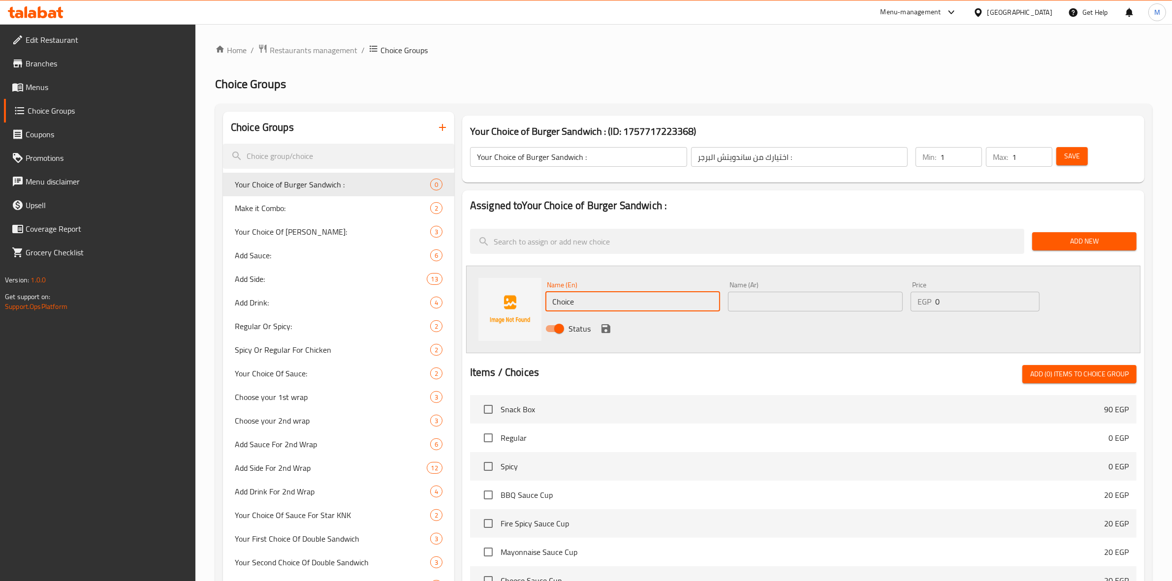
click at [652, 295] on input "Choice" at bounding box center [632, 302] width 175 height 20
paste input "KNK burger"
type input "KNK burger"
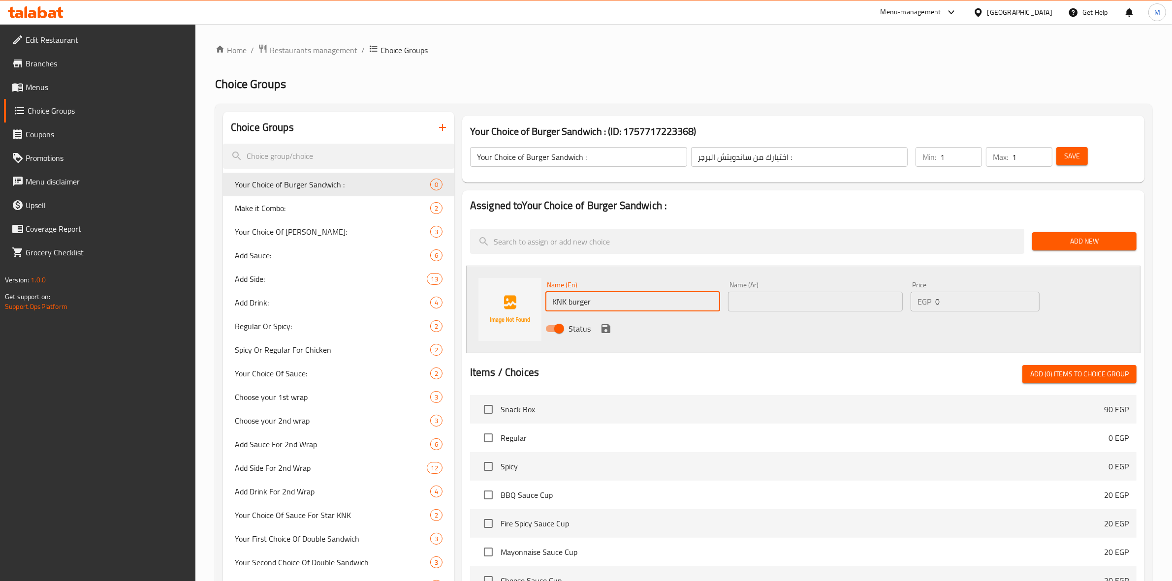
click at [1064, 244] on span "Add New" at bounding box center [1084, 241] width 89 height 12
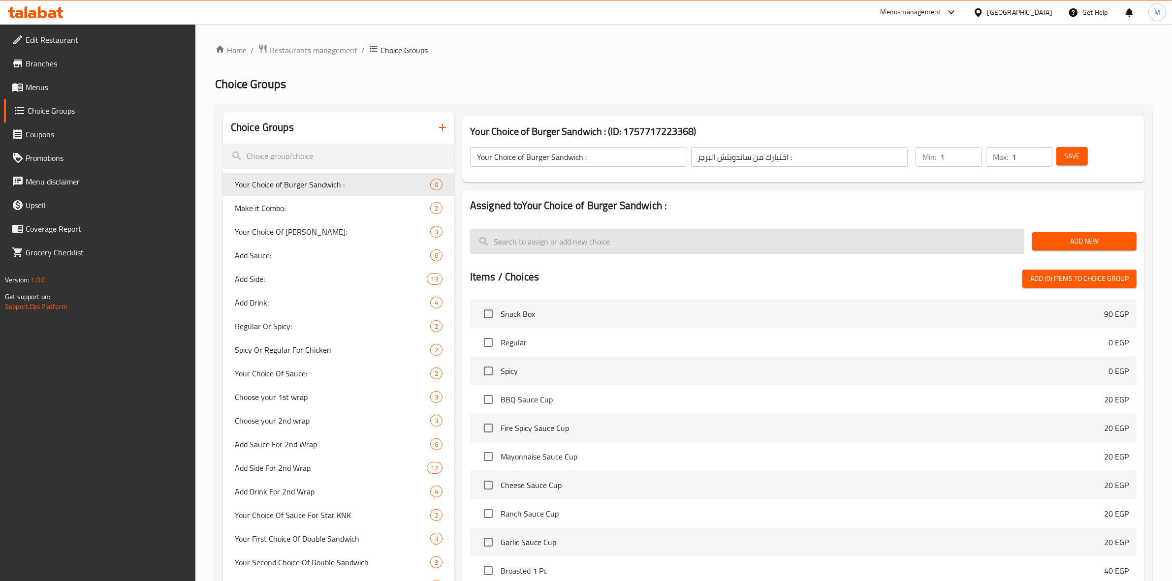
click at [733, 236] on input "search" at bounding box center [747, 241] width 554 height 25
paste input "KNK burger"
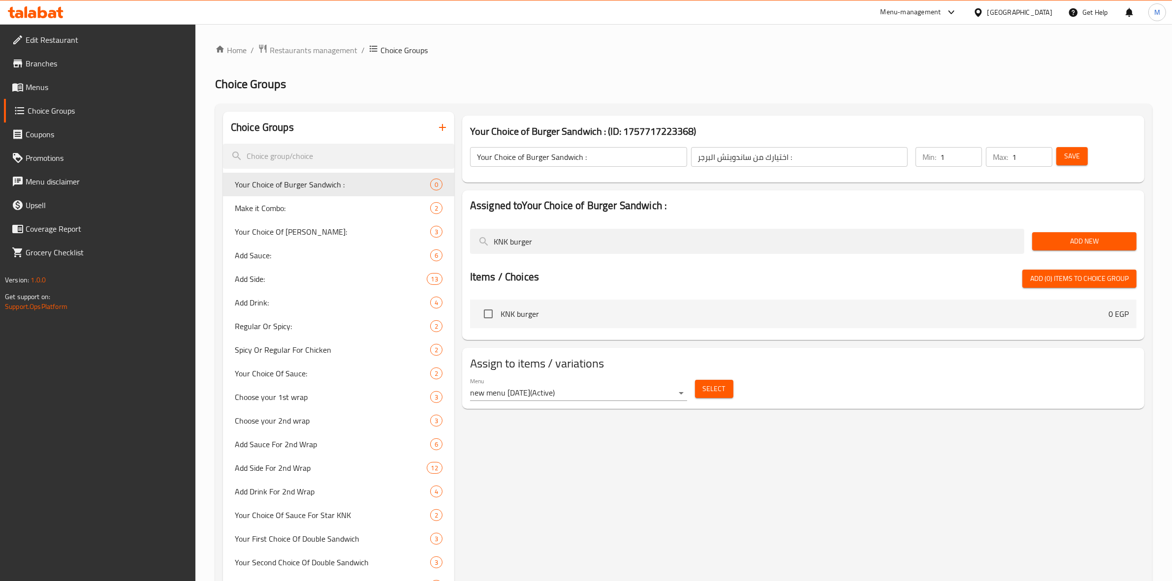
type input "KNK burger"
click at [498, 308] on input "checkbox" at bounding box center [488, 314] width 21 height 21
click at [1102, 276] on span "Add (1) items to choice group" at bounding box center [1079, 279] width 98 height 12
checkbox input "false"
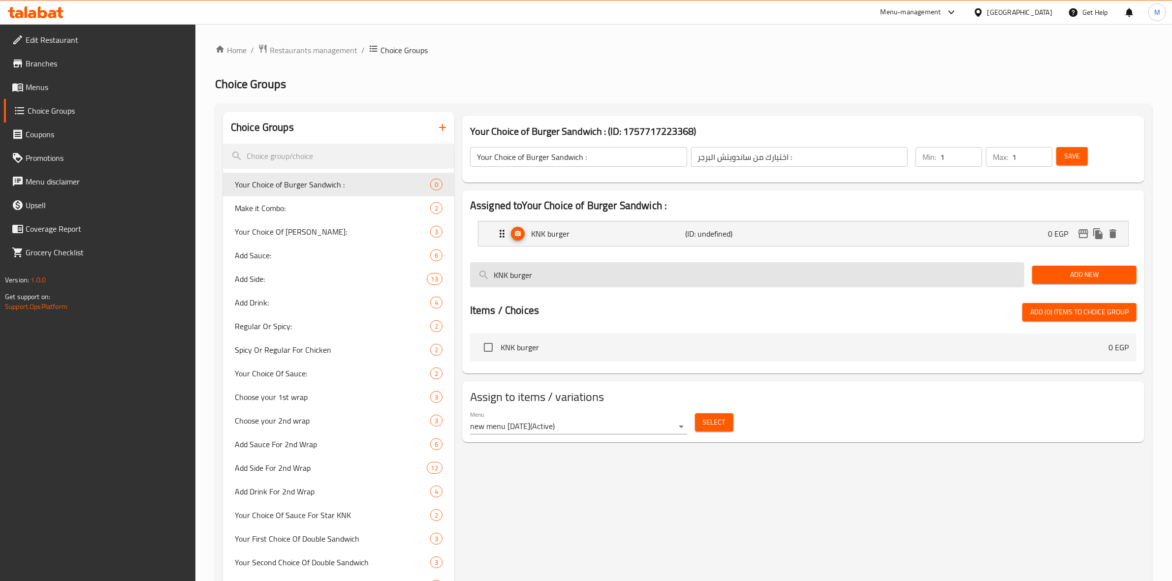
click at [581, 276] on input "KNK burger" at bounding box center [747, 274] width 554 height 25
paste input "Burger Onion"
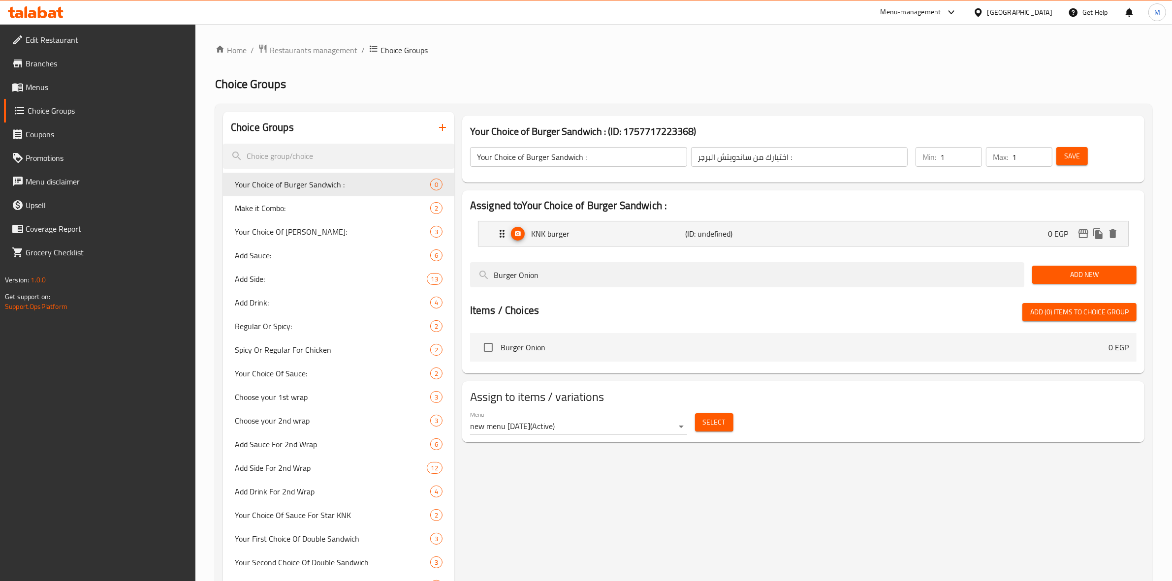
type input "Burger Onion"
click at [492, 345] on input "checkbox" at bounding box center [488, 347] width 21 height 21
click at [1058, 320] on button "Add (1) items to choice group" at bounding box center [1079, 312] width 114 height 18
checkbox input "false"
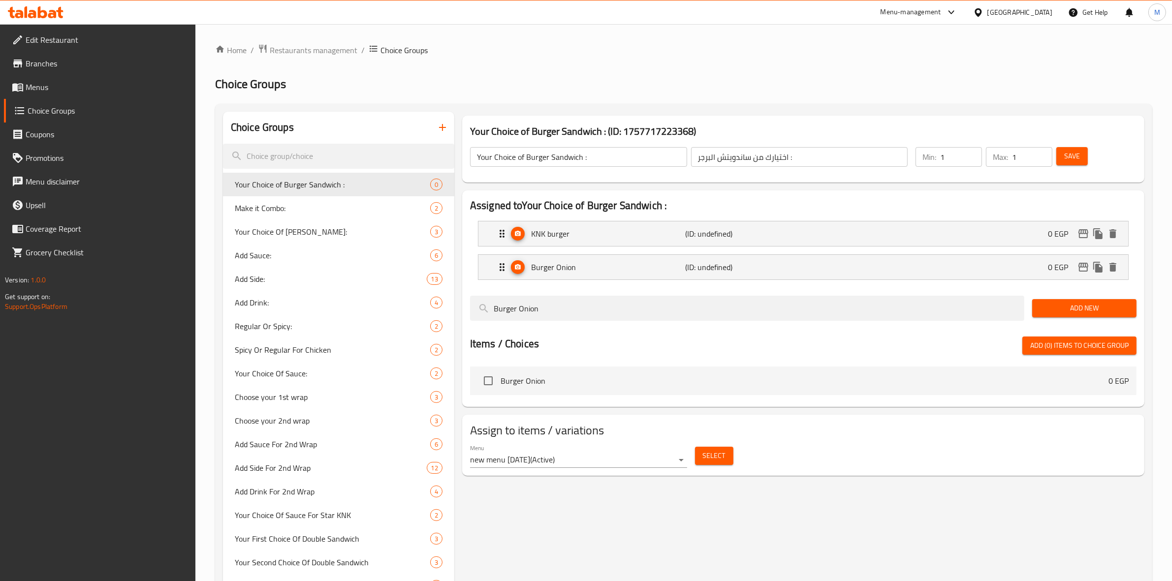
click at [1077, 155] on span "Save" at bounding box center [1072, 156] width 16 height 12
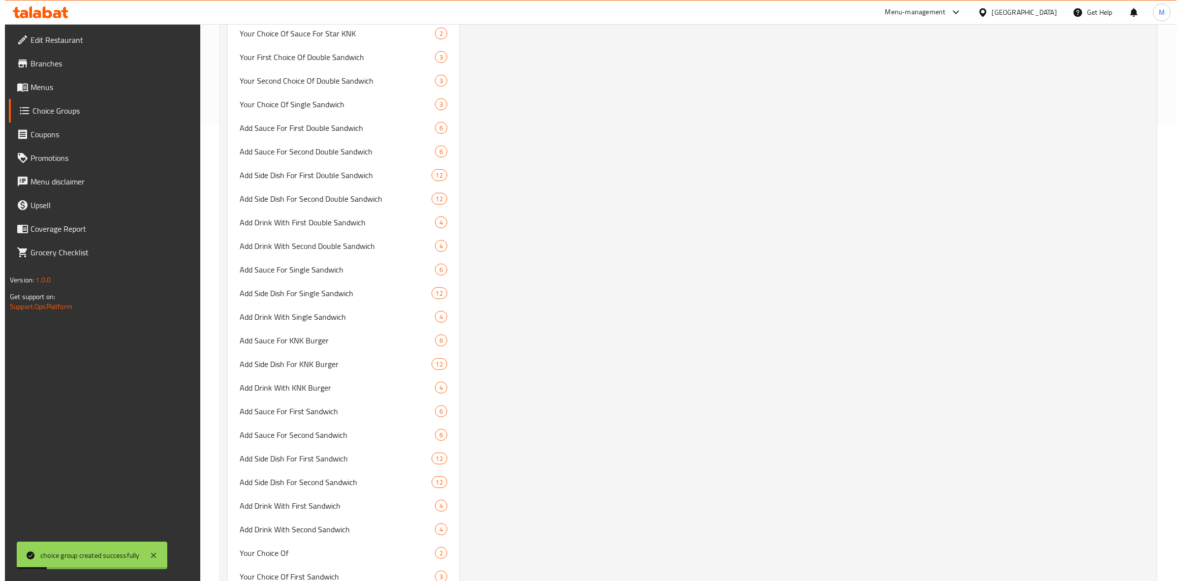
scroll to position [246, 0]
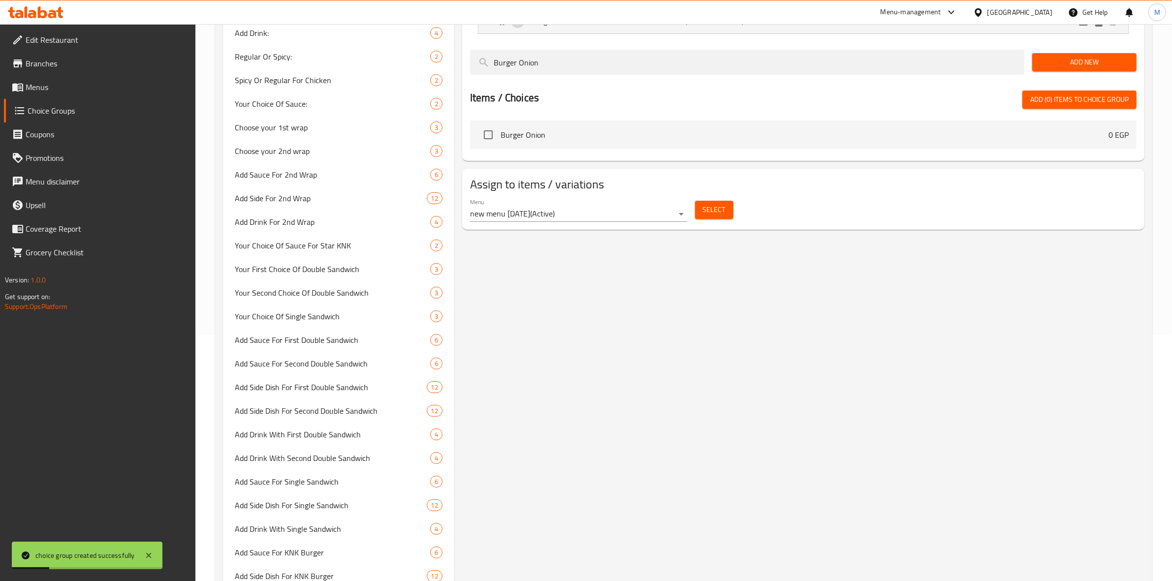
click at [709, 208] on span "Select" at bounding box center [714, 210] width 23 height 12
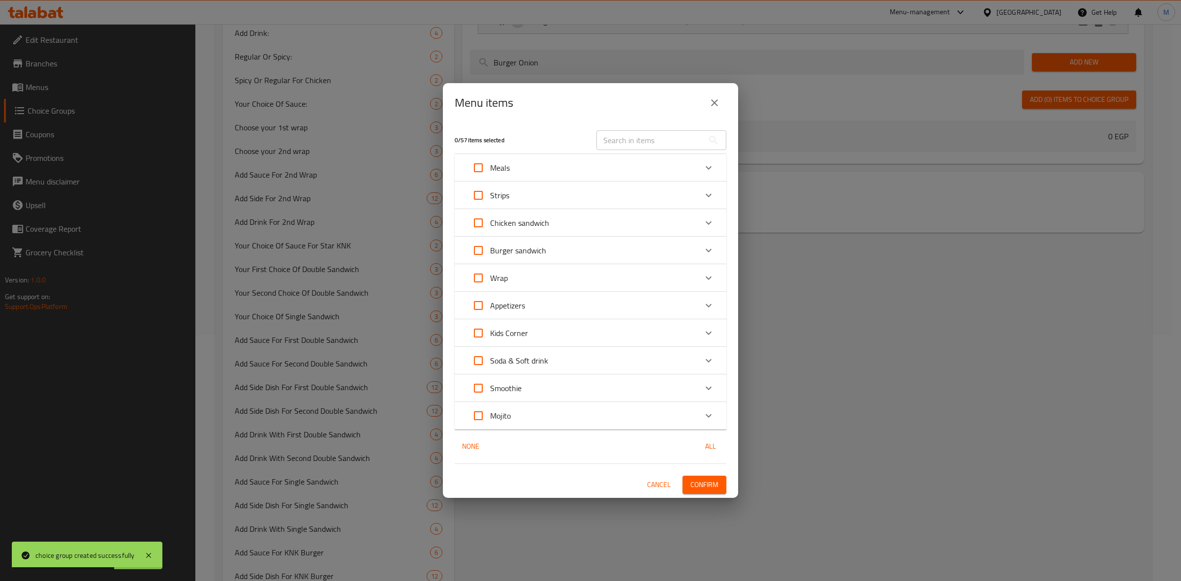
click at [597, 167] on div "Meals" at bounding box center [582, 168] width 230 height 24
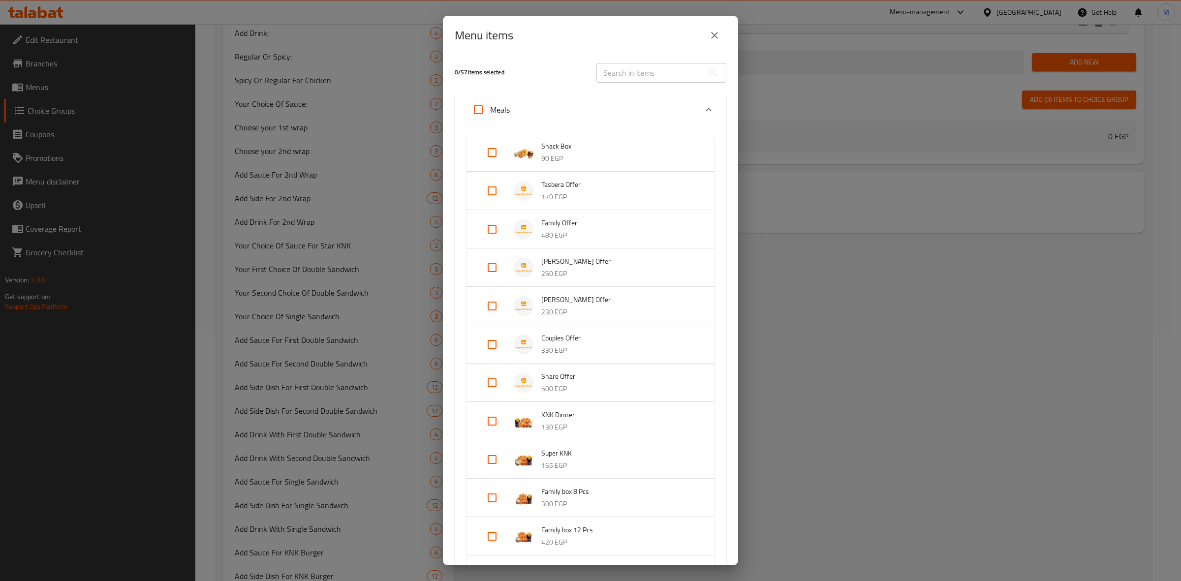
click at [488, 340] on input "Expand" at bounding box center [492, 345] width 24 height 24
checkbox input "true"
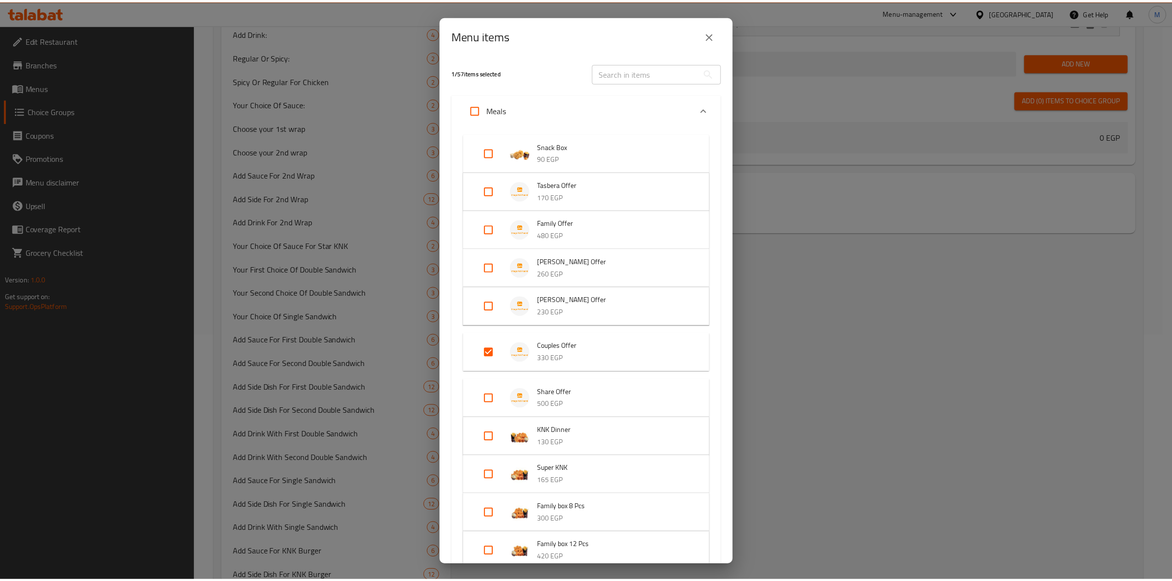
scroll to position [421, 0]
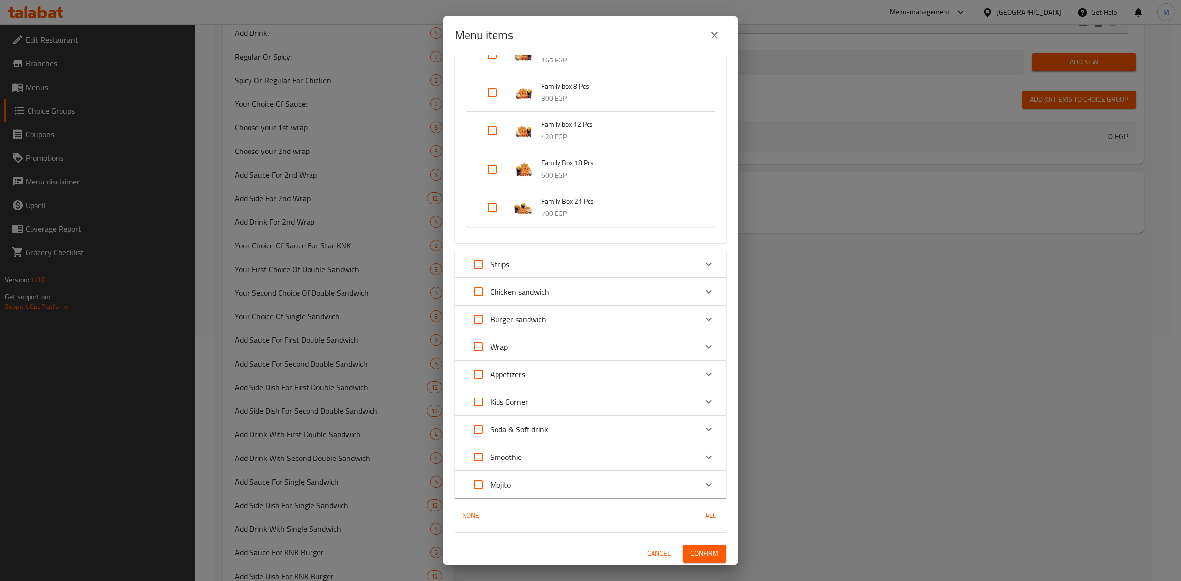
click at [704, 553] on span "Confirm" at bounding box center [705, 554] width 28 height 12
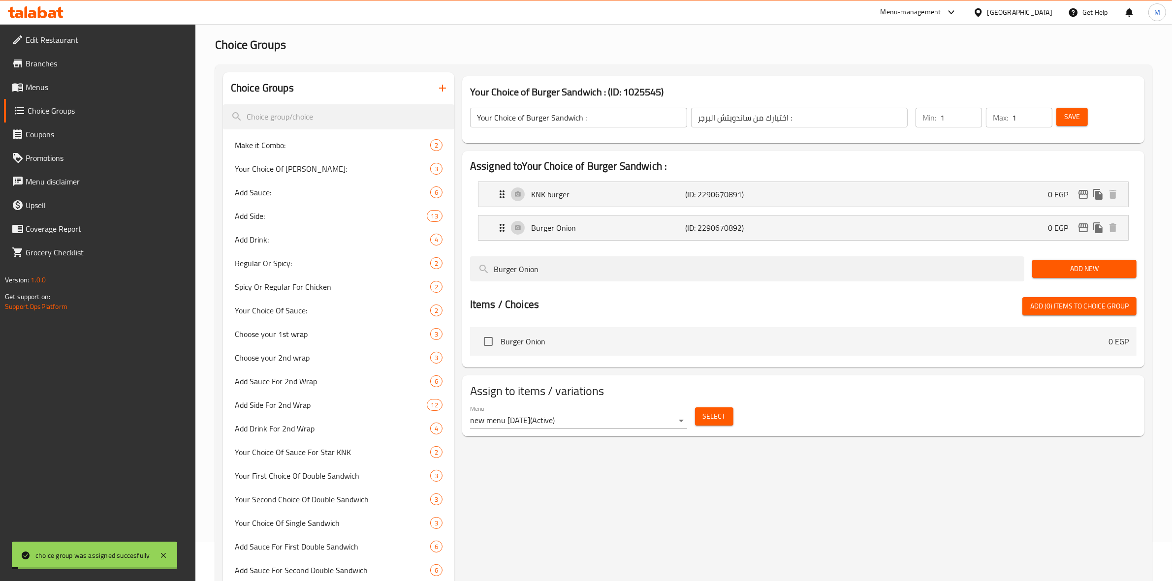
scroll to position [0, 0]
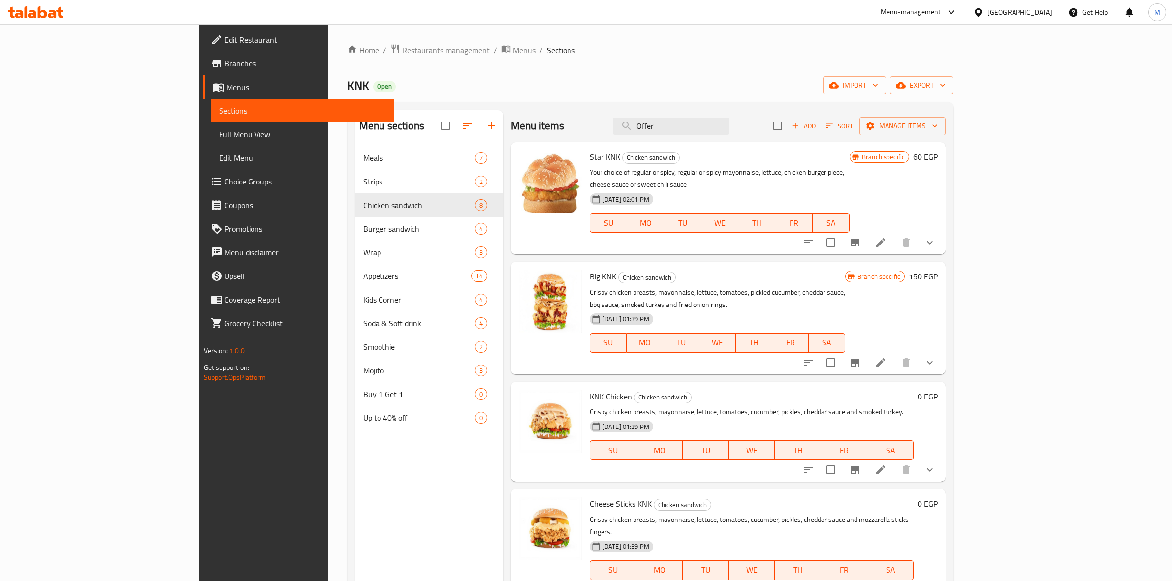
click at [721, 125] on input "Offer" at bounding box center [671, 126] width 116 height 17
paste input "slaw"
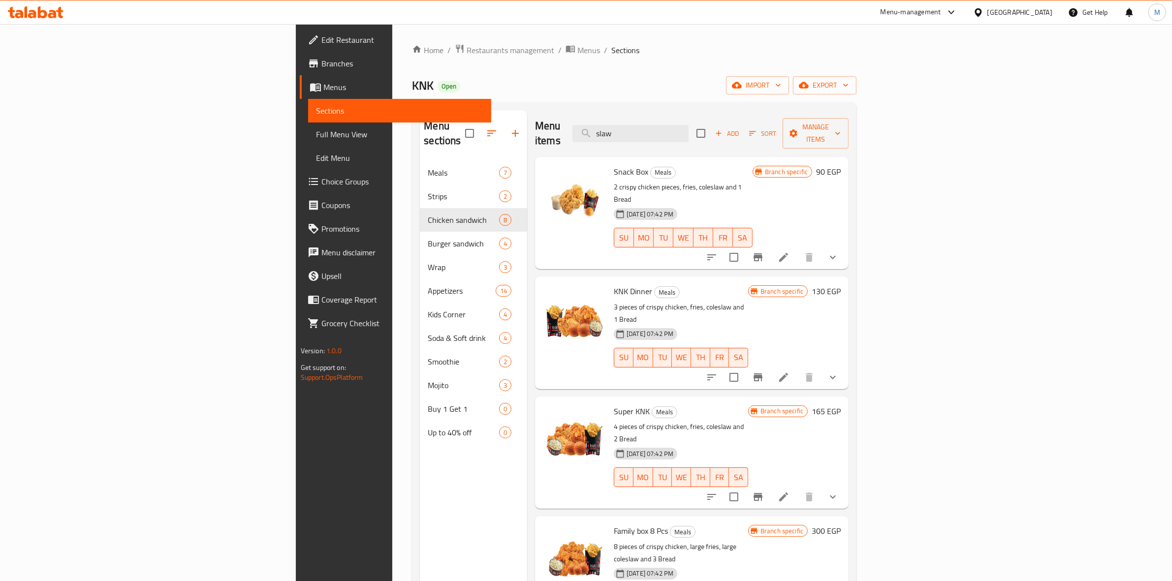
type input "slaw"
drag, startPoint x: 625, startPoint y: 173, endPoint x: 648, endPoint y: 177, distance: 23.0
click at [648, 181] on p "2 crispy chicken pieces, fries, coleslaw and 1 Bread" at bounding box center [683, 193] width 139 height 25
copy p "coleslaw"
